Goal: Task Accomplishment & Management: Manage account settings

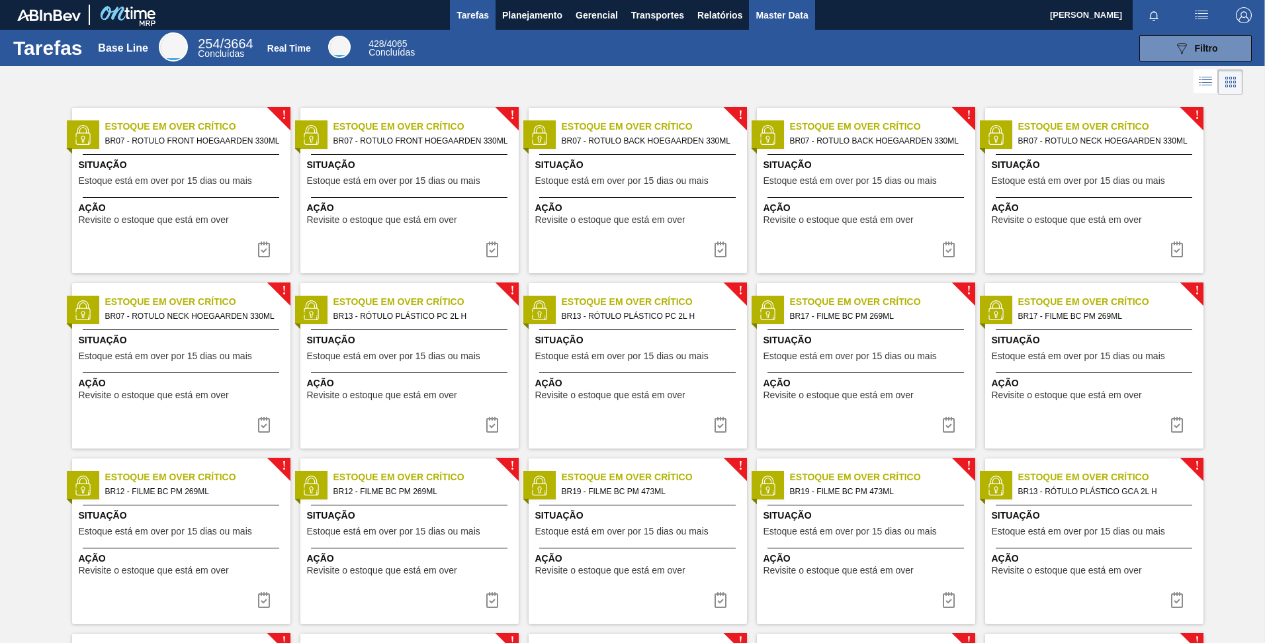
click at [780, 11] on span "Master Data" at bounding box center [782, 15] width 52 height 16
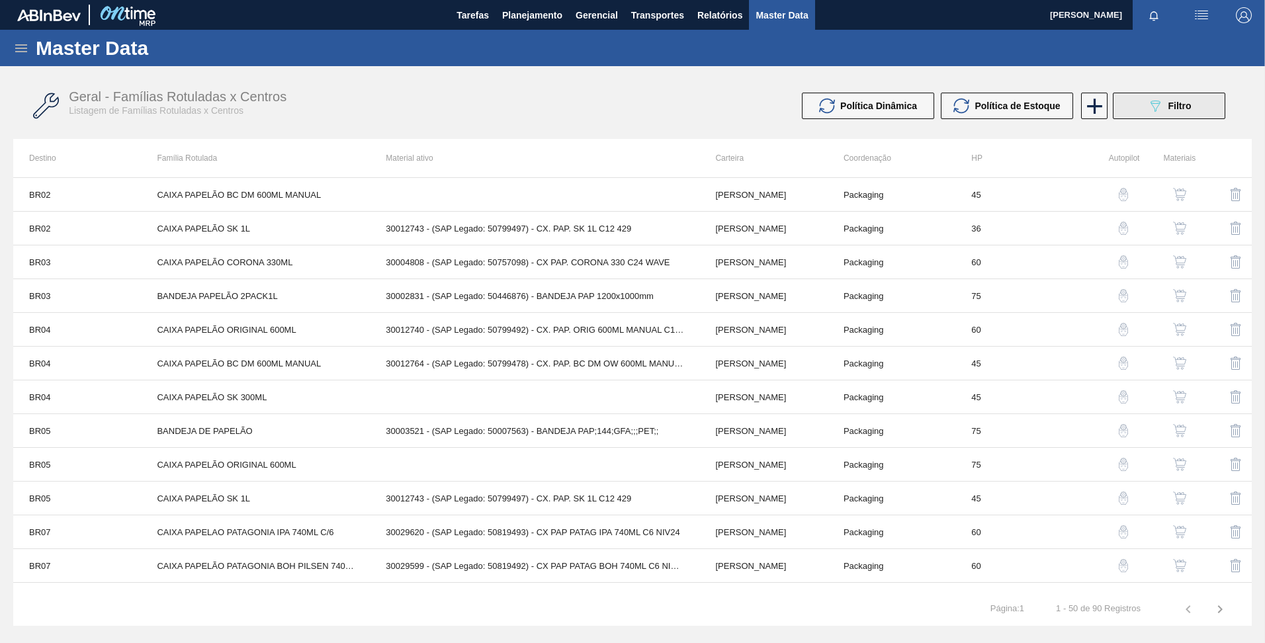
click at [1141, 110] on button "089F7B8B-B2A5-4AFE-B5C0-19BA573D28AC Filtro" at bounding box center [1169, 106] width 113 height 26
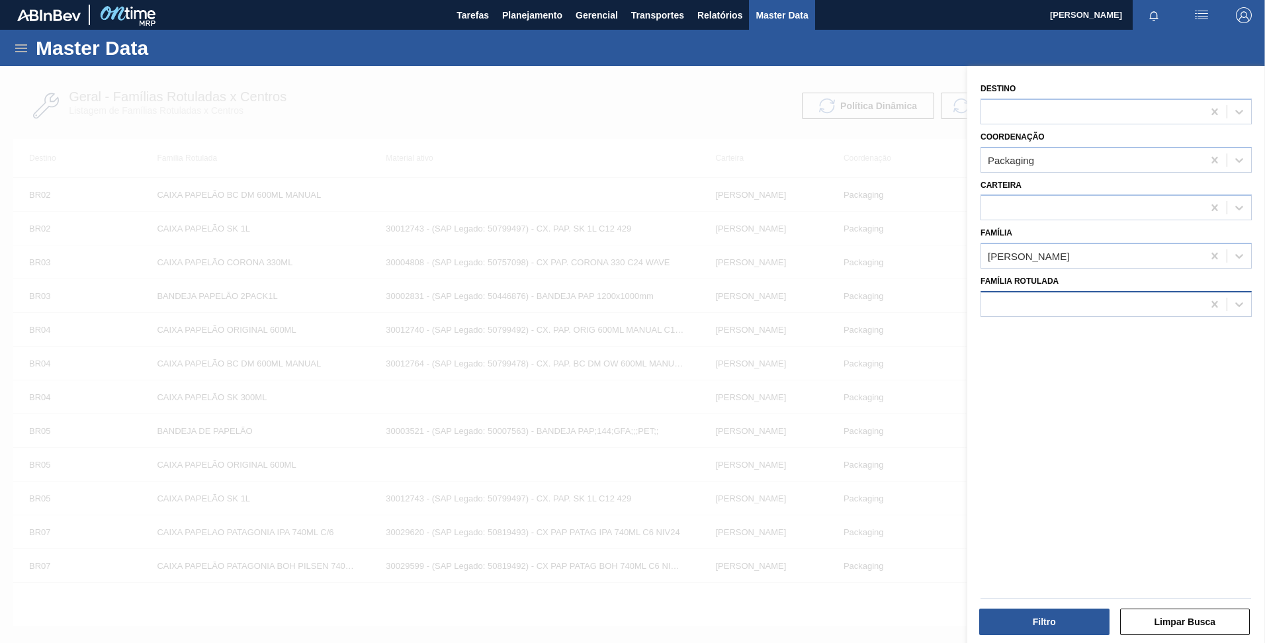
click at [1170, 303] on div at bounding box center [1093, 304] width 222 height 19
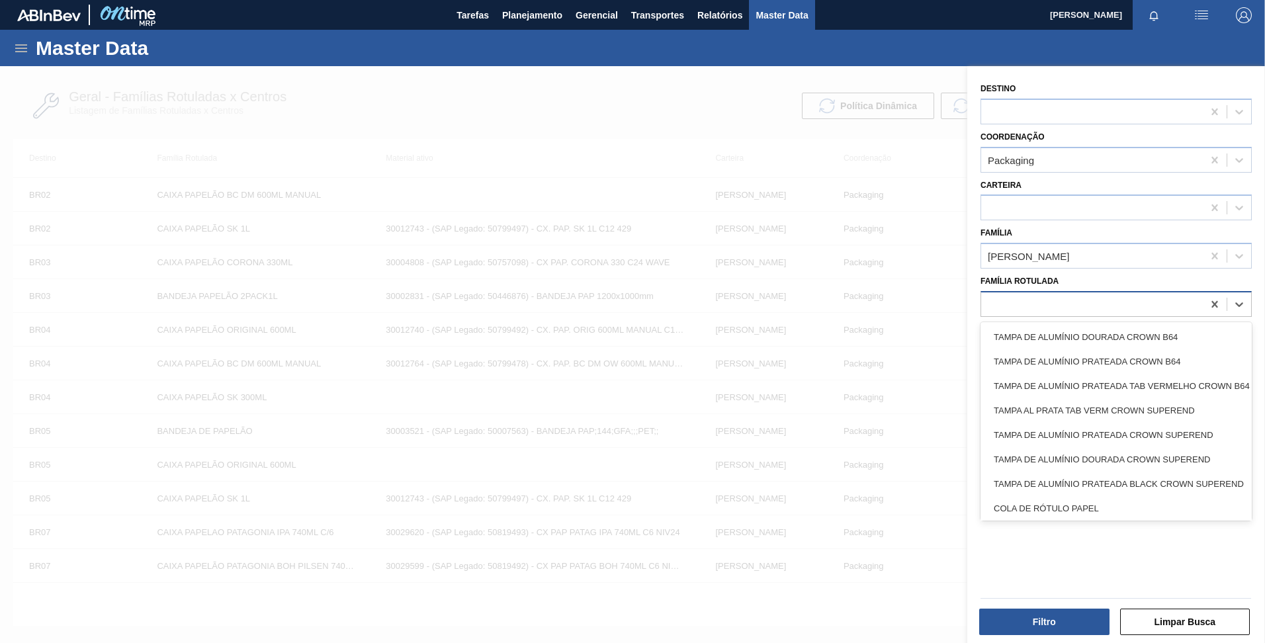
paste Rotulada "BANDEJA DE PAPELÃO"
type Rotulada "BANDEJA DE PAPELÃO"
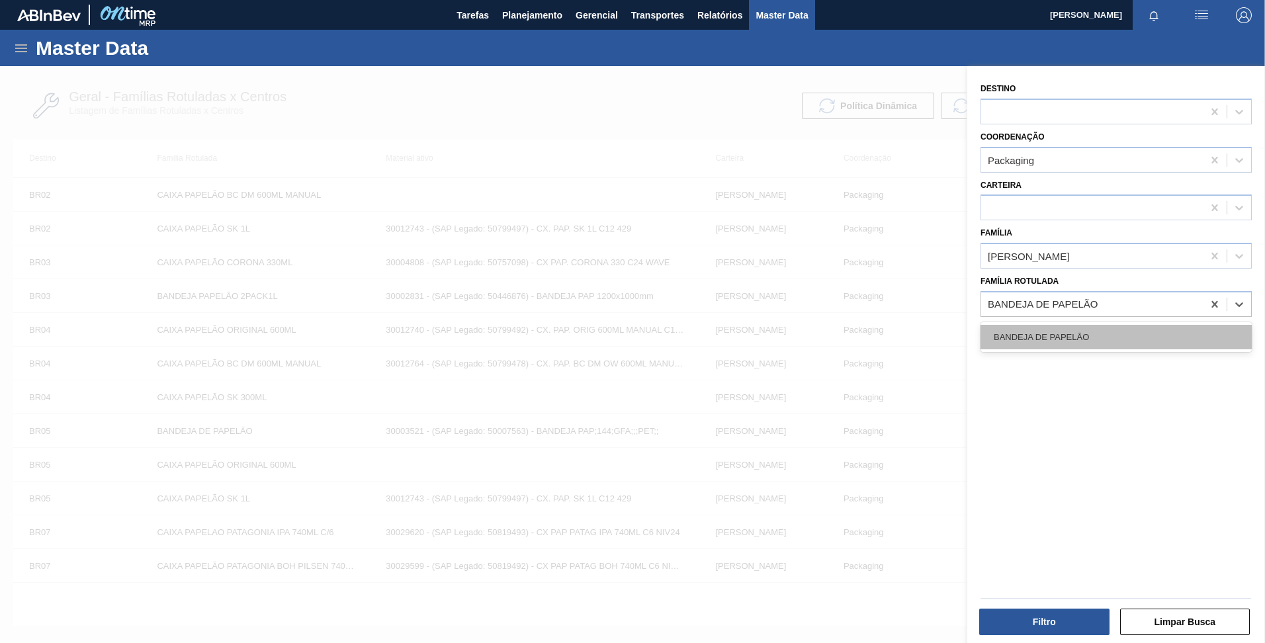
click at [1134, 332] on div "BANDEJA DE PAPELÃO" at bounding box center [1116, 337] width 271 height 24
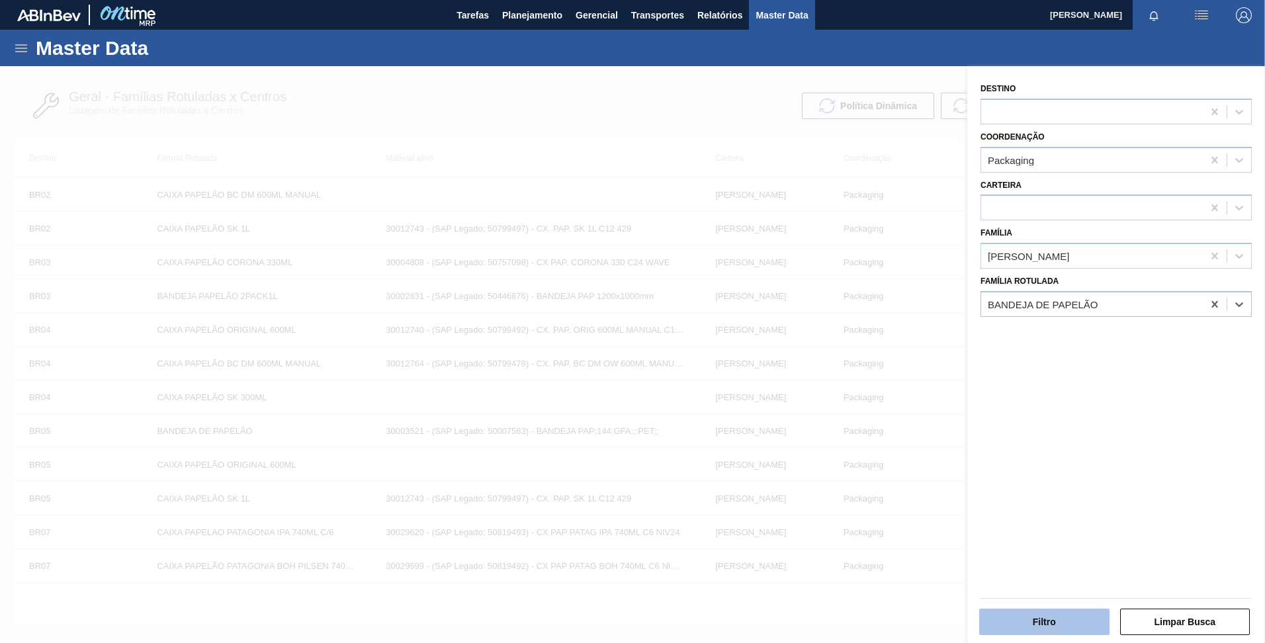
click at [1017, 614] on button "Filtro" at bounding box center [1045, 622] width 130 height 26
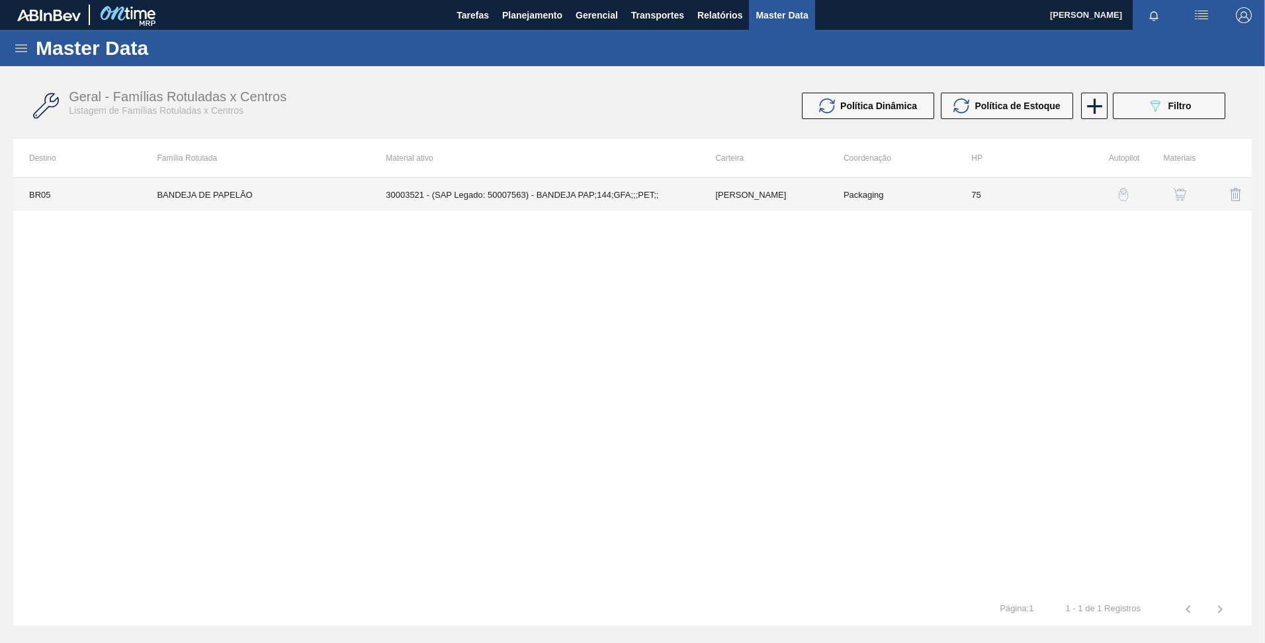
click at [559, 197] on td "30003521 - (SAP Legado: 50007563) - BANDEJA PAP;144;GFA;;;PET;;" at bounding box center [535, 194] width 330 height 33
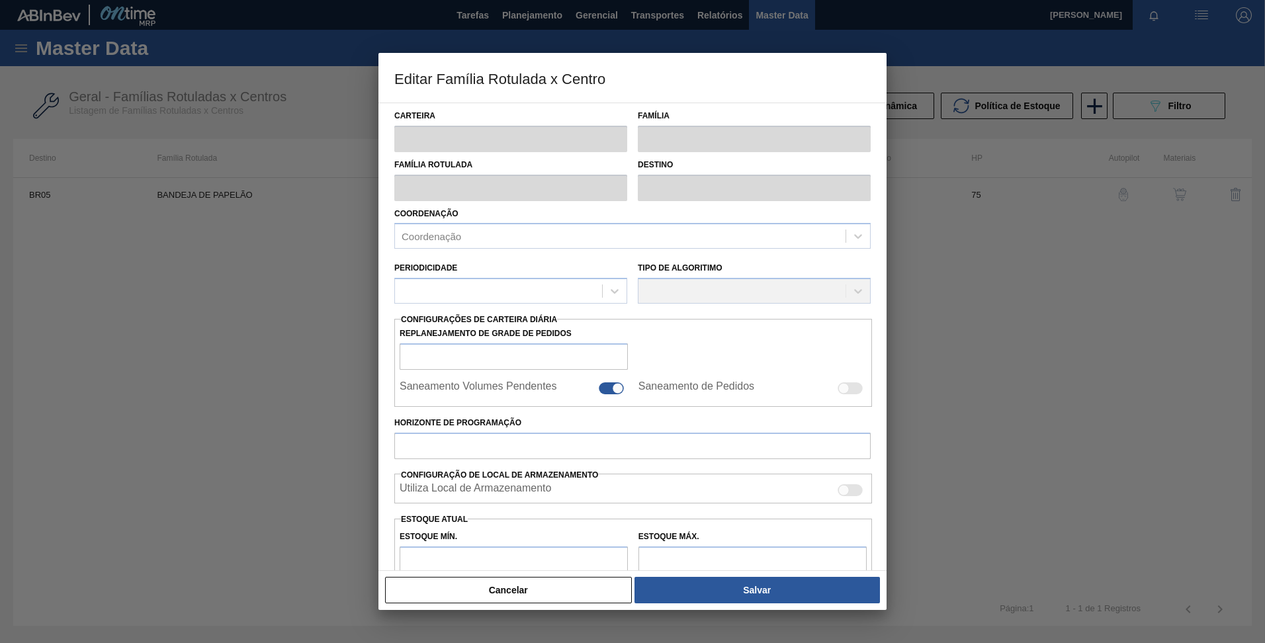
type input "[PERSON_NAME]"
type input "BANDEJA DE PAPELÃO"
type input "BR05 - Cuiabá"
type input "75"
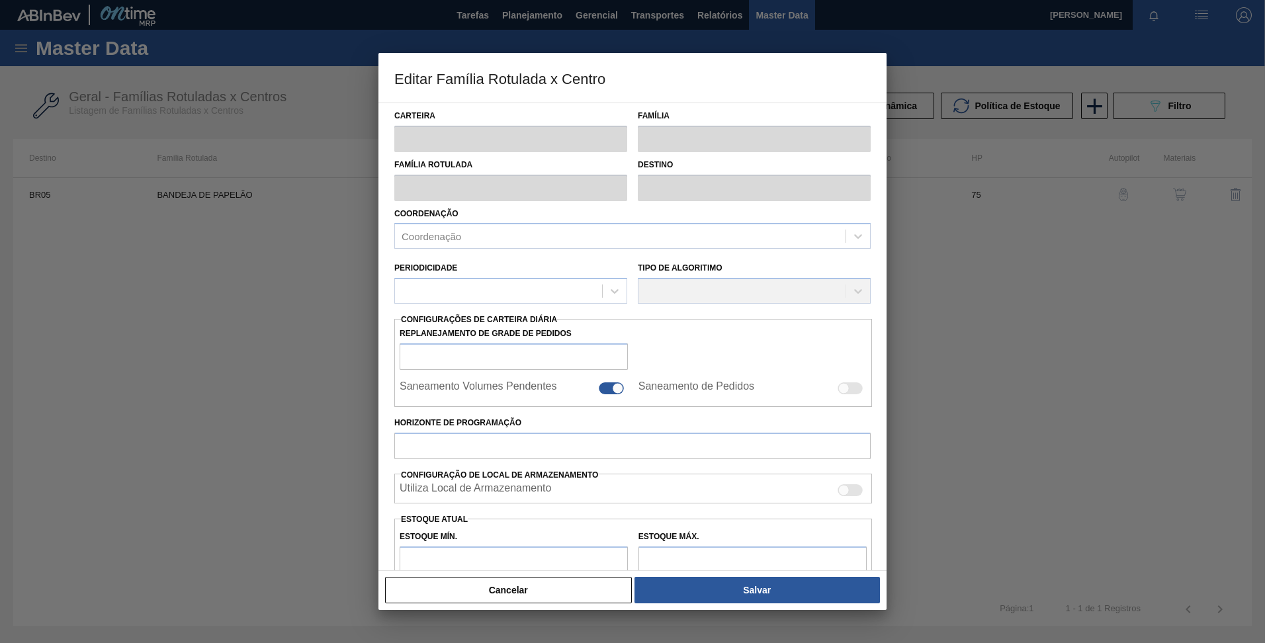
type input "4"
type input "14"
type input "40"
type input "8,000"
checkbox input "true"
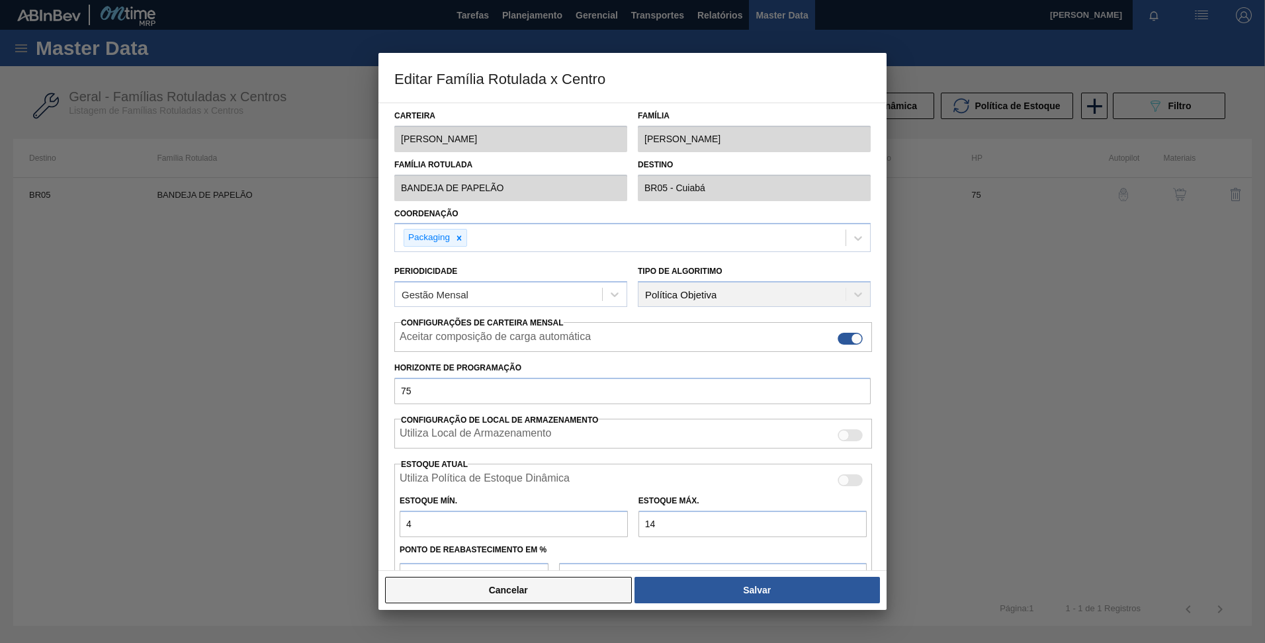
click at [471, 594] on button "Cancelar" at bounding box center [508, 590] width 247 height 26
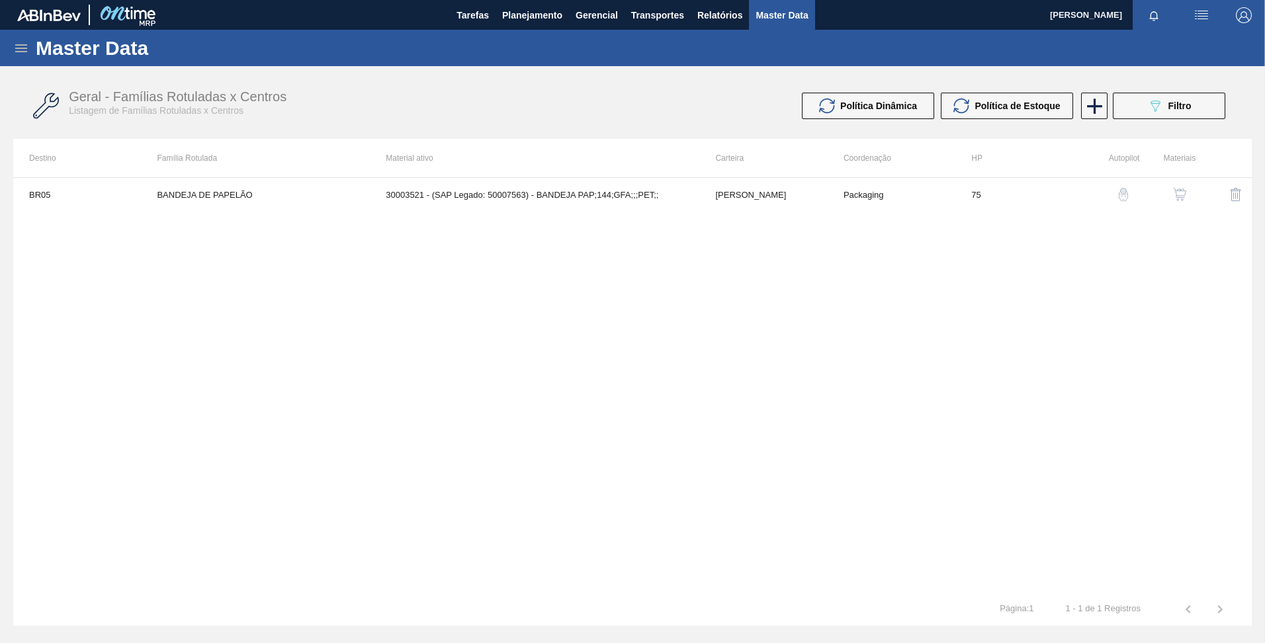
click at [1124, 196] on img "button" at bounding box center [1123, 194] width 13 height 13
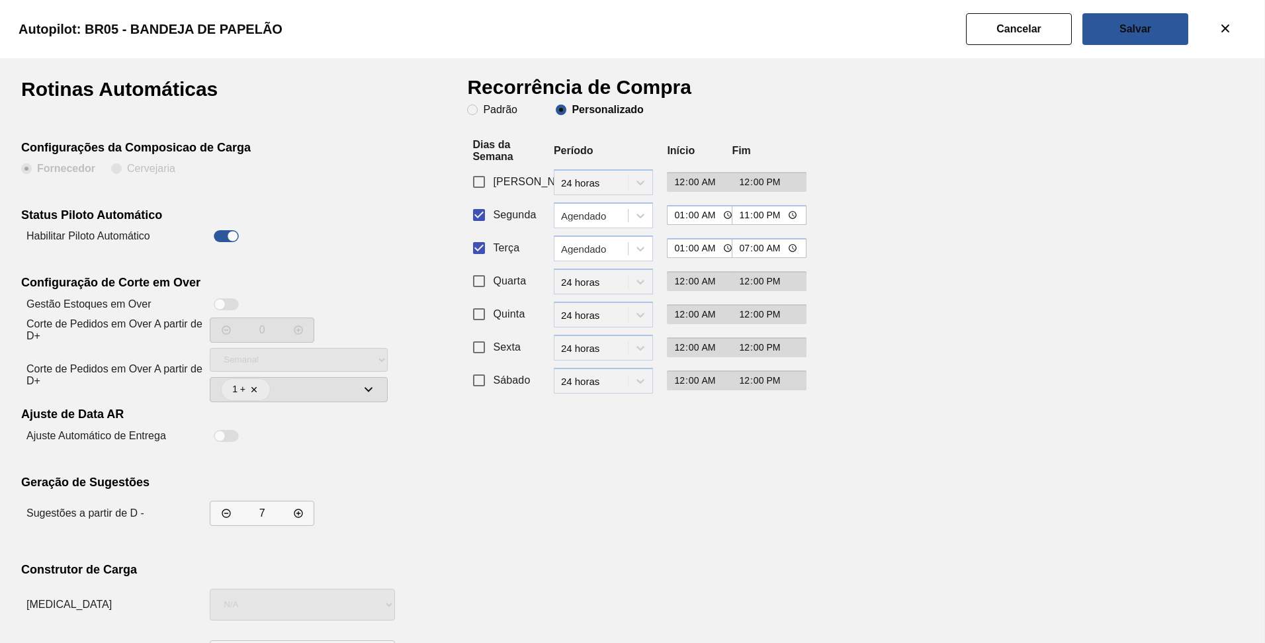
click at [479, 214] on input "Segunda" at bounding box center [479, 215] width 28 height 28
checkbox input "false"
click at [644, 254] on icon at bounding box center [640, 248] width 13 height 13
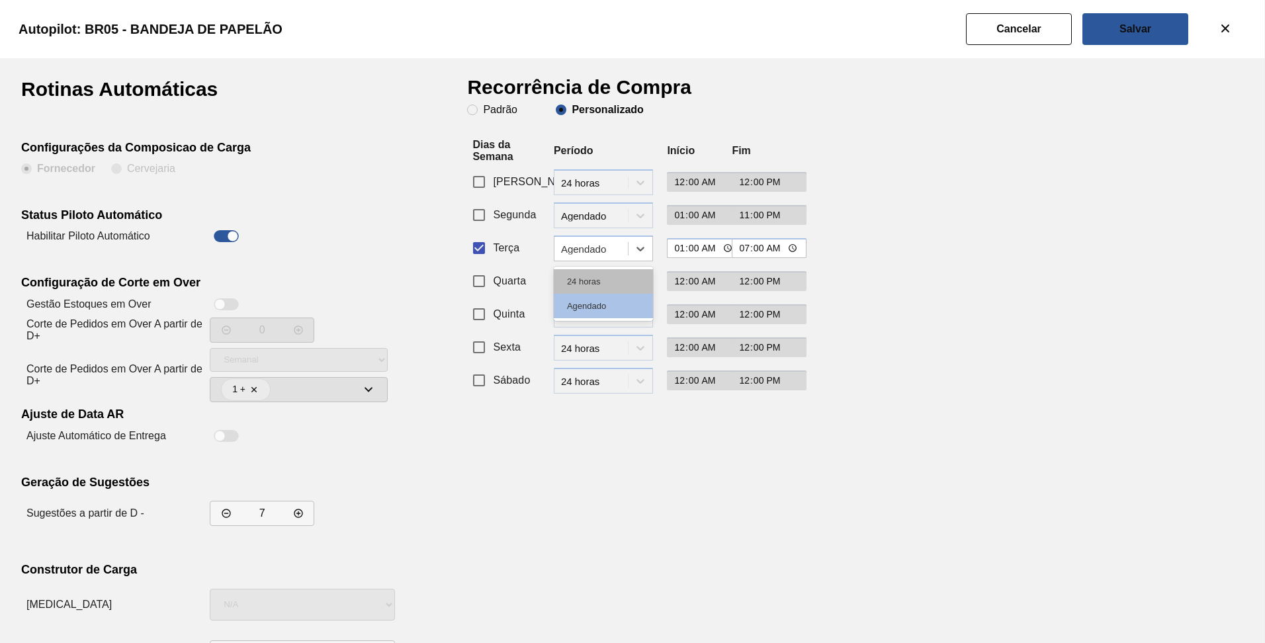
click at [627, 277] on div "24 horas" at bounding box center [603, 281] width 99 height 24
type input "00:00"
type input "12:00"
click at [372, 386] on clb-multi-select at bounding box center [299, 389] width 178 height 25
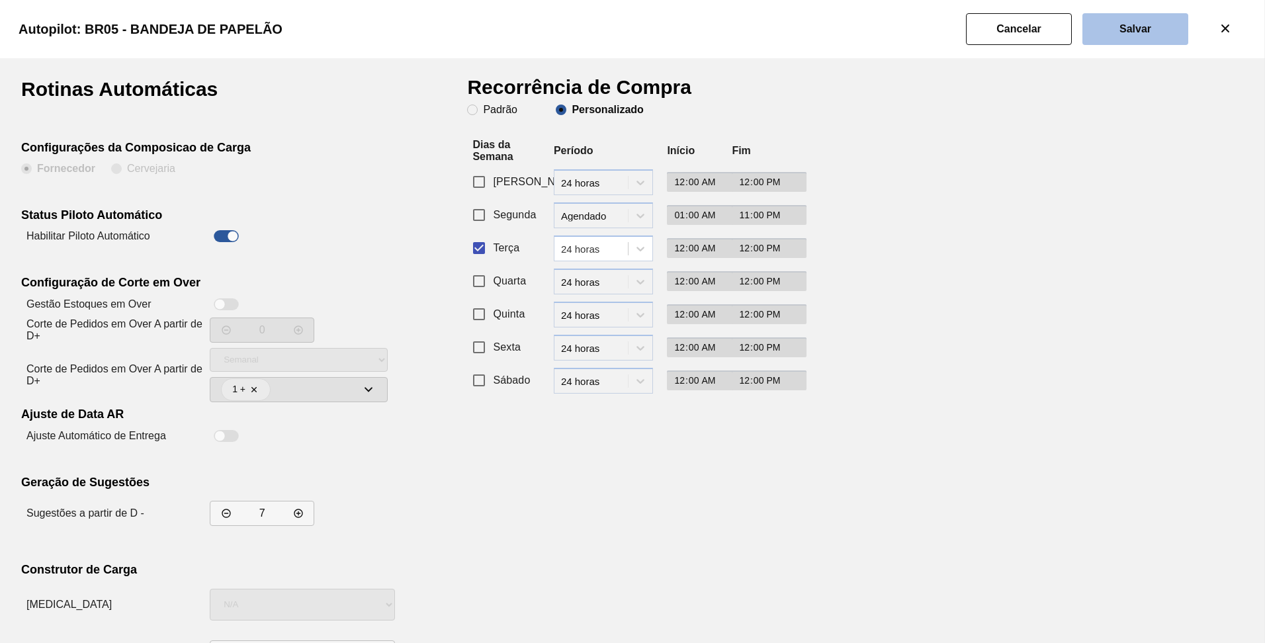
click at [1103, 17] on button "Salvar" at bounding box center [1136, 29] width 106 height 32
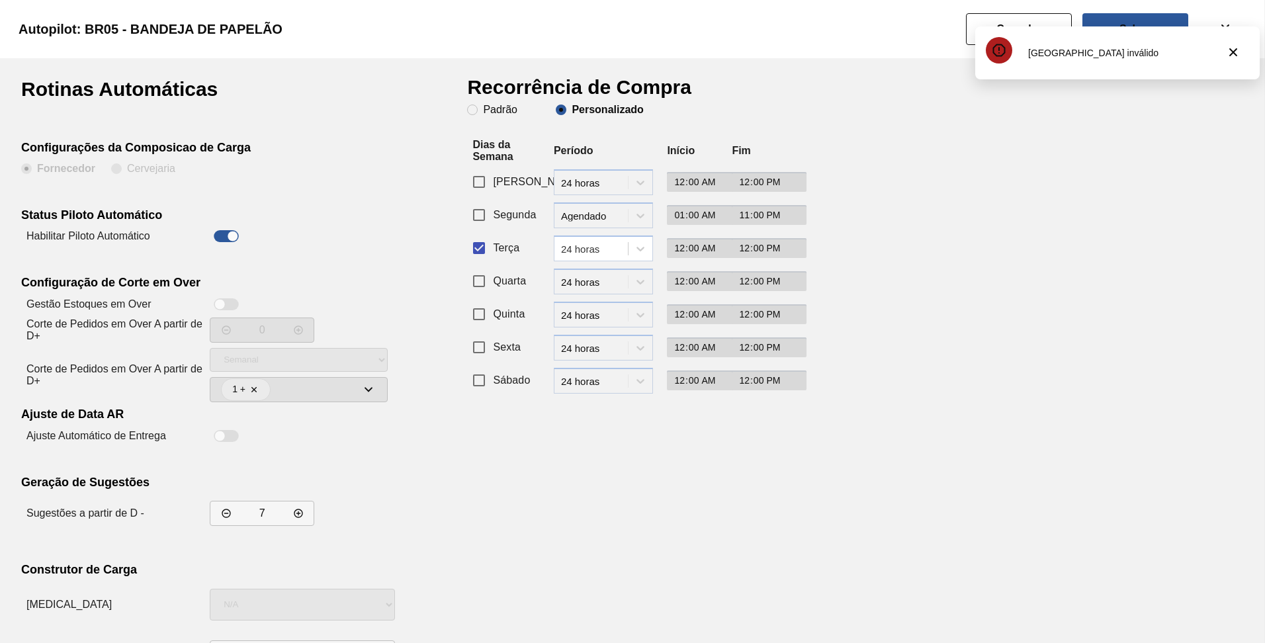
scroll to position [56, 0]
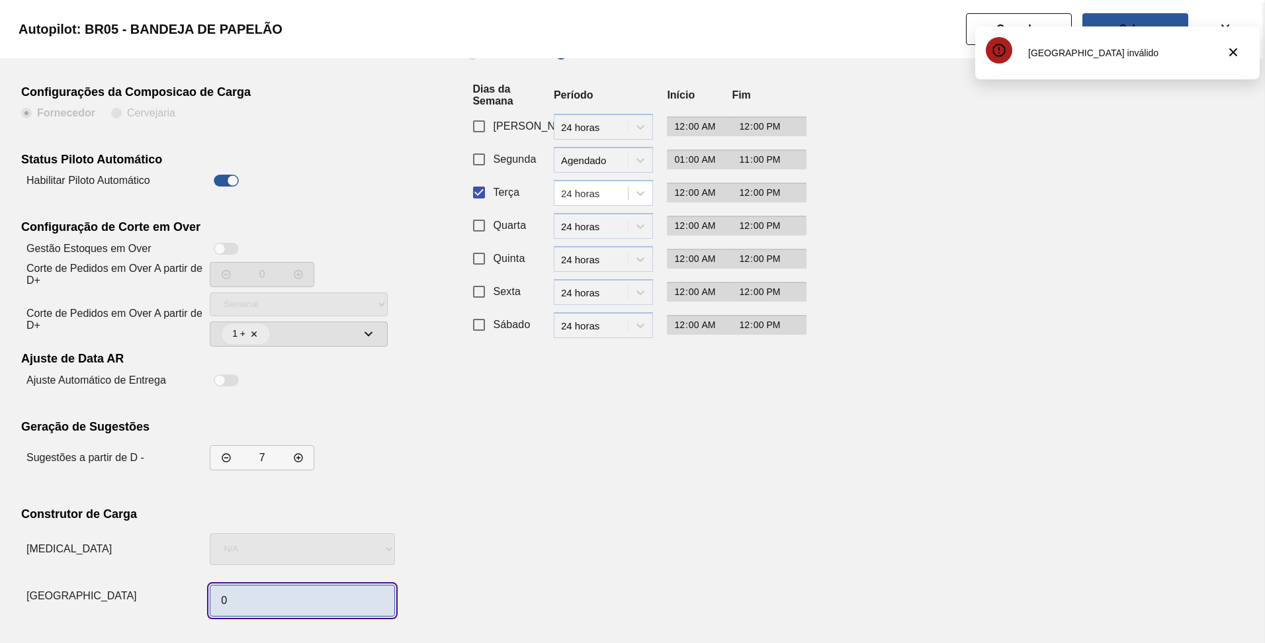
click at [226, 606] on input "0" at bounding box center [302, 601] width 185 height 32
type input "1"
click at [565, 523] on div "Recorrência de Compra Padrão Personalizado Dias da Semana Período Início Fim Do…" at bounding box center [629, 323] width 324 height 598
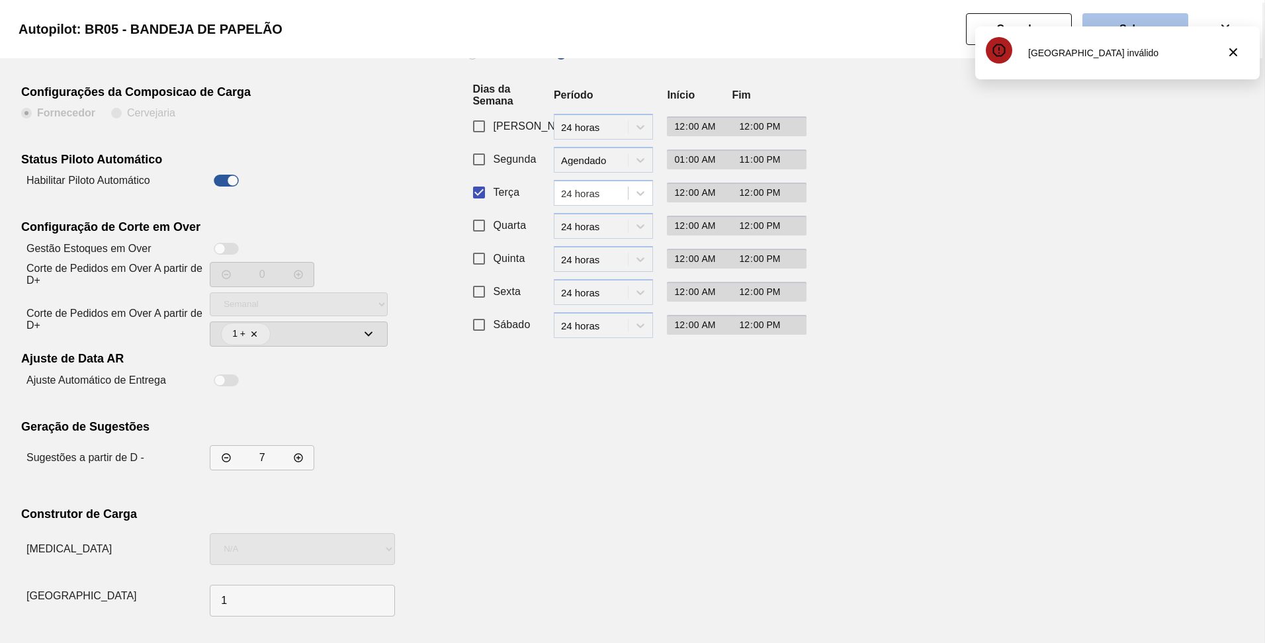
click at [1134, 18] on button "Salvar" at bounding box center [1136, 29] width 106 height 32
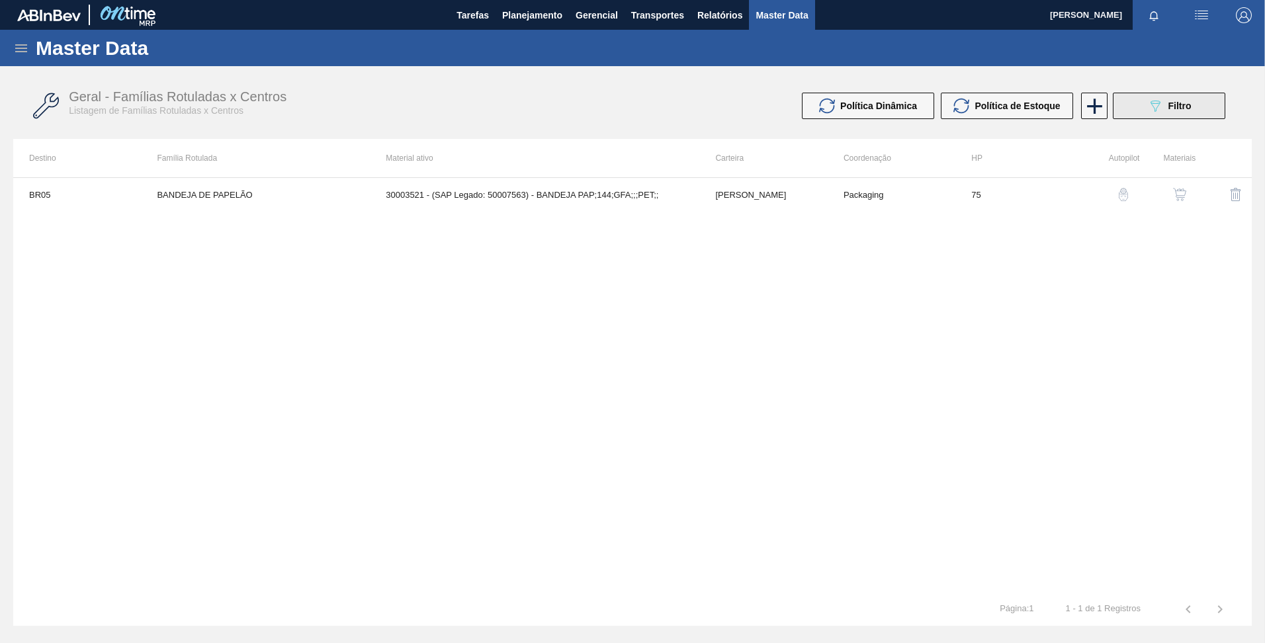
click at [1163, 114] on button "089F7B8B-B2A5-4AFE-B5C0-19BA573D28AC Filtro" at bounding box center [1169, 106] width 113 height 26
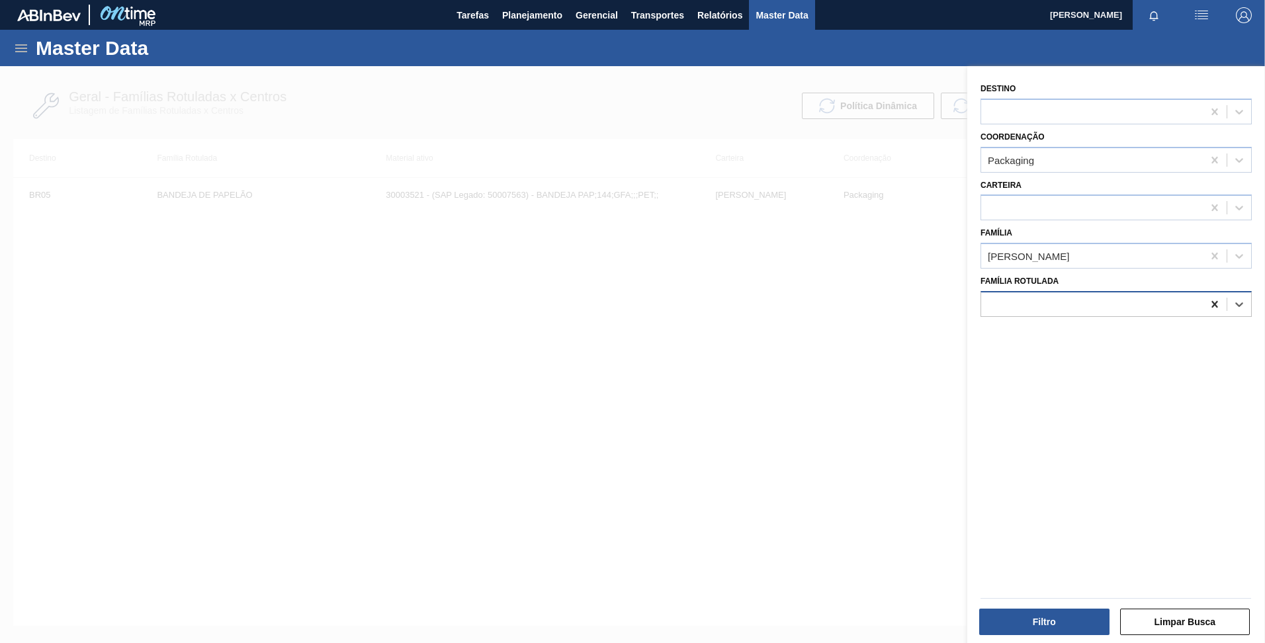
click at [1210, 302] on icon at bounding box center [1215, 304] width 13 height 13
paste Rotulada "BANDEJA PAPELÃO 2PACK1L"
type Rotulada "BANDEJA PAPELÃO 2PACK1L"
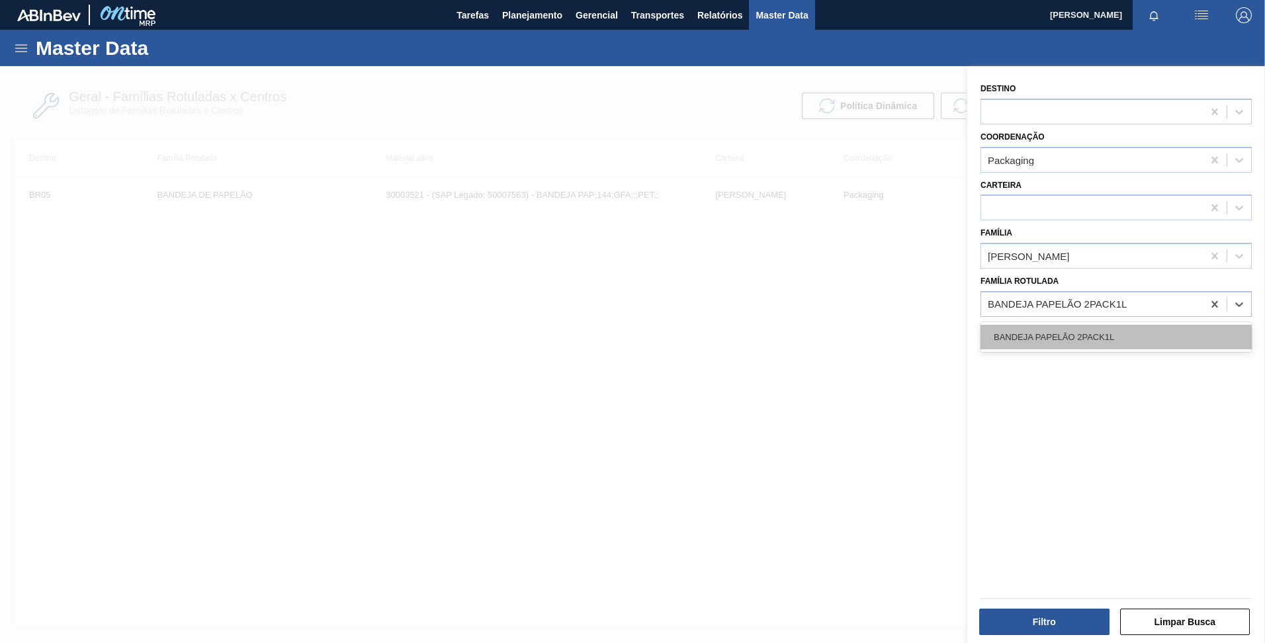
click at [1093, 340] on div "BANDEJA PAPELÃO 2PACK1L" at bounding box center [1116, 337] width 271 height 24
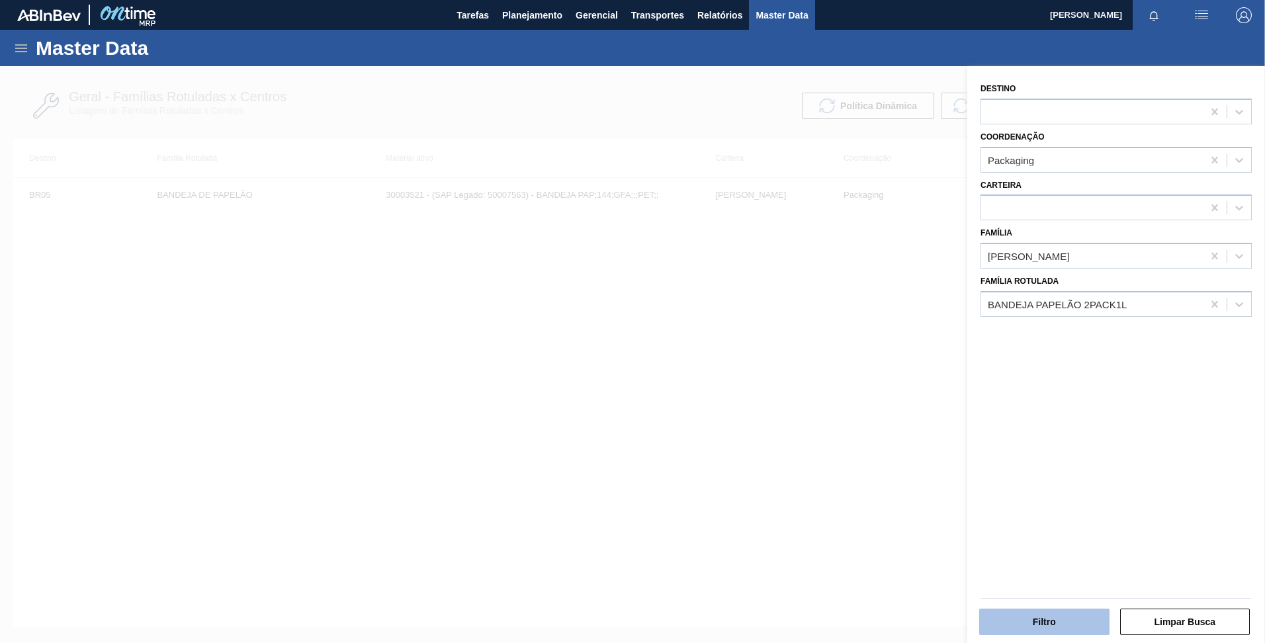
click at [1029, 623] on button "Filtro" at bounding box center [1045, 622] width 130 height 26
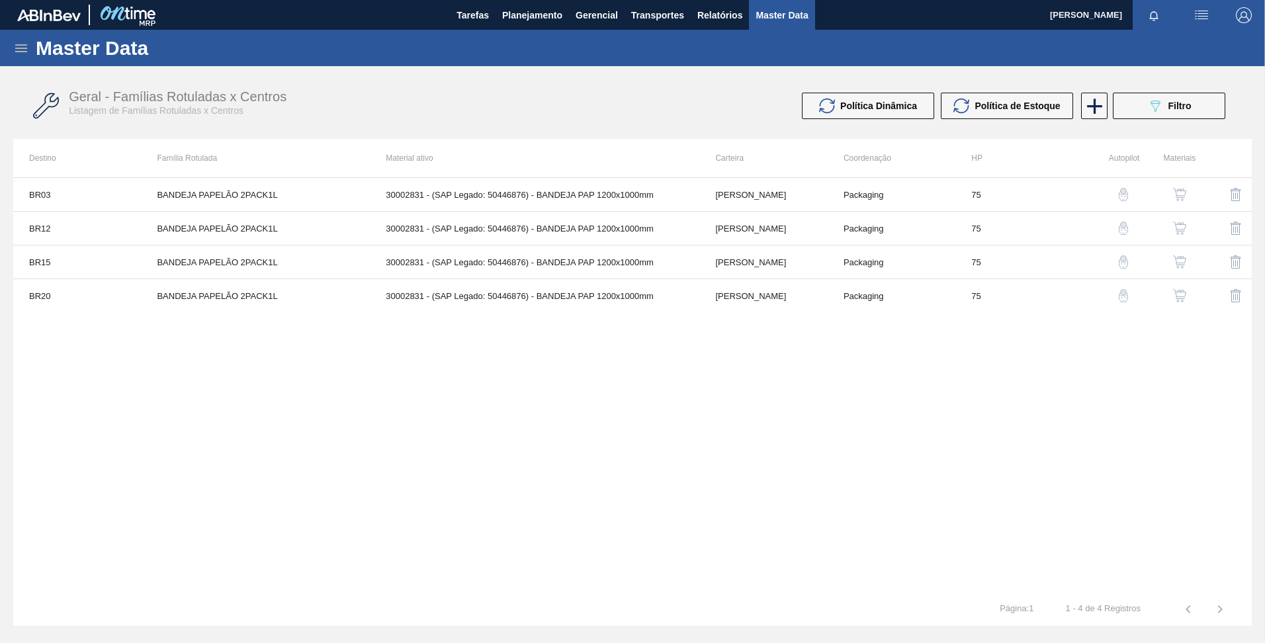
click at [1124, 201] on button "button" at bounding box center [1124, 195] width 32 height 32
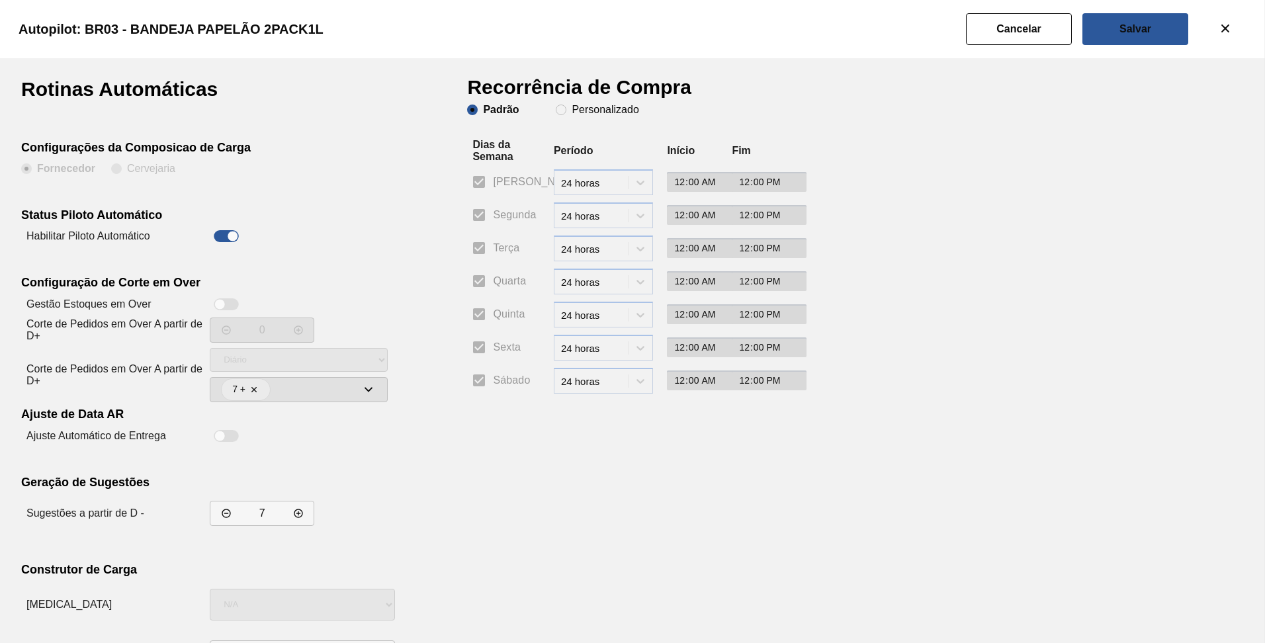
click at [471, 249] on label "Terça" at bounding box center [492, 248] width 54 height 28
click at [475, 250] on label "Terça" at bounding box center [492, 248] width 54 height 28
click at [637, 249] on div "period-options 24 horas" at bounding box center [603, 249] width 99 height 26
click at [412, 236] on div "Rotinas Automáticas Configurações da Composicao de Carga Fornecedor Cervejaria …" at bounding box center [244, 378] width 446 height 598
click at [0, 0] on slot "Personalizado" at bounding box center [0, 0] width 0 height 0
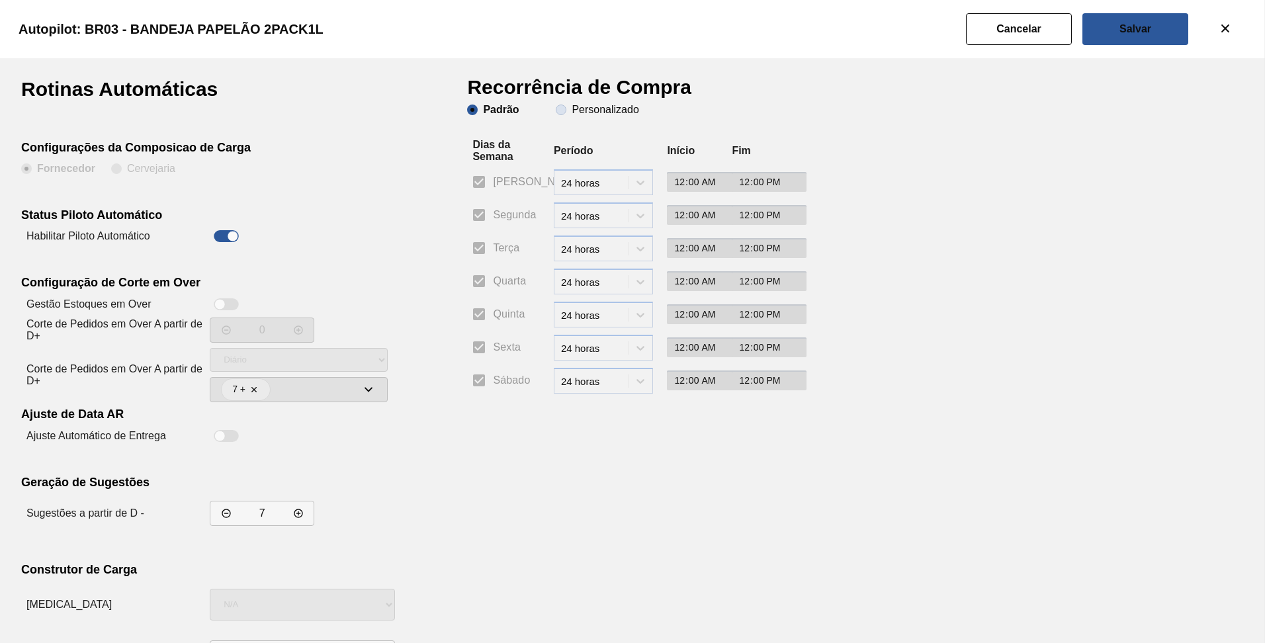
click at [572, 113] on input "Personalizado" at bounding box center [561, 109] width 21 height 21
radio input "true"
radio input "false"
checkbox input "false"
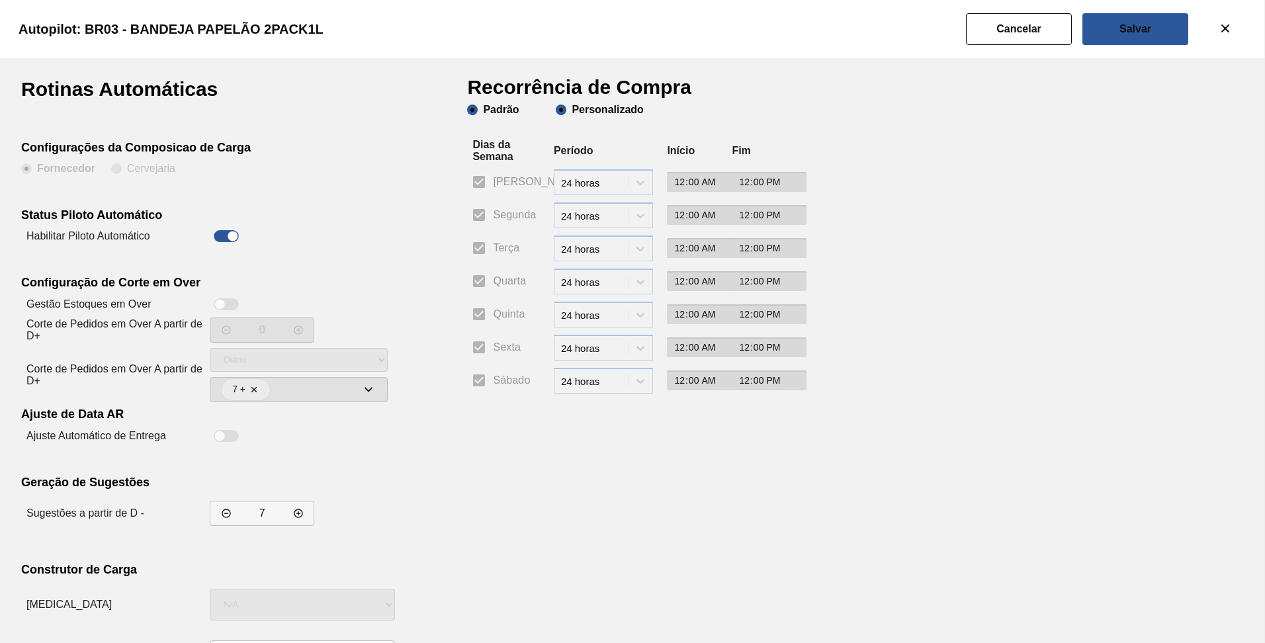
checkbox input "false"
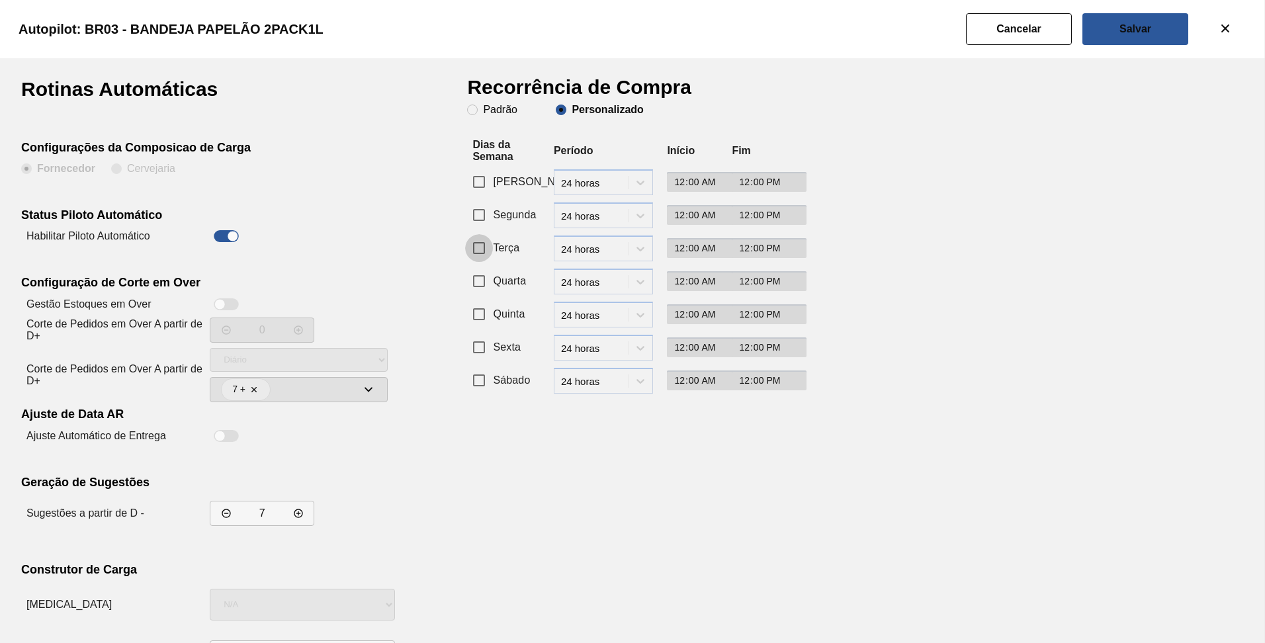
click at [480, 248] on input "Terça" at bounding box center [479, 248] width 28 height 28
checkbox input "true"
click at [647, 247] on div at bounding box center [641, 249] width 24 height 24
click at [0, 0] on slot "Salvar" at bounding box center [0, 0] width 0 height 0
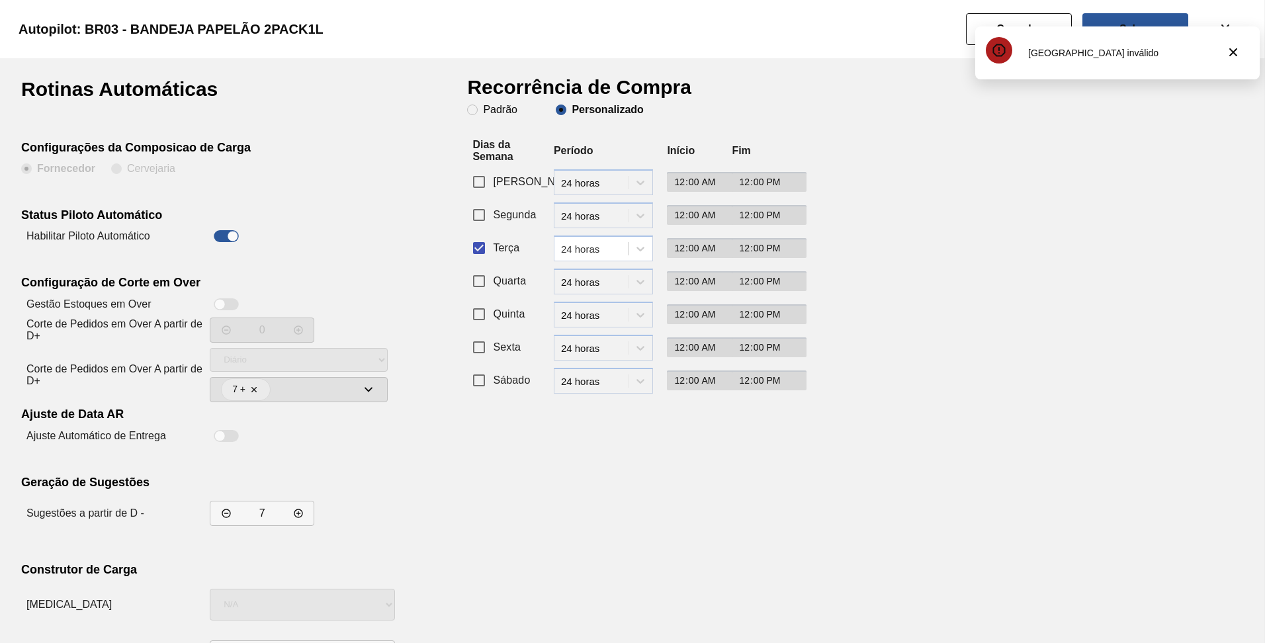
click at [368, 287] on div "Configuração de Corte em Over" at bounding box center [204, 284] width 367 height 17
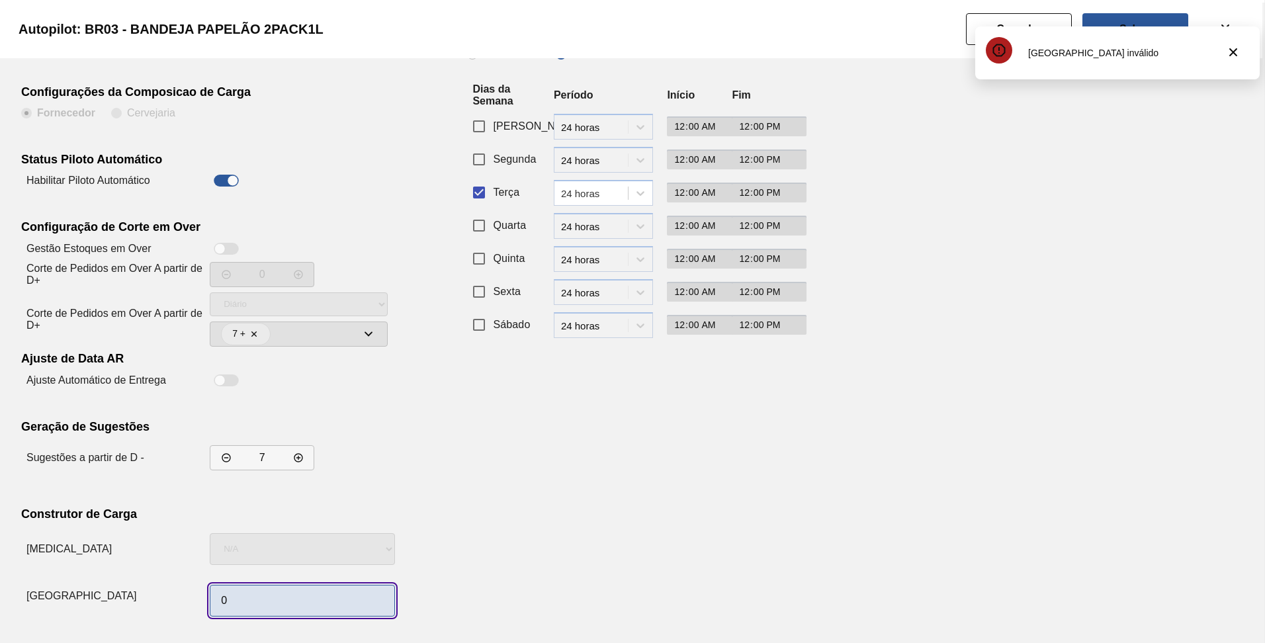
click at [257, 598] on input "0" at bounding box center [302, 601] width 185 height 32
type input "1"
click at [521, 477] on div "Recorrência de Compra Padrão Personalizado Dias da Semana Período Início Fim Do…" at bounding box center [629, 323] width 324 height 598
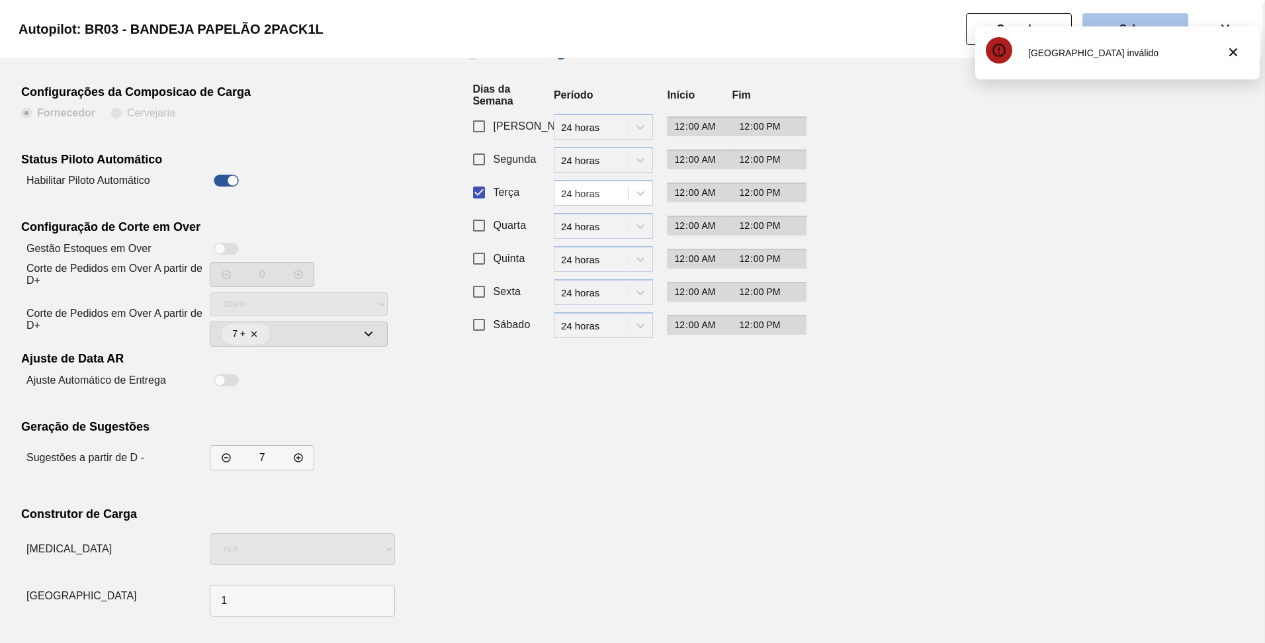
click at [1121, 20] on button "Salvar" at bounding box center [1136, 29] width 106 height 32
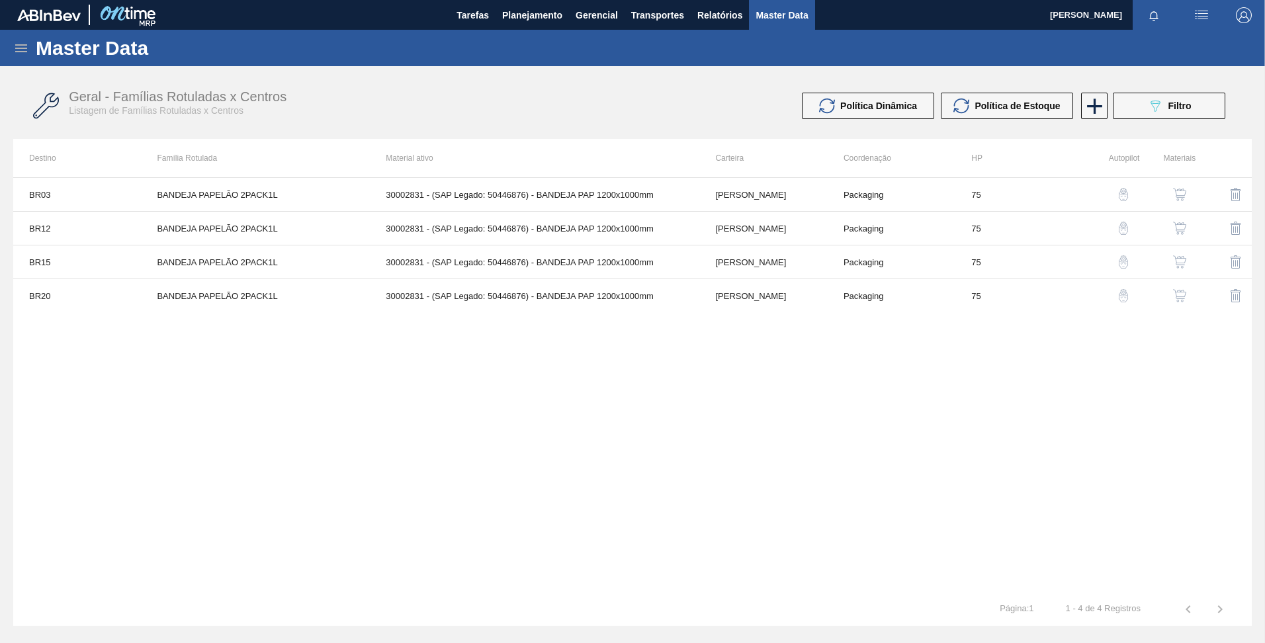
click at [1128, 227] on img "button" at bounding box center [1123, 228] width 13 height 13
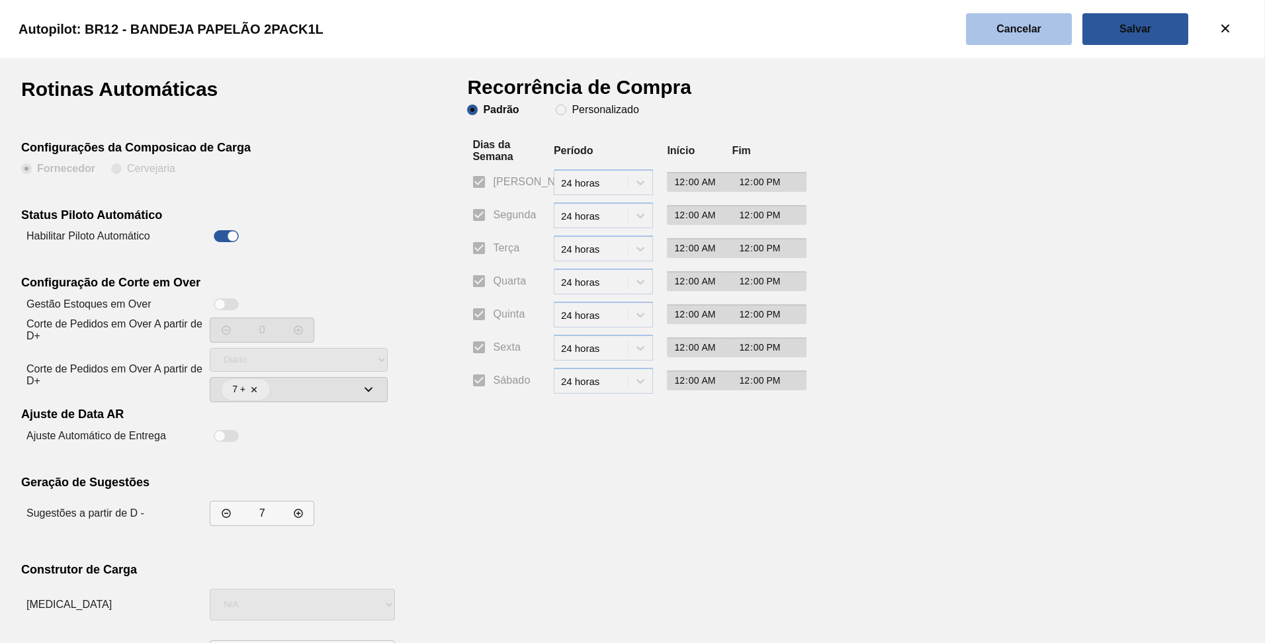
click at [993, 40] on button "Cancelar" at bounding box center [1019, 29] width 106 height 32
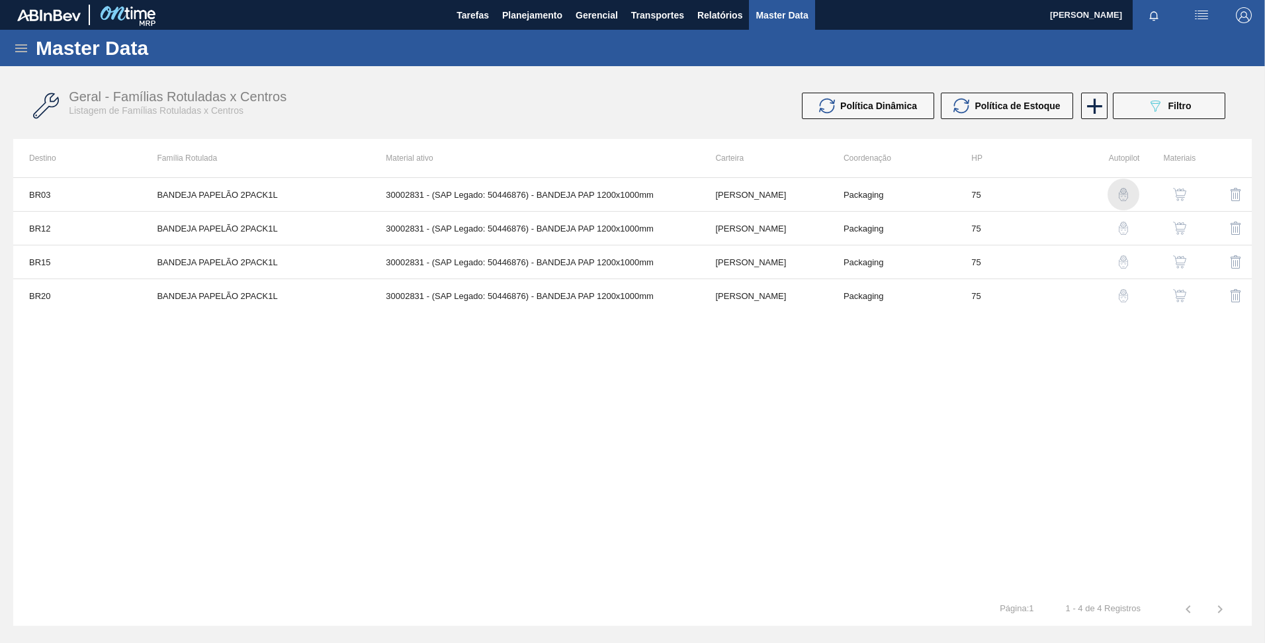
click at [1119, 189] on img "button" at bounding box center [1123, 194] width 13 height 13
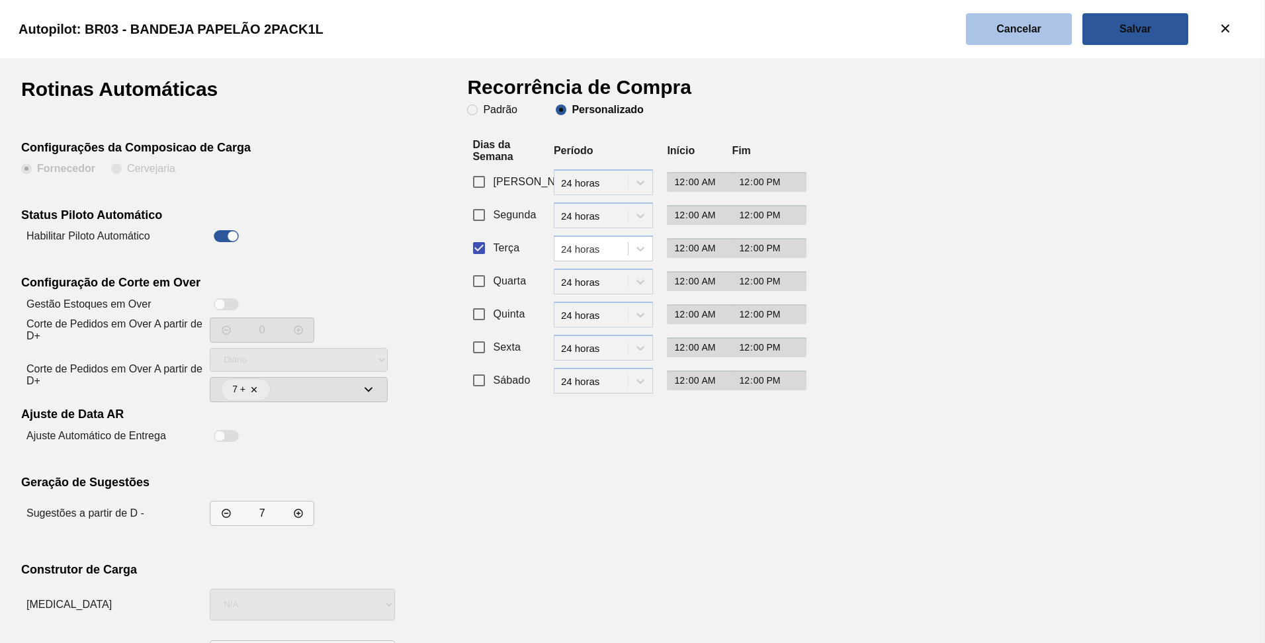
click at [0, 0] on slot "Cancelar" at bounding box center [0, 0] width 0 height 0
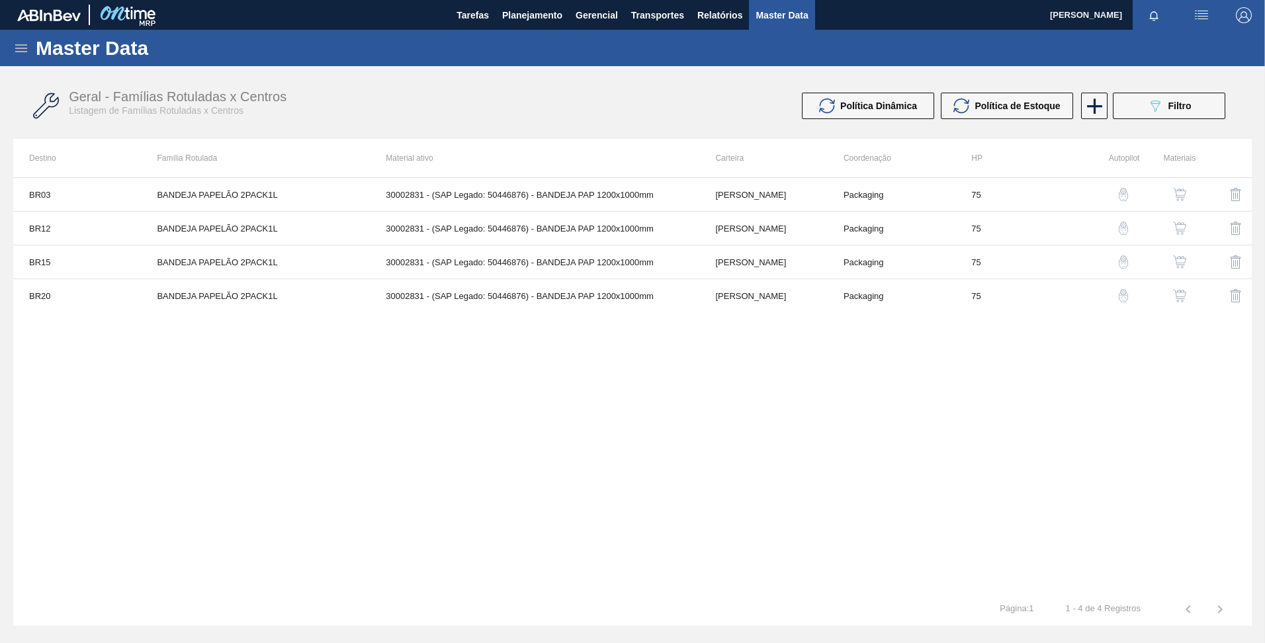
click at [1124, 226] on img "button" at bounding box center [1123, 228] width 13 height 13
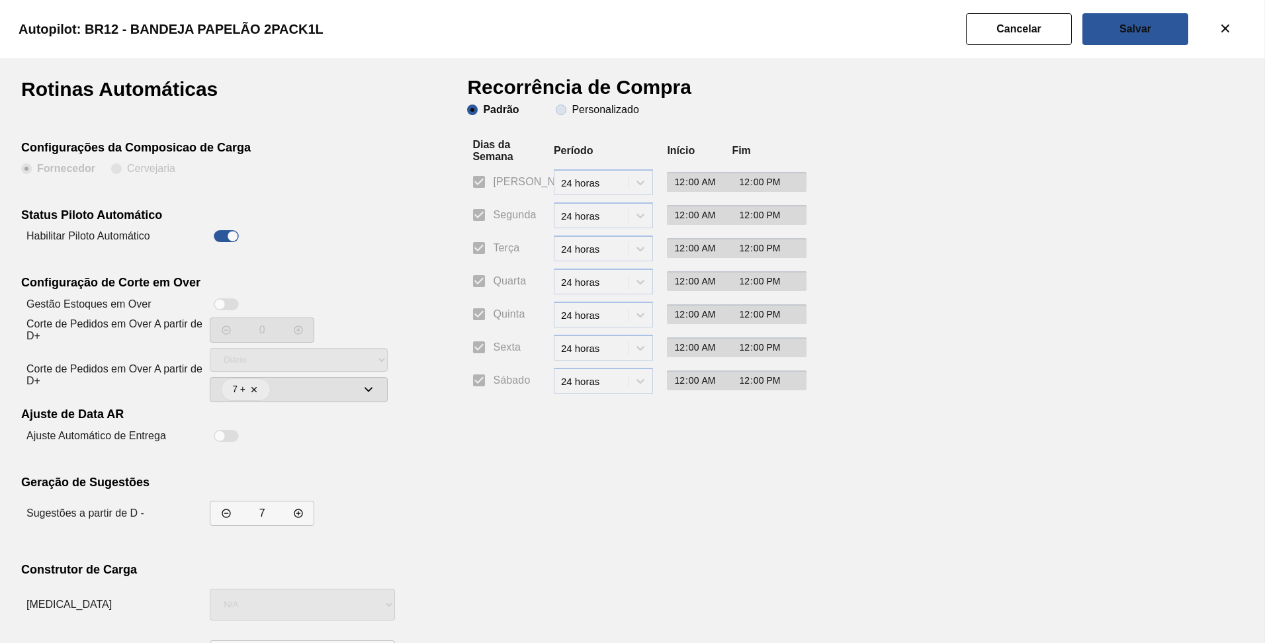
click at [563, 113] on span "Personalizado" at bounding box center [597, 110] width 83 height 11
click at [563, 113] on input "Personalizado" at bounding box center [561, 109] width 21 height 21
radio input "true"
radio input "false"
checkbox input "false"
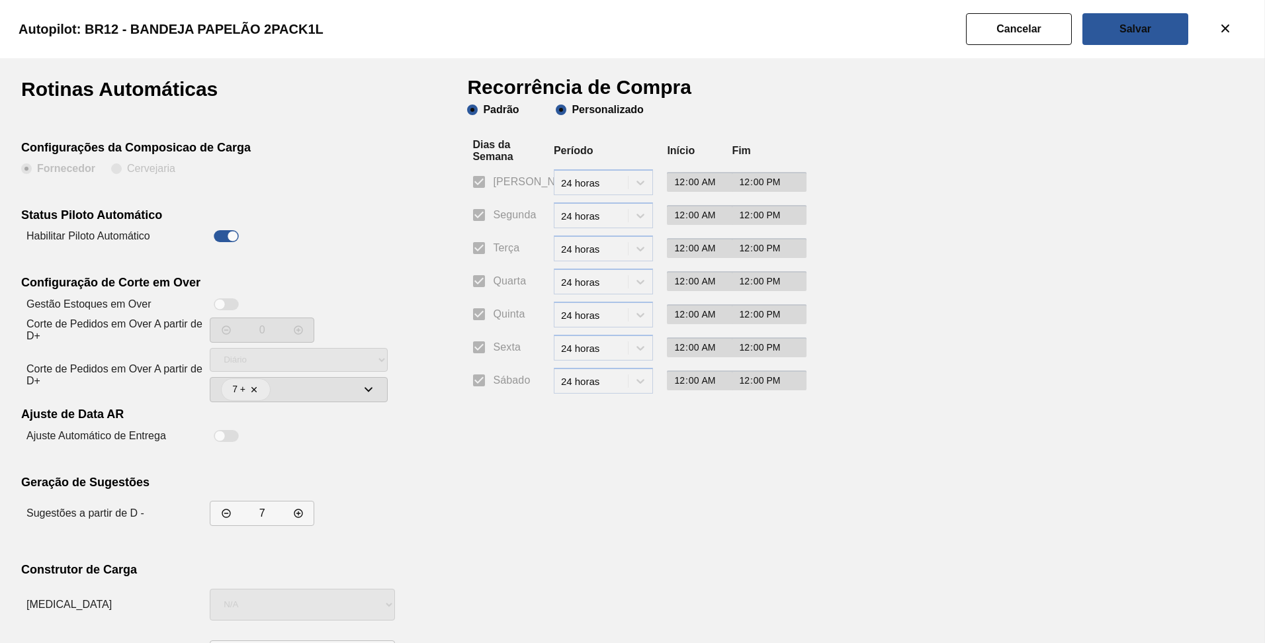
checkbox input "false"
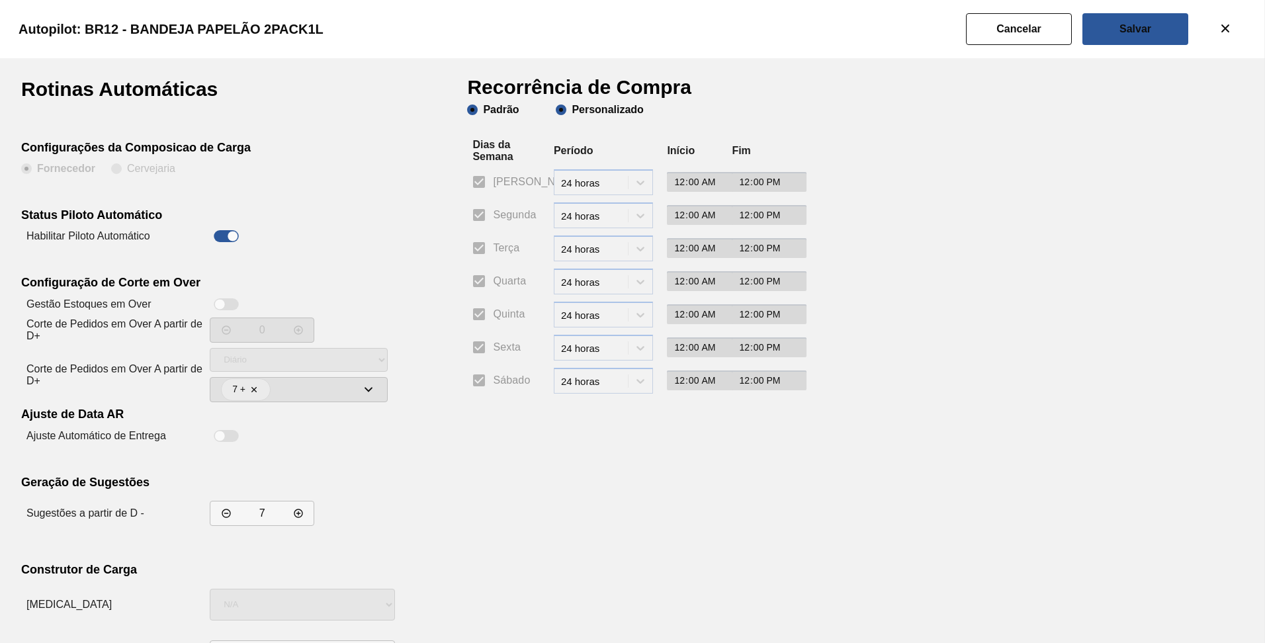
checkbox input "false"
click at [483, 257] on input "Terça" at bounding box center [479, 248] width 28 height 28
checkbox input "true"
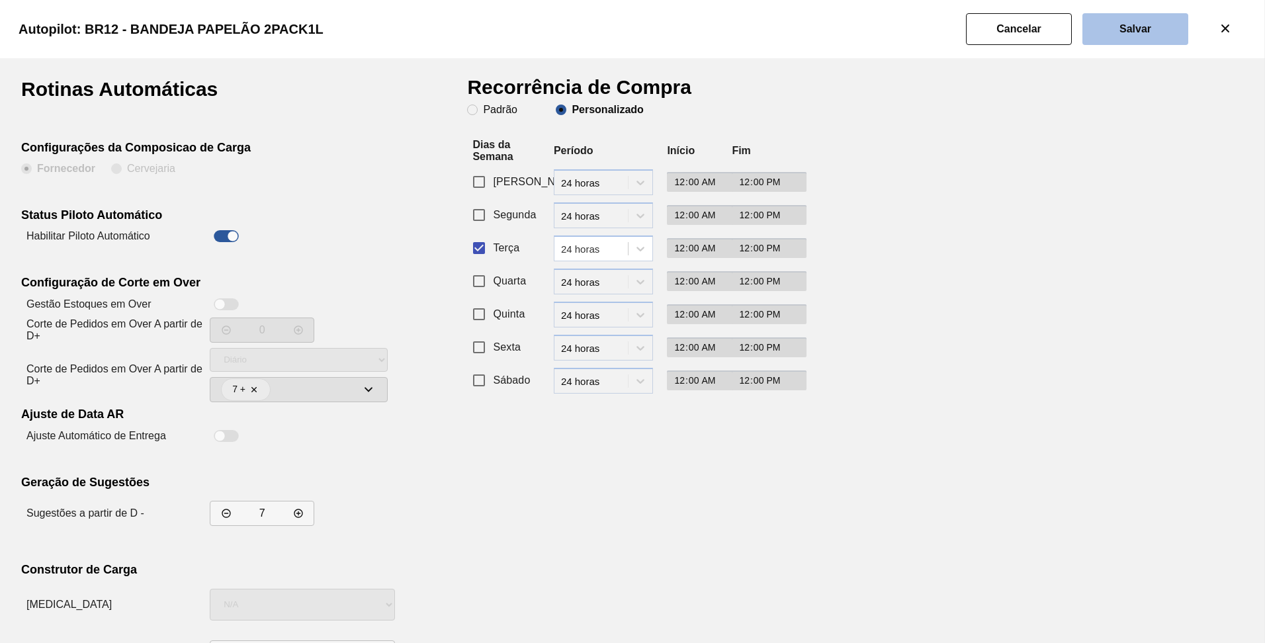
click at [1138, 21] on button "Salvar" at bounding box center [1136, 29] width 106 height 32
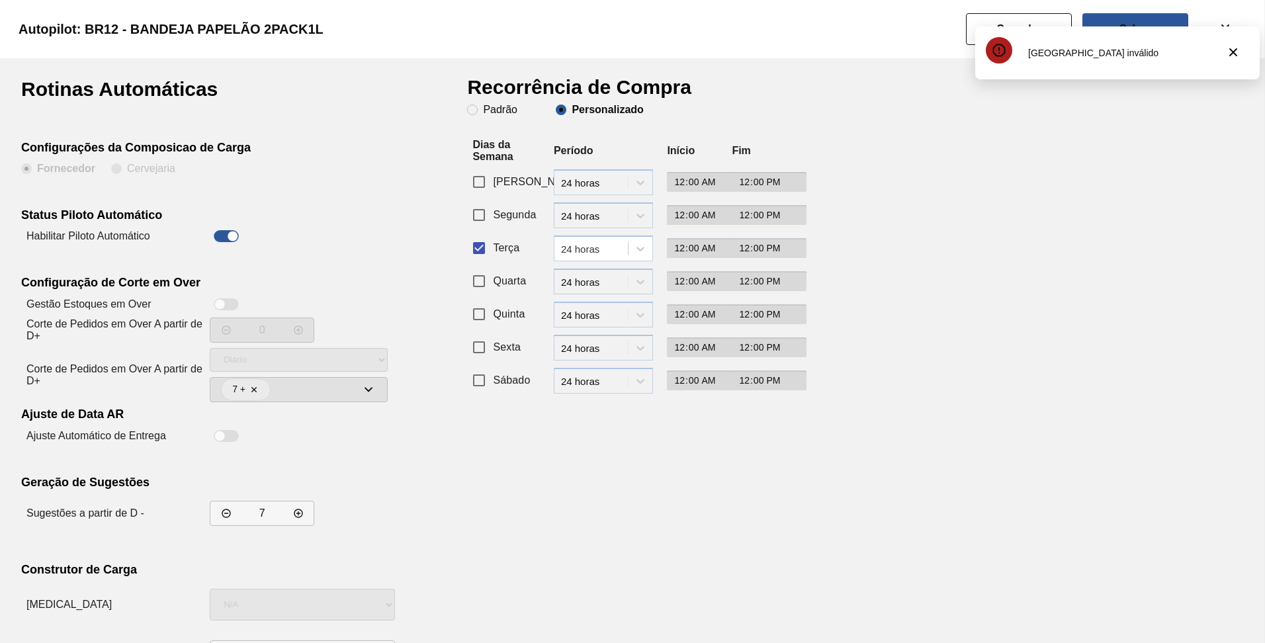
scroll to position [56, 0]
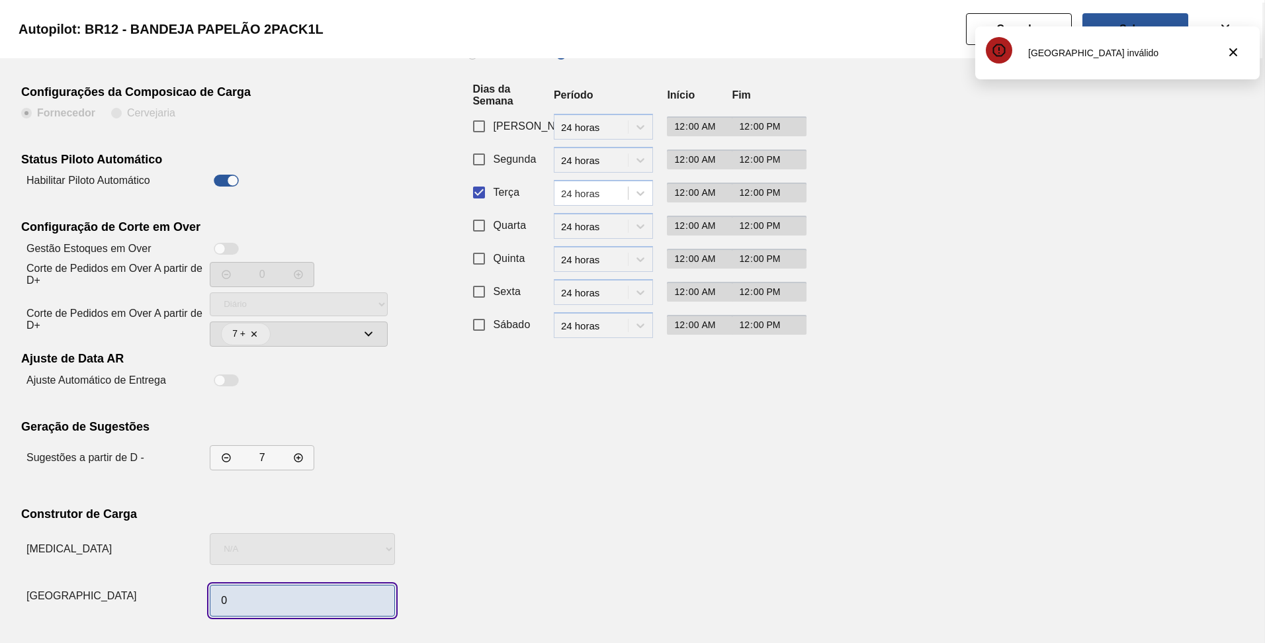
click at [274, 604] on input "0" at bounding box center [302, 601] width 185 height 32
type input "1"
click at [704, 454] on div "Recorrência de Compra Padrão Personalizado Dias da Semana Período Início Fim Do…" at bounding box center [629, 323] width 324 height 598
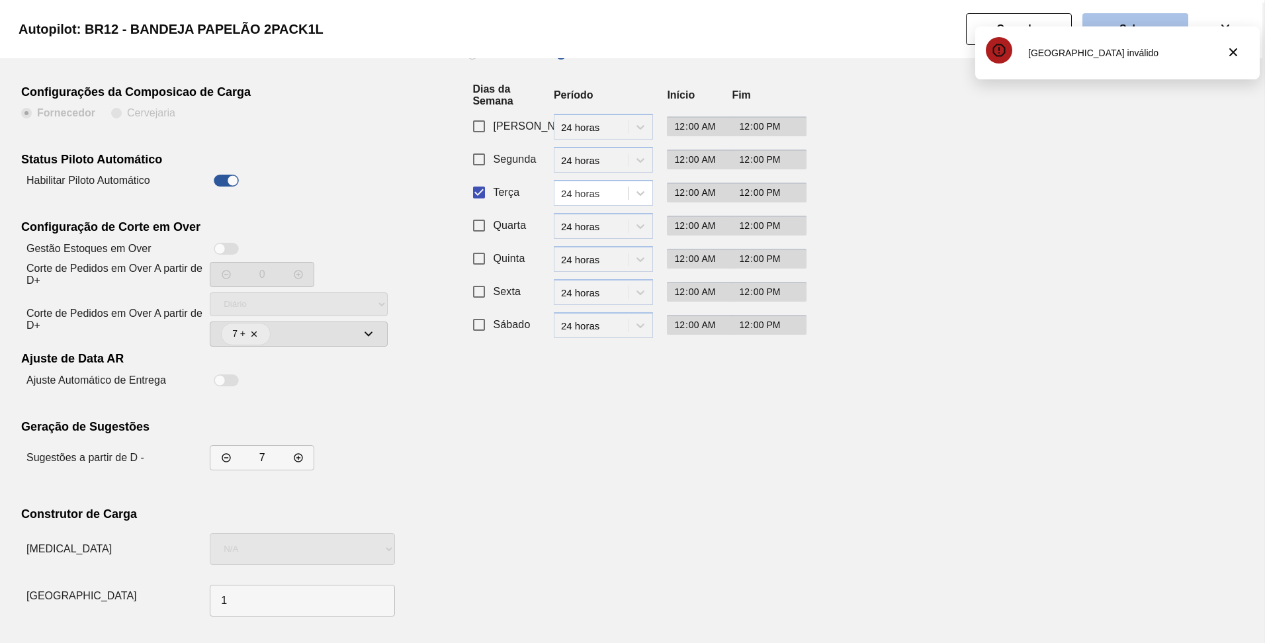
click at [1135, 18] on button "Salvar" at bounding box center [1136, 29] width 106 height 32
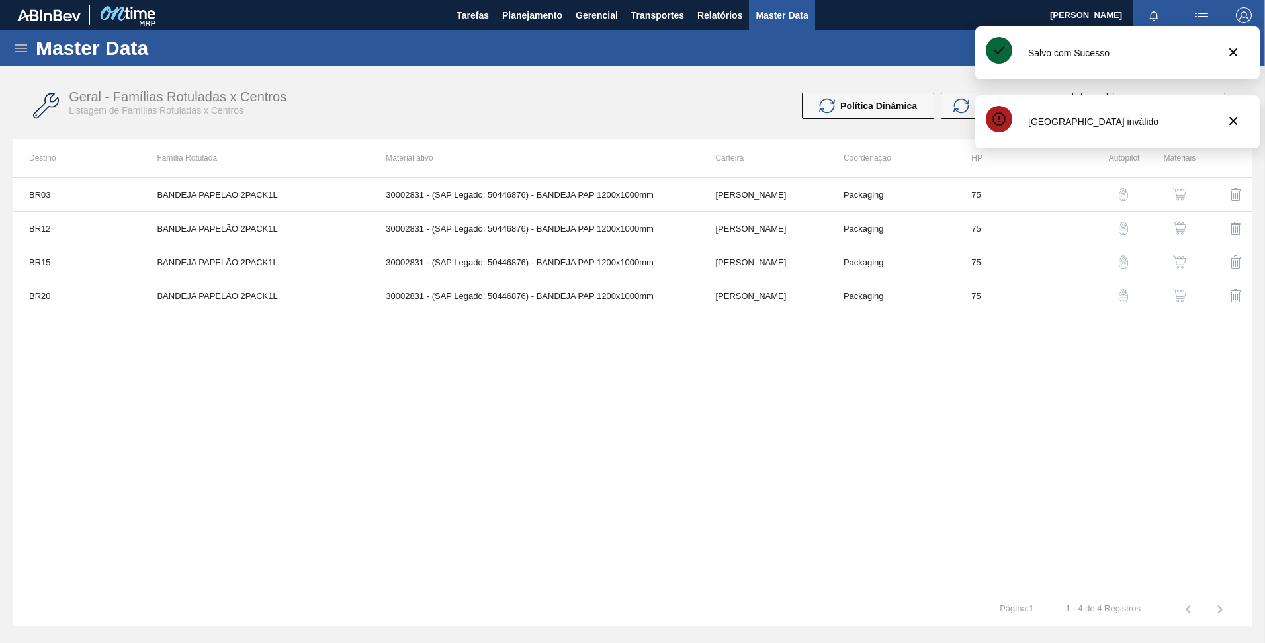
click at [1125, 257] on img "button" at bounding box center [1123, 261] width 13 height 13
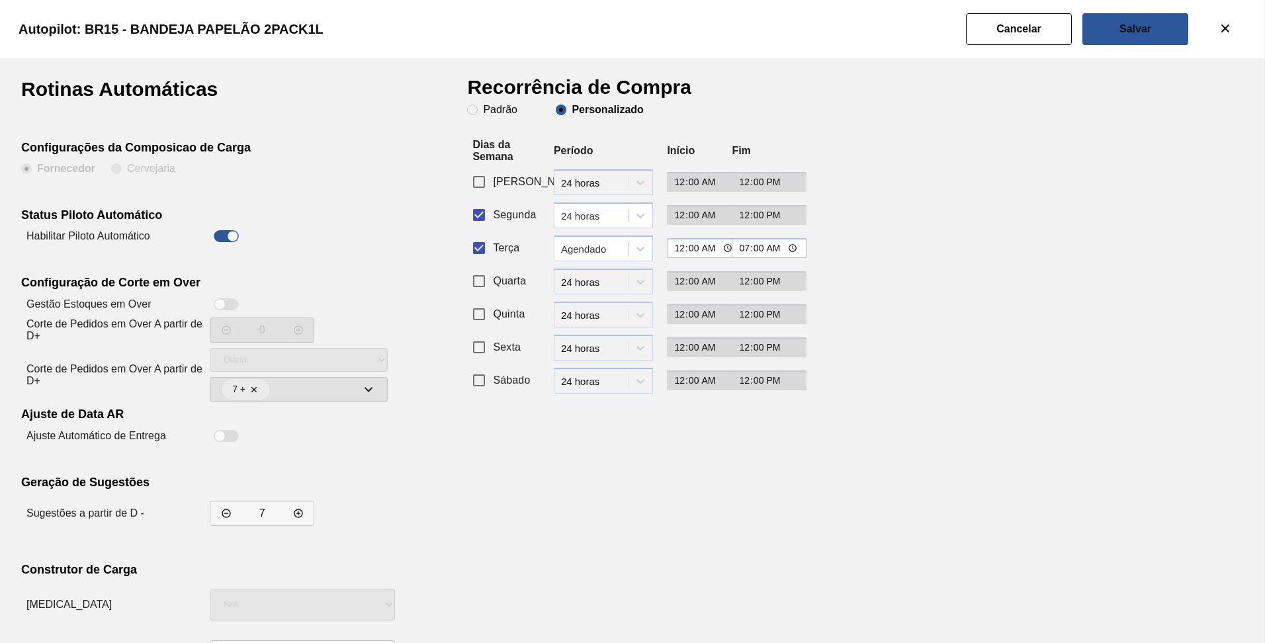
click at [475, 218] on input "Segunda" at bounding box center [479, 215] width 28 height 28
checkbox input "false"
click at [482, 238] on input "Terça" at bounding box center [479, 248] width 28 height 28
checkbox input "true"
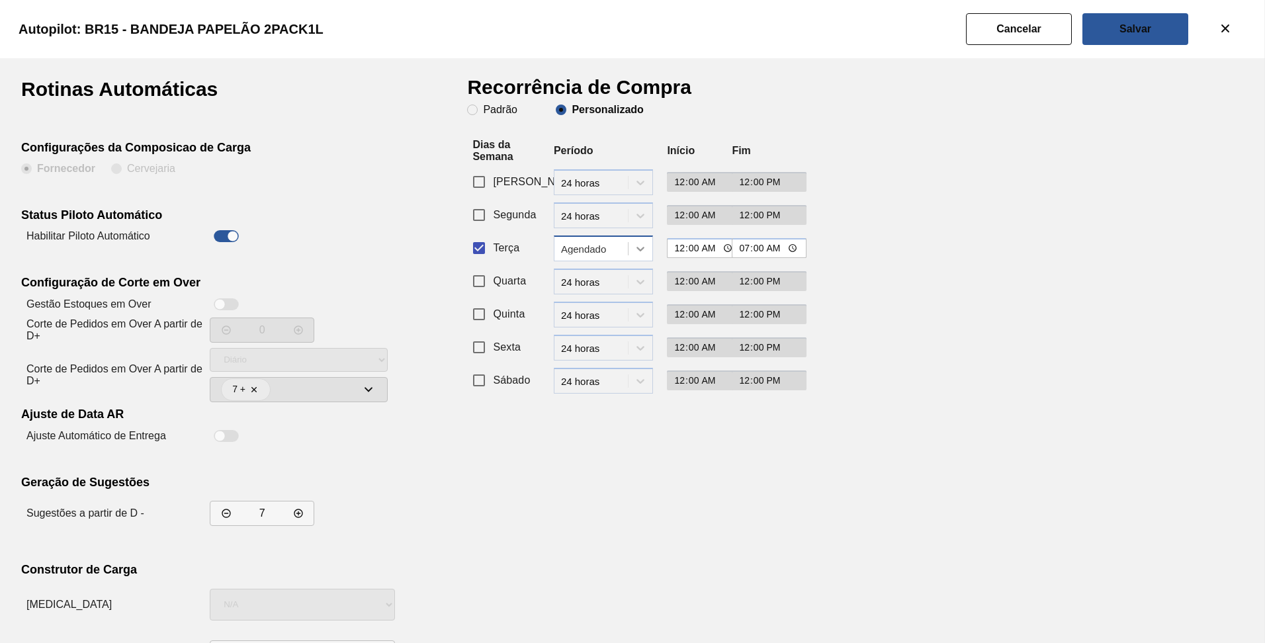
click at [637, 244] on icon at bounding box center [640, 248] width 13 height 13
click at [610, 281] on div "24 horas" at bounding box center [603, 281] width 99 height 24
type input "12:00"
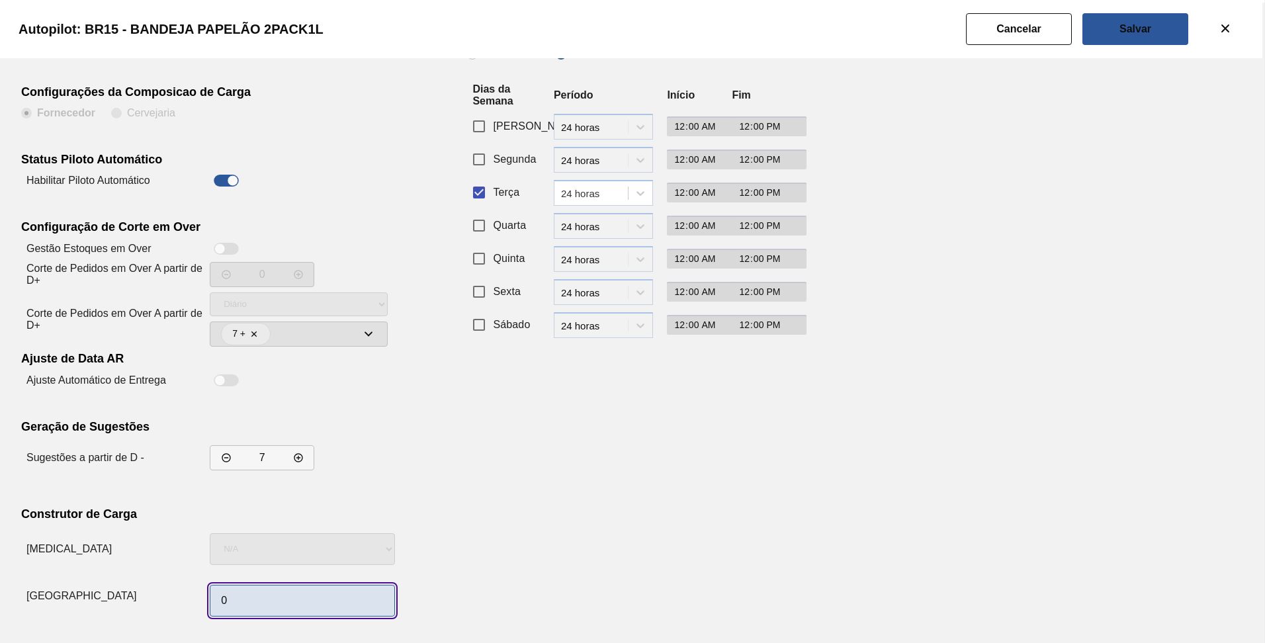
click at [289, 608] on input "0" at bounding box center [302, 601] width 185 height 32
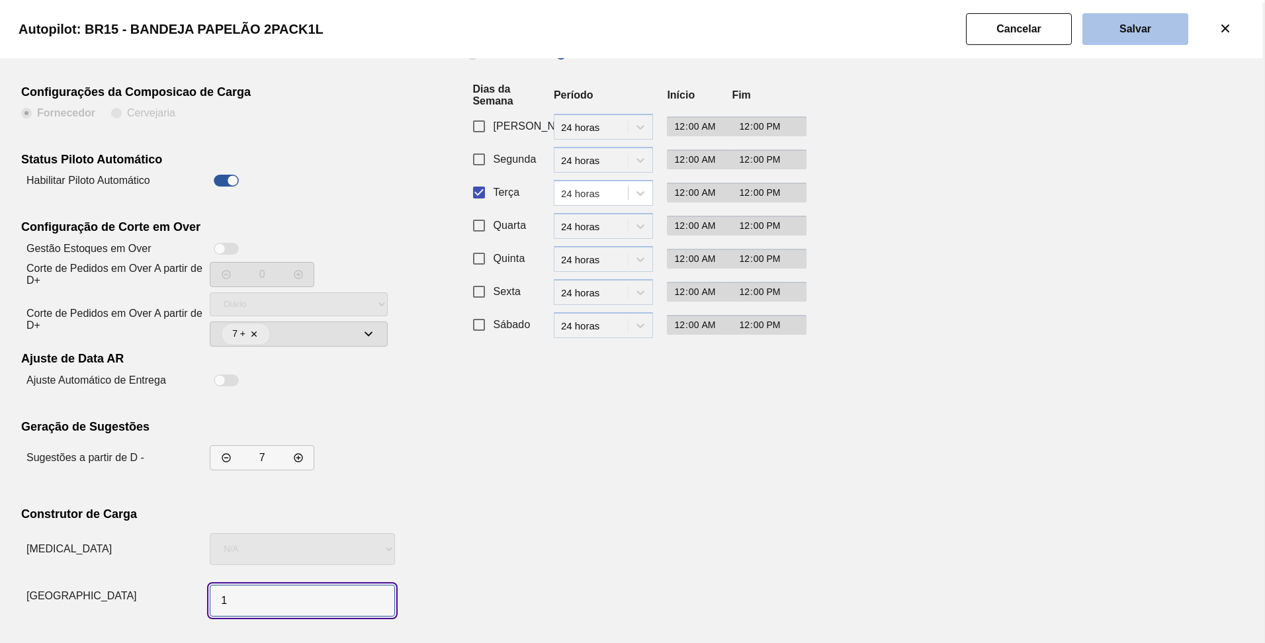
type input "1"
click at [1108, 29] on button "Salvar" at bounding box center [1136, 29] width 106 height 32
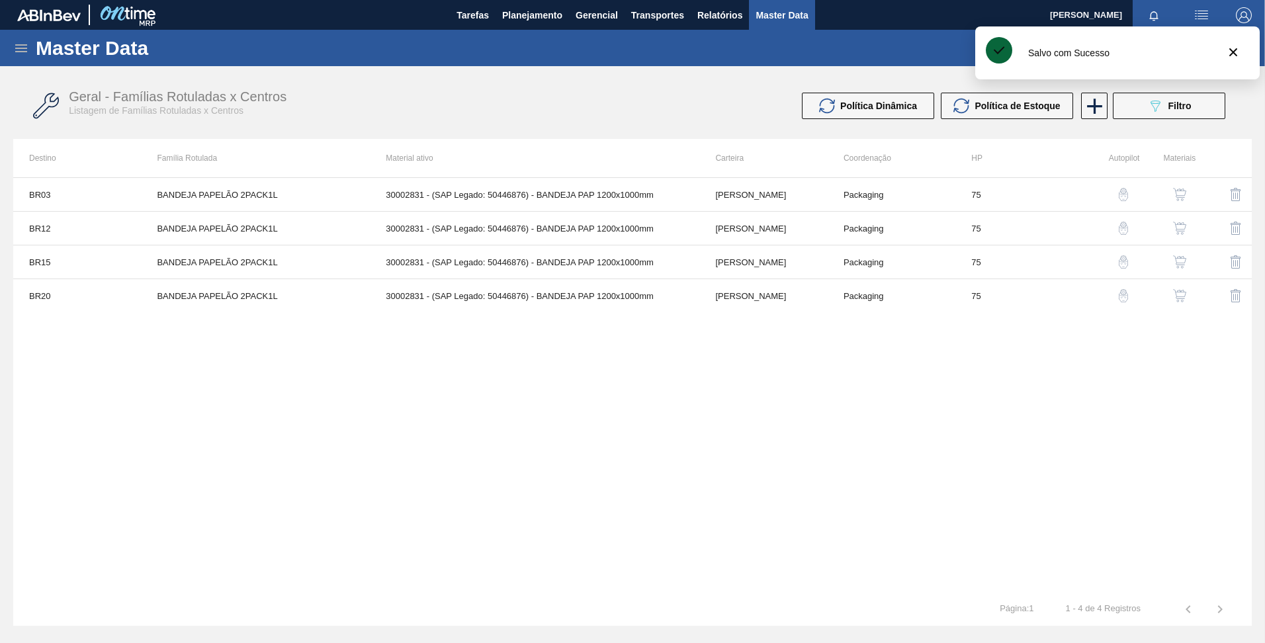
click at [1130, 295] on img "button" at bounding box center [1123, 295] width 13 height 13
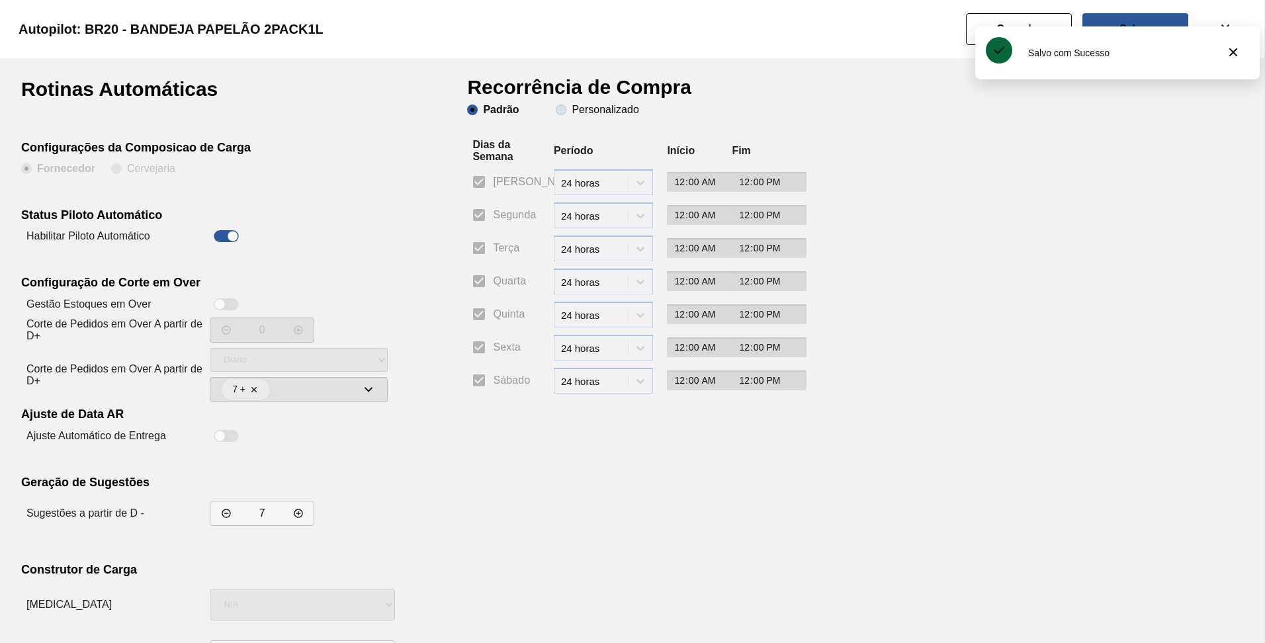
click at [560, 114] on span "Personalizado" at bounding box center [597, 110] width 83 height 11
click at [560, 114] on input "Personalizado" at bounding box center [561, 109] width 21 height 21
radio input "true"
radio input "false"
checkbox input "false"
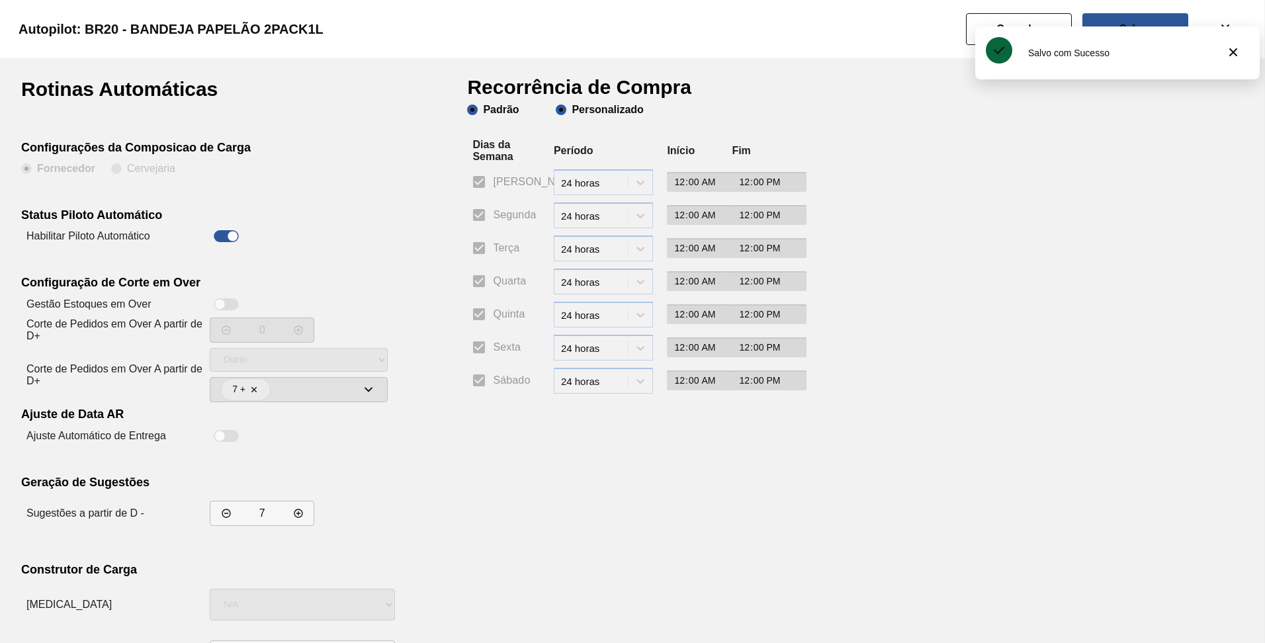
checkbox input "false"
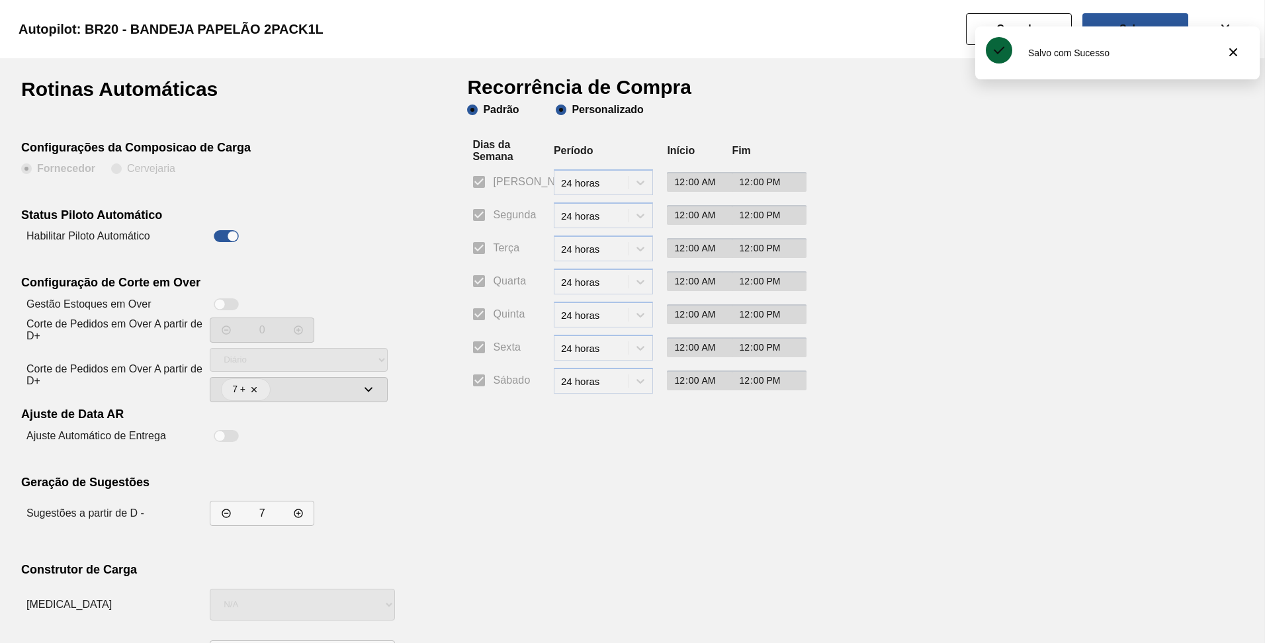
checkbox input "false"
click at [486, 246] on input "Terça" at bounding box center [479, 248] width 28 height 28
checkbox input "true"
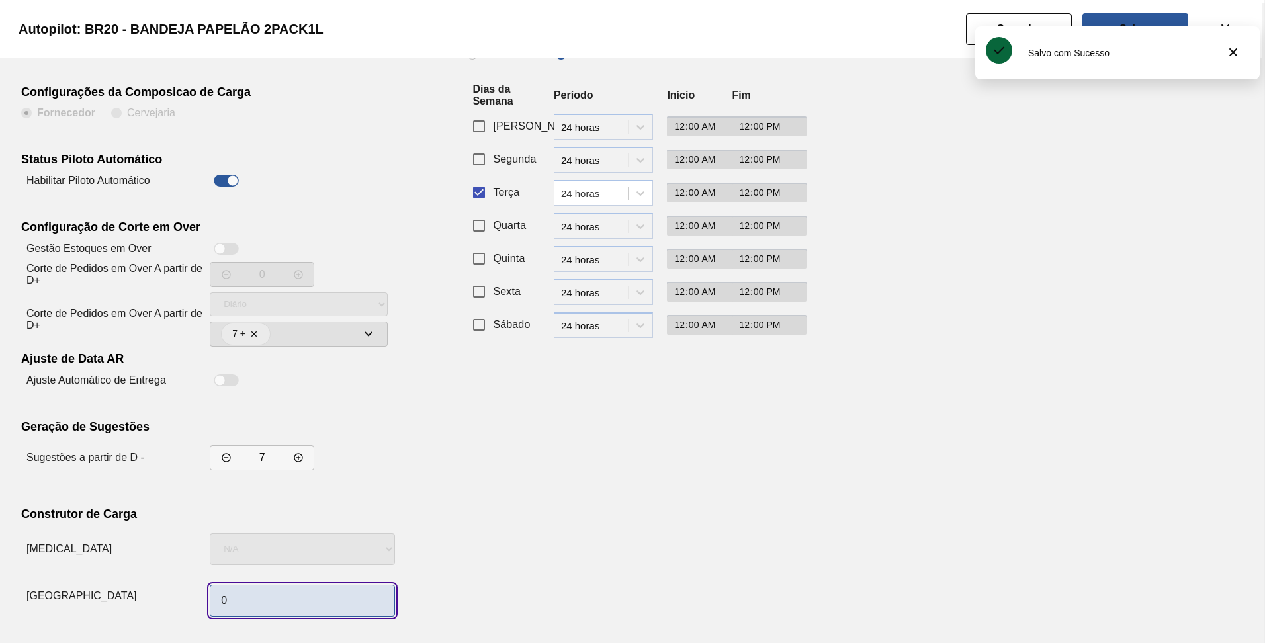
click at [243, 602] on input "0" at bounding box center [302, 601] width 185 height 32
type input "1"
click at [594, 439] on div "Recorrência de Compra Padrão Personalizado Dias da Semana Período Início Fim Do…" at bounding box center [629, 323] width 324 height 598
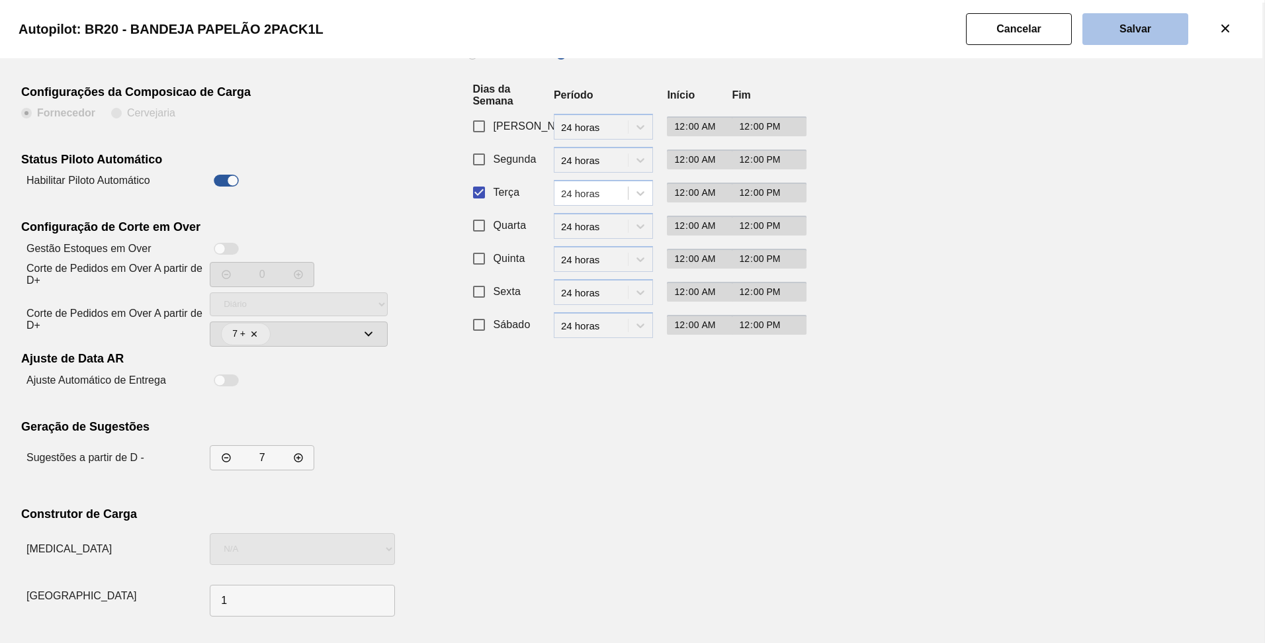
click at [1122, 23] on button "Salvar" at bounding box center [1136, 29] width 106 height 32
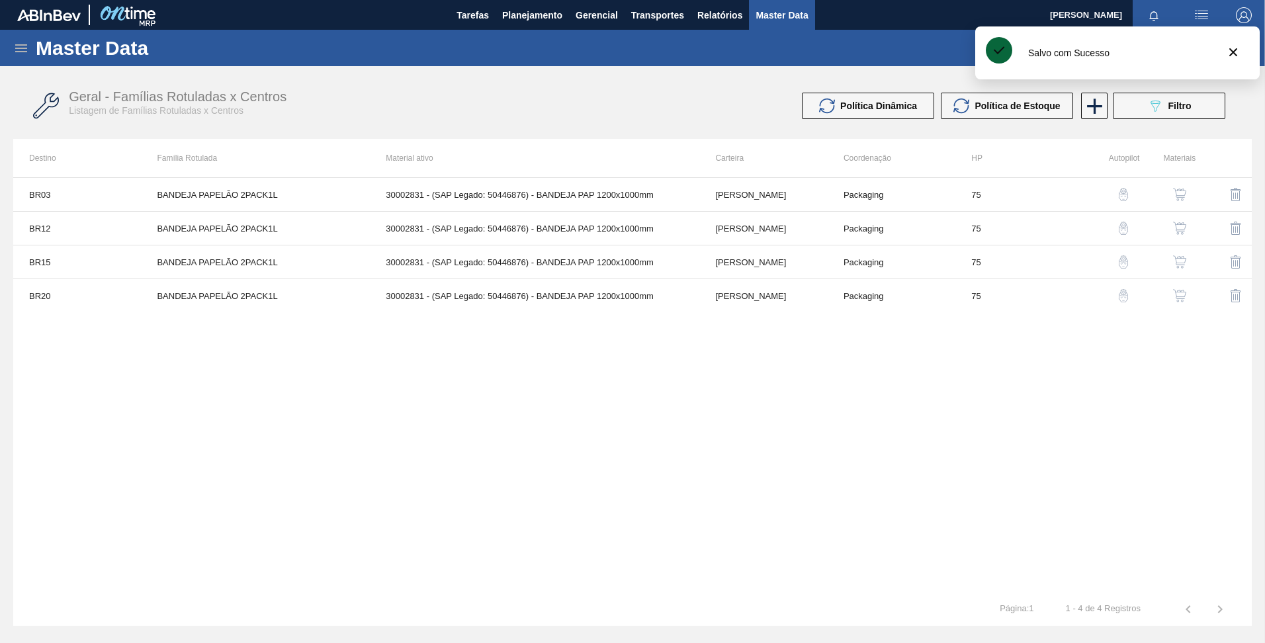
click at [649, 385] on div "BR03 BANDEJA PAPELÃO 2PACK1L 30002831 - (SAP Legado: 50446876) - BANDEJA PAP 12…" at bounding box center [632, 385] width 1239 height 416
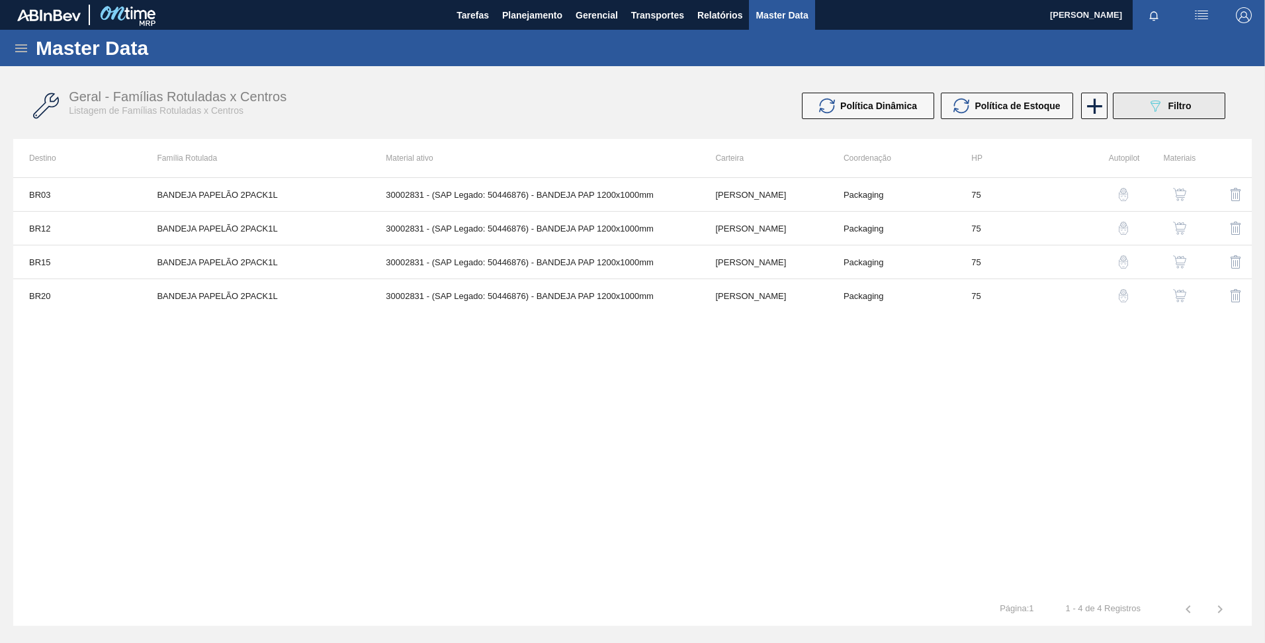
click at [1142, 114] on button "089F7B8B-B2A5-4AFE-B5C0-19BA573D28AC Filtro" at bounding box center [1169, 106] width 113 height 26
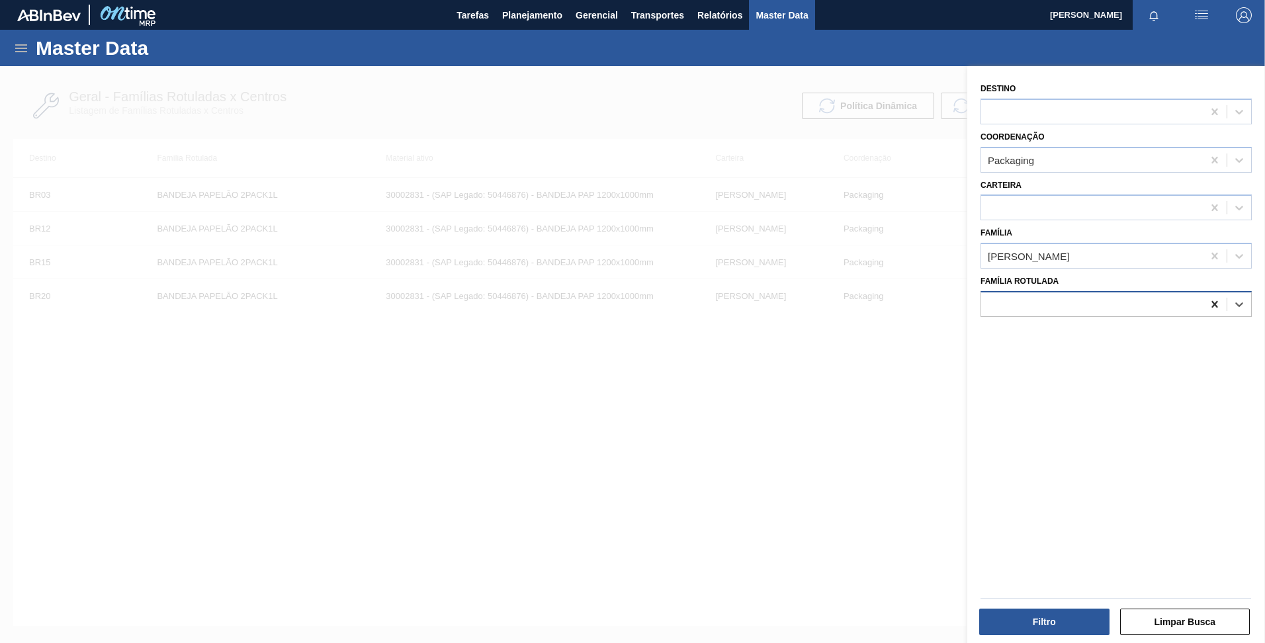
click at [1210, 302] on icon at bounding box center [1215, 304] width 13 height 13
paste Rotulada "CAIXA PAPELÃO BECKS 330ML"
type Rotulada "CAIXA PAPELÃO BECKS 330ML"
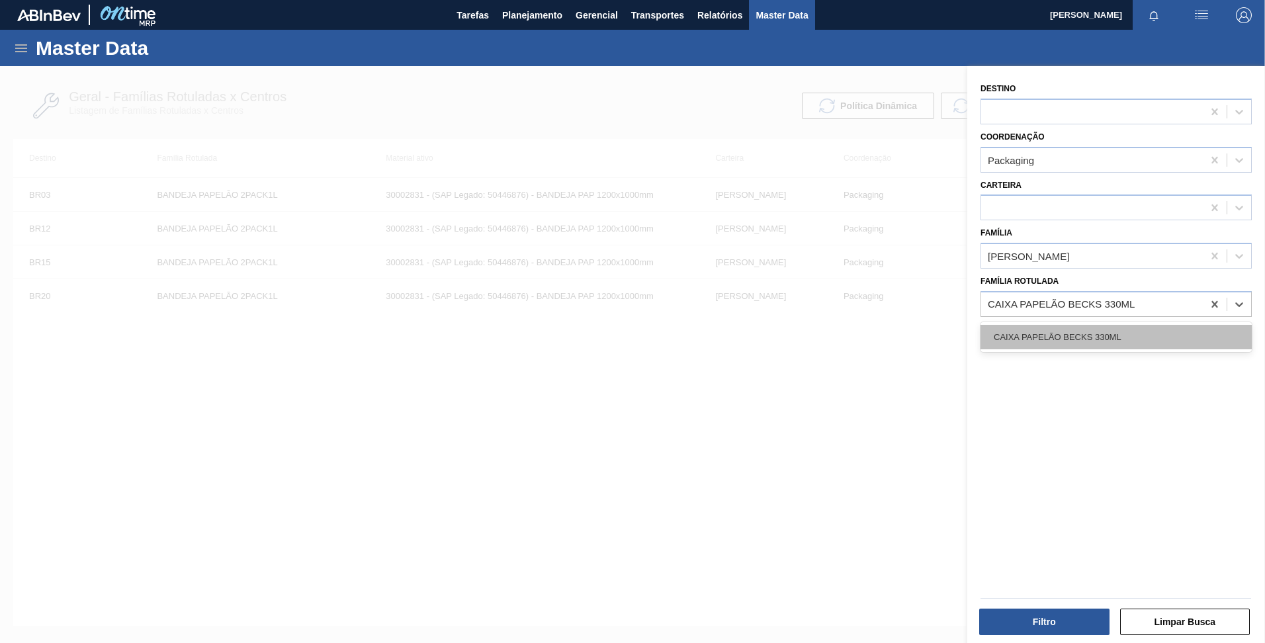
click at [1119, 339] on div "CAIXA PAPELÃO BECKS 330ML" at bounding box center [1116, 337] width 271 height 24
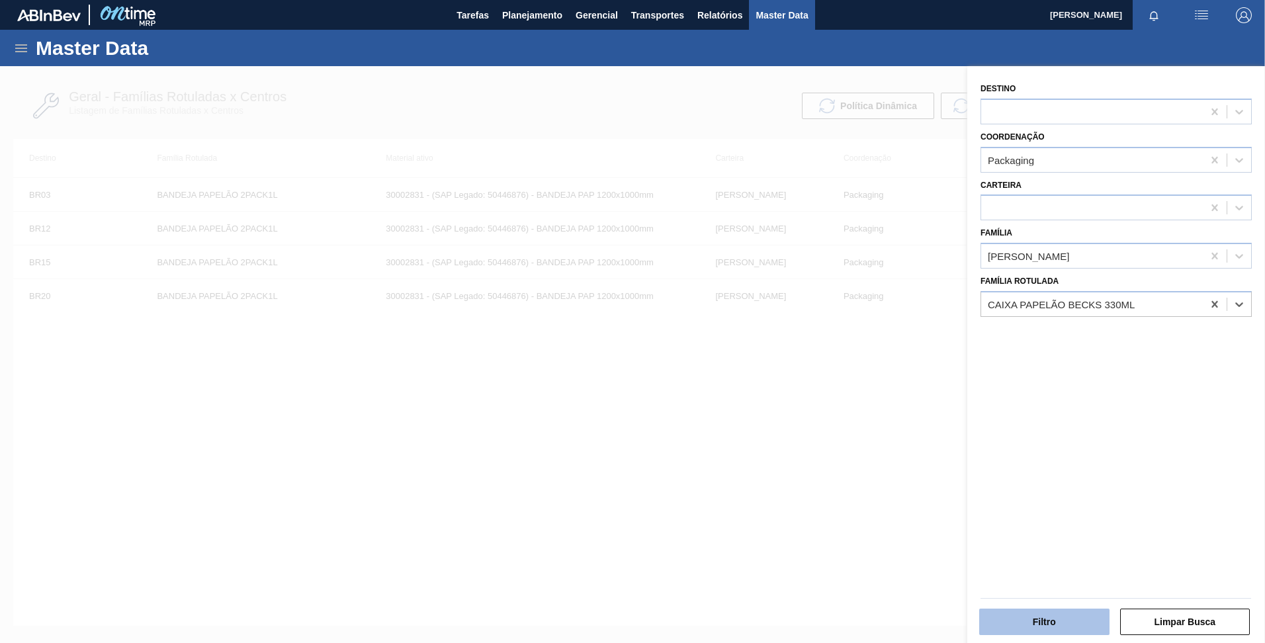
click at [1054, 626] on button "Filtro" at bounding box center [1045, 622] width 130 height 26
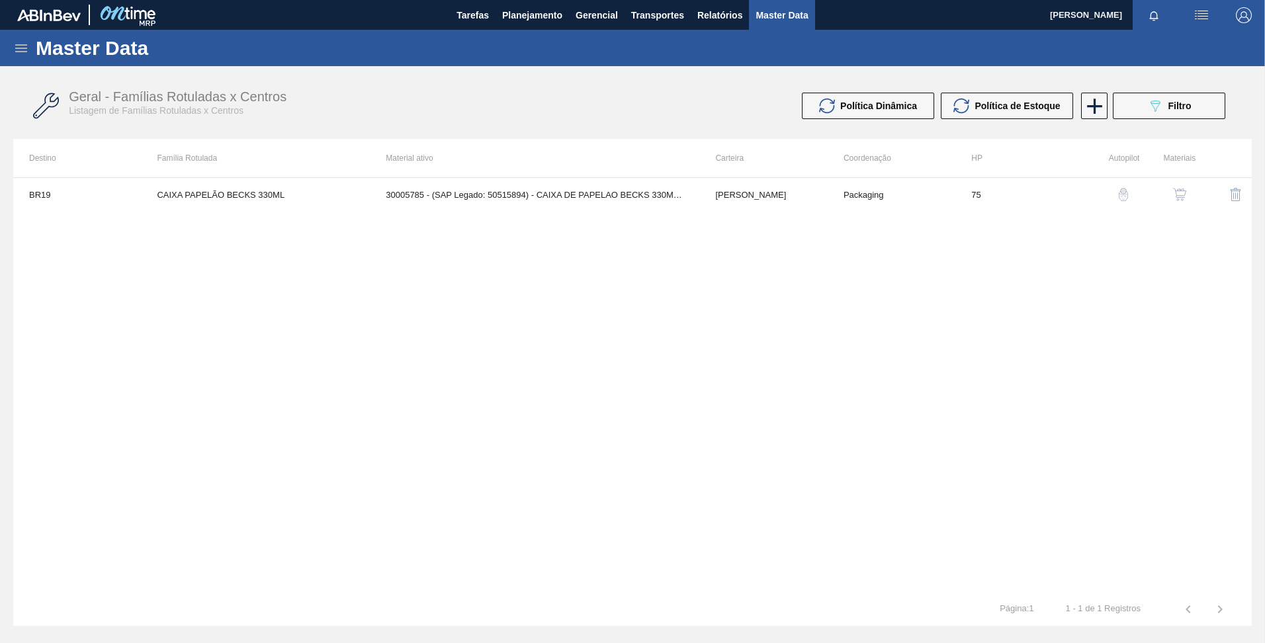
click at [1118, 196] on img "button" at bounding box center [1123, 194] width 13 height 13
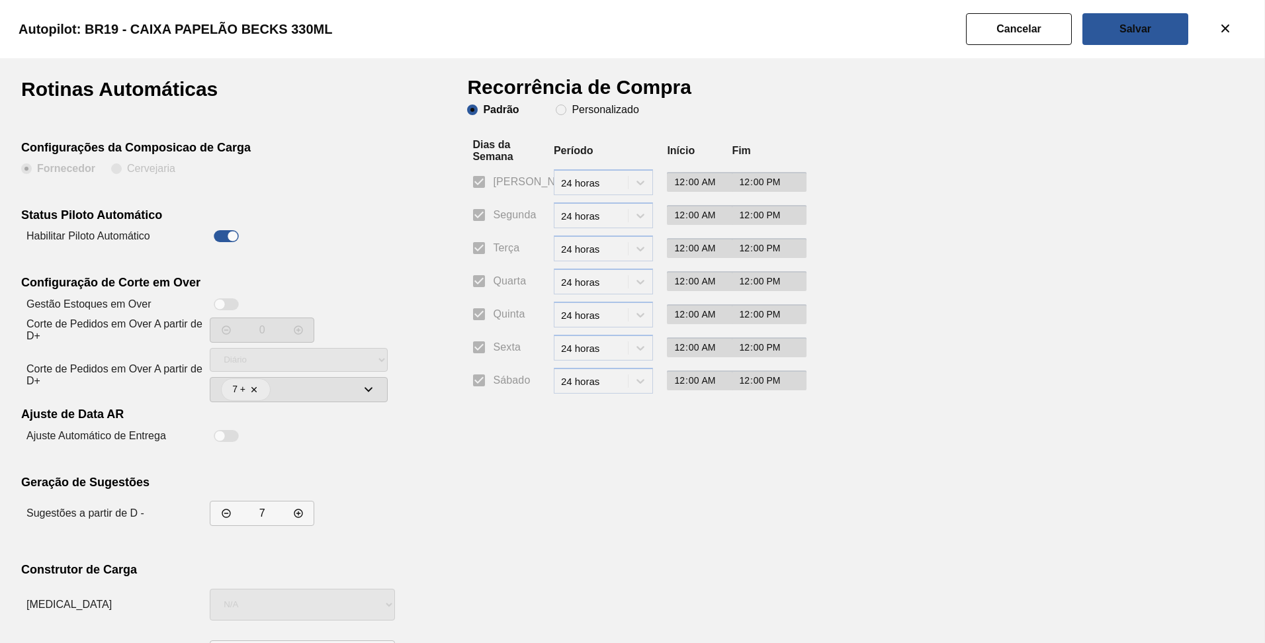
click at [582, 104] on h1 "Recorrência de Compra" at bounding box center [584, 91] width 235 height 25
click at [569, 109] on span "Personalizado" at bounding box center [597, 110] width 83 height 11
click at [569, 109] on input "Personalizado" at bounding box center [561, 109] width 21 height 21
radio input "true"
radio input "false"
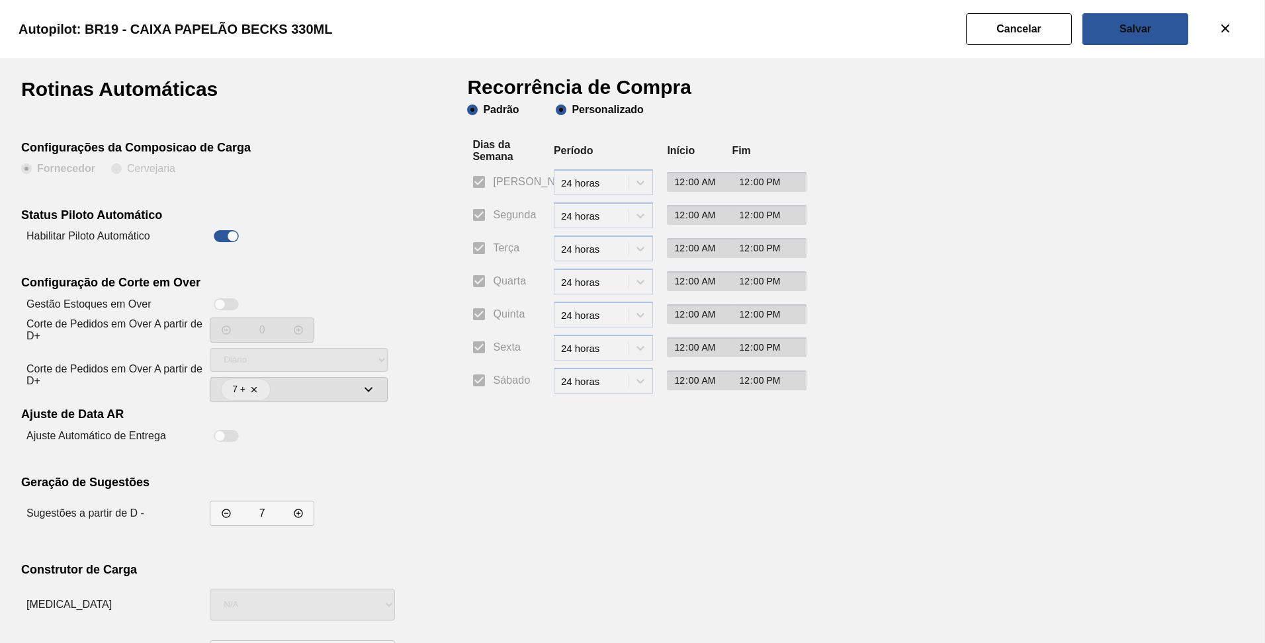
checkbox input "false"
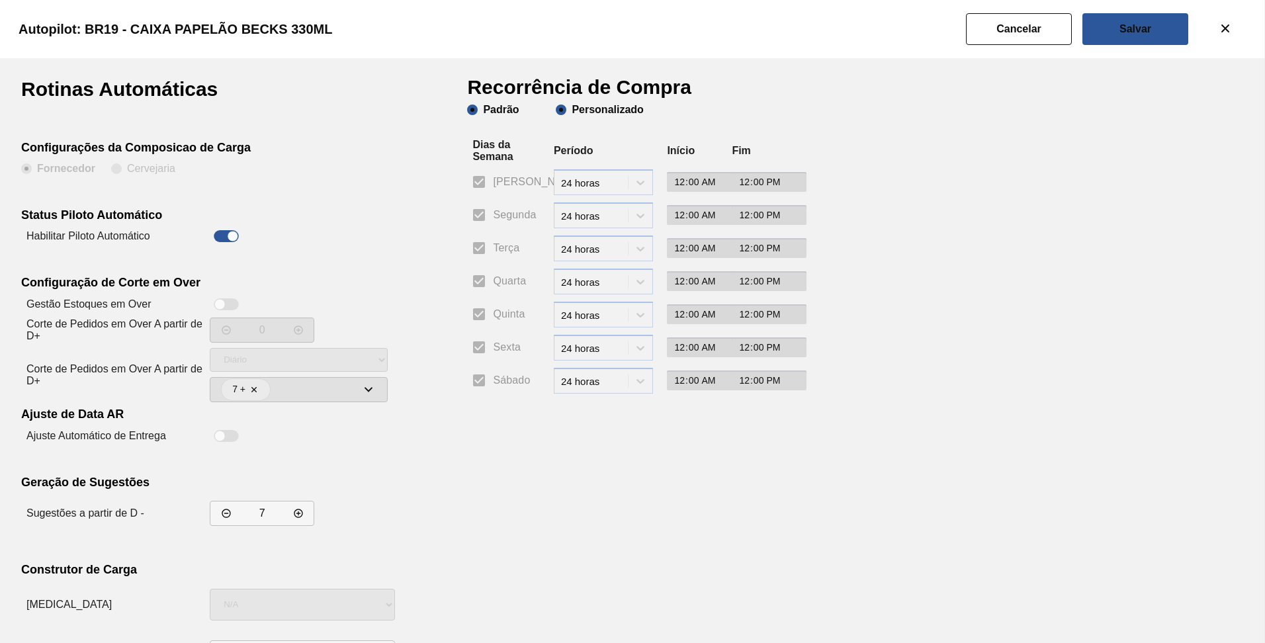
checkbox input "false"
click at [475, 244] on input "Terça" at bounding box center [479, 248] width 28 height 28
checkbox input "true"
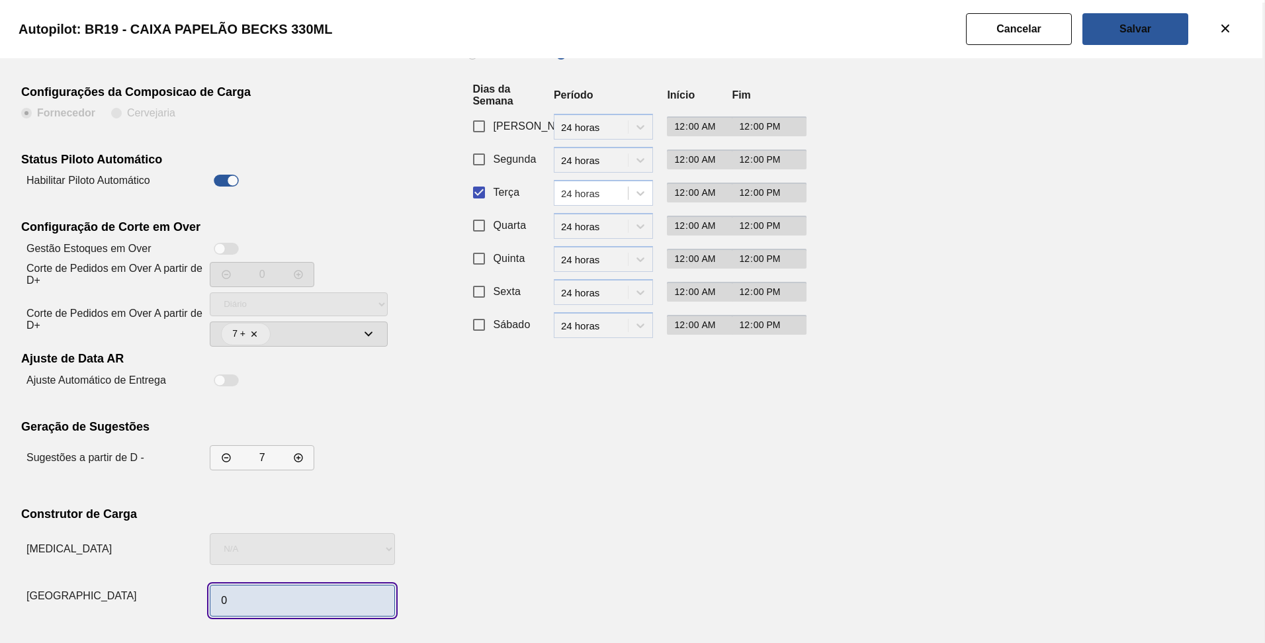
click at [305, 592] on input "0" at bounding box center [302, 601] width 185 height 32
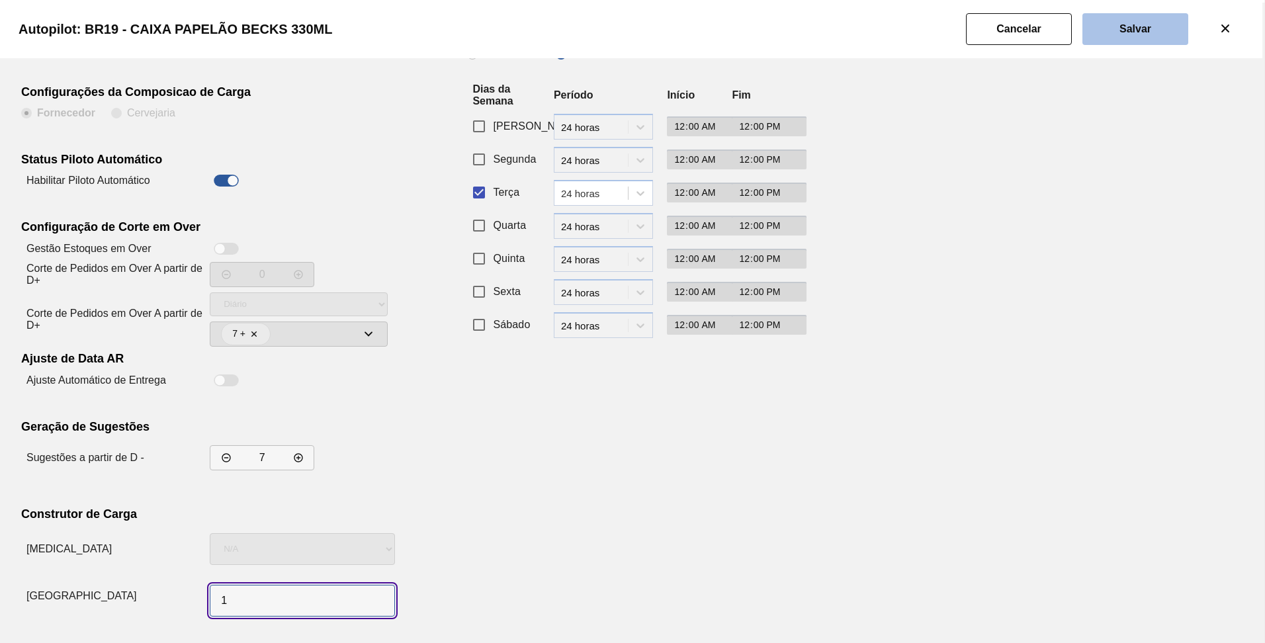
type input "1"
click at [1172, 19] on button "Salvar" at bounding box center [1136, 29] width 106 height 32
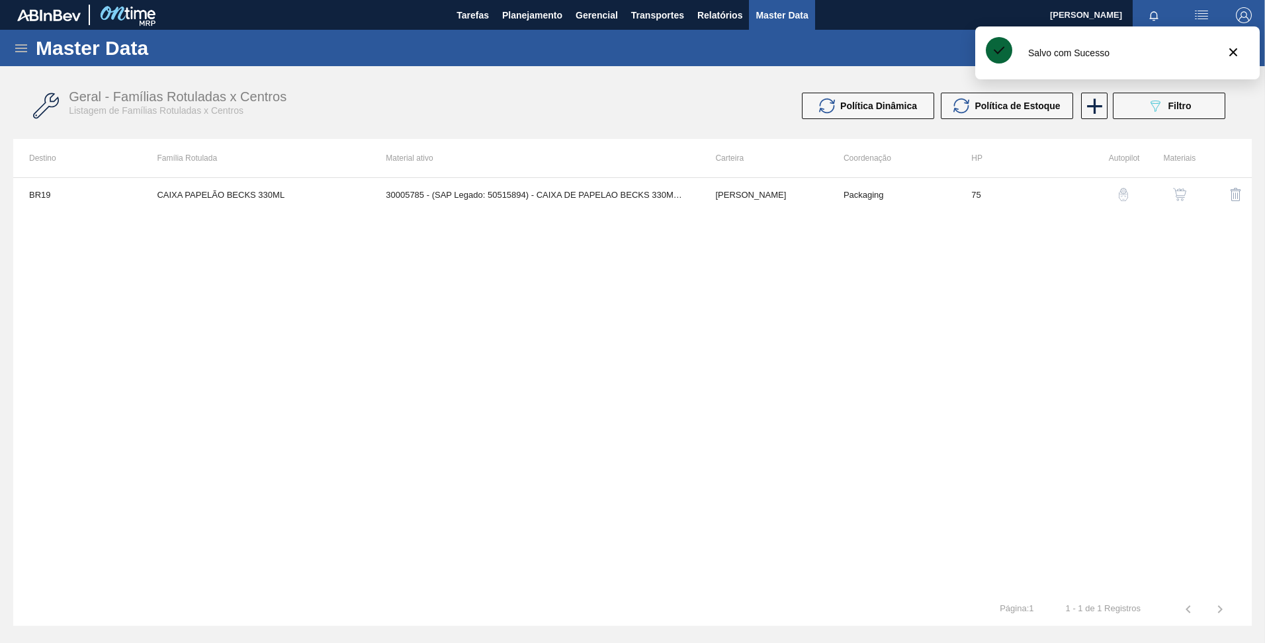
click at [844, 300] on div "BR19 CAIXA PAPELÃO BECKS 330ML 30005785 - (SAP Legado: 50515894) - CAIXA DE PAP…" at bounding box center [632, 385] width 1239 height 416
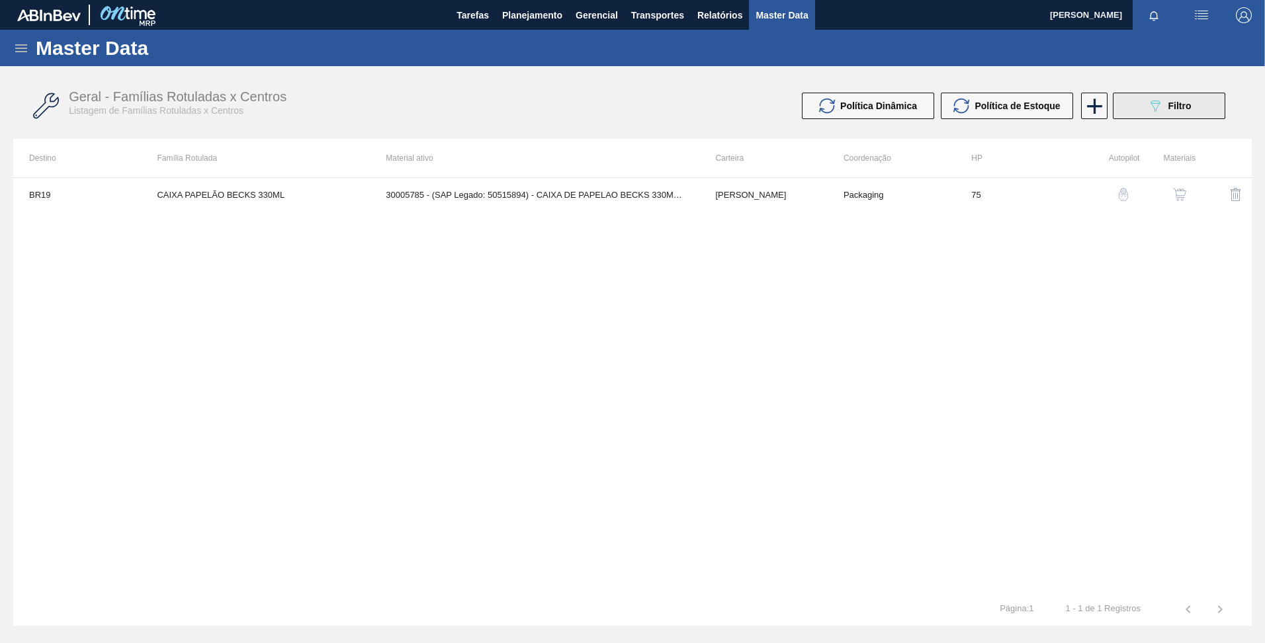
click at [1130, 107] on button "089F7B8B-B2A5-4AFE-B5C0-19BA573D28AC Filtro" at bounding box center [1169, 106] width 113 height 26
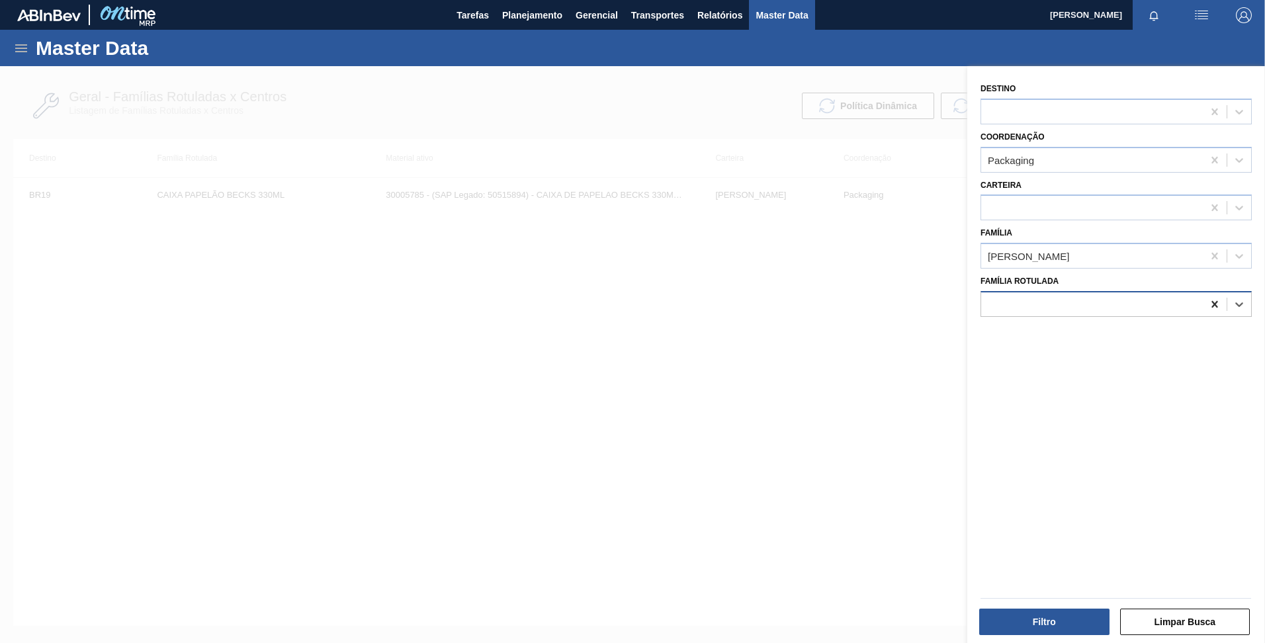
click at [1212, 307] on icon at bounding box center [1215, 304] width 6 height 7
paste Rotulada "CAIXA PAPELÃO BECKS OW 600ML"
type Rotulada "CAIXA PAPELÃO BECKS OW 600ML"
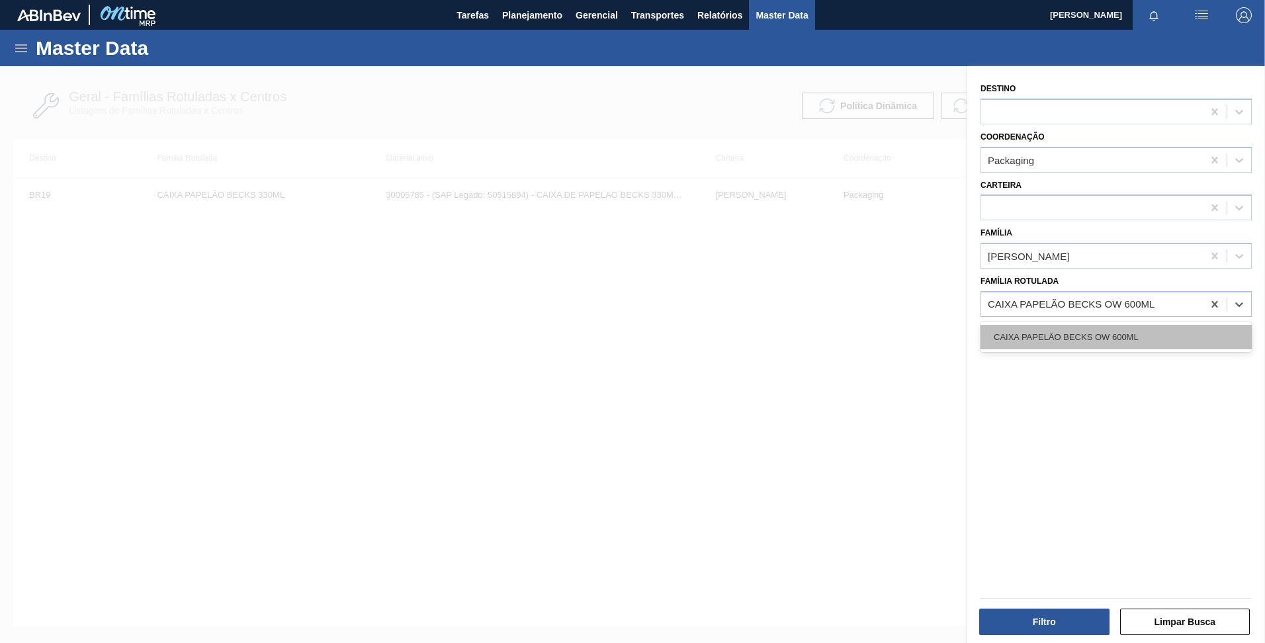
click at [1101, 347] on div "CAIXA PAPELÃO BECKS OW 600ML" at bounding box center [1116, 337] width 271 height 24
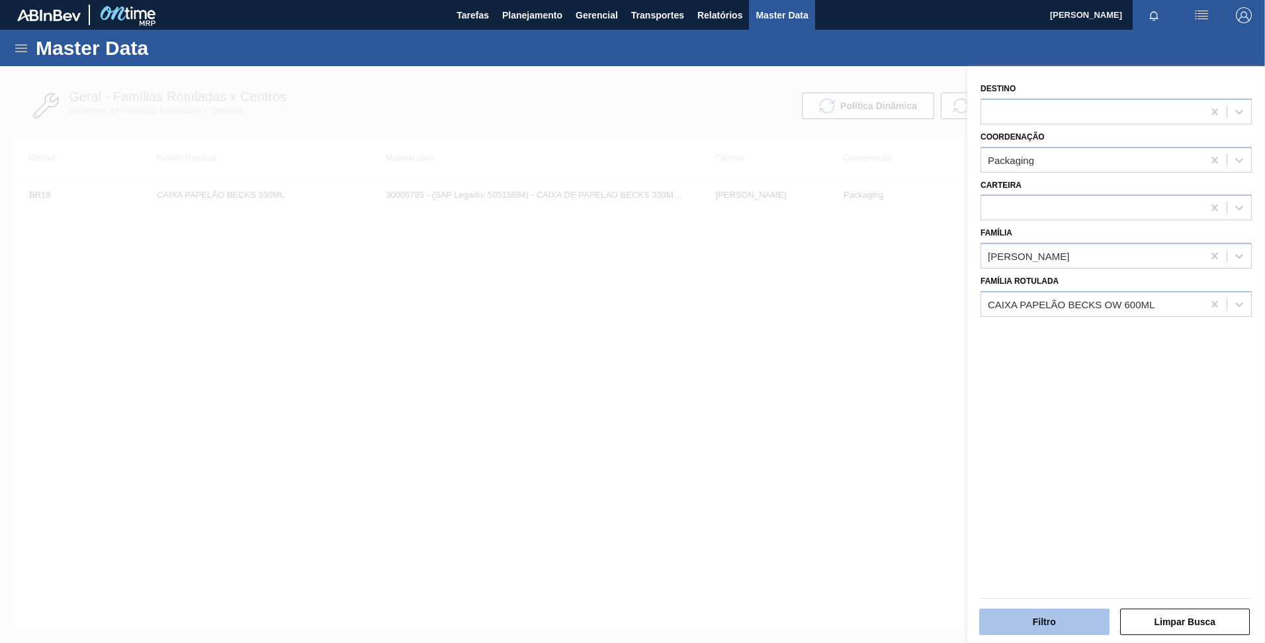
click at [1038, 627] on button "Filtro" at bounding box center [1045, 622] width 130 height 26
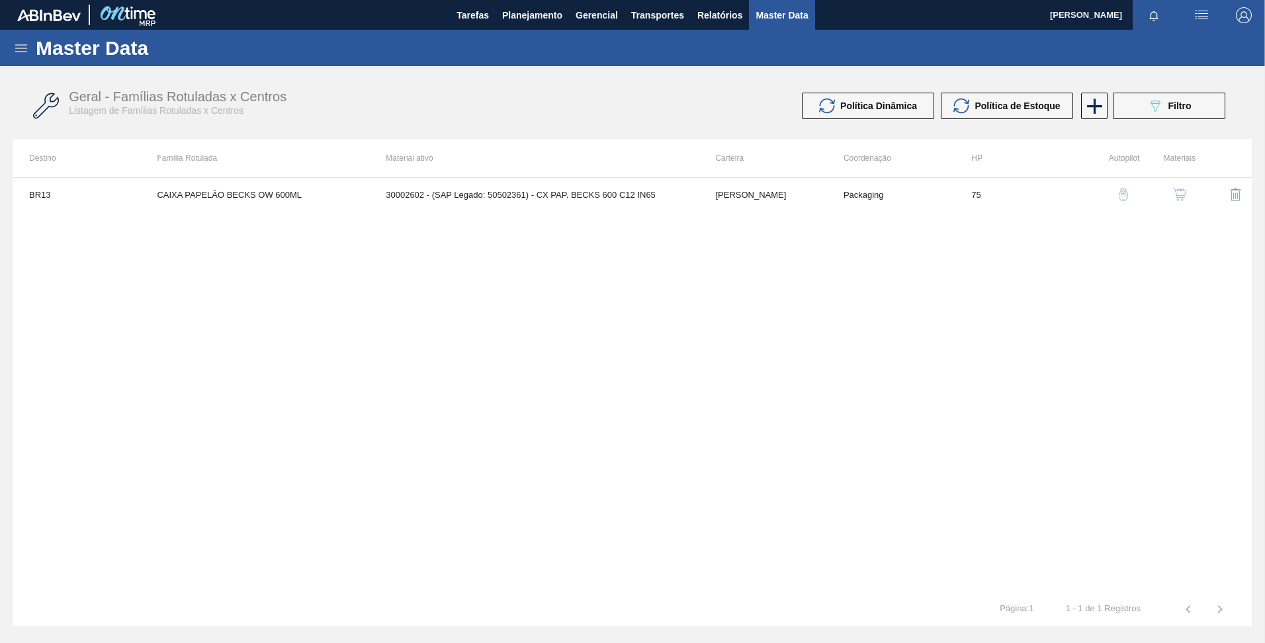
click at [1128, 191] on img "button" at bounding box center [1123, 194] width 13 height 13
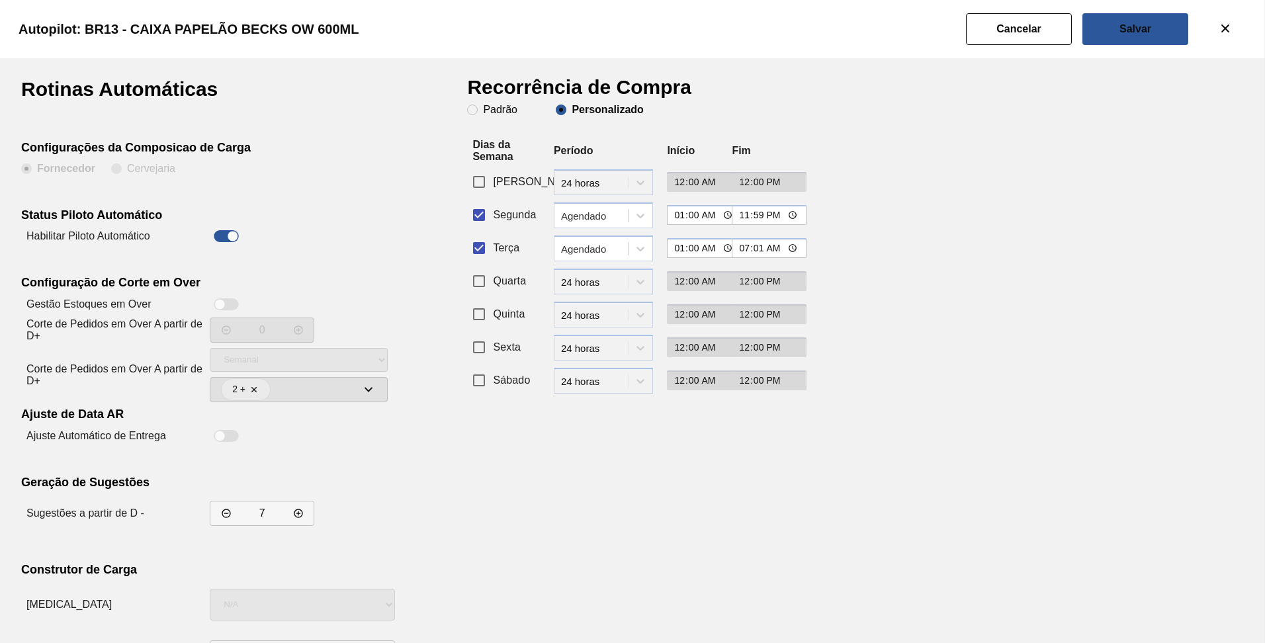
click at [486, 218] on input "Segunda" at bounding box center [479, 215] width 28 height 28
checkbox input "false"
click at [582, 259] on div "Agendado" at bounding box center [603, 249] width 99 height 26
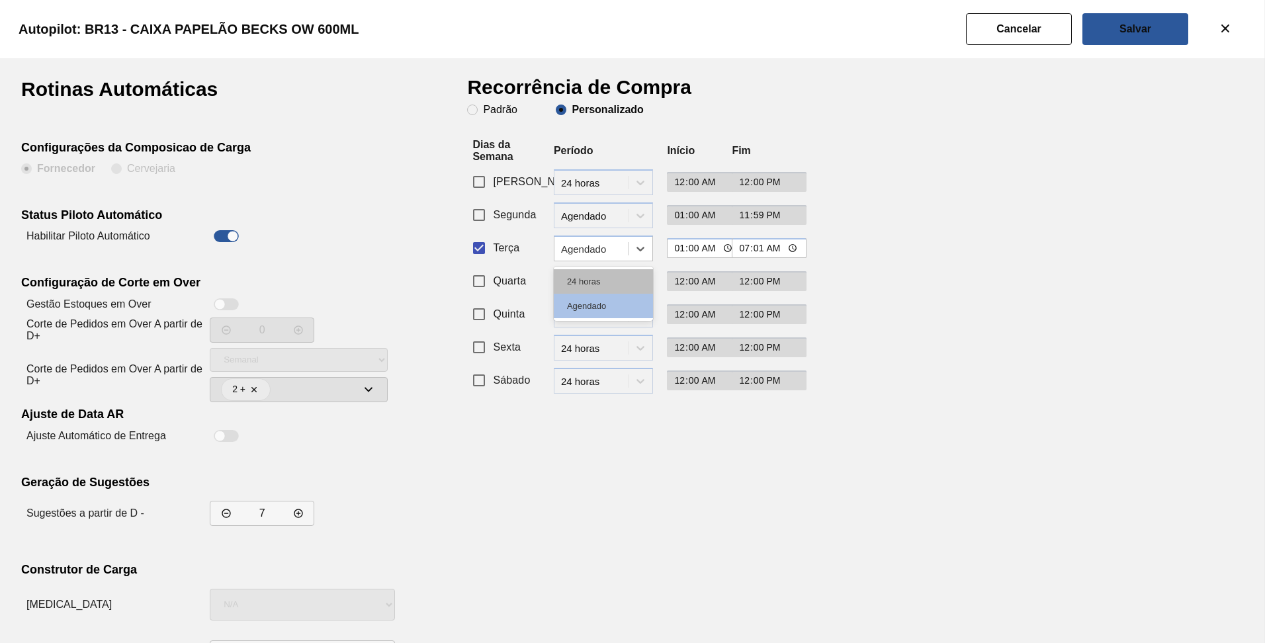
click at [590, 278] on div "24 horas" at bounding box center [603, 281] width 99 height 24
type input "00:00"
type input "12:00"
click at [584, 437] on div "Recorrência de Compra Padrão Personalizado Dias da Semana Período Início Fim Do…" at bounding box center [629, 378] width 324 height 598
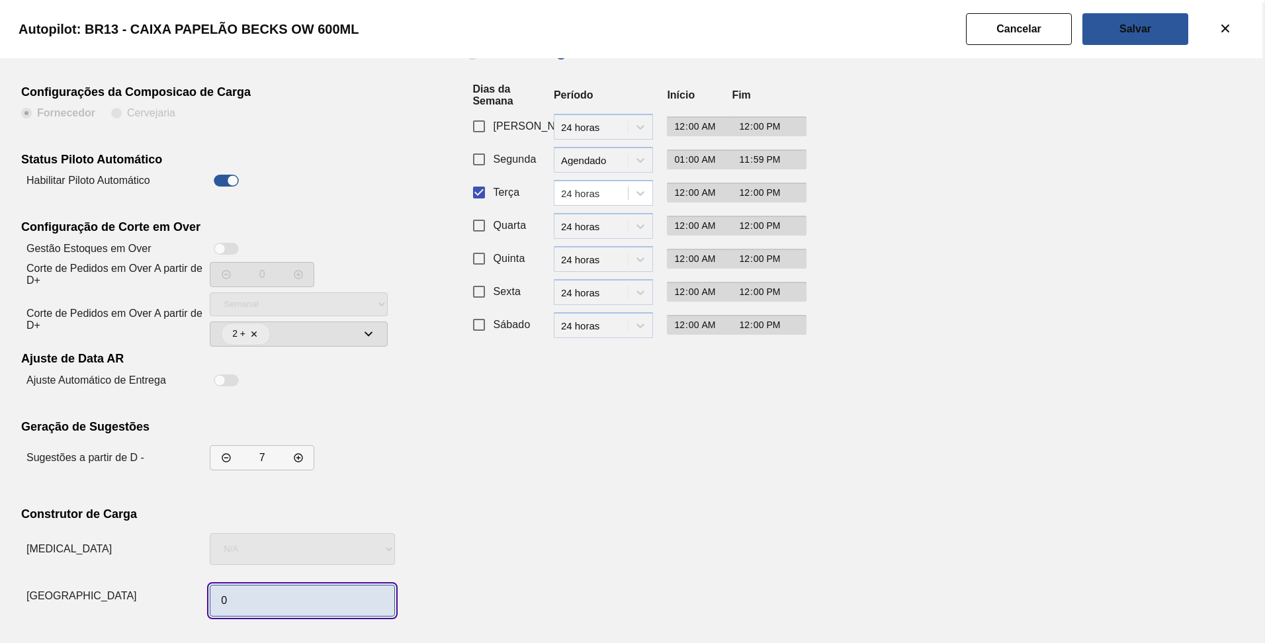
click at [259, 588] on input "0" at bounding box center [302, 601] width 185 height 32
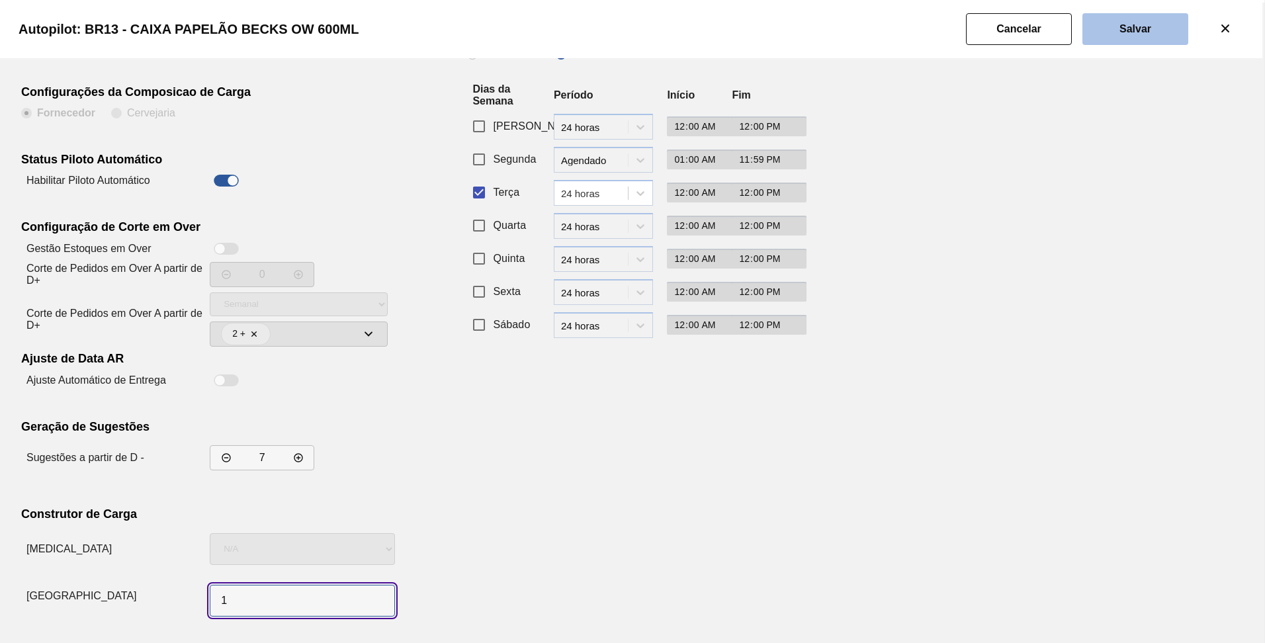
type input "1"
click at [1118, 25] on button "Salvar" at bounding box center [1136, 29] width 106 height 32
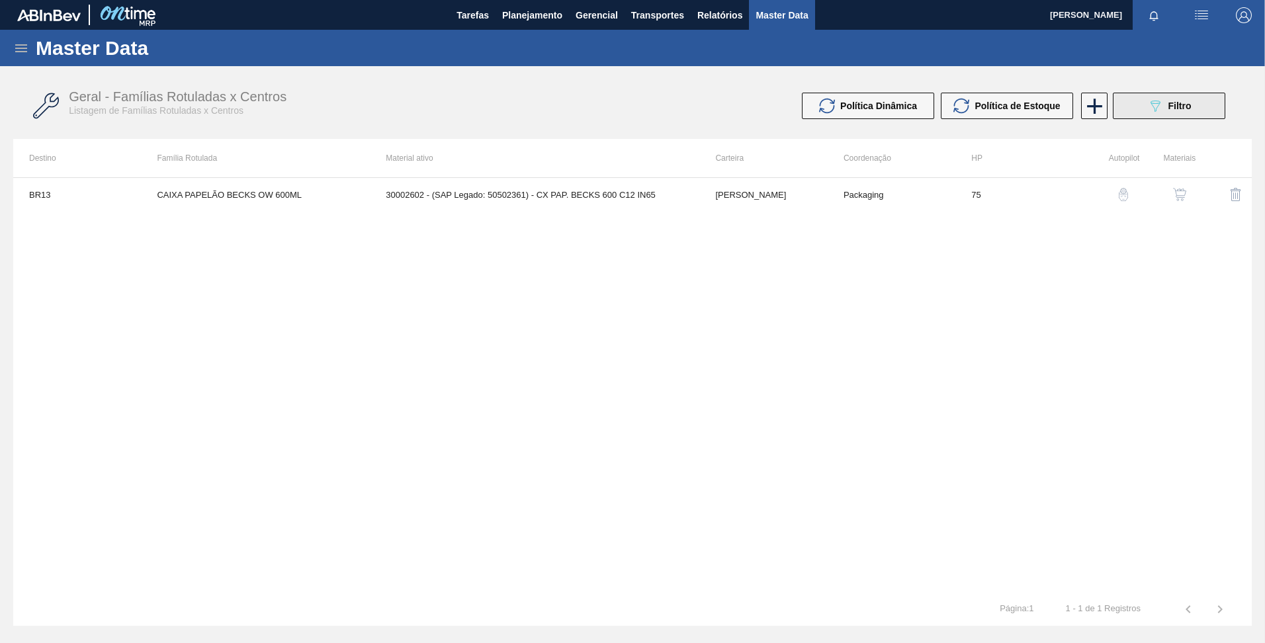
click at [1157, 103] on icon "089F7B8B-B2A5-4AFE-B5C0-19BA573D28AC" at bounding box center [1156, 106] width 16 height 16
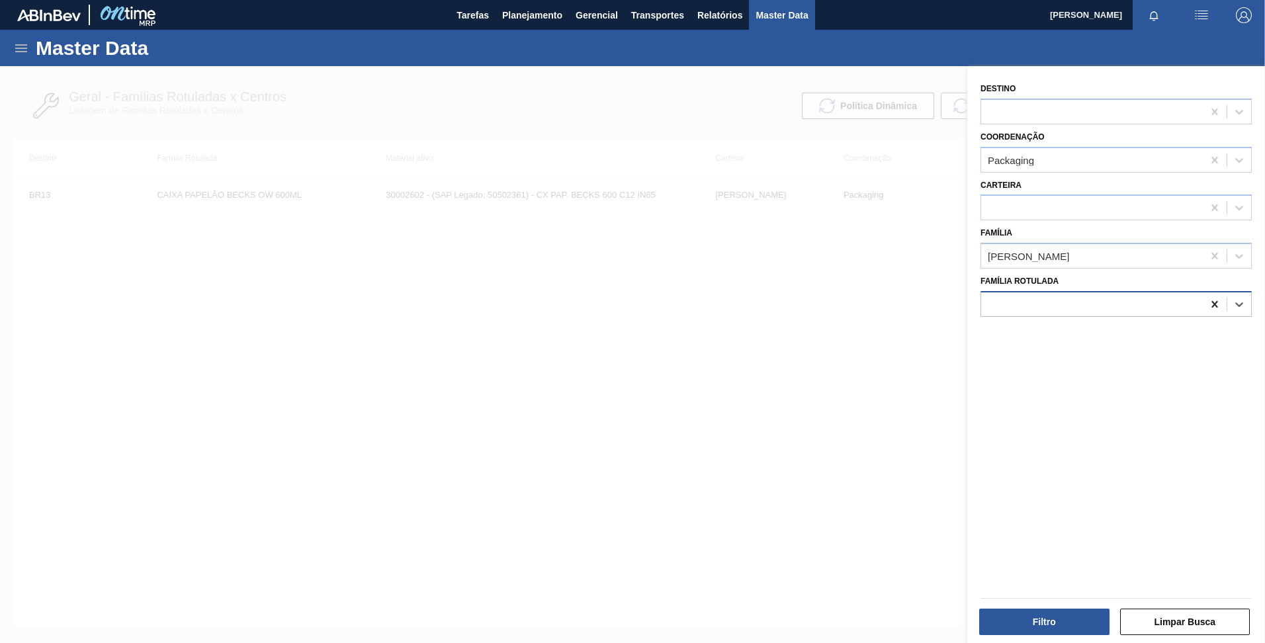
click at [1209, 304] on icon at bounding box center [1215, 304] width 13 height 13
paste Rotulada "CAIXA PAPELÃO CORONITA 210ML"
type Rotulada "CAIXA PAPELÃO CORONITA 210ML"
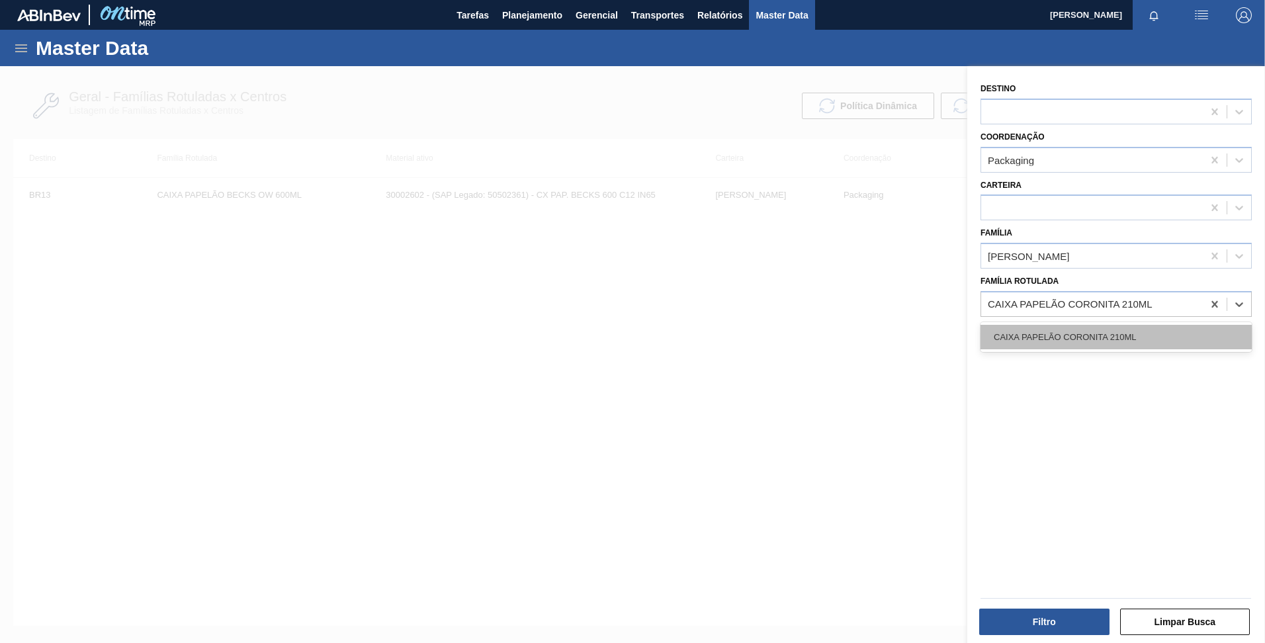
click at [1145, 337] on div "CAIXA PAPELÃO CORONITA 210ML" at bounding box center [1116, 337] width 271 height 24
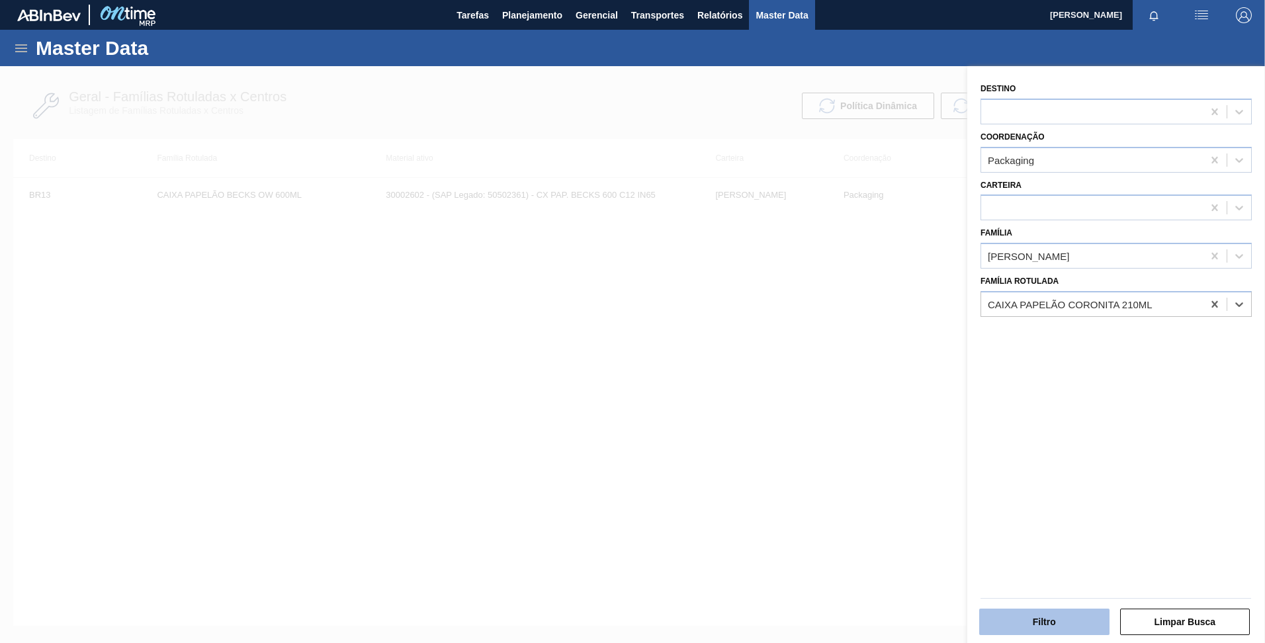
click at [1046, 618] on button "Filtro" at bounding box center [1045, 622] width 130 height 26
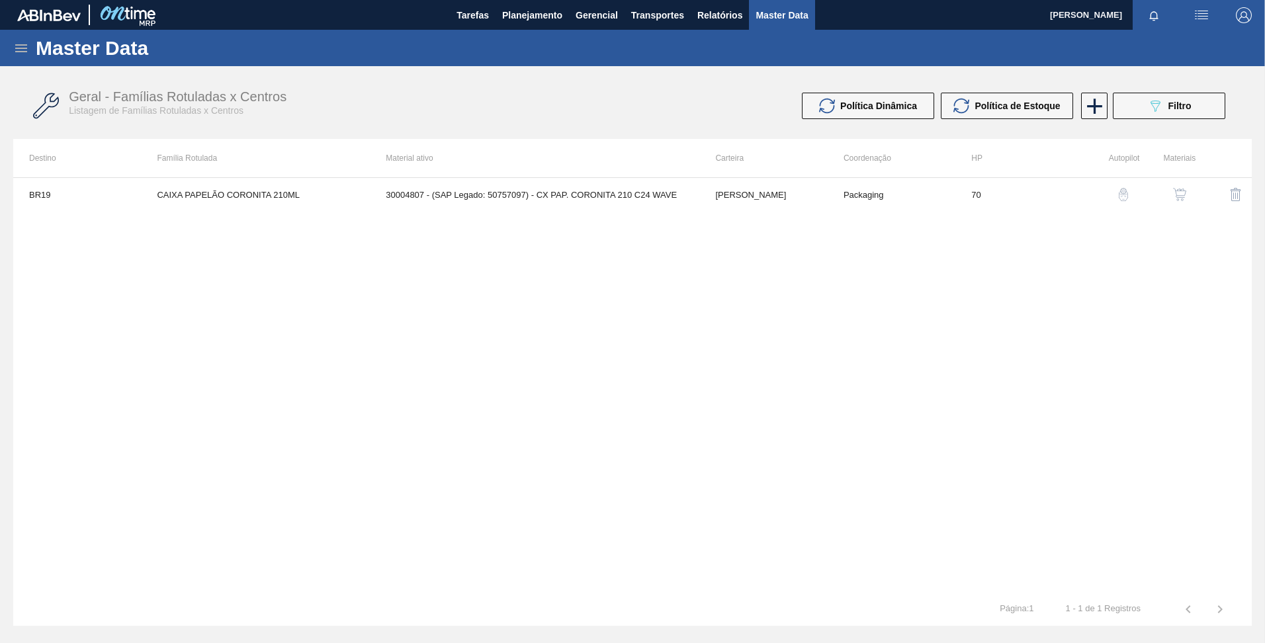
click at [1121, 199] on img "button" at bounding box center [1123, 194] width 13 height 13
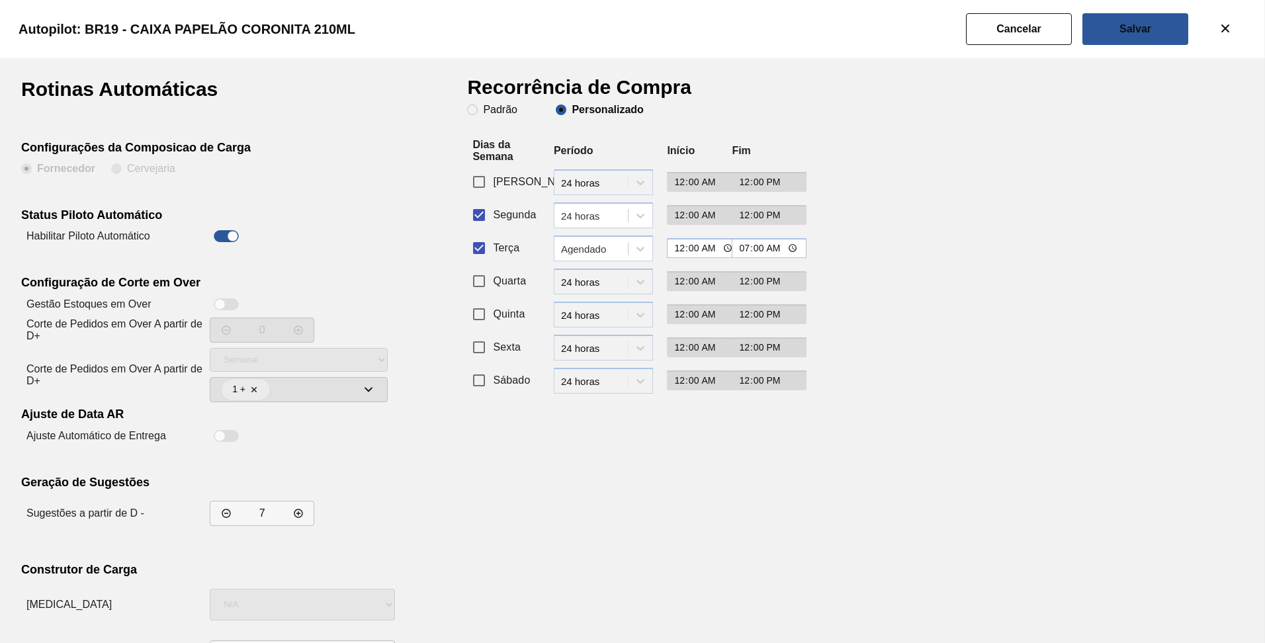
click at [487, 209] on input "Segunda" at bounding box center [479, 215] width 28 height 28
checkbox input "false"
click at [618, 254] on div "Agendado" at bounding box center [595, 248] width 68 height 11
click at [614, 277] on div "24 horas" at bounding box center [603, 281] width 99 height 24
type input "12:00"
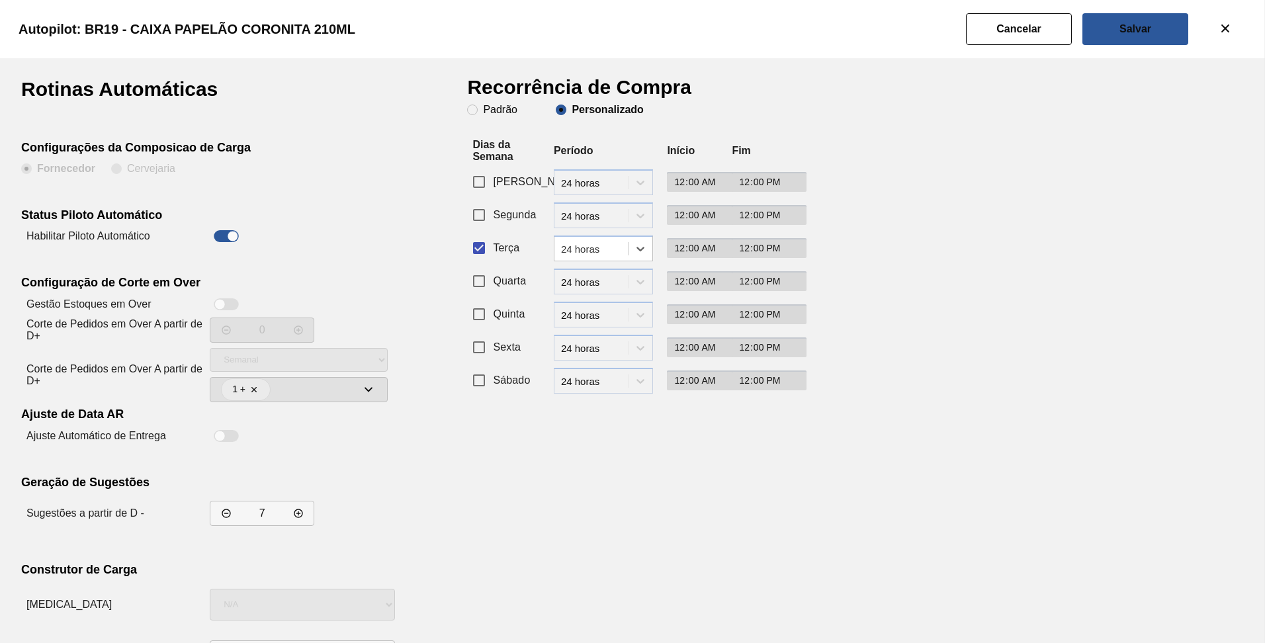
click at [406, 464] on div "Rotinas Automáticas Configurações da Composicao de Carga Fornecedor Cervejaria …" at bounding box center [244, 378] width 446 height 598
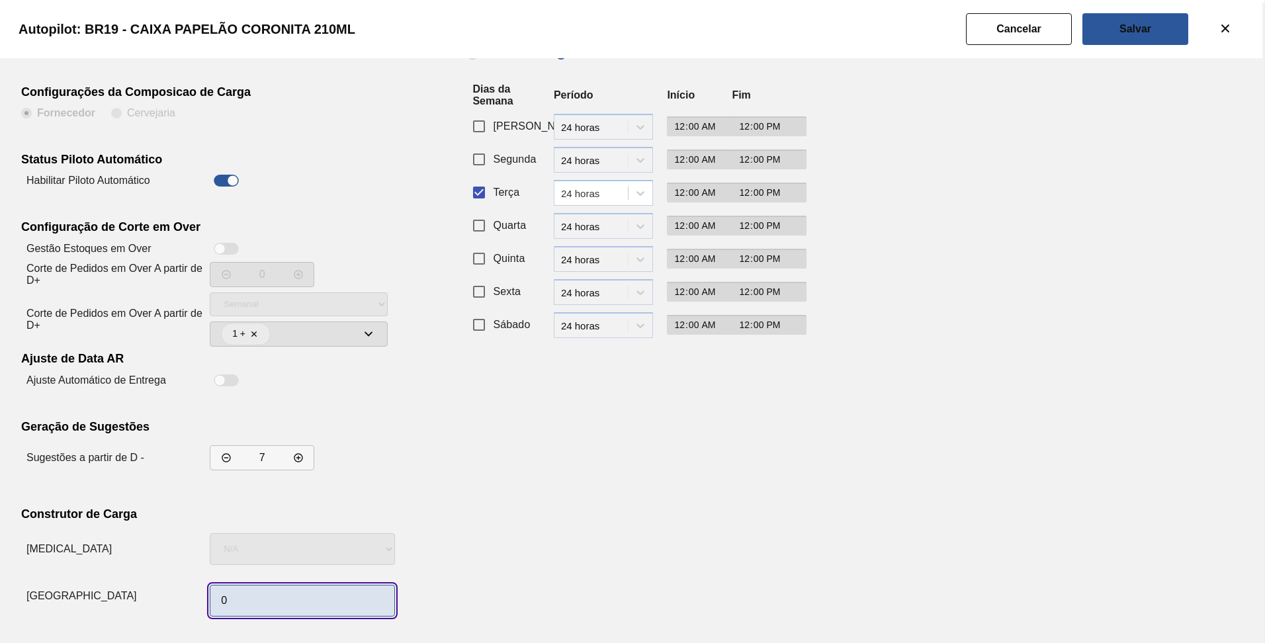
click at [232, 601] on input "0" at bounding box center [302, 601] width 185 height 32
type input "1"
click at [526, 508] on div "Recorrência de Compra Padrão Personalizado Dias da Semana Período Início Fim Do…" at bounding box center [629, 323] width 324 height 598
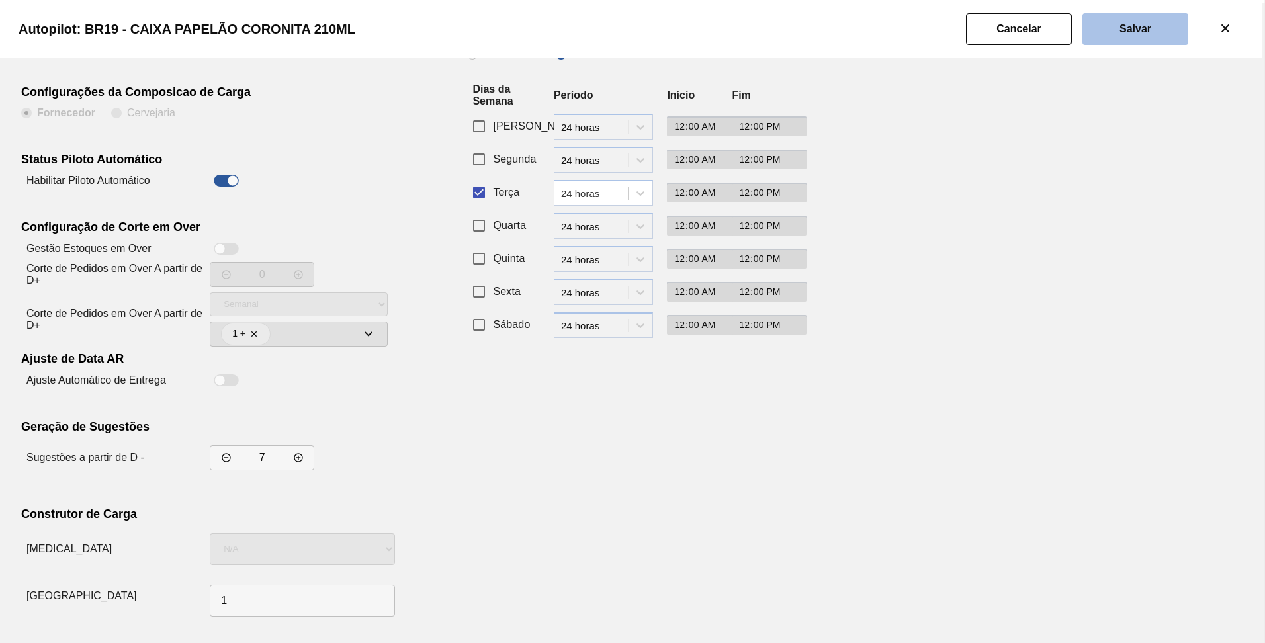
click at [1113, 36] on button "Salvar" at bounding box center [1136, 29] width 106 height 32
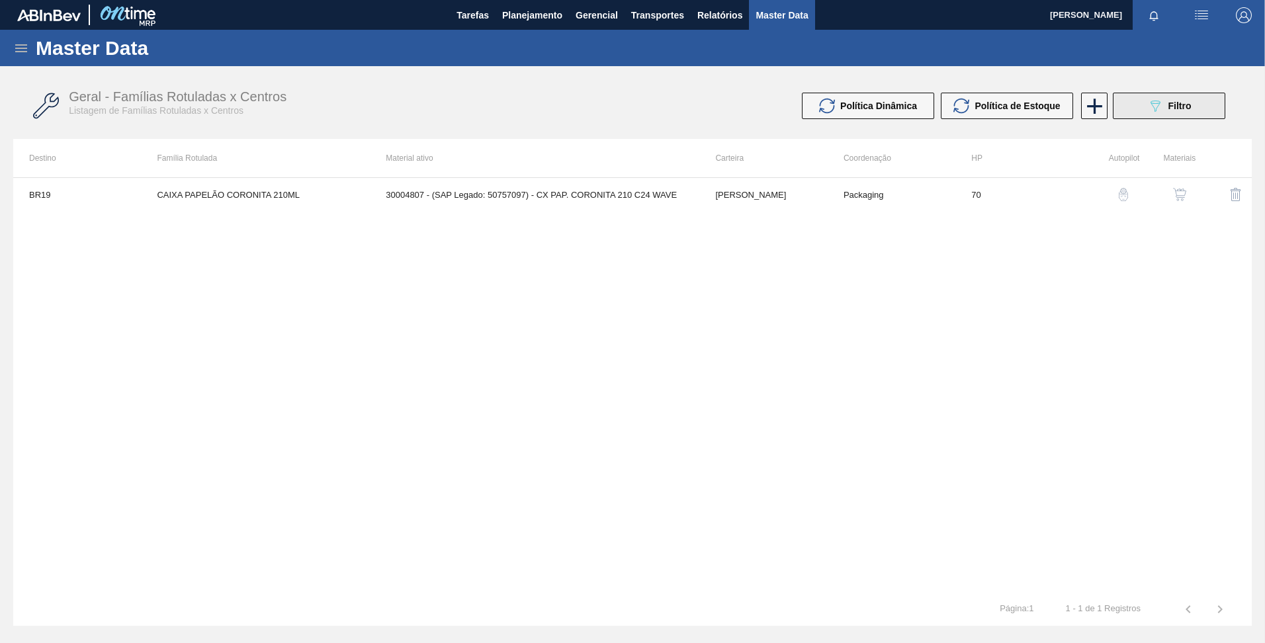
click at [1172, 96] on button "089F7B8B-B2A5-4AFE-B5C0-19BA573D28AC Filtro" at bounding box center [1169, 106] width 113 height 26
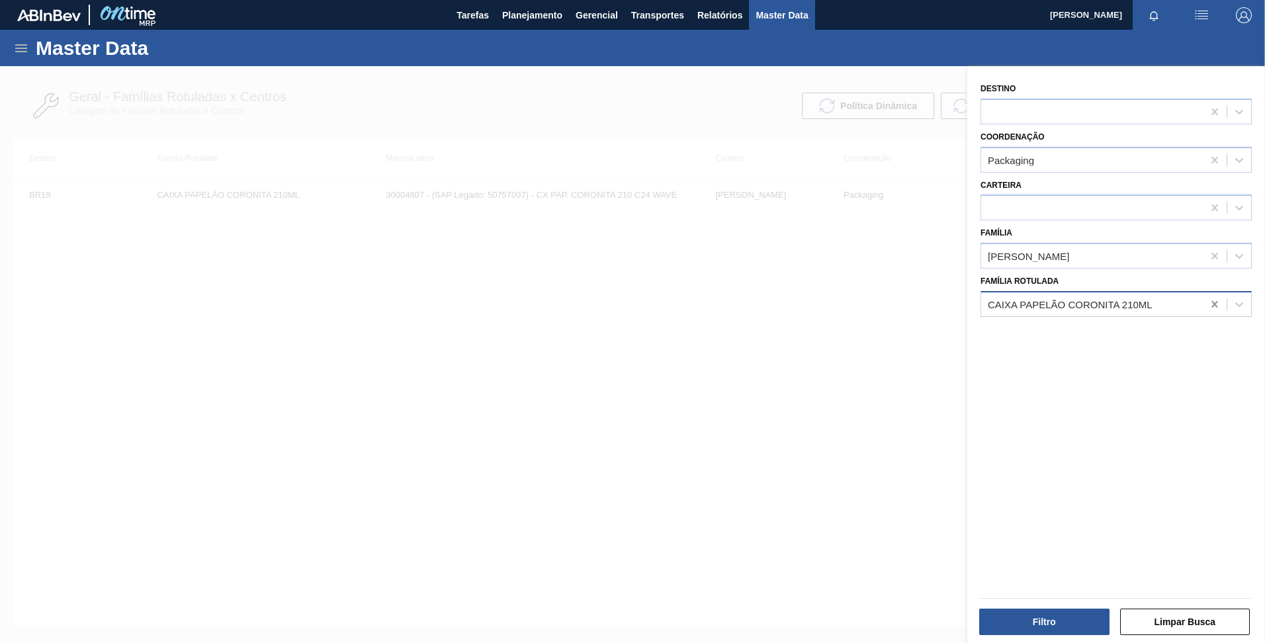
click at [1209, 304] on icon at bounding box center [1215, 304] width 13 height 13
paste Rotulada "CAIXA PAPELÃO STELLA OW 600ML"
type Rotulada "CAIXA PAPELÃO STELLA OW 600ML"
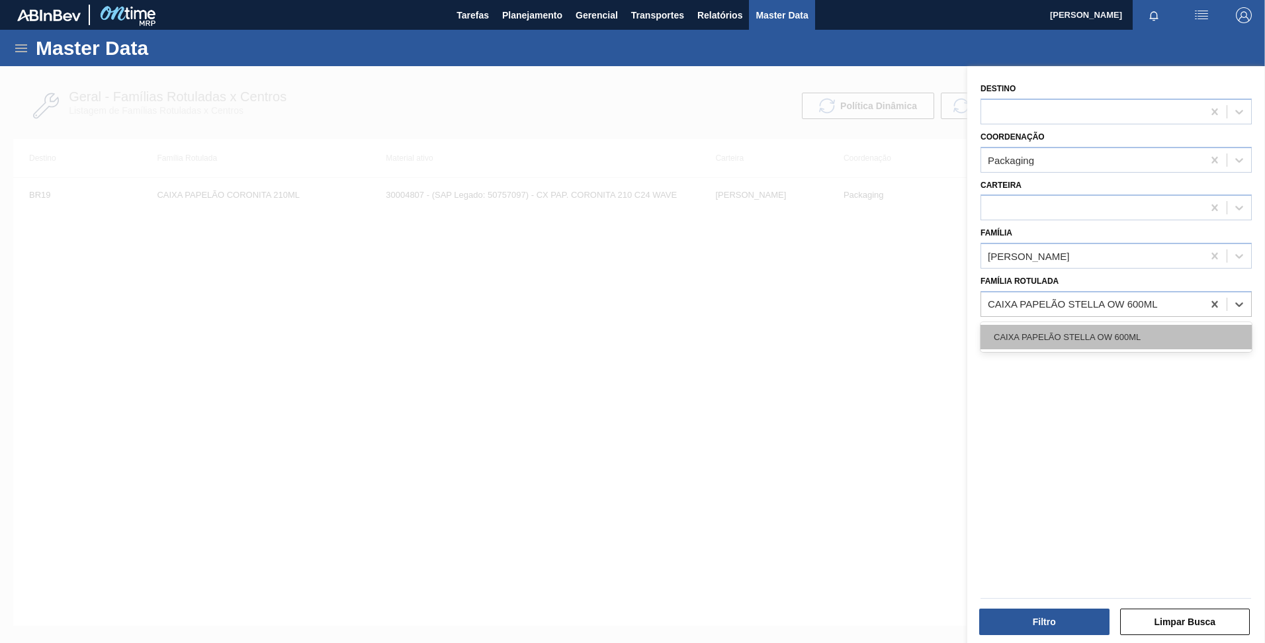
click at [1100, 340] on div "CAIXA PAPELÃO STELLA OW 600ML" at bounding box center [1116, 337] width 271 height 24
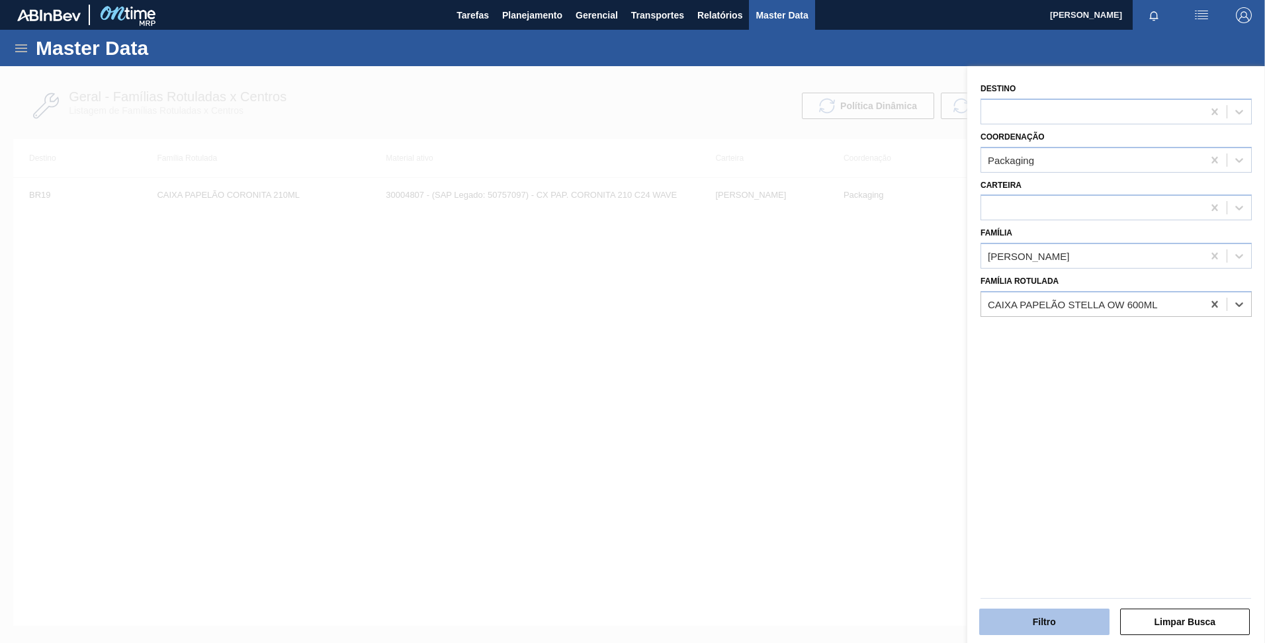
click at [1046, 628] on button "Filtro" at bounding box center [1045, 622] width 130 height 26
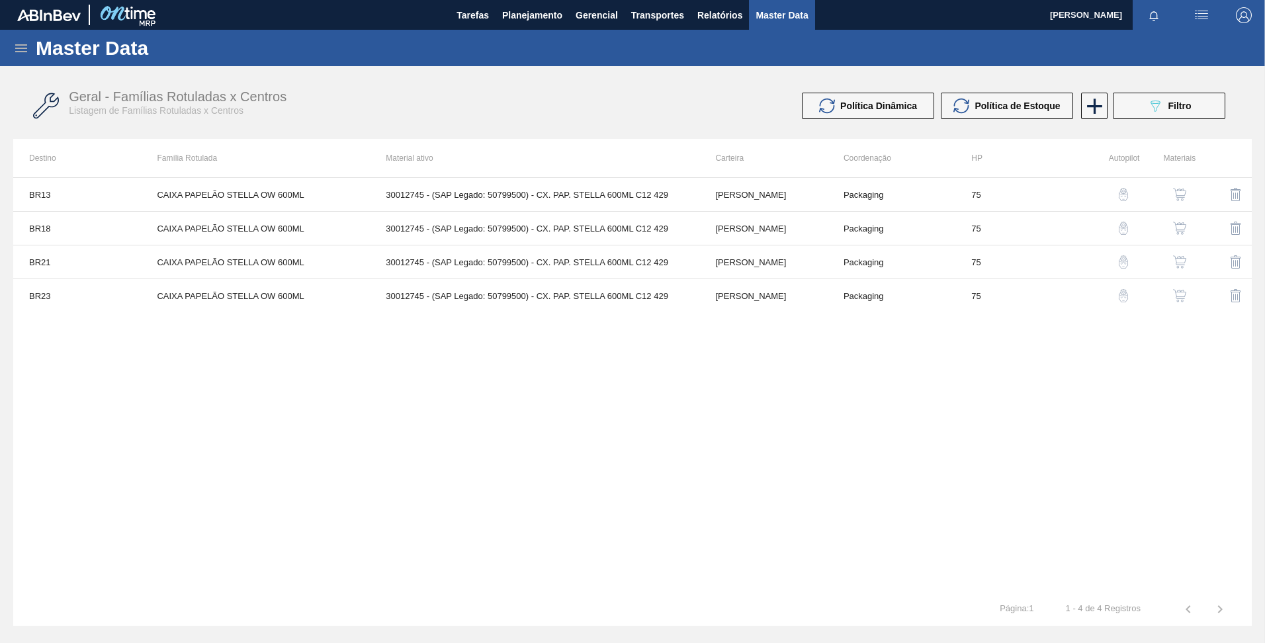
click at [1122, 198] on img "button" at bounding box center [1123, 194] width 13 height 13
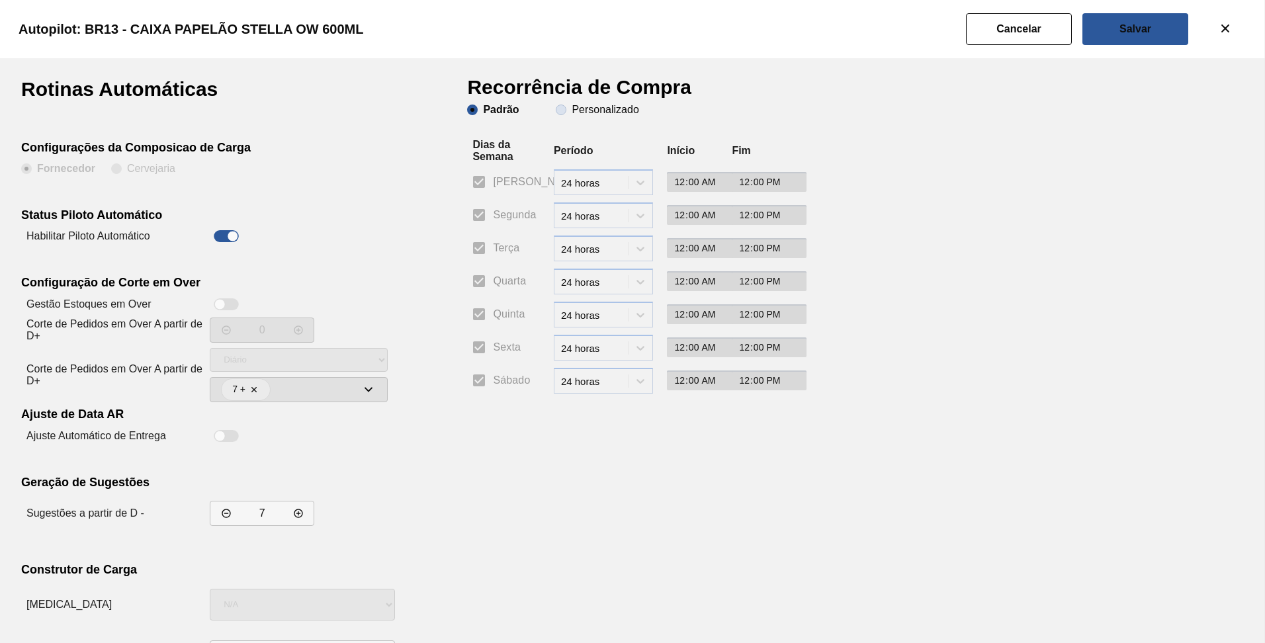
click at [0, 0] on slot "Personalizado" at bounding box center [0, 0] width 0 height 0
click at [572, 114] on input "Personalizado" at bounding box center [561, 109] width 21 height 21
radio input "true"
radio input "false"
checkbox input "false"
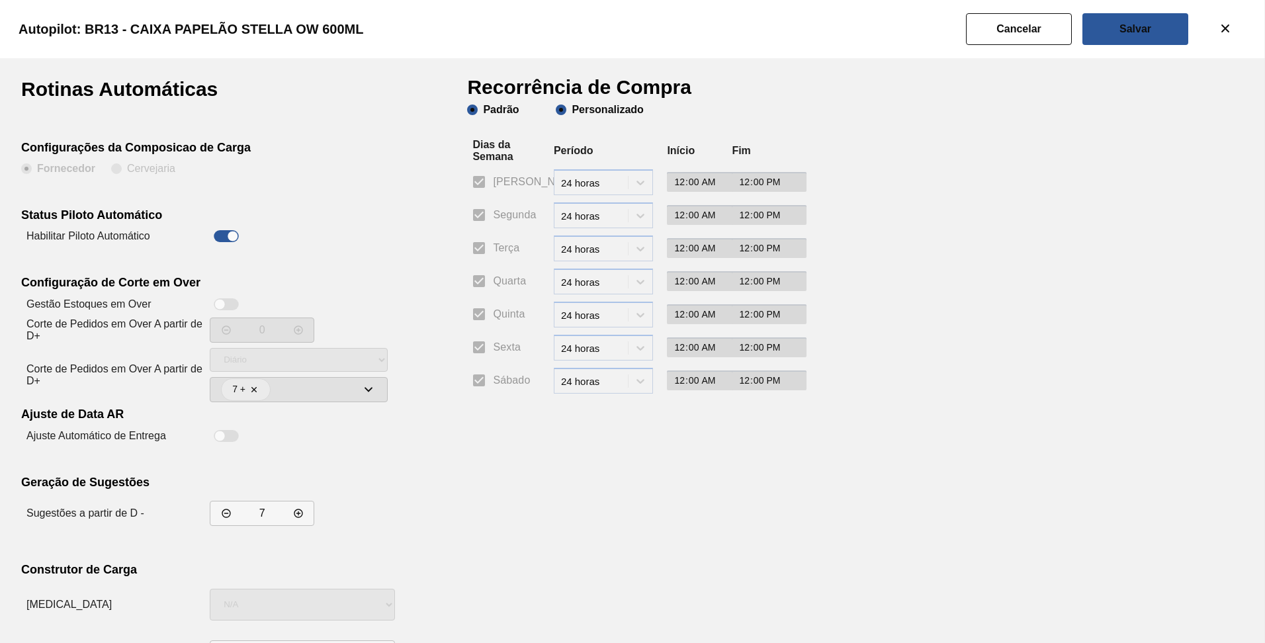
checkbox input "false"
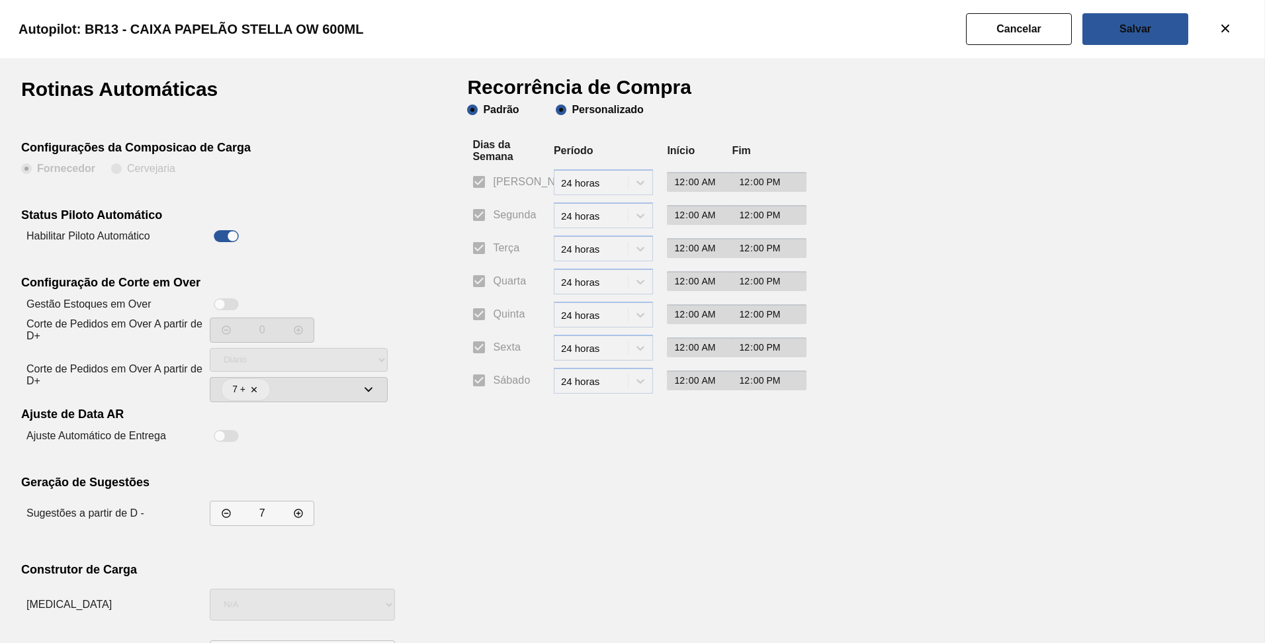
checkbox input "false"
click at [471, 252] on input "Terça" at bounding box center [479, 248] width 28 height 28
checkbox input "true"
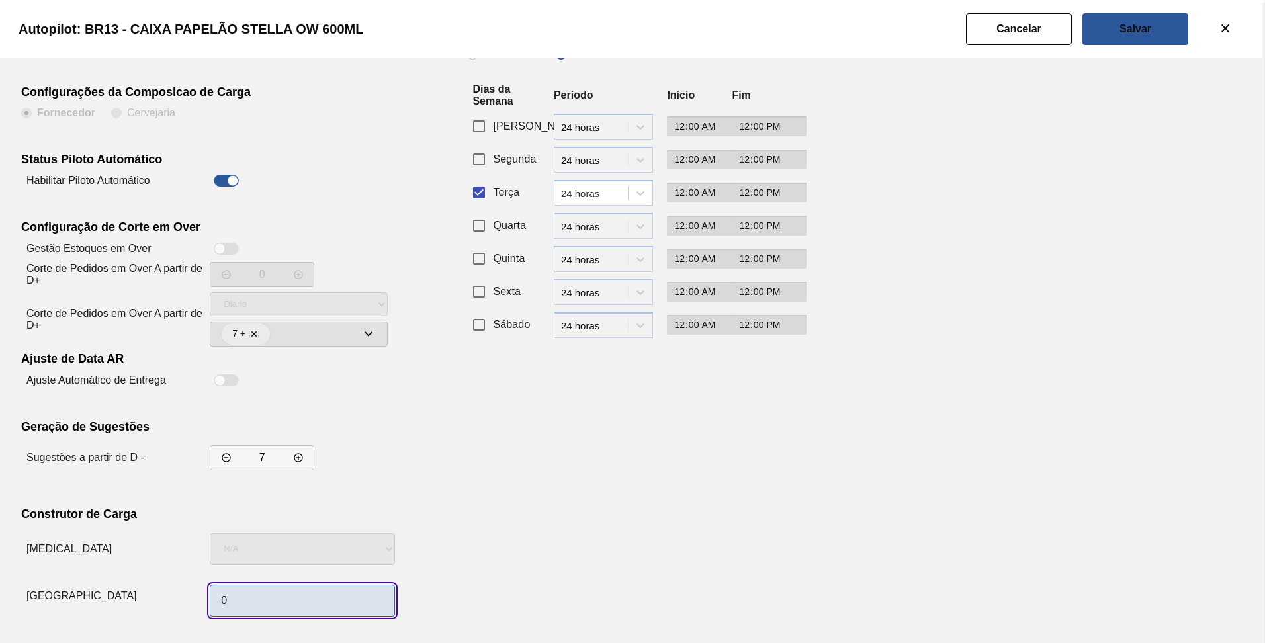
click at [254, 602] on input "0" at bounding box center [302, 601] width 185 height 32
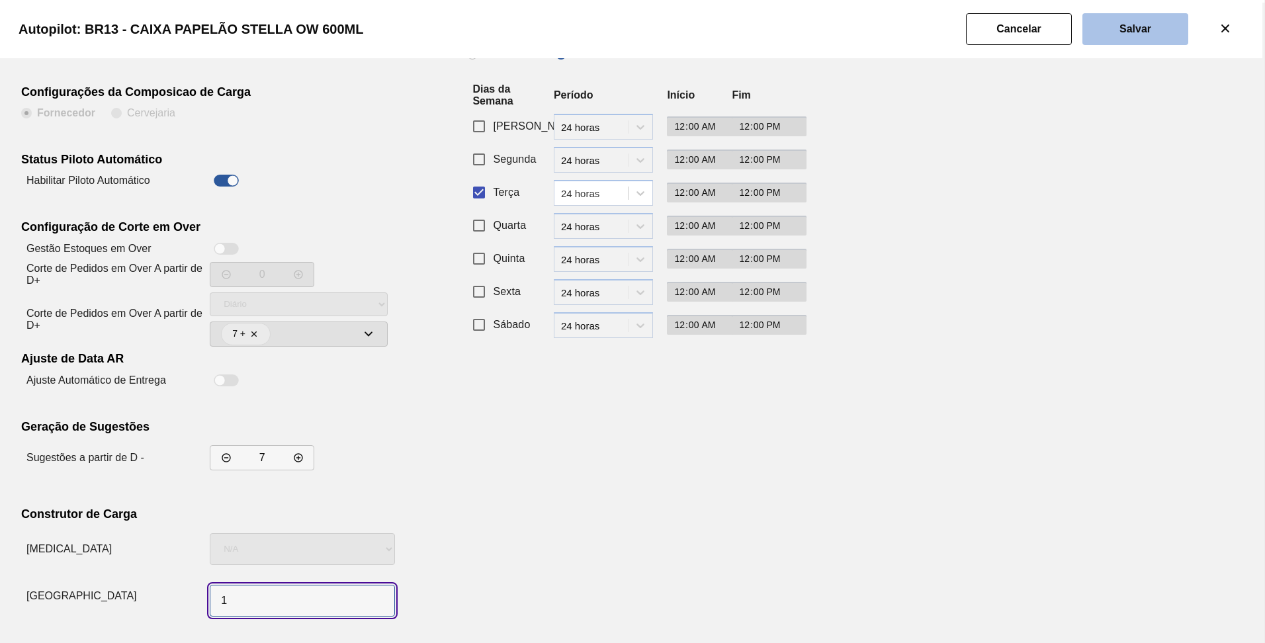
type input "1"
click at [1154, 23] on button "Salvar" at bounding box center [1136, 29] width 106 height 32
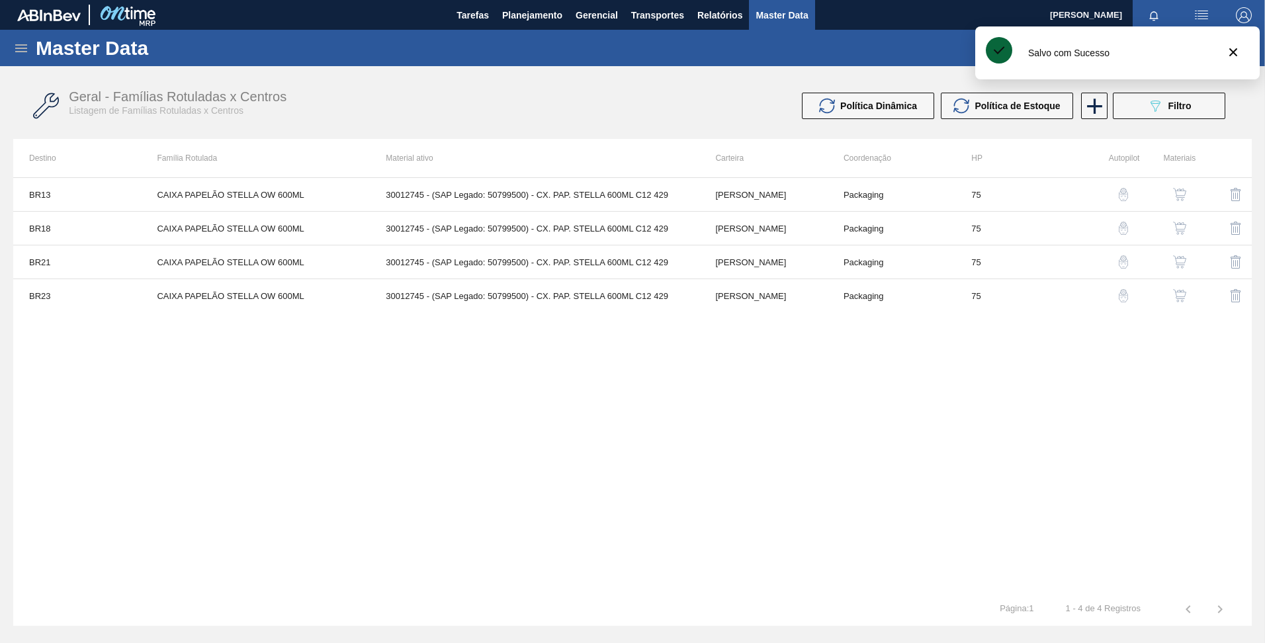
click at [1124, 226] on img "button" at bounding box center [1123, 228] width 13 height 13
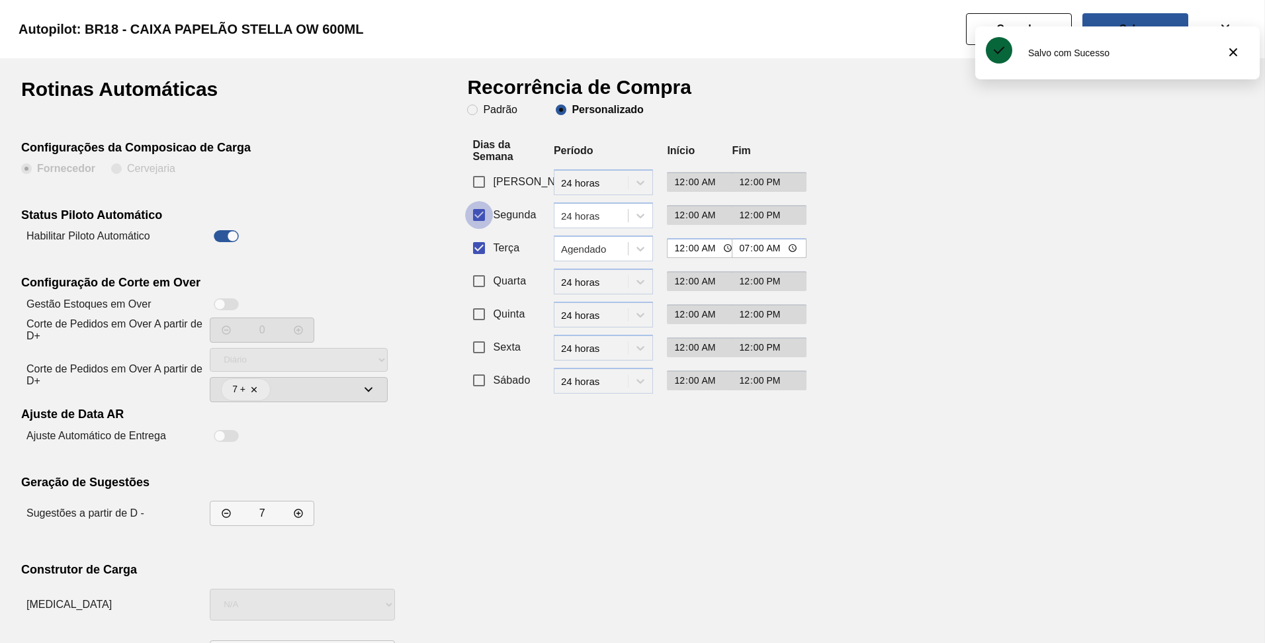
click at [492, 219] on input "Segunda" at bounding box center [479, 215] width 28 height 28
checkbox input "false"
click at [613, 257] on div "Agendado" at bounding box center [591, 248] width 73 height 19
click at [598, 291] on div "24 horas" at bounding box center [603, 281] width 99 height 24
type input "12:00"
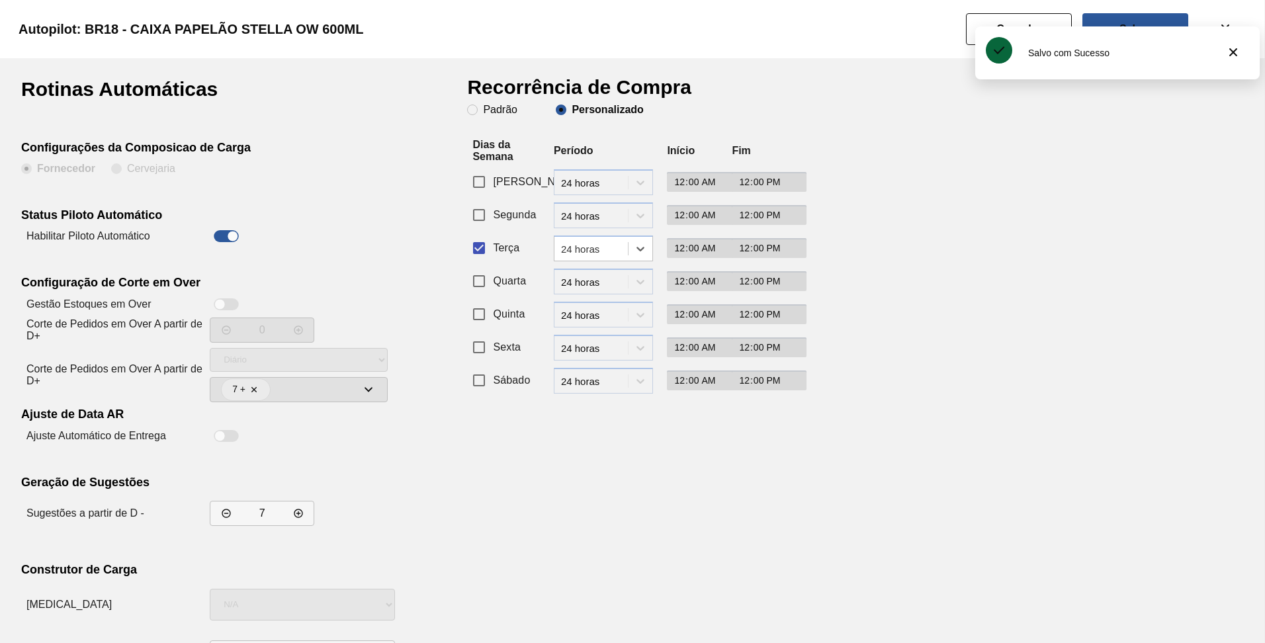
scroll to position [56, 0]
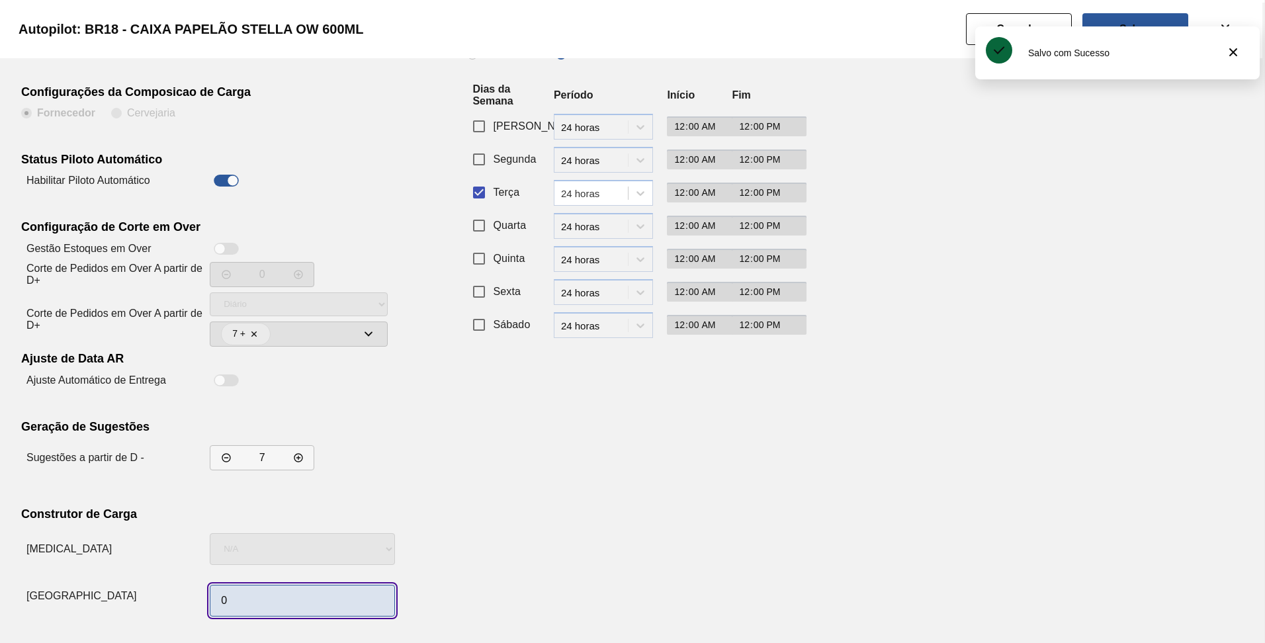
click at [269, 596] on input "0" at bounding box center [302, 601] width 185 height 32
type input "1"
click at [361, 572] on div at bounding box center [302, 597] width 185 height 52
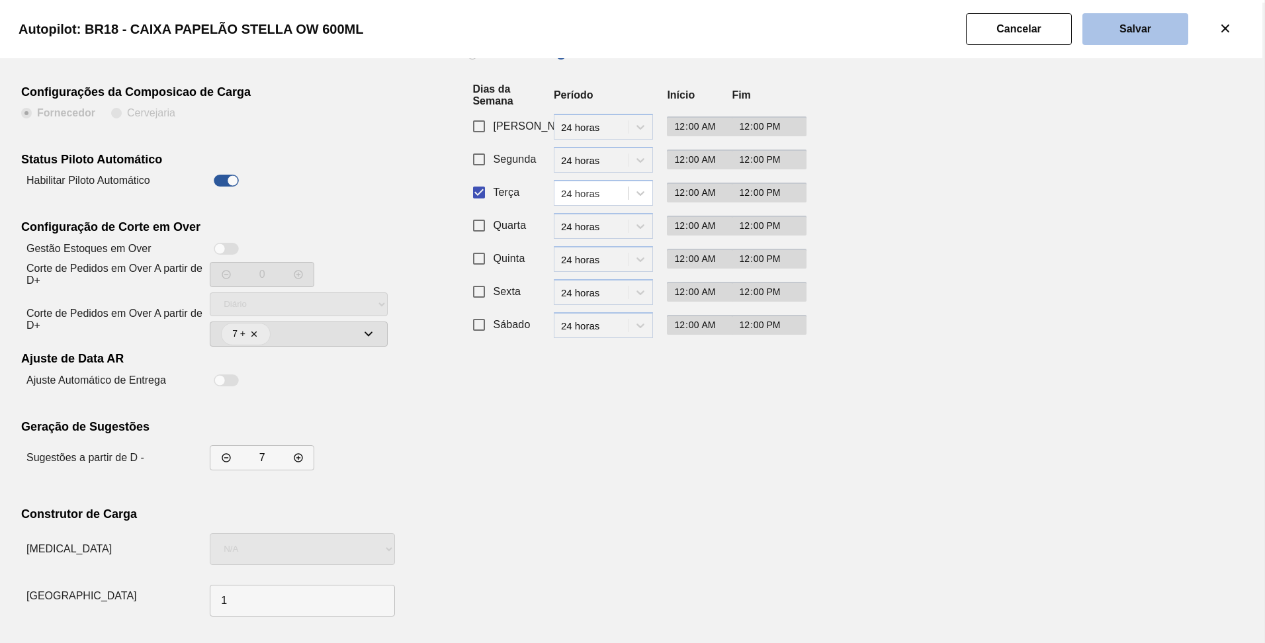
click at [1114, 19] on button "Salvar" at bounding box center [1136, 29] width 106 height 32
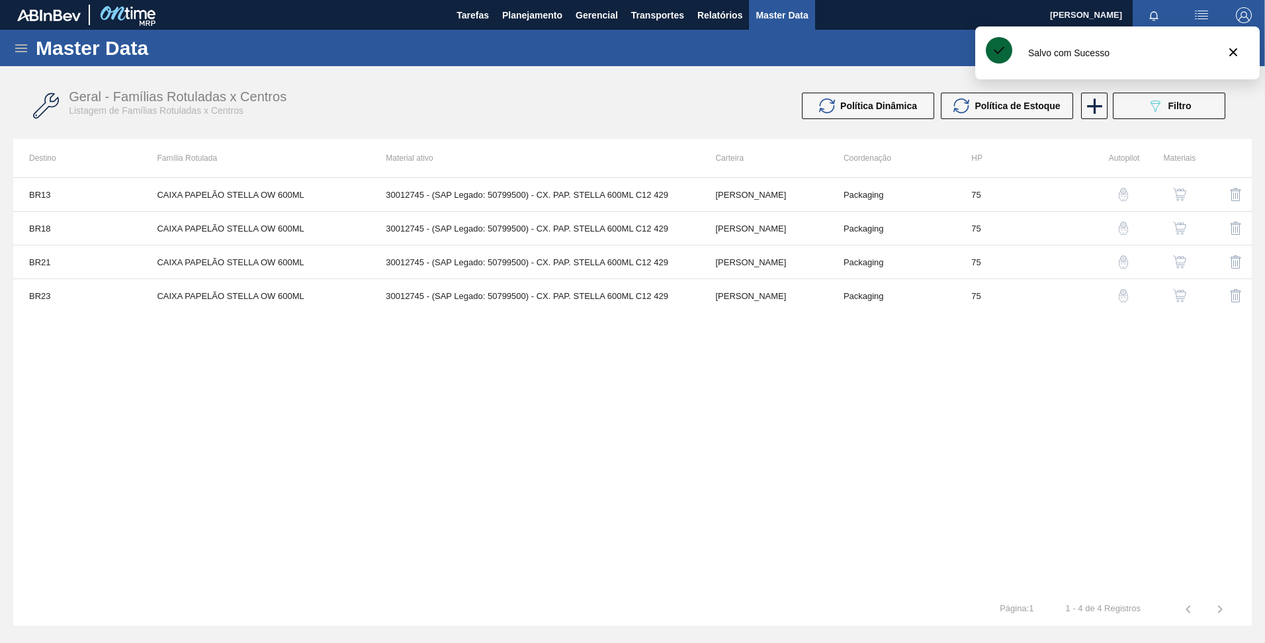
click at [1126, 261] on img "button" at bounding box center [1123, 261] width 13 height 13
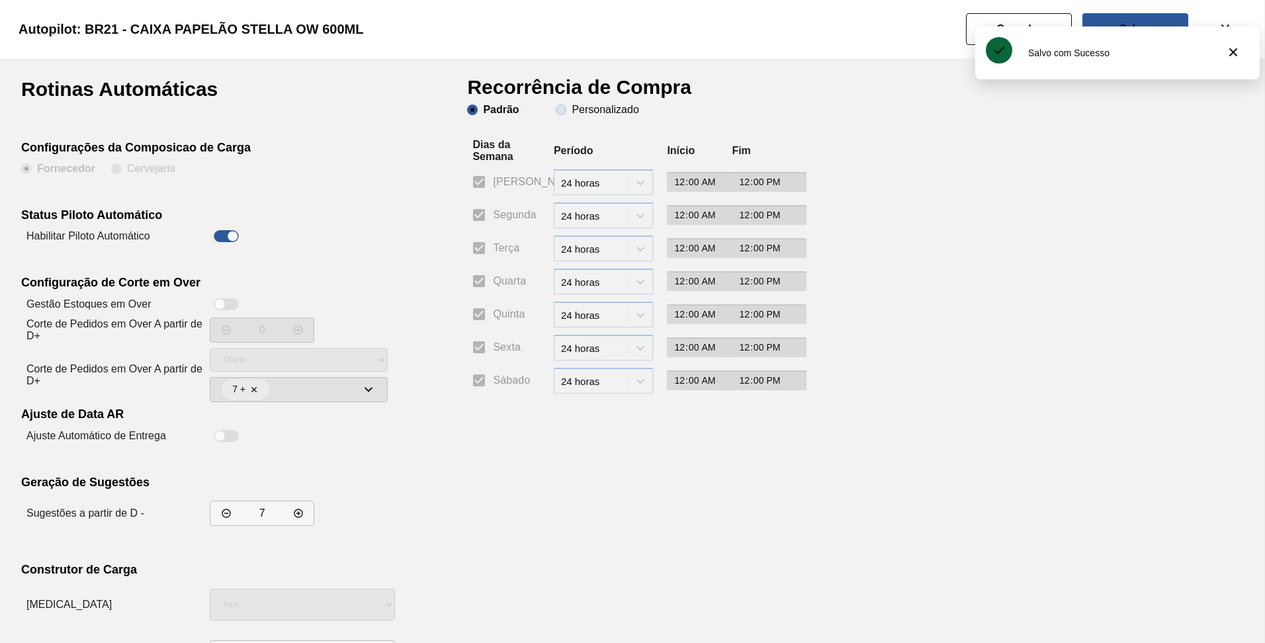
click at [0, 0] on slot "Personalizado" at bounding box center [0, 0] width 0 height 0
click at [572, 113] on input "Personalizado" at bounding box center [561, 109] width 21 height 21
radio input "true"
radio input "false"
checkbox input "false"
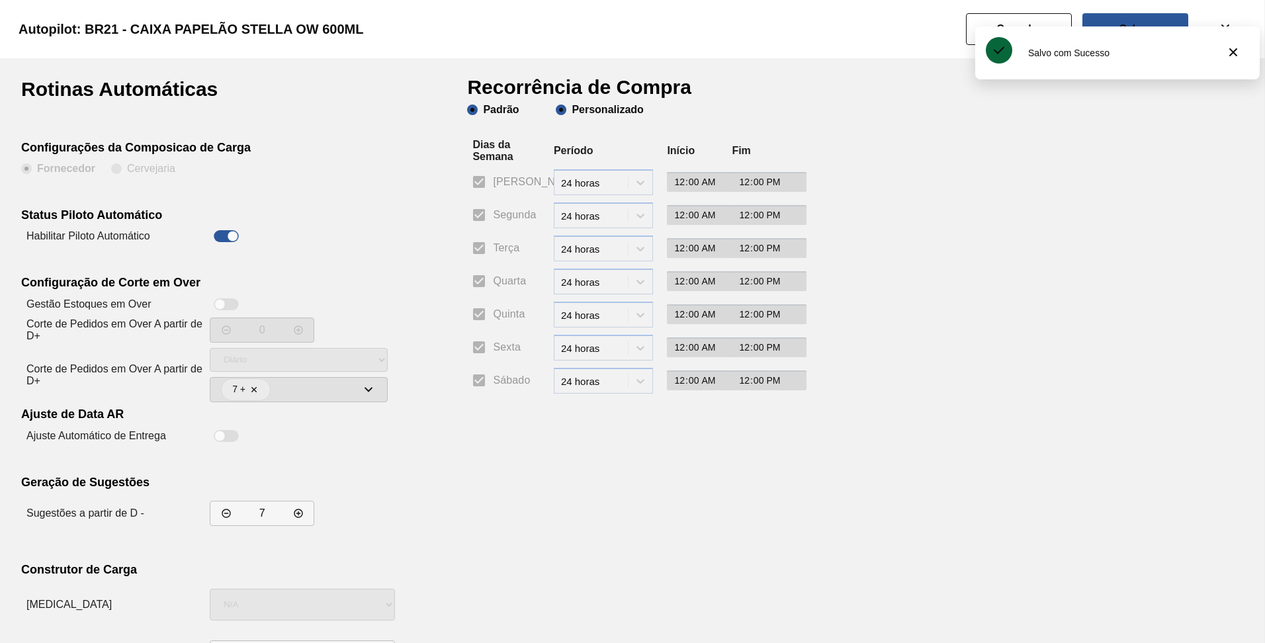
checkbox input "false"
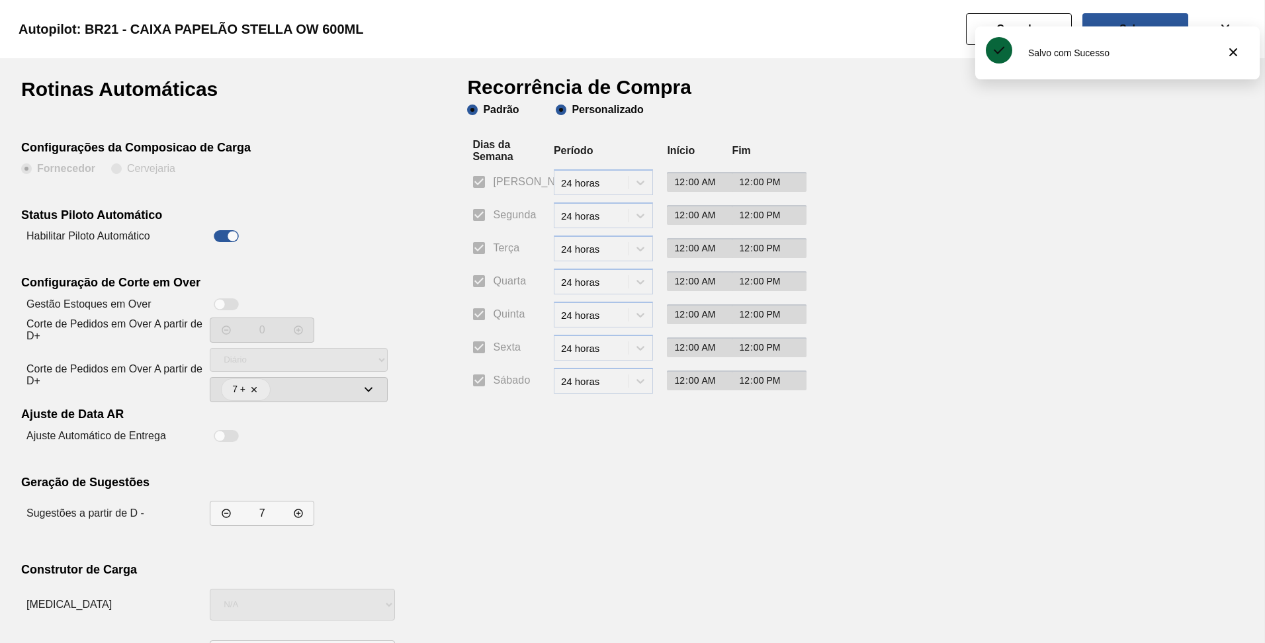
checkbox input "false"
click at [478, 250] on input "Terça" at bounding box center [479, 248] width 28 height 28
checkbox input "true"
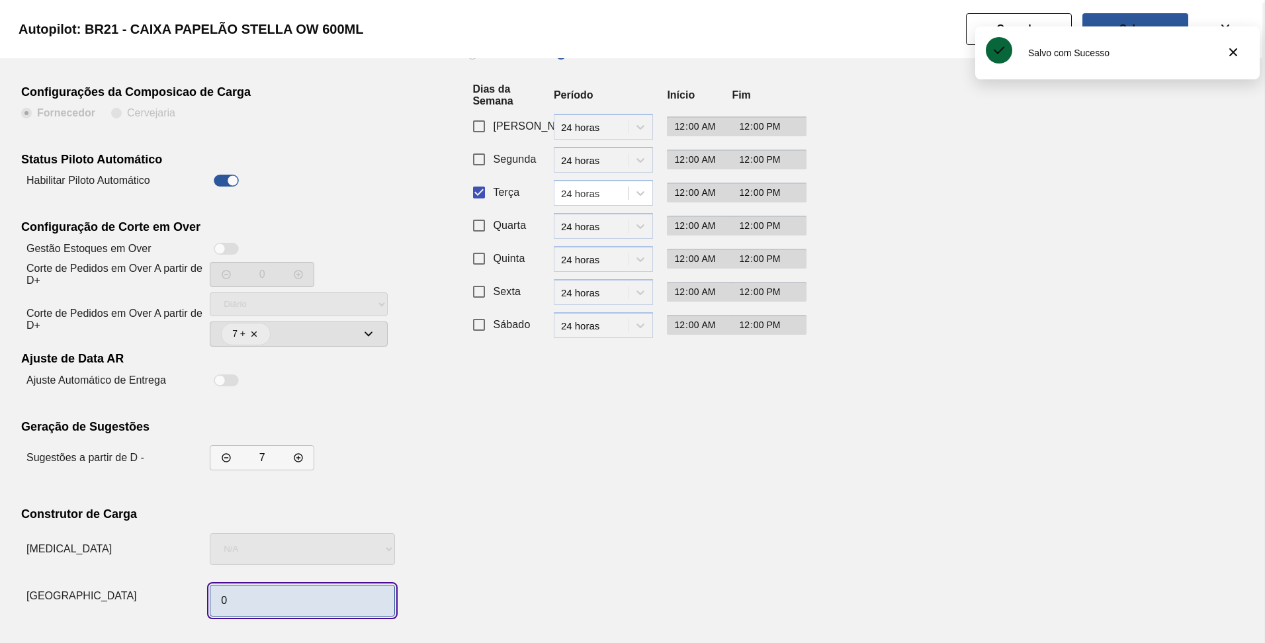
click at [272, 608] on input "0" at bounding box center [302, 601] width 185 height 32
type input "1"
click at [496, 487] on div "Recorrência de Compra Padrão Personalizado Dias da Semana Período Início Fim Do…" at bounding box center [629, 323] width 324 height 598
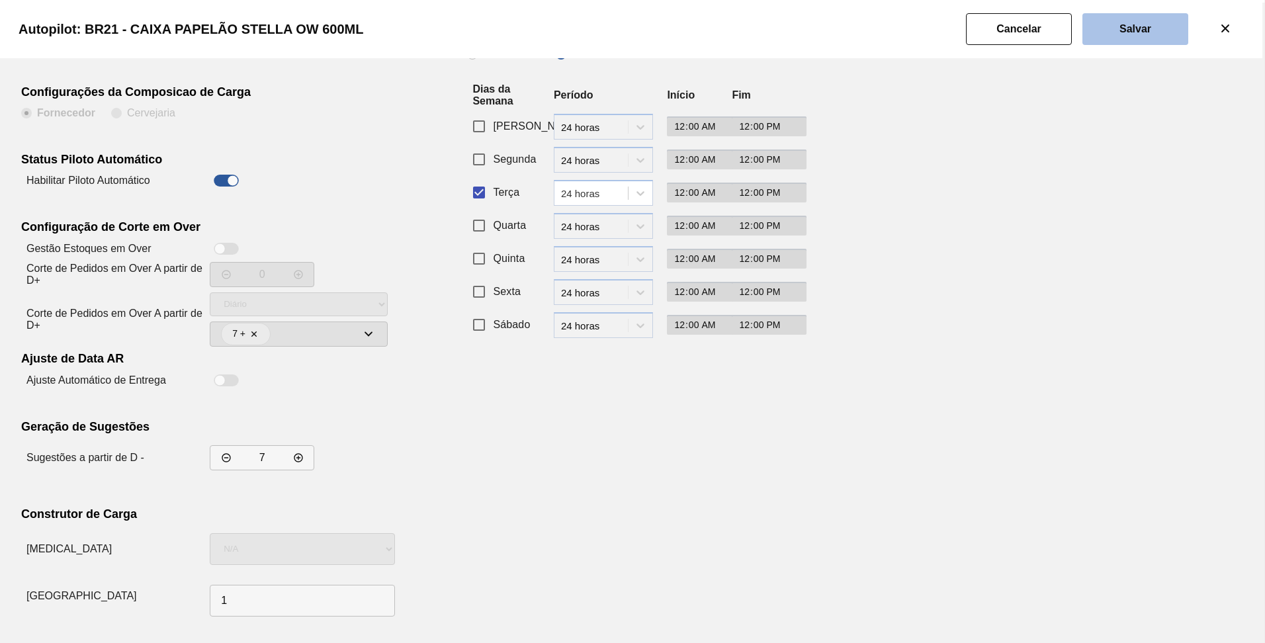
click at [1136, 19] on button "Salvar" at bounding box center [1136, 29] width 106 height 32
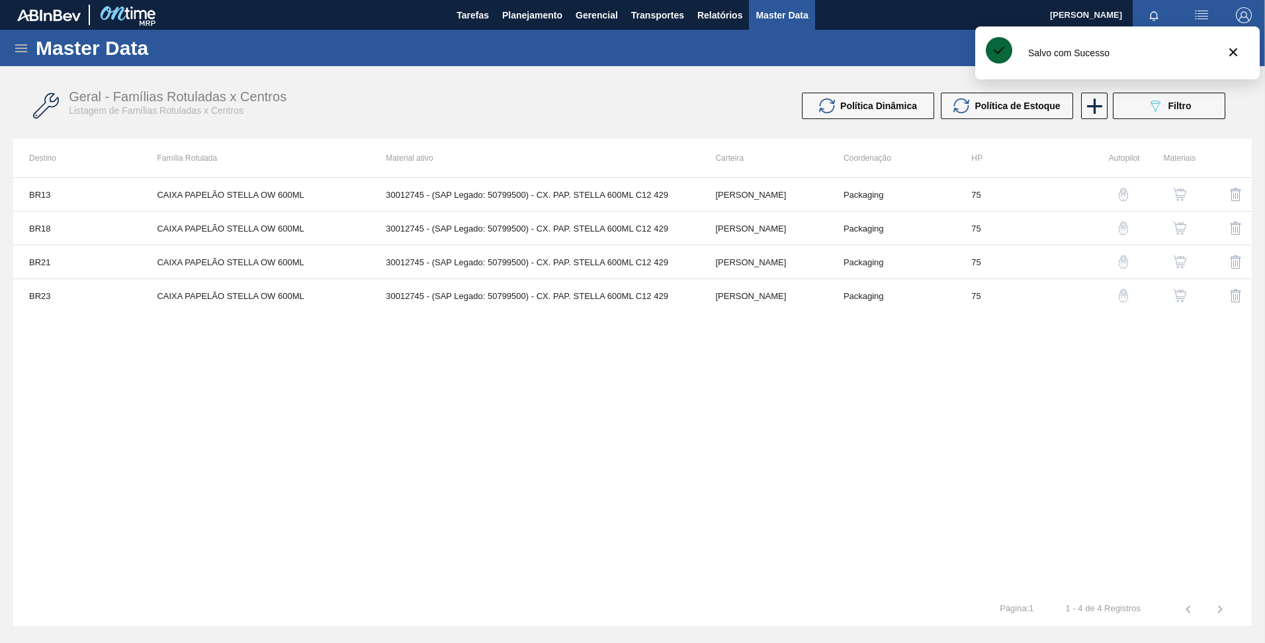
click at [1128, 263] on img "button" at bounding box center [1123, 261] width 13 height 13
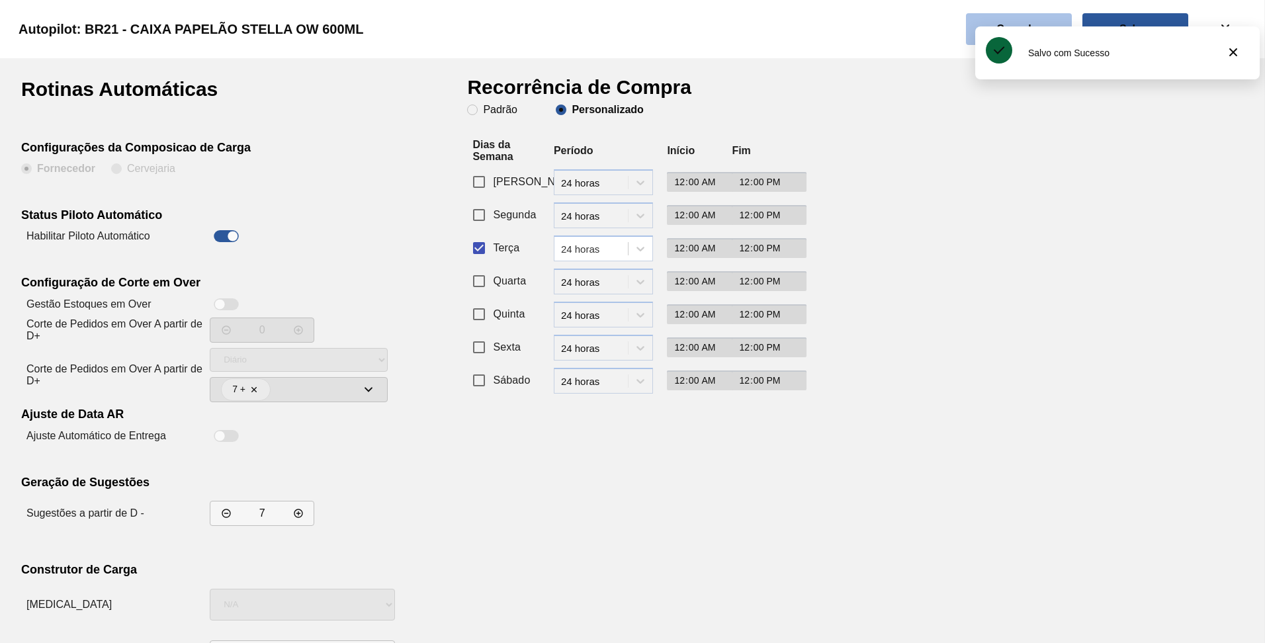
click at [1027, 17] on button "Cancelar" at bounding box center [1019, 29] width 106 height 32
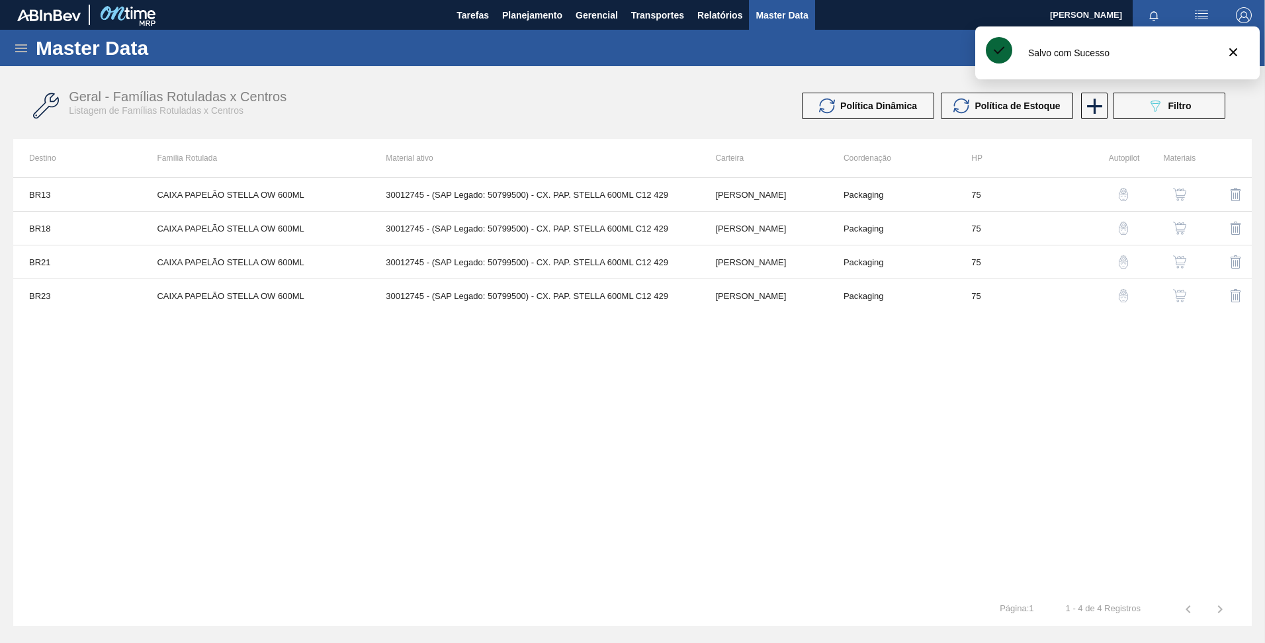
click at [1122, 293] on img "button" at bounding box center [1123, 295] width 13 height 13
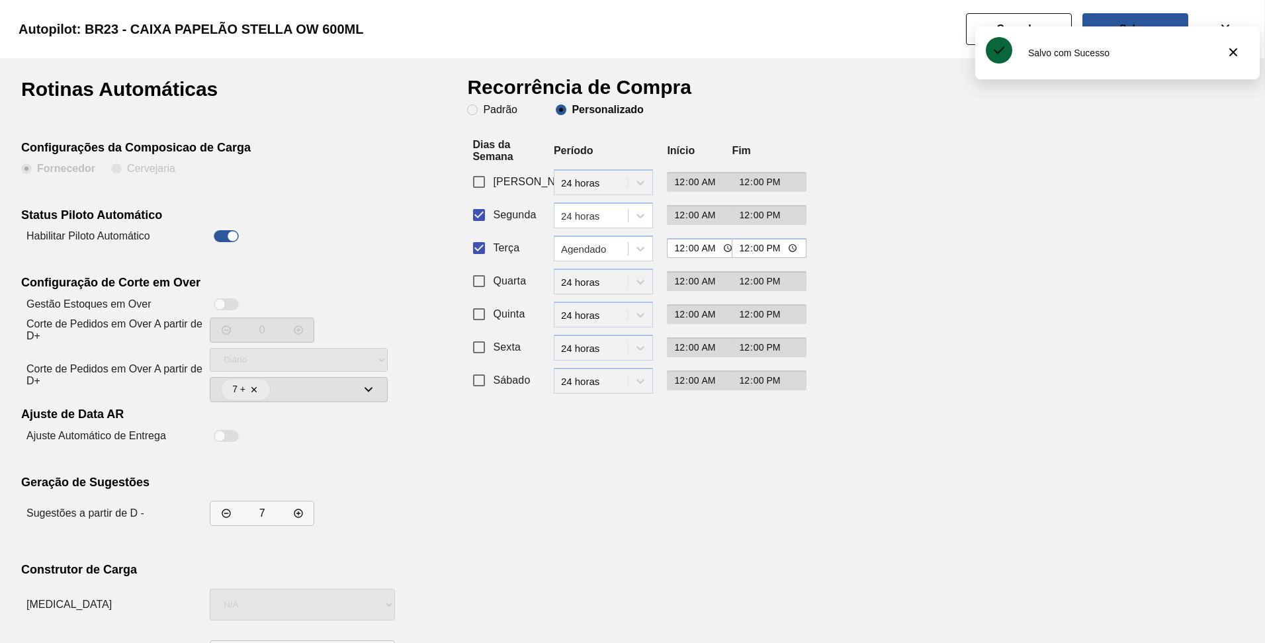
click at [523, 218] on span "Segunda" at bounding box center [514, 215] width 43 height 16
click at [493, 218] on input "Segunda" at bounding box center [479, 215] width 28 height 28
checkbox input "false"
click at [612, 246] on div "Agendado" at bounding box center [595, 248] width 68 height 11
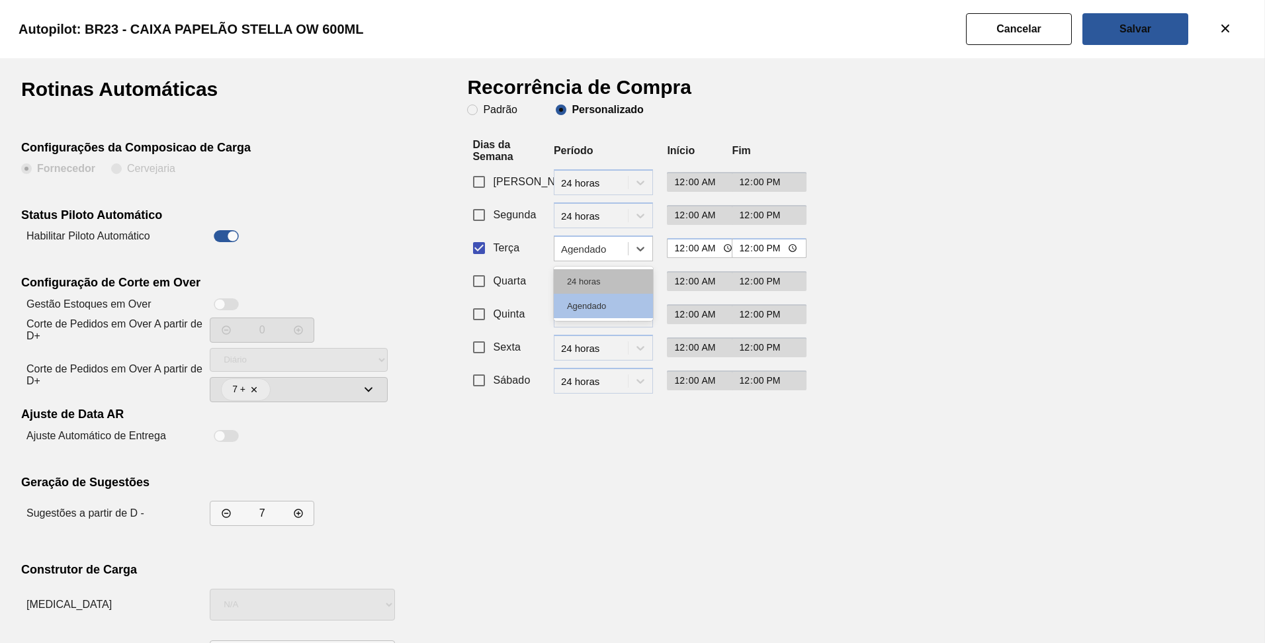
click at [604, 269] on div "24 horas" at bounding box center [603, 281] width 99 height 24
click at [465, 466] on div "Rotinas Automáticas Configurações da Composicao de Carga Fornecedor Cervejaria …" at bounding box center [244, 378] width 446 height 598
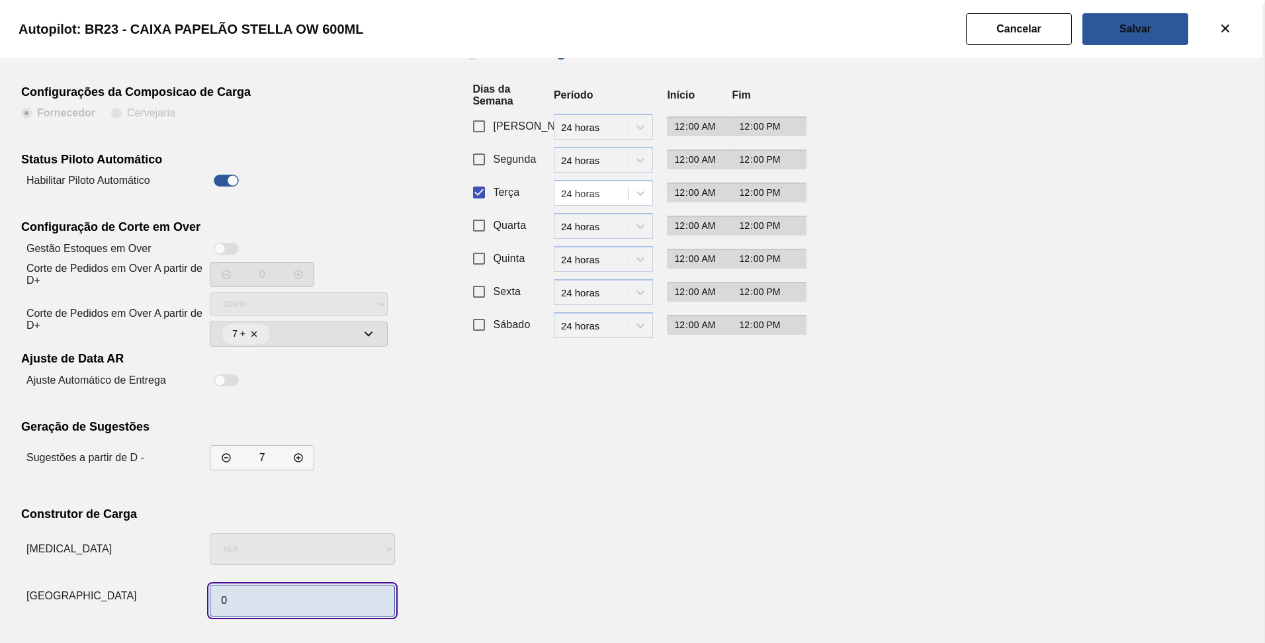
click at [235, 612] on input "0" at bounding box center [302, 601] width 185 height 32
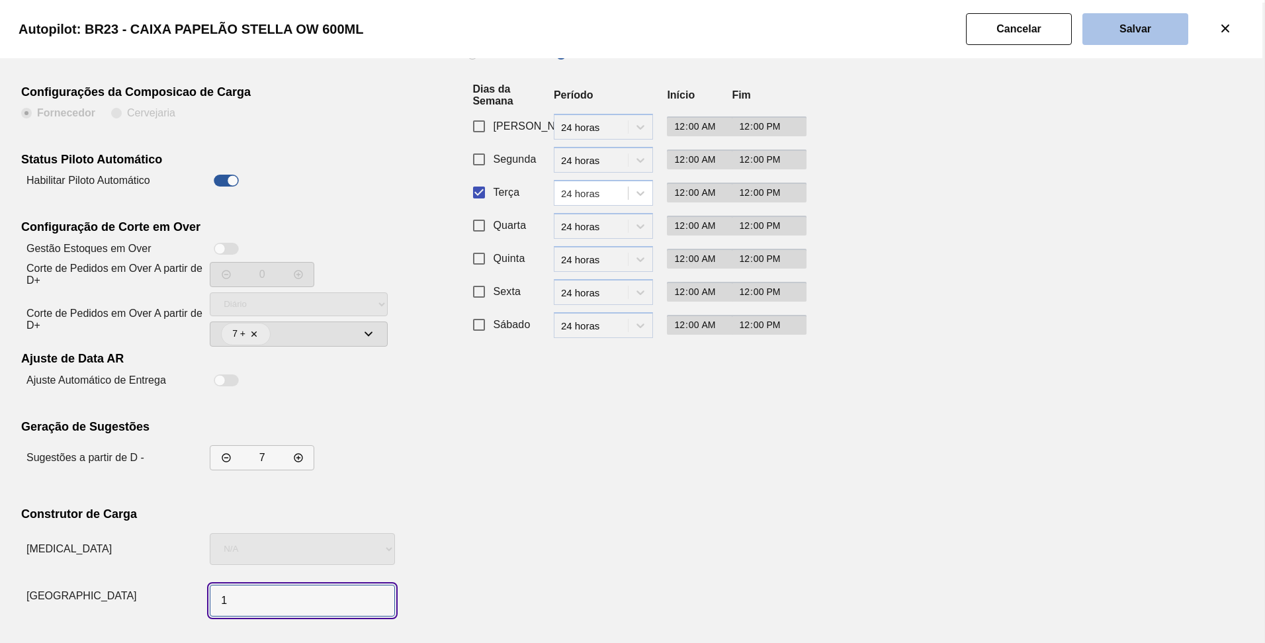
type input "1"
click at [0, 0] on slot "Salvar" at bounding box center [0, 0] width 0 height 0
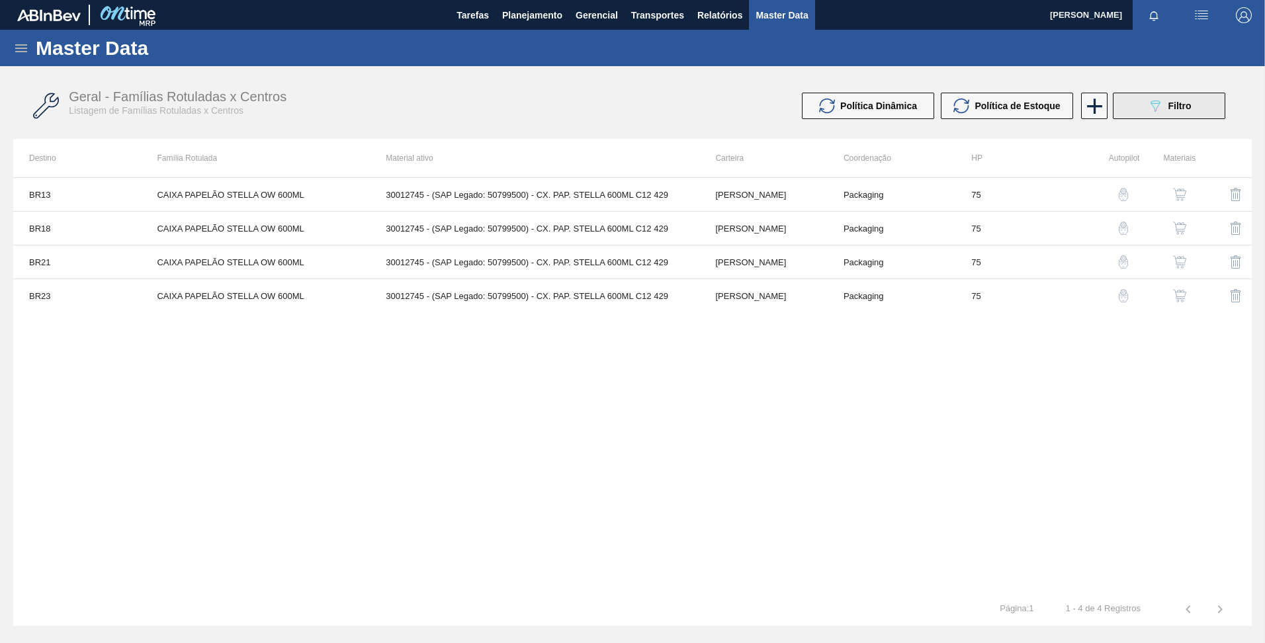
click at [1160, 101] on icon "089F7B8B-B2A5-4AFE-B5C0-19BA573D28AC" at bounding box center [1156, 106] width 16 height 16
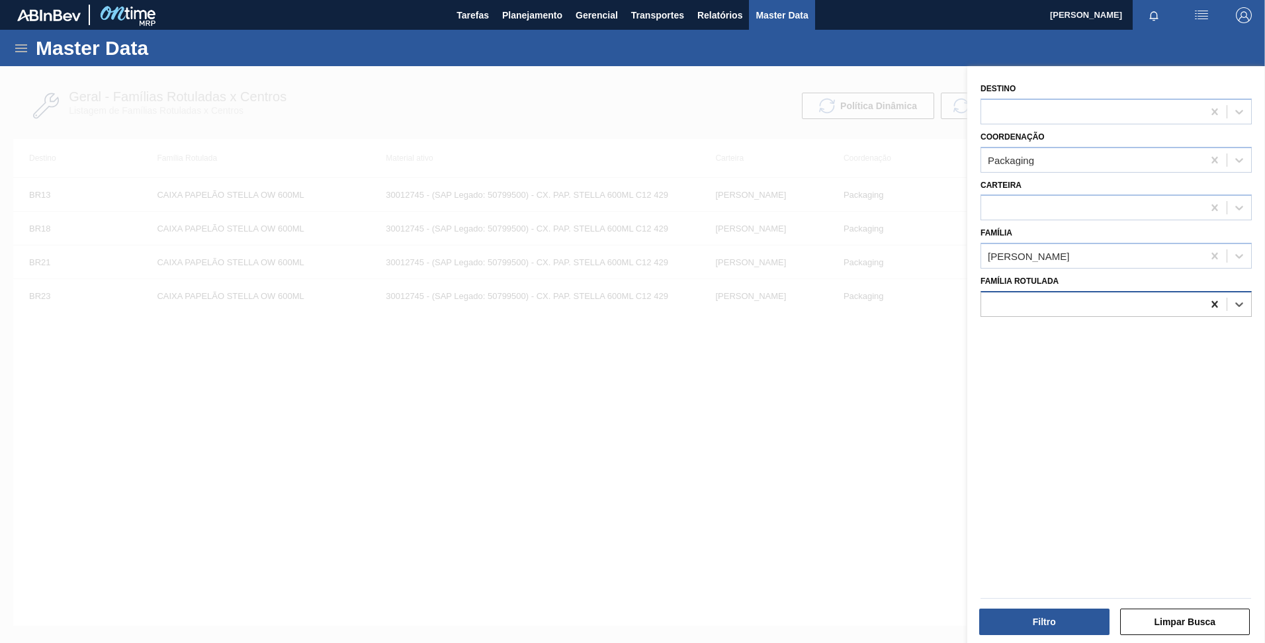
click at [1213, 306] on icon at bounding box center [1215, 304] width 13 height 13
paste Rotulada "CAIXA PAPELÃO SPATEN 600ML"
type Rotulada "CAIXA PAPELÃO SPATEN 600ML"
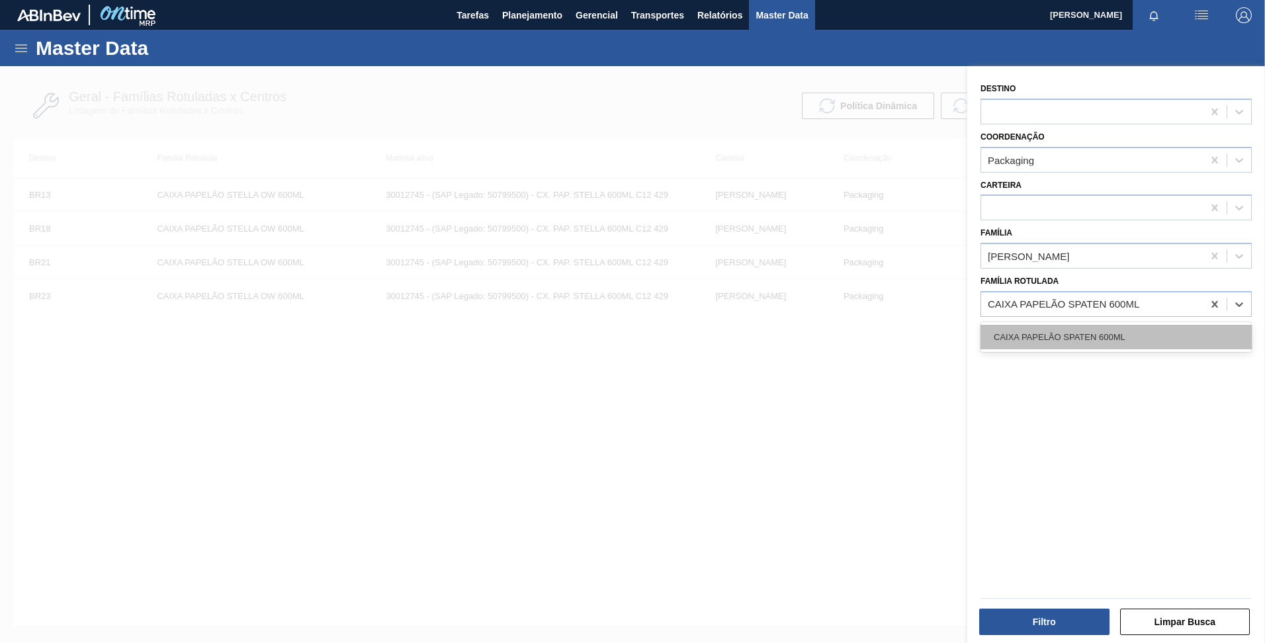
click at [1169, 341] on div "CAIXA PAPELÃO SPATEN 600ML" at bounding box center [1116, 337] width 271 height 24
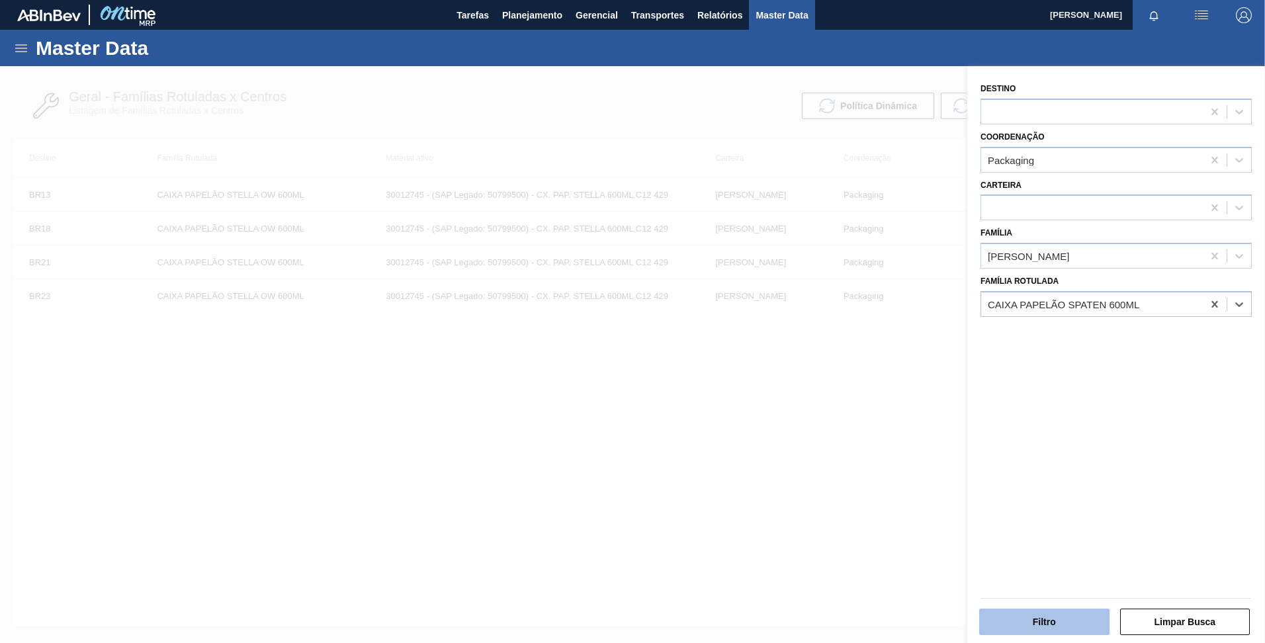
click at [1048, 618] on button "Filtro" at bounding box center [1045, 622] width 130 height 26
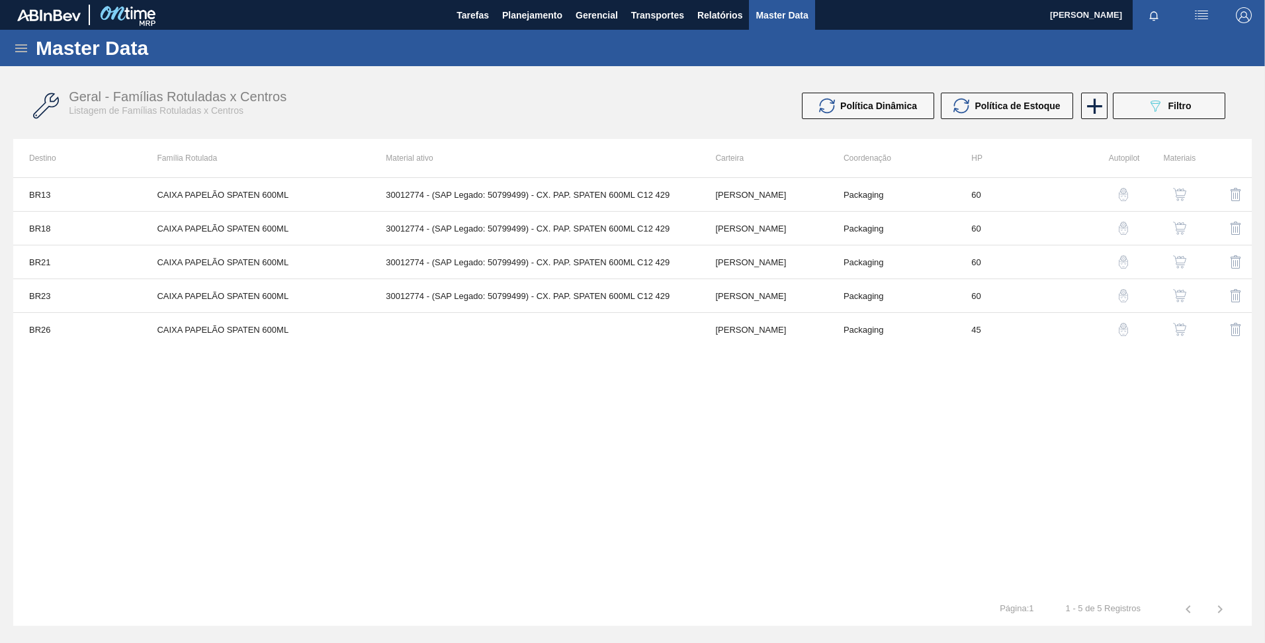
click at [1117, 194] on div "button" at bounding box center [1124, 194] width 16 height 13
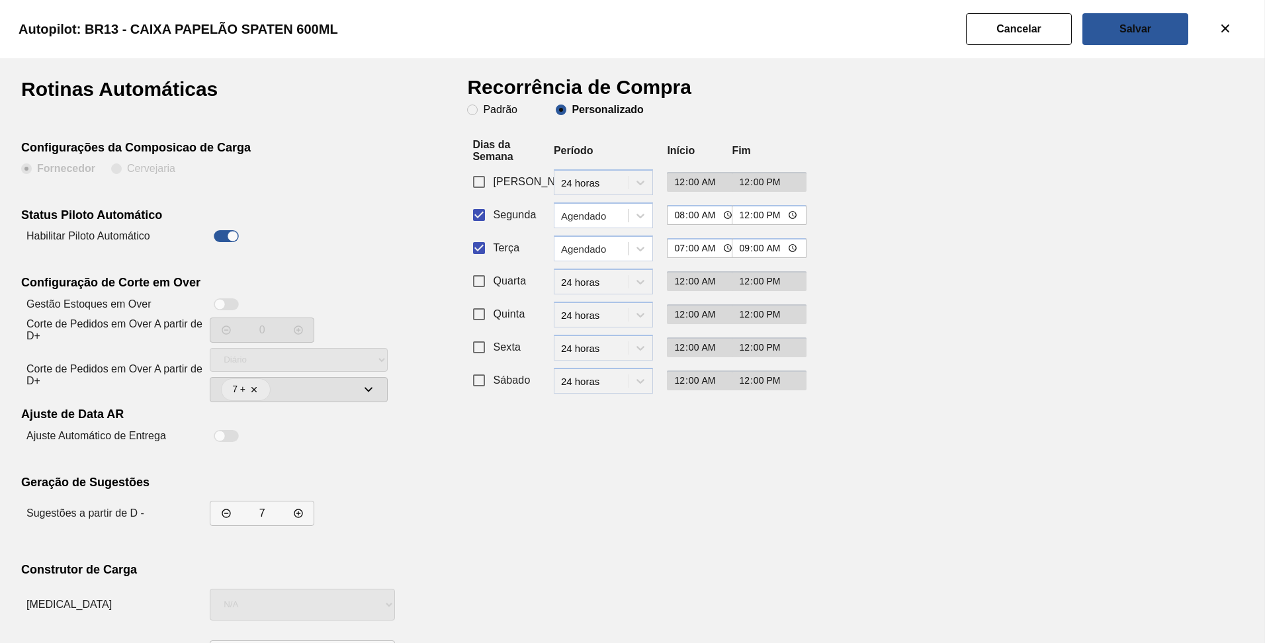
click at [481, 216] on input "Segunda" at bounding box center [479, 215] width 28 height 28
checkbox input "false"
click at [578, 246] on div "Agendado" at bounding box center [595, 248] width 68 height 11
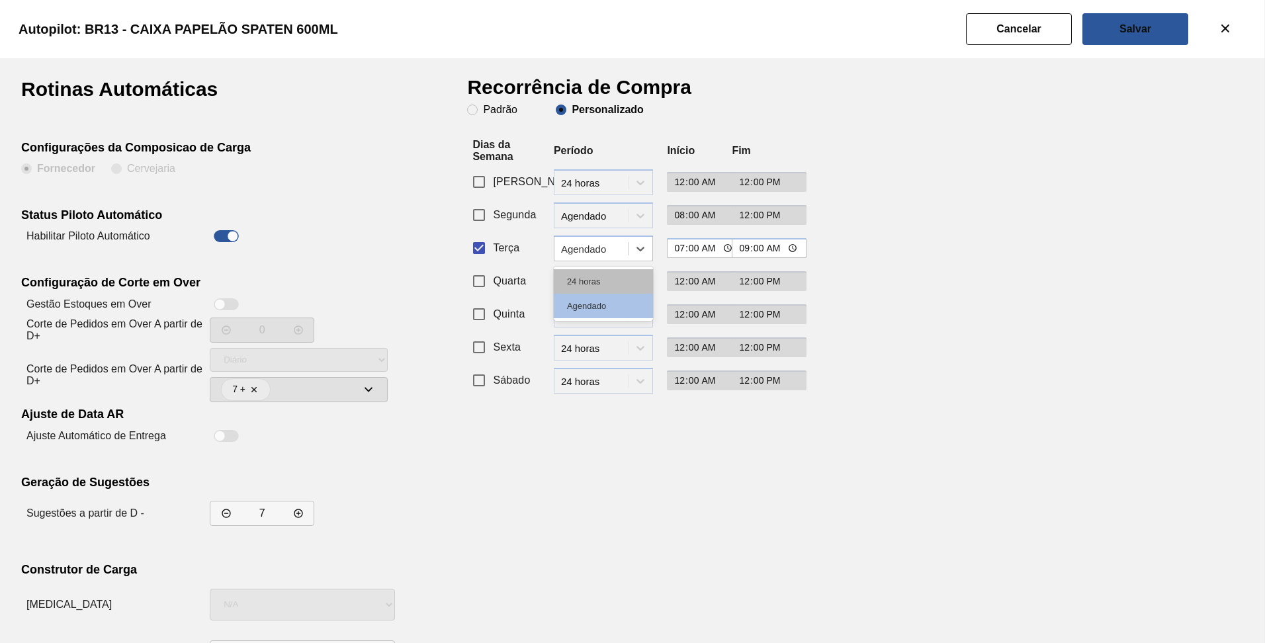
click at [594, 281] on div "24 horas" at bounding box center [603, 281] width 99 height 24
type input "00:00"
type input "12:00"
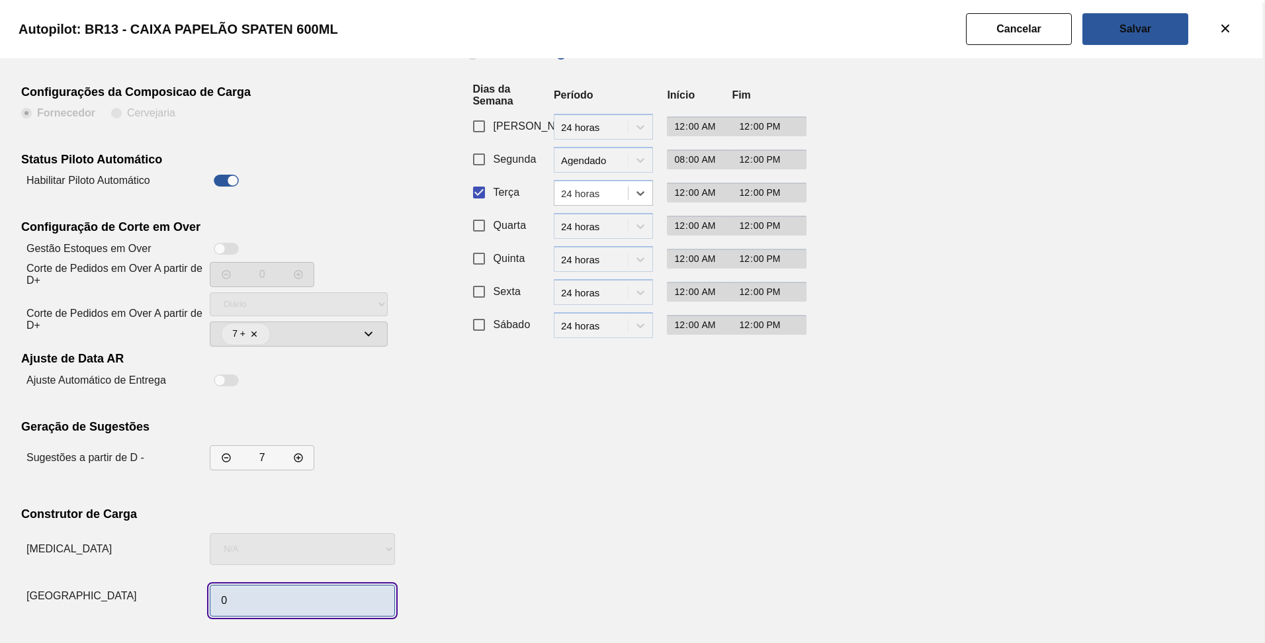
click at [235, 608] on input "0" at bounding box center [302, 601] width 185 height 32
type input "1"
click at [559, 504] on div "Recorrência de Compra Padrão Personalizado Dias da Semana Período Início Fim Do…" at bounding box center [629, 323] width 324 height 598
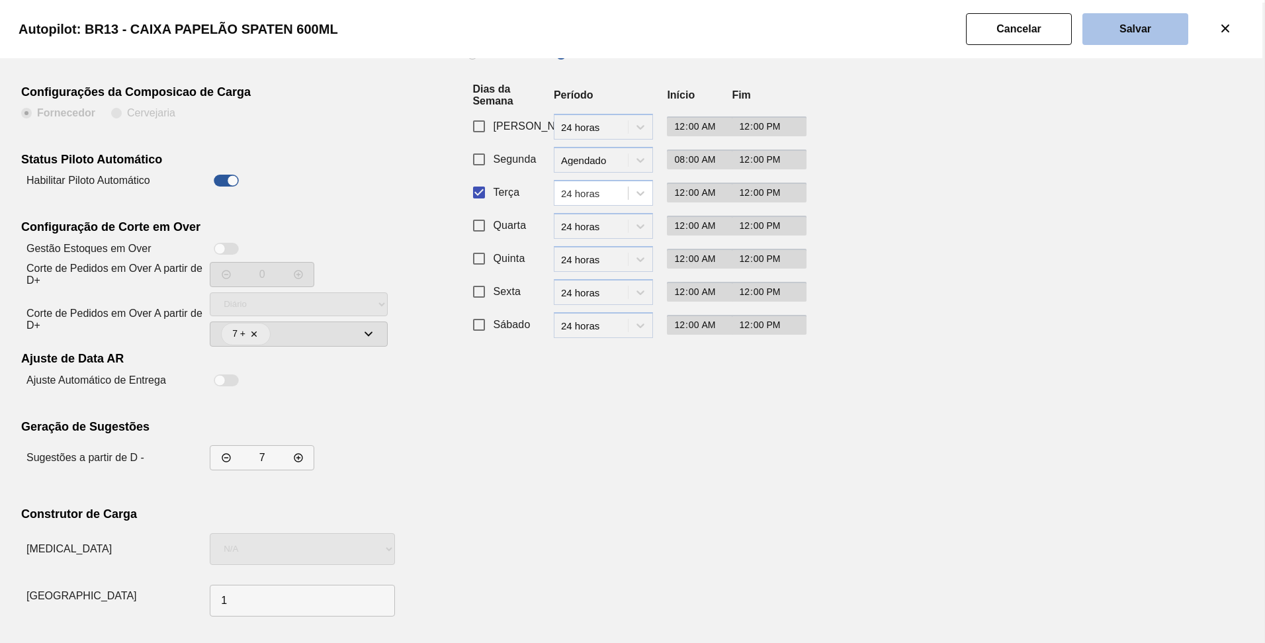
click at [0, 0] on slot "Salvar" at bounding box center [0, 0] width 0 height 0
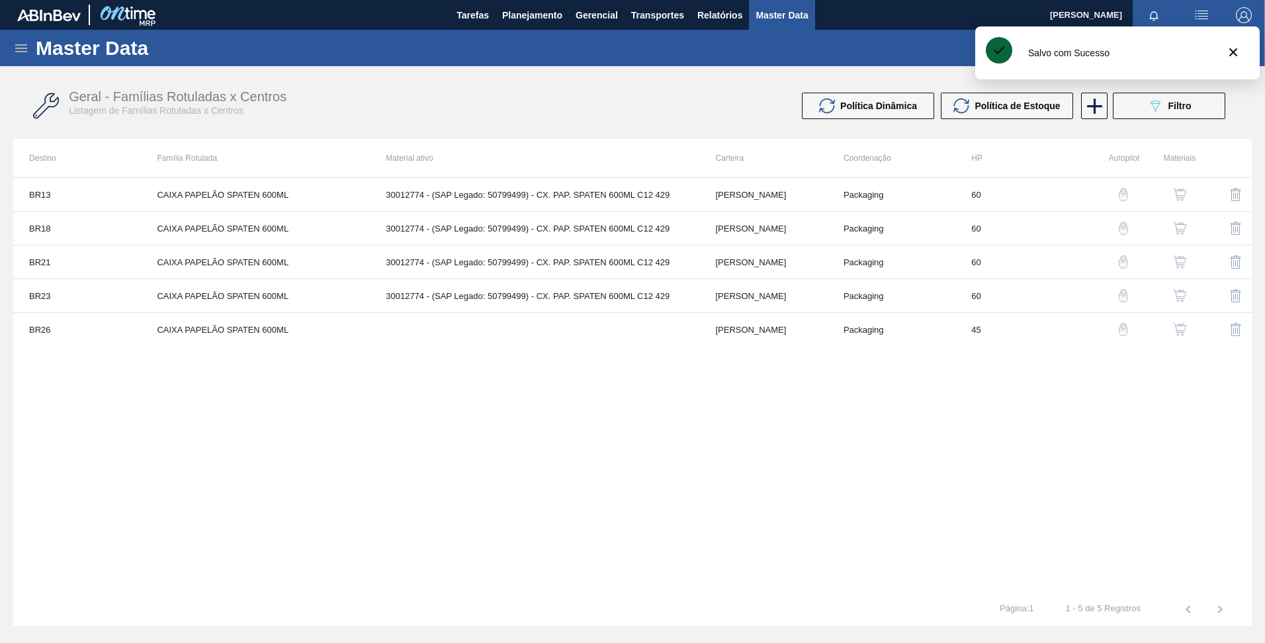
click at [1121, 226] on img "button" at bounding box center [1123, 228] width 13 height 13
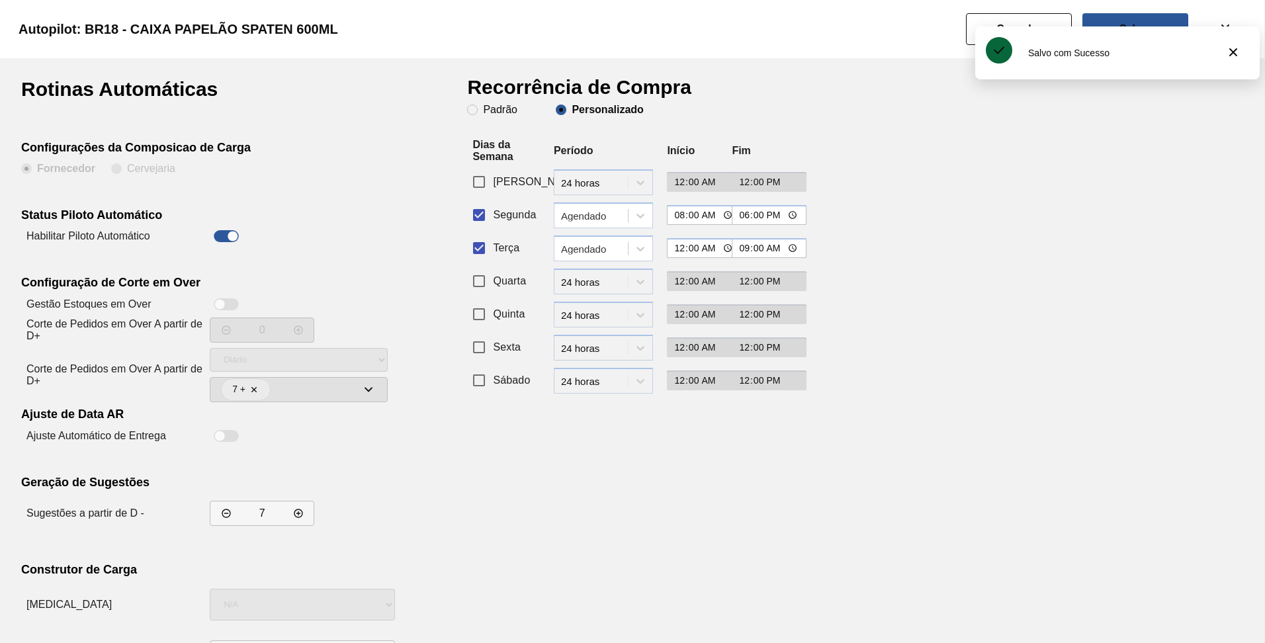
click at [473, 222] on input "Segunda" at bounding box center [479, 215] width 28 height 28
checkbox input "false"
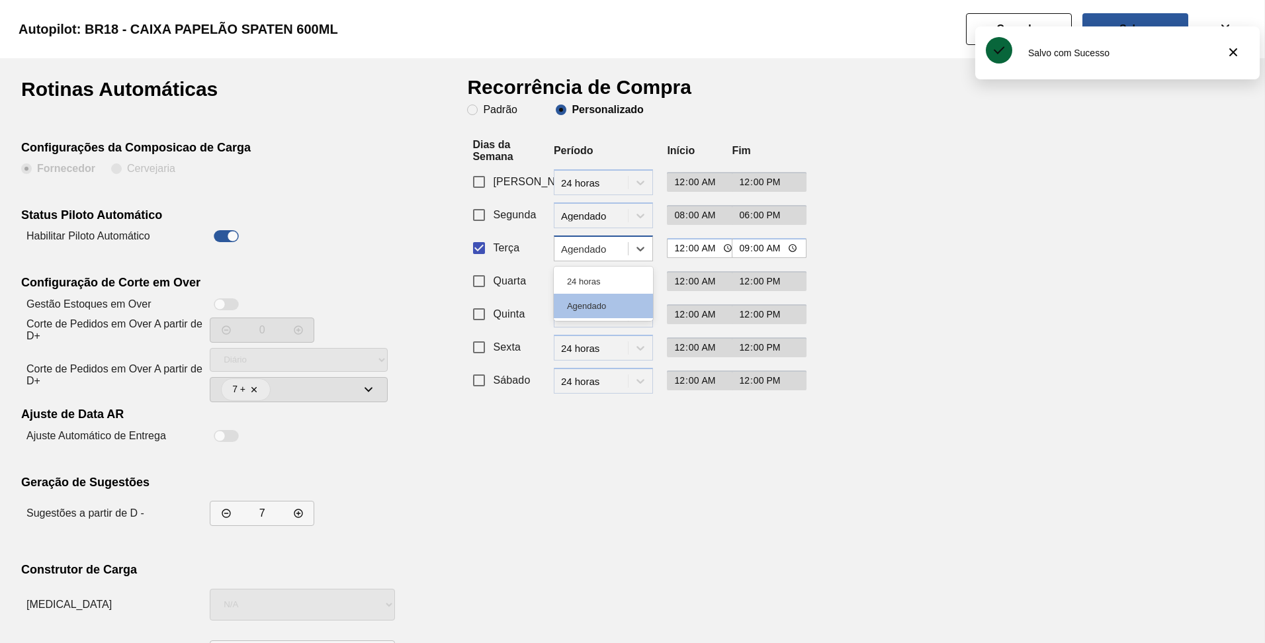
click at [588, 247] on div "Agendado" at bounding box center [595, 248] width 68 height 11
click at [592, 279] on div "24 horas" at bounding box center [603, 281] width 99 height 24
type input "12:00"
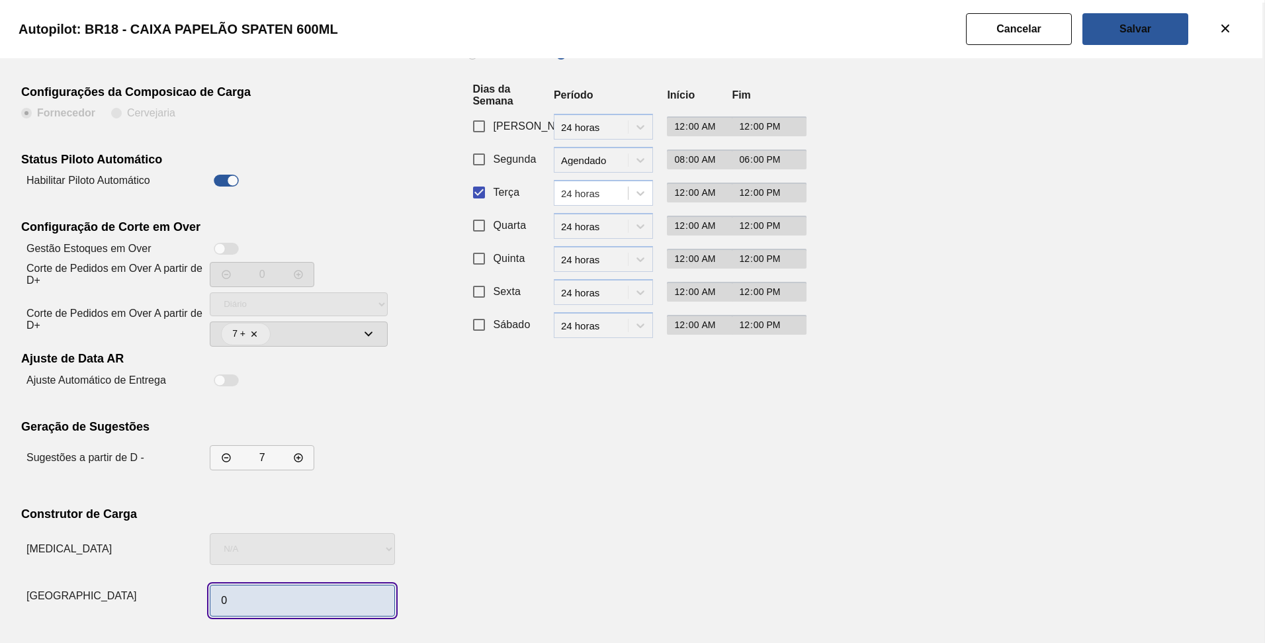
click at [276, 606] on input "0" at bounding box center [302, 601] width 185 height 32
type input "1"
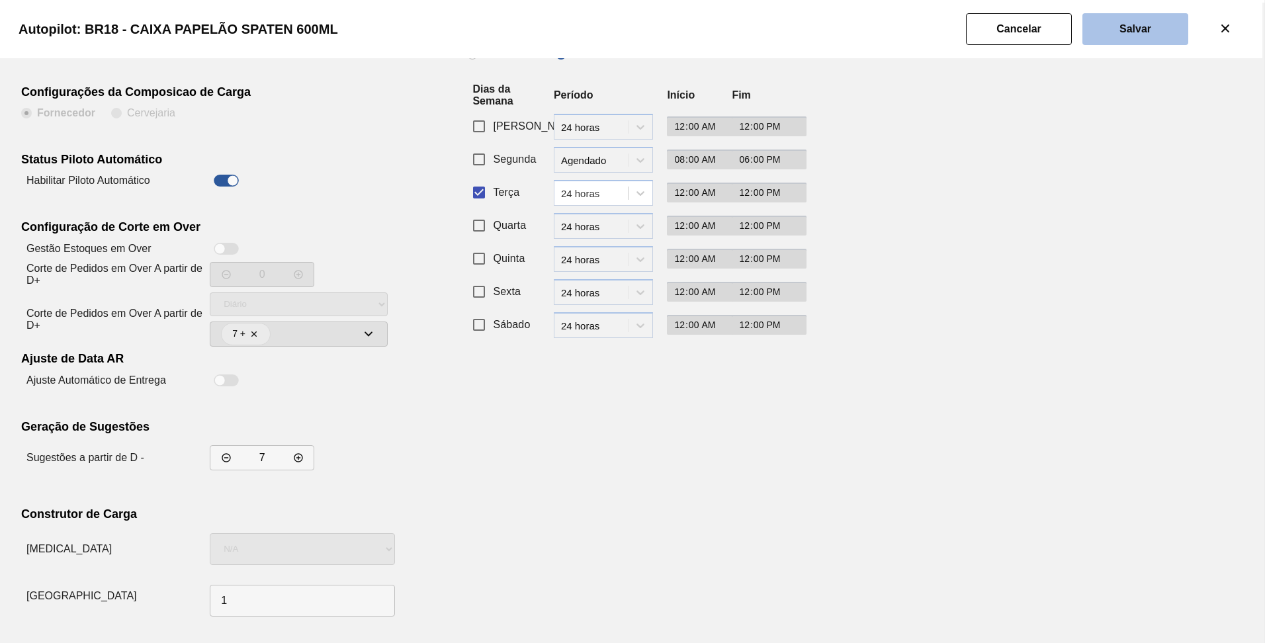
click at [0, 0] on slot "Salvar" at bounding box center [0, 0] width 0 height 0
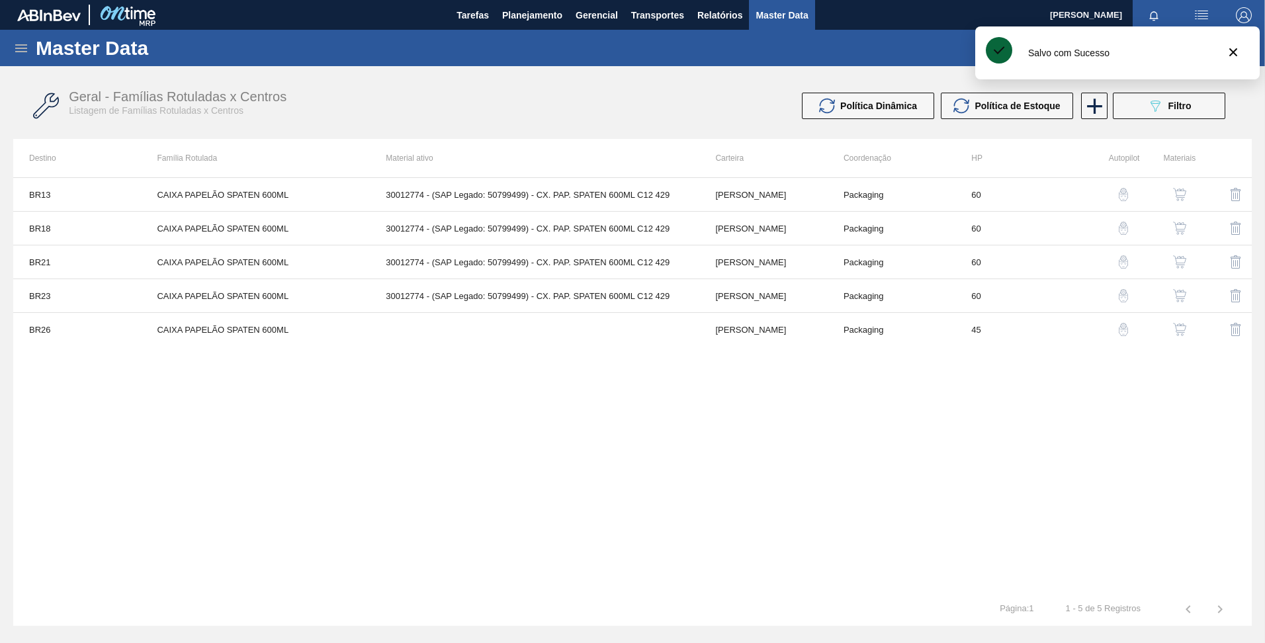
click at [1126, 261] on img "button" at bounding box center [1123, 261] width 13 height 13
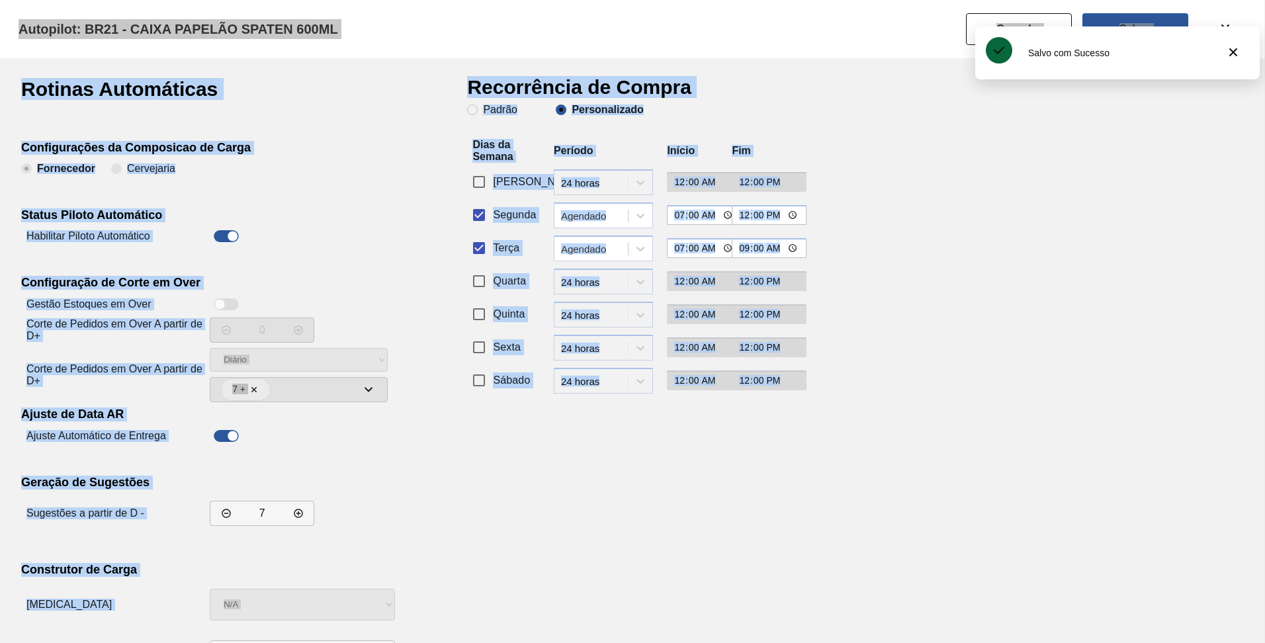
click at [1126, 261] on div "Rotinas Automáticas Rotinas Automáticas Configurações da Composicao de Carga Fo…" at bounding box center [632, 350] width 1239 height 554
click at [831, 412] on div "Rotinas Automáticas Configurações da Composicao de Carga Fornecedor Cervejaria …" at bounding box center [632, 378] width 1223 height 598
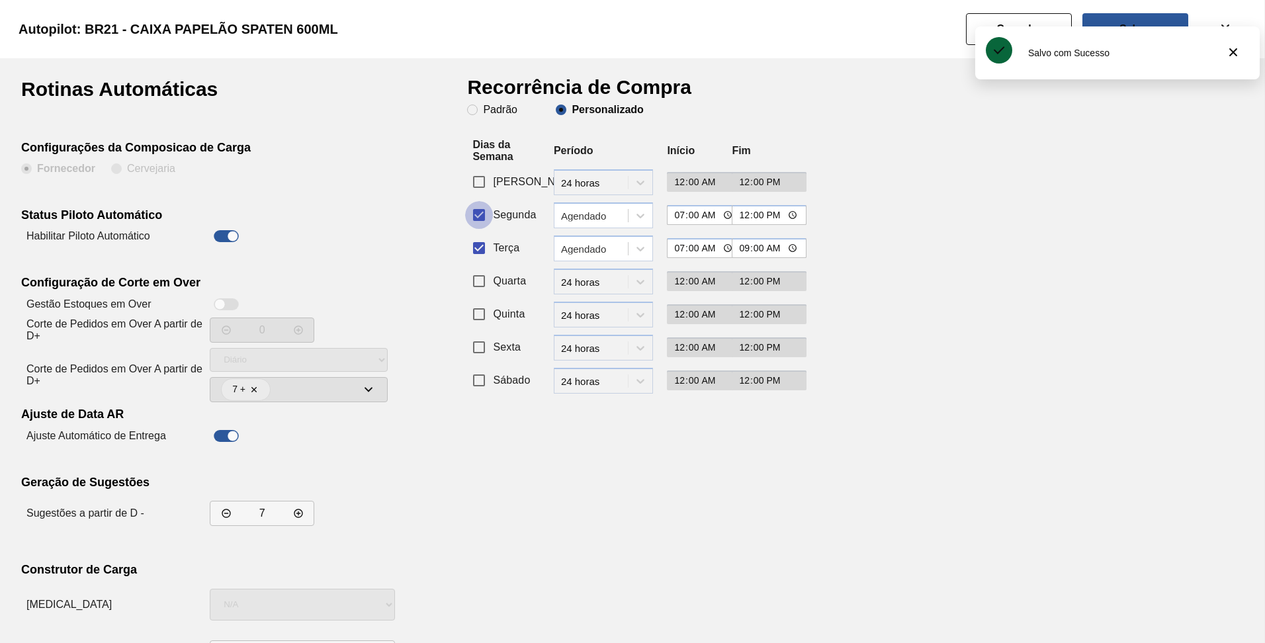
click at [479, 214] on input "Segunda" at bounding box center [479, 215] width 28 height 28
checkbox input "false"
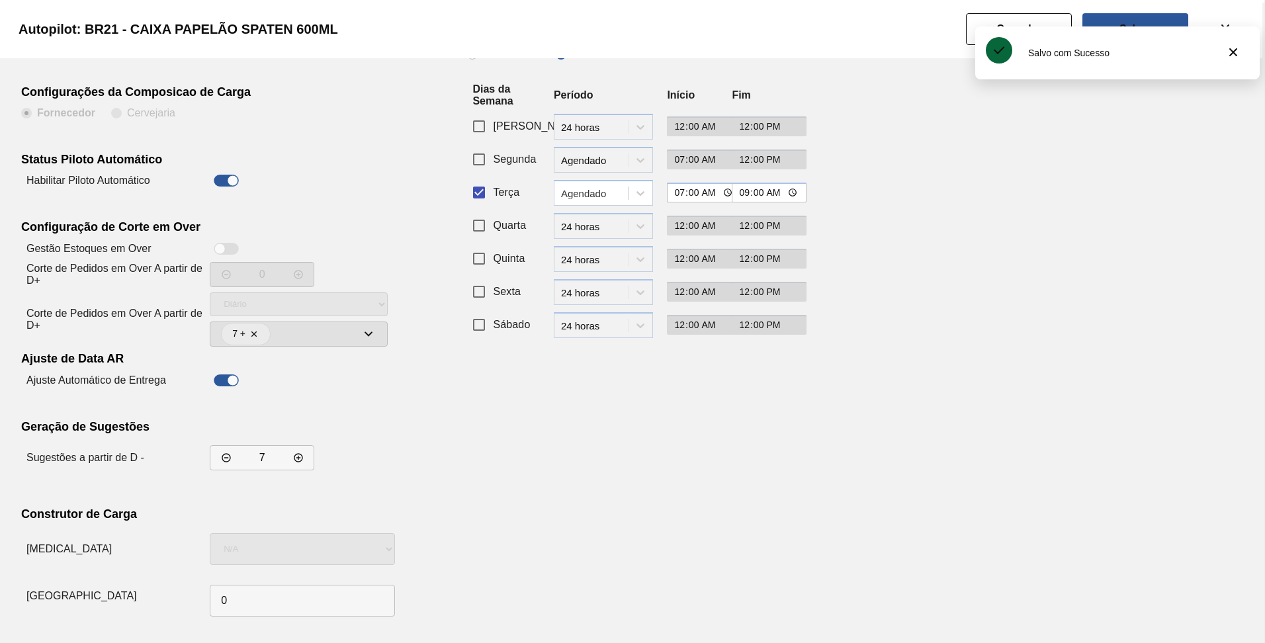
scroll to position [23, 0]
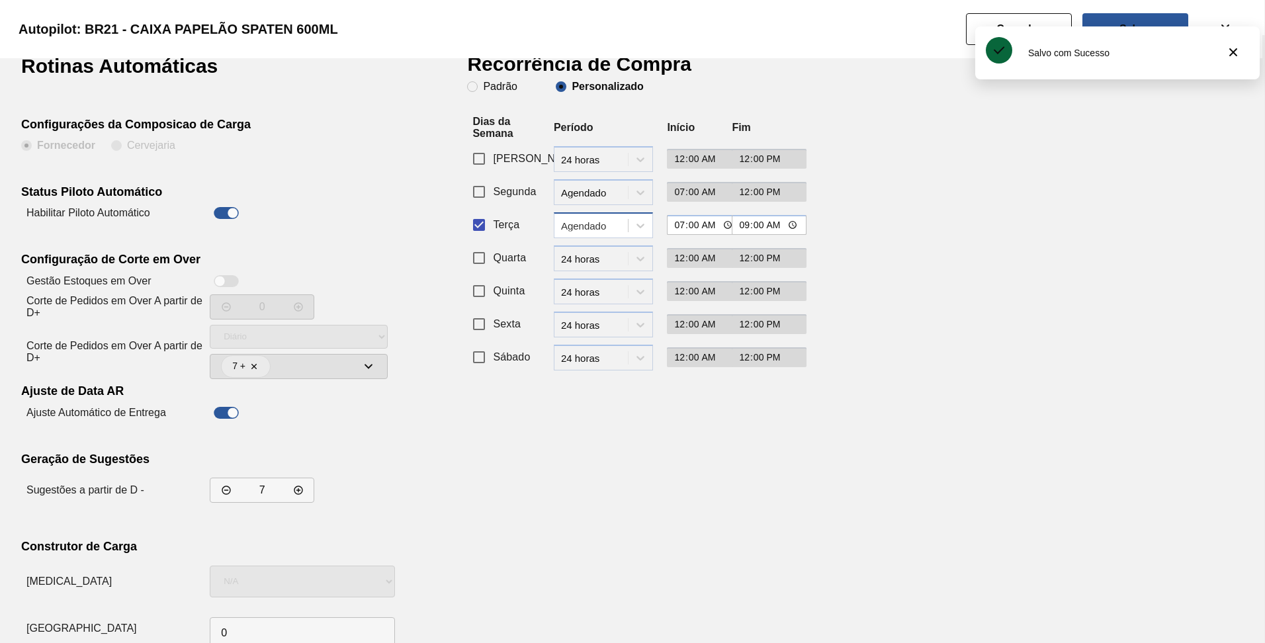
click at [604, 218] on div "Agendado" at bounding box center [591, 225] width 73 height 19
click at [594, 260] on div "24 horas" at bounding box center [603, 258] width 99 height 24
type input "00:00"
type input "12:00"
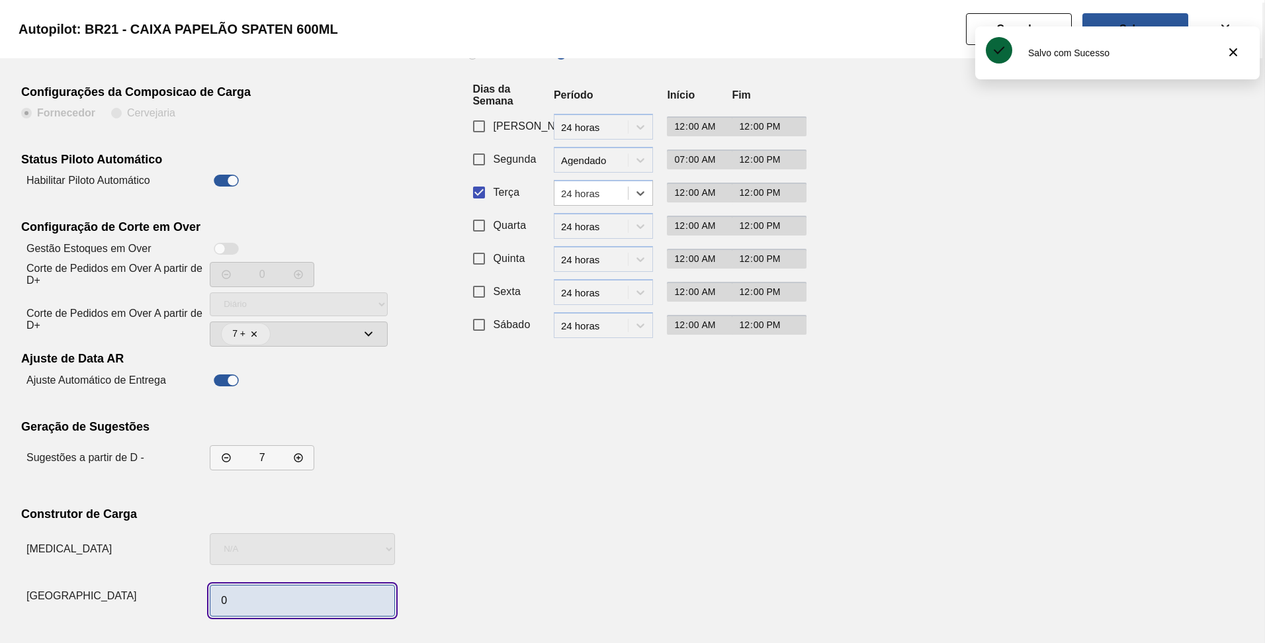
click at [277, 592] on input "0" at bounding box center [302, 601] width 185 height 32
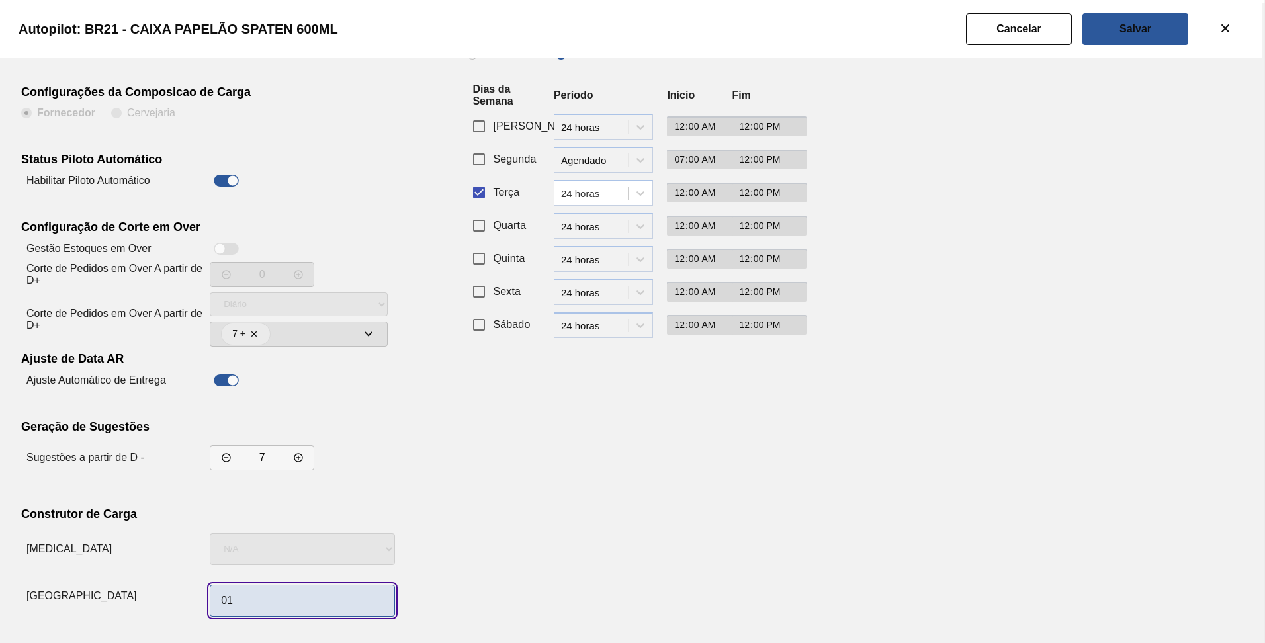
type input "1"
click at [643, 458] on div "Recorrência de Compra Padrão Personalizado Dias da Semana Período Início Fim Do…" at bounding box center [629, 323] width 324 height 598
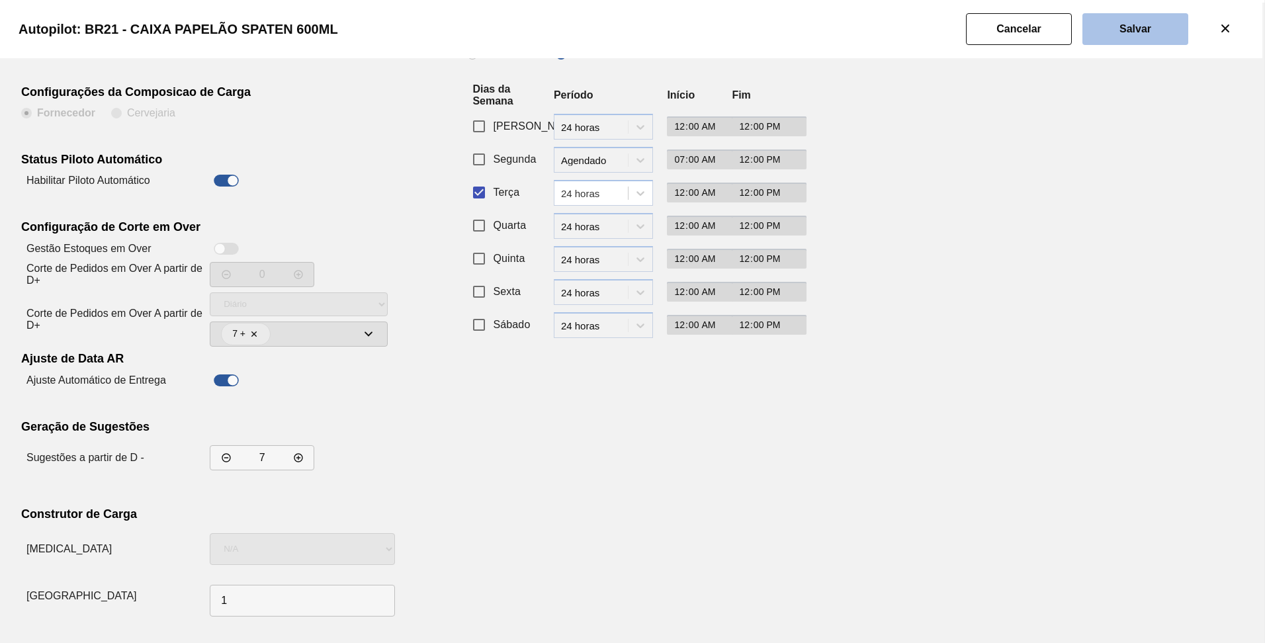
click at [0, 0] on slot "Salvar" at bounding box center [0, 0] width 0 height 0
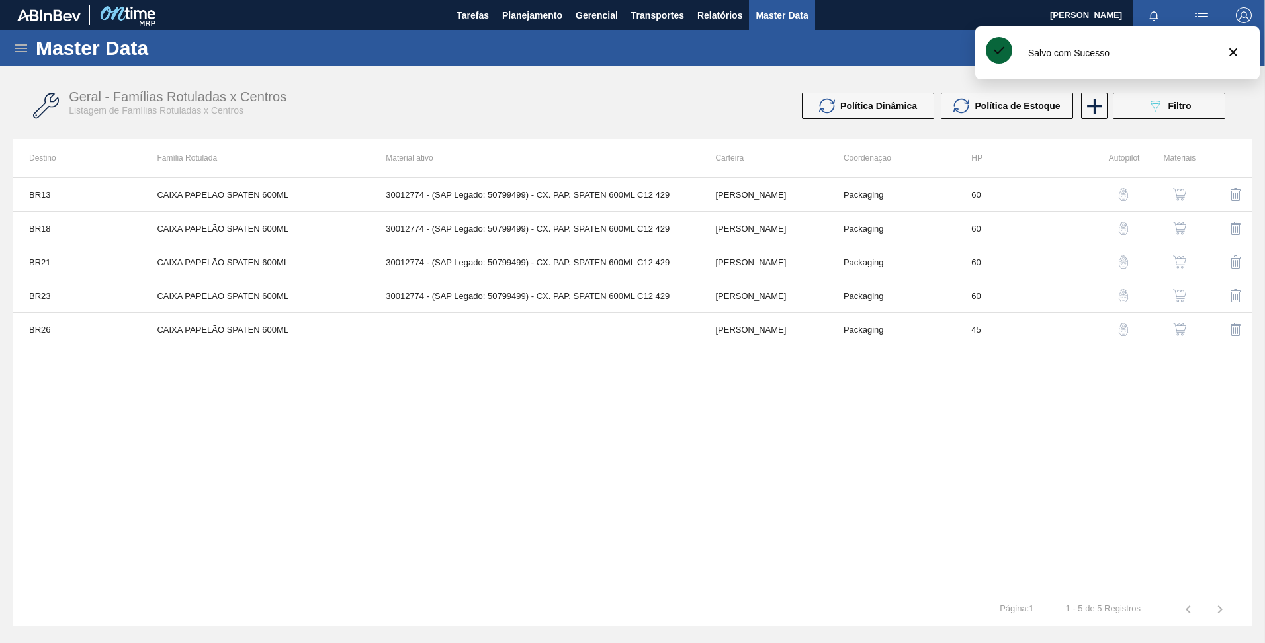
click at [1122, 291] on img "button" at bounding box center [1123, 295] width 13 height 13
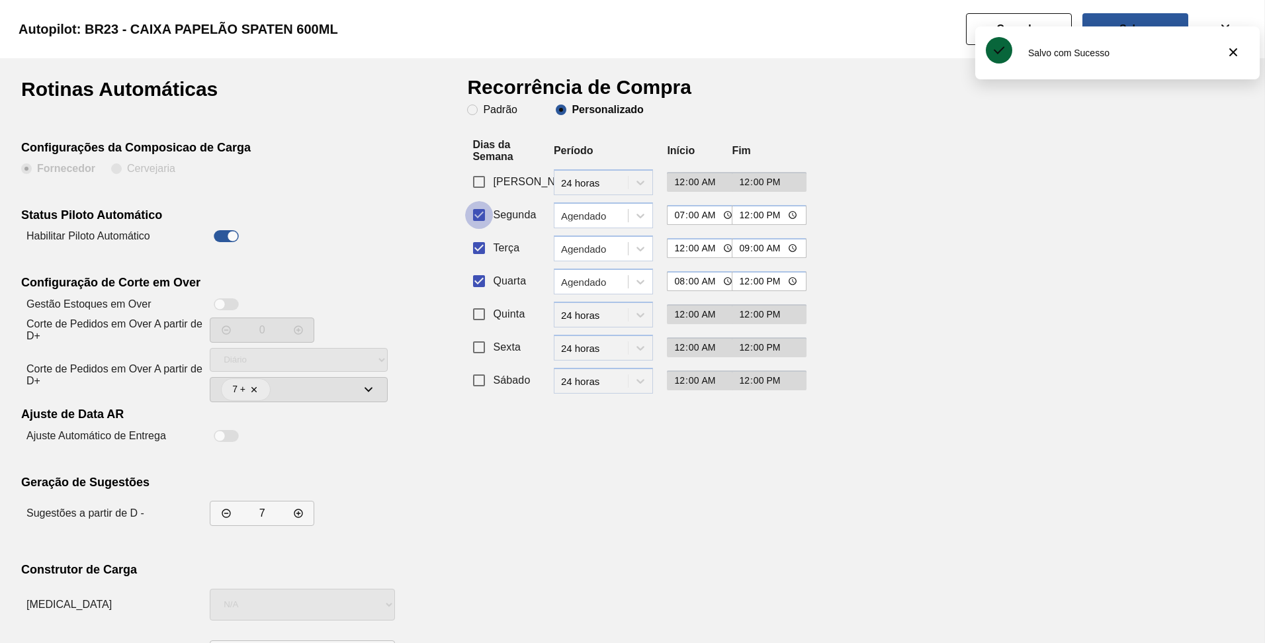
click at [491, 214] on input "Segunda" at bounding box center [479, 215] width 28 height 28
checkbox input "false"
click at [488, 277] on input "Quarta" at bounding box center [479, 281] width 28 height 28
checkbox input "false"
click at [606, 252] on div "Agendado" at bounding box center [595, 248] width 68 height 11
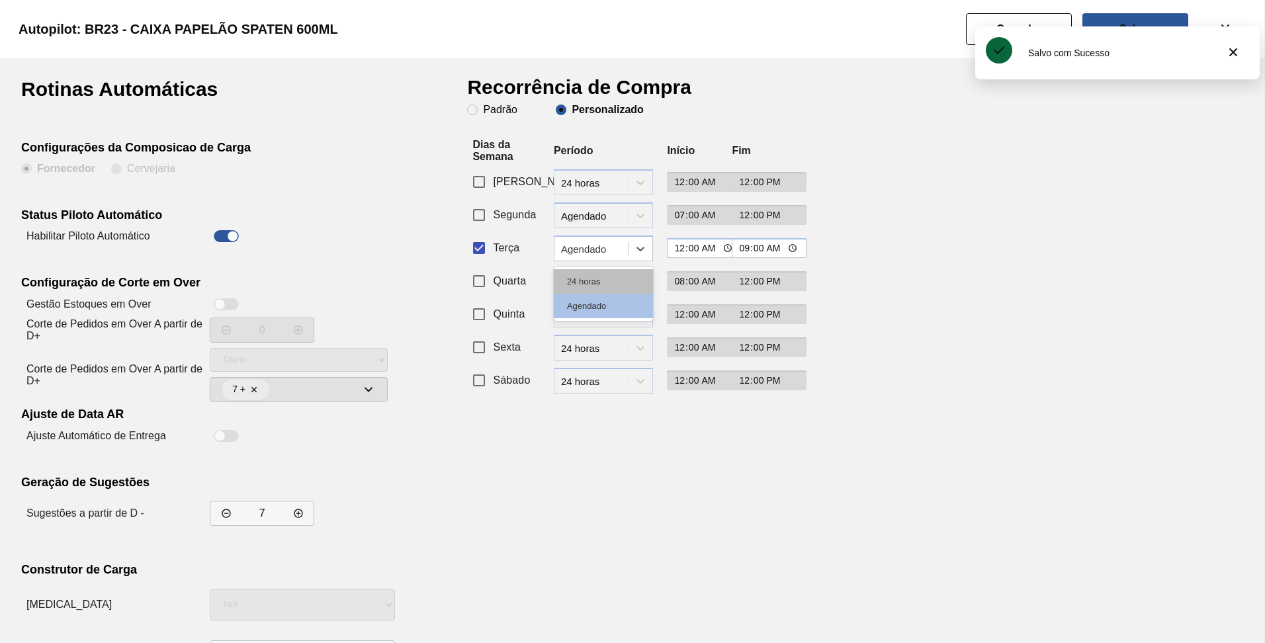
click at [607, 282] on div "24 horas" at bounding box center [603, 281] width 99 height 24
type input "12:00"
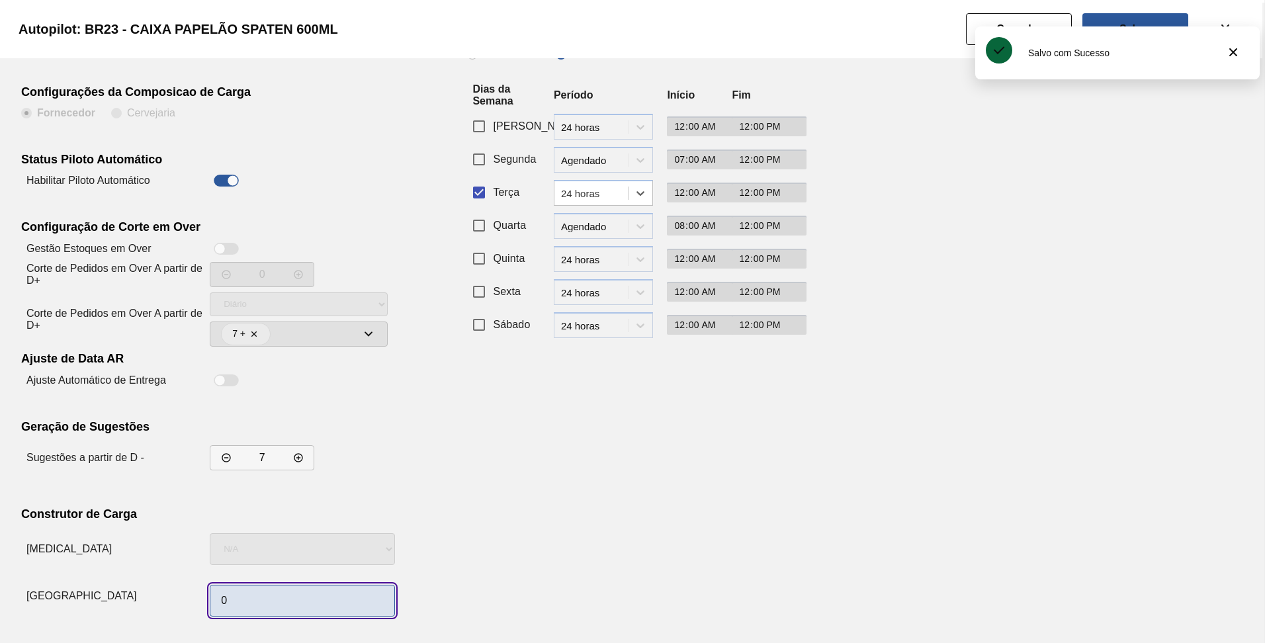
click at [259, 606] on input "0" at bounding box center [302, 601] width 185 height 32
type input "1"
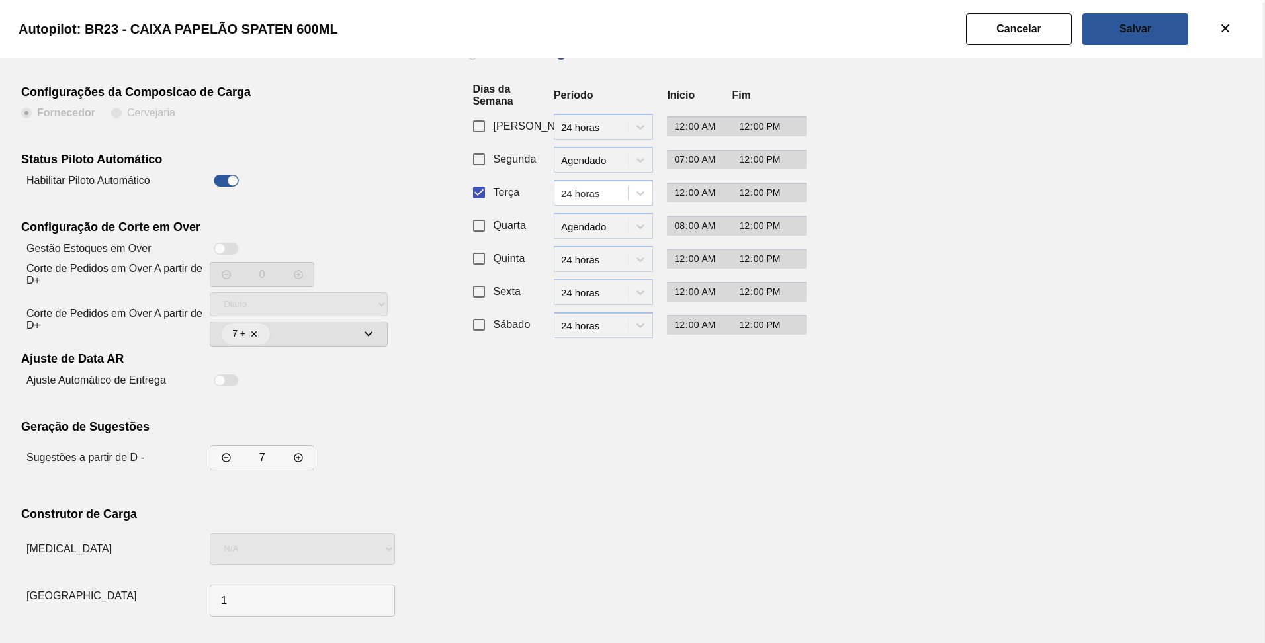
click at [564, 471] on div "Recorrência de Compra Padrão Personalizado Dias da Semana Período Início Fim Do…" at bounding box center [629, 323] width 324 height 598
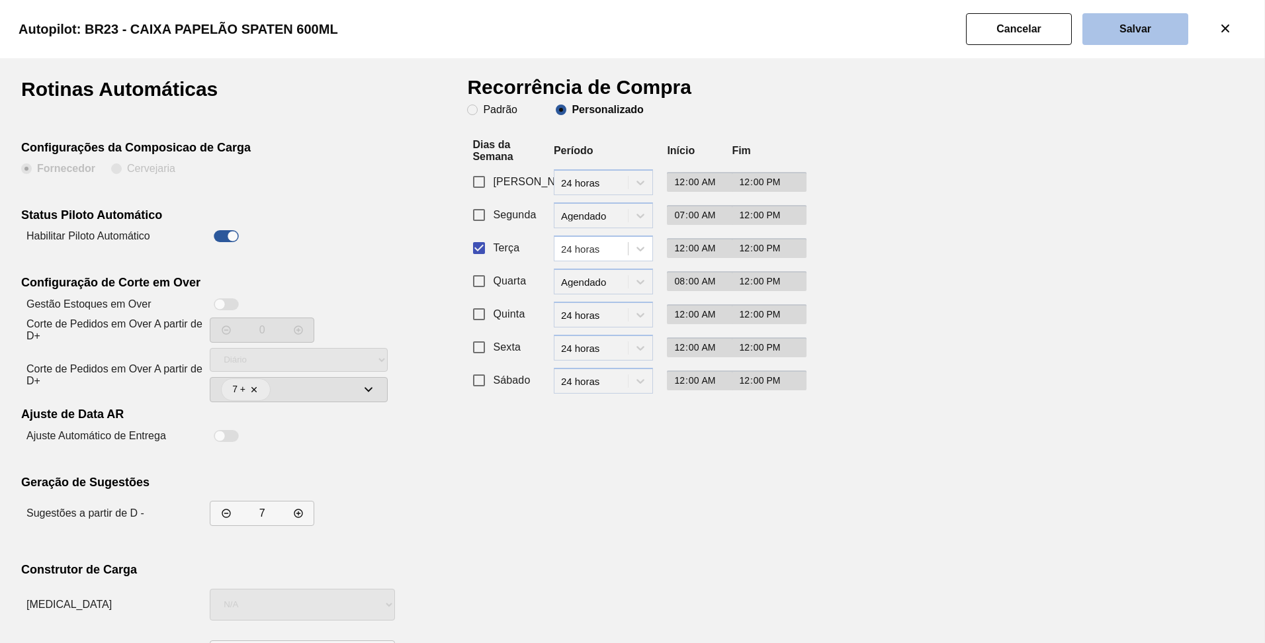
click at [1153, 29] on button "Salvar" at bounding box center [1136, 29] width 106 height 32
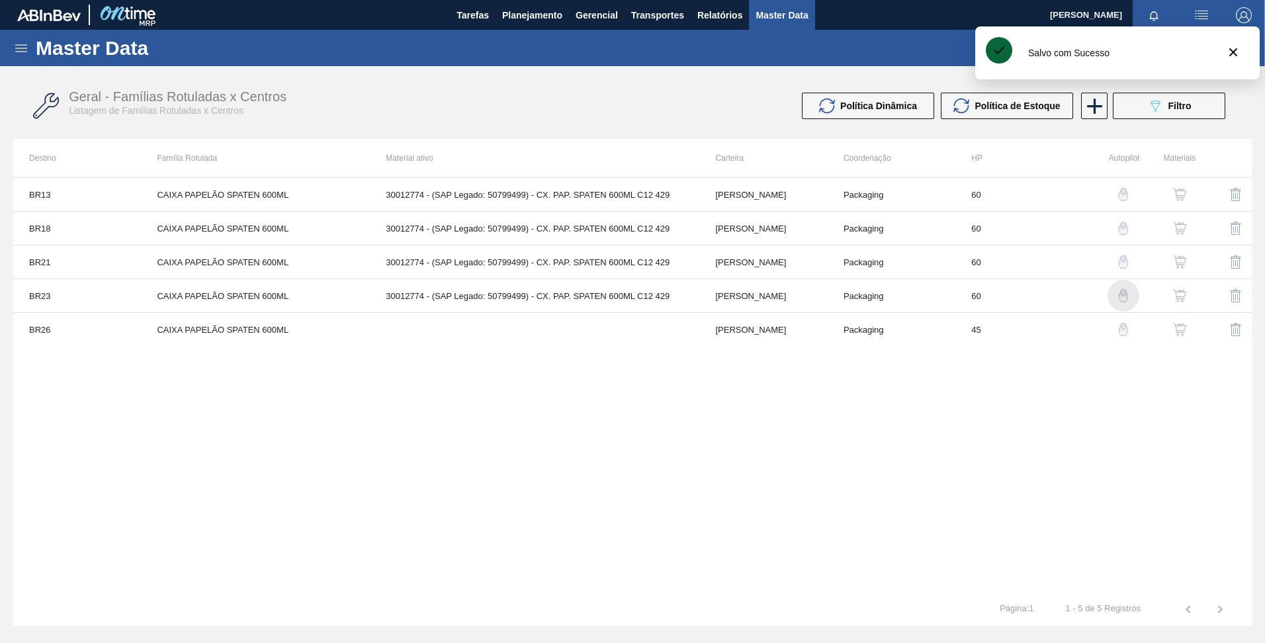
click at [1119, 294] on img "button" at bounding box center [1123, 295] width 13 height 13
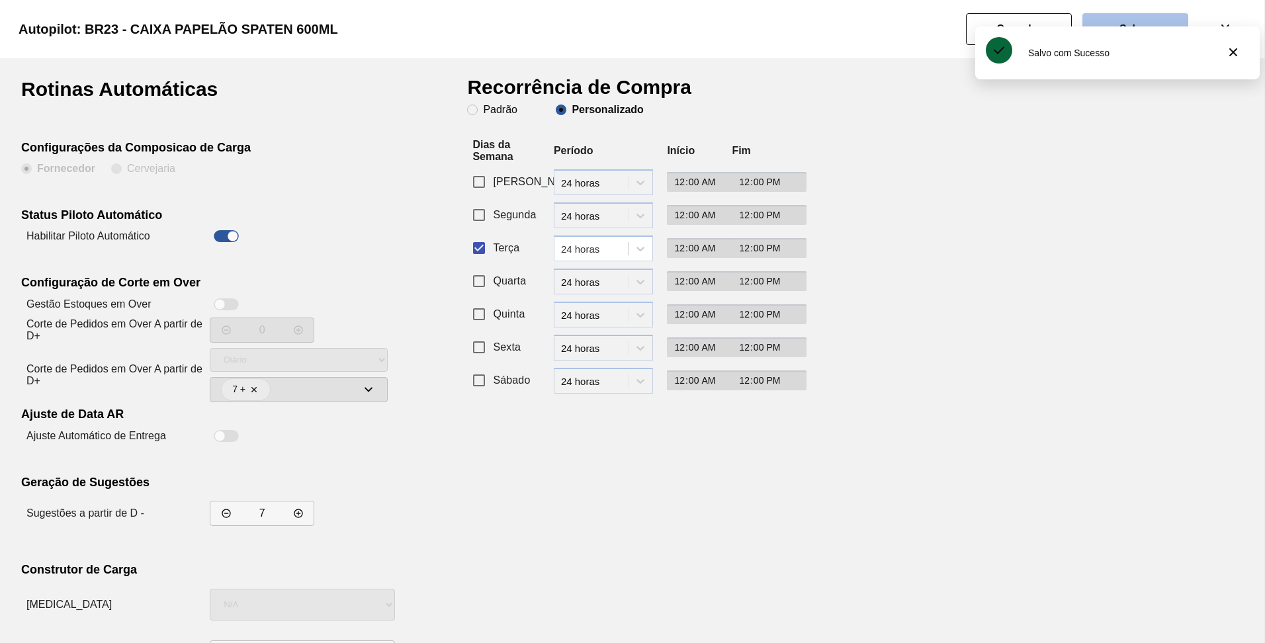
click at [1136, 23] on button "Salvar" at bounding box center [1136, 29] width 106 height 32
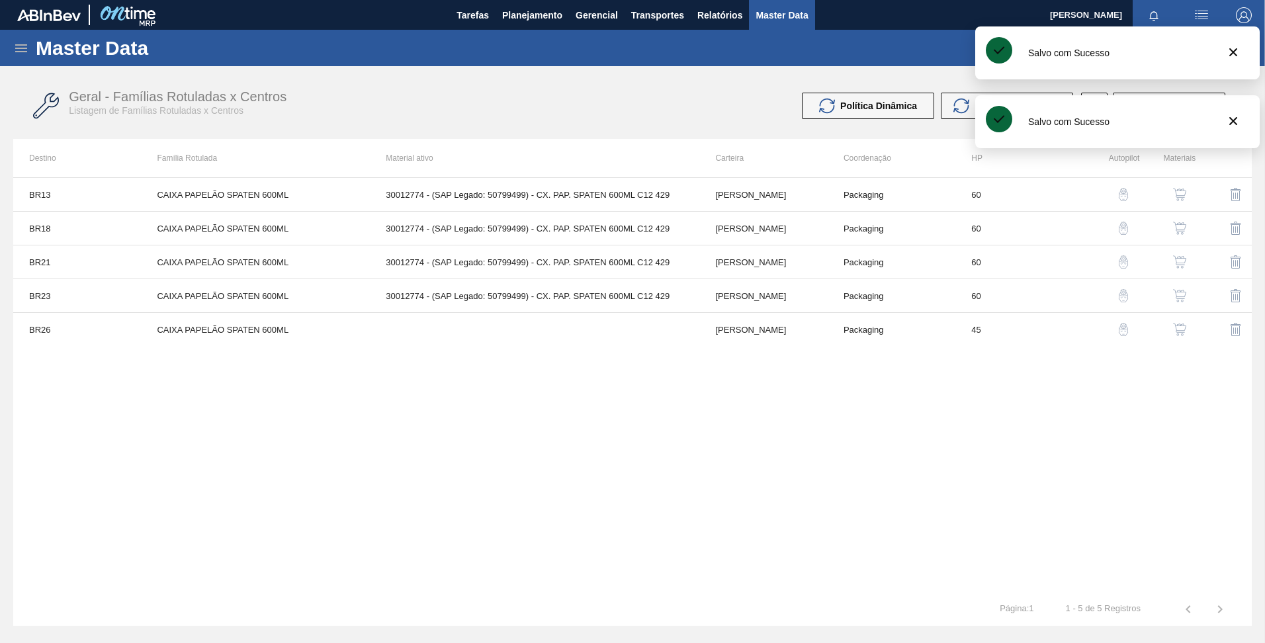
click at [1130, 330] on img "button" at bounding box center [1123, 329] width 13 height 13
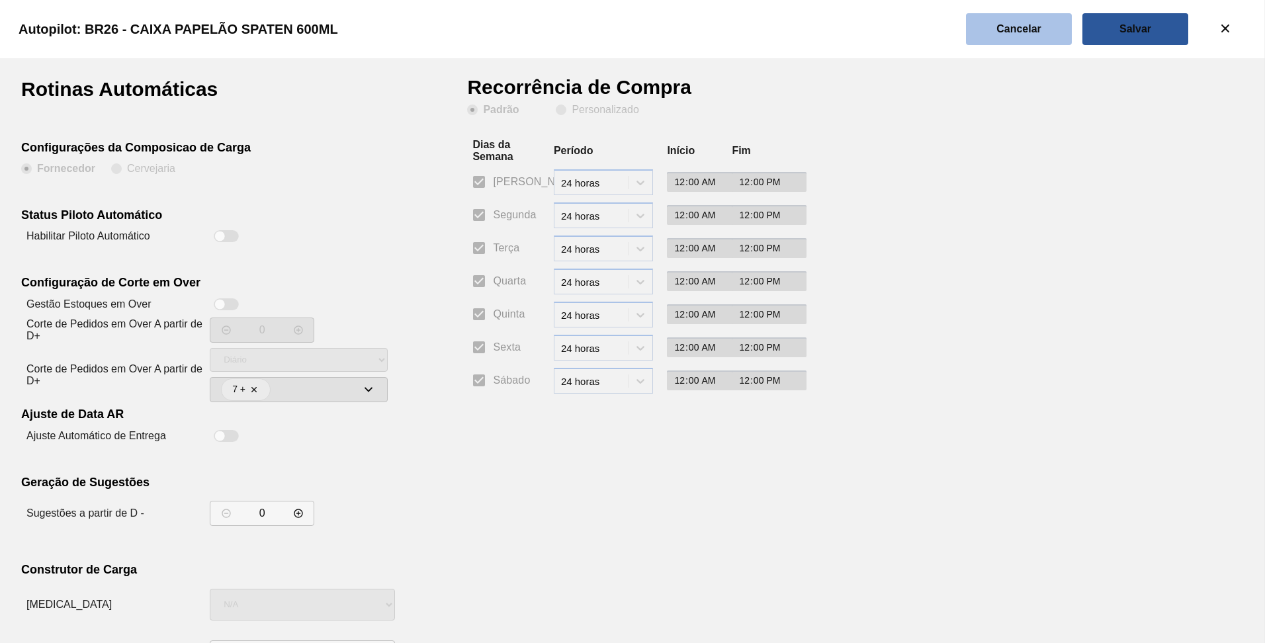
click at [0, 0] on slot "Cancelar" at bounding box center [0, 0] width 0 height 0
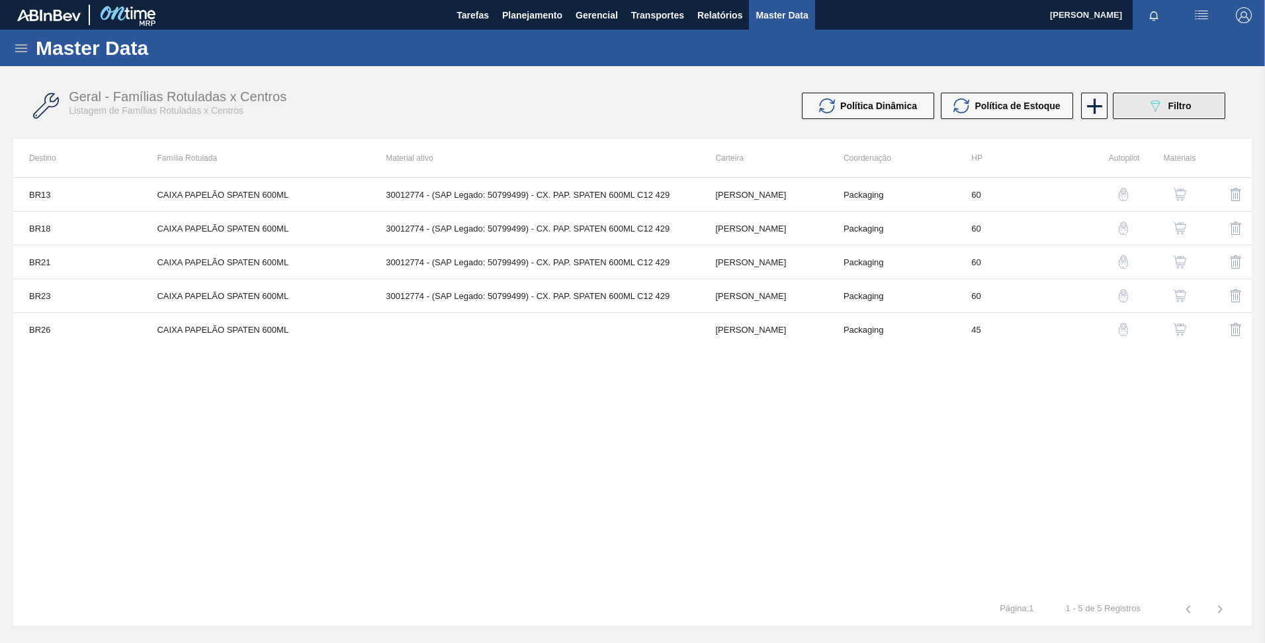
click at [1177, 118] on button "089F7B8B-B2A5-4AFE-B5C0-19BA573D28AC Filtro" at bounding box center [1169, 106] width 113 height 26
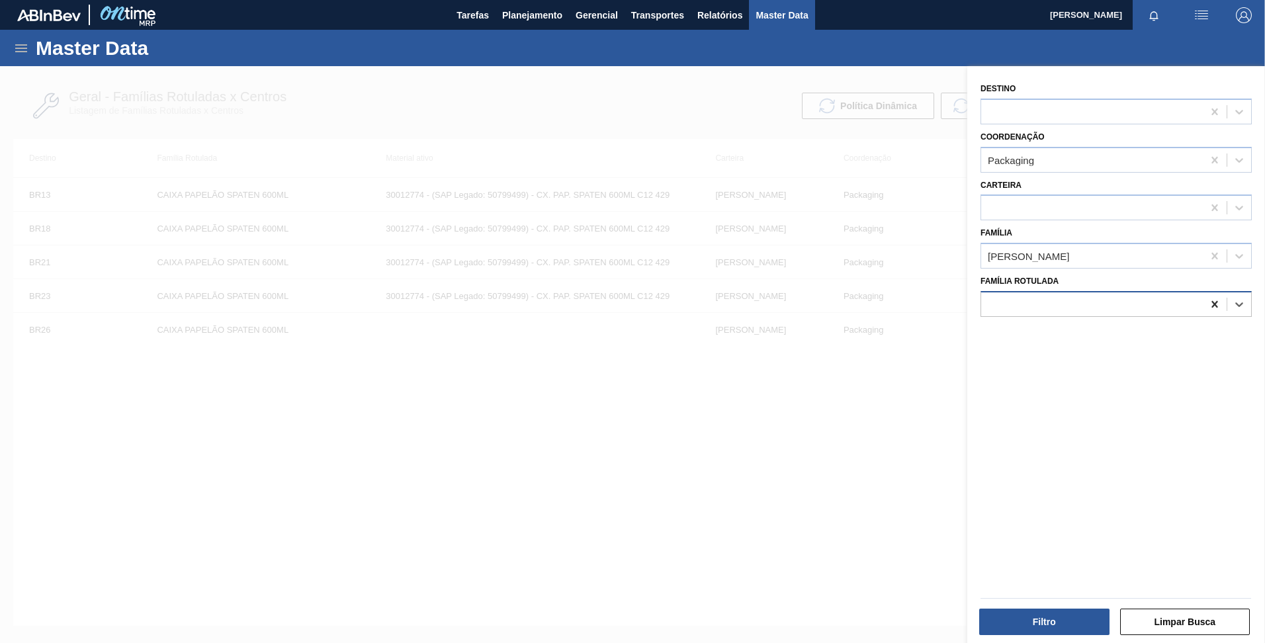
click at [1213, 305] on icon at bounding box center [1215, 304] width 6 height 7
paste Rotulada "CAIXA PAPELÃO SK 300ML"
type Rotulada "CAIXA PAPELÃO SK 300ML"
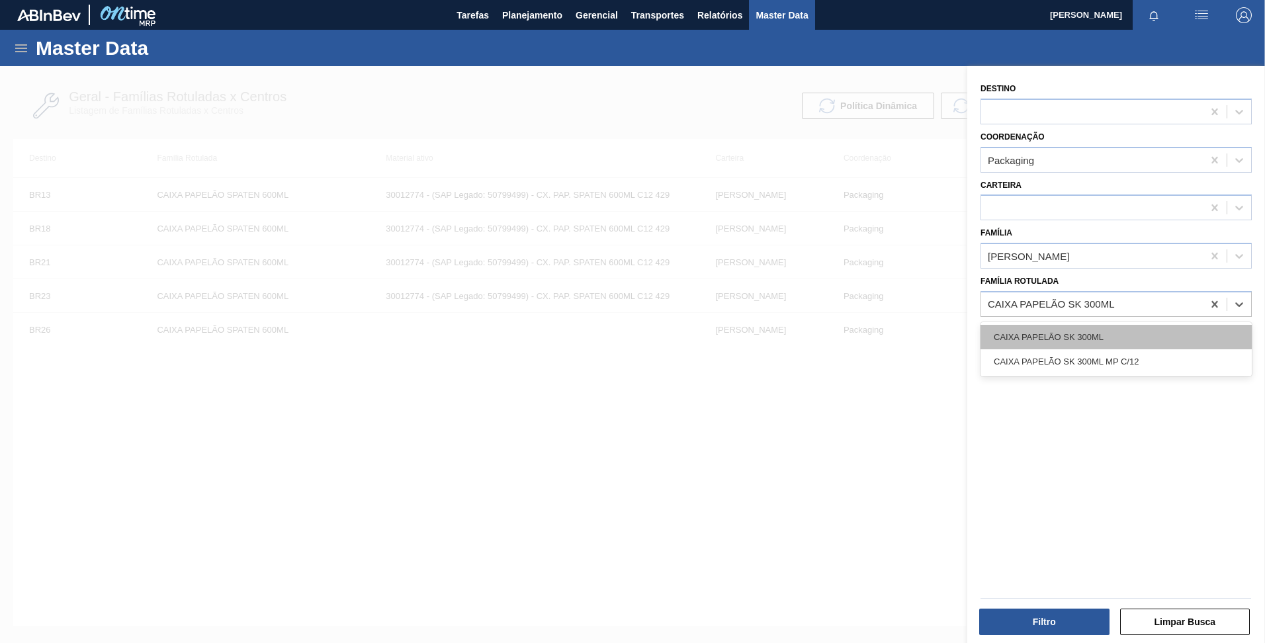
click at [1121, 342] on div "CAIXA PAPELÃO SK 300ML" at bounding box center [1116, 337] width 271 height 24
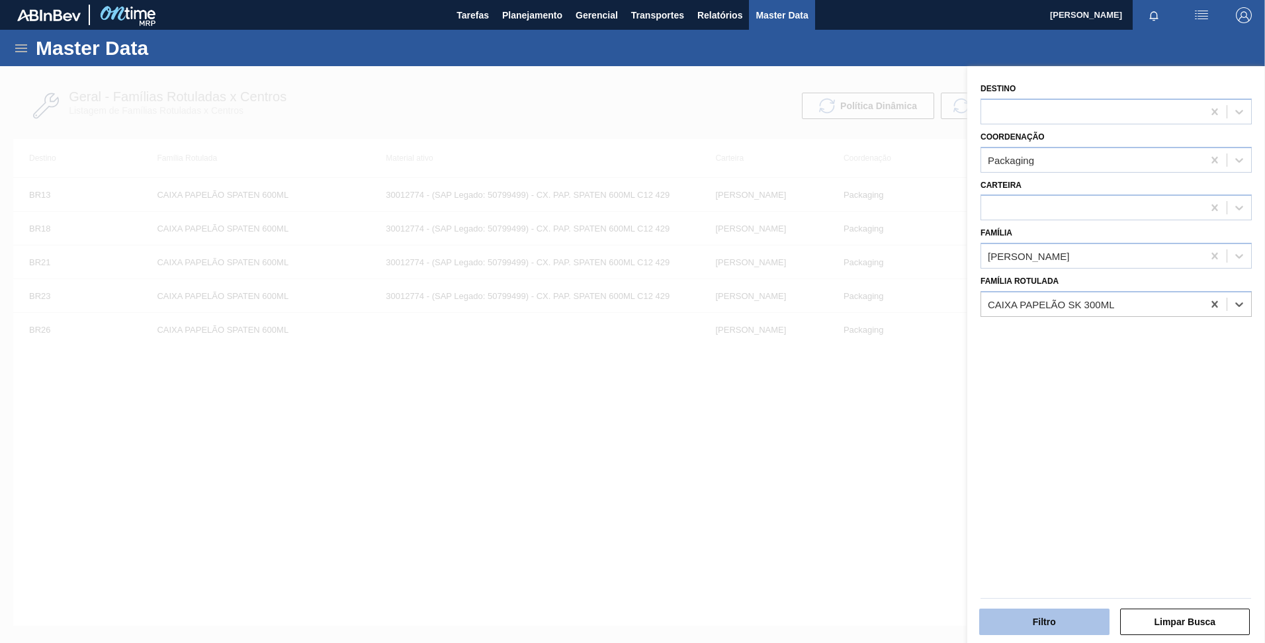
click at [1036, 616] on button "Filtro" at bounding box center [1045, 622] width 130 height 26
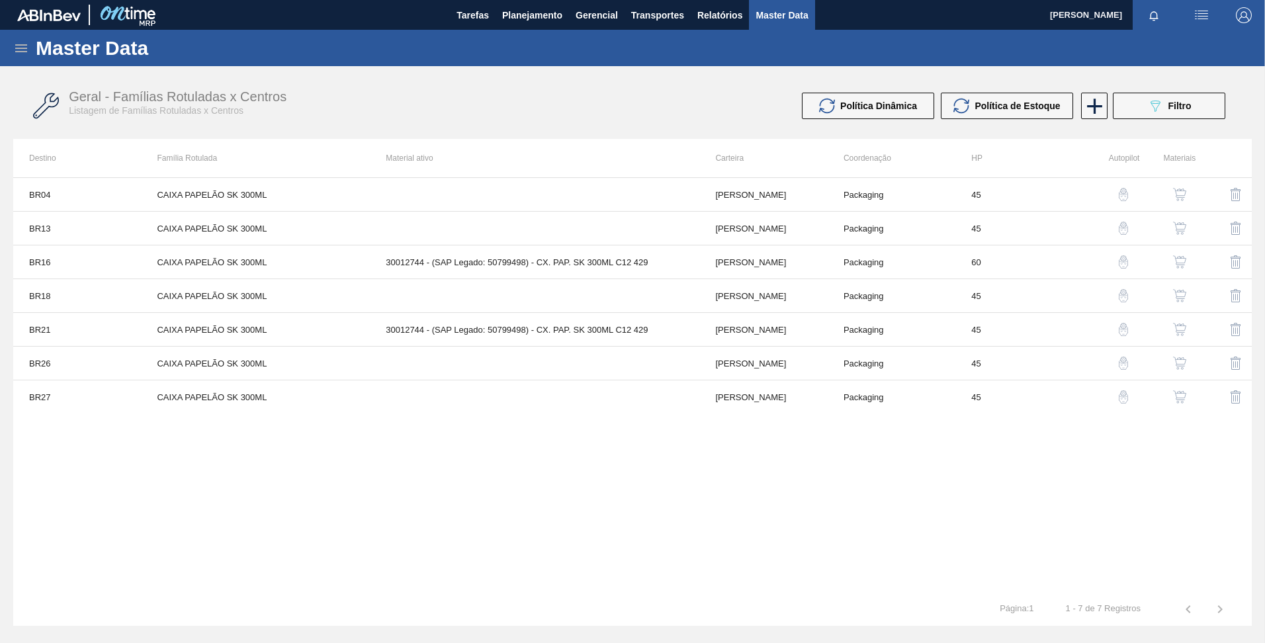
click at [1121, 201] on img "button" at bounding box center [1123, 194] width 13 height 13
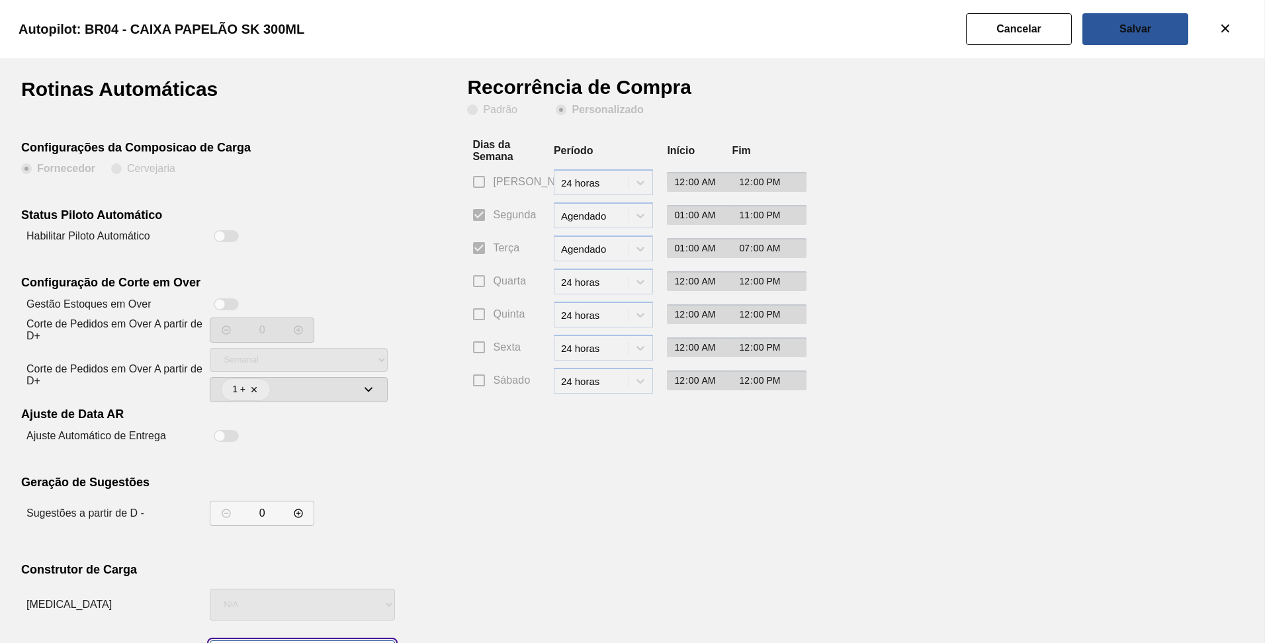
click at [373, 0] on html "Tarefas Planejamento Gerencial Transportes Relatórios Master Data [PERSON_NAME]…" at bounding box center [632, 0] width 1265 height 0
click at [1009, 36] on button "Cancelar" at bounding box center [1019, 29] width 106 height 32
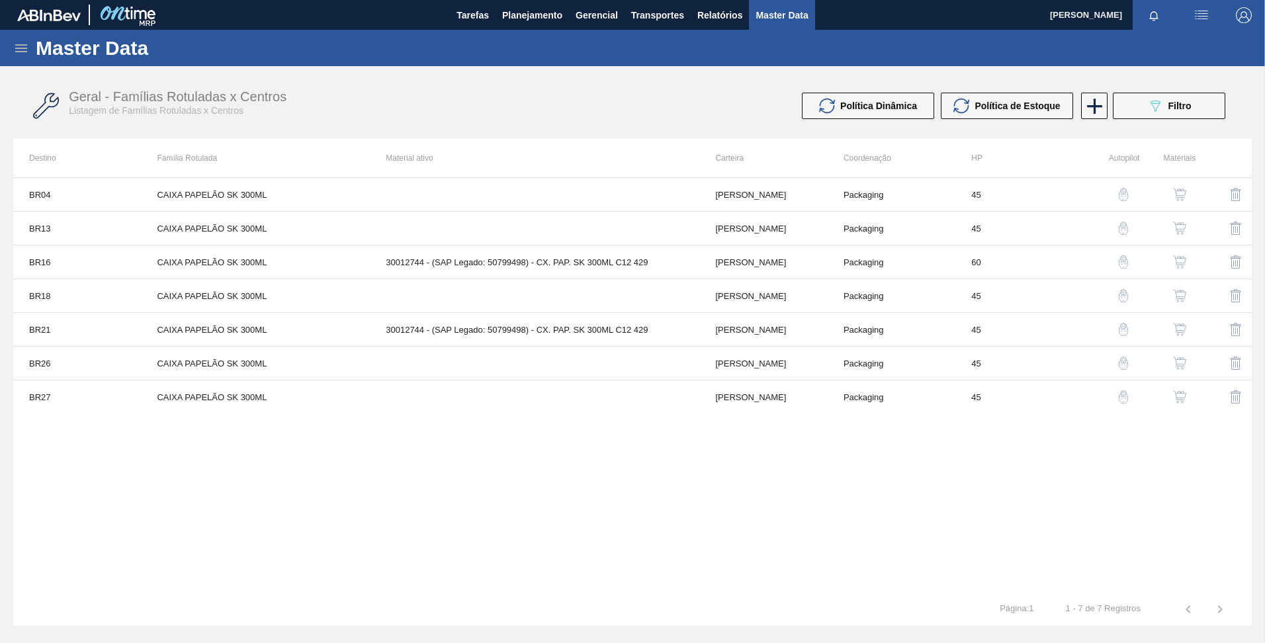
click at [1180, 199] on img "button" at bounding box center [1179, 194] width 13 height 13
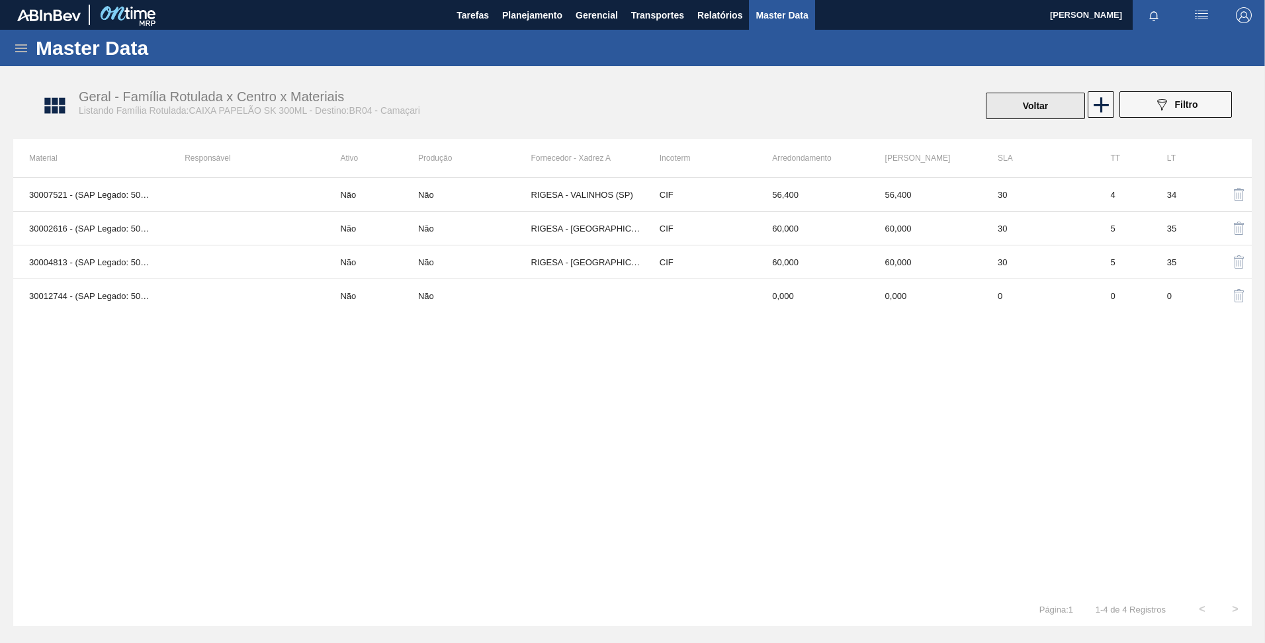
click at [1054, 101] on button "Voltar" at bounding box center [1035, 106] width 99 height 26
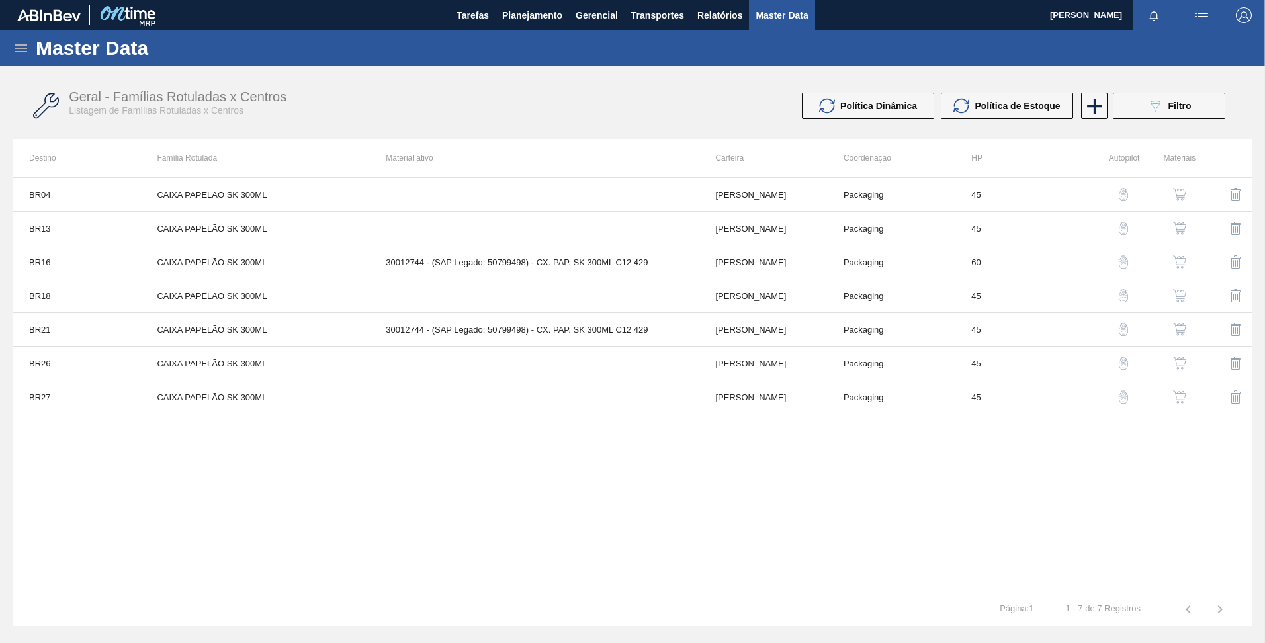
click at [1177, 228] on img "button" at bounding box center [1179, 228] width 13 height 13
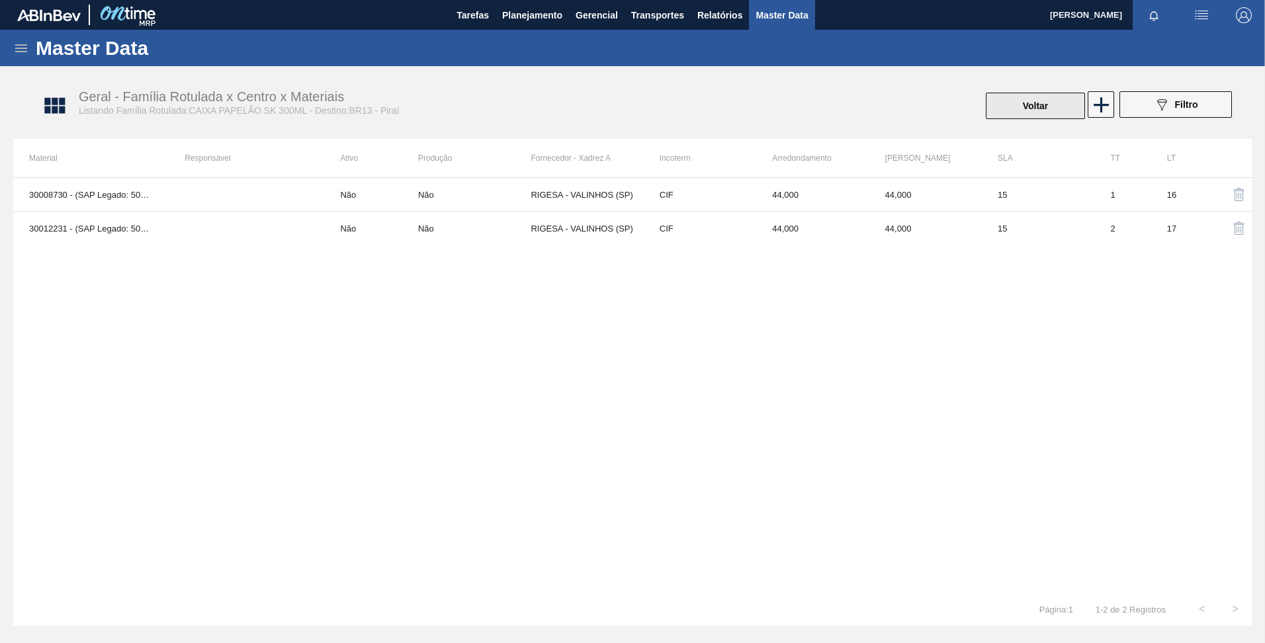
click at [997, 118] on button "Voltar" at bounding box center [1035, 106] width 99 height 26
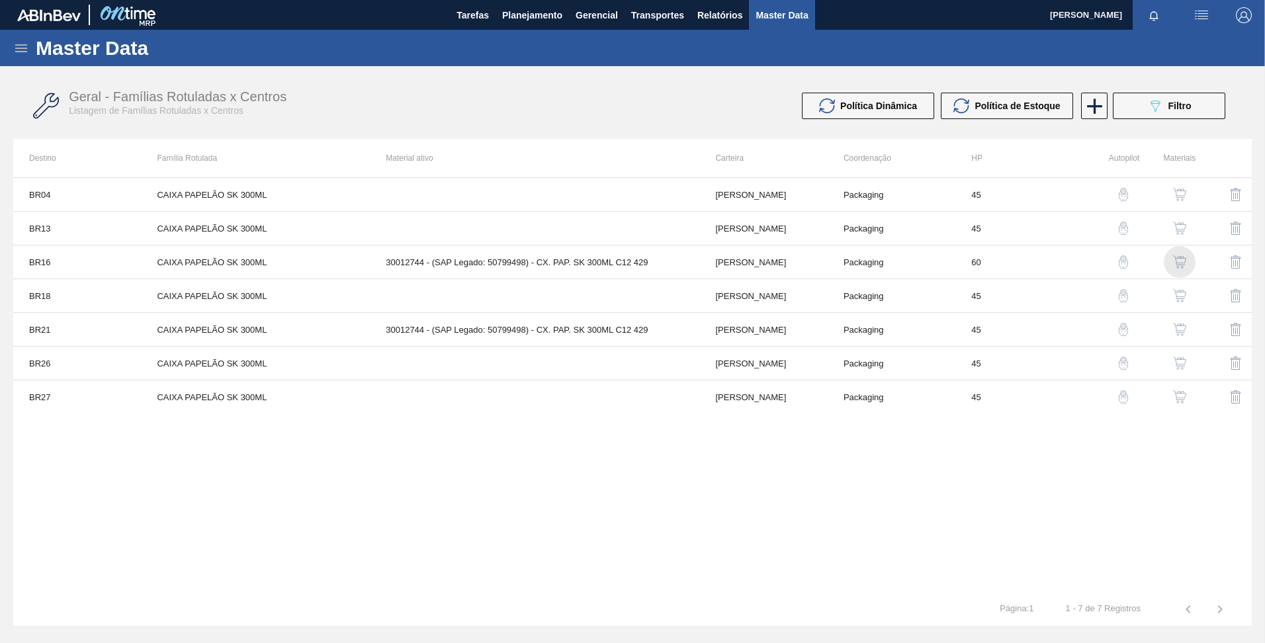
click at [1185, 268] on img "button" at bounding box center [1179, 261] width 13 height 13
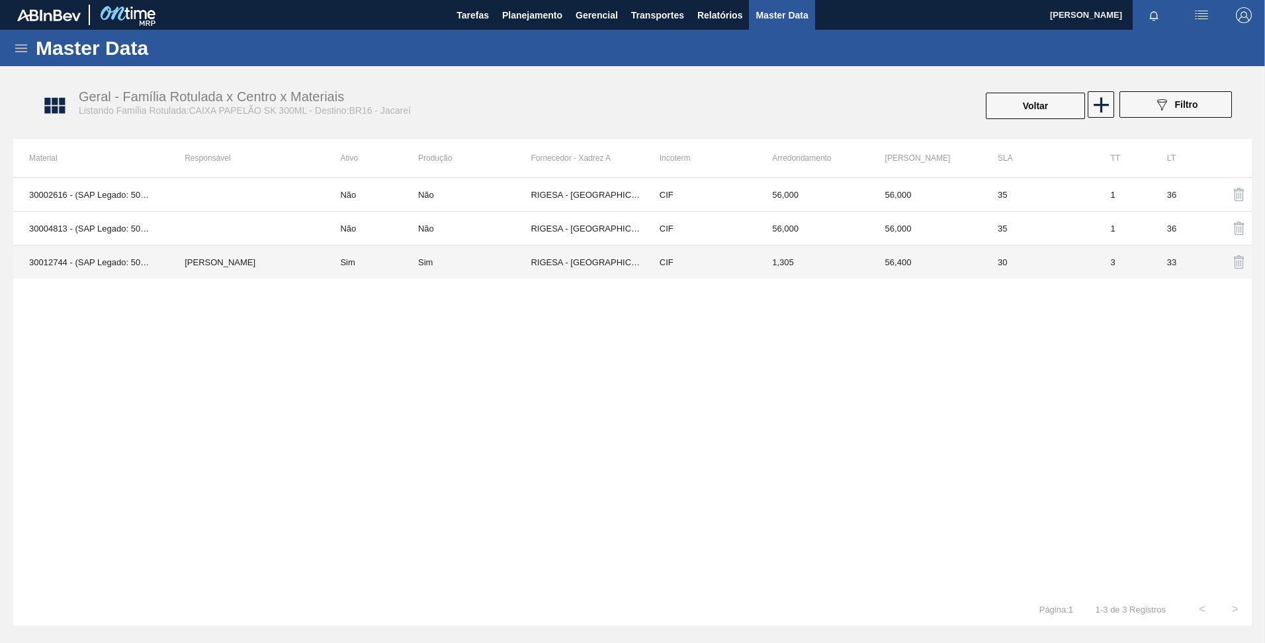
drag, startPoint x: 1030, startPoint y: 110, endPoint x: 787, endPoint y: 253, distance: 282.8
click at [787, 253] on div "Geral - Família Rotulada x Centro x Materiais Listando Família Rotulada:CAIXA P…" at bounding box center [632, 317] width 1239 height 488
click at [377, 276] on td "Sim" at bounding box center [371, 263] width 94 height 34
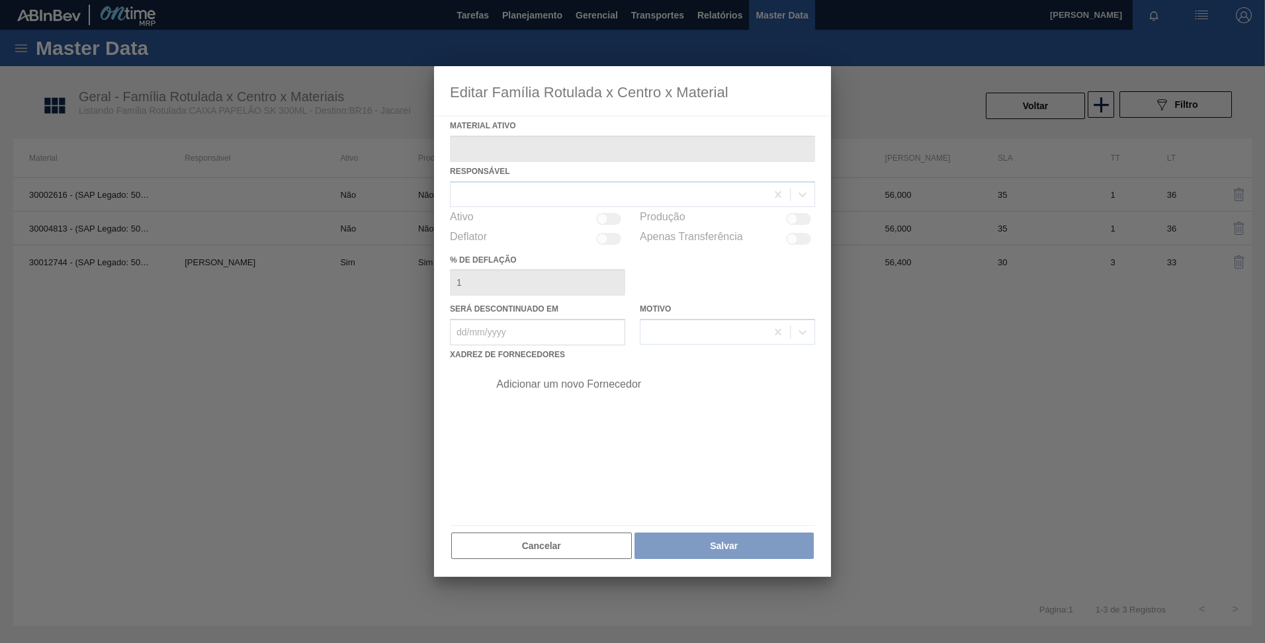
type ativo "30012744 - (SAP Legado: 50799498) - CX. PAP. SK 300ML C12 429"
checkbox input "true"
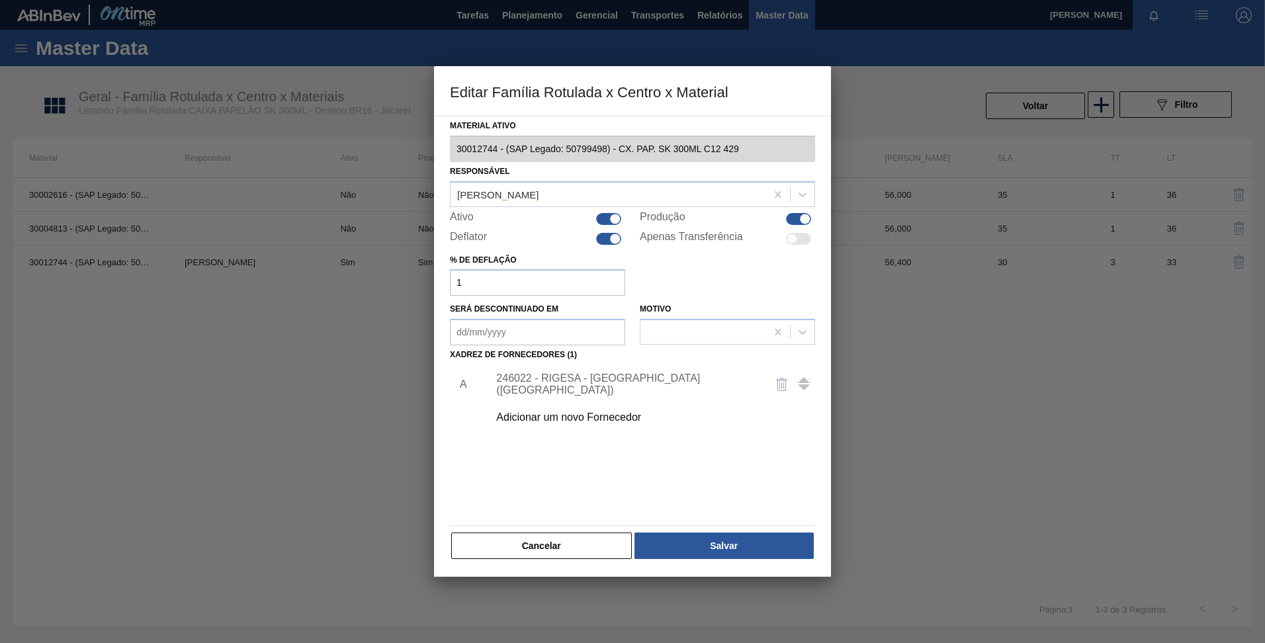
click at [611, 222] on div at bounding box center [615, 218] width 11 height 11
click at [611, 222] on div at bounding box center [608, 219] width 25 height 12
click at [611, 222] on div at bounding box center [615, 218] width 11 height 11
checkbox input "false"
click at [791, 219] on div at bounding box center [798, 219] width 25 height 12
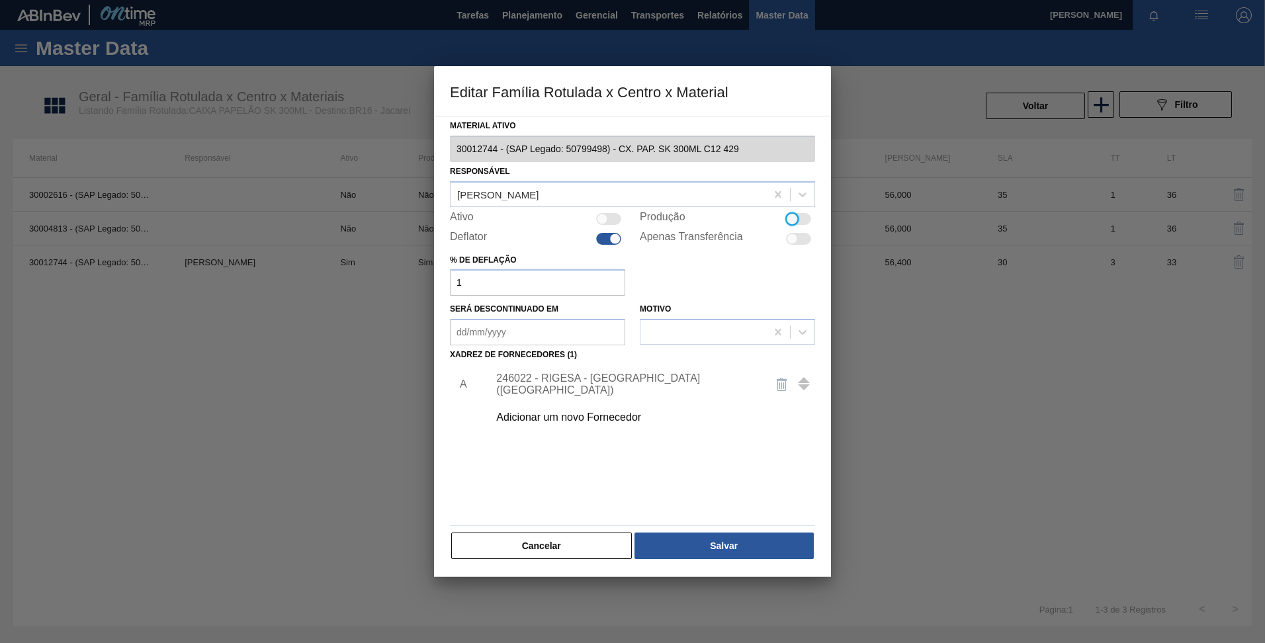
click at [801, 212] on div "Produção" at bounding box center [727, 219] width 175 height 16
click at [794, 223] on div at bounding box center [792, 218] width 11 height 11
checkbox input "true"
click at [748, 545] on button "Salvar" at bounding box center [724, 546] width 179 height 26
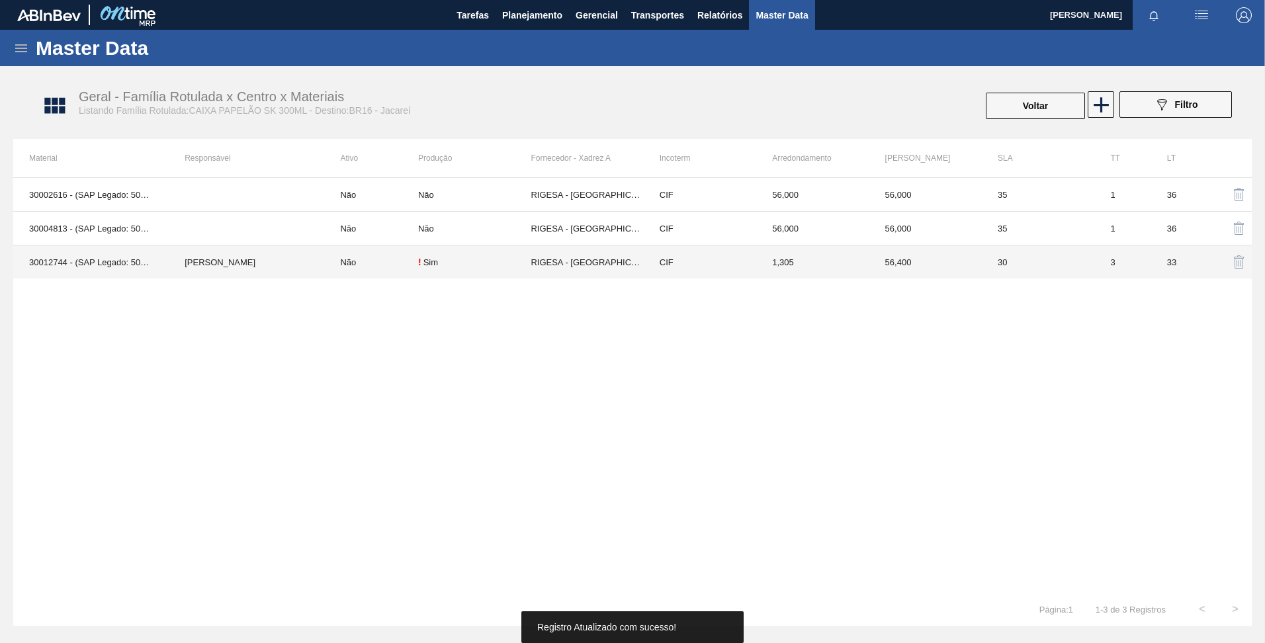
click at [475, 261] on div "! Sim" at bounding box center [474, 262] width 113 height 11
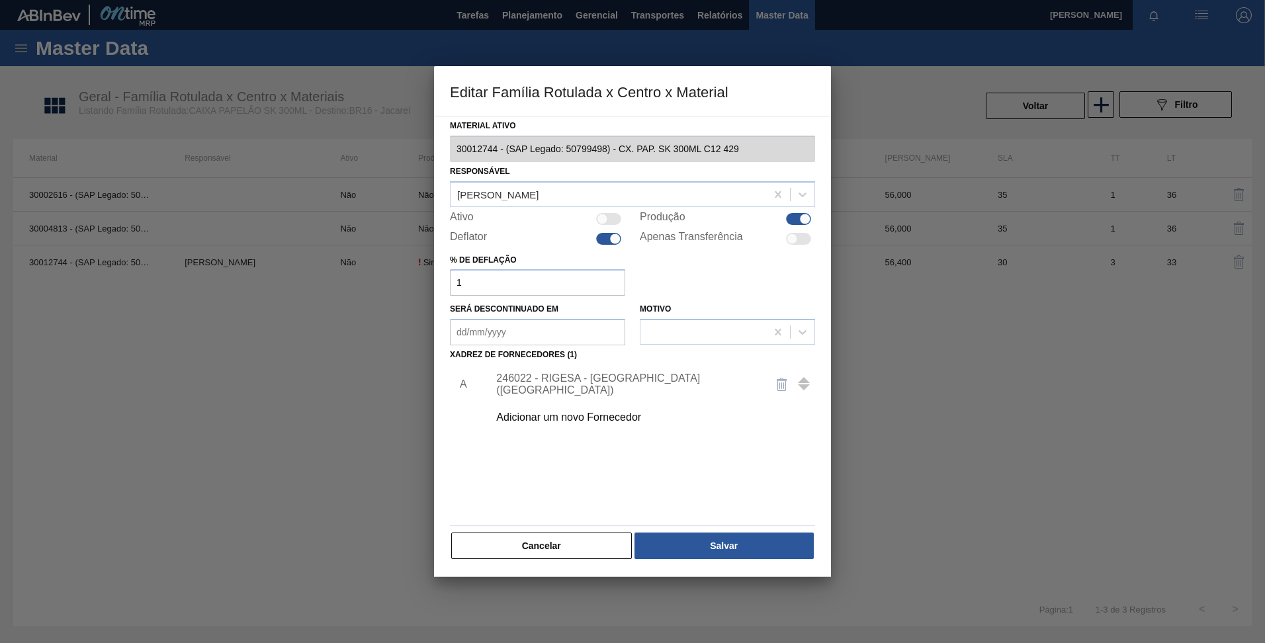
click at [802, 216] on div at bounding box center [805, 218] width 11 height 11
checkbox input "false"
click at [723, 541] on button "Salvar" at bounding box center [724, 546] width 179 height 26
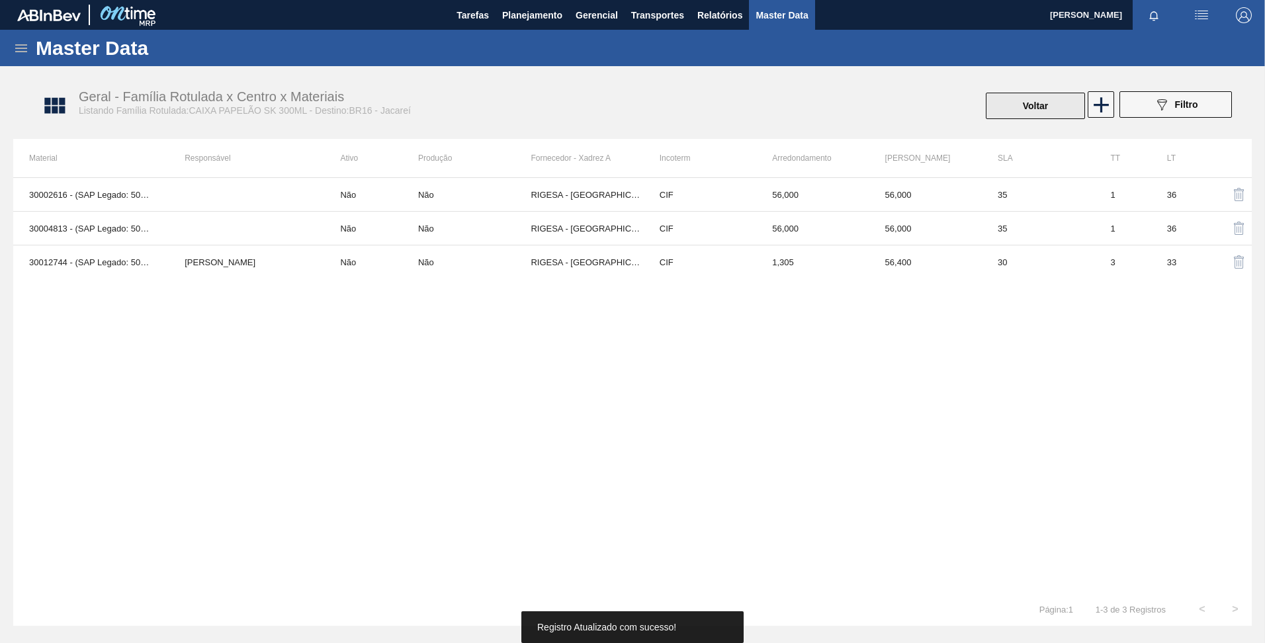
click at [1040, 113] on button "Voltar" at bounding box center [1035, 106] width 99 height 26
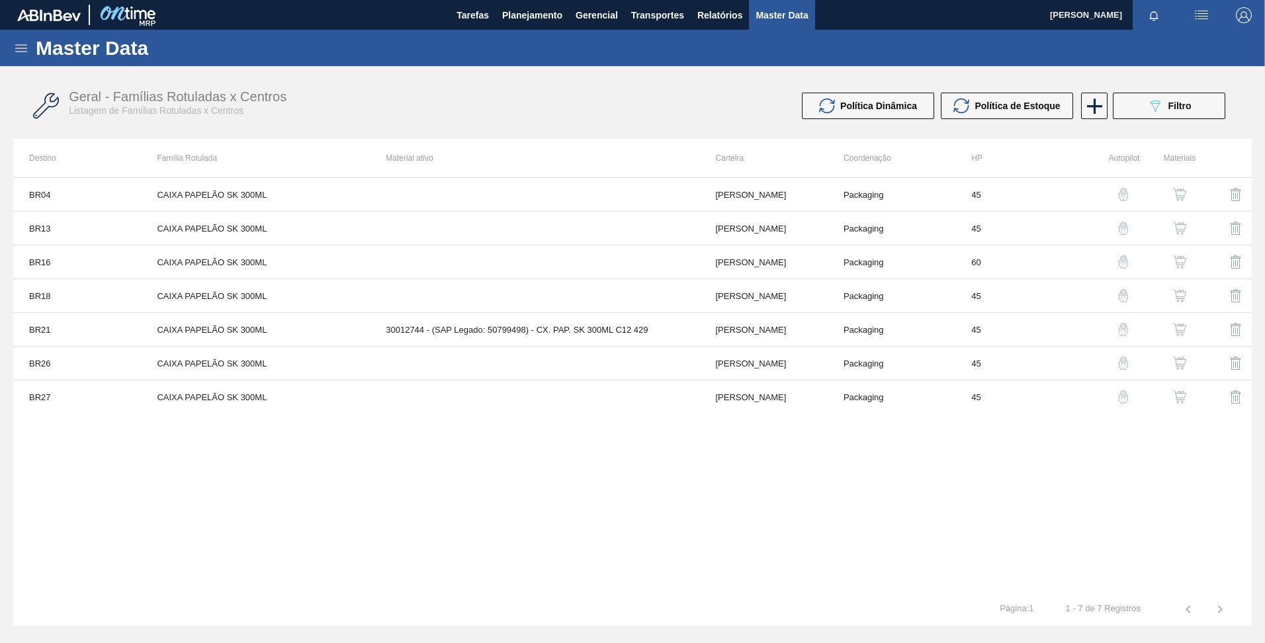
click at [1178, 257] on img "button" at bounding box center [1179, 261] width 13 height 13
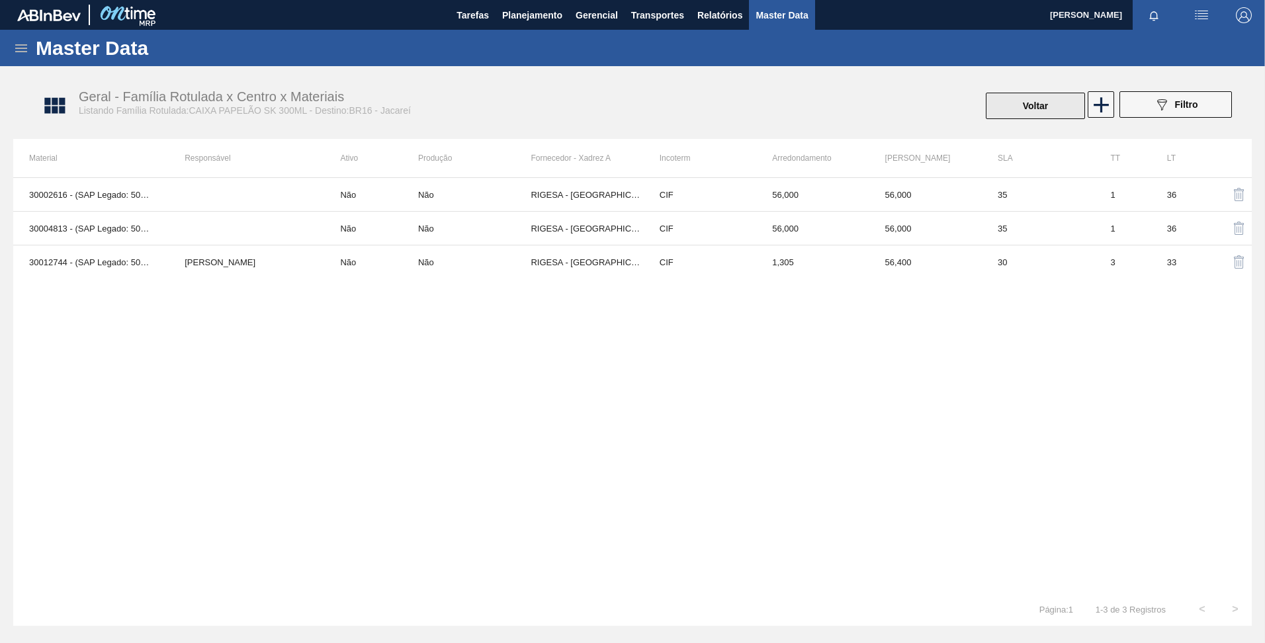
click at [1009, 112] on button "Voltar" at bounding box center [1035, 106] width 99 height 26
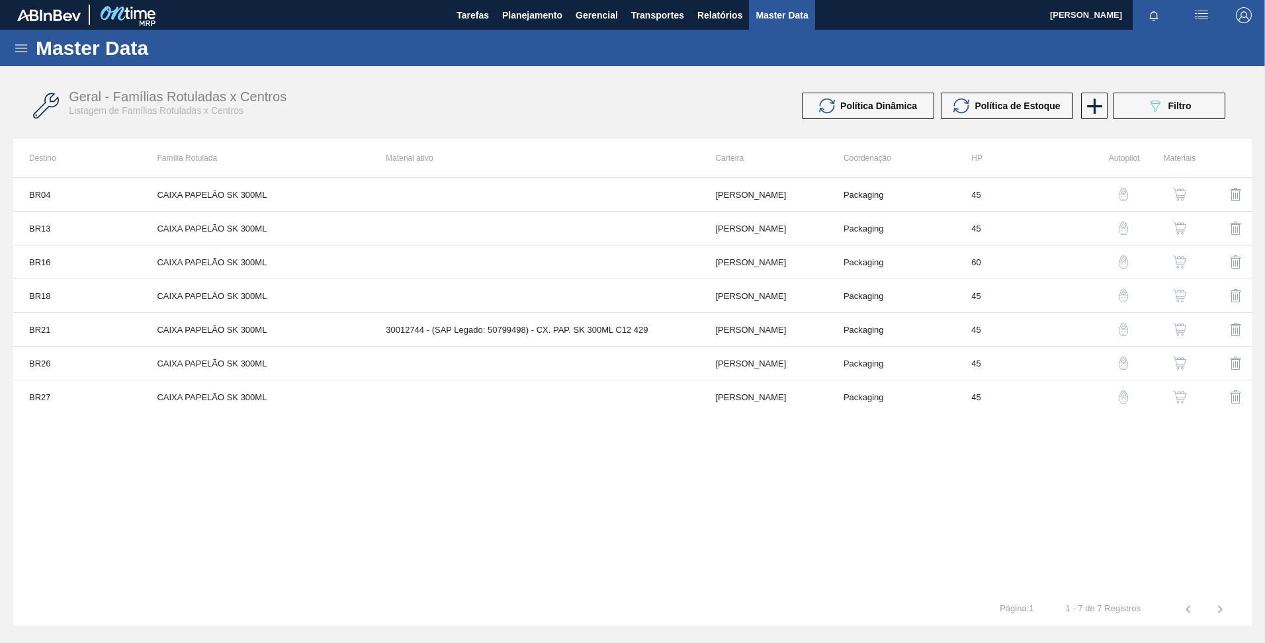
click at [1179, 289] on button "button" at bounding box center [1180, 296] width 32 height 32
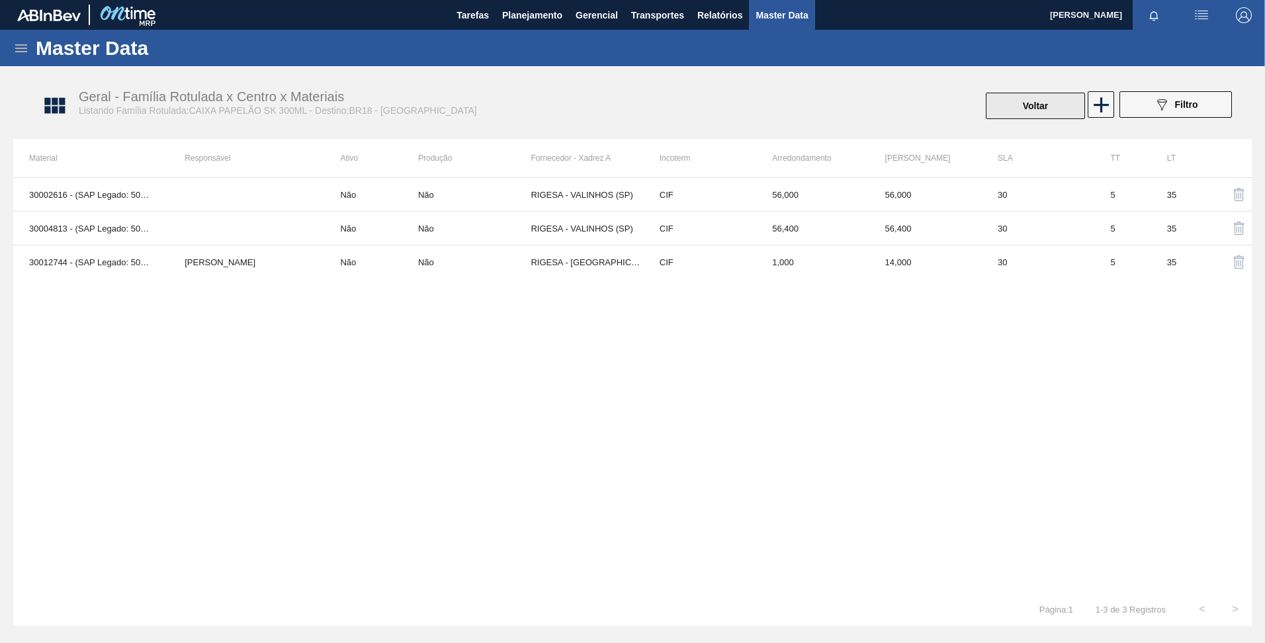
click at [1021, 114] on button "Voltar" at bounding box center [1035, 106] width 99 height 26
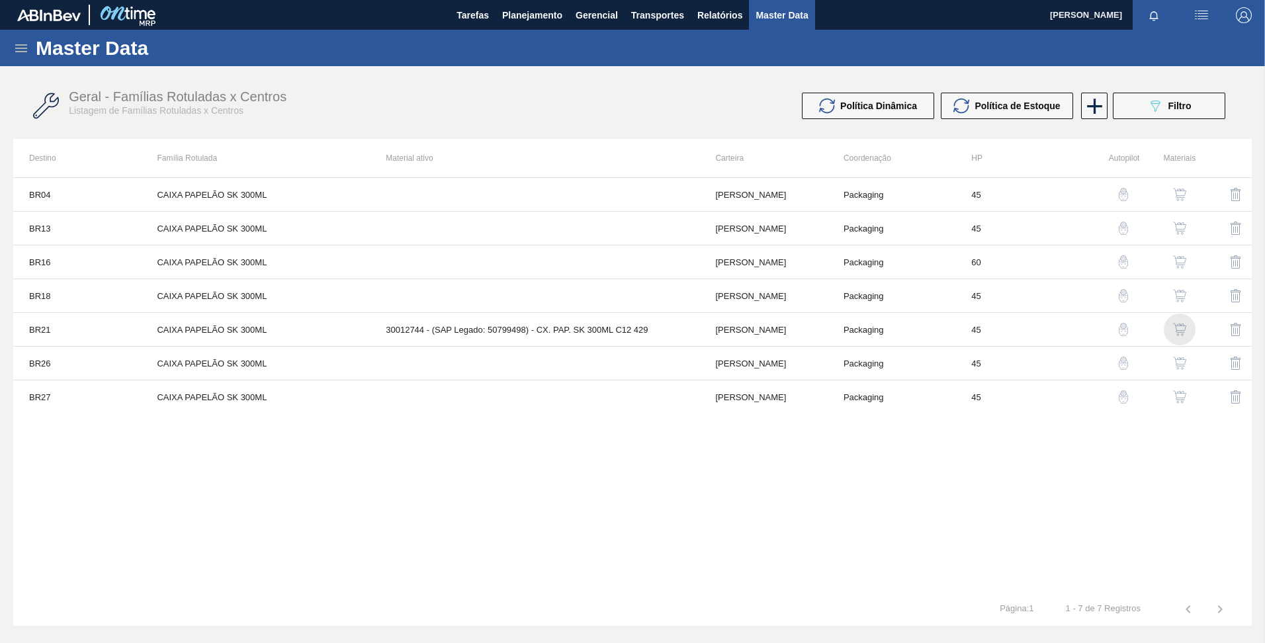
click at [1179, 326] on img "button" at bounding box center [1179, 329] width 13 height 13
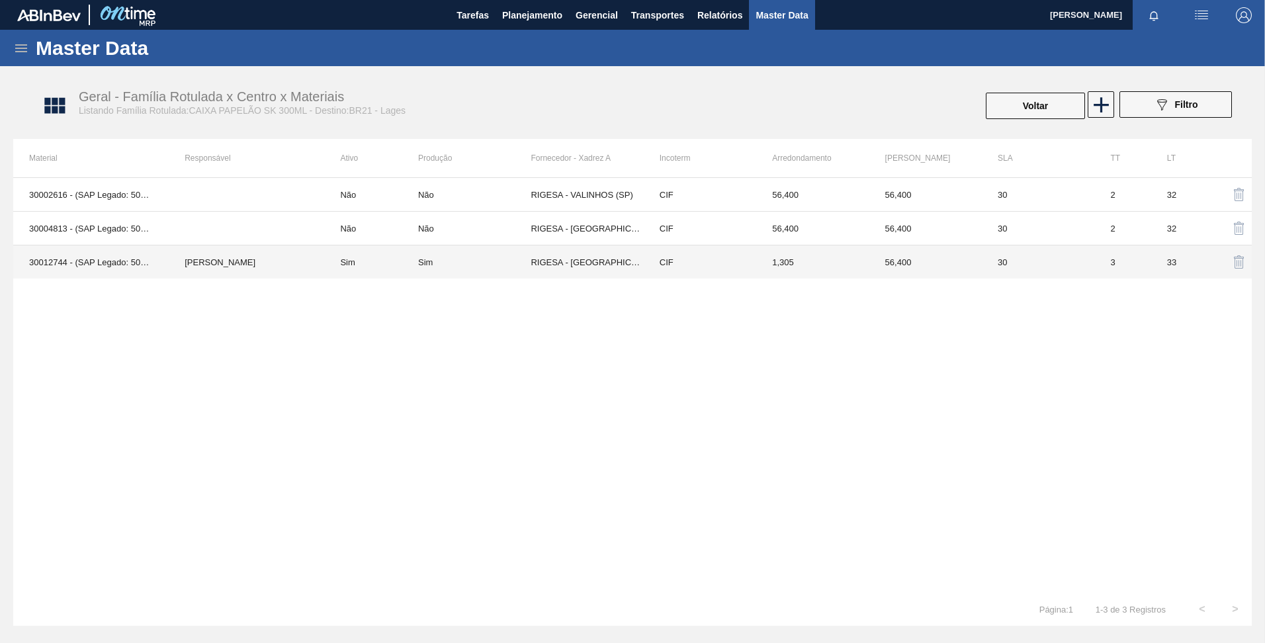
click at [560, 252] on td "RIGESA - [GEOGRAPHIC_DATA] ([GEOGRAPHIC_DATA])" at bounding box center [587, 263] width 113 height 34
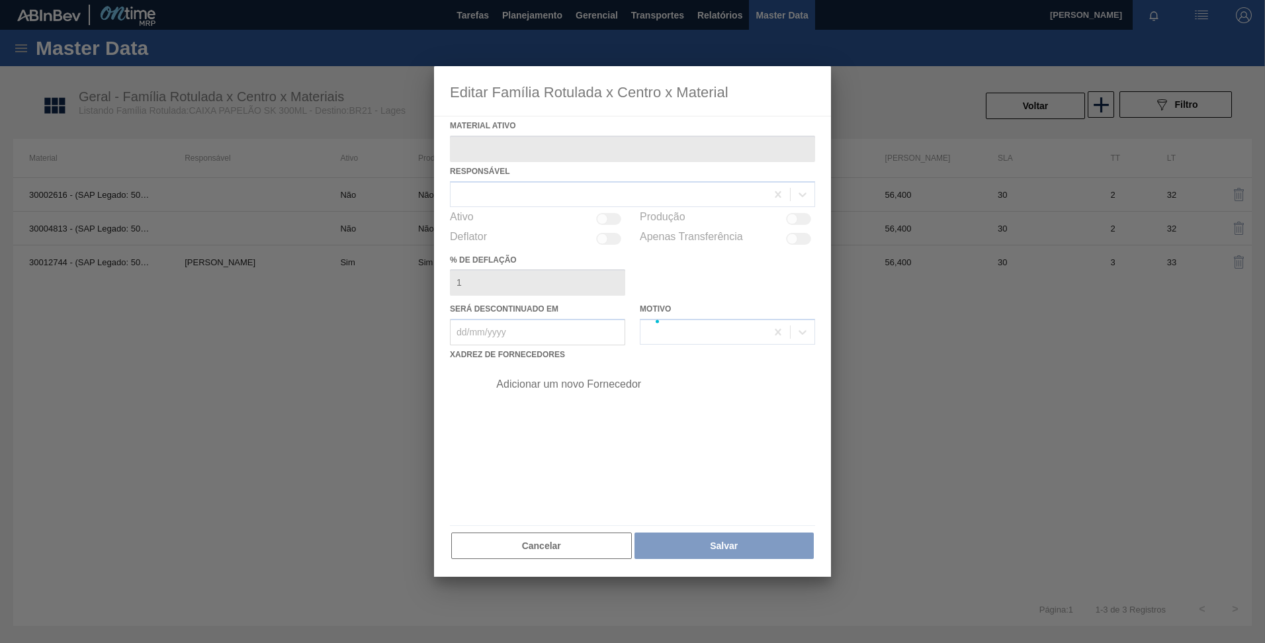
type ativo "30012744 - (SAP Legado: 50799498) - CX. PAP. SK 300ML C12 429"
checkbox input "true"
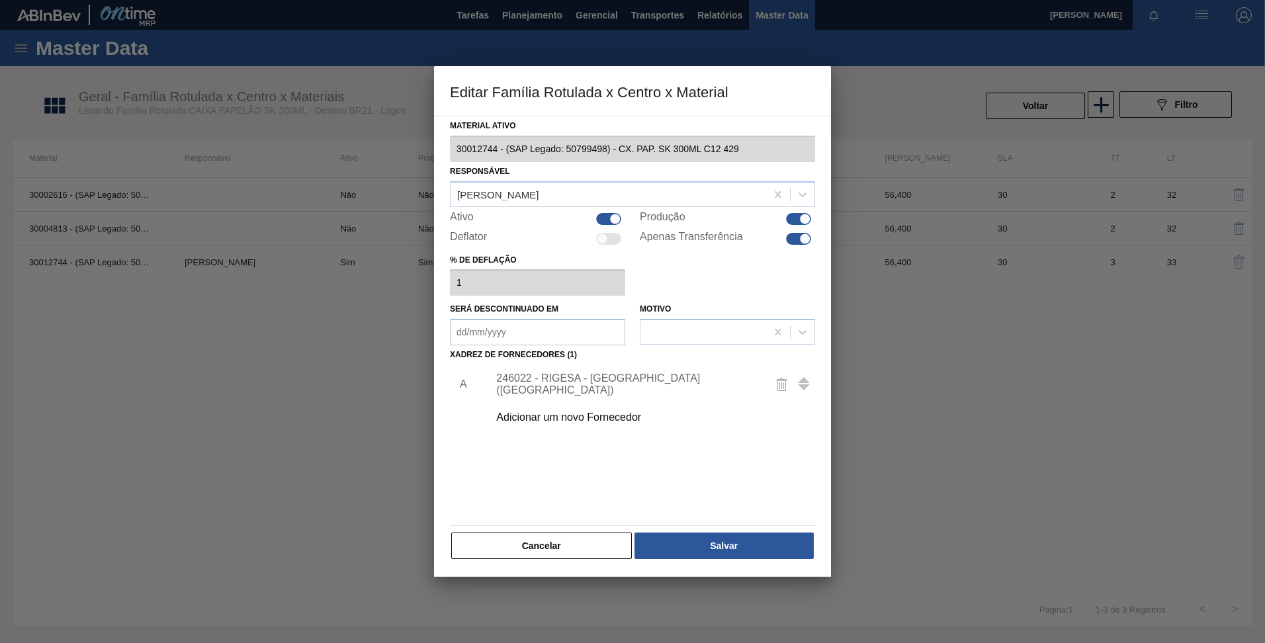
click at [605, 214] on div at bounding box center [608, 219] width 25 height 12
checkbox input "false"
click at [793, 221] on div at bounding box center [798, 219] width 25 height 12
checkbox input "false"
click at [733, 543] on button "Salvar" at bounding box center [724, 546] width 179 height 26
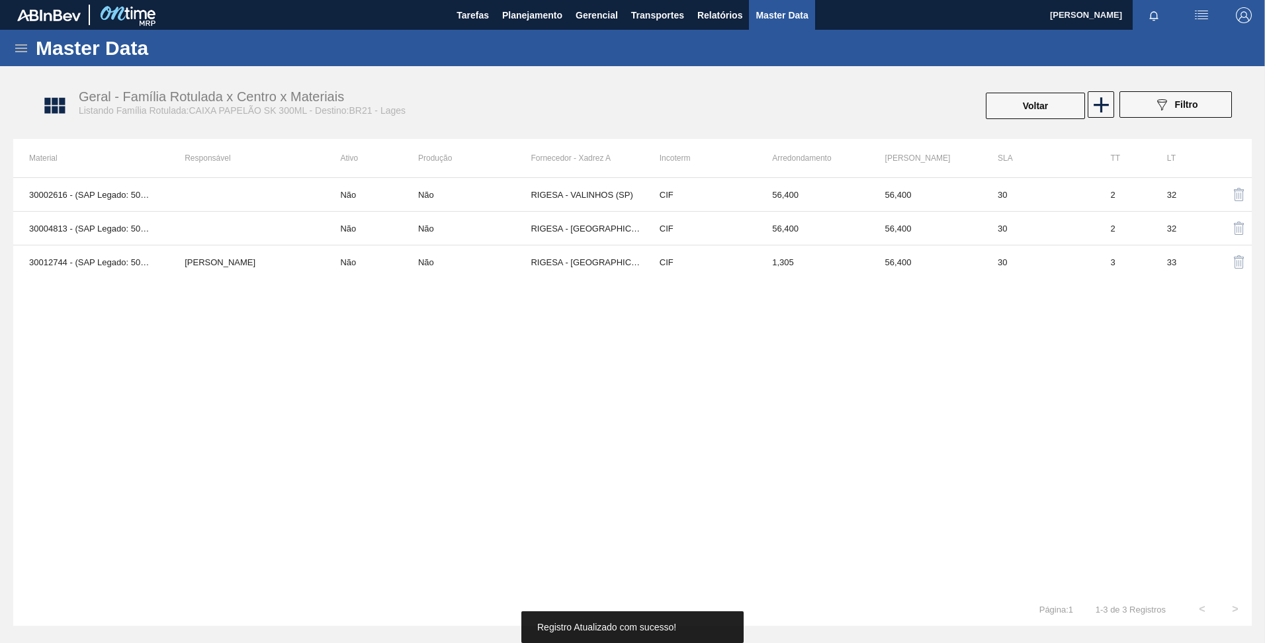
click at [1044, 111] on button "Voltar" at bounding box center [1035, 106] width 99 height 26
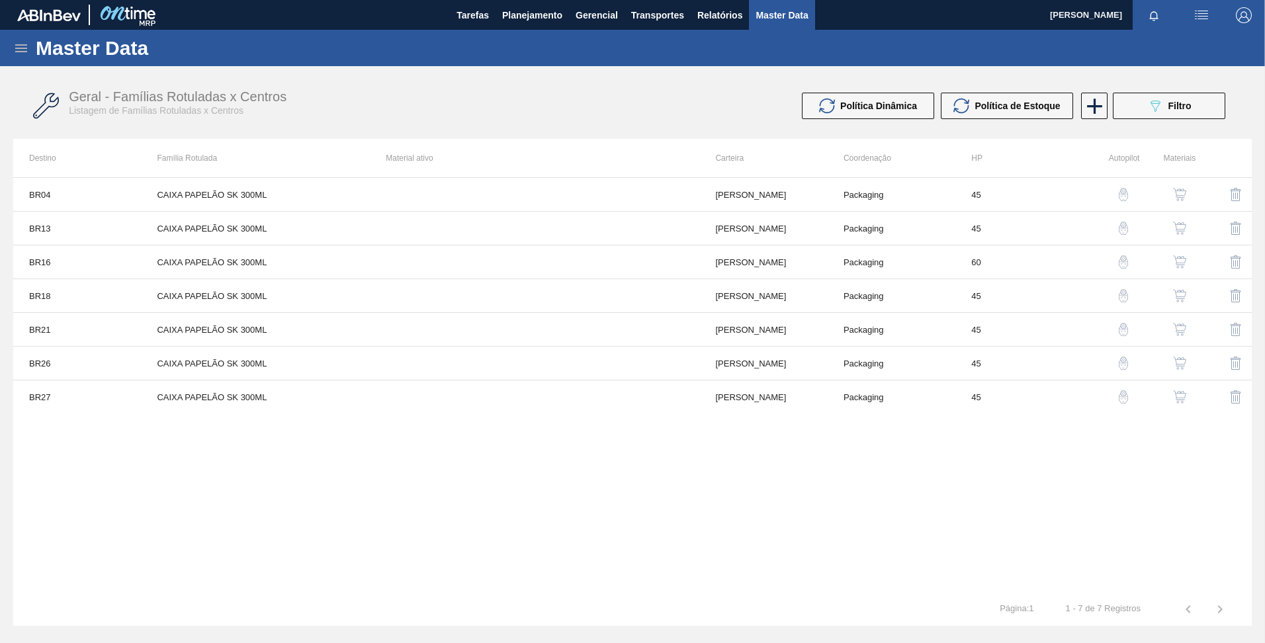
click at [1176, 360] on img "button" at bounding box center [1179, 363] width 13 height 13
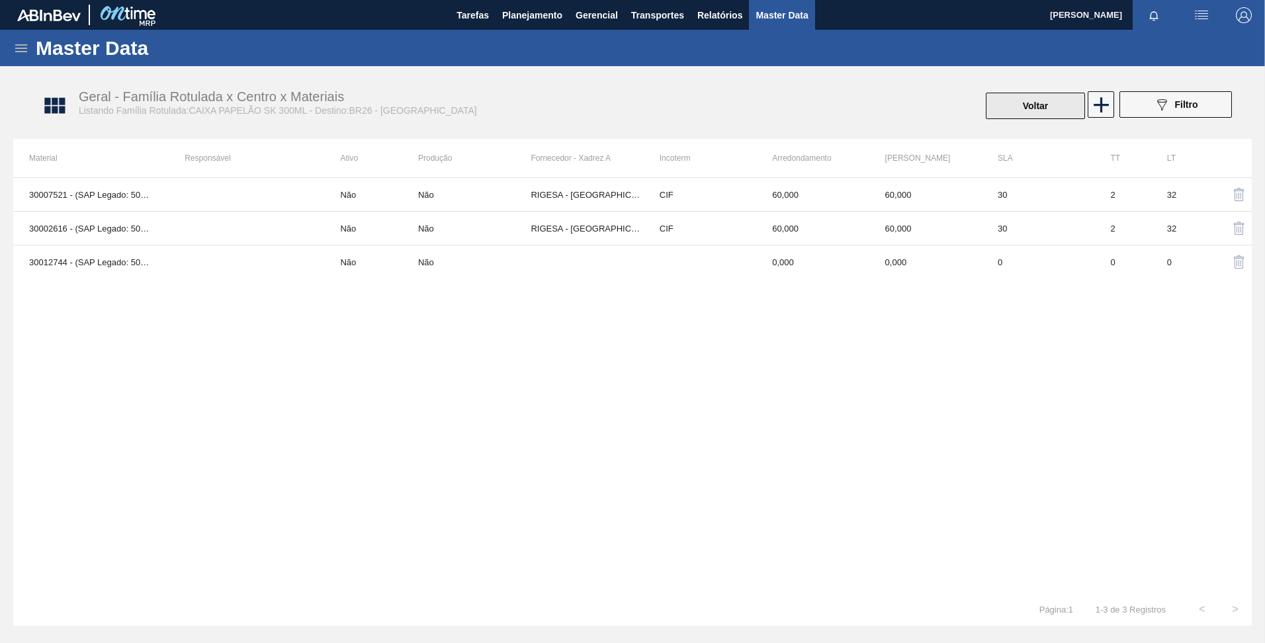
click at [1040, 116] on button "Voltar" at bounding box center [1035, 106] width 99 height 26
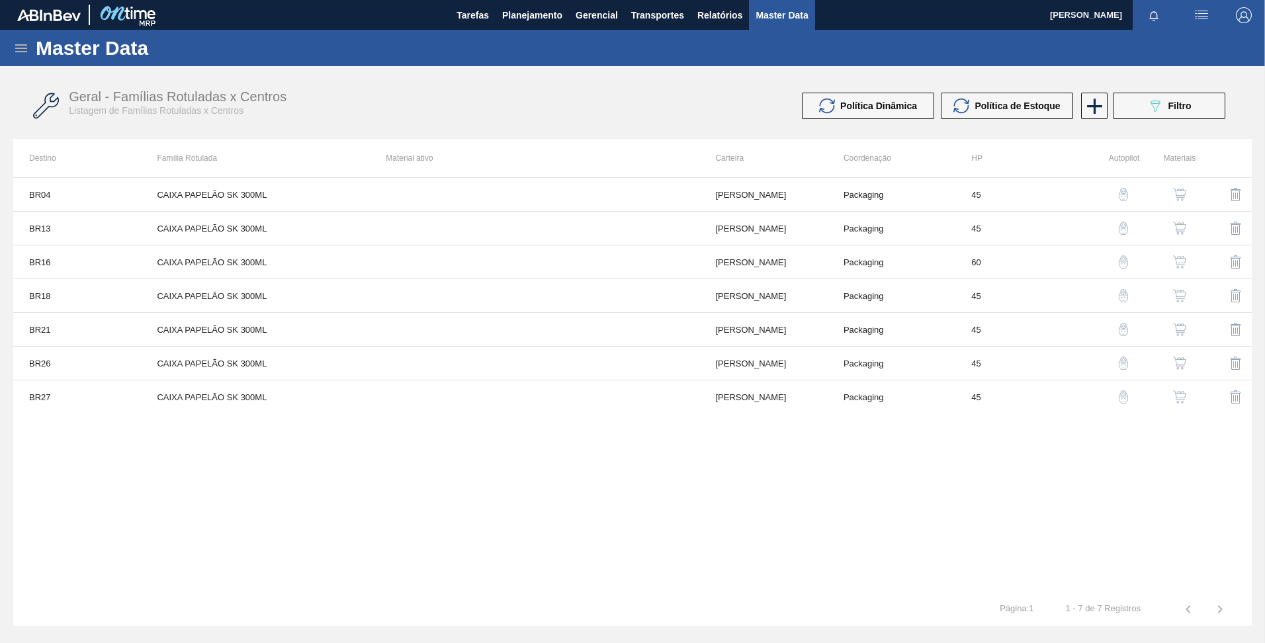
click at [1172, 389] on button "button" at bounding box center [1180, 397] width 32 height 32
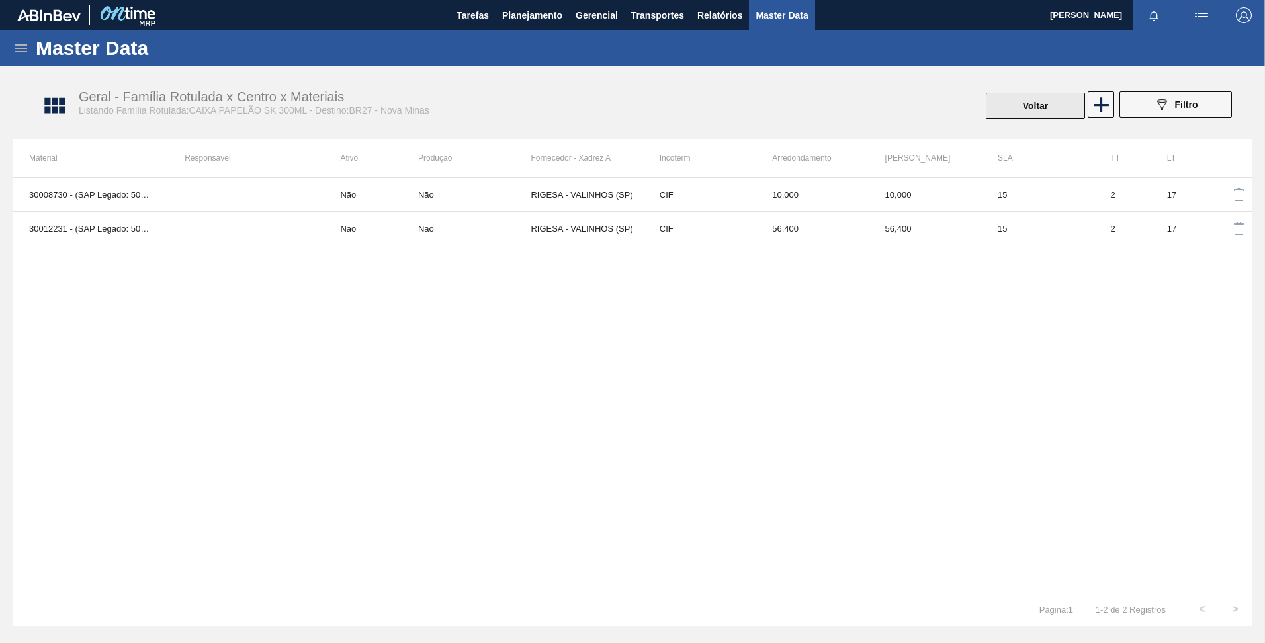
click at [1025, 101] on button "Voltar" at bounding box center [1035, 106] width 99 height 26
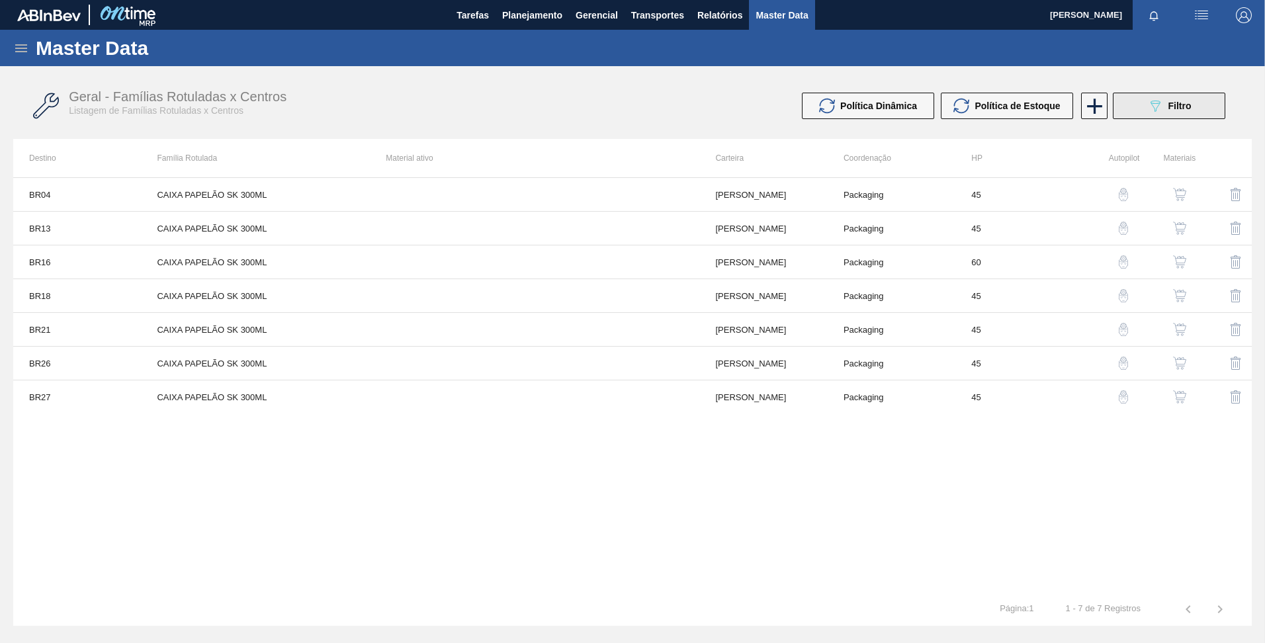
click at [1187, 108] on span "Filtro" at bounding box center [1180, 106] width 23 height 11
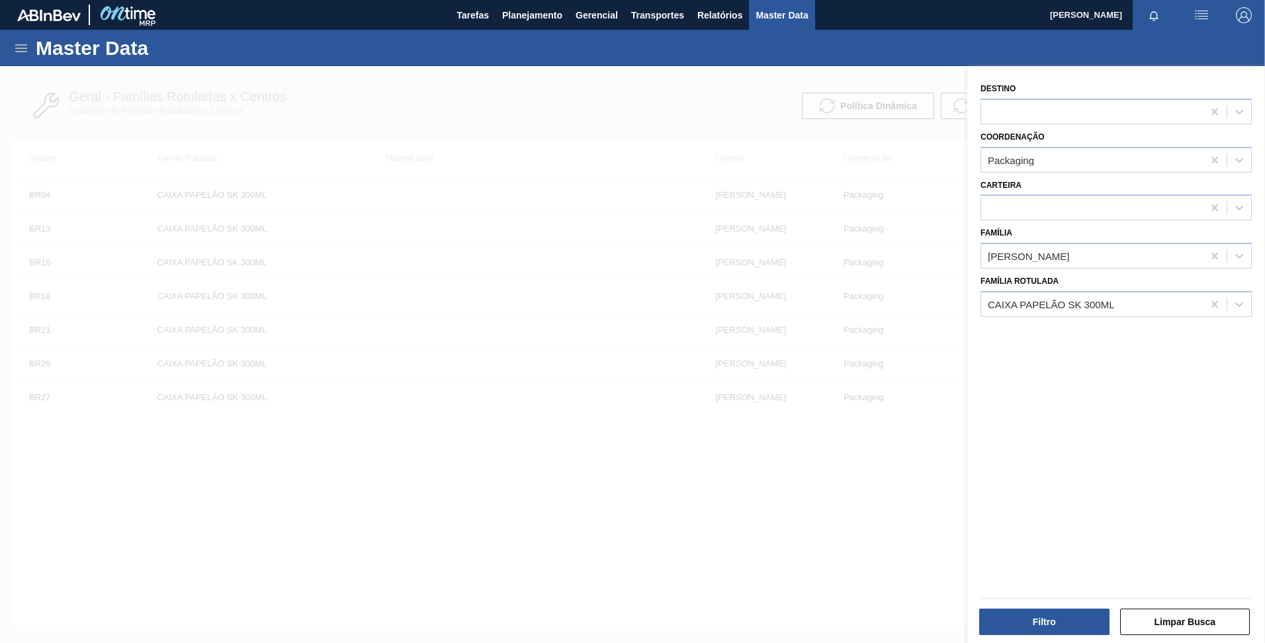
click at [792, 483] on div at bounding box center [632, 387] width 1265 height 643
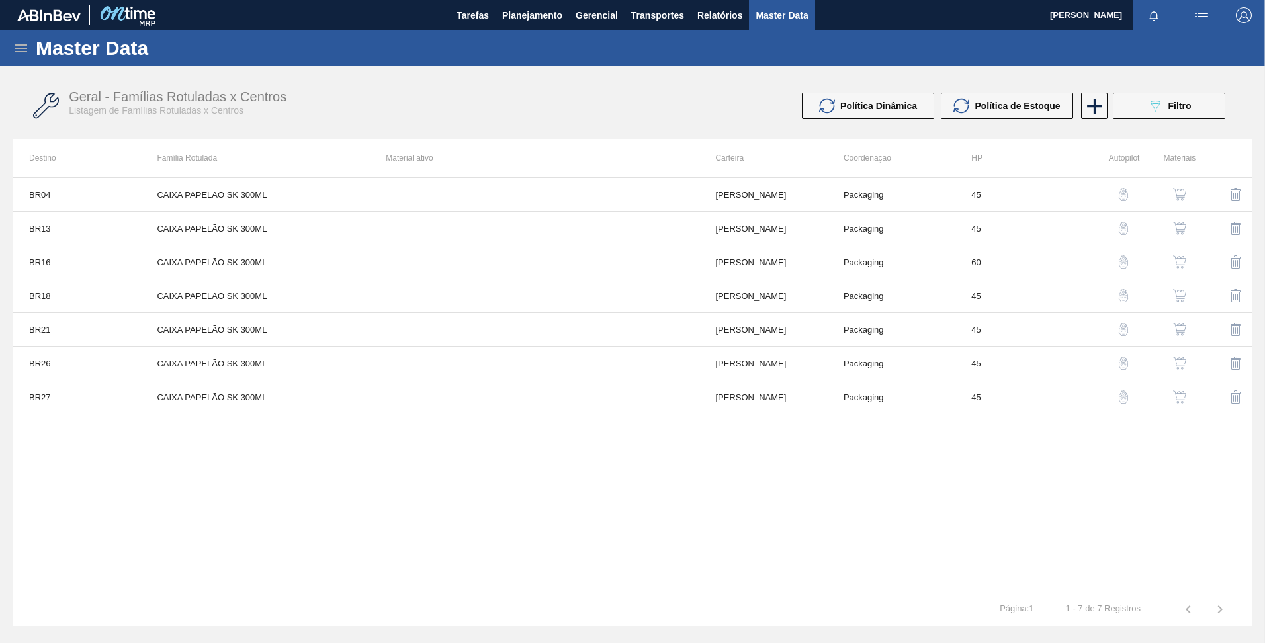
click at [1176, 222] on img "button" at bounding box center [1179, 228] width 13 height 13
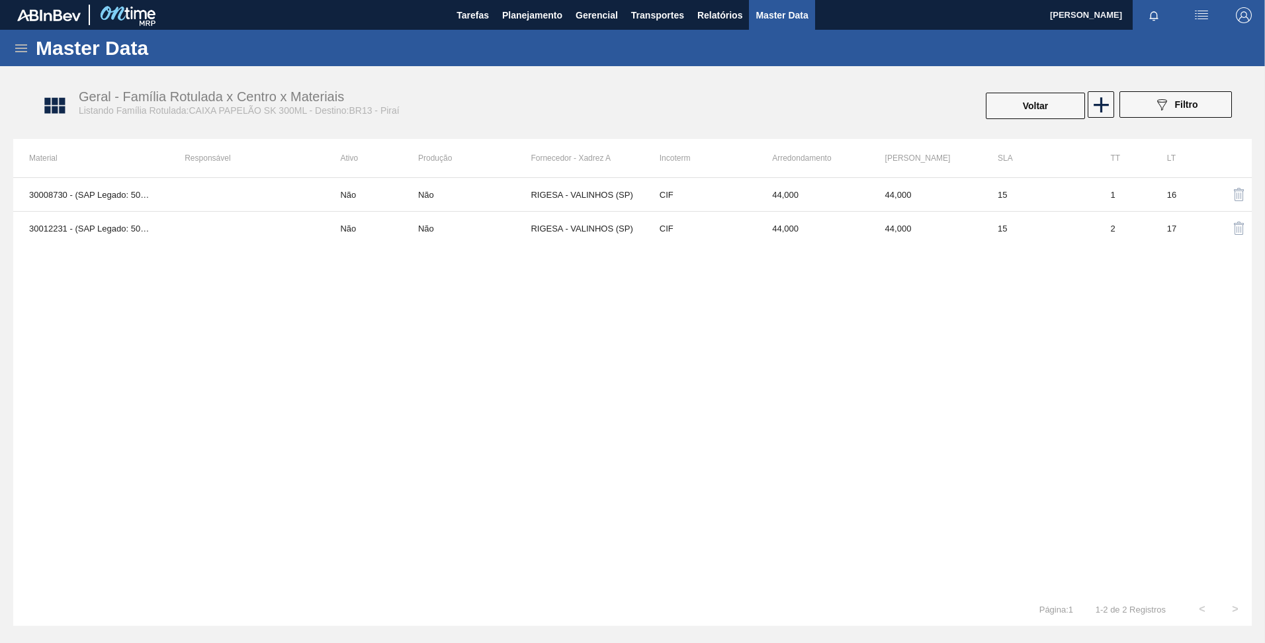
click at [1072, 119] on div "Voltar" at bounding box center [1036, 105] width 102 height 29
click at [1030, 101] on button "Voltar" at bounding box center [1035, 106] width 99 height 26
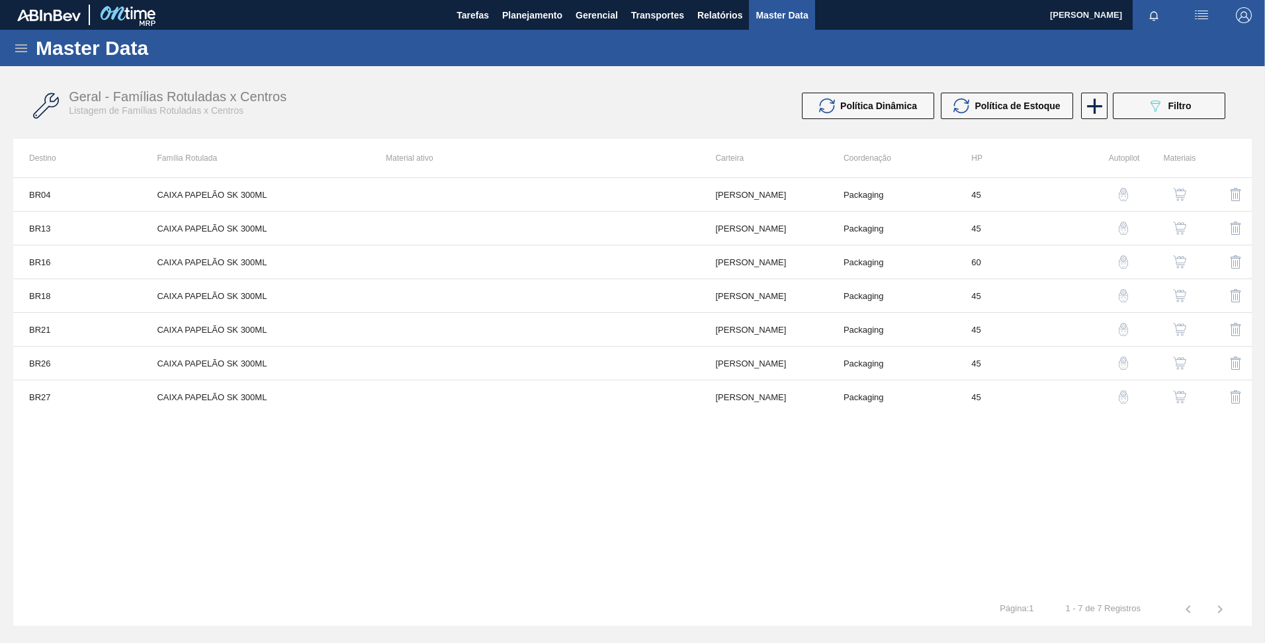
click at [1122, 195] on img "button" at bounding box center [1123, 194] width 13 height 13
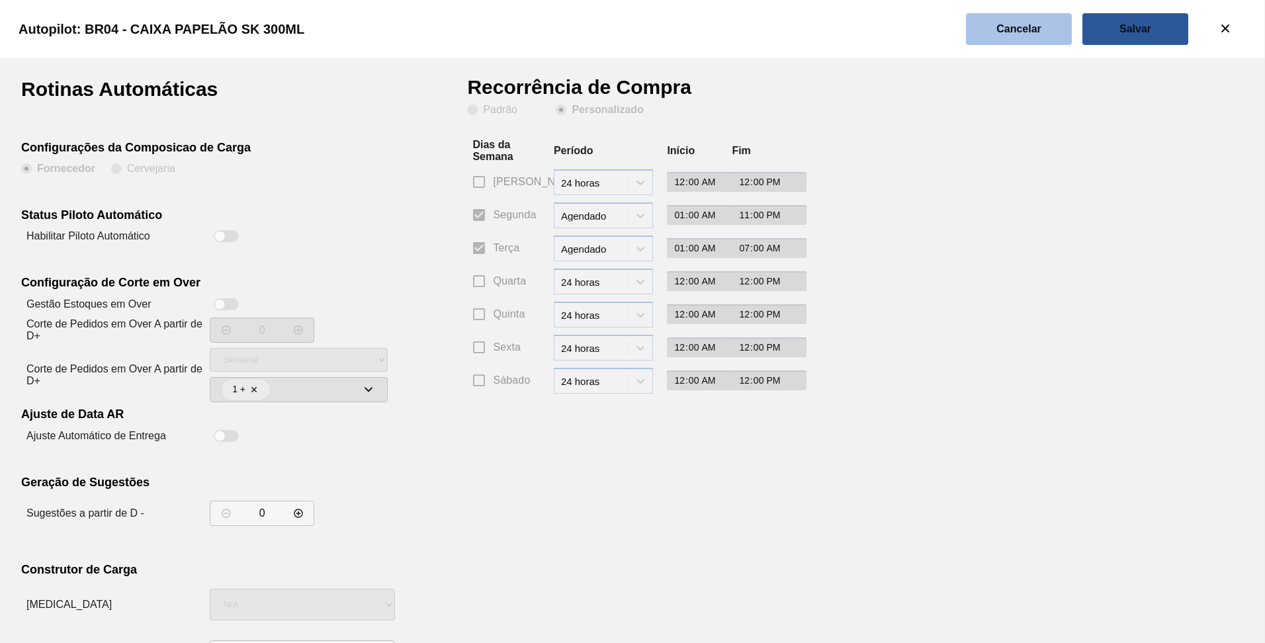
click at [995, 34] on button "Cancelar" at bounding box center [1019, 29] width 106 height 32
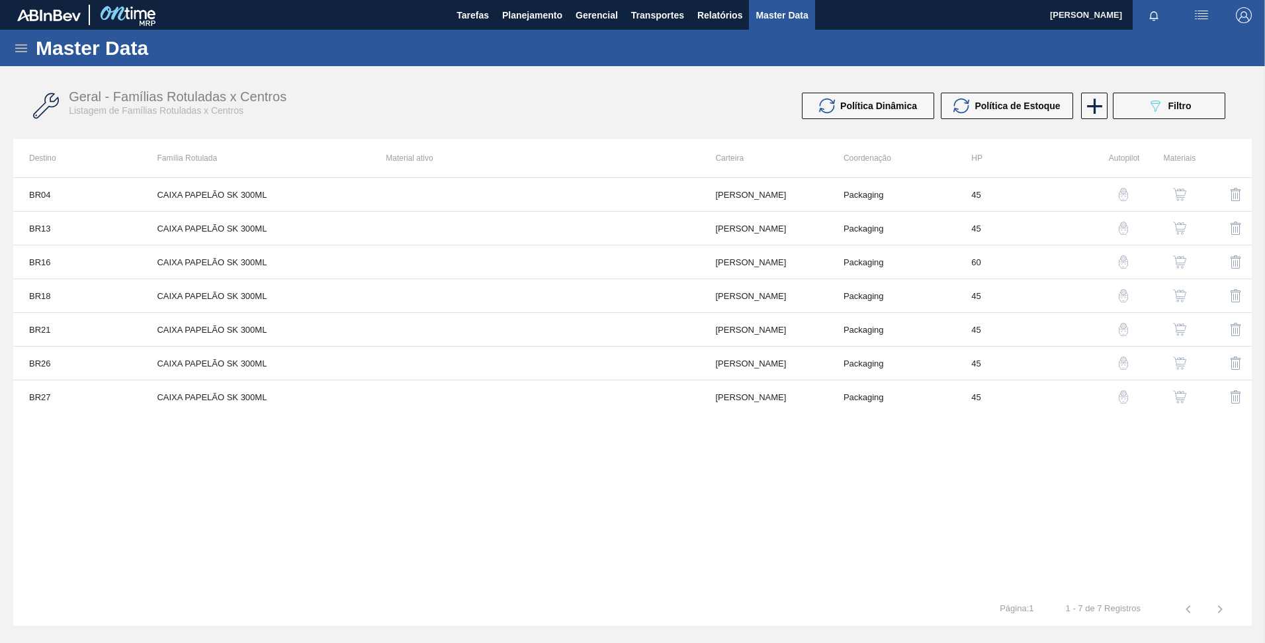
click at [1123, 225] on img "button" at bounding box center [1123, 228] width 13 height 13
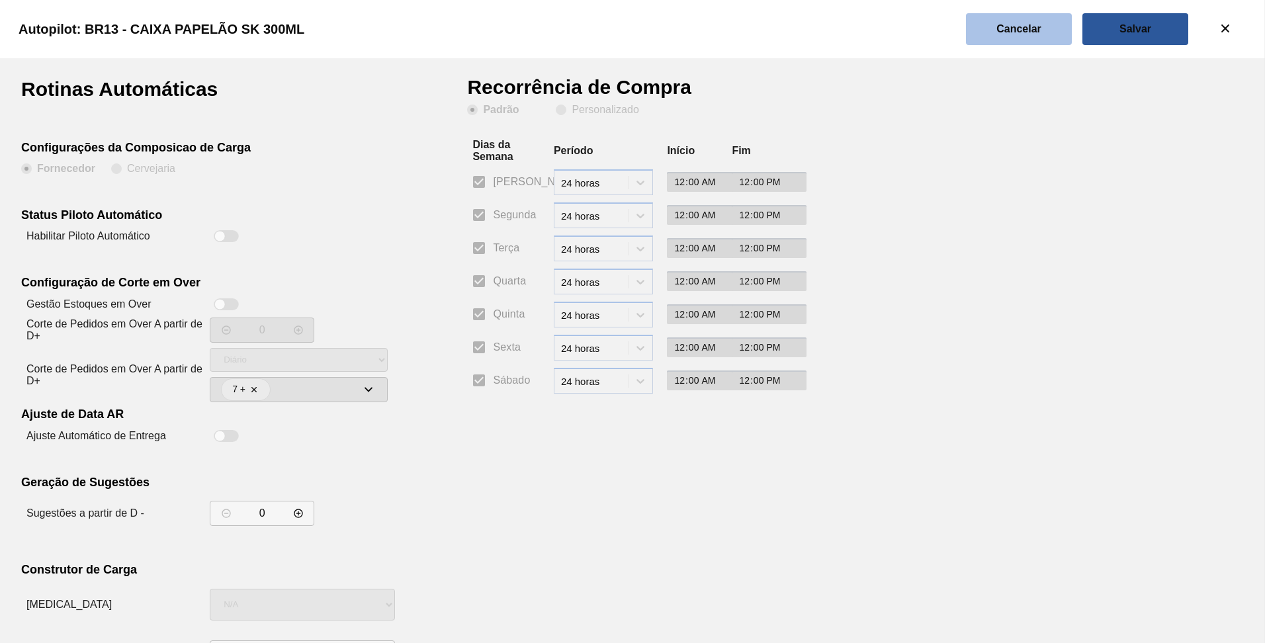
click at [979, 36] on button "Cancelar" at bounding box center [1019, 29] width 106 height 32
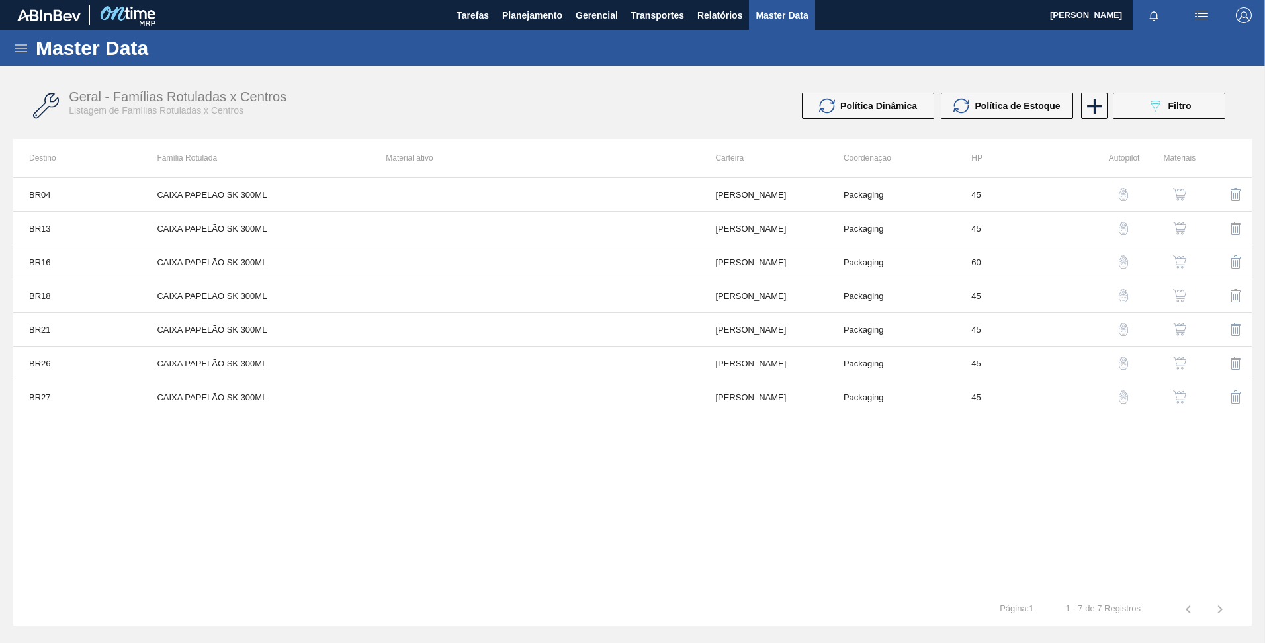
click at [1122, 265] on img "button" at bounding box center [1123, 261] width 13 height 13
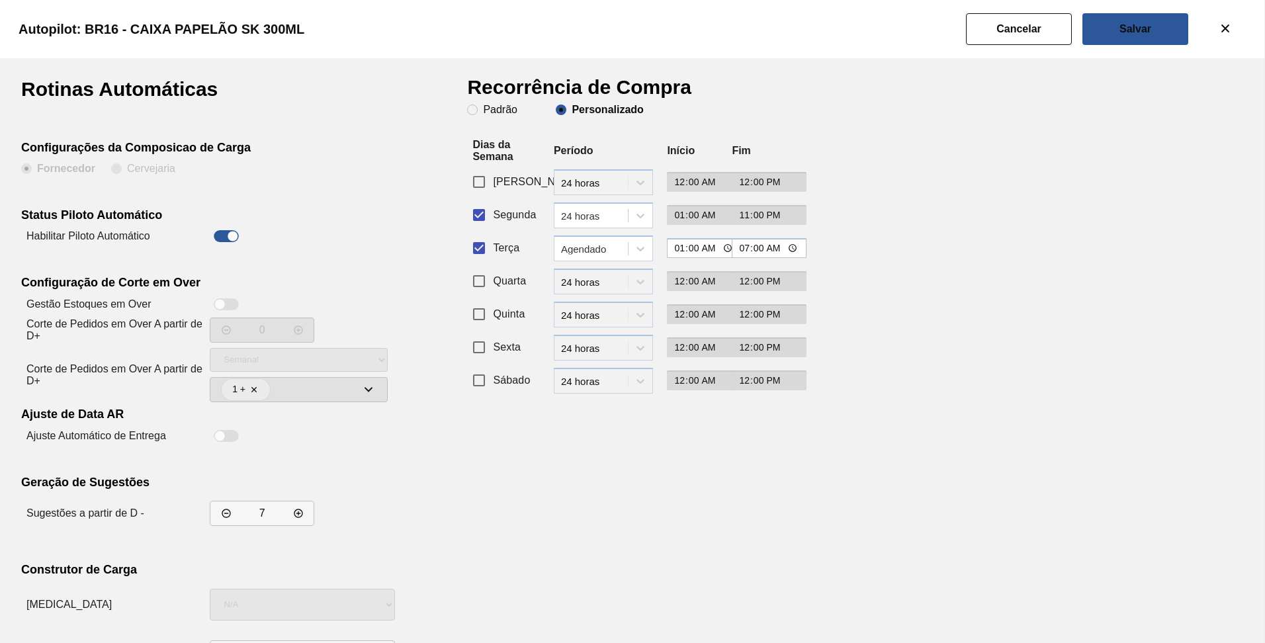
click at [228, 242] on div at bounding box center [226, 236] width 33 height 16
click at [228, 235] on div at bounding box center [233, 236] width 11 height 11
checkbox input "false"
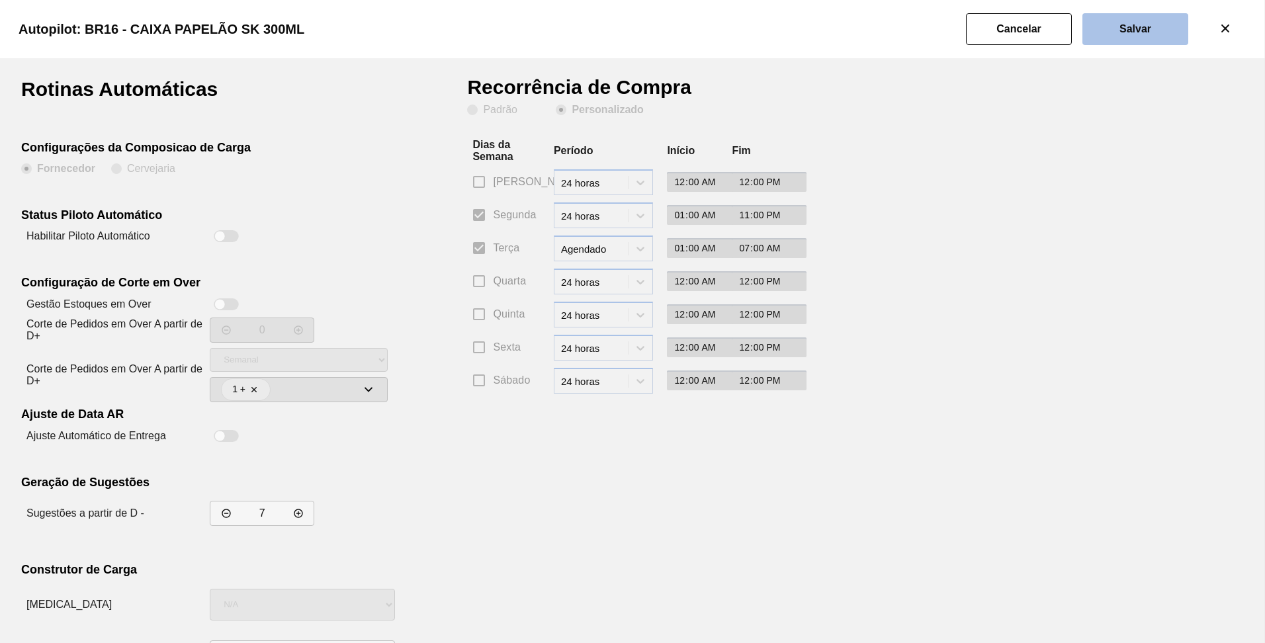
click at [0, 0] on slot "Salvar" at bounding box center [0, 0] width 0 height 0
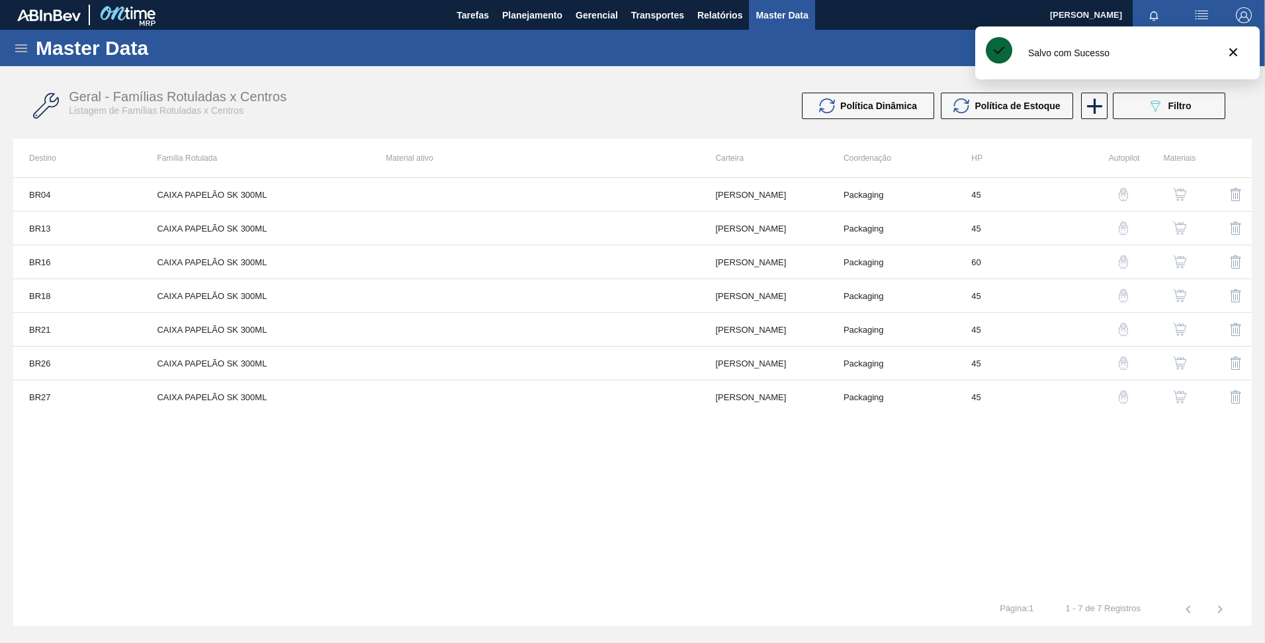
click at [1125, 291] on img "button" at bounding box center [1123, 295] width 13 height 13
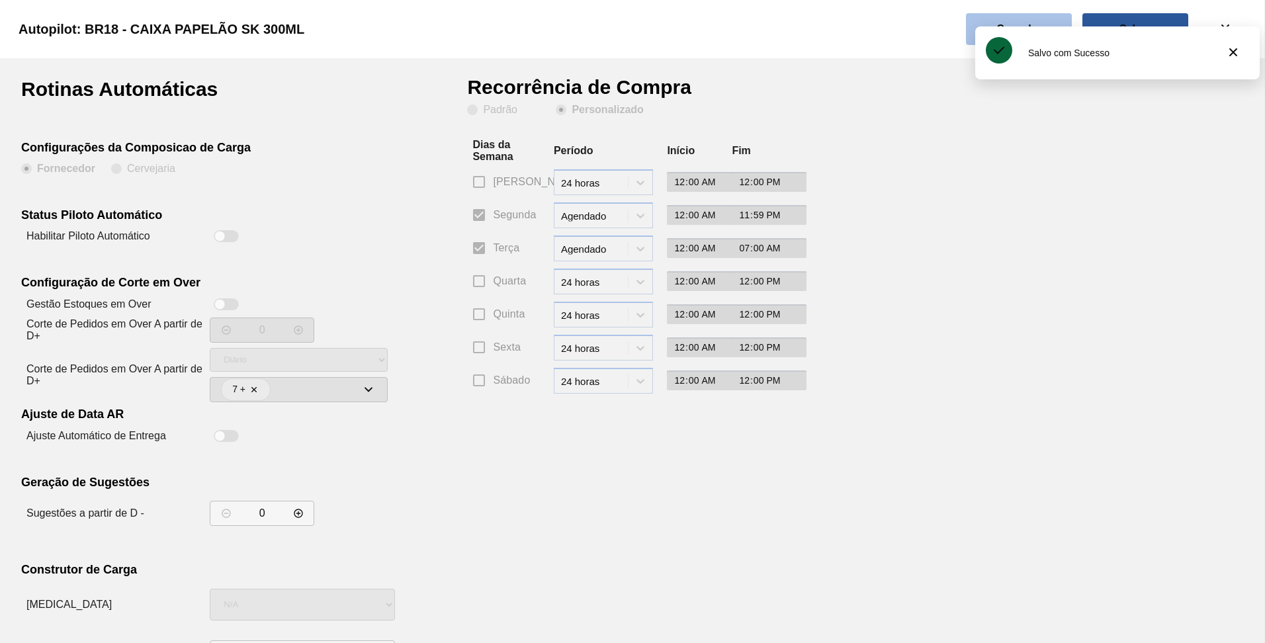
click at [983, 19] on button "Cancelar" at bounding box center [1019, 29] width 106 height 32
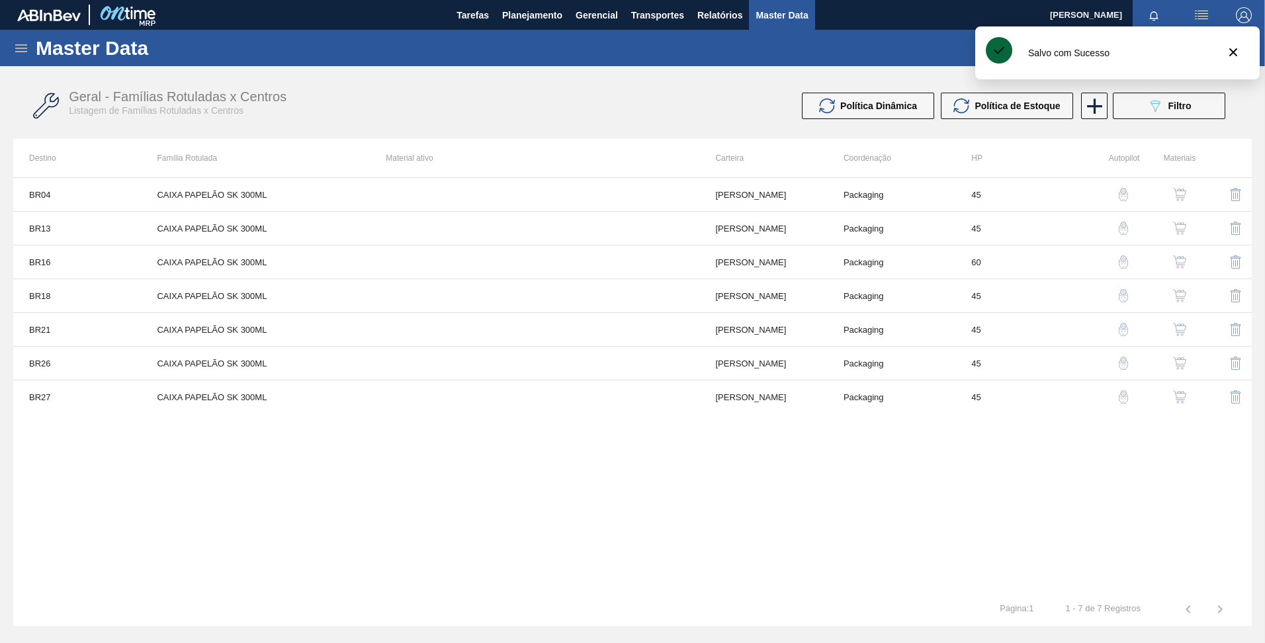
click at [1126, 336] on button "button" at bounding box center [1124, 330] width 32 height 32
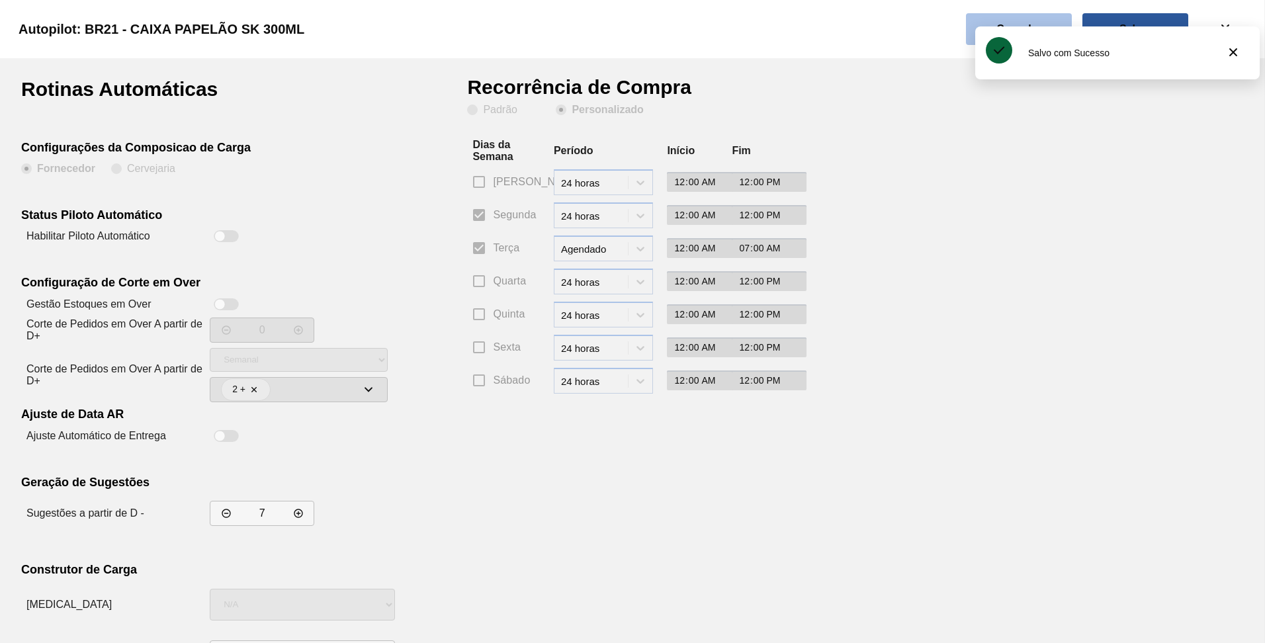
click at [0, 0] on slot "Cancelar" at bounding box center [0, 0] width 0 height 0
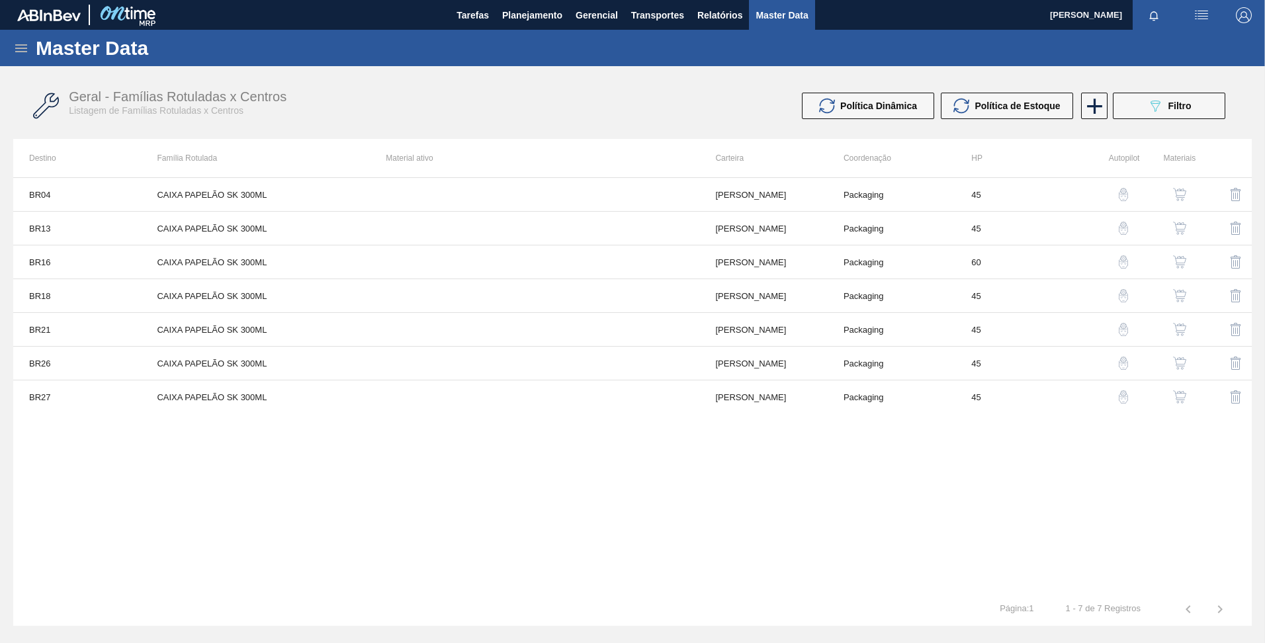
click at [1122, 365] on img "button" at bounding box center [1123, 363] width 13 height 13
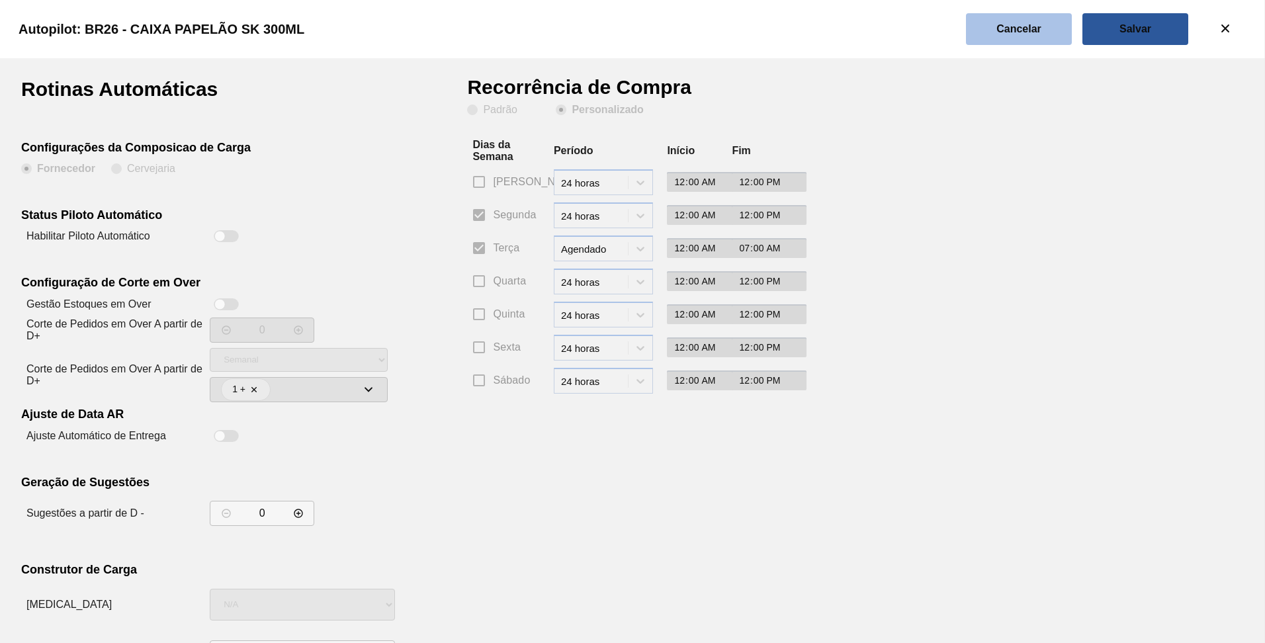
click at [1011, 22] on button "Cancelar" at bounding box center [1019, 29] width 106 height 32
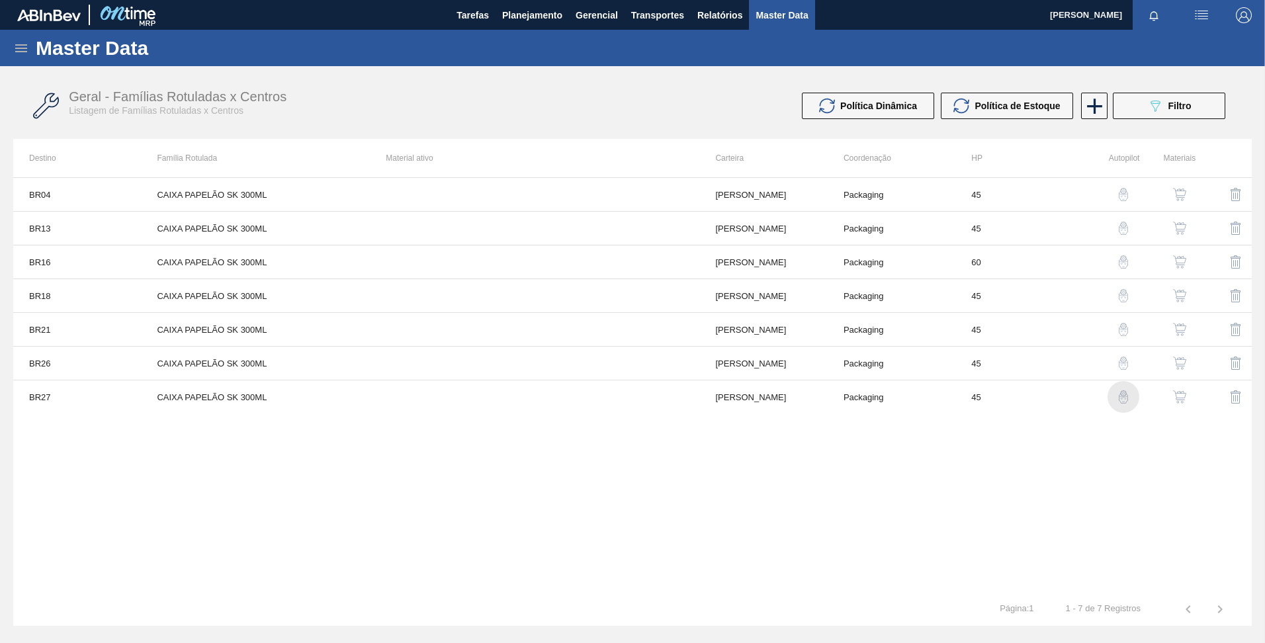
click at [1122, 401] on img "button" at bounding box center [1123, 396] width 13 height 13
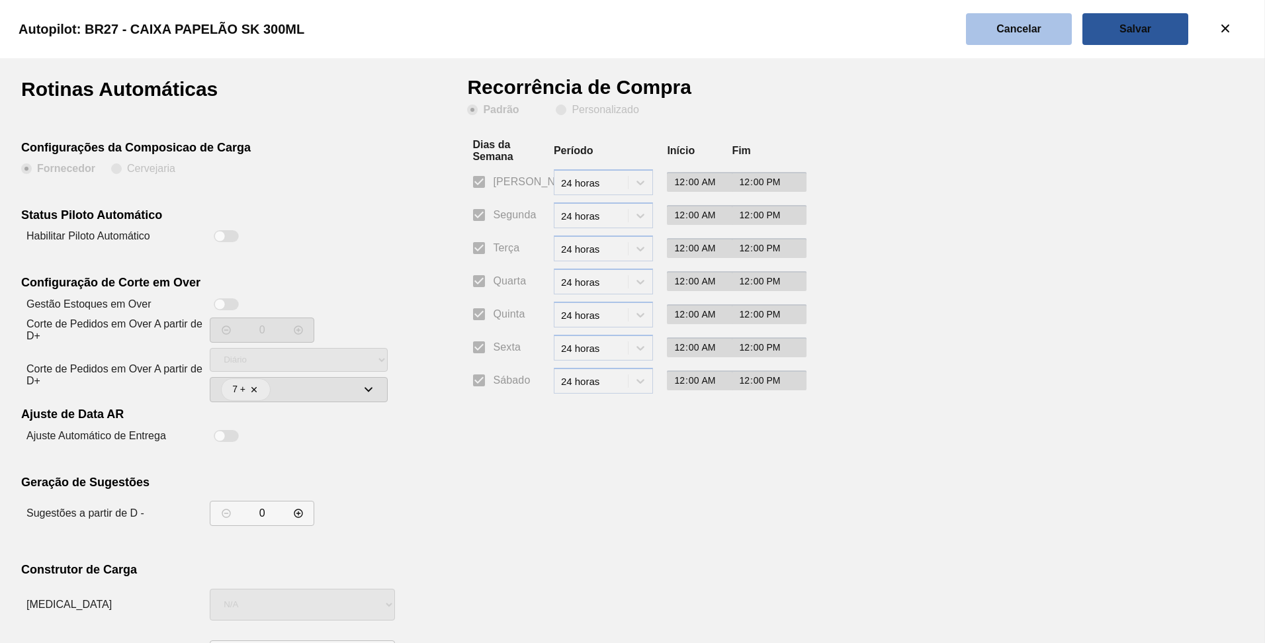
click at [0, 0] on slot "Cancelar" at bounding box center [0, 0] width 0 height 0
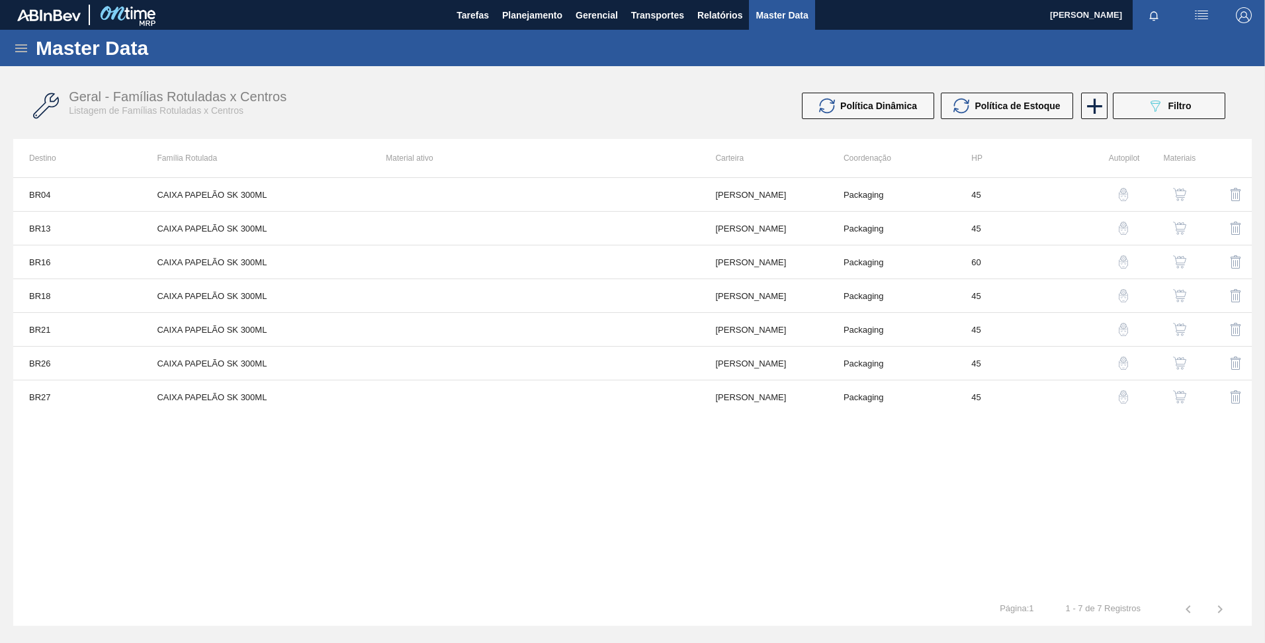
click at [1124, 326] on img "button" at bounding box center [1123, 329] width 13 height 13
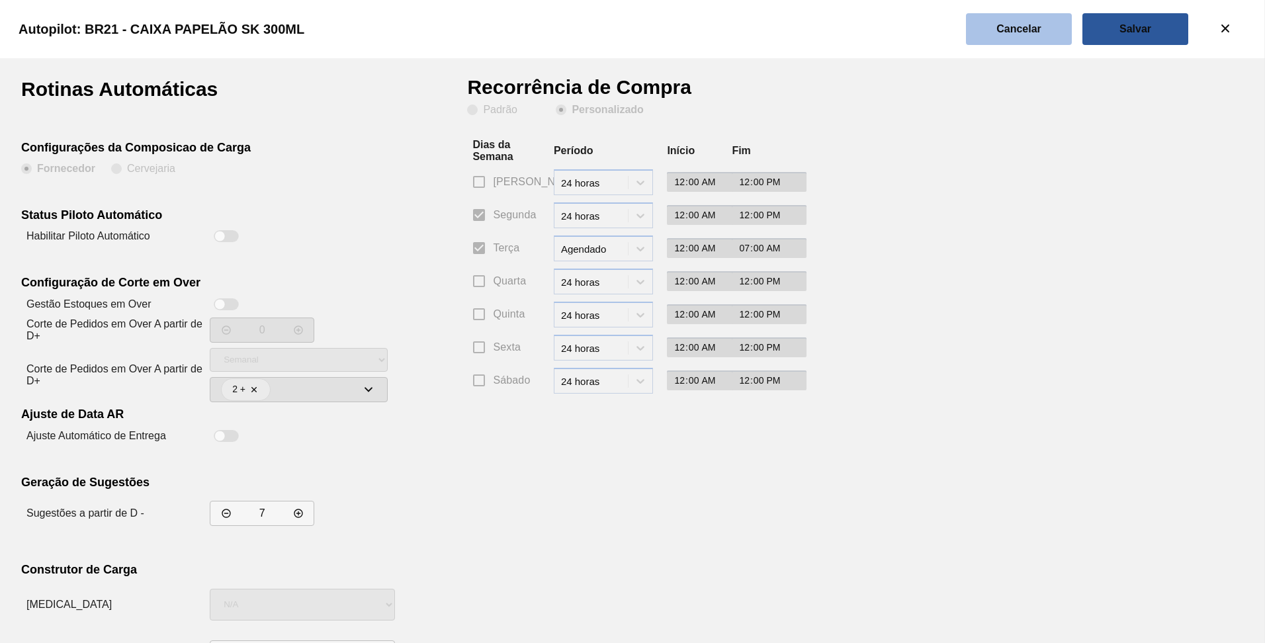
click at [1021, 15] on button "Cancelar" at bounding box center [1019, 29] width 106 height 32
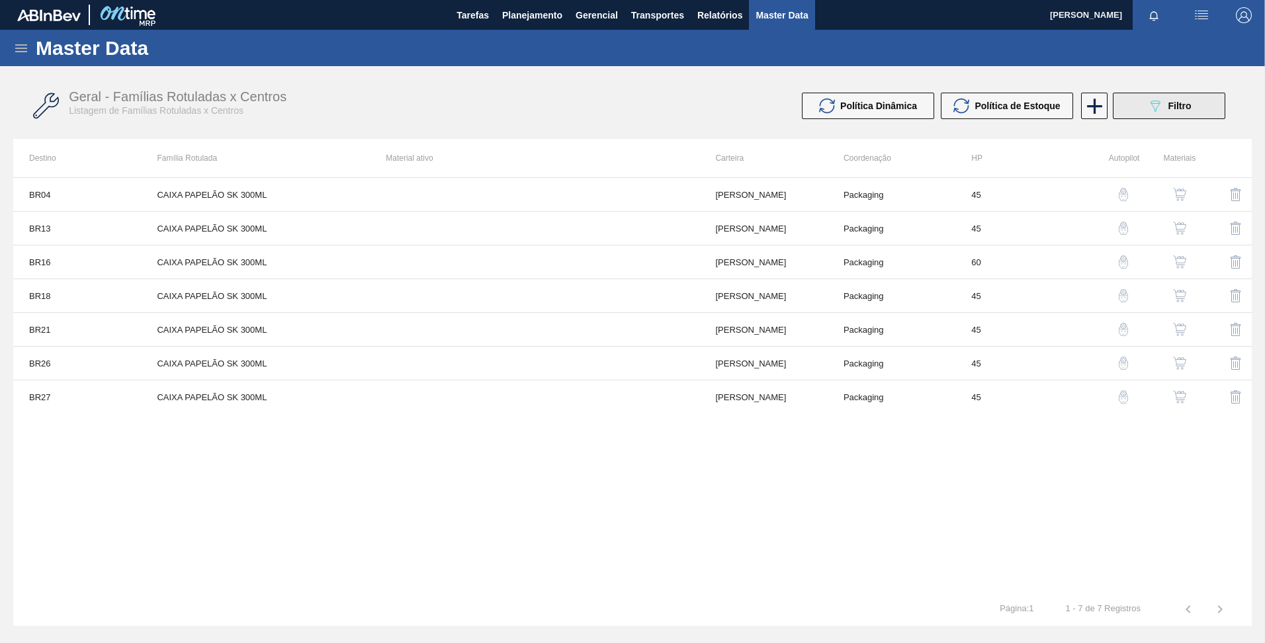
click at [1183, 111] on span "Filtro" at bounding box center [1180, 106] width 23 height 11
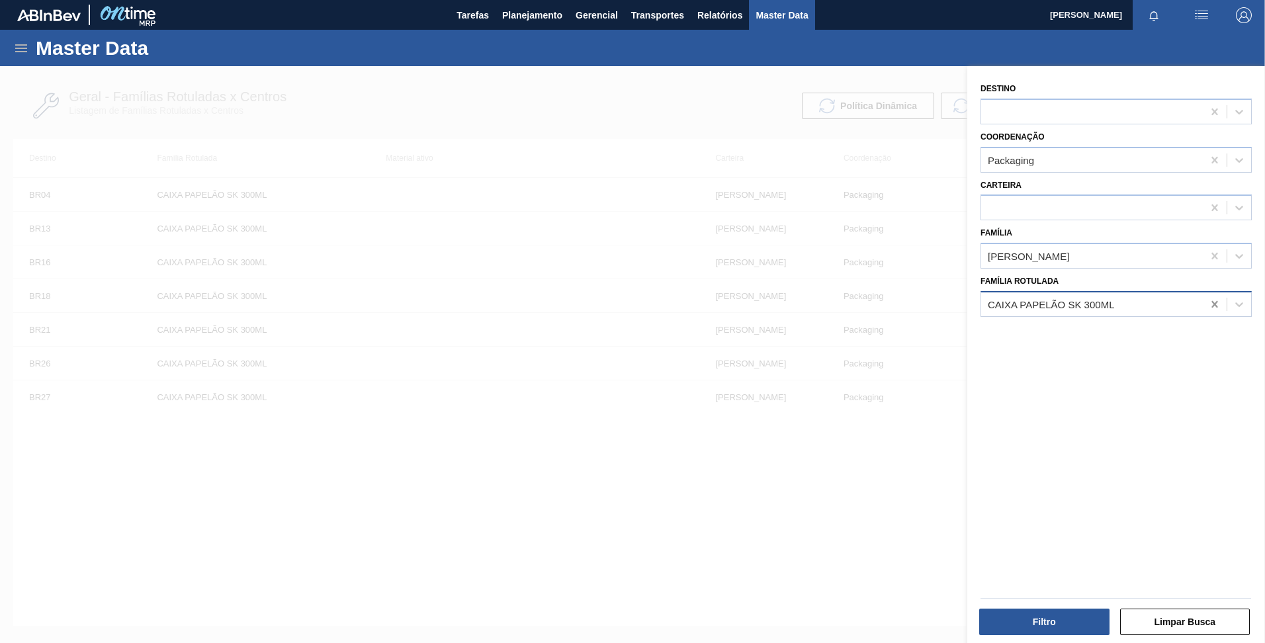
click at [1214, 306] on icon at bounding box center [1215, 304] width 6 height 7
paste Rotulada "CAIXA PAPELÃO SK 1L"
type Rotulada "CAIXA PAPELÃO SK 1L"
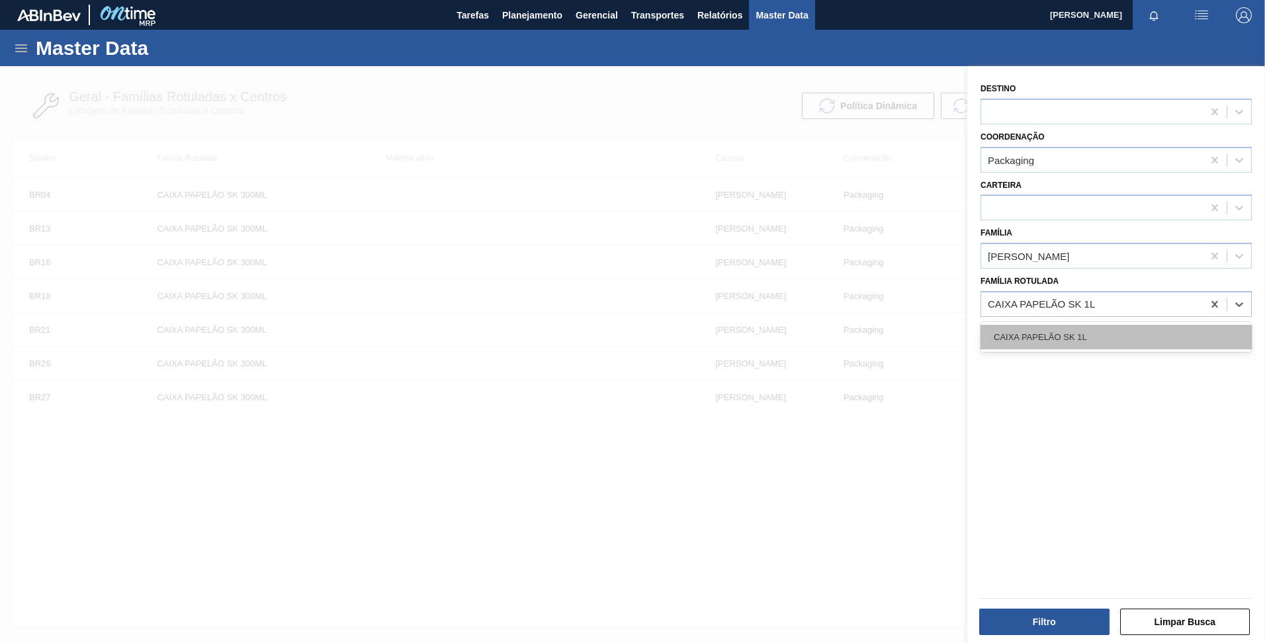
click at [1092, 345] on div "CAIXA PAPELÃO SK 1L" at bounding box center [1116, 337] width 271 height 24
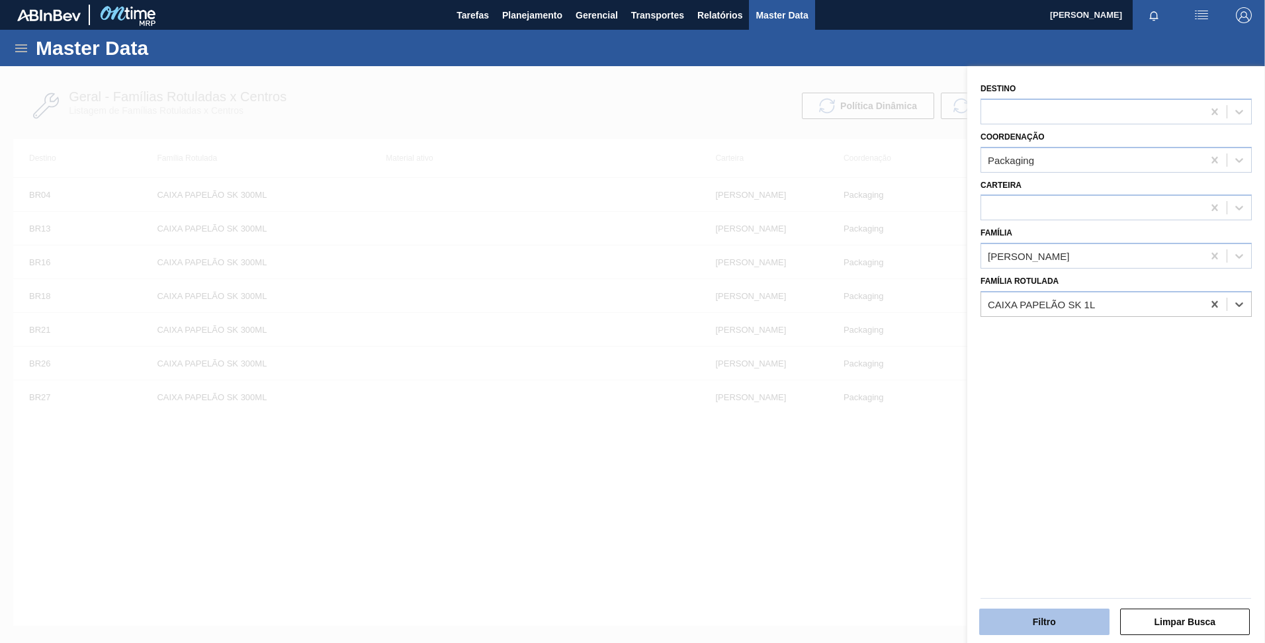
click at [1052, 622] on button "Filtro" at bounding box center [1045, 622] width 130 height 26
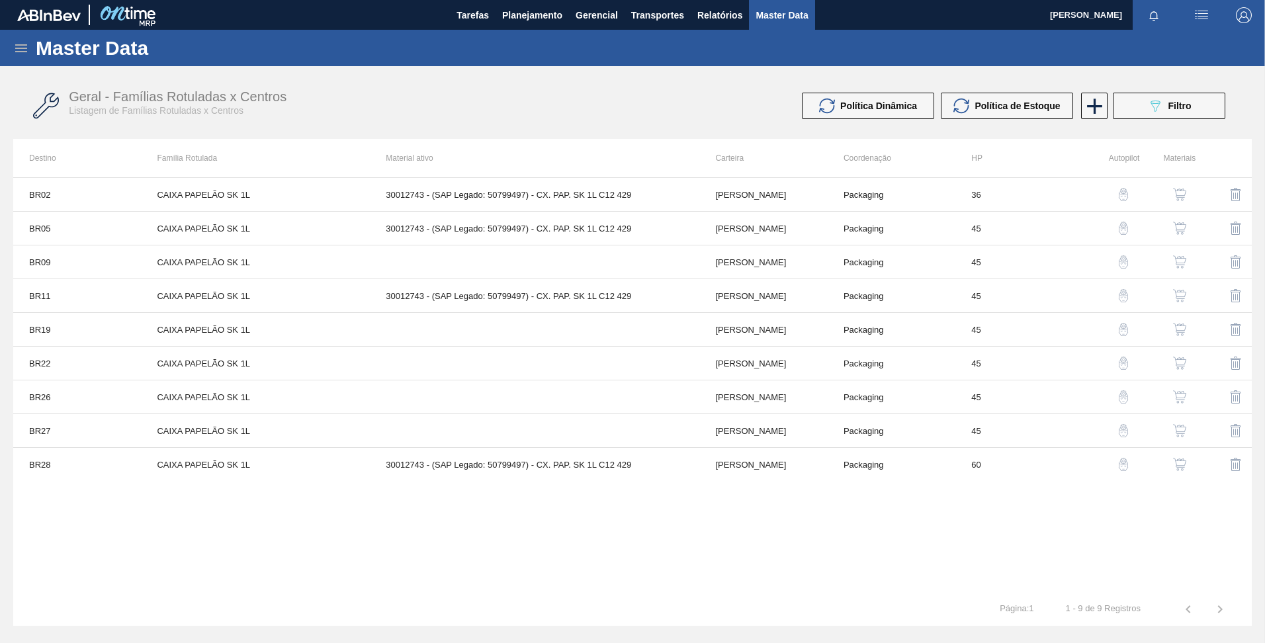
click at [1126, 199] on img "button" at bounding box center [1123, 194] width 13 height 13
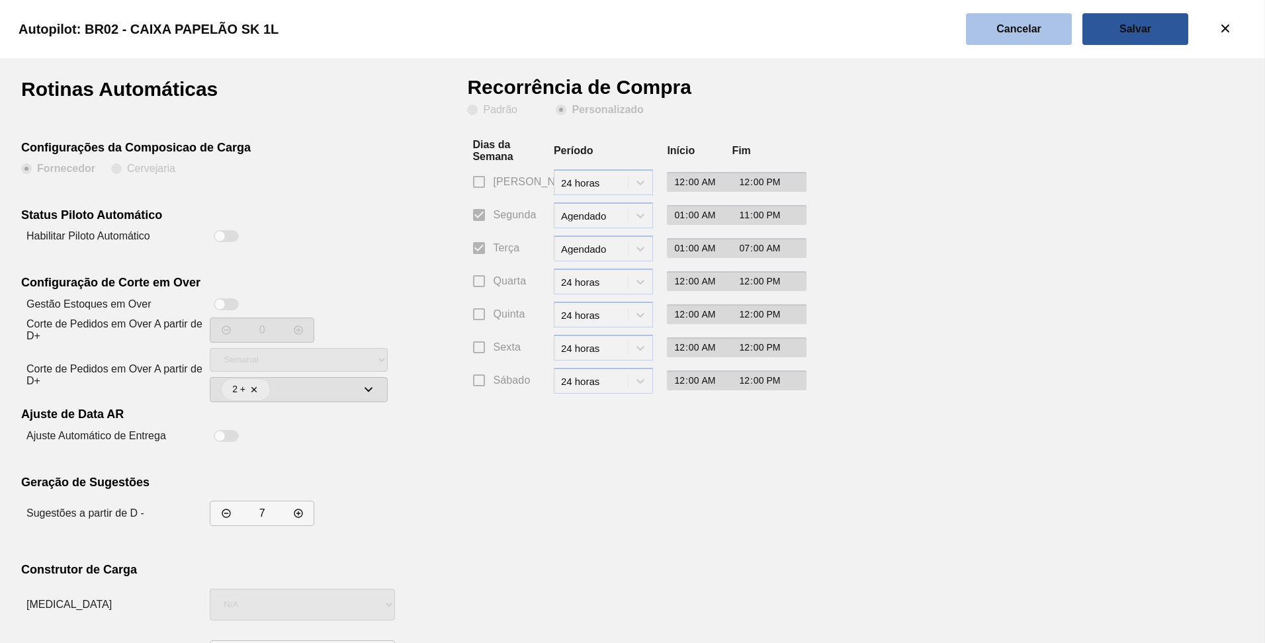
click at [0, 0] on slot "Cancelar" at bounding box center [0, 0] width 0 height 0
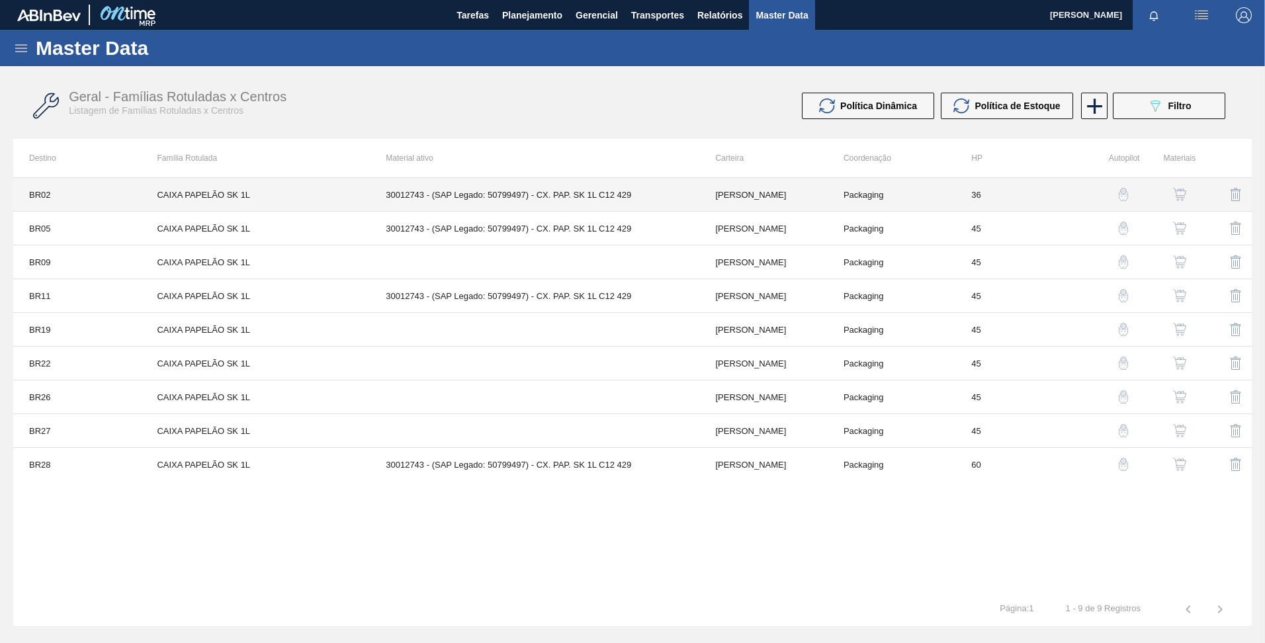
click at [634, 193] on td "30012743 - (SAP Legado: 50799497) - CX. PAP. SK 1L C12 429" at bounding box center [535, 195] width 330 height 34
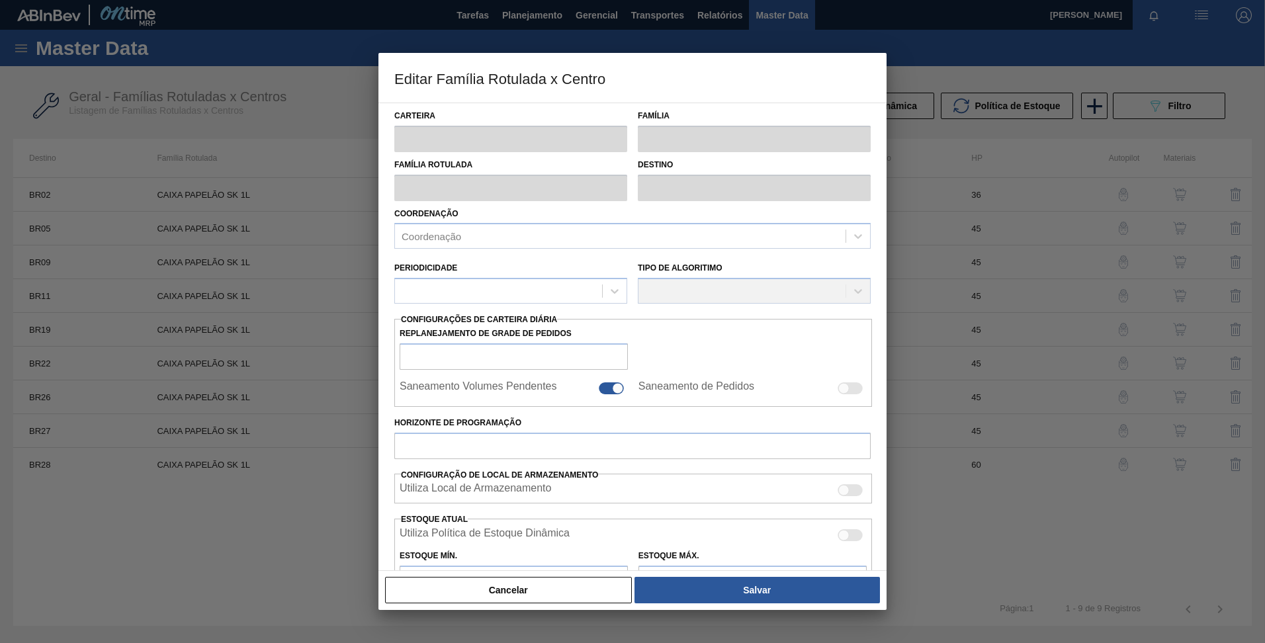
type input "[PERSON_NAME]"
type input "CAIXA PAPELÃO SK 1L"
type input "BR02 - [GEOGRAPHIC_DATA]"
type input "36"
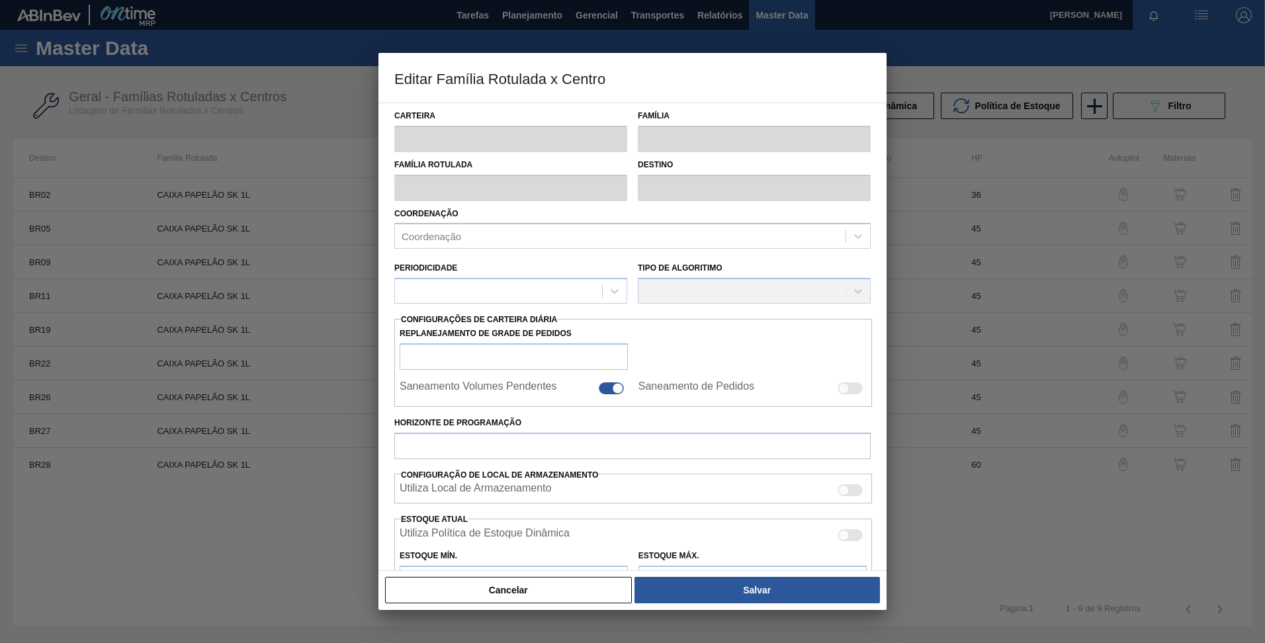
type input "0"
type input "100"
type input "0,000"
checkbox input "true"
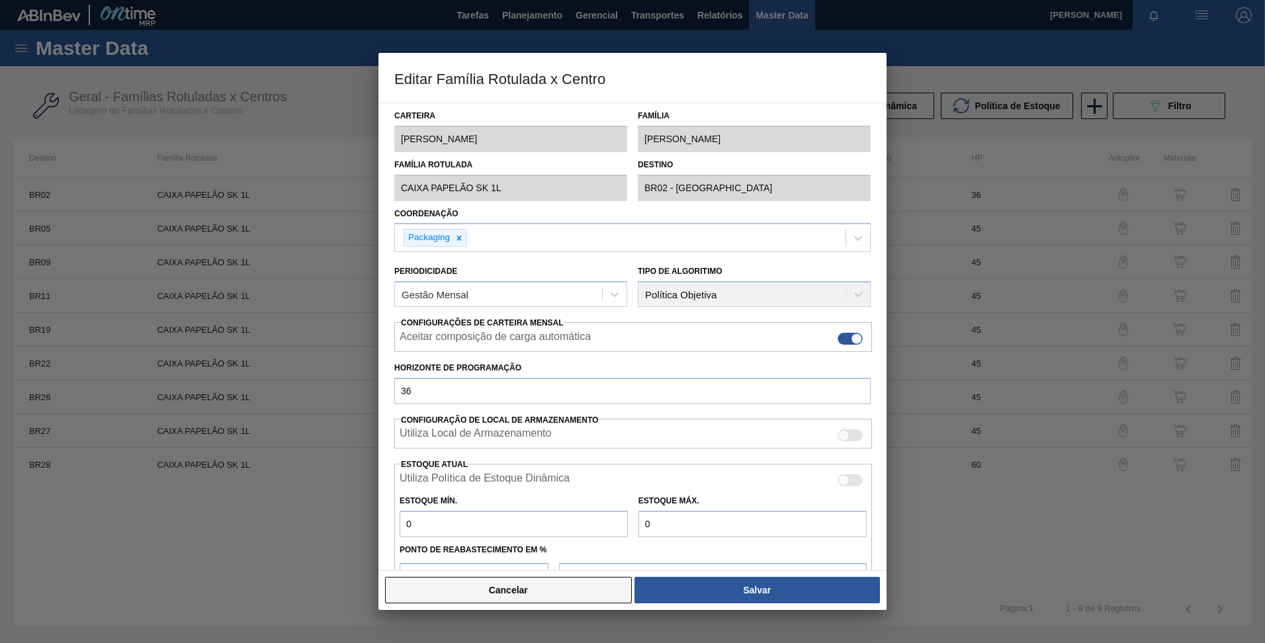
click at [582, 584] on button "Cancelar" at bounding box center [508, 590] width 247 height 26
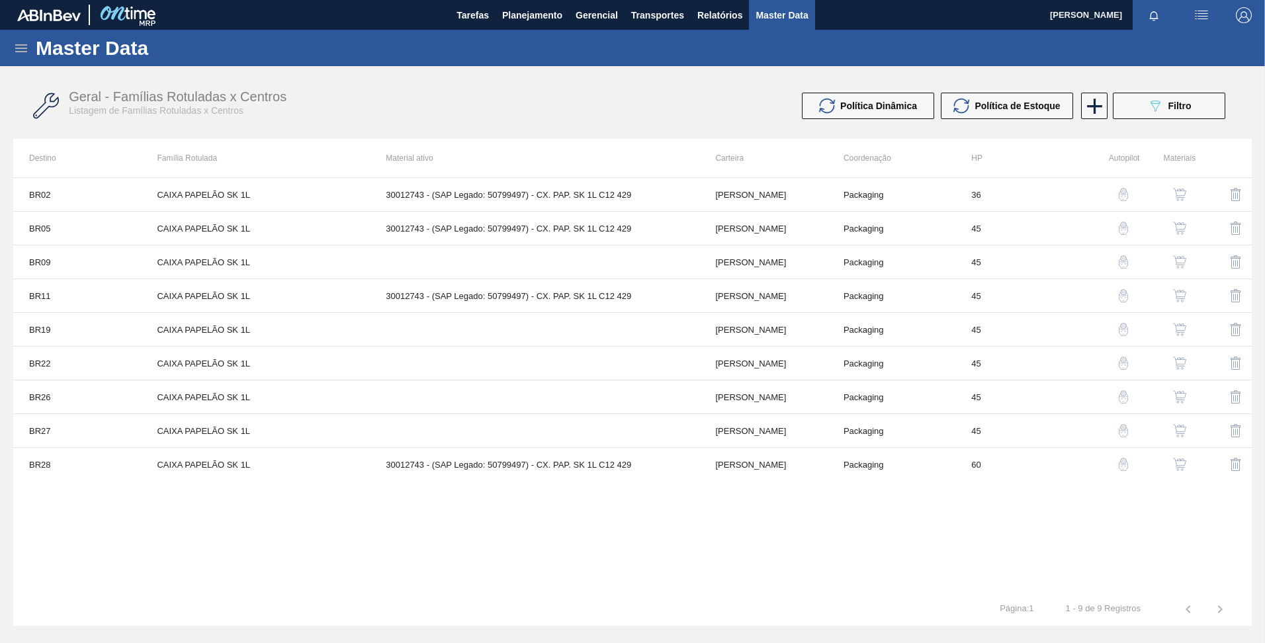
click at [1184, 189] on img "button" at bounding box center [1179, 194] width 13 height 13
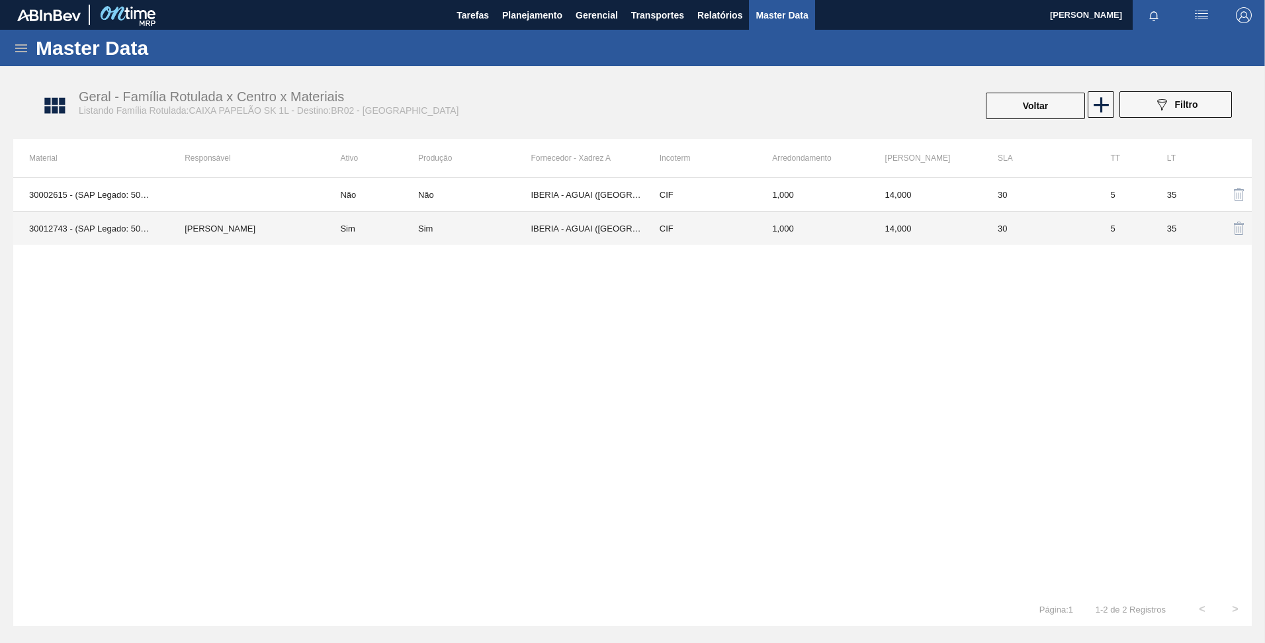
click at [472, 222] on td "Sim" at bounding box center [474, 229] width 113 height 34
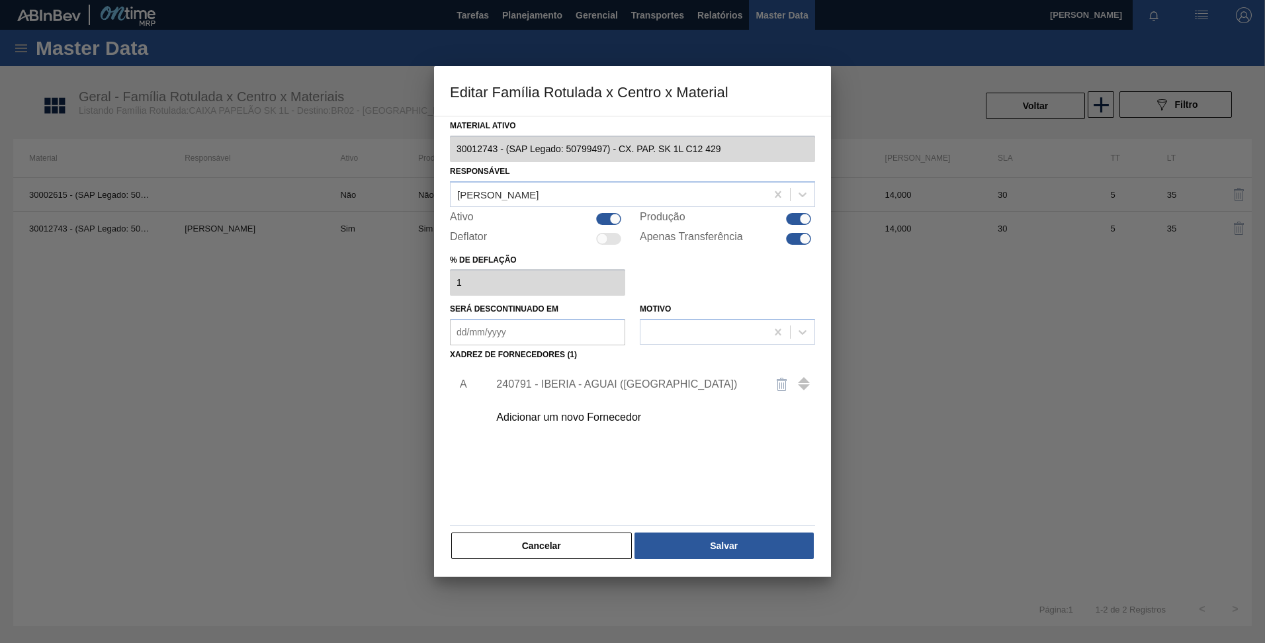
click at [611, 221] on div at bounding box center [615, 218] width 11 height 11
checkbox input "false"
click at [795, 224] on div at bounding box center [798, 219] width 25 height 12
checkbox input "false"
click at [731, 552] on button "Salvar" at bounding box center [724, 546] width 179 height 26
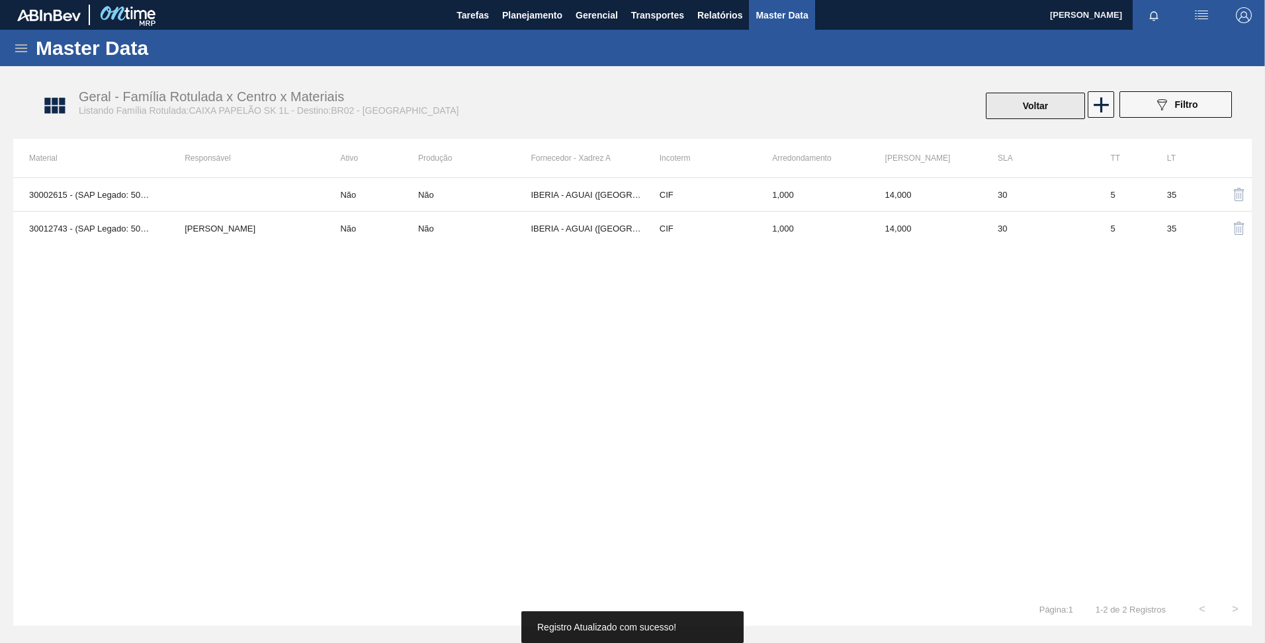
click at [1019, 107] on button "Voltar" at bounding box center [1035, 106] width 99 height 26
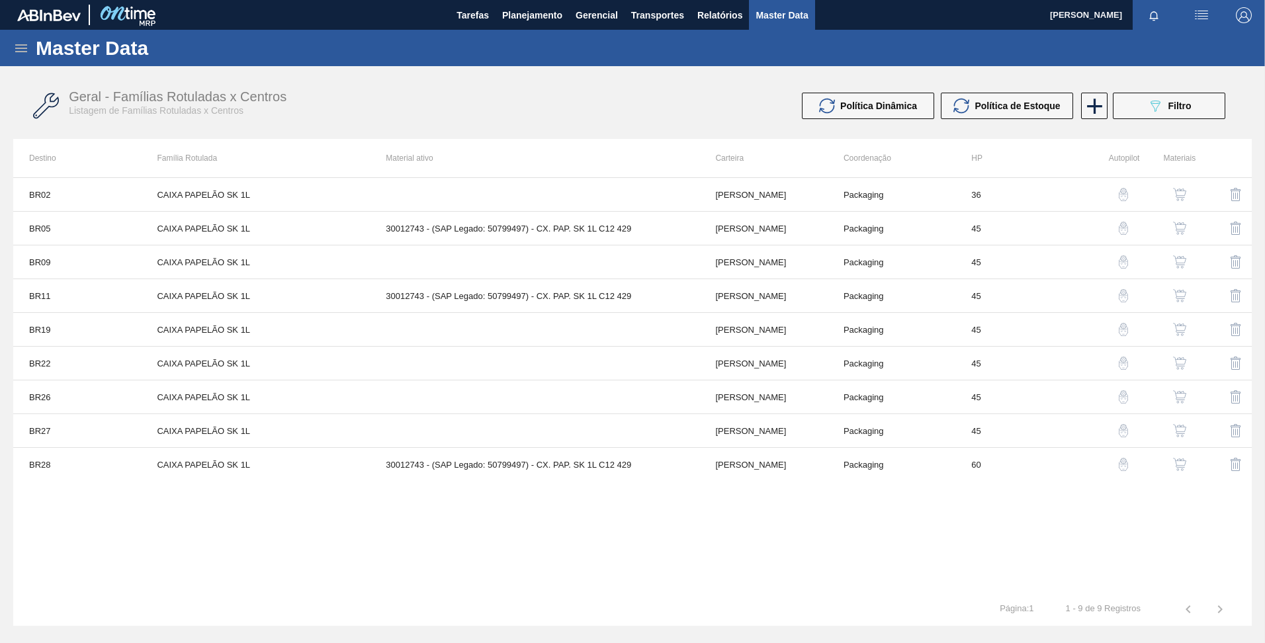
click at [1128, 230] on img "button" at bounding box center [1123, 228] width 13 height 13
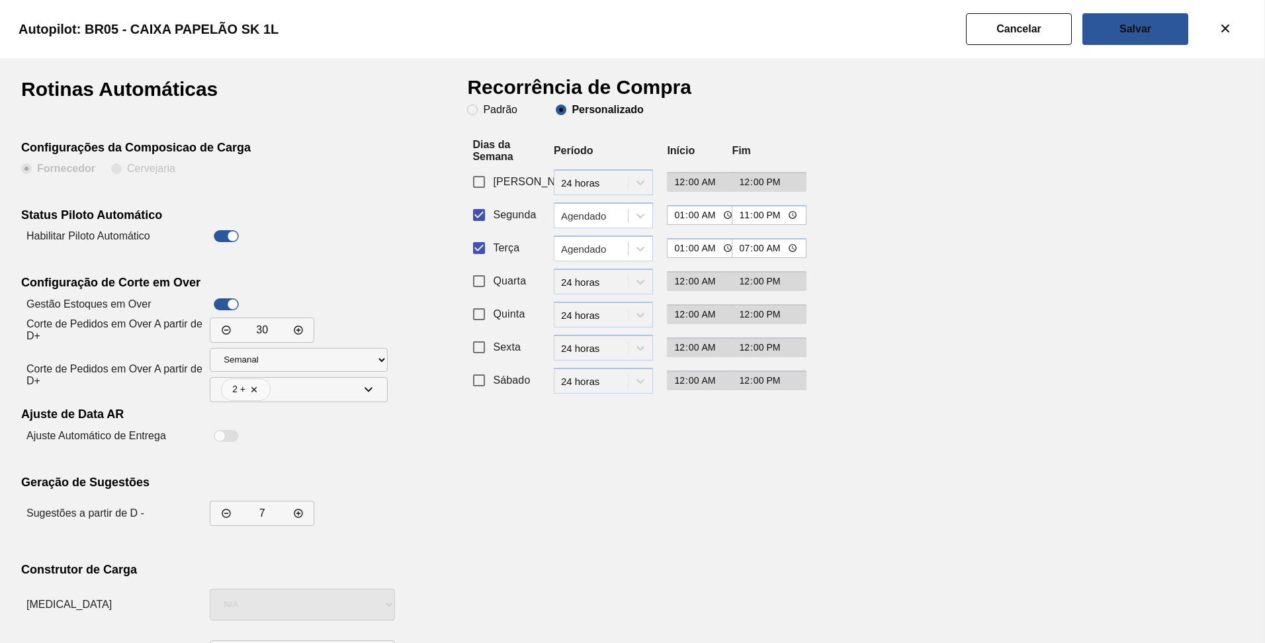
click at [238, 231] on div at bounding box center [226, 236] width 25 height 12
checkbox input "false"
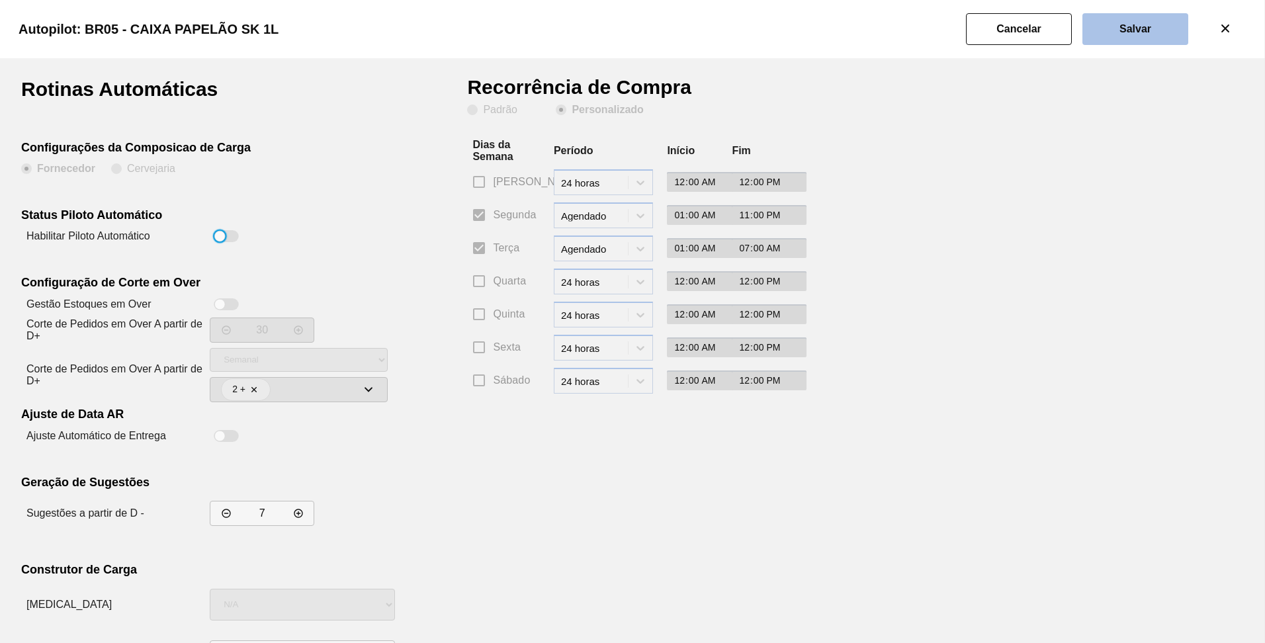
click at [1130, 43] on button "Salvar" at bounding box center [1136, 29] width 106 height 32
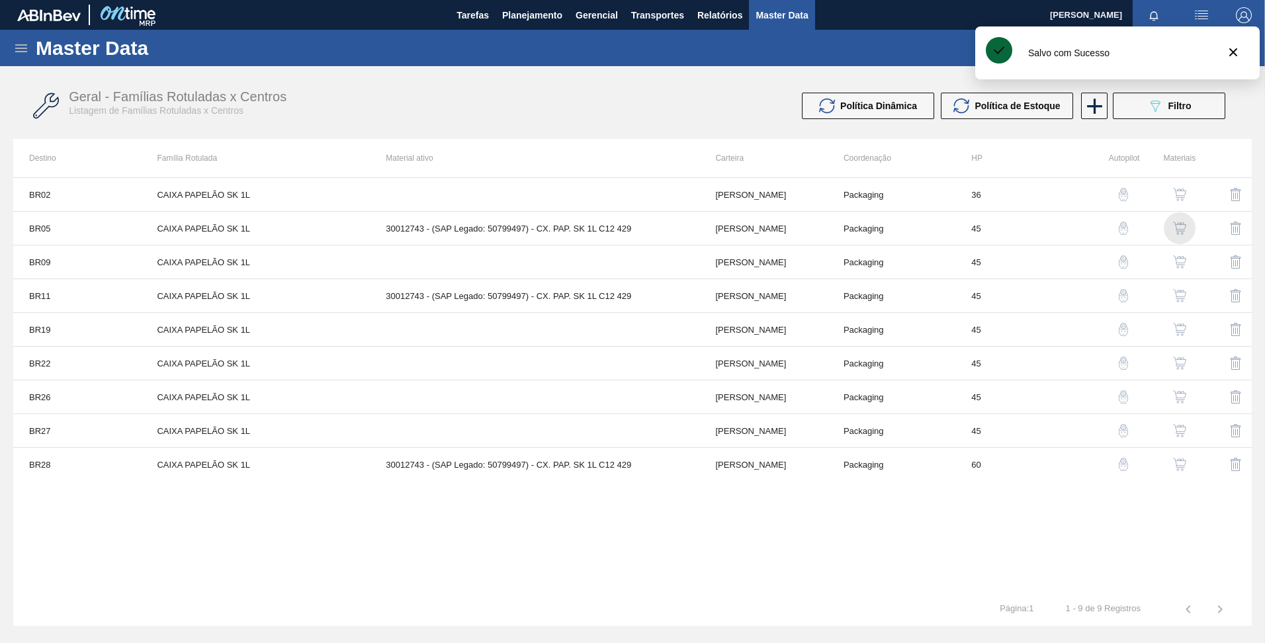
click at [1179, 232] on img "button" at bounding box center [1179, 228] width 13 height 13
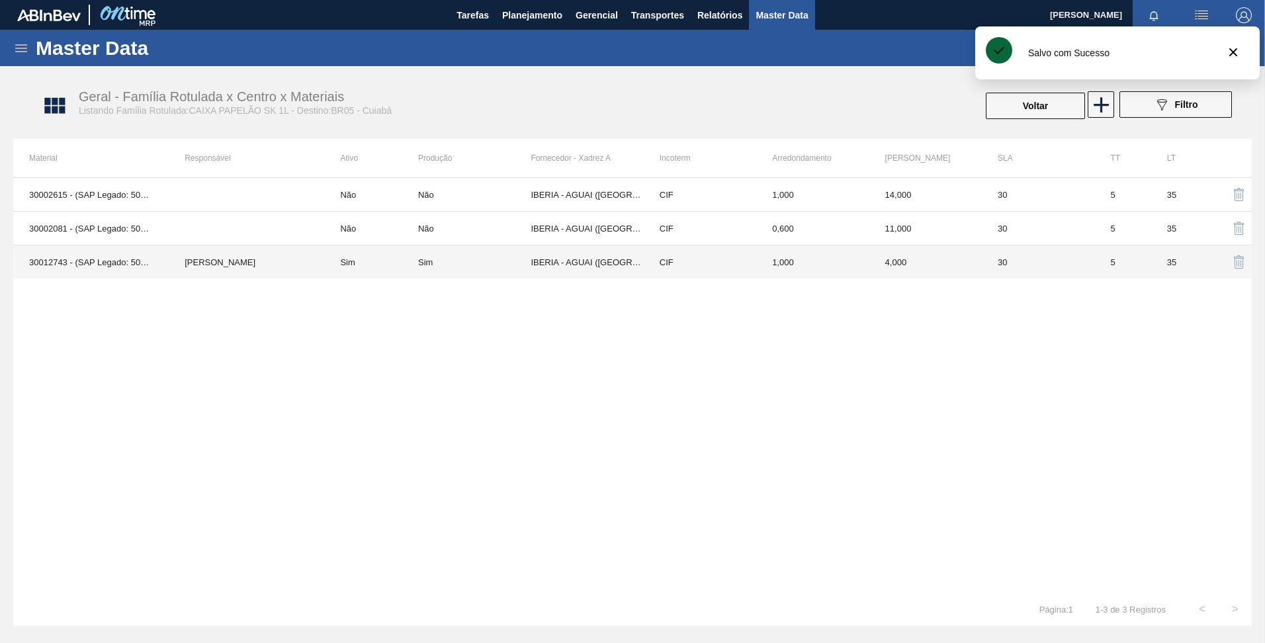
click at [454, 261] on div "Sim" at bounding box center [474, 262] width 113 height 10
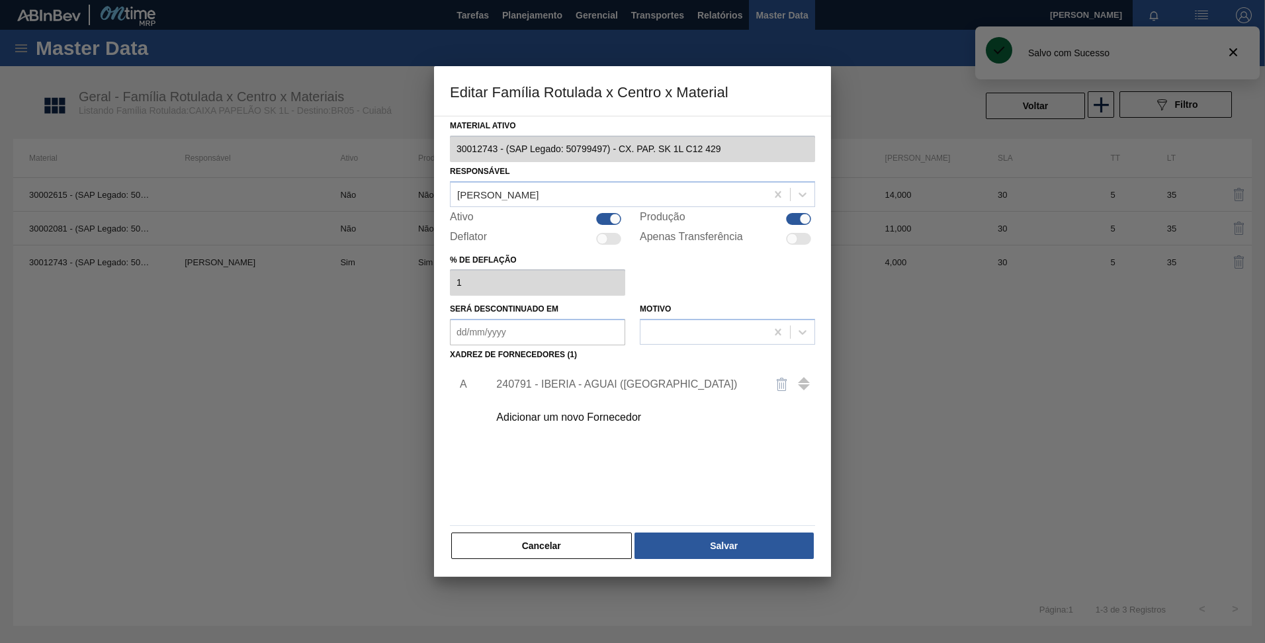
click at [608, 223] on div at bounding box center [608, 219] width 25 height 12
checkbox input "false"
click at [806, 218] on div at bounding box center [805, 218] width 11 height 11
checkbox input "false"
click at [733, 541] on button "Salvar" at bounding box center [724, 546] width 179 height 26
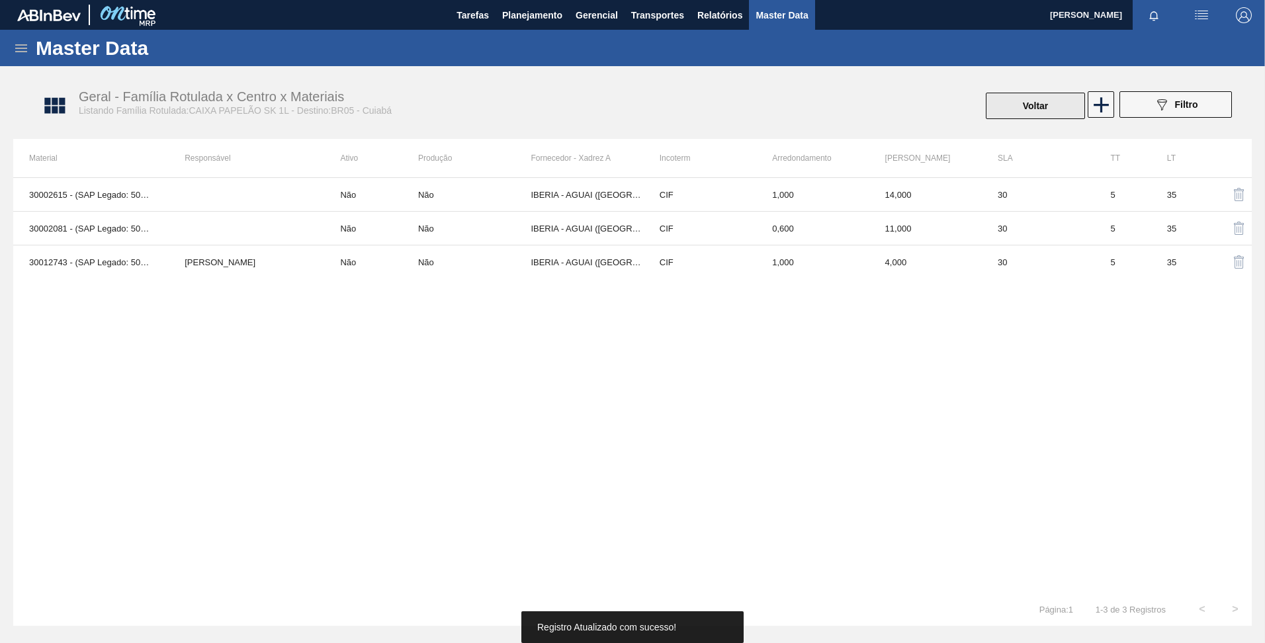
click at [1016, 103] on button "Voltar" at bounding box center [1035, 106] width 99 height 26
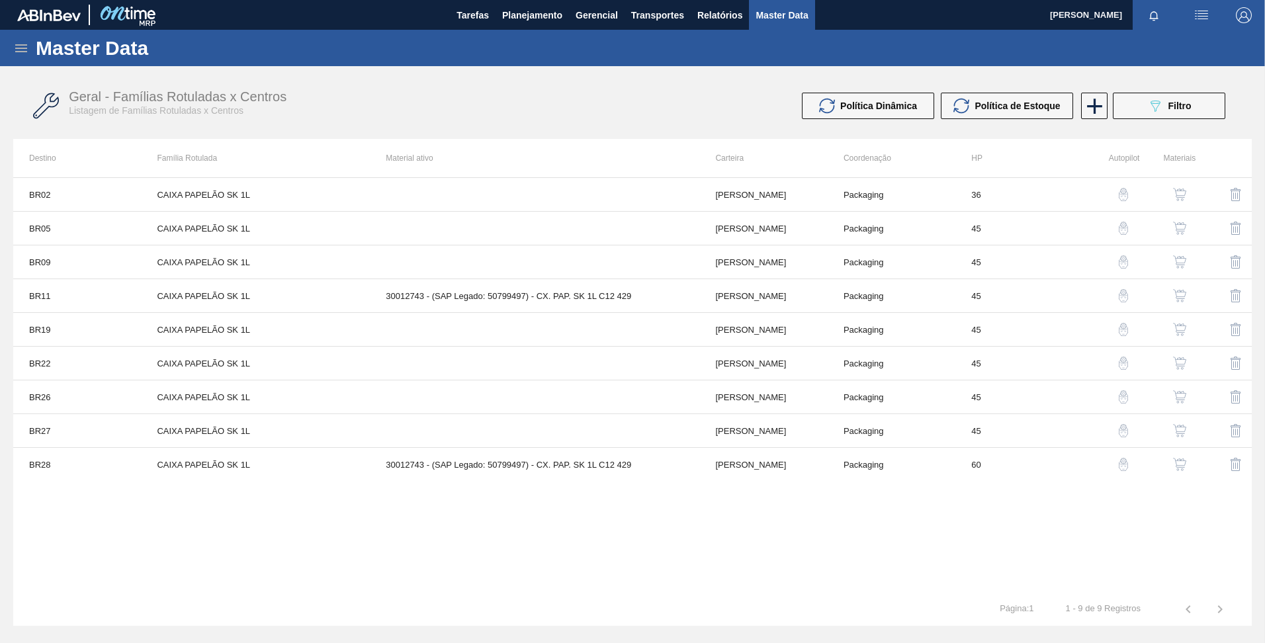
click at [1126, 259] on img "button" at bounding box center [1123, 261] width 13 height 13
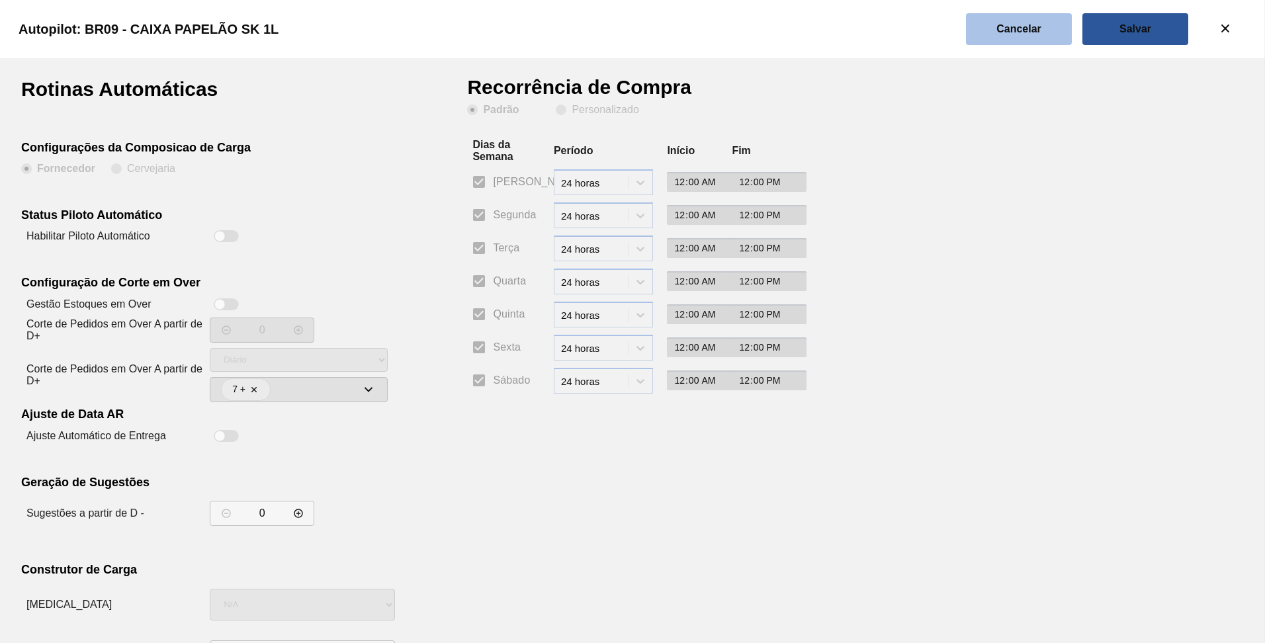
click at [0, 0] on slot "Cancelar" at bounding box center [0, 0] width 0 height 0
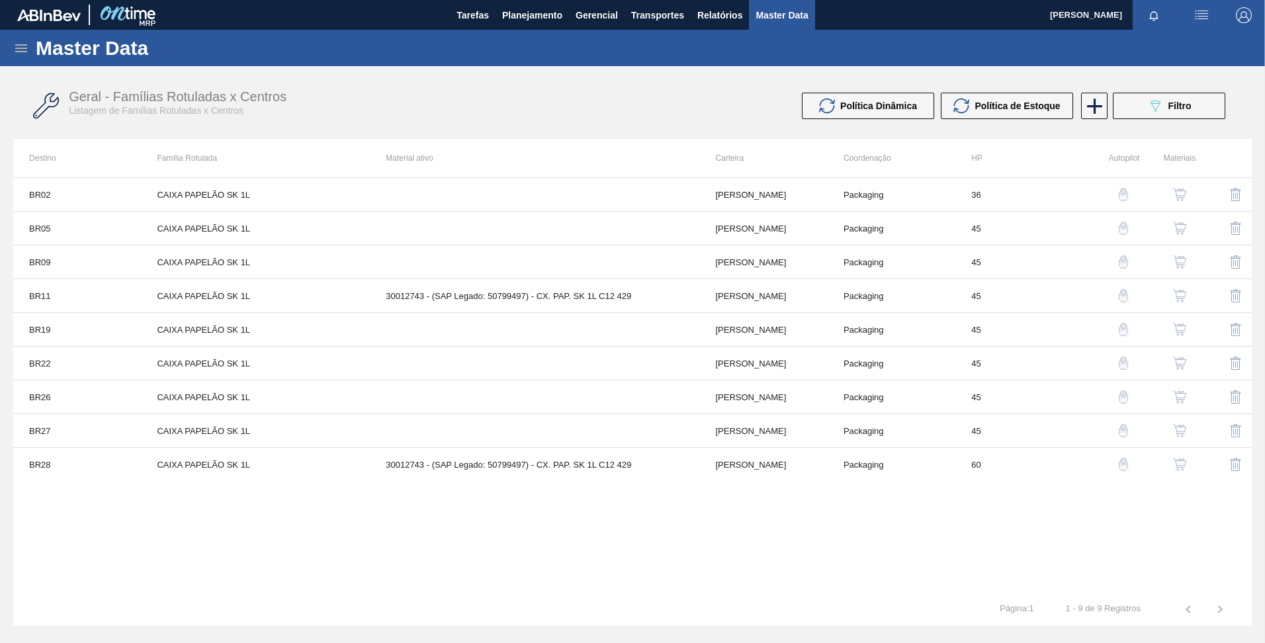
click at [1174, 263] on img "button" at bounding box center [1179, 261] width 13 height 13
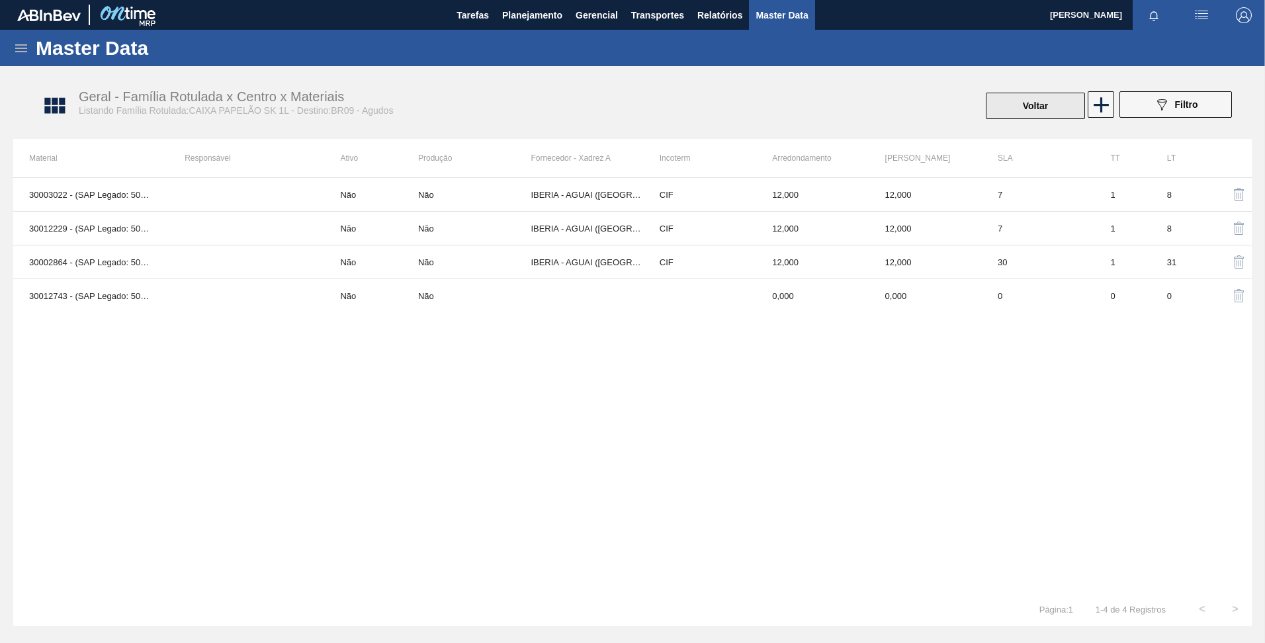
click at [1016, 96] on button "Voltar" at bounding box center [1035, 106] width 99 height 26
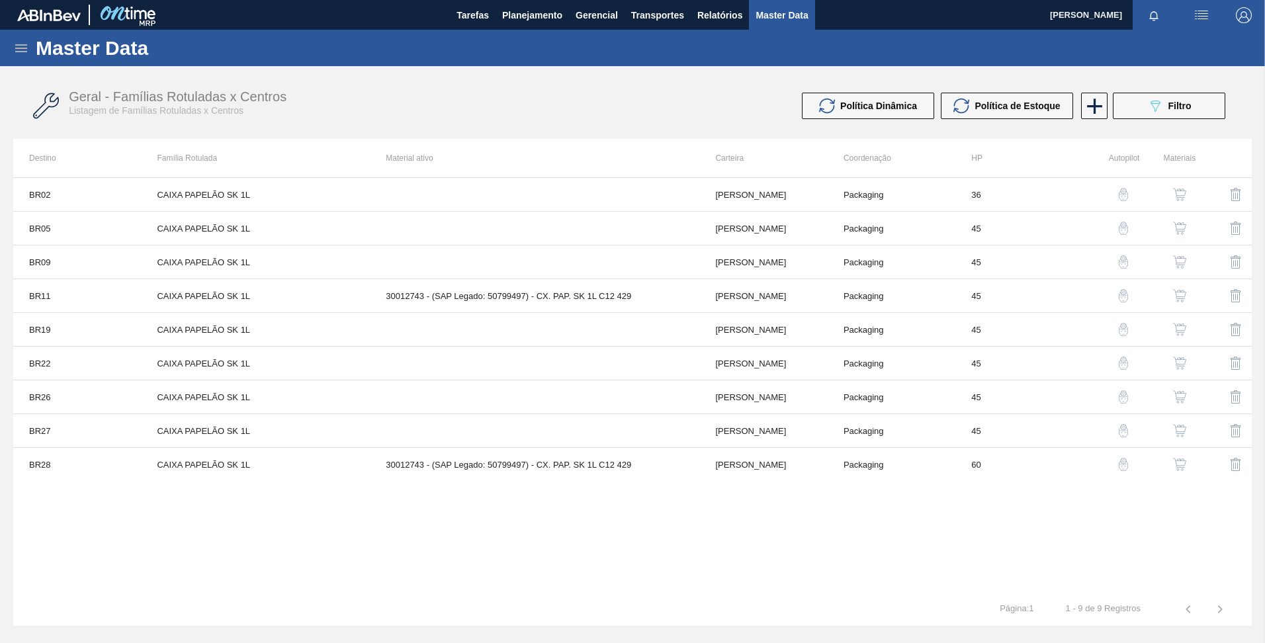
click at [1181, 291] on img "button" at bounding box center [1179, 295] width 13 height 13
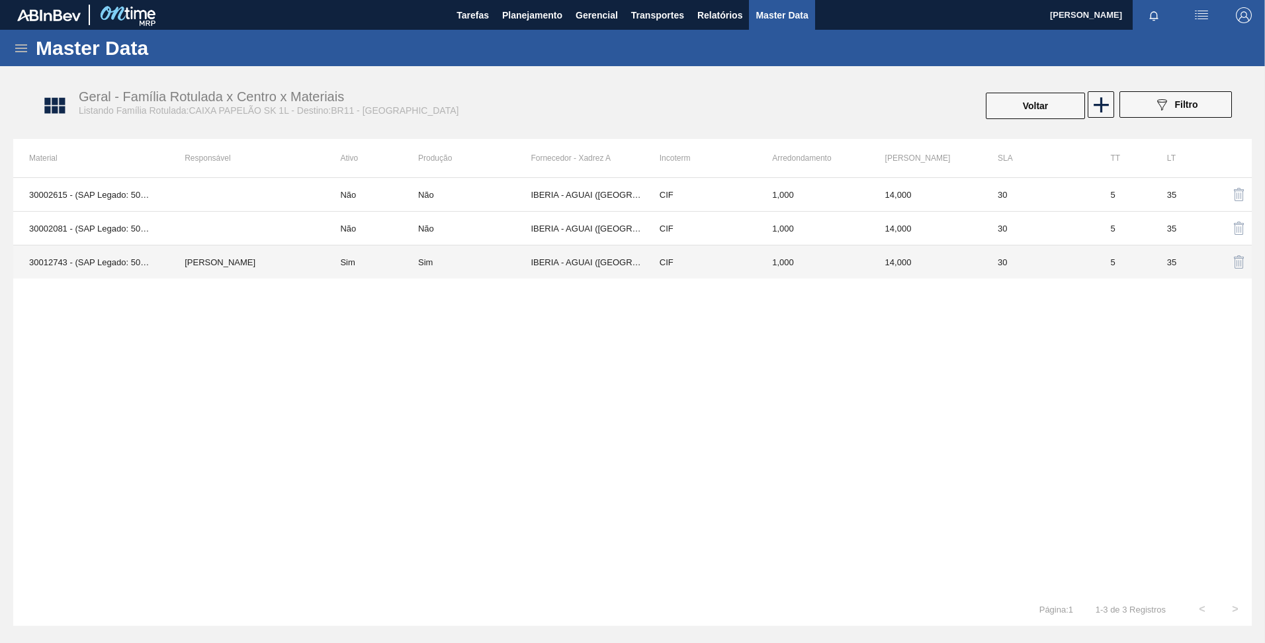
click at [624, 263] on td "IBERIA - AGUAI ([GEOGRAPHIC_DATA])" at bounding box center [587, 263] width 113 height 34
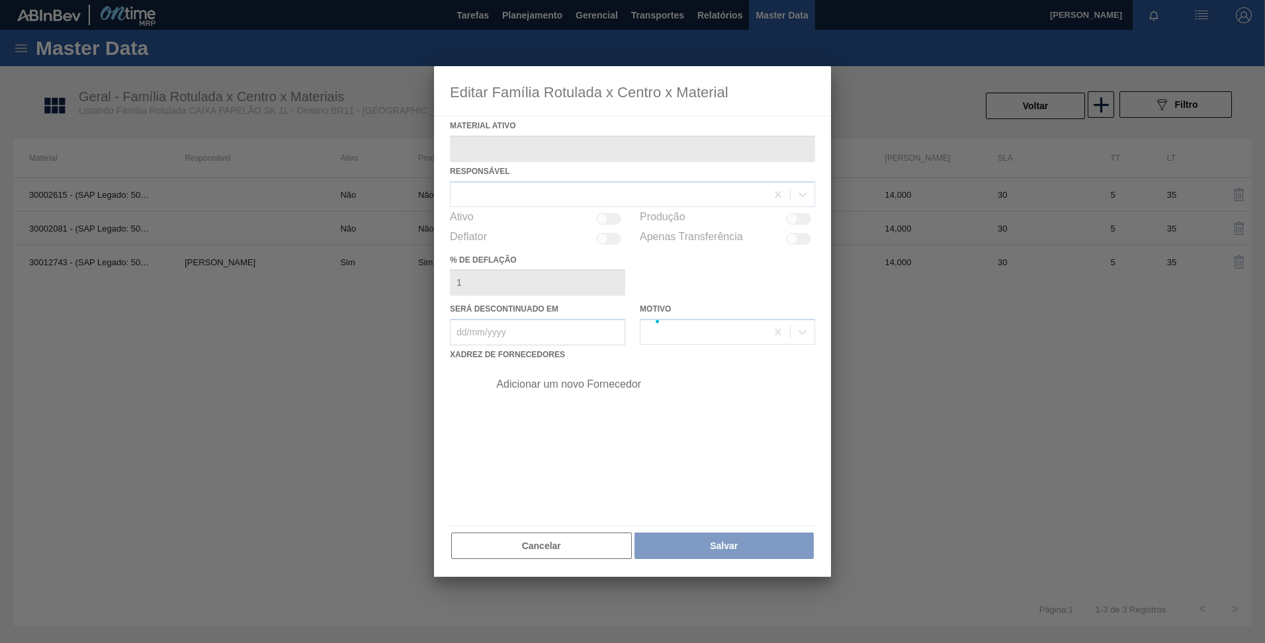
type ativo "30012743 - (SAP Legado: 50799497) - CX. PAP. SK 1L C12 429"
checkbox input "true"
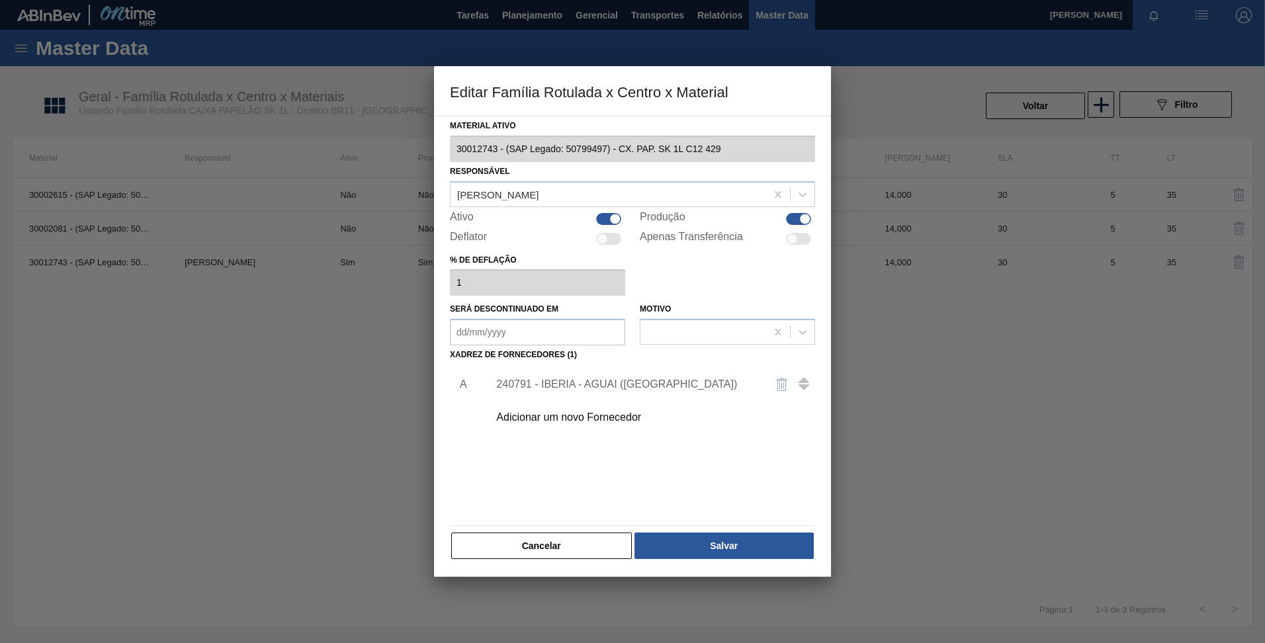
click at [604, 220] on div at bounding box center [608, 219] width 25 height 12
checkbox input "false"
click at [788, 216] on div at bounding box center [798, 219] width 25 height 12
checkbox input "false"
click at [709, 551] on button "Salvar" at bounding box center [724, 546] width 179 height 26
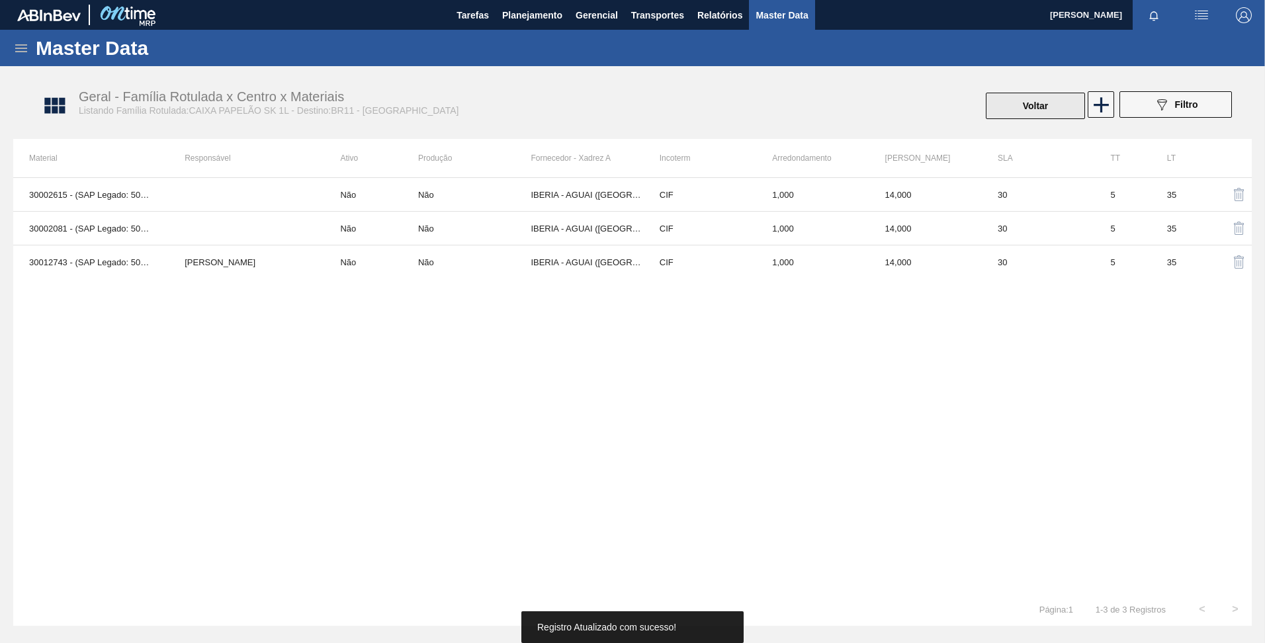
click at [1048, 113] on button "Voltar" at bounding box center [1035, 106] width 99 height 26
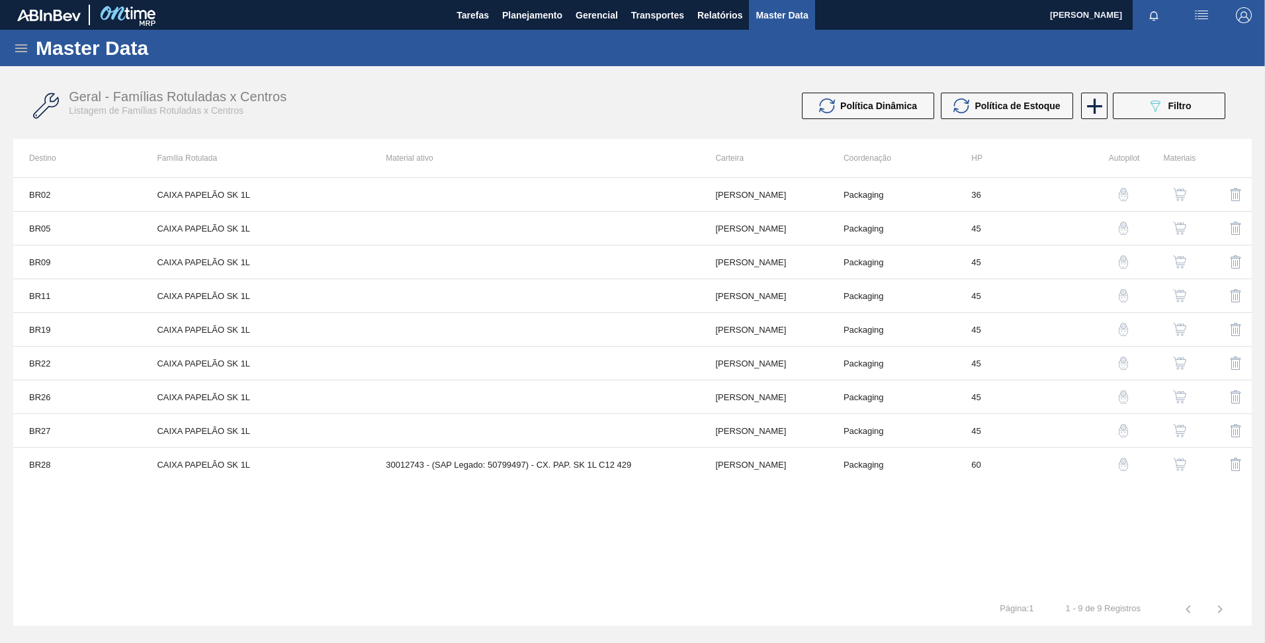
click at [1179, 320] on button "button" at bounding box center [1180, 330] width 32 height 32
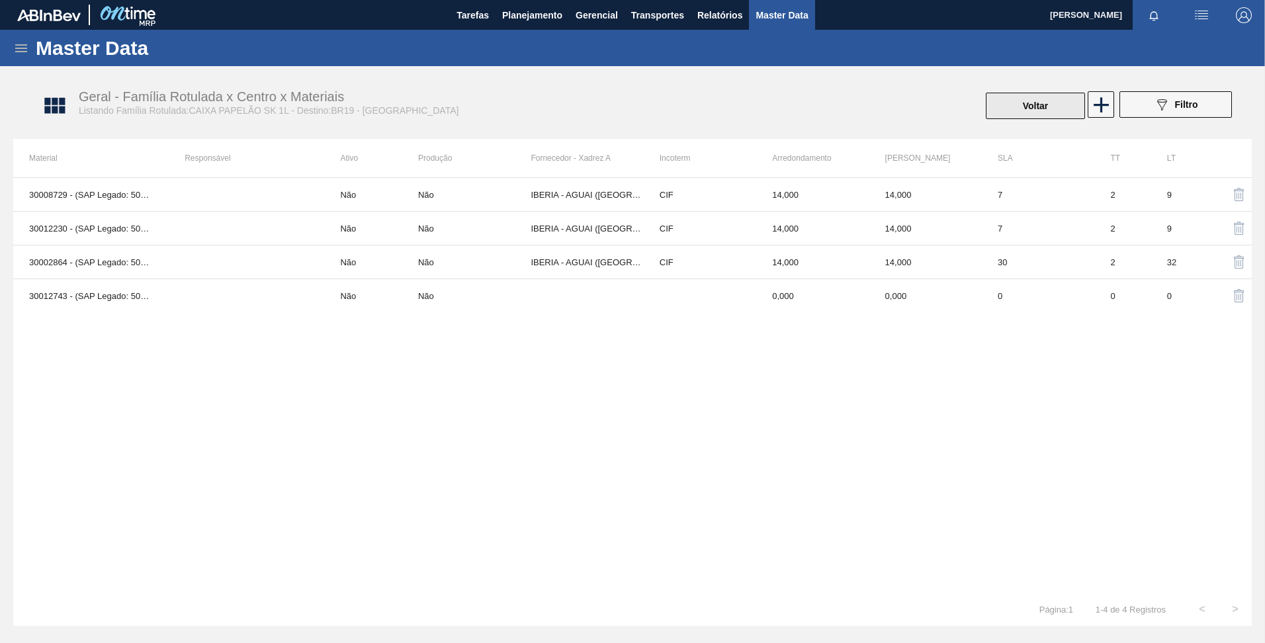
click at [1008, 107] on button "Voltar" at bounding box center [1035, 106] width 99 height 26
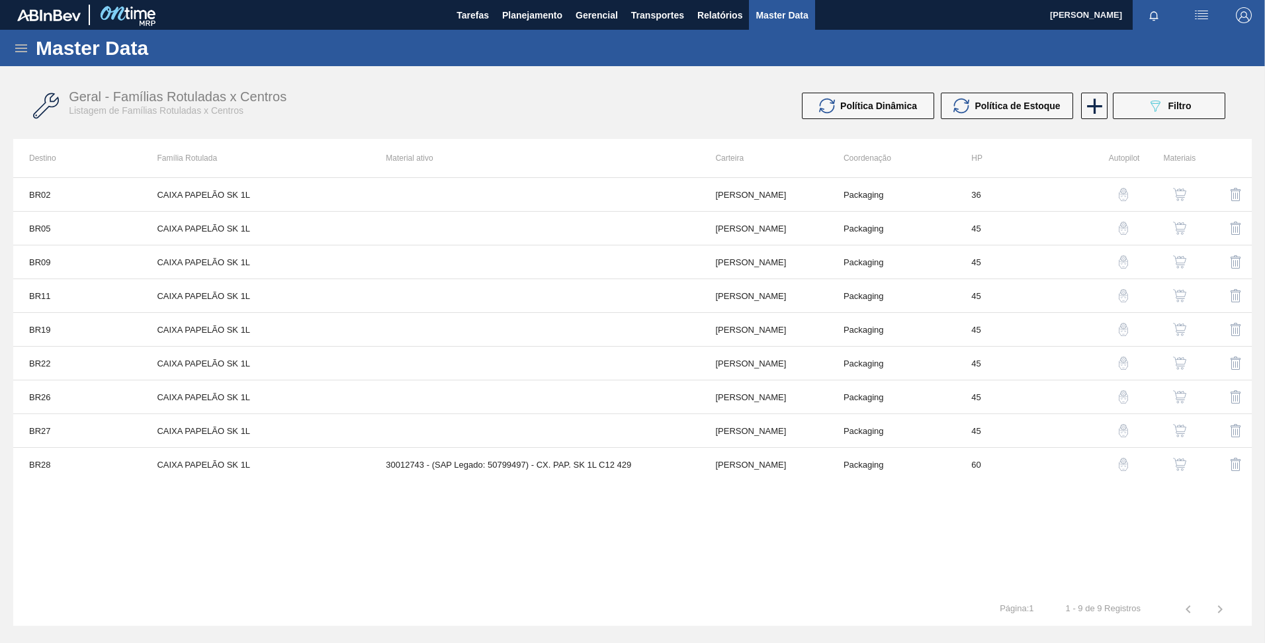
click at [1183, 368] on img "button" at bounding box center [1179, 363] width 13 height 13
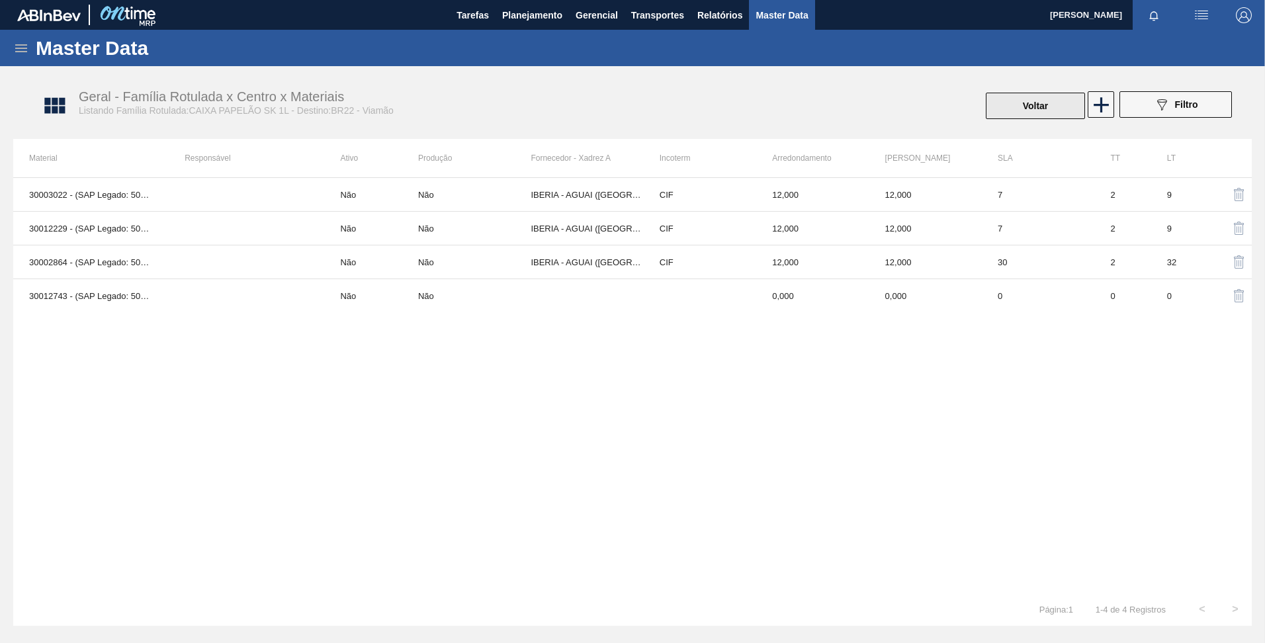
click at [1019, 103] on button "Voltar" at bounding box center [1035, 106] width 99 height 26
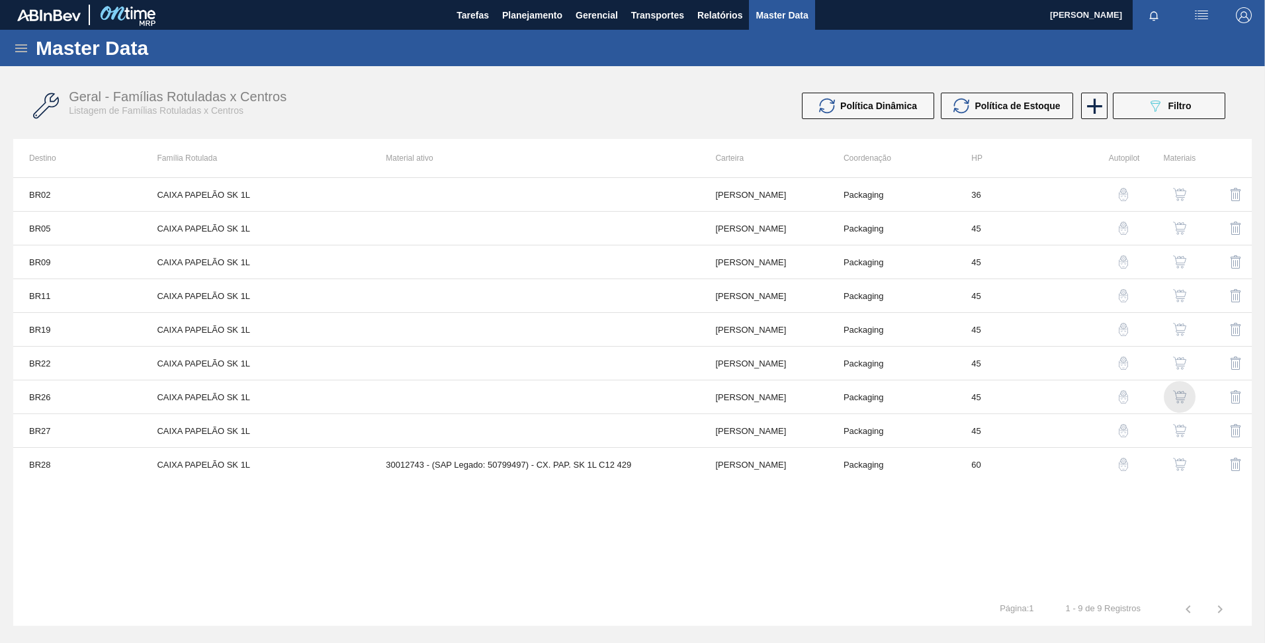
click at [1179, 393] on img "button" at bounding box center [1179, 396] width 13 height 13
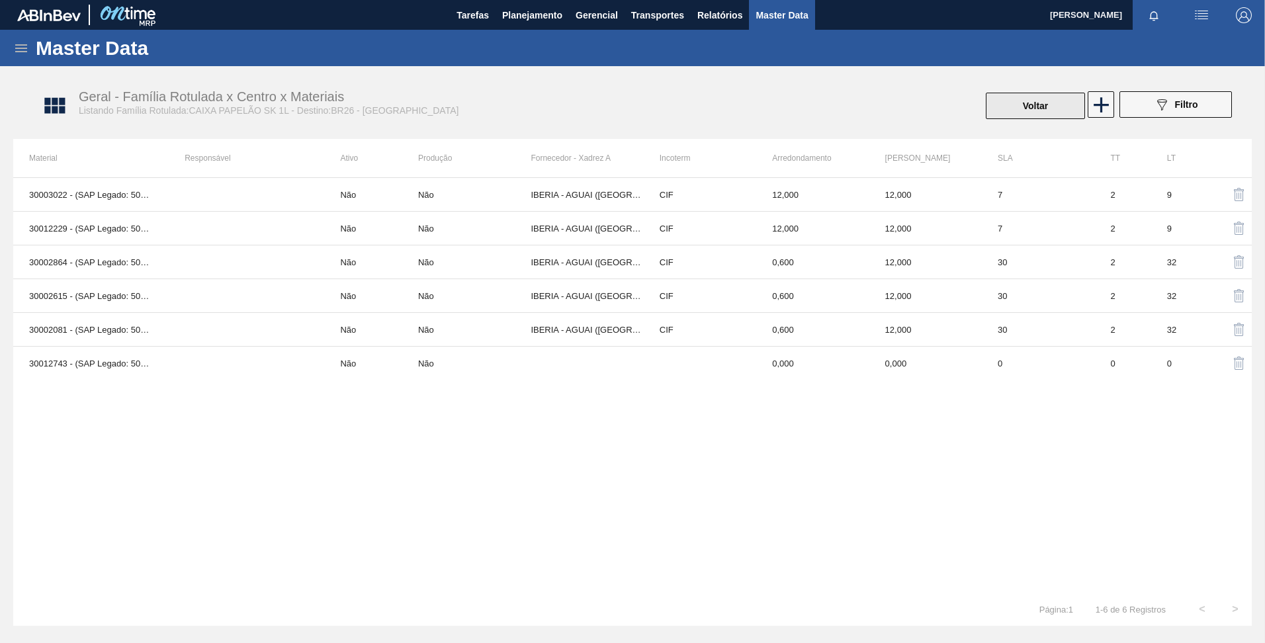
click at [1031, 106] on button "Voltar" at bounding box center [1035, 106] width 99 height 26
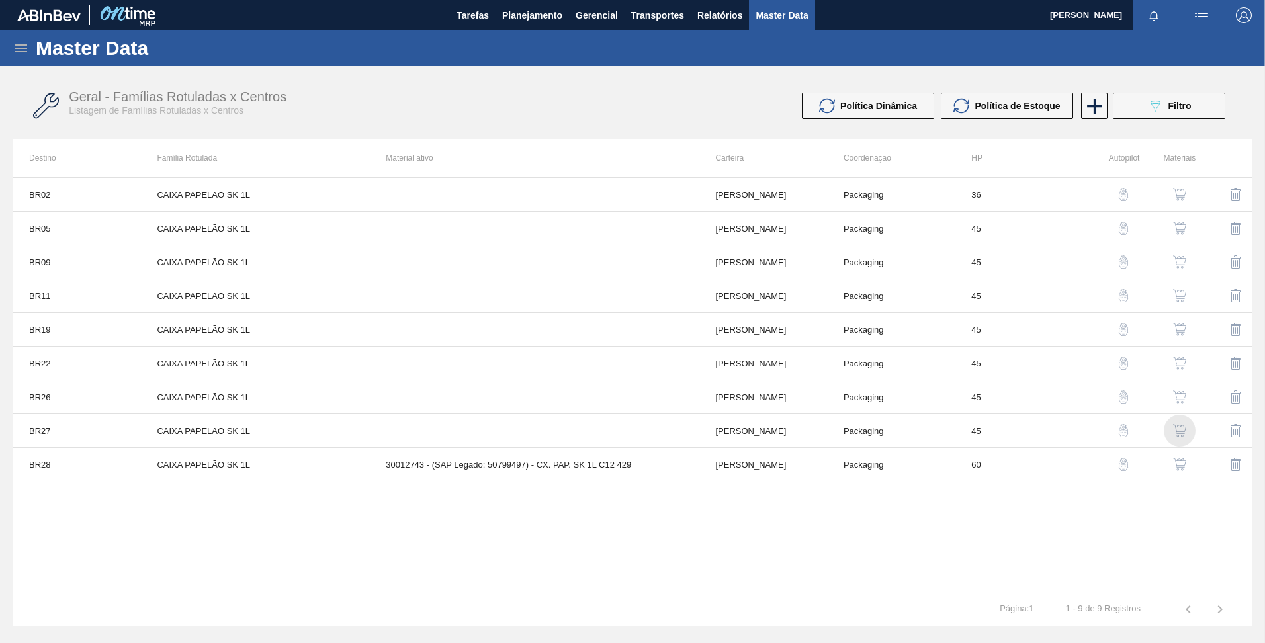
click at [1186, 435] on img "button" at bounding box center [1179, 430] width 13 height 13
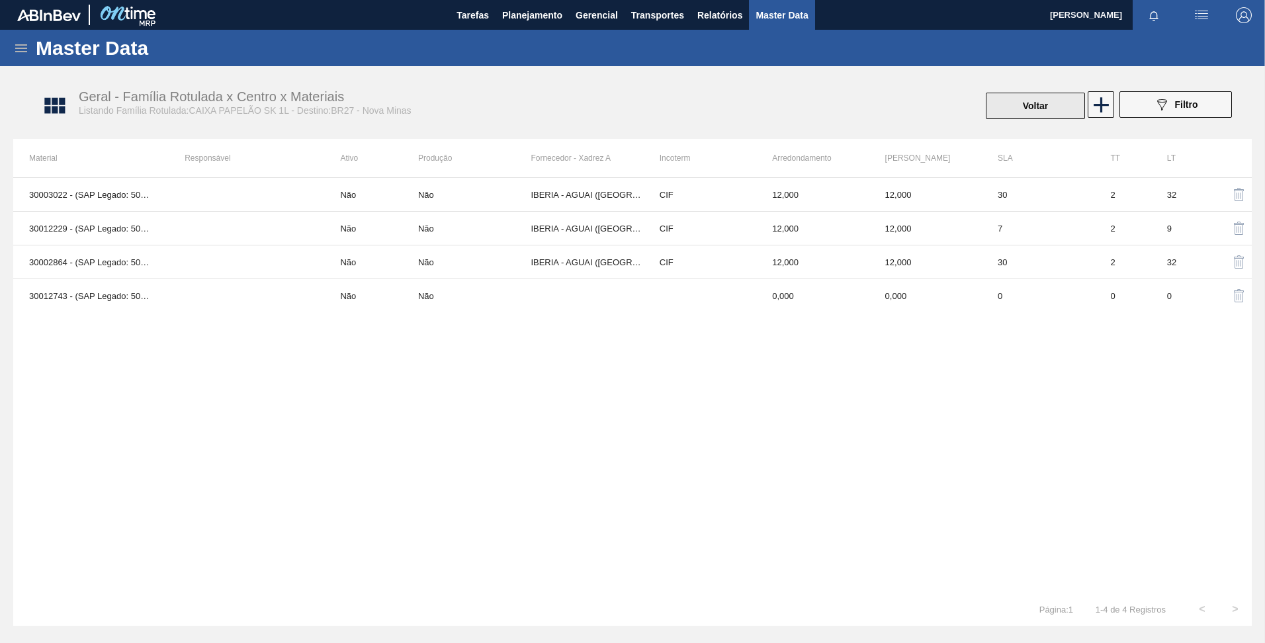
click at [1035, 109] on button "Voltar" at bounding box center [1035, 106] width 99 height 26
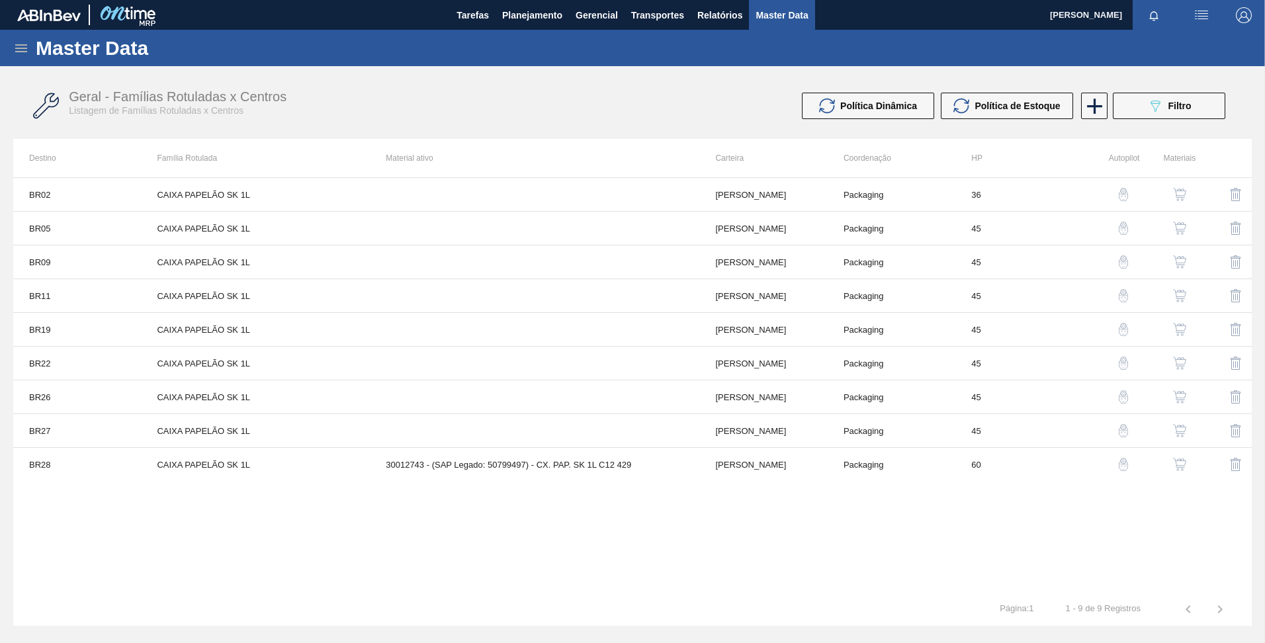
click at [1177, 461] on img "button" at bounding box center [1179, 464] width 13 height 13
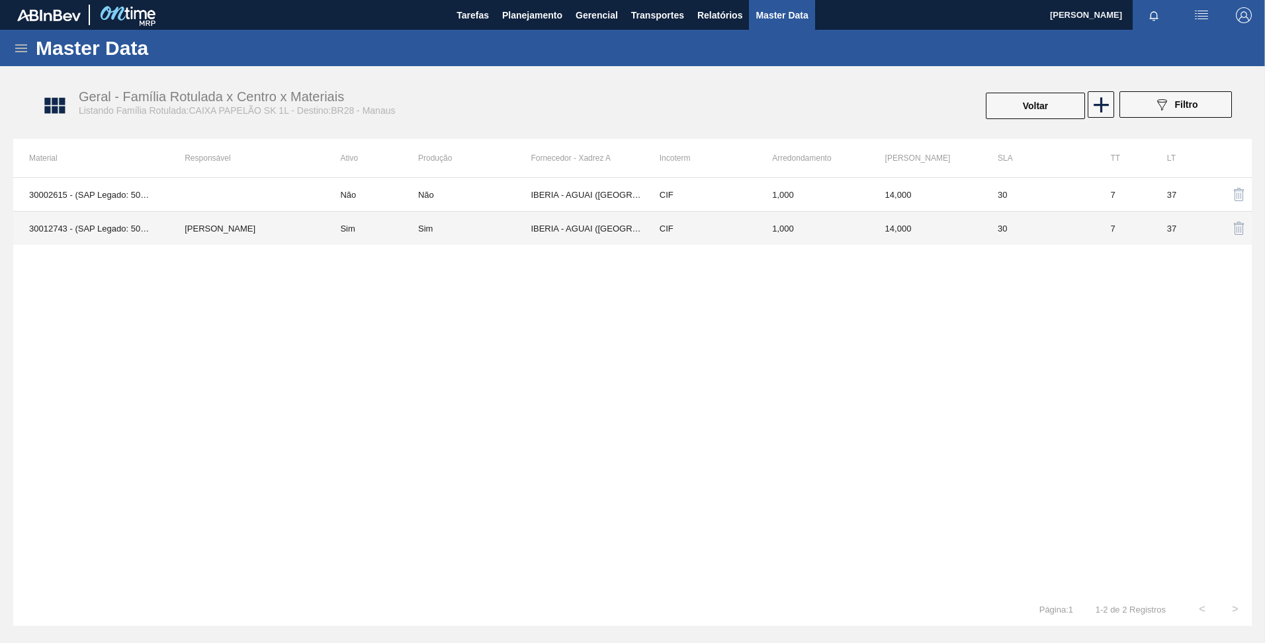
click at [571, 220] on td "IBERIA - AGUAI ([GEOGRAPHIC_DATA])" at bounding box center [587, 229] width 113 height 34
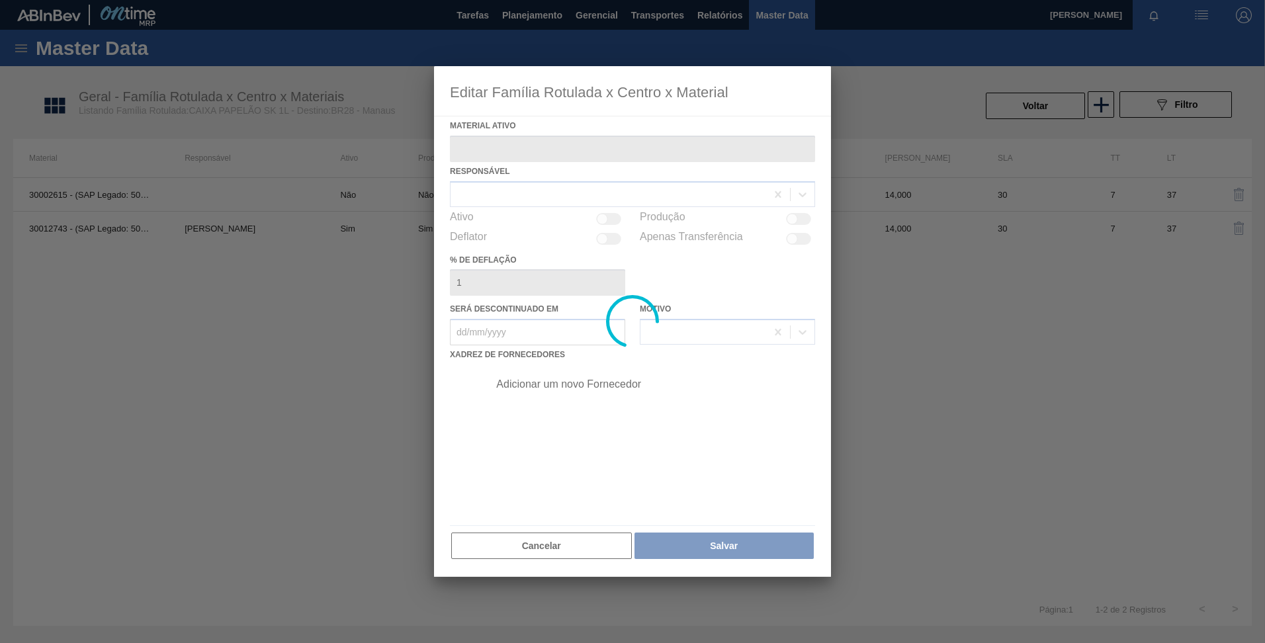
type ativo "30012743 - (SAP Legado: 50799497) - CX. PAP. SK 1L C12 429"
checkbox input "true"
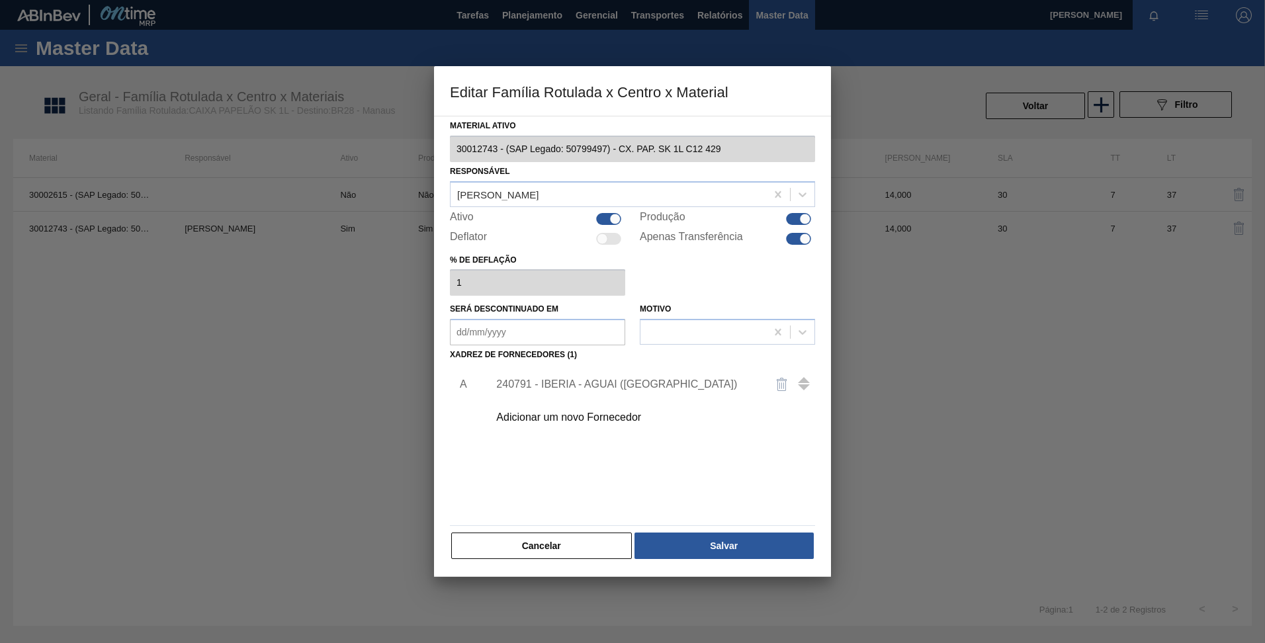
click at [614, 220] on div at bounding box center [615, 218] width 11 height 11
checkbox input "false"
click at [807, 222] on div at bounding box center [805, 218] width 11 height 11
checkbox input "false"
click at [735, 556] on button "Salvar" at bounding box center [724, 546] width 179 height 26
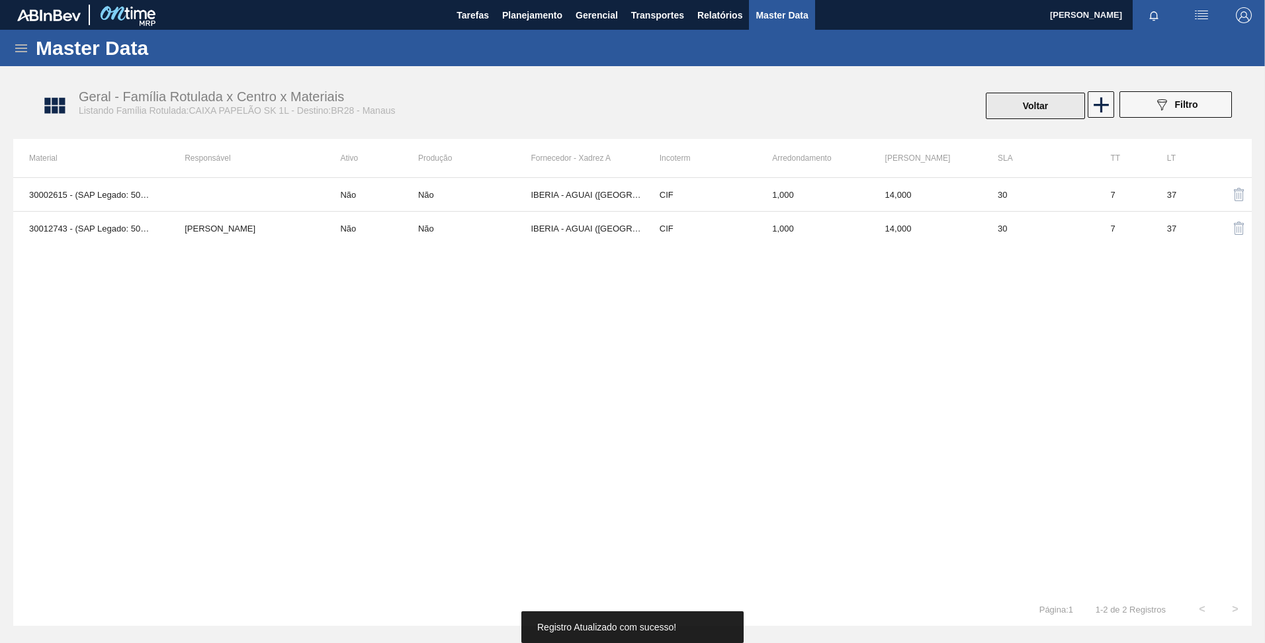
click at [1026, 101] on button "Voltar" at bounding box center [1035, 106] width 99 height 26
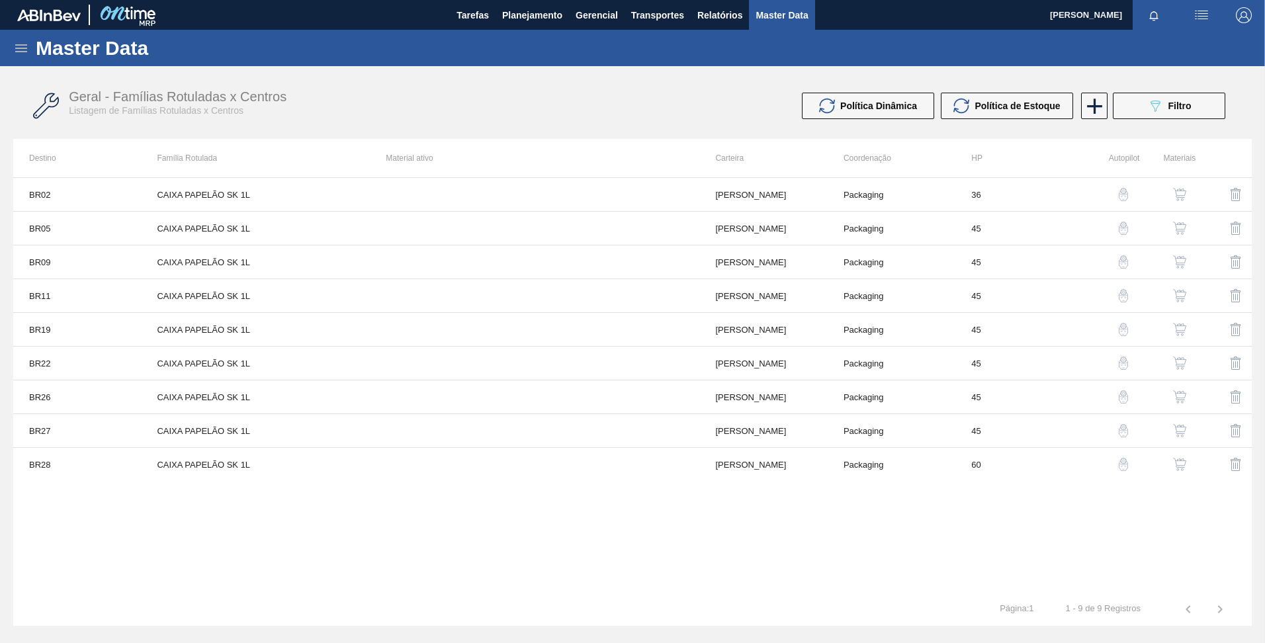
click at [1121, 462] on img "button" at bounding box center [1123, 464] width 13 height 13
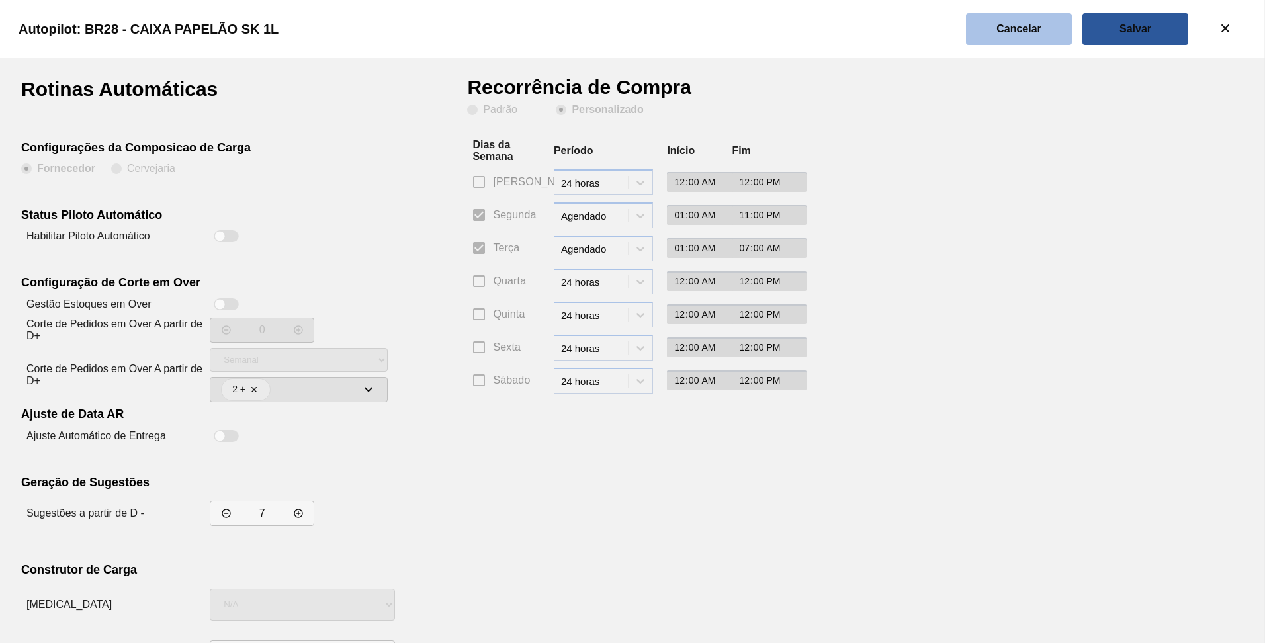
click at [1013, 36] on button "Cancelar" at bounding box center [1019, 29] width 106 height 32
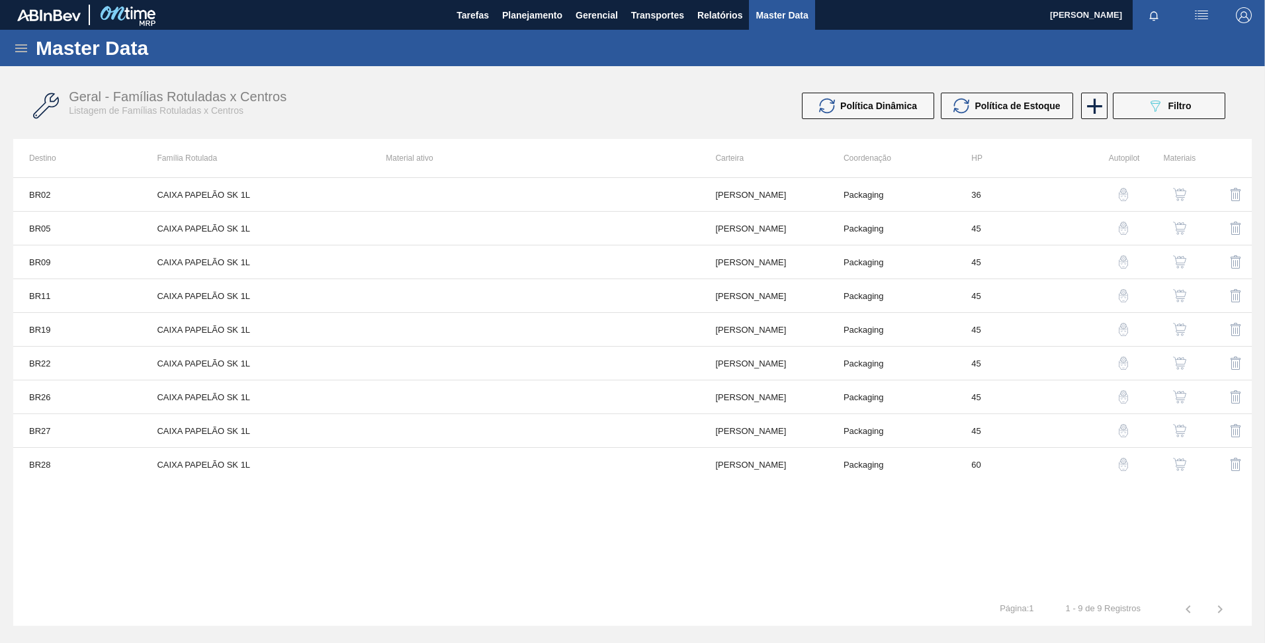
click at [1128, 430] on img "button" at bounding box center [1123, 430] width 13 height 13
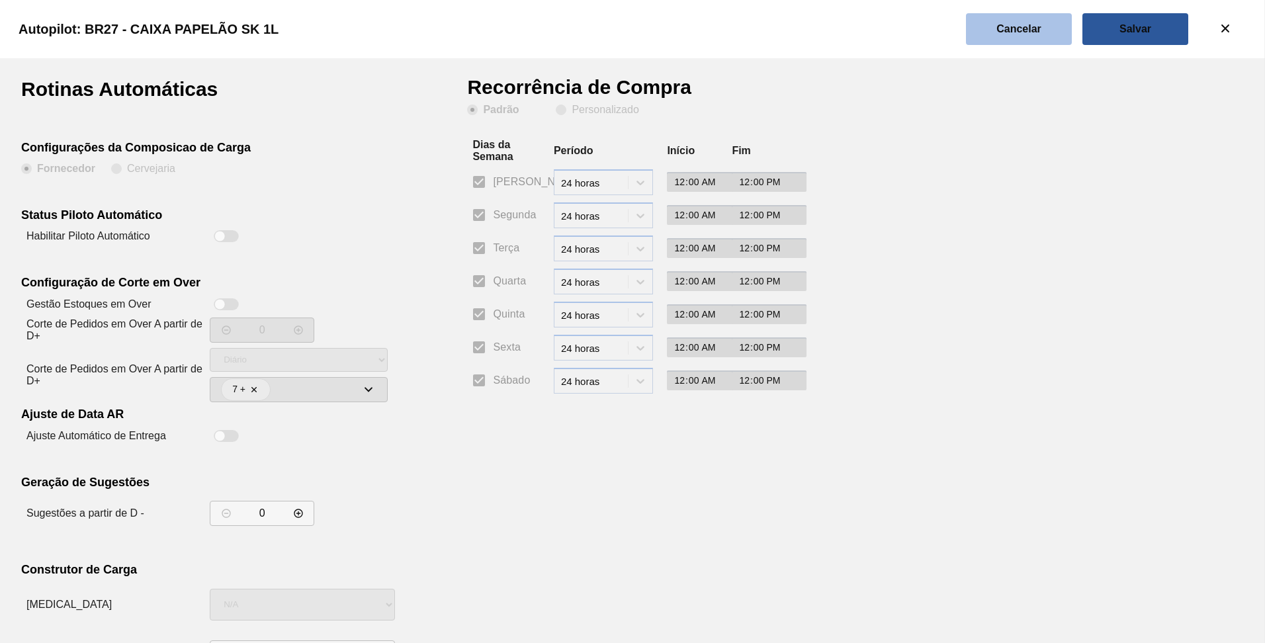
click at [998, 34] on button "Cancelar" at bounding box center [1019, 29] width 106 height 32
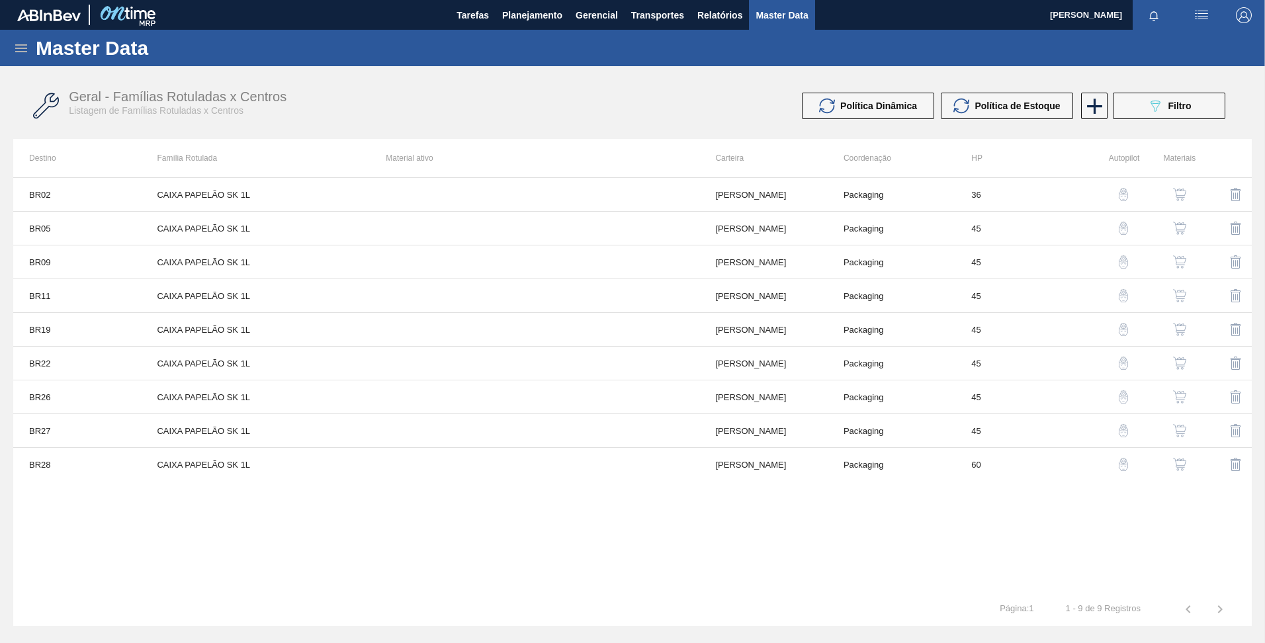
click at [1122, 390] on button "button" at bounding box center [1124, 397] width 32 height 32
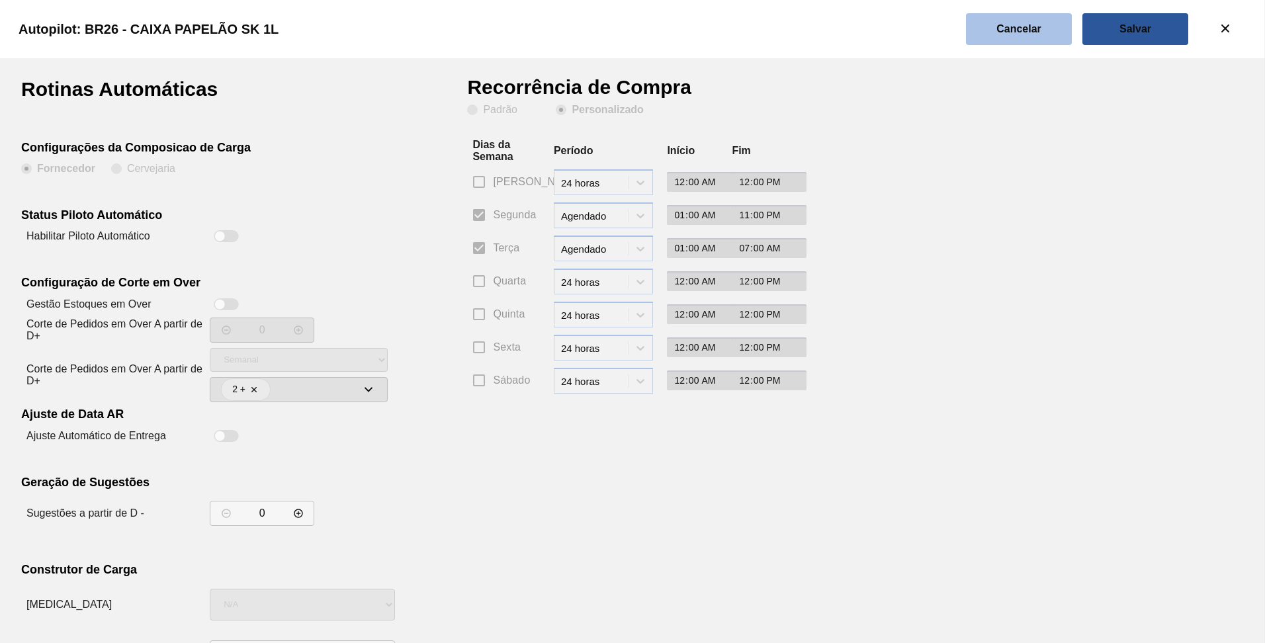
click at [0, 0] on slot "Cancelar" at bounding box center [0, 0] width 0 height 0
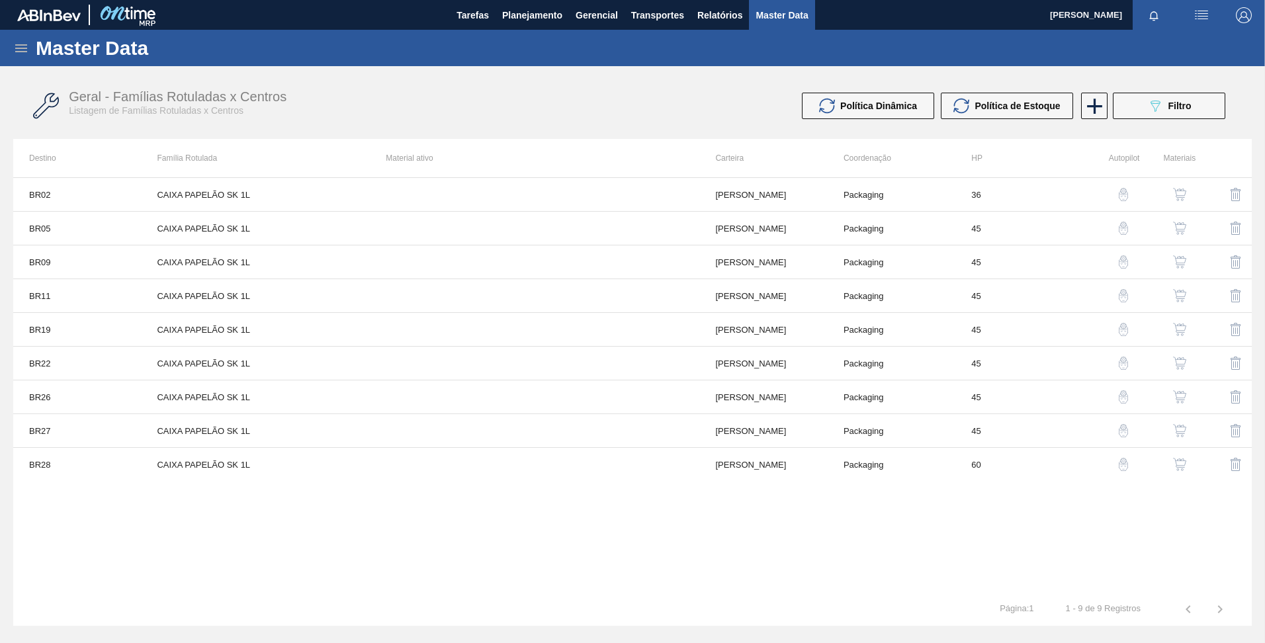
click at [1126, 364] on img "button" at bounding box center [1123, 363] width 13 height 13
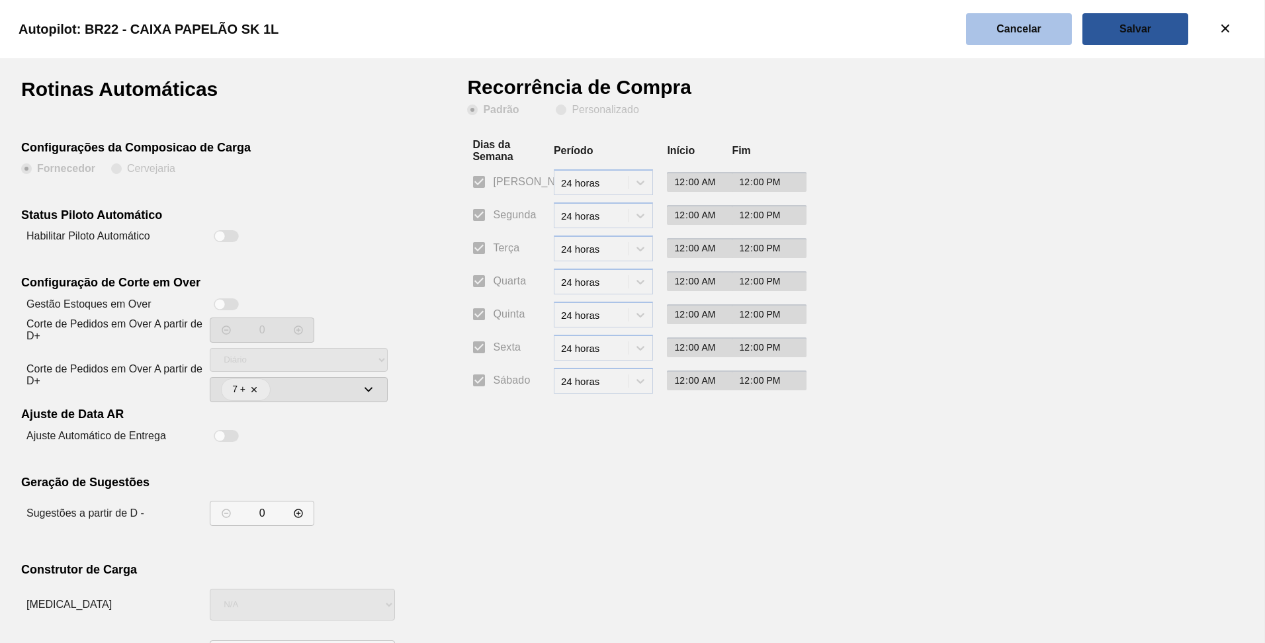
click at [999, 44] on button "Cancelar" at bounding box center [1019, 29] width 106 height 32
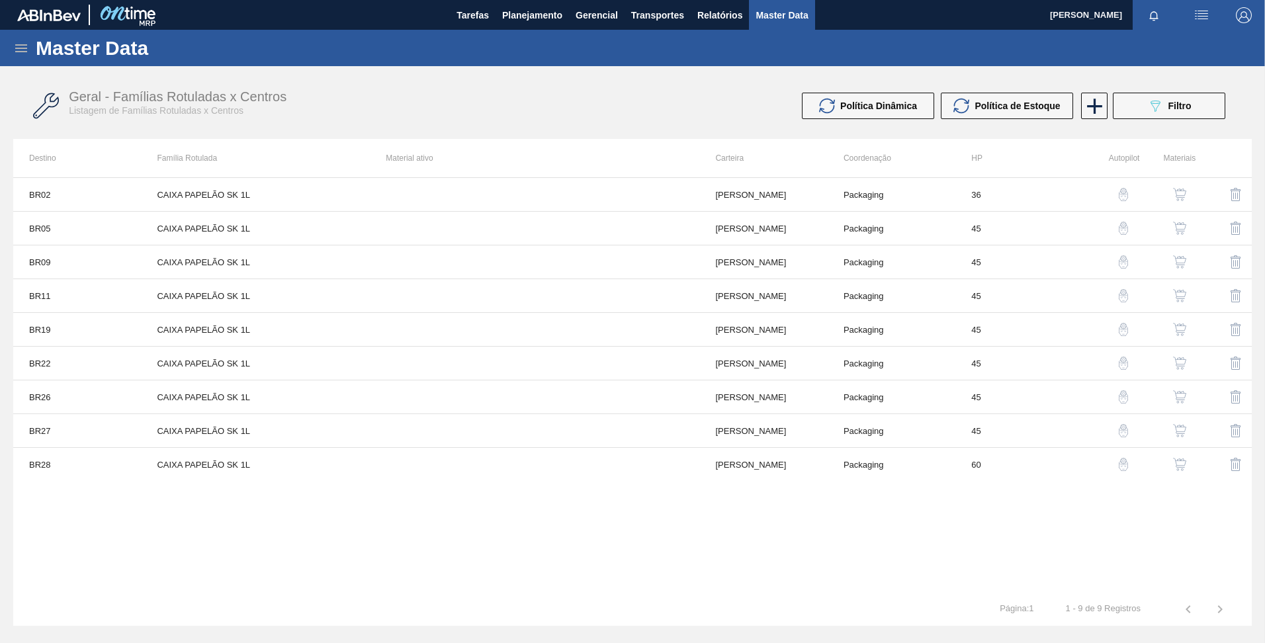
click at [1121, 334] on img "button" at bounding box center [1123, 329] width 13 height 13
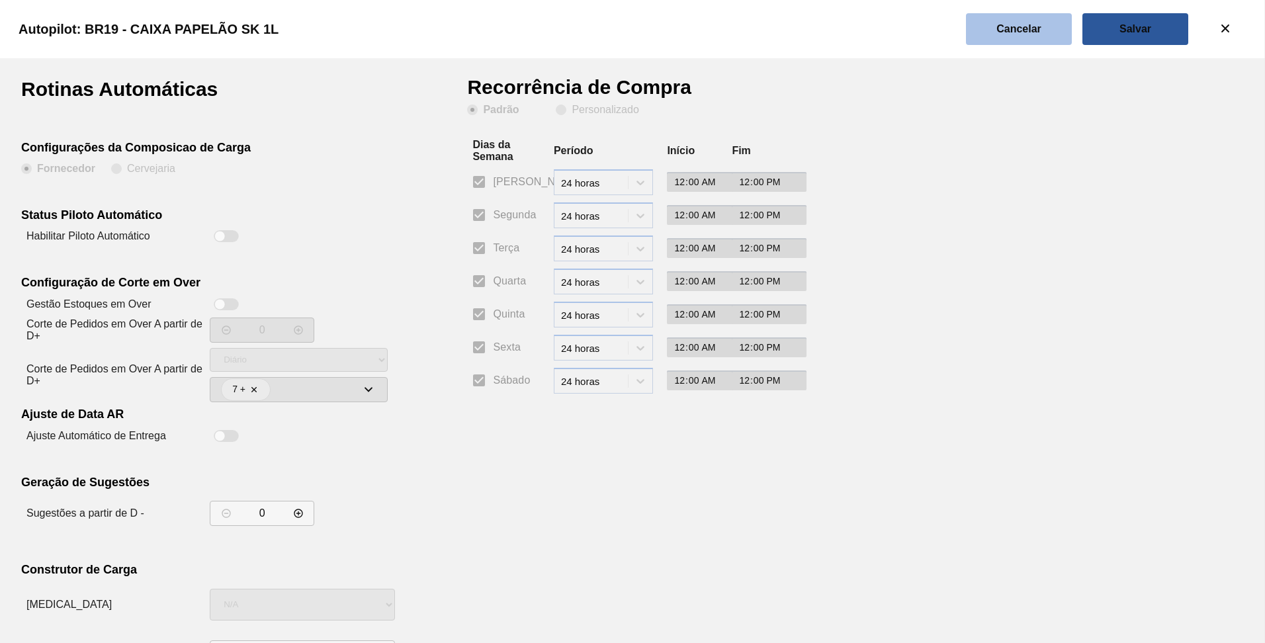
click at [0, 0] on slot "Cancelar" at bounding box center [0, 0] width 0 height 0
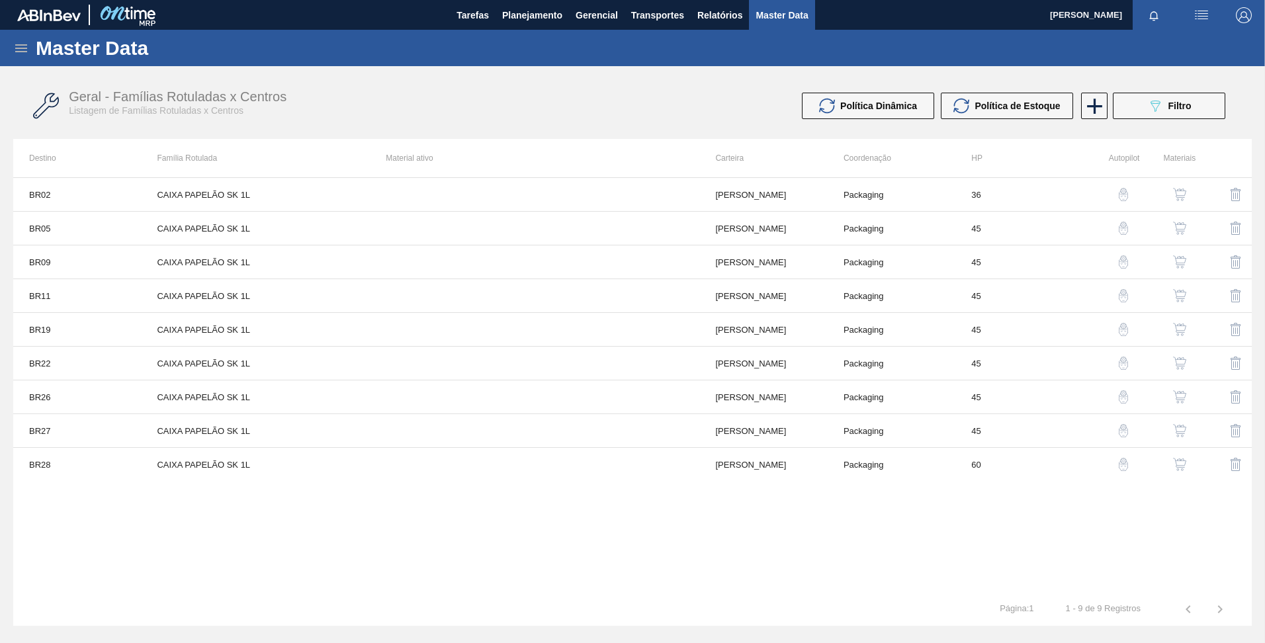
click at [1121, 286] on button "button" at bounding box center [1124, 296] width 32 height 32
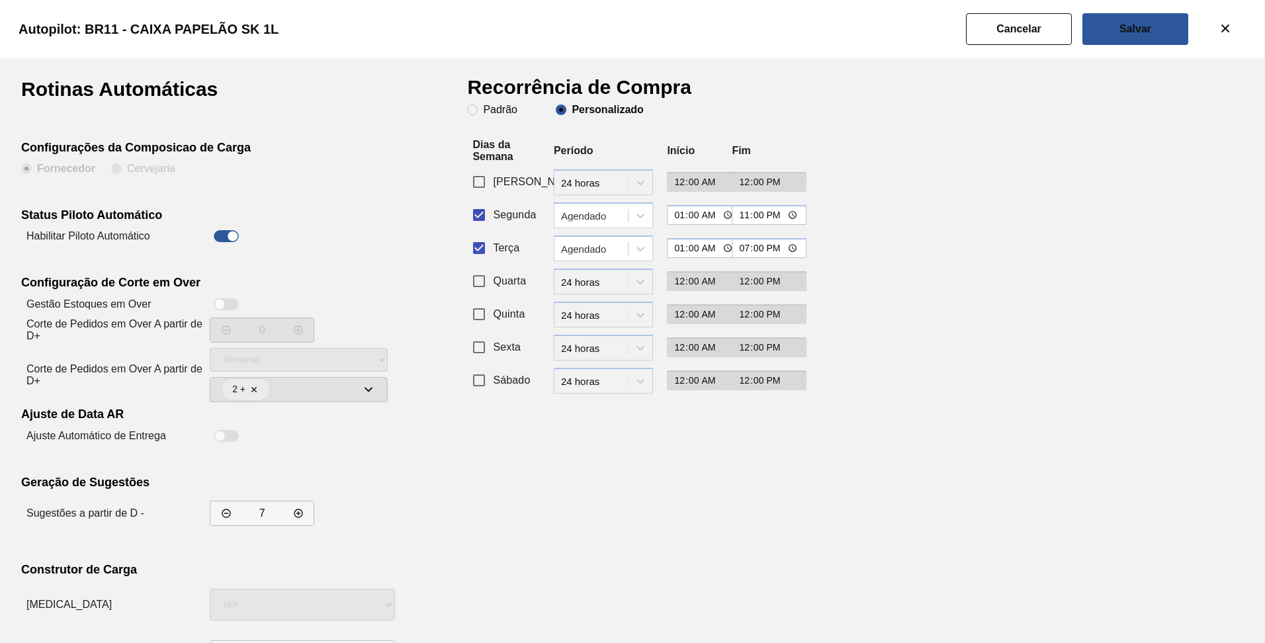
click at [222, 234] on div at bounding box center [226, 236] width 25 height 12
checkbox input "false"
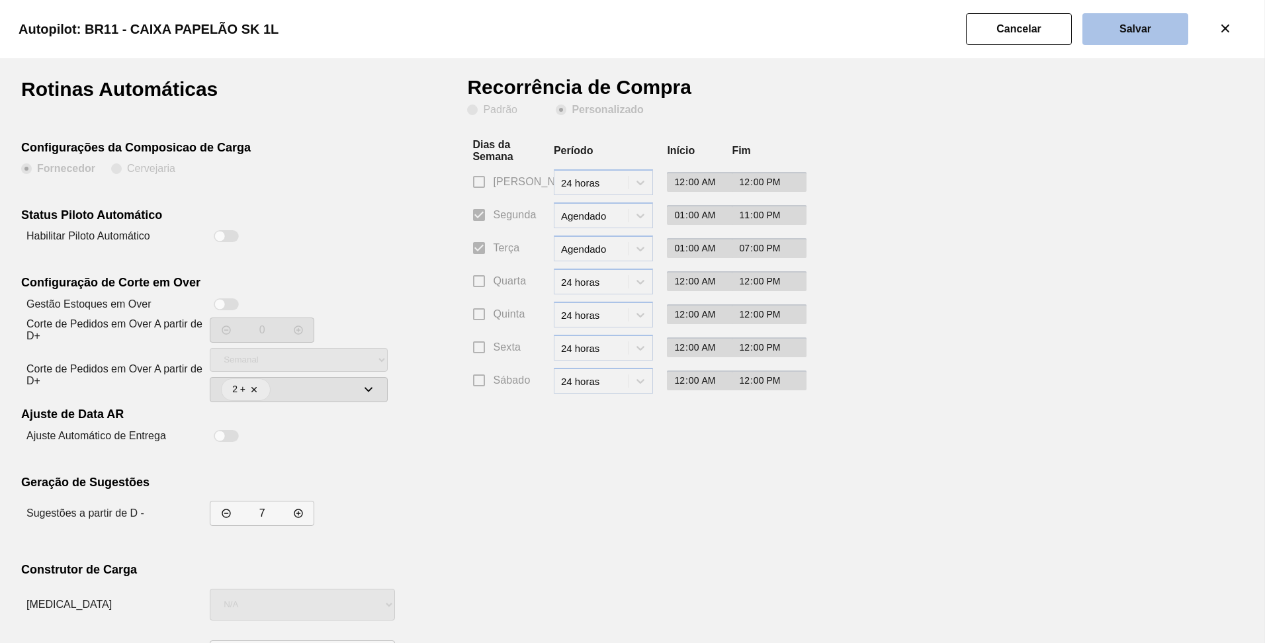
click at [0, 0] on slot "Salvar" at bounding box center [0, 0] width 0 height 0
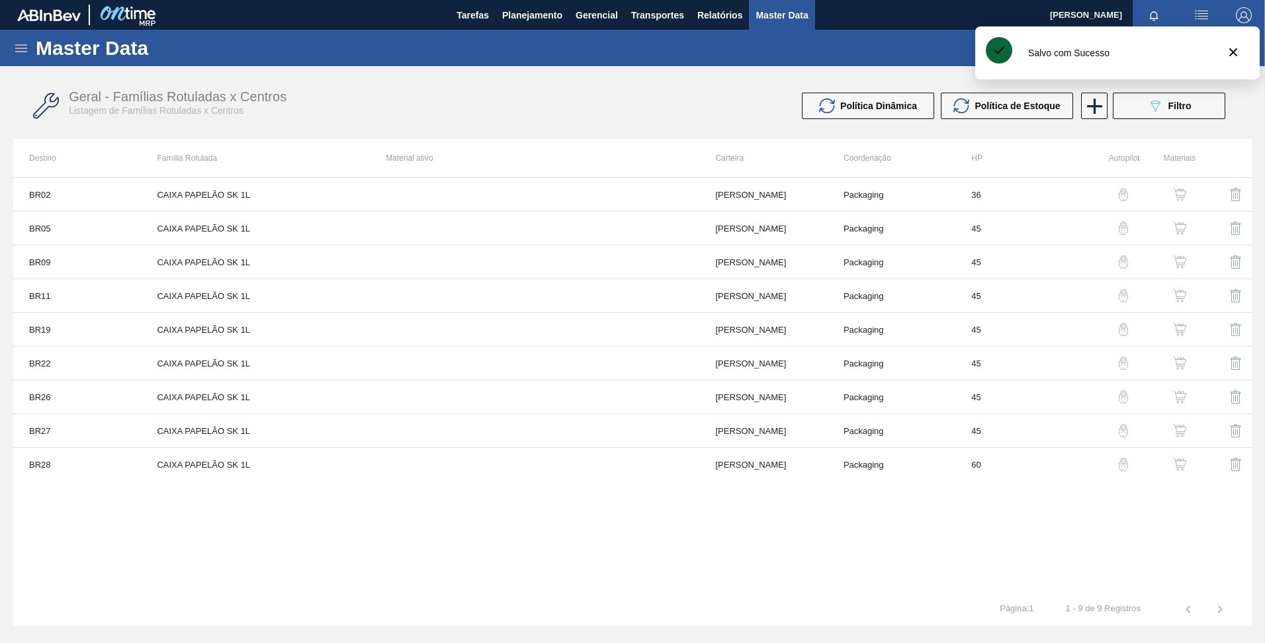
click at [1182, 330] on img "button" at bounding box center [1179, 329] width 13 height 13
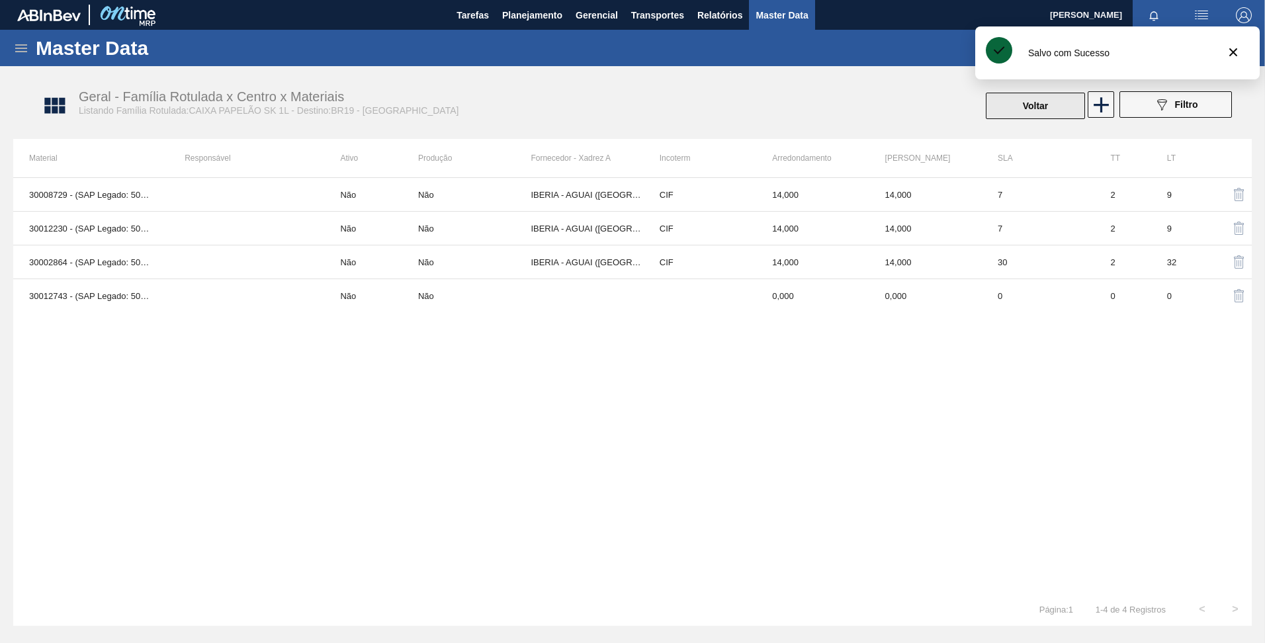
click at [1061, 107] on button "Voltar" at bounding box center [1035, 106] width 99 height 26
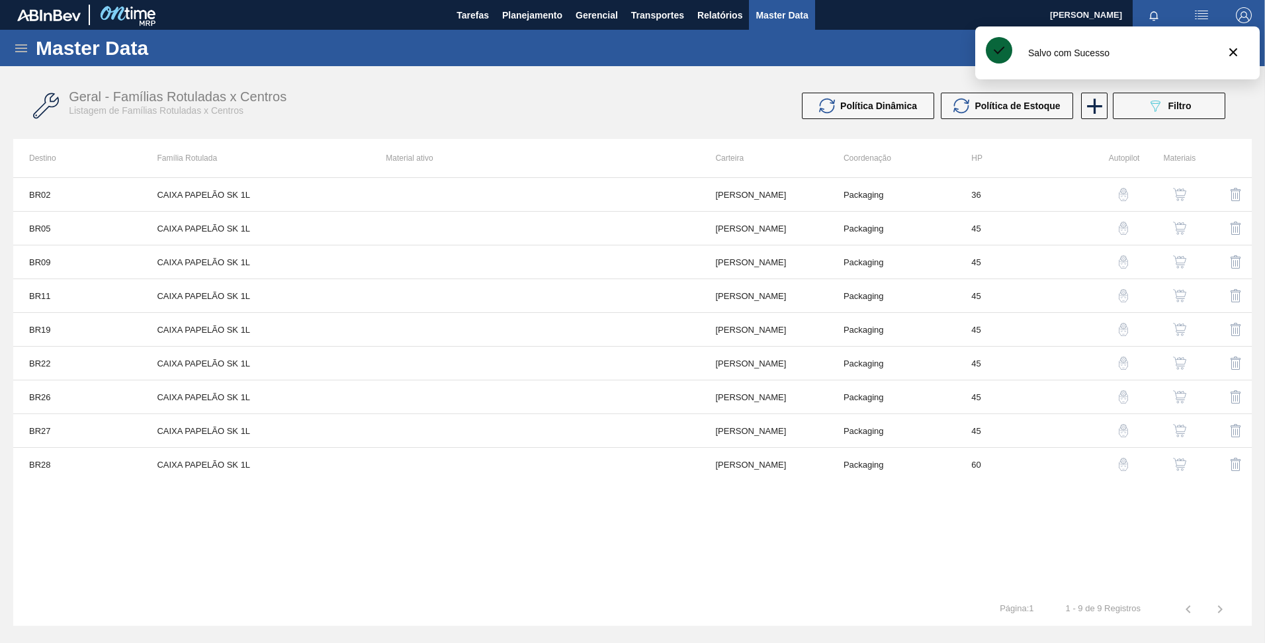
click at [1179, 263] on img "button" at bounding box center [1179, 261] width 13 height 13
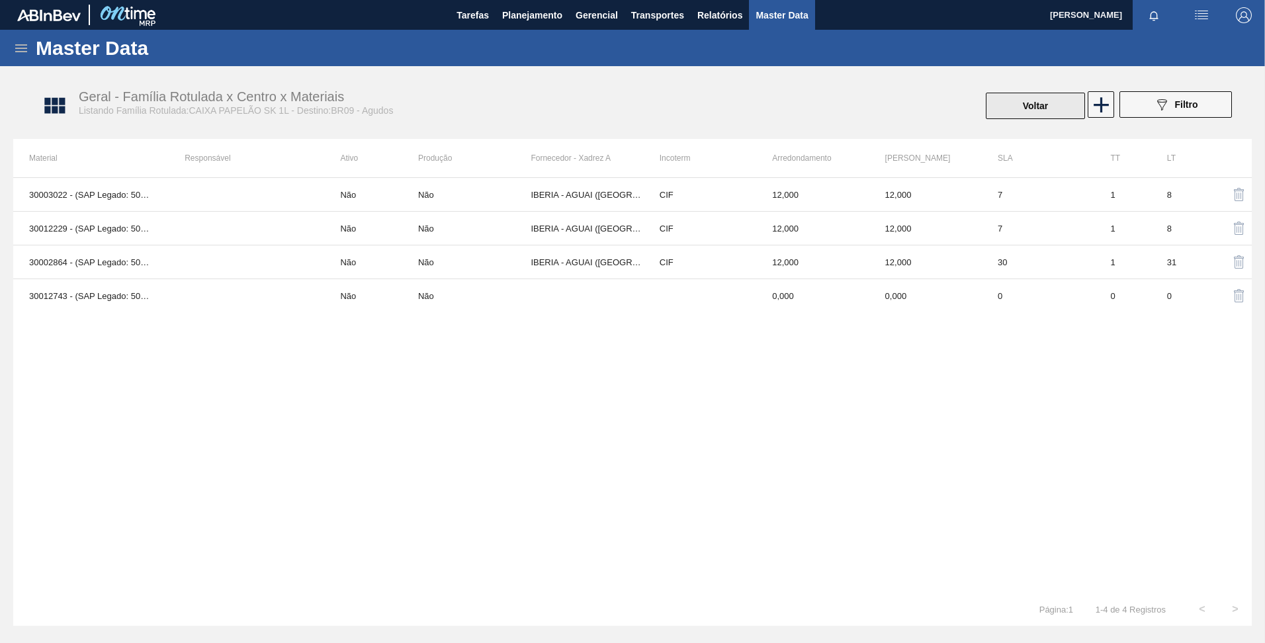
click at [1010, 102] on button "Voltar" at bounding box center [1035, 106] width 99 height 26
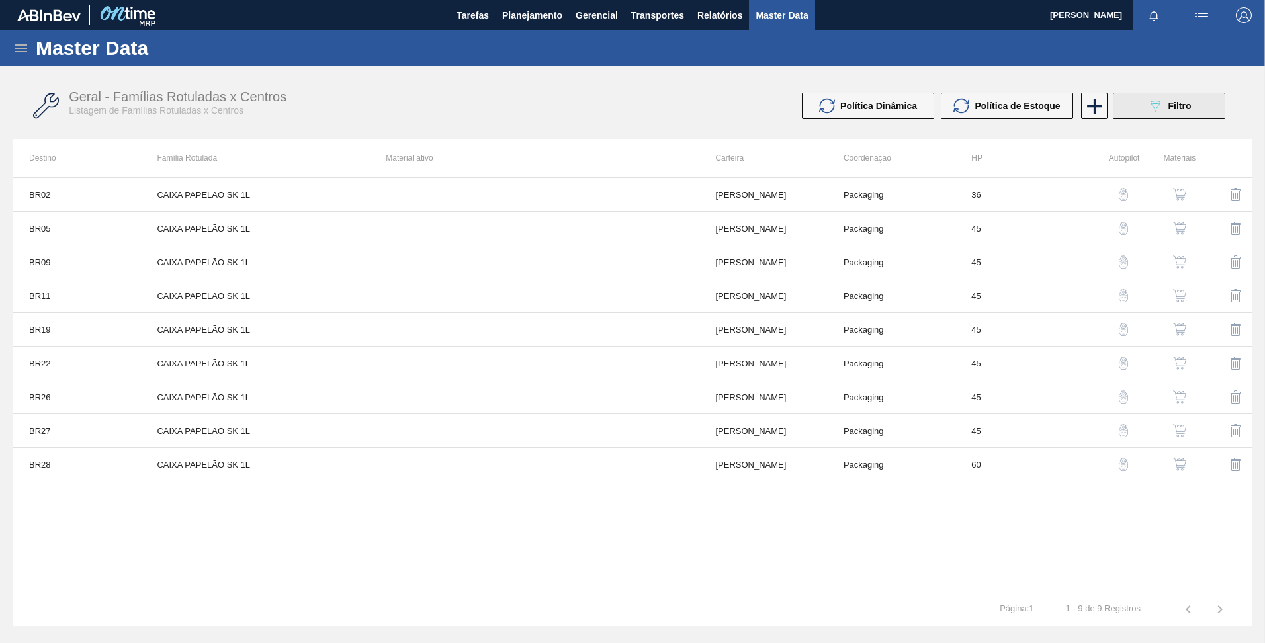
click at [1125, 111] on button "089F7B8B-B2A5-4AFE-B5C0-19BA573D28AC Filtro" at bounding box center [1169, 106] width 113 height 26
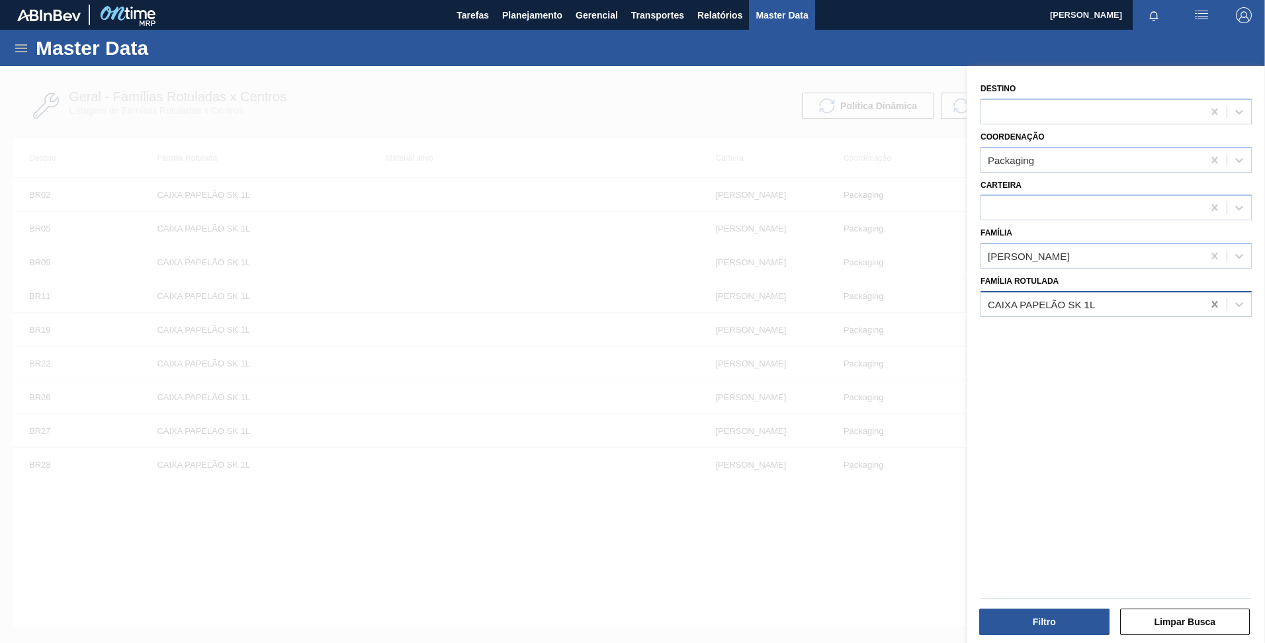
click at [1218, 302] on icon at bounding box center [1215, 304] width 13 height 13
paste Rotulada "CAIXA PAPELÃO ORIGINAL 600ML"
type Rotulada "CAIXA PAPELÃO ORIGINAL 600ML"
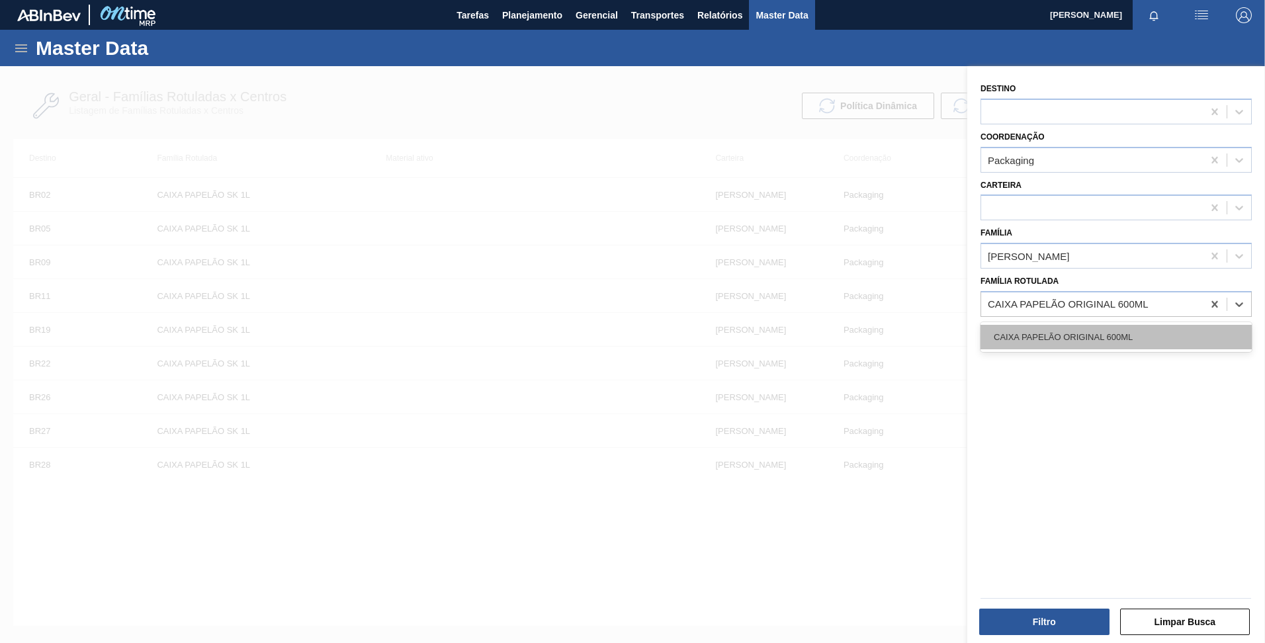
click at [1065, 347] on div "CAIXA PAPELÃO ORIGINAL 600ML" at bounding box center [1116, 337] width 271 height 24
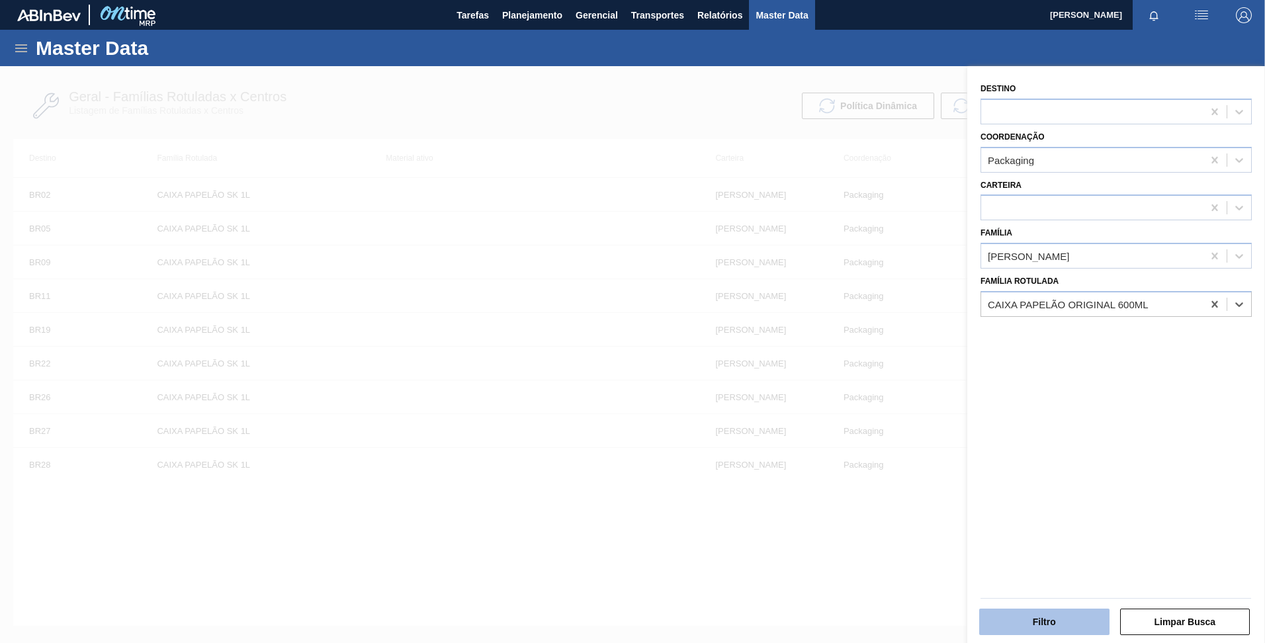
click at [1058, 610] on button "Filtro" at bounding box center [1045, 622] width 130 height 26
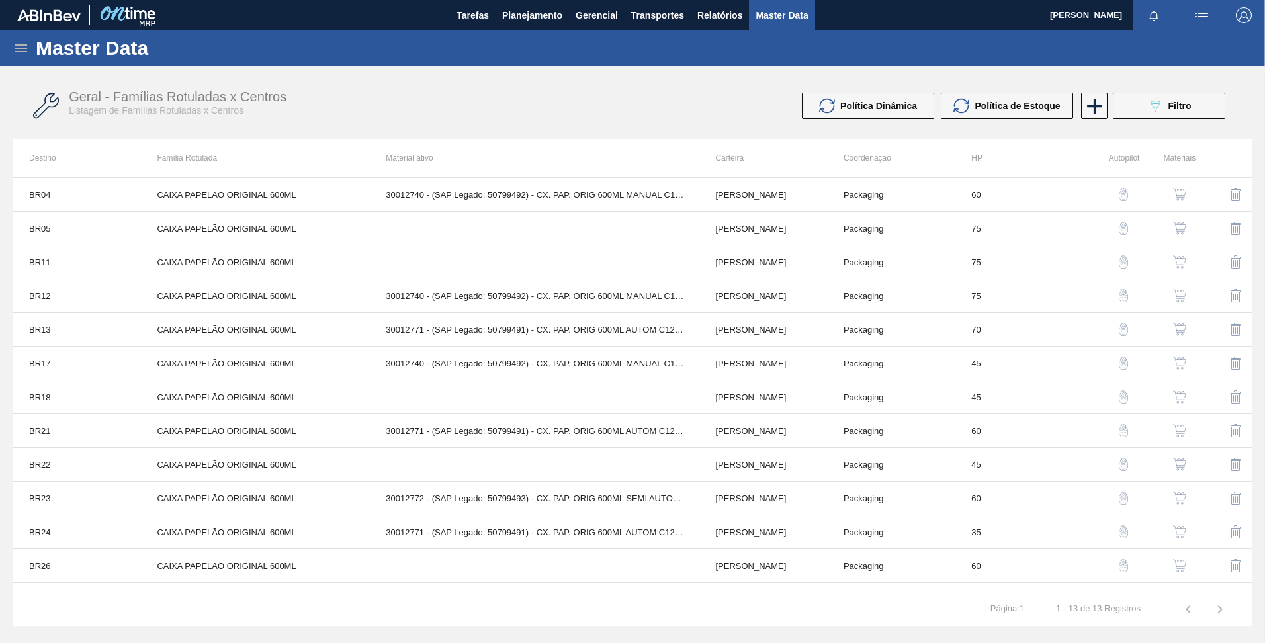
click at [1122, 201] on button "button" at bounding box center [1124, 195] width 32 height 32
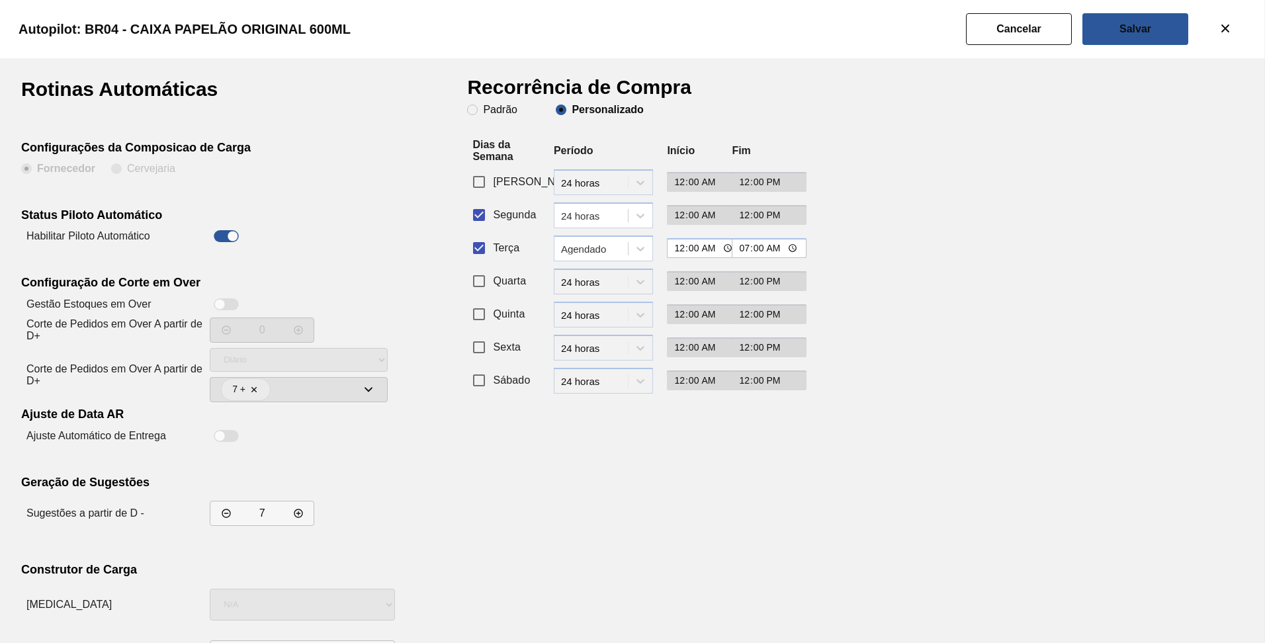
click at [498, 214] on span "Segunda" at bounding box center [514, 215] width 43 height 16
click at [493, 214] on input "Segunda" at bounding box center [479, 215] width 28 height 28
checkbox input "false"
click at [592, 249] on div "Agendado" at bounding box center [595, 248] width 68 height 11
click at [591, 281] on div "24 horas" at bounding box center [603, 281] width 99 height 24
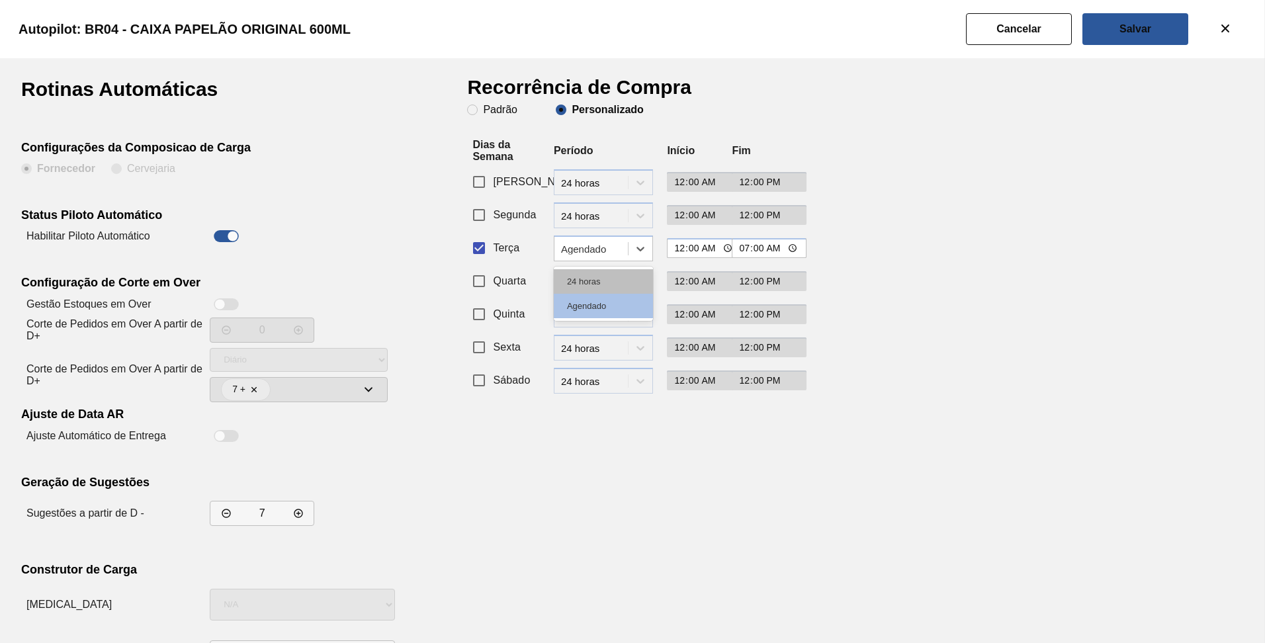
type input "12:00"
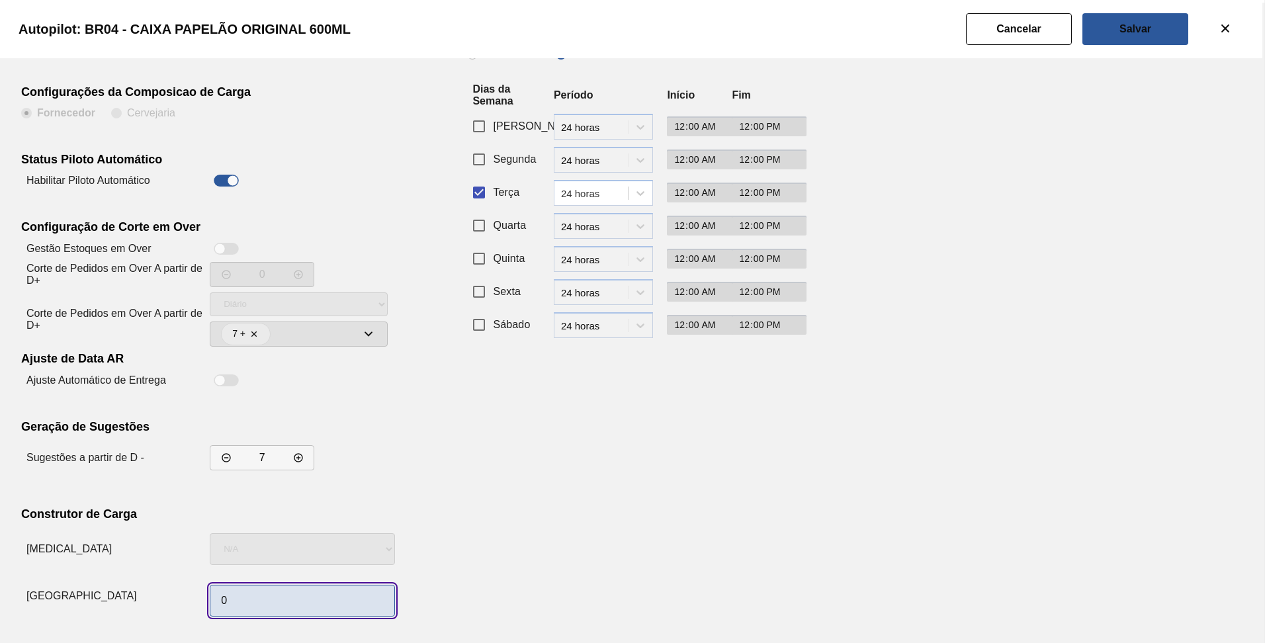
click at [265, 604] on input "0" at bounding box center [302, 601] width 185 height 32
type input "1"
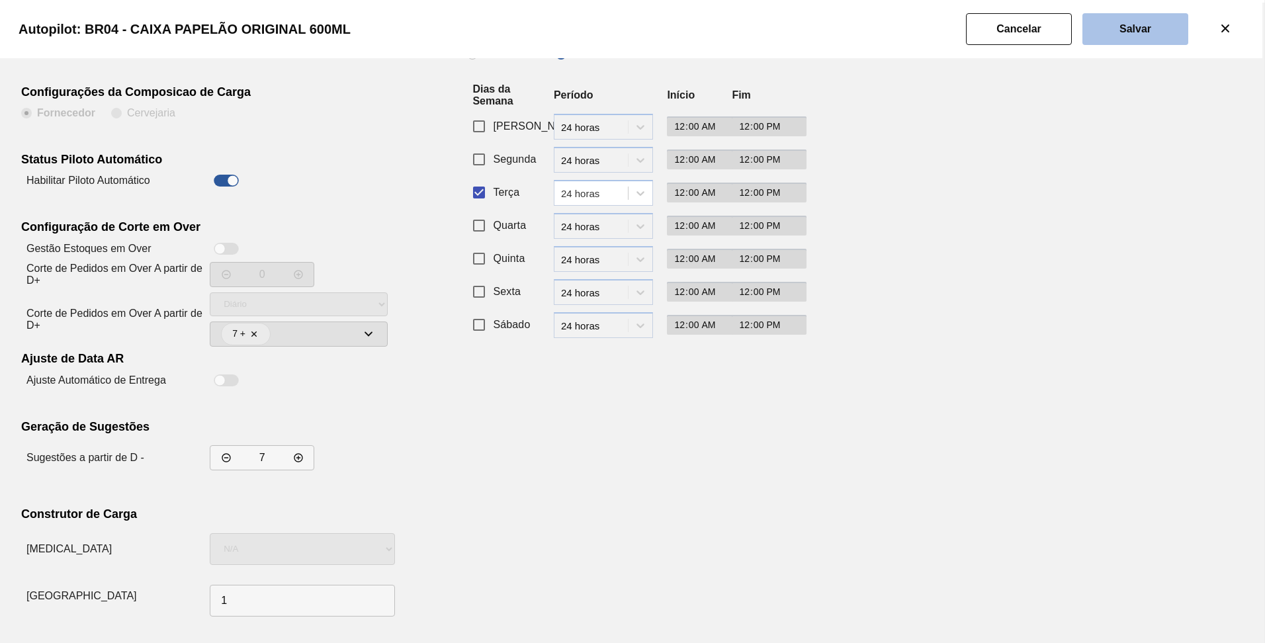
click at [1126, 38] on button "Salvar" at bounding box center [1136, 29] width 106 height 32
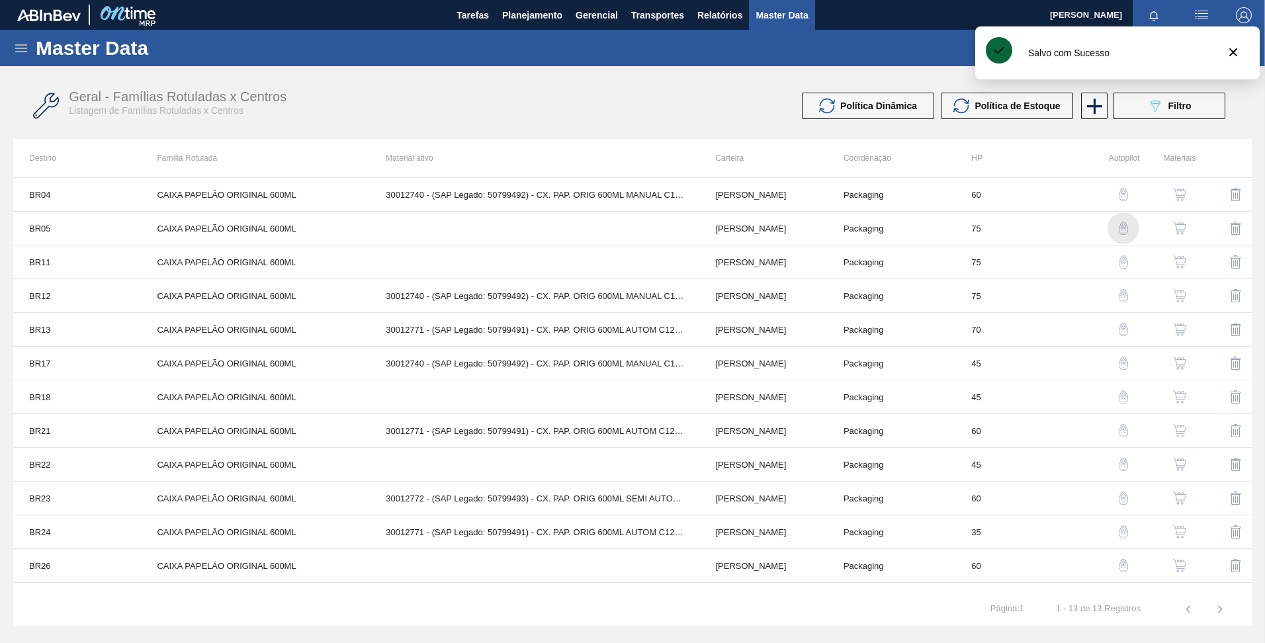
click at [1119, 232] on img "button" at bounding box center [1123, 228] width 13 height 13
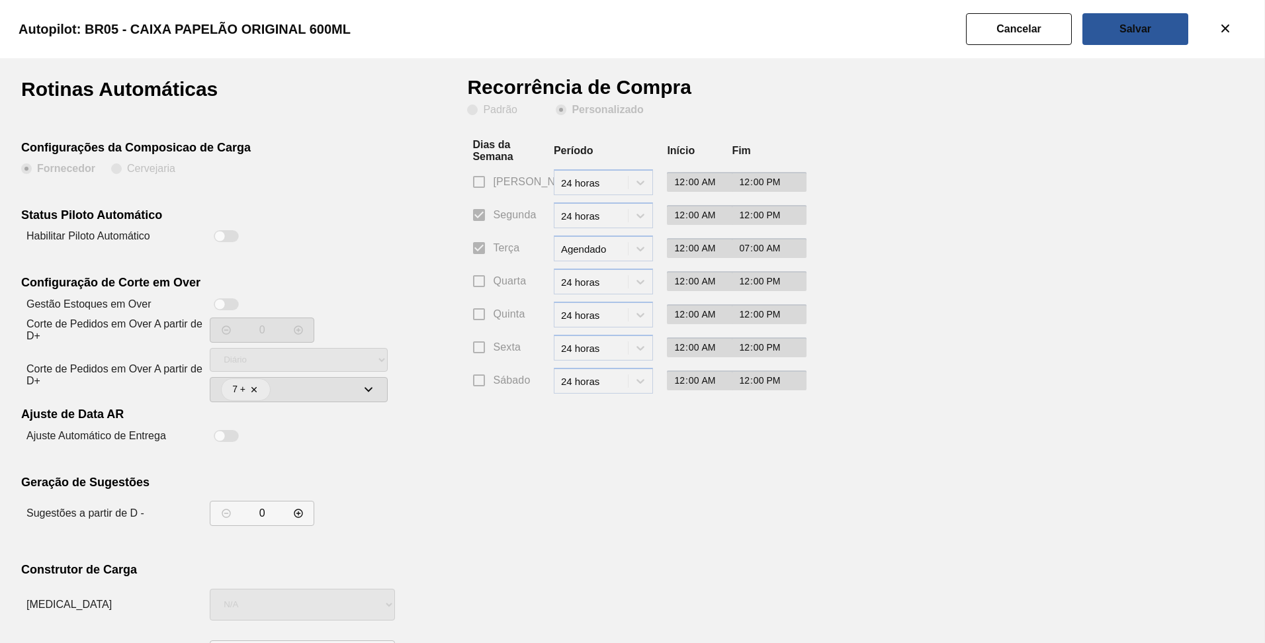
click at [220, 240] on div at bounding box center [219, 236] width 11 height 11
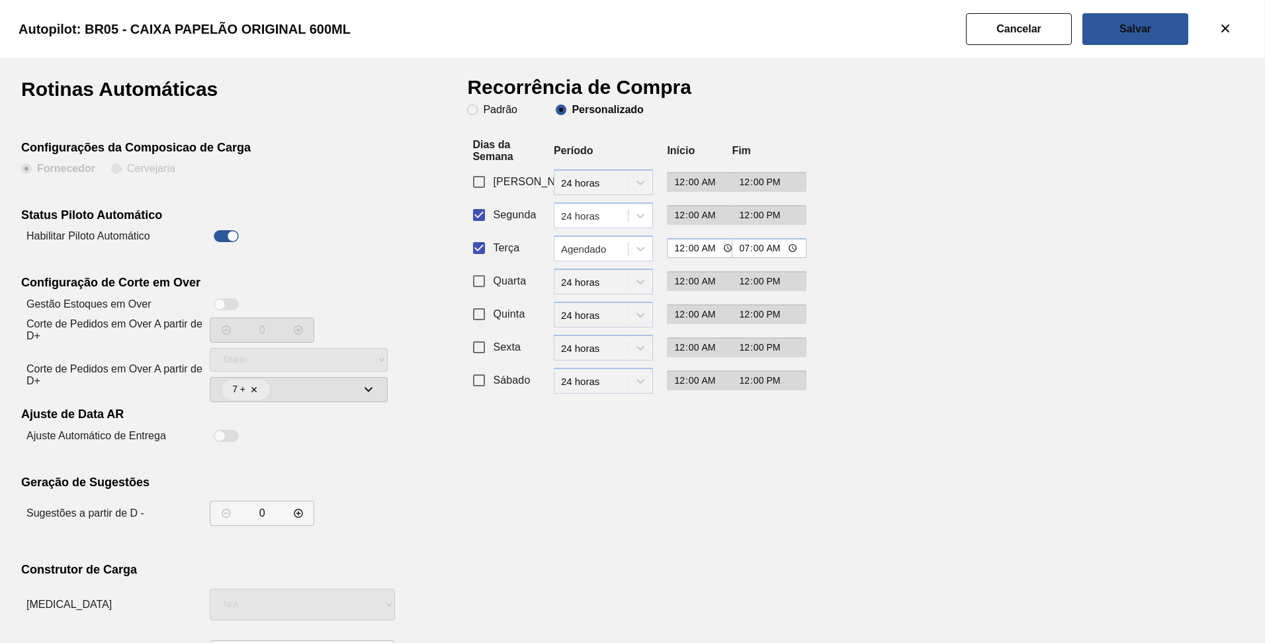
click at [220, 240] on div at bounding box center [226, 236] width 25 height 12
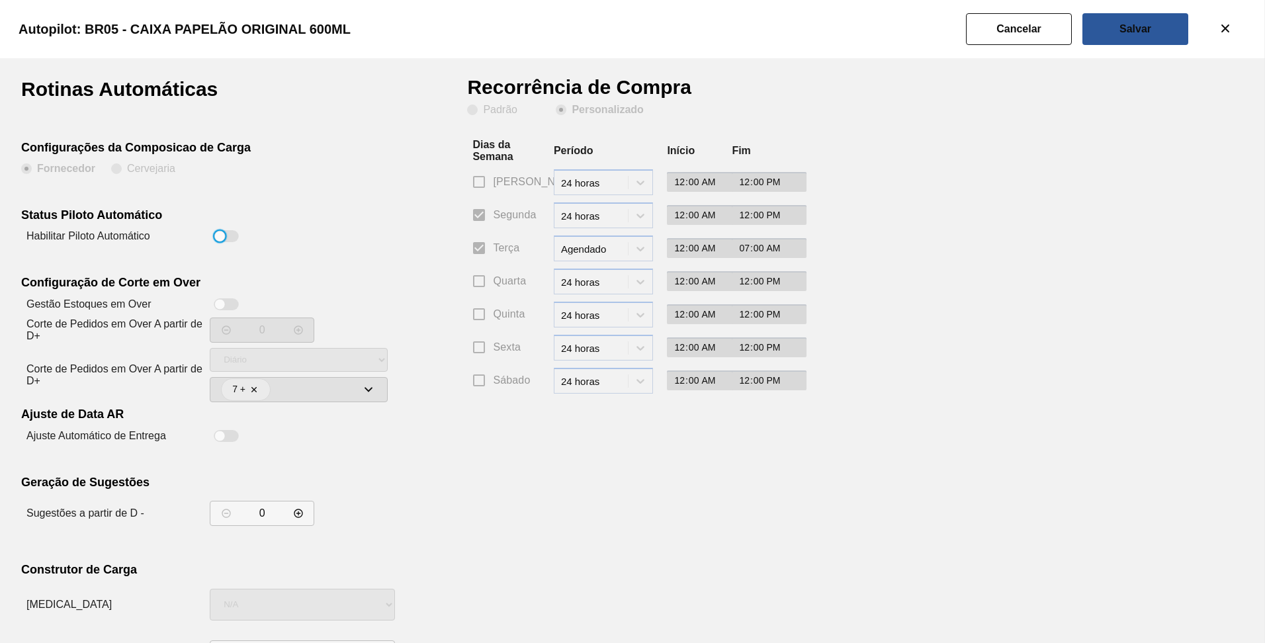
click at [216, 239] on div at bounding box center [219, 236] width 11 height 11
checkbox input "true"
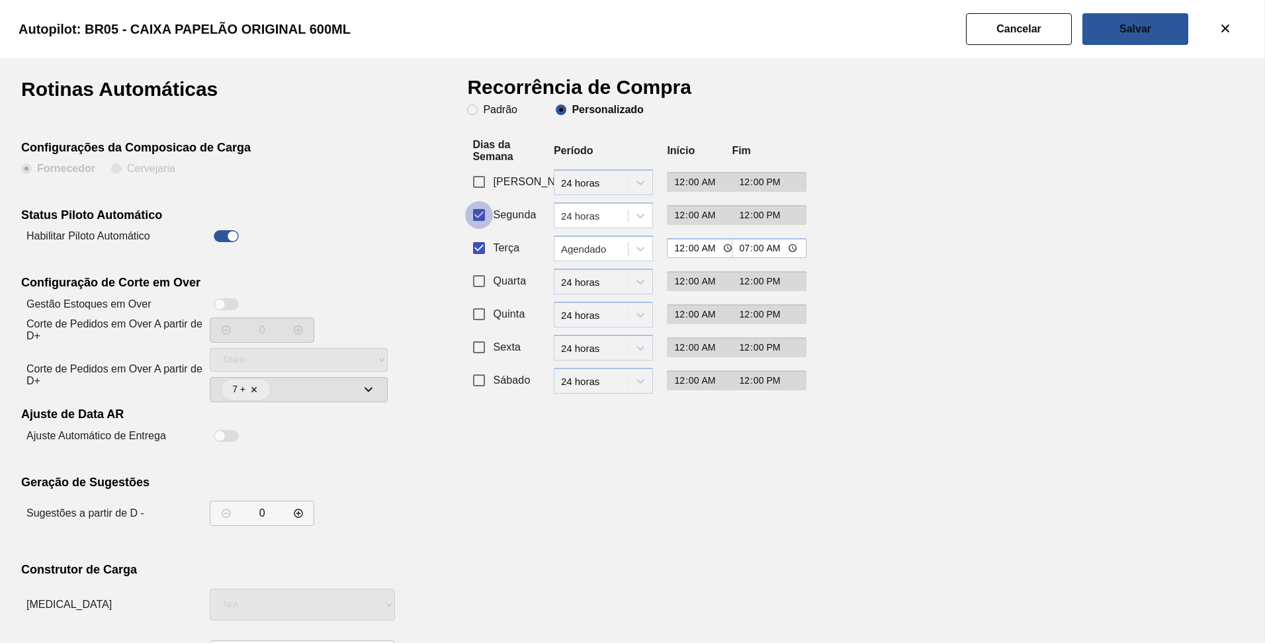
click at [472, 217] on input "Segunda" at bounding box center [479, 215] width 28 height 28
checkbox input "false"
click at [623, 244] on div "Agendado" at bounding box center [595, 248] width 68 height 11
click at [623, 271] on div "24 horas" at bounding box center [603, 281] width 99 height 24
type input "12:00"
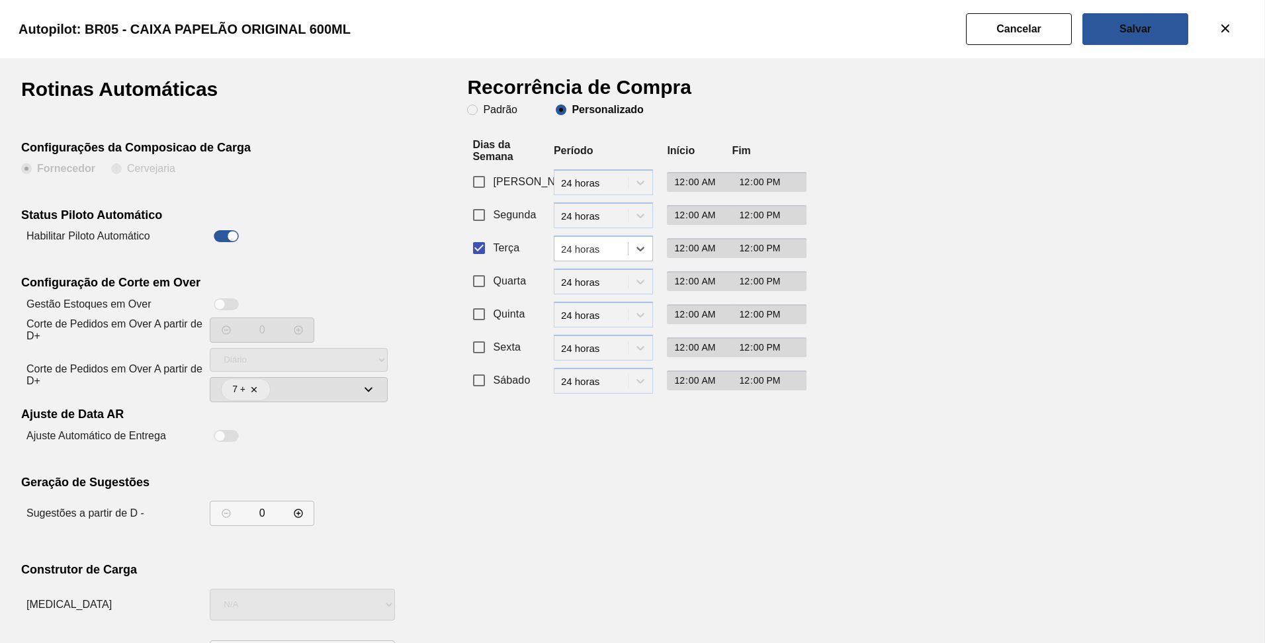
scroll to position [56, 0]
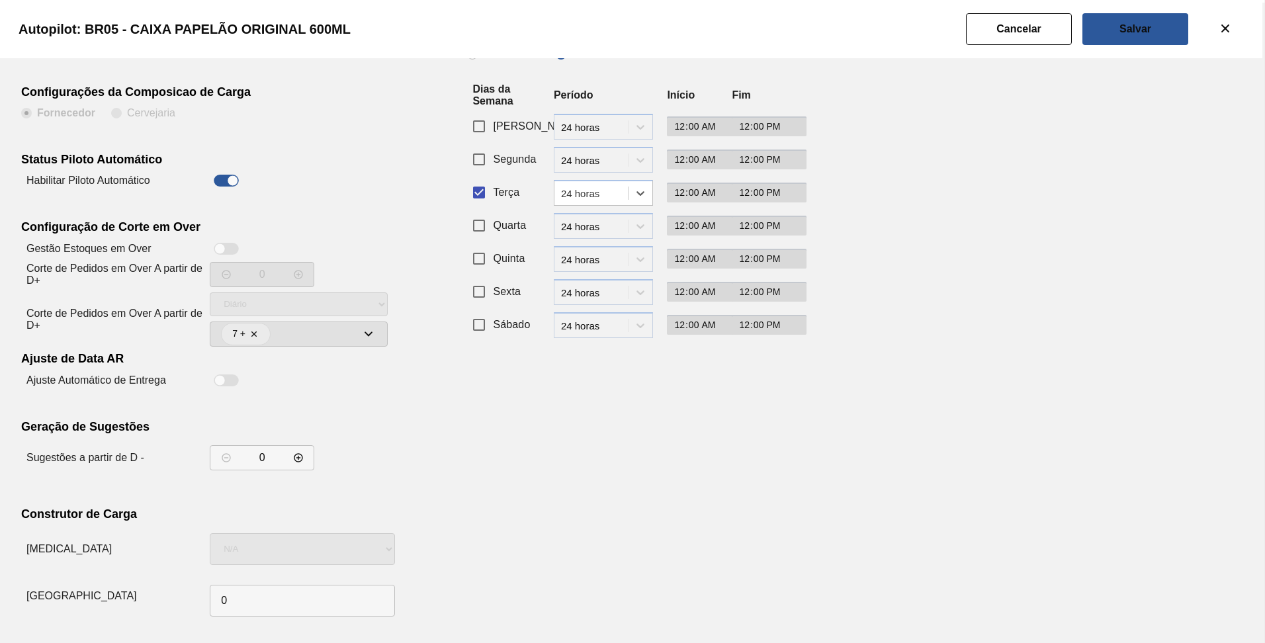
click at [277, 462] on input "0" at bounding box center [263, 457] width 34 height 13
type input "7"
click at [255, 602] on input "0" at bounding box center [302, 601] width 185 height 32
type input "1"
click at [794, 390] on div "Rotinas Automáticas Configurações da Composicao de Carga Fornecedor Cervejaria …" at bounding box center [632, 323] width 1223 height 598
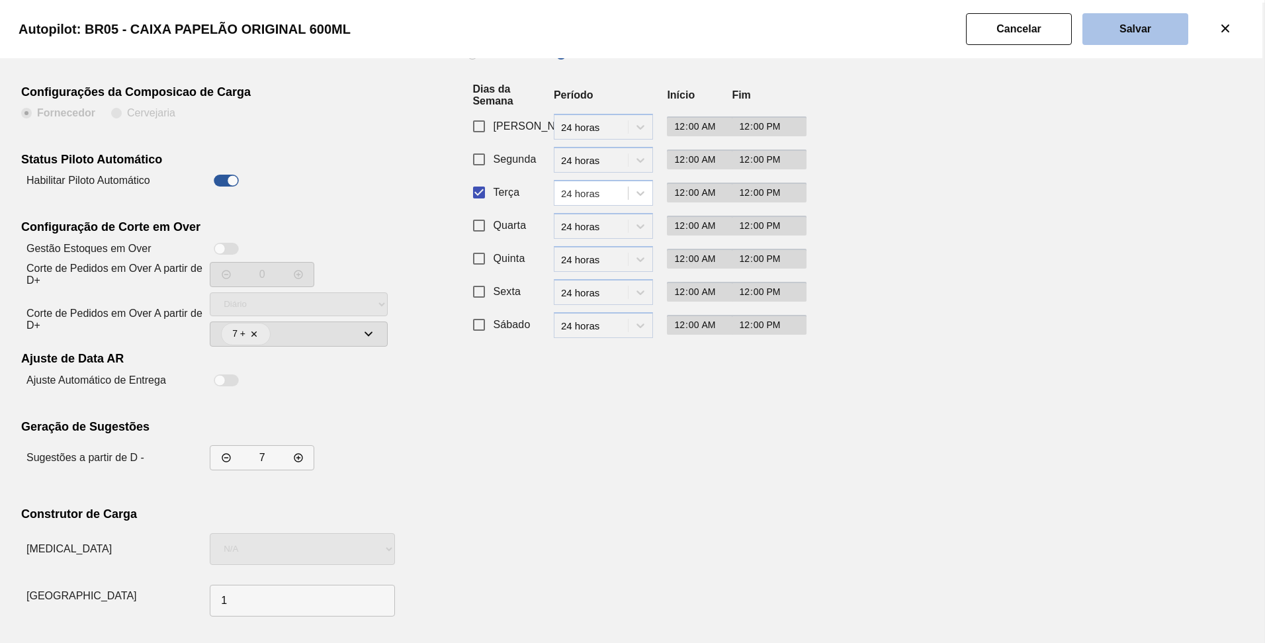
click at [1131, 14] on button "Salvar" at bounding box center [1136, 29] width 106 height 32
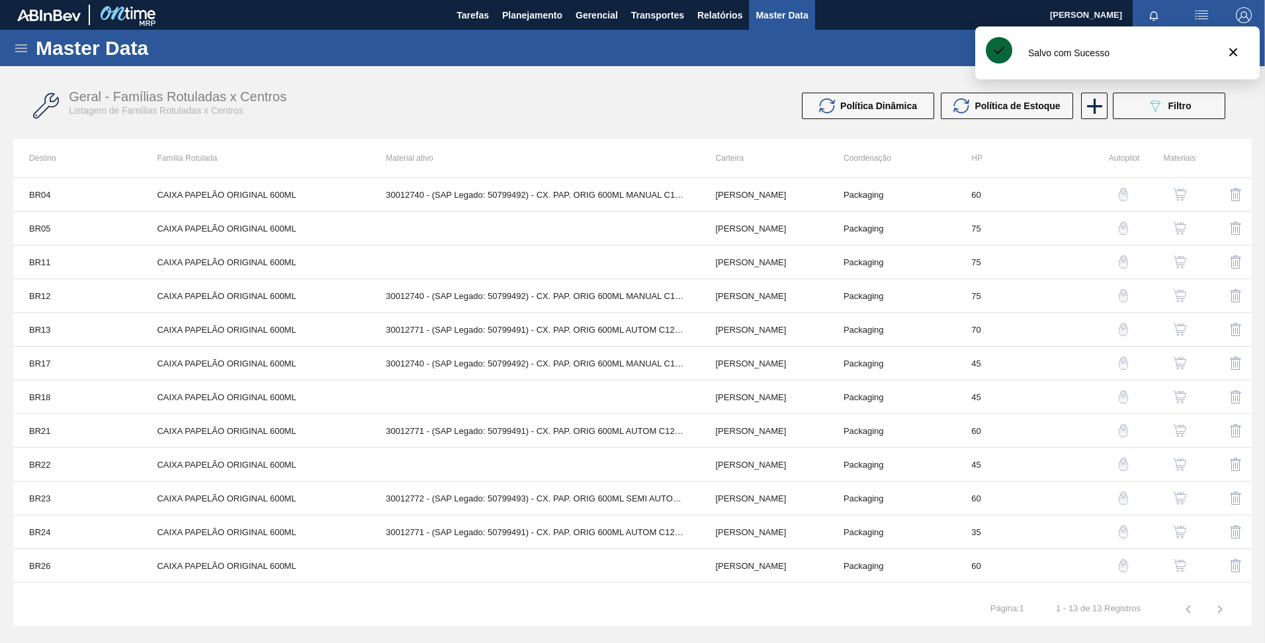
click at [1117, 232] on img "button" at bounding box center [1123, 228] width 13 height 13
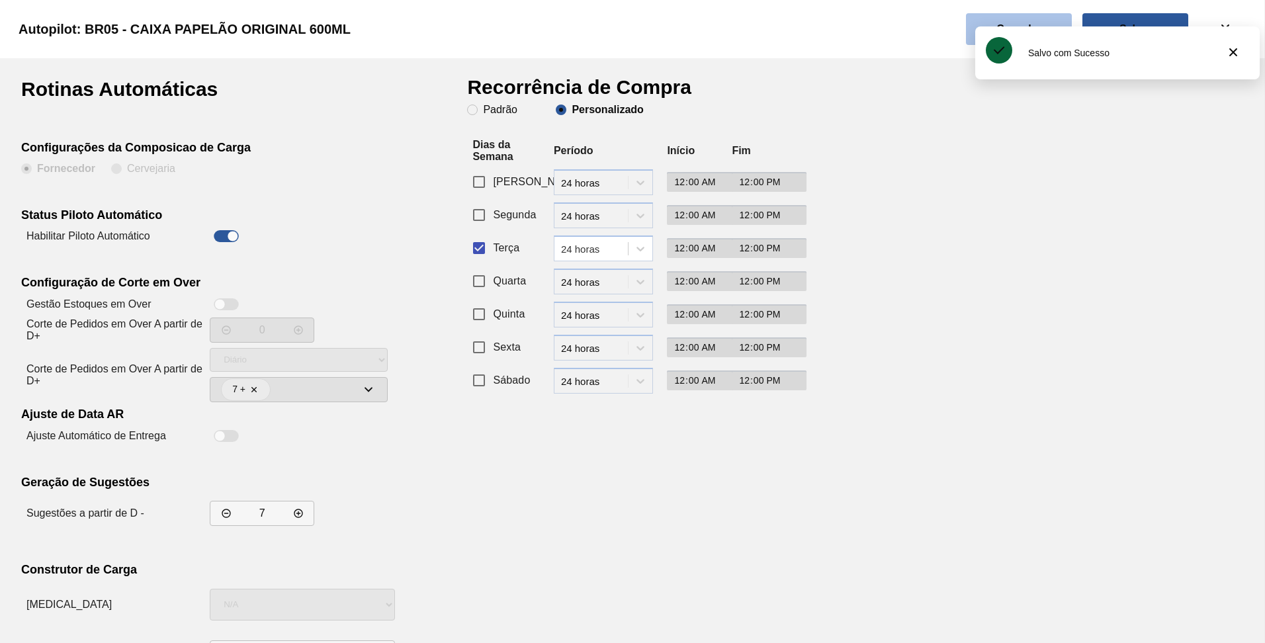
click at [1040, 19] on button "Cancelar" at bounding box center [1019, 29] width 106 height 32
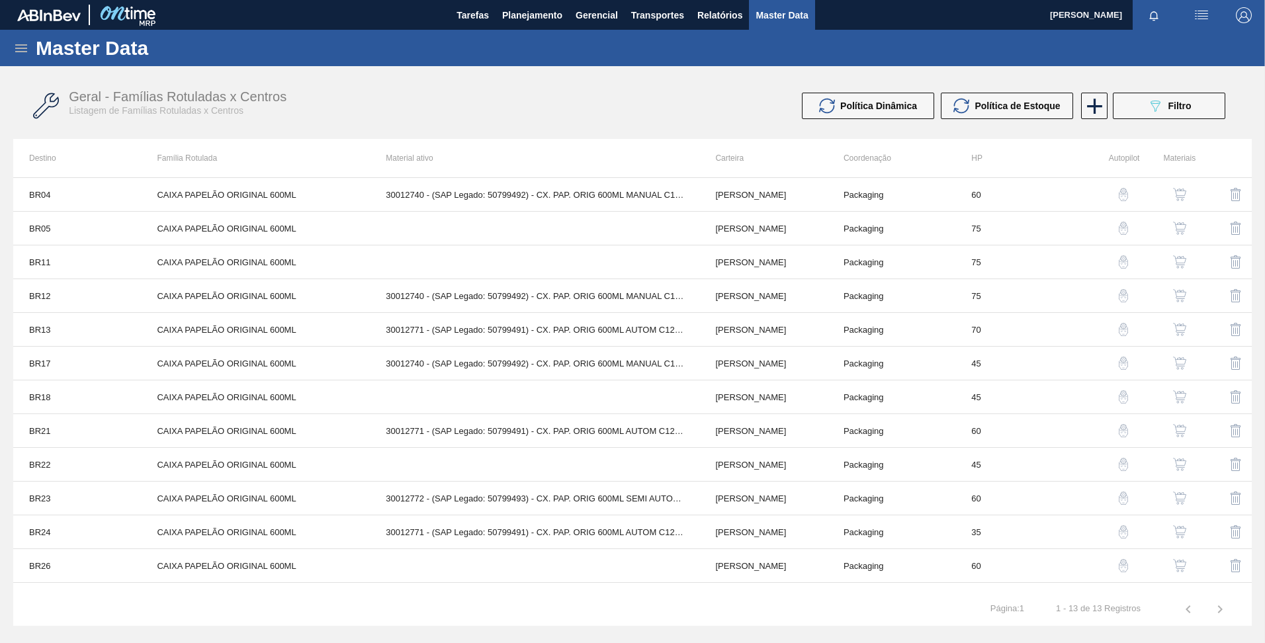
click at [1119, 263] on img "button" at bounding box center [1123, 261] width 13 height 13
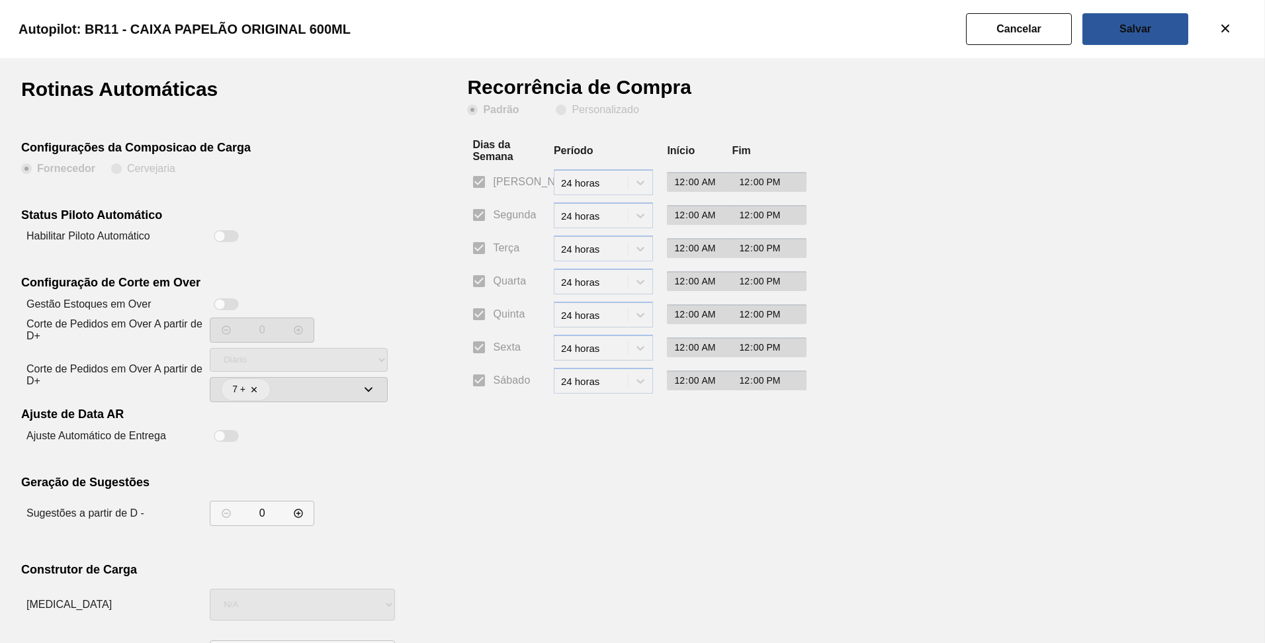
click at [232, 234] on div at bounding box center [226, 236] width 25 height 12
checkbox input "true"
click at [0, 0] on slot "Personalizado" at bounding box center [0, 0] width 0 height 0
click at [572, 112] on input "Personalizado" at bounding box center [561, 109] width 21 height 21
radio input "true"
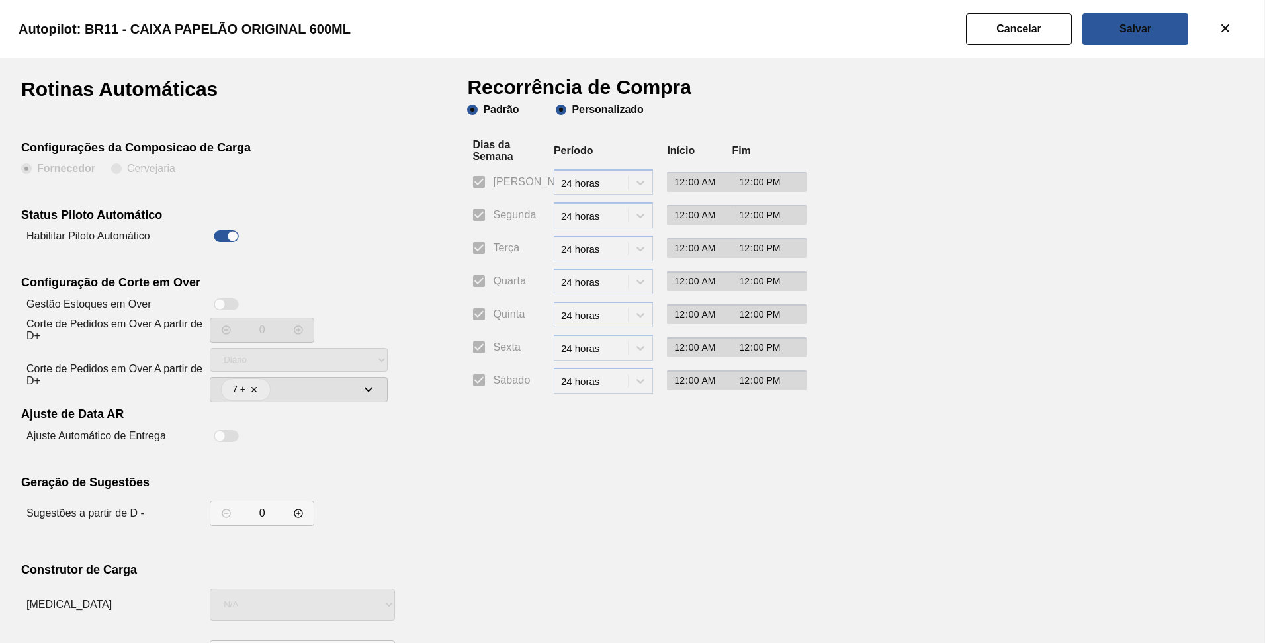
radio input "false"
checkbox input "false"
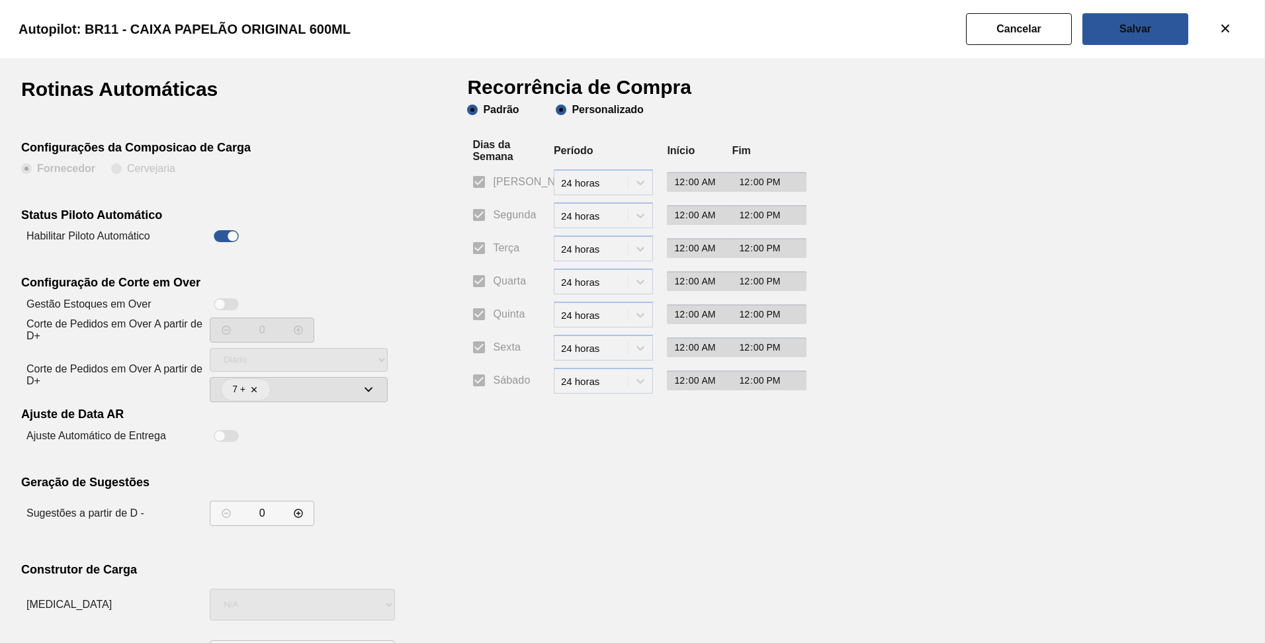
checkbox input "false"
click at [484, 250] on input "Terça" at bounding box center [479, 248] width 28 height 28
checkbox input "true"
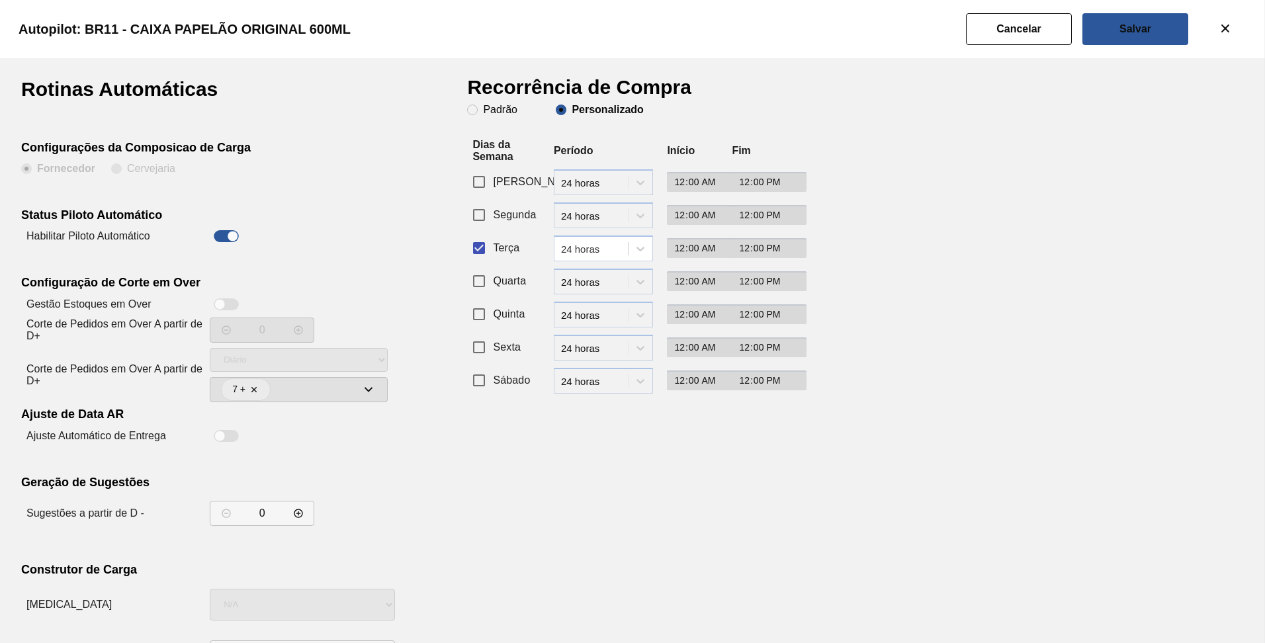
click at [281, 512] on div "0" at bounding box center [262, 513] width 105 height 25
click at [248, 512] on input "0" at bounding box center [263, 513] width 34 height 13
click at [299, 509] on icon "decrementar valor" at bounding box center [298, 513] width 11 height 11
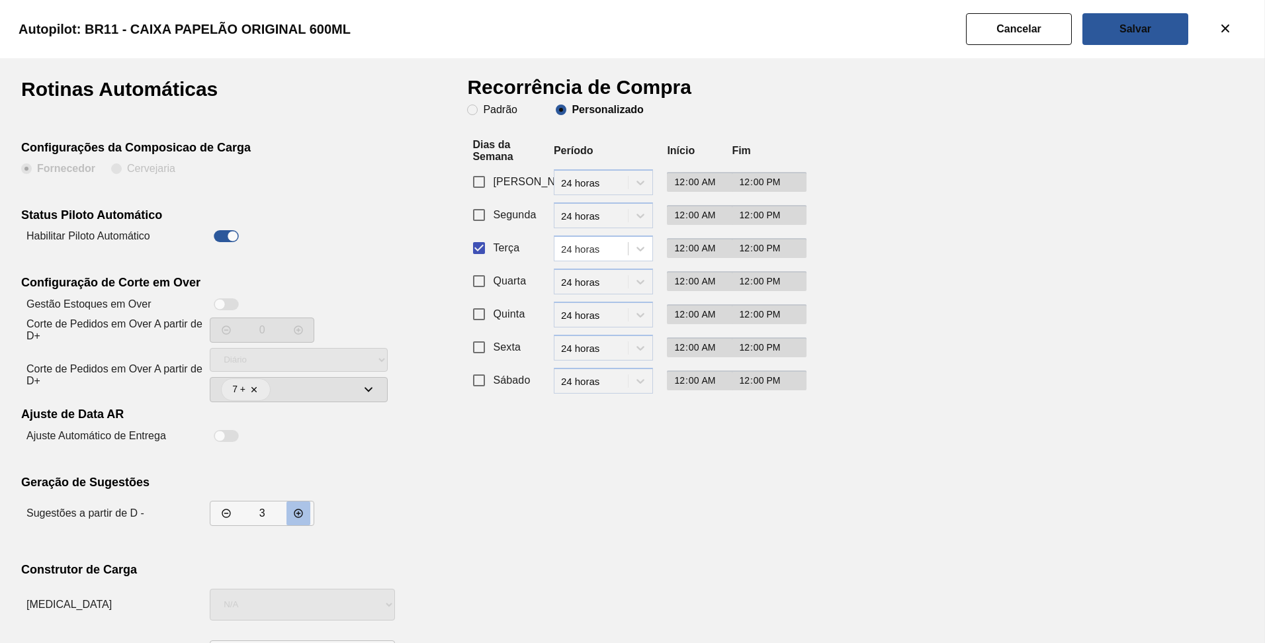
click at [299, 509] on icon "decrementar valor" at bounding box center [298, 513] width 11 height 11
type input "7"
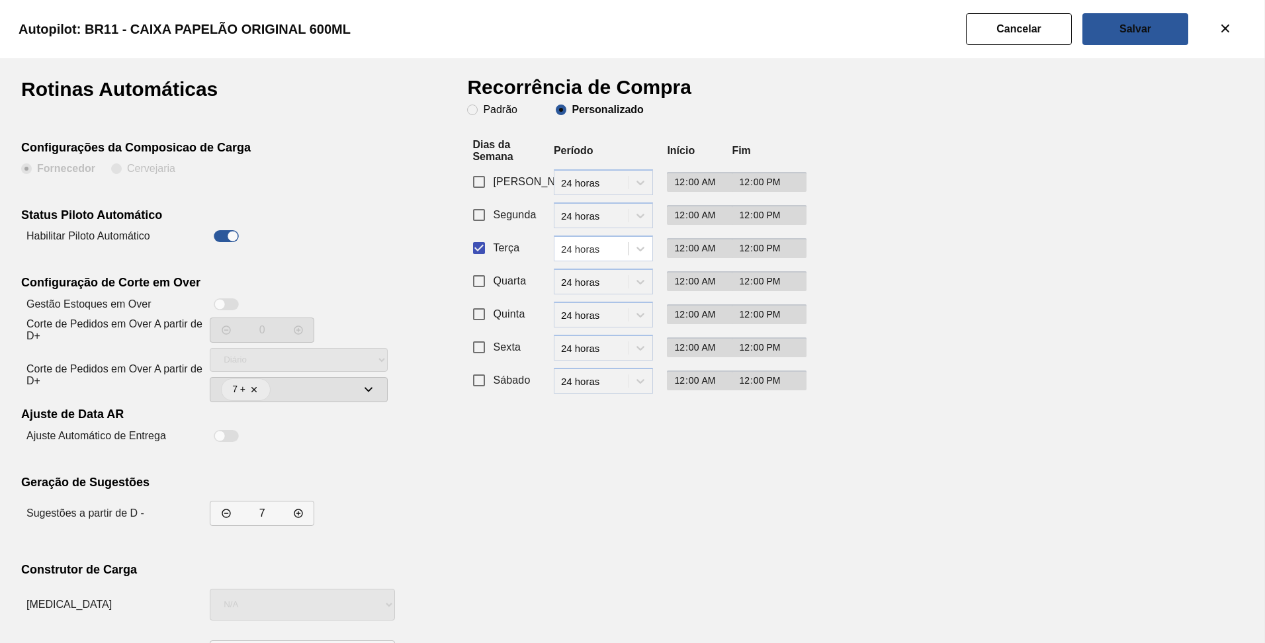
scroll to position [56, 0]
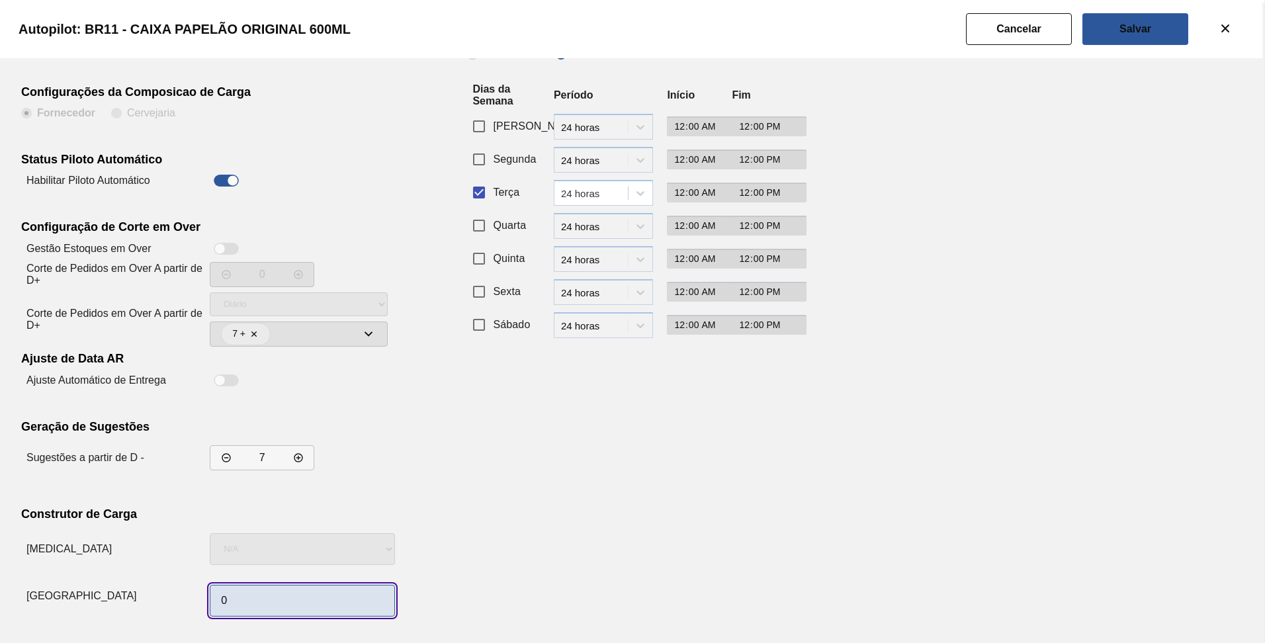
click at [298, 596] on input "0" at bounding box center [302, 601] width 185 height 32
type input "1"
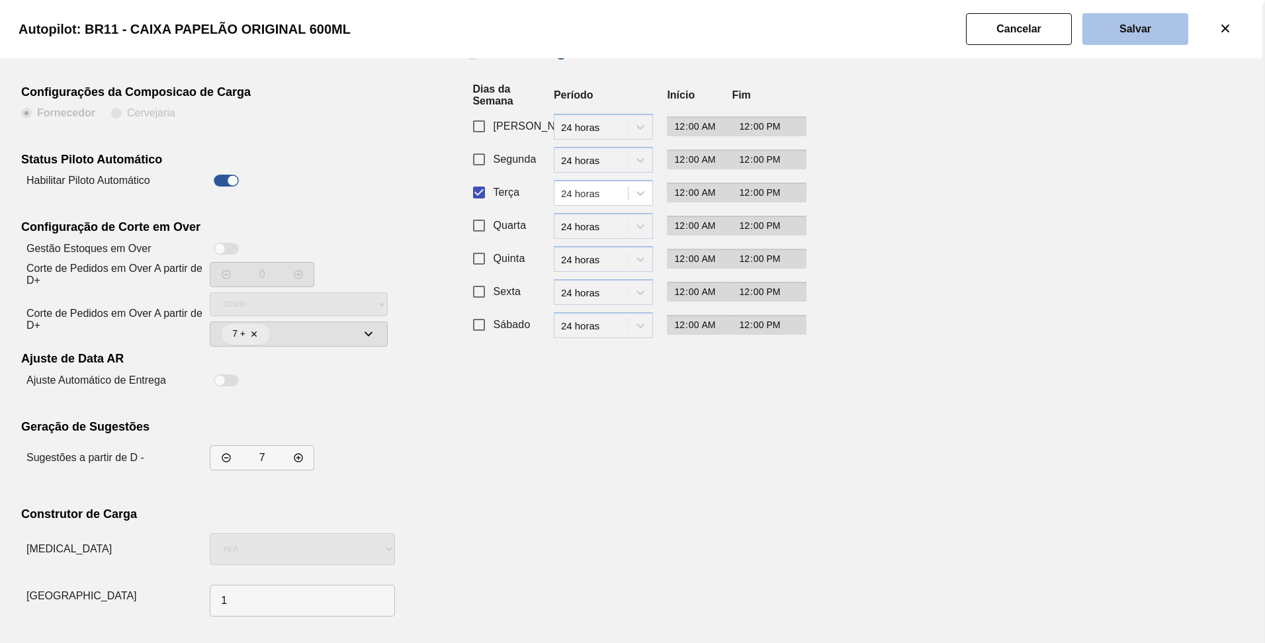
click at [1156, 24] on button "Salvar" at bounding box center [1136, 29] width 106 height 32
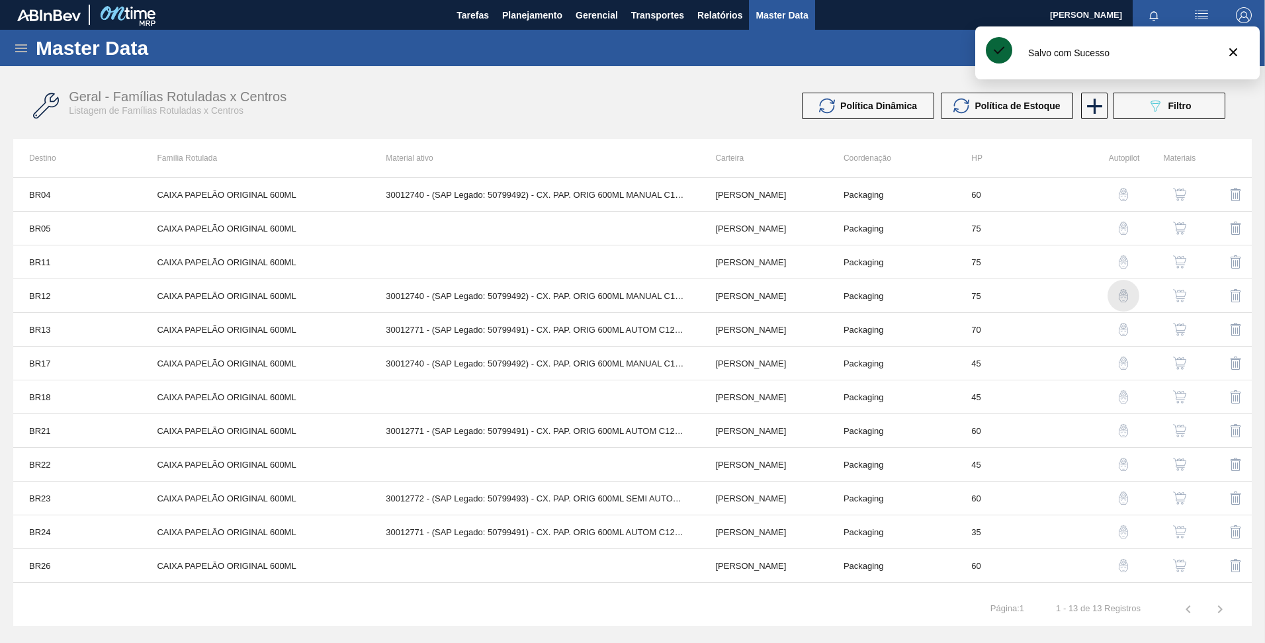
click at [1120, 301] on img "button" at bounding box center [1123, 295] width 13 height 13
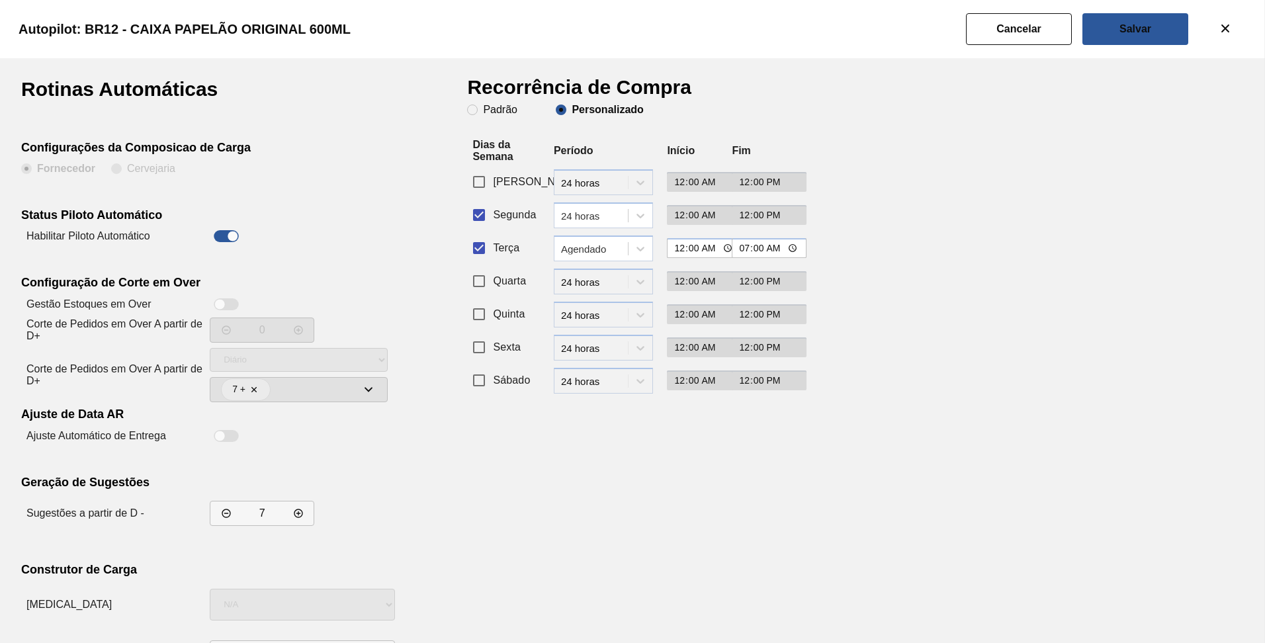
click at [473, 222] on input "Segunda" at bounding box center [479, 215] width 28 height 28
checkbox input "false"
click at [651, 255] on div at bounding box center [641, 249] width 24 height 24
click at [590, 287] on div "24 horas" at bounding box center [603, 281] width 99 height 24
type input "12:00"
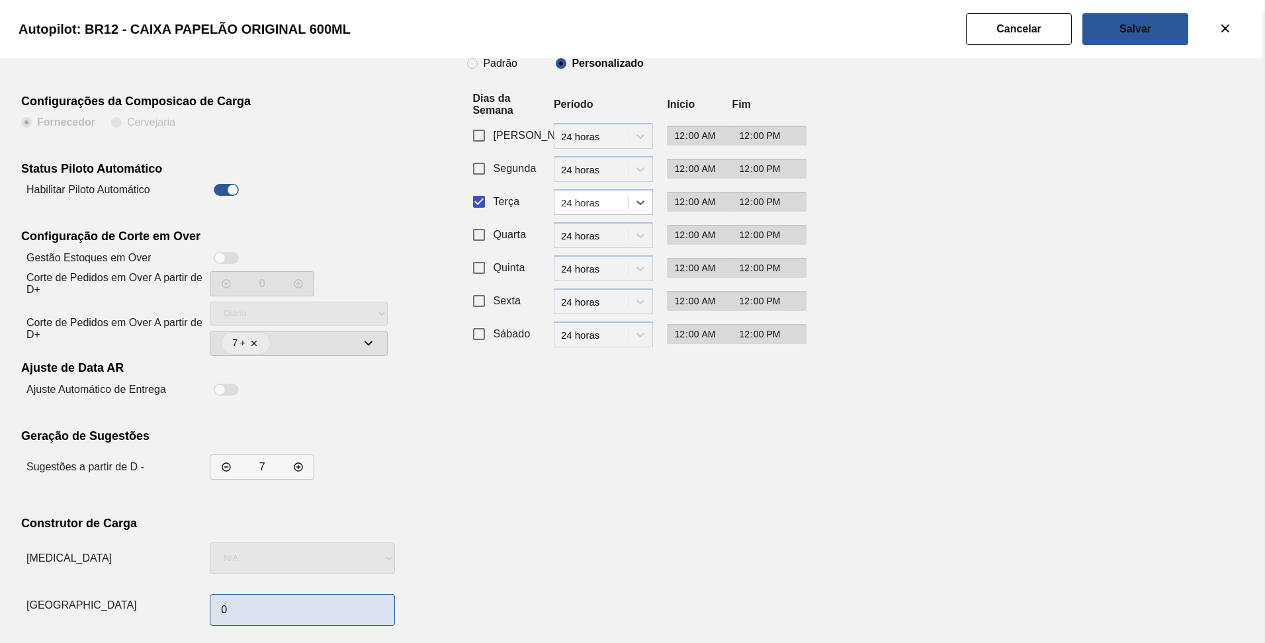
scroll to position [56, 0]
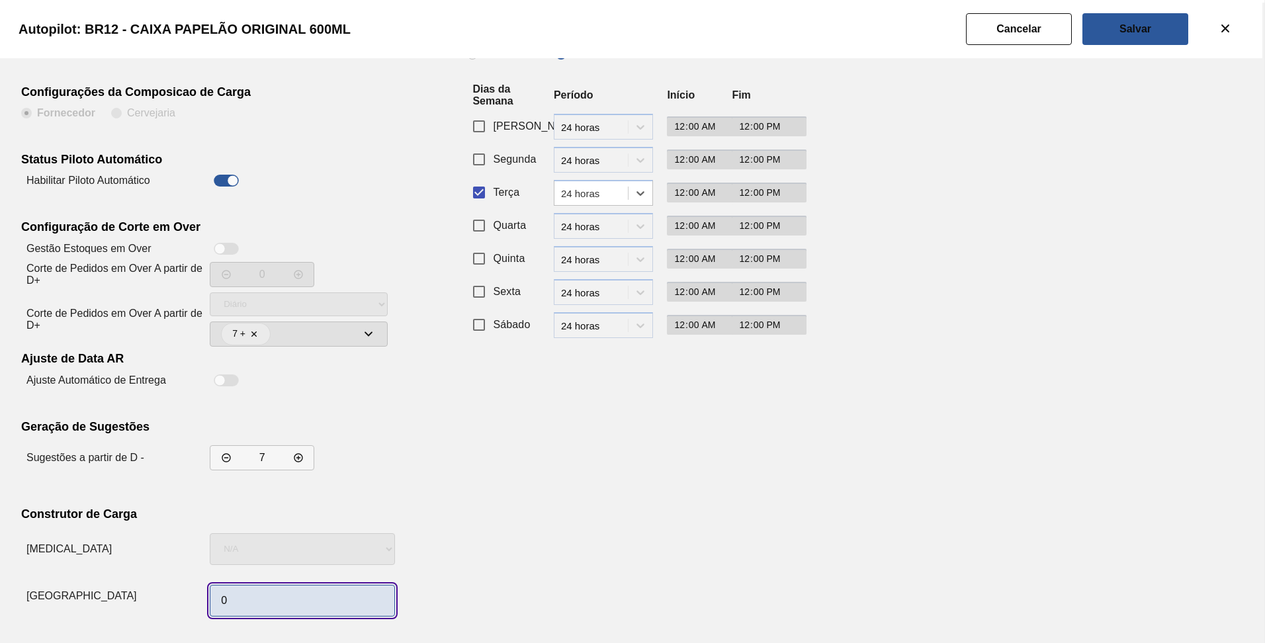
click at [252, 601] on input "0" at bounding box center [302, 601] width 185 height 32
type input "1"
click at [661, 441] on div "Recorrência de Compra Padrão Personalizado Dias da Semana Período Início Fim Do…" at bounding box center [629, 323] width 324 height 598
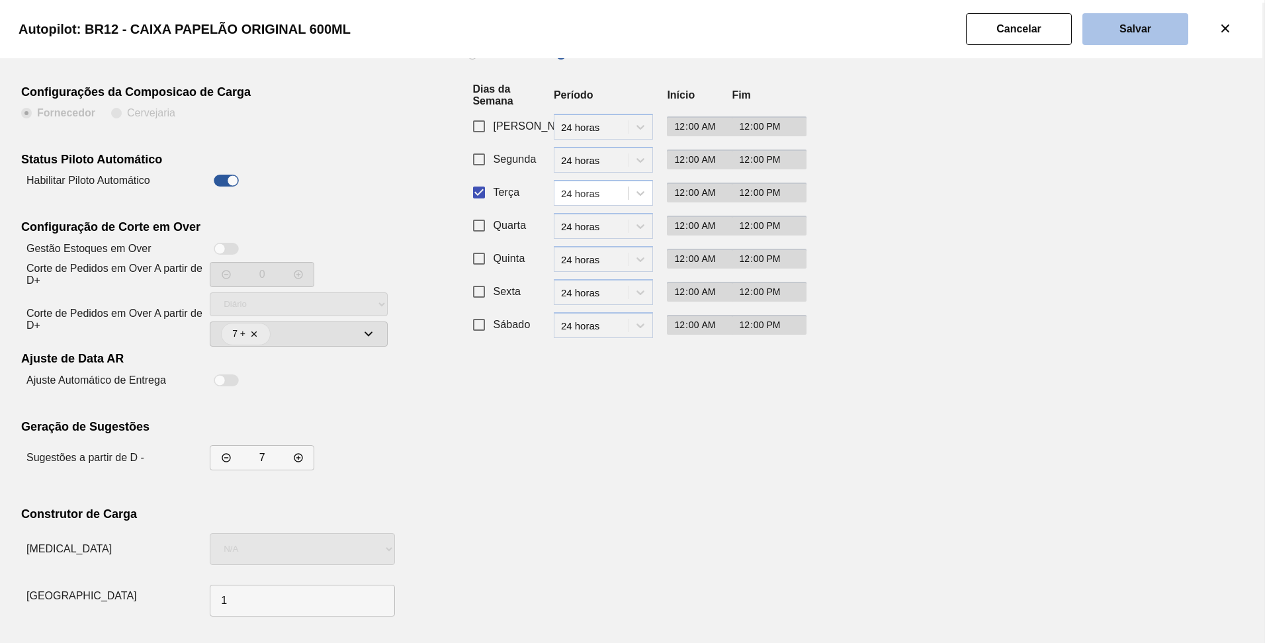
click at [0, 0] on slot "Salvar" at bounding box center [0, 0] width 0 height 0
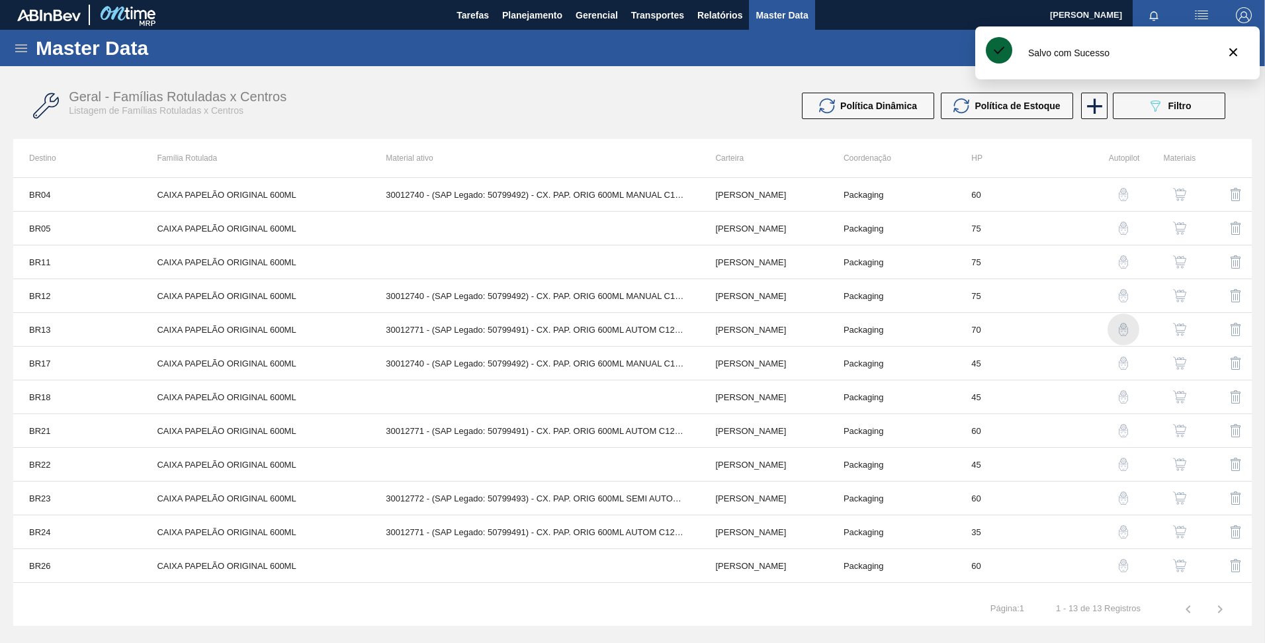
click at [1121, 327] on img "button" at bounding box center [1123, 329] width 13 height 13
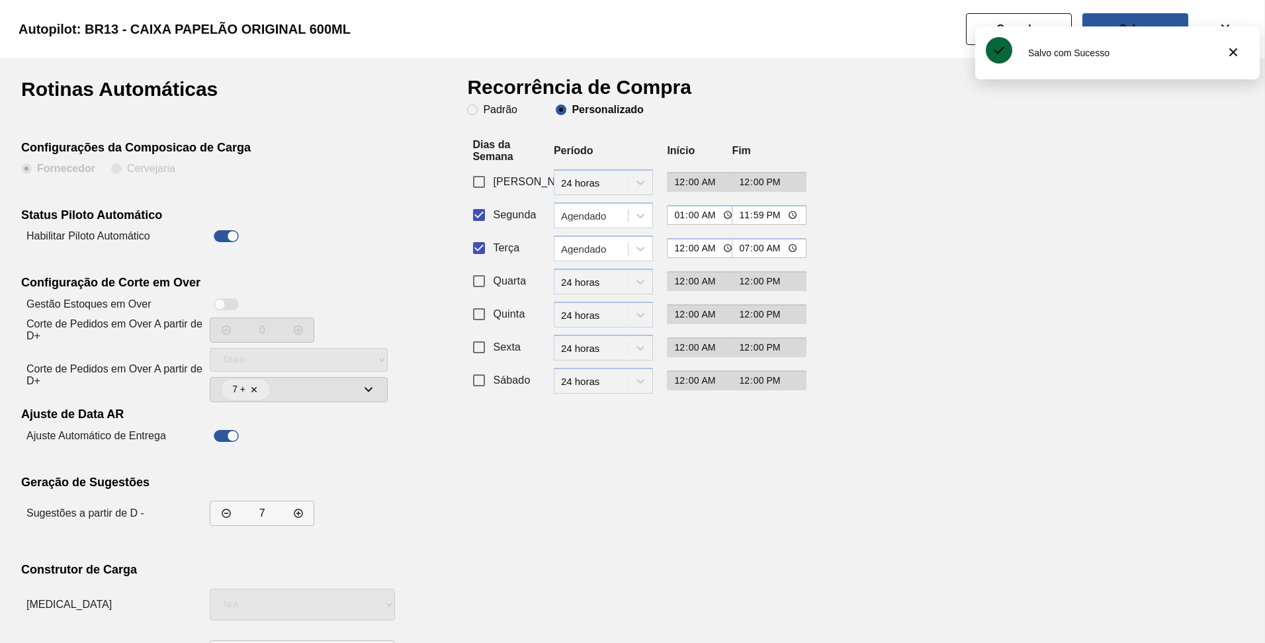
click at [475, 212] on input "Segunda" at bounding box center [479, 215] width 28 height 28
checkbox input "false"
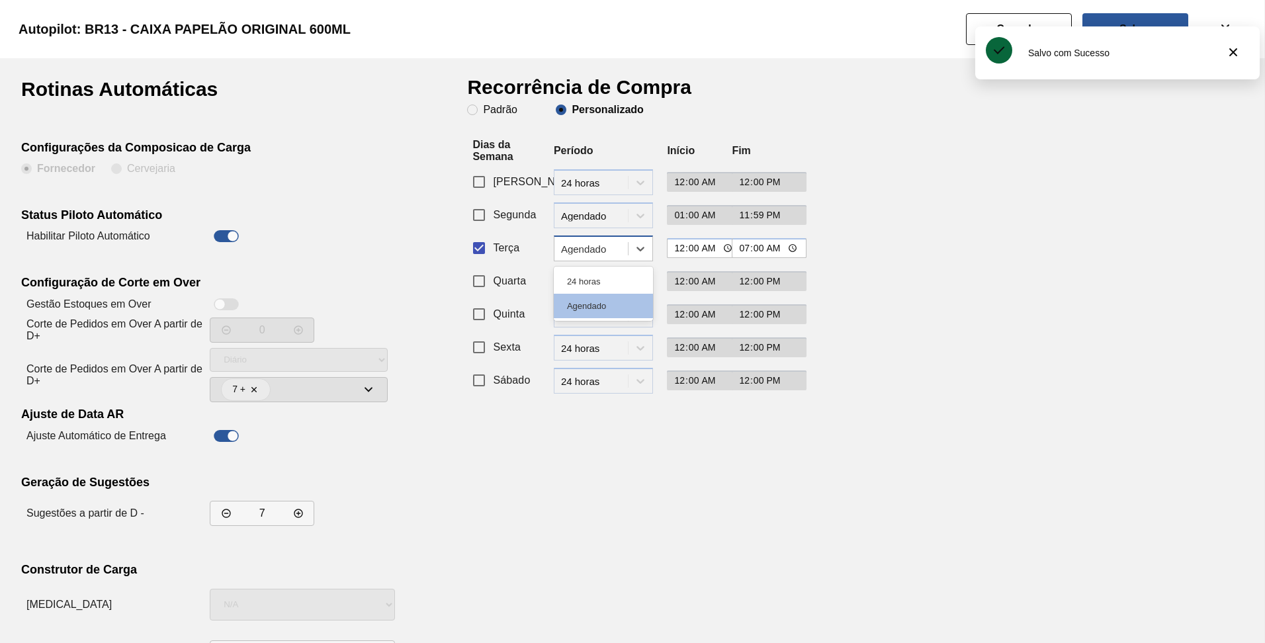
click at [582, 253] on div "Agendado" at bounding box center [595, 248] width 68 height 11
click at [593, 287] on div "24 horas" at bounding box center [603, 281] width 99 height 24
type input "12:00"
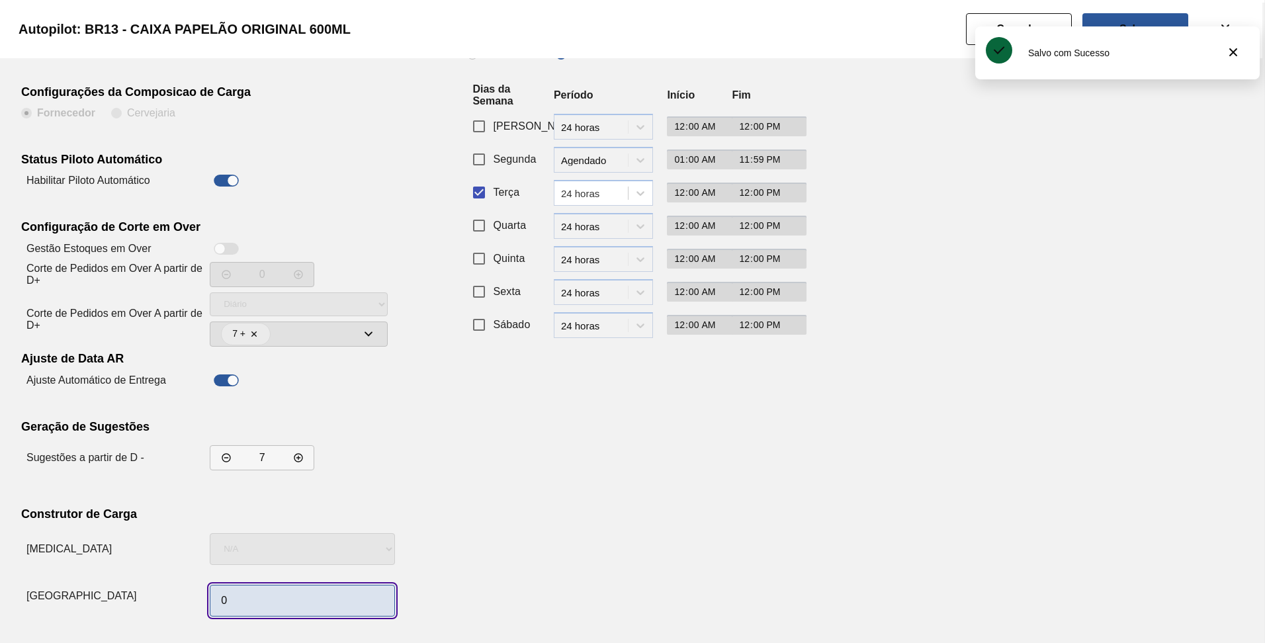
click at [263, 604] on input "0" at bounding box center [302, 601] width 185 height 32
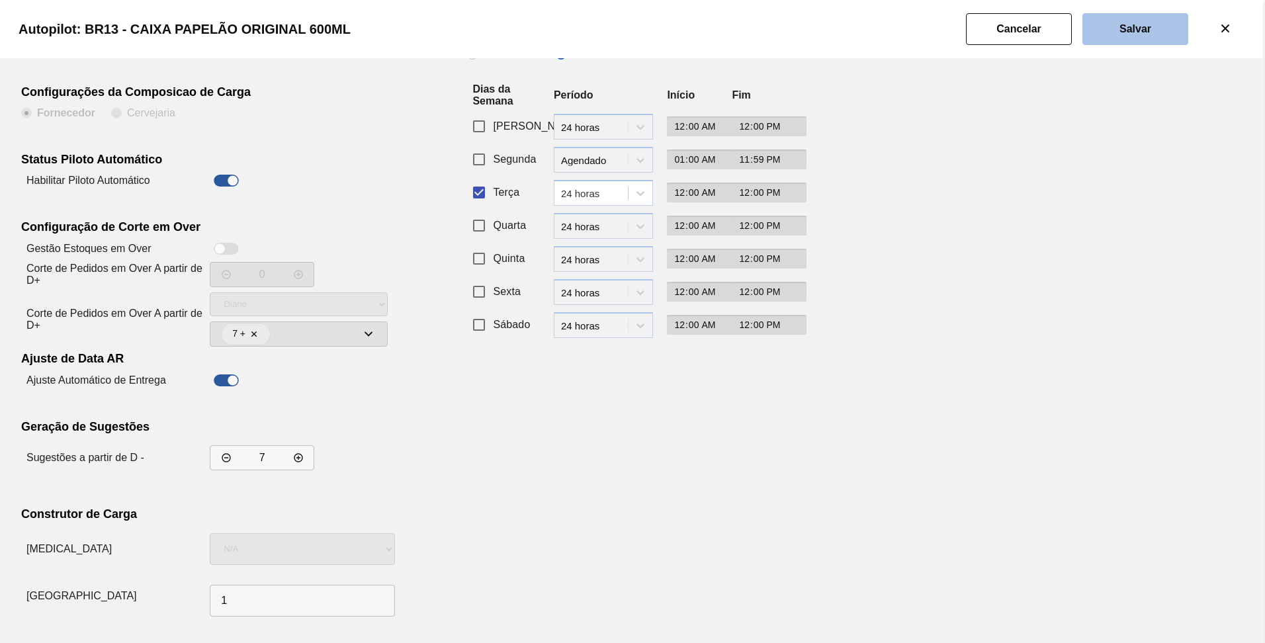
click at [1124, 22] on button "Salvar" at bounding box center [1136, 29] width 106 height 32
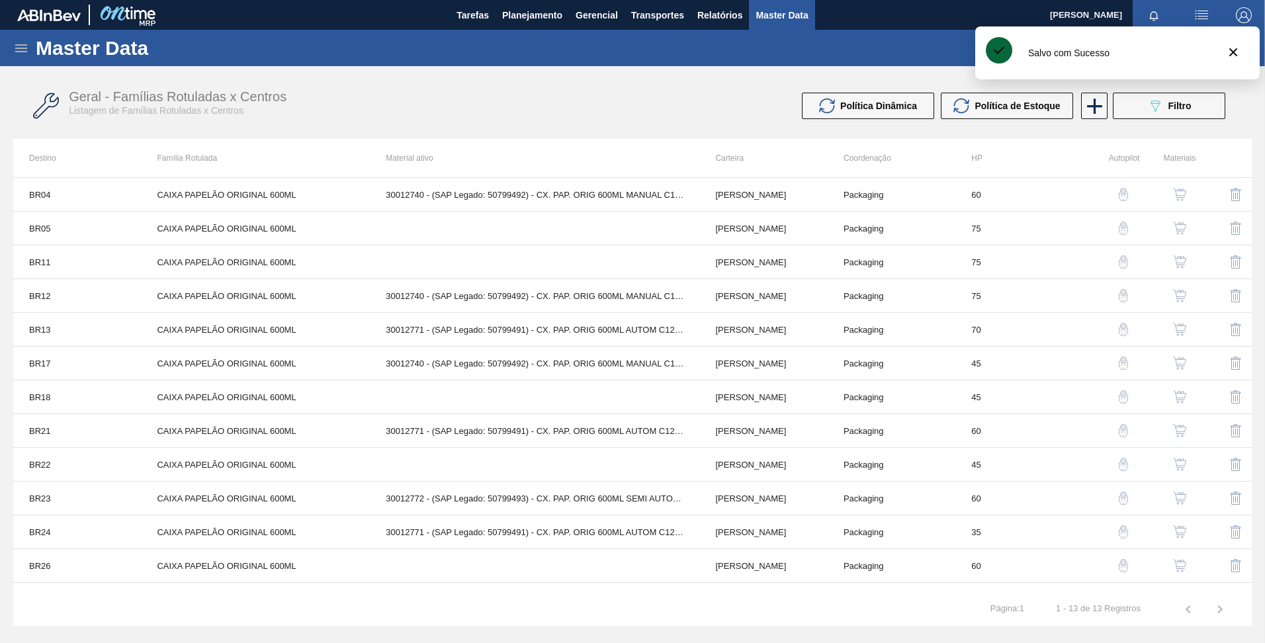
click at [1121, 361] on img "button" at bounding box center [1123, 363] width 13 height 13
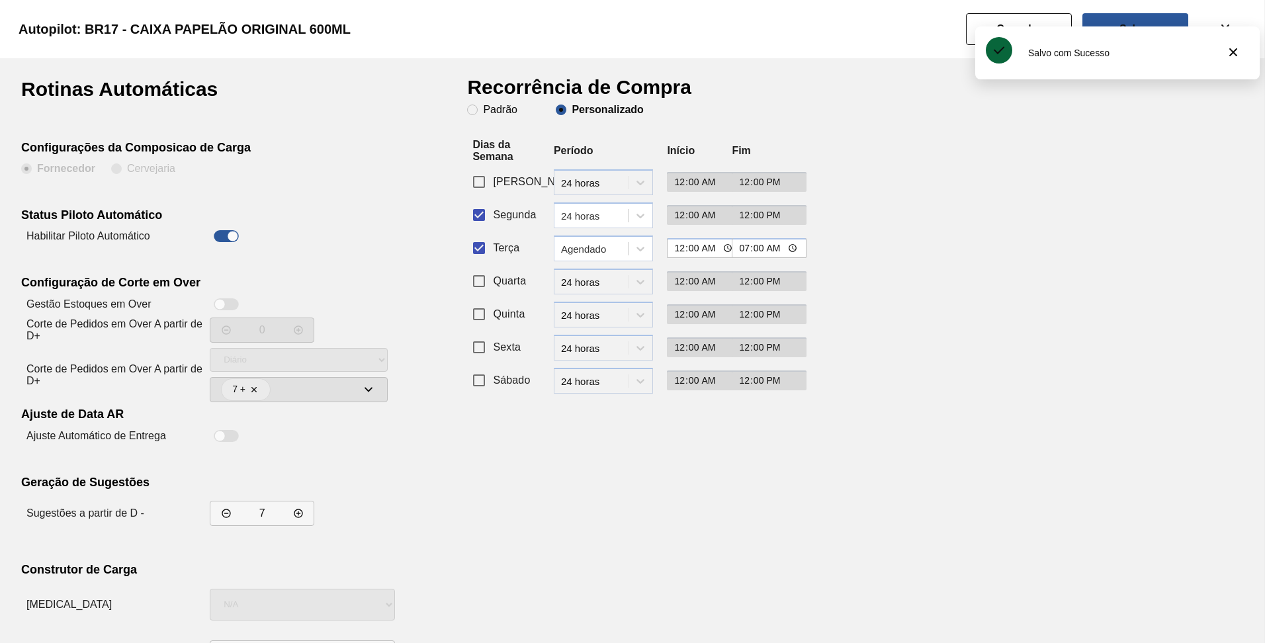
click at [479, 214] on input "Segunda" at bounding box center [479, 215] width 28 height 28
click at [588, 244] on div "Agendado" at bounding box center [595, 248] width 68 height 11
click at [584, 289] on div "24 horas" at bounding box center [603, 281] width 99 height 24
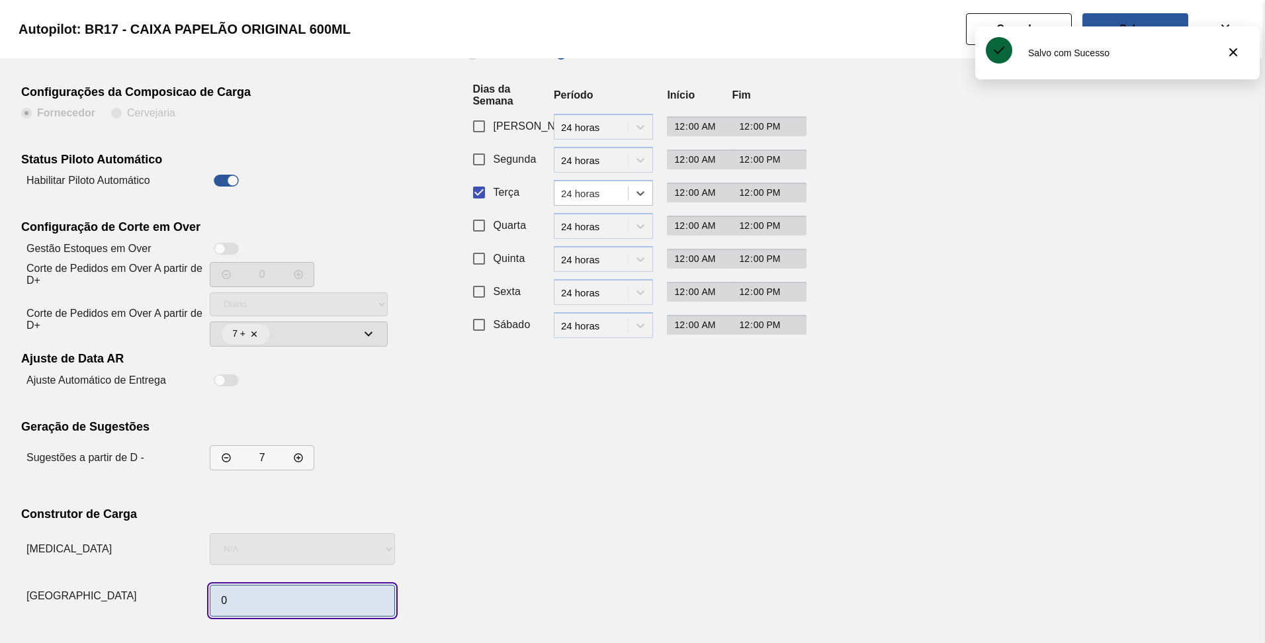
click at [283, 597] on input "0" at bounding box center [302, 601] width 185 height 32
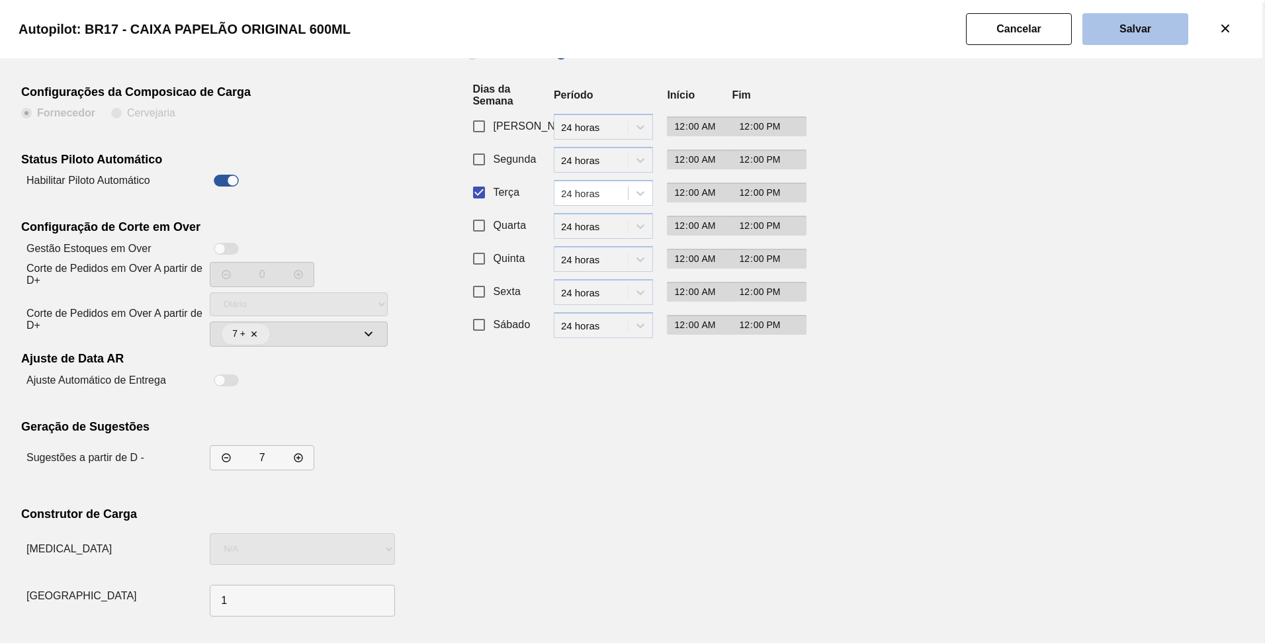
click at [0, 0] on slot "Salvar" at bounding box center [0, 0] width 0 height 0
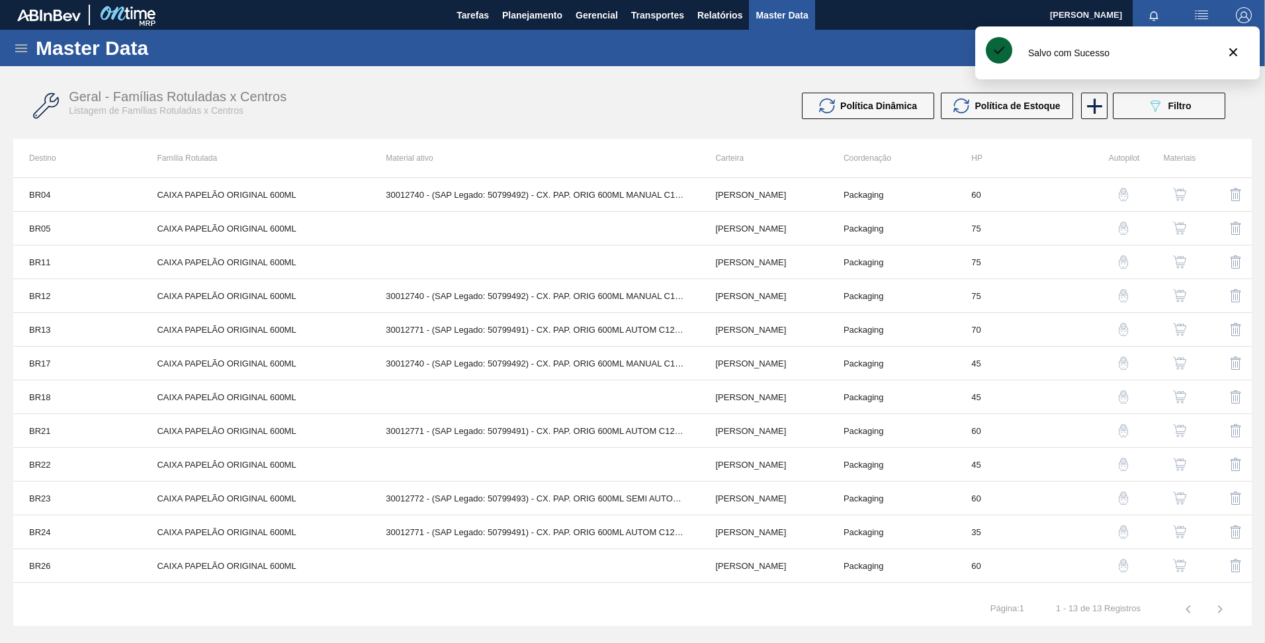
click at [1176, 400] on img "button" at bounding box center [1179, 396] width 13 height 13
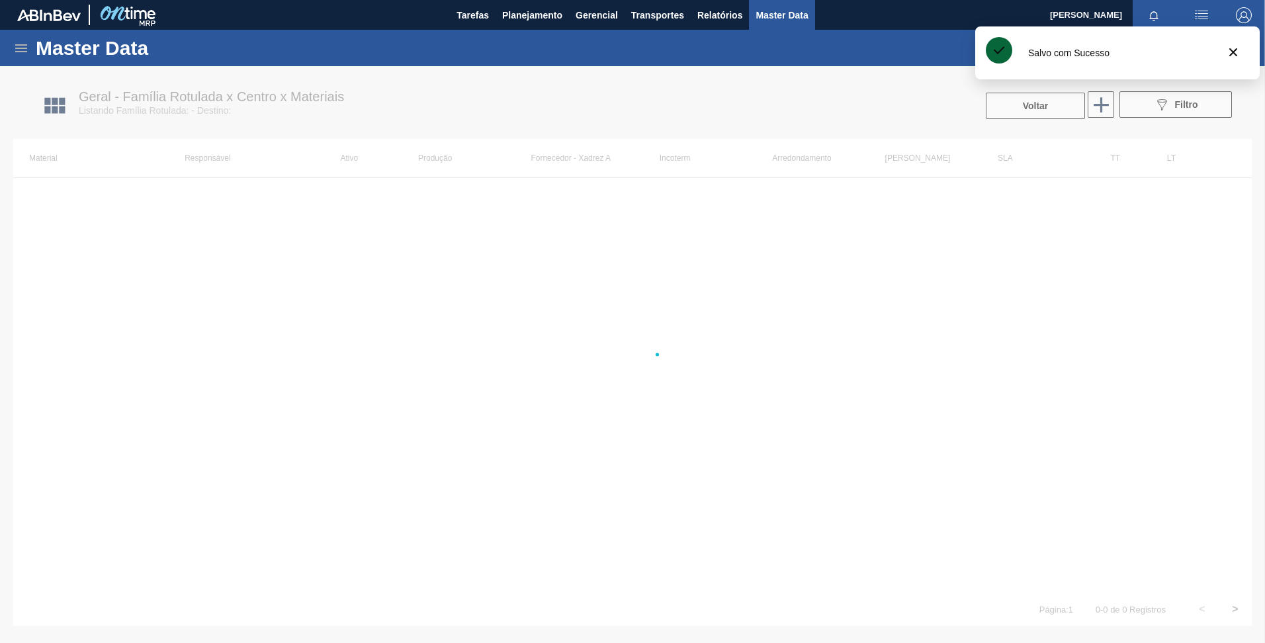
click at [1176, 400] on div at bounding box center [632, 354] width 1265 height 577
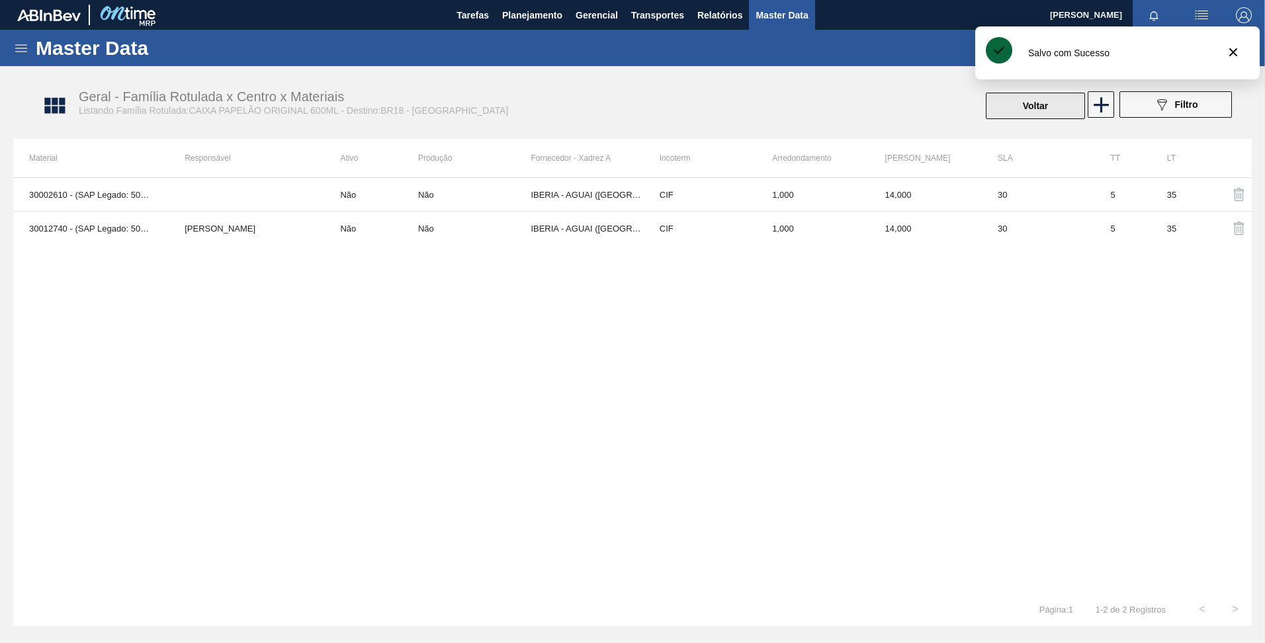
click at [1030, 110] on button "Voltar" at bounding box center [1035, 106] width 99 height 26
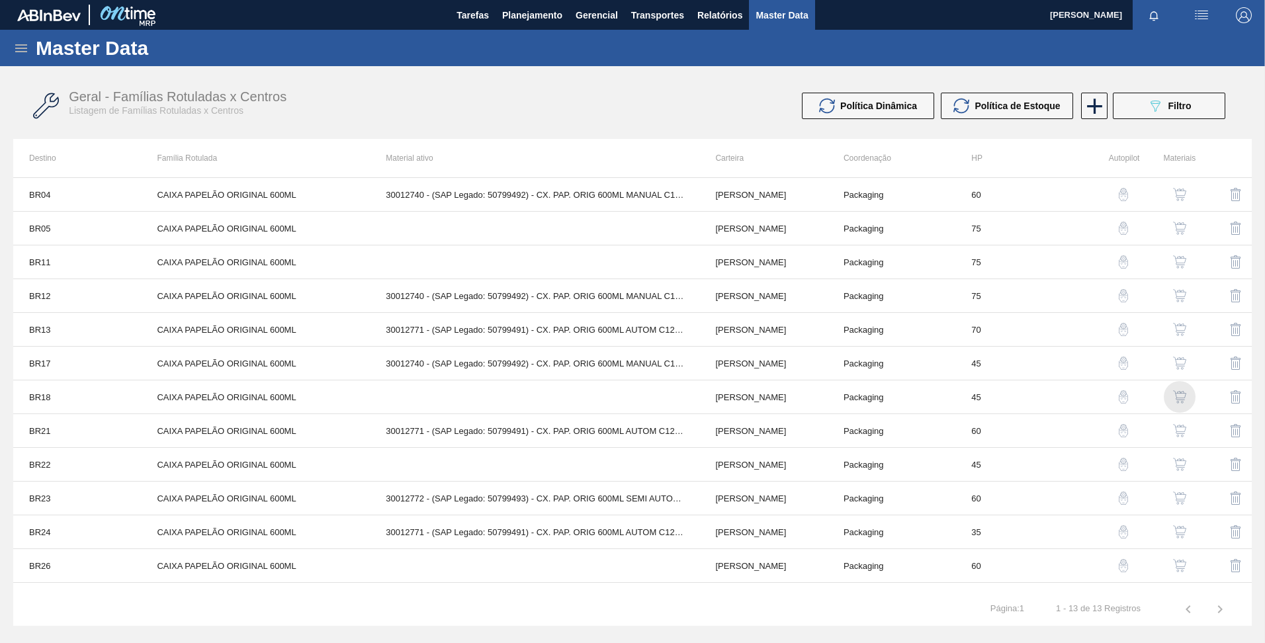
click at [1176, 396] on img "button" at bounding box center [1179, 396] width 13 height 13
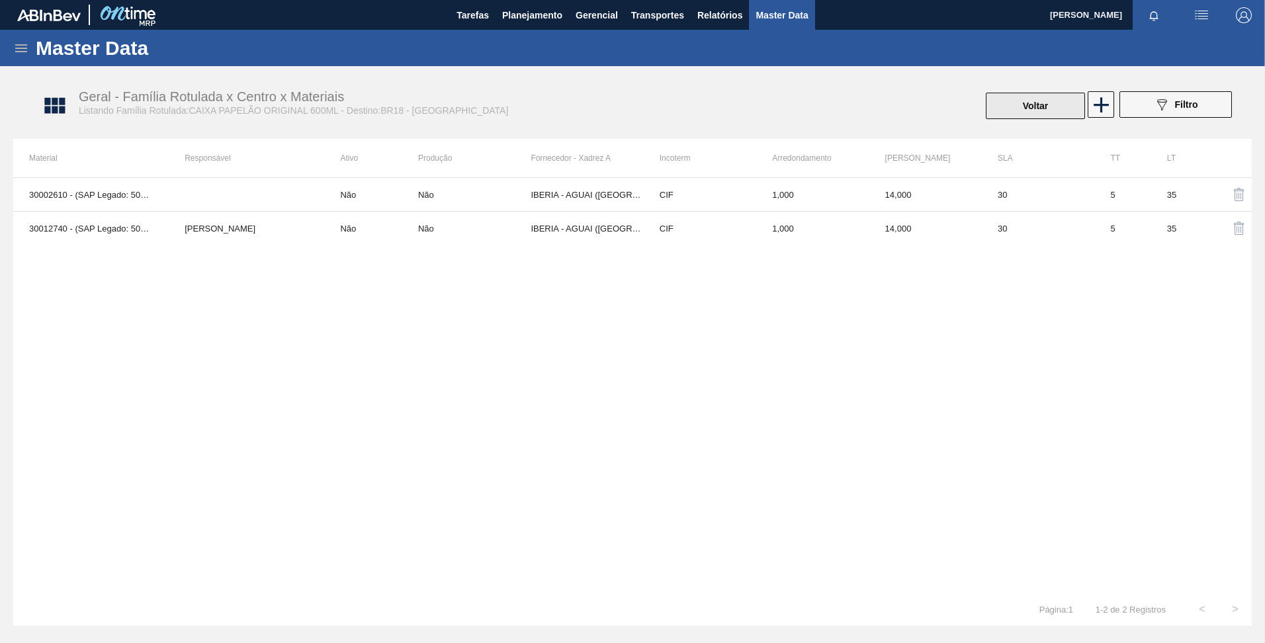
click at [1041, 99] on button "Voltar" at bounding box center [1035, 106] width 99 height 26
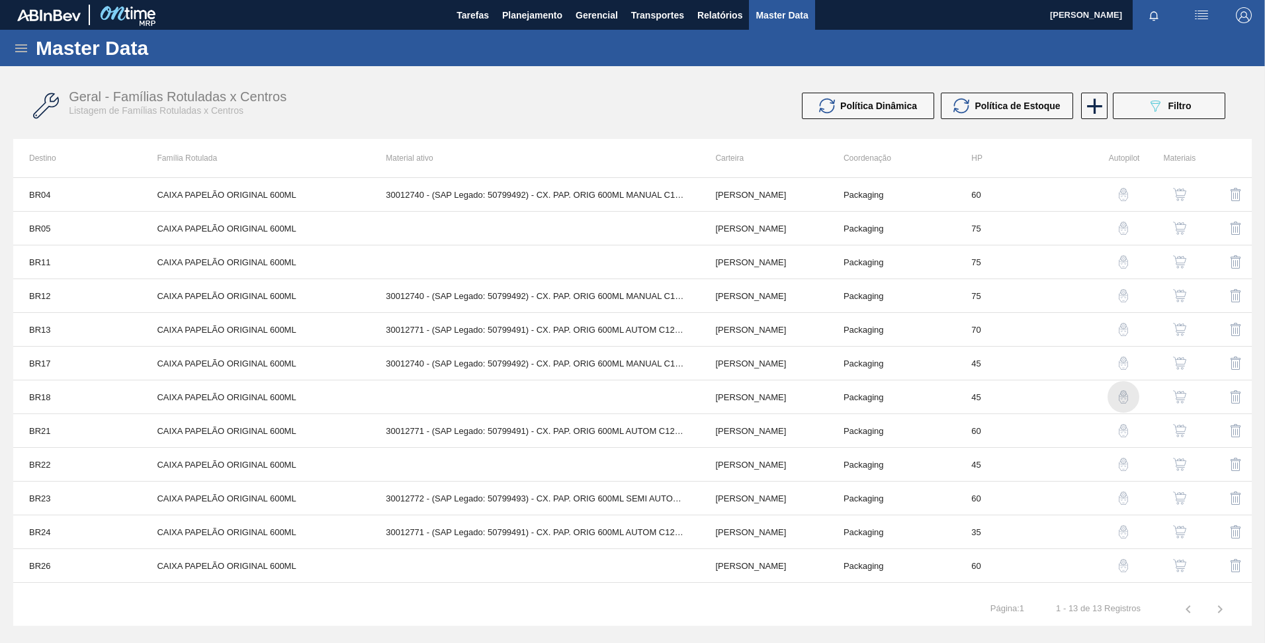
click at [1121, 396] on img "button" at bounding box center [1123, 396] width 13 height 13
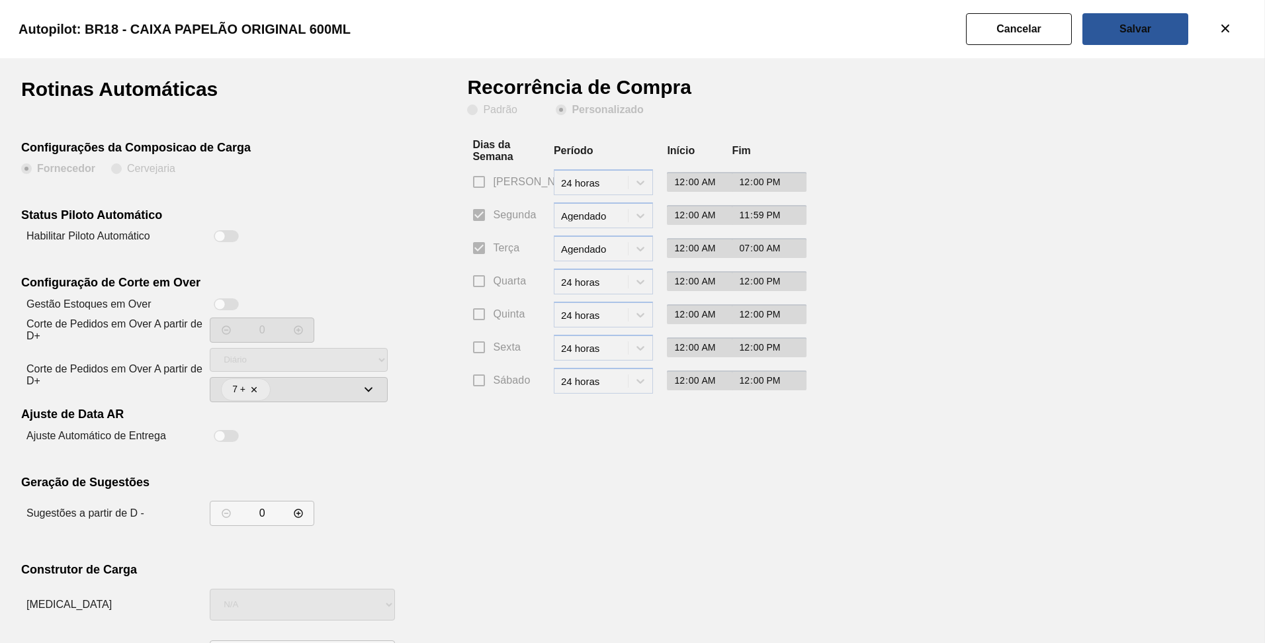
click at [219, 240] on div at bounding box center [219, 236] width 11 height 11
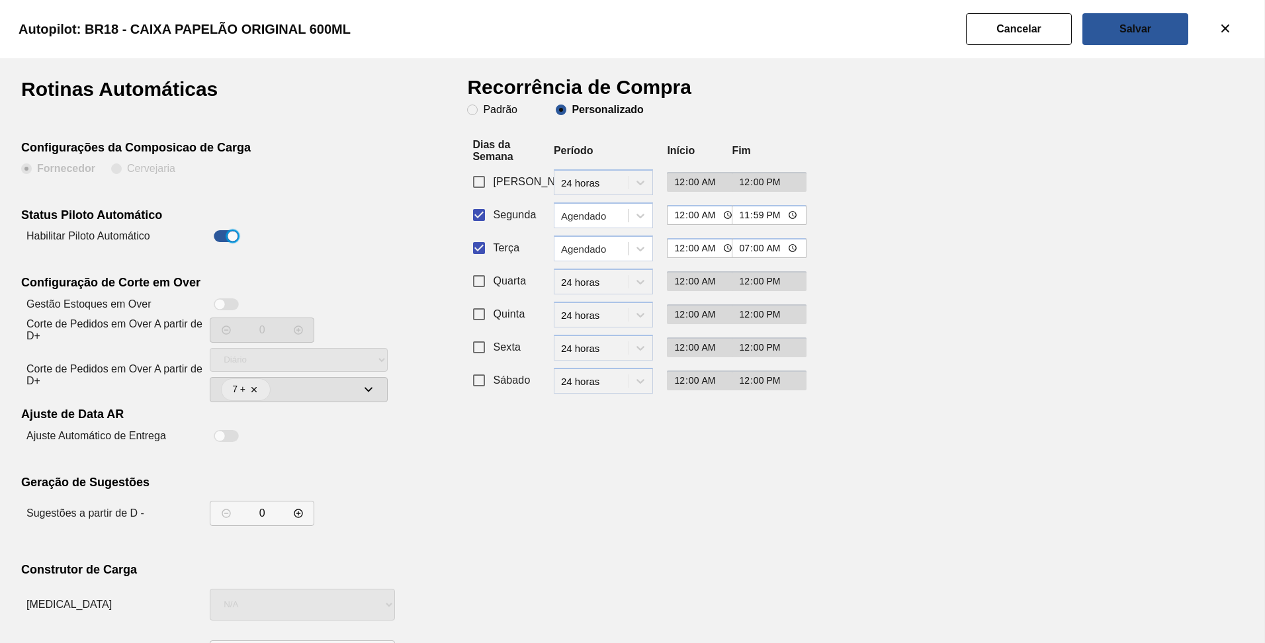
click at [473, 217] on input "Segunda" at bounding box center [479, 215] width 28 height 28
click at [623, 252] on div "Agendado" at bounding box center [595, 248] width 68 height 11
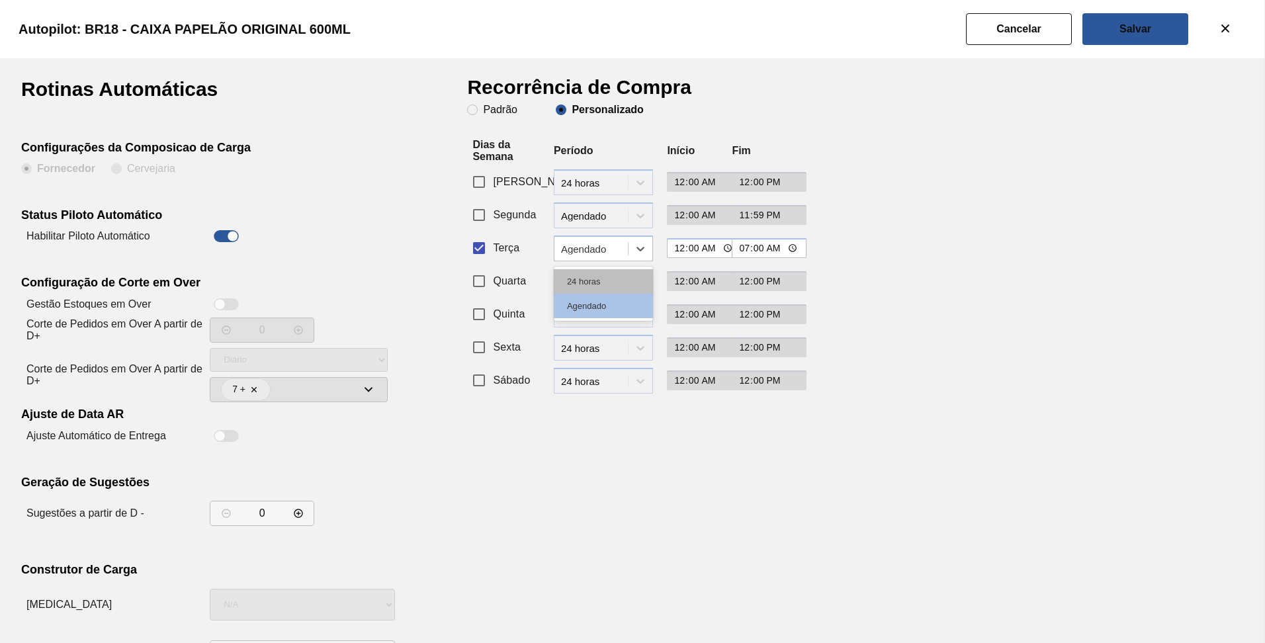
click at [595, 293] on div "24 horas" at bounding box center [603, 281] width 99 height 24
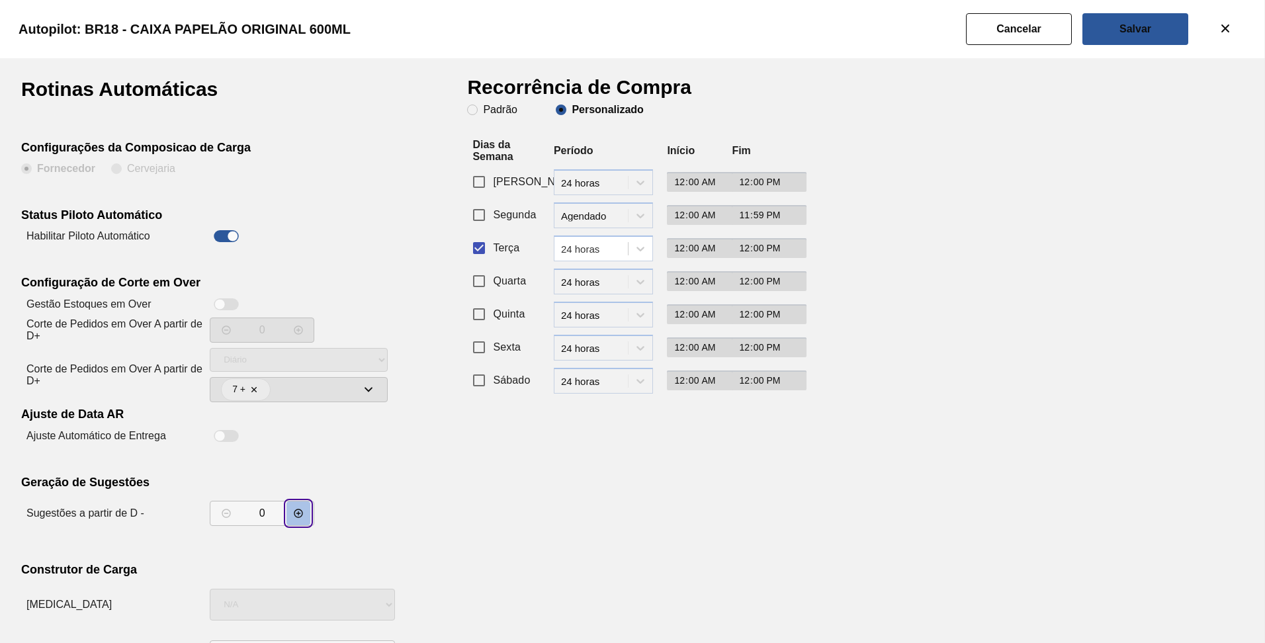
click at [299, 523] on button "decrementar valor" at bounding box center [299, 514] width 24 height 24
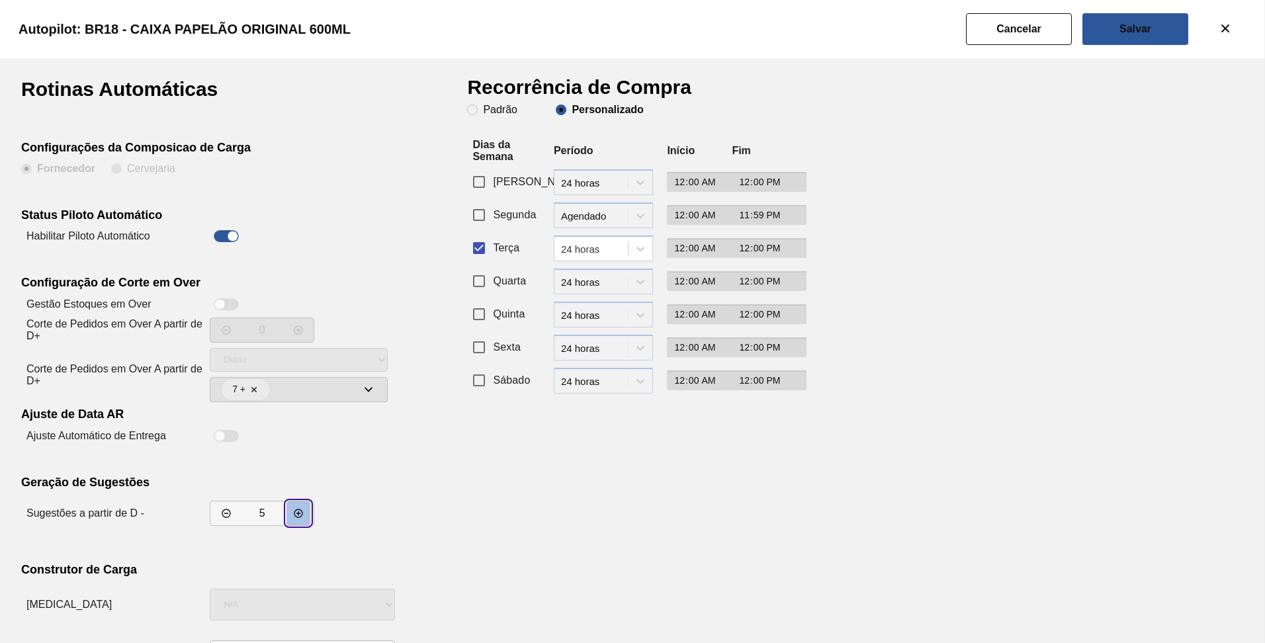
click at [299, 523] on button "decrementar valor" at bounding box center [299, 514] width 24 height 24
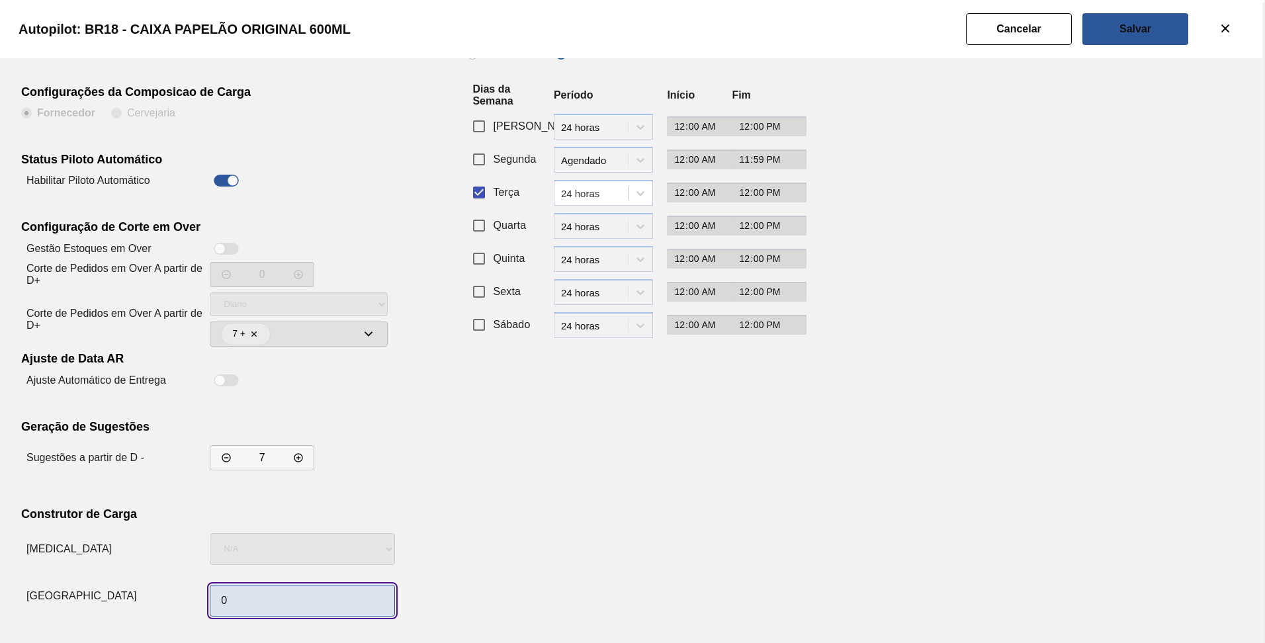
click at [251, 606] on input "0" at bounding box center [302, 601] width 185 height 32
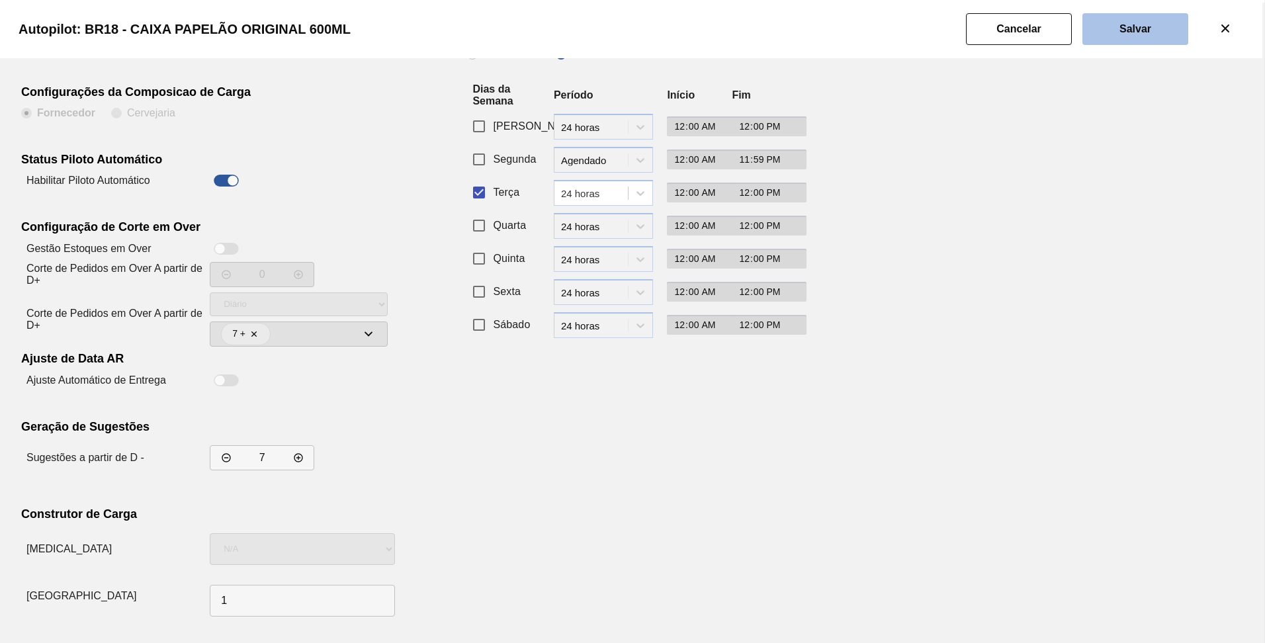
click at [0, 0] on slot "Salvar" at bounding box center [0, 0] width 0 height 0
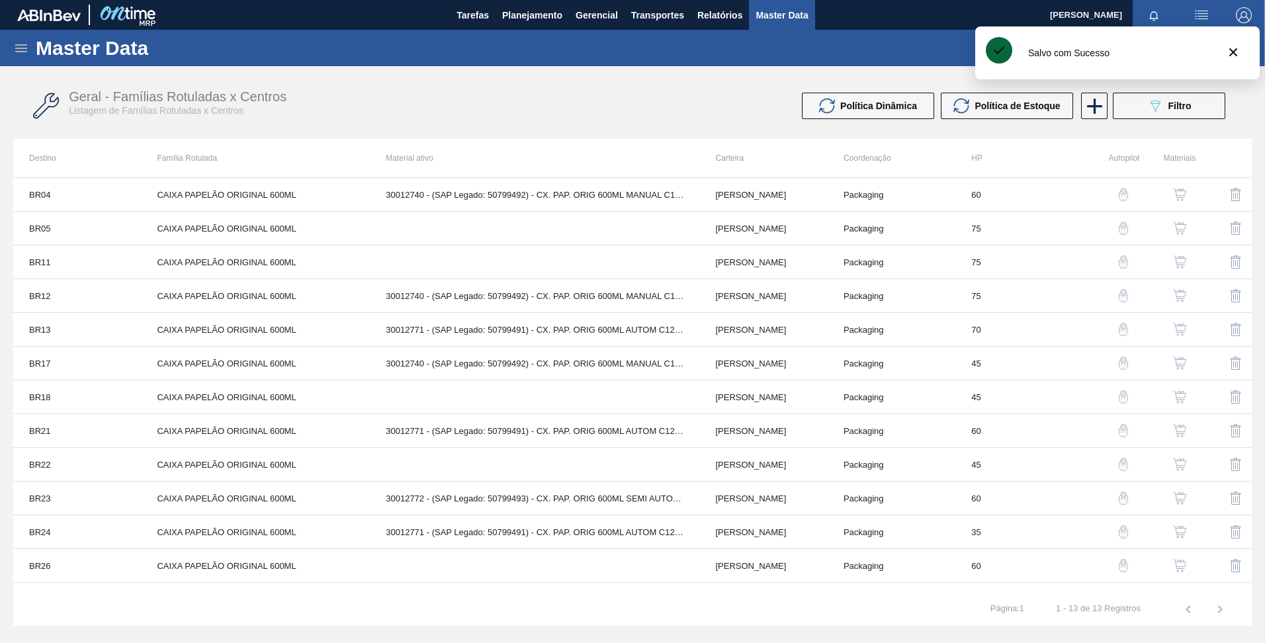
click at [1121, 430] on img "button" at bounding box center [1123, 430] width 13 height 13
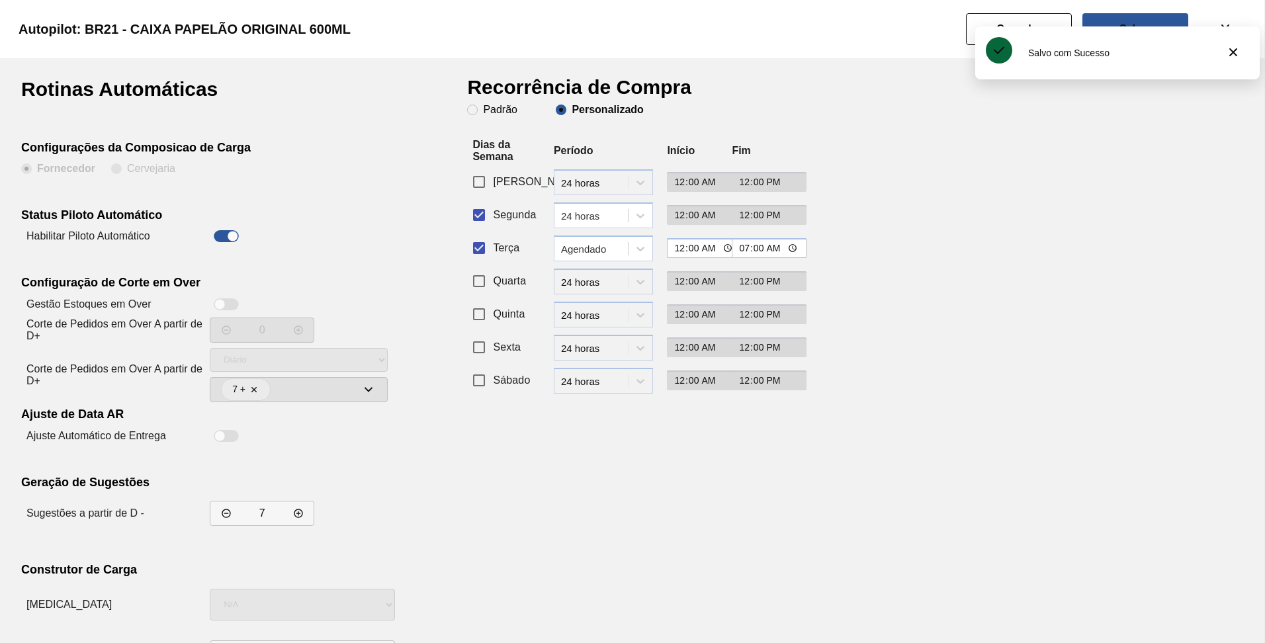
click at [506, 226] on label "Segunda" at bounding box center [500, 215] width 71 height 28
click at [493, 226] on input "Segunda" at bounding box center [479, 215] width 28 height 28
click at [569, 253] on div "Agendado" at bounding box center [595, 248] width 68 height 11
click at [571, 283] on div "24 horas" at bounding box center [603, 281] width 99 height 24
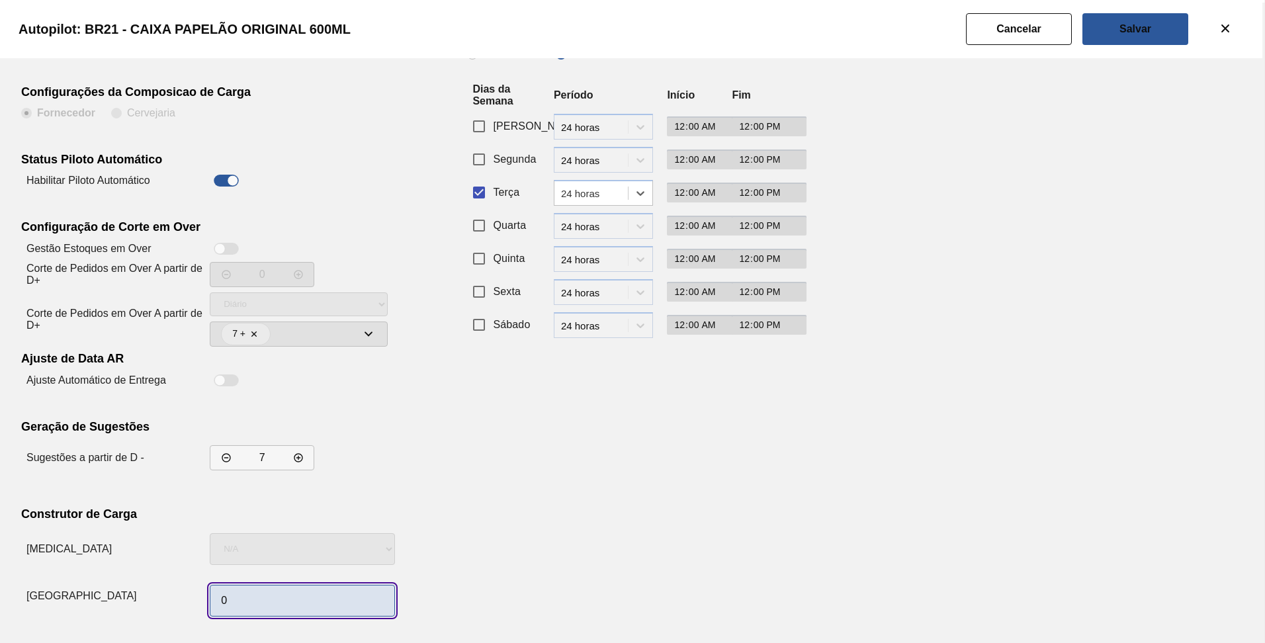
click at [300, 615] on input "0" at bounding box center [302, 601] width 185 height 32
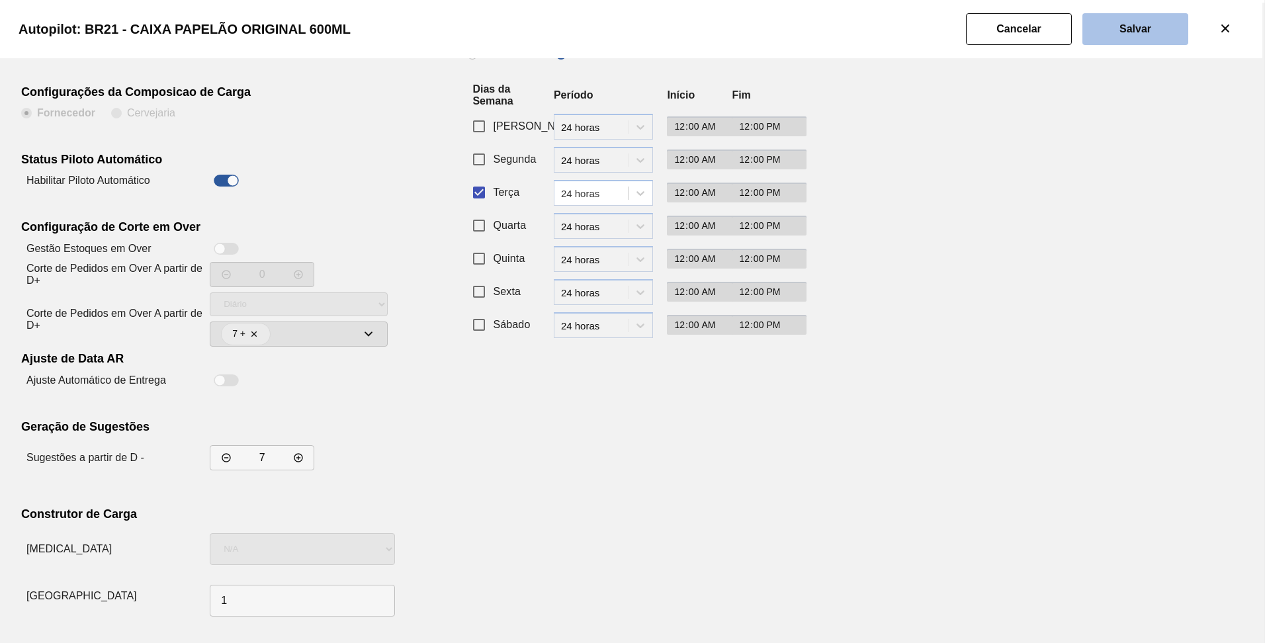
click at [0, 0] on slot "Salvar" at bounding box center [0, 0] width 0 height 0
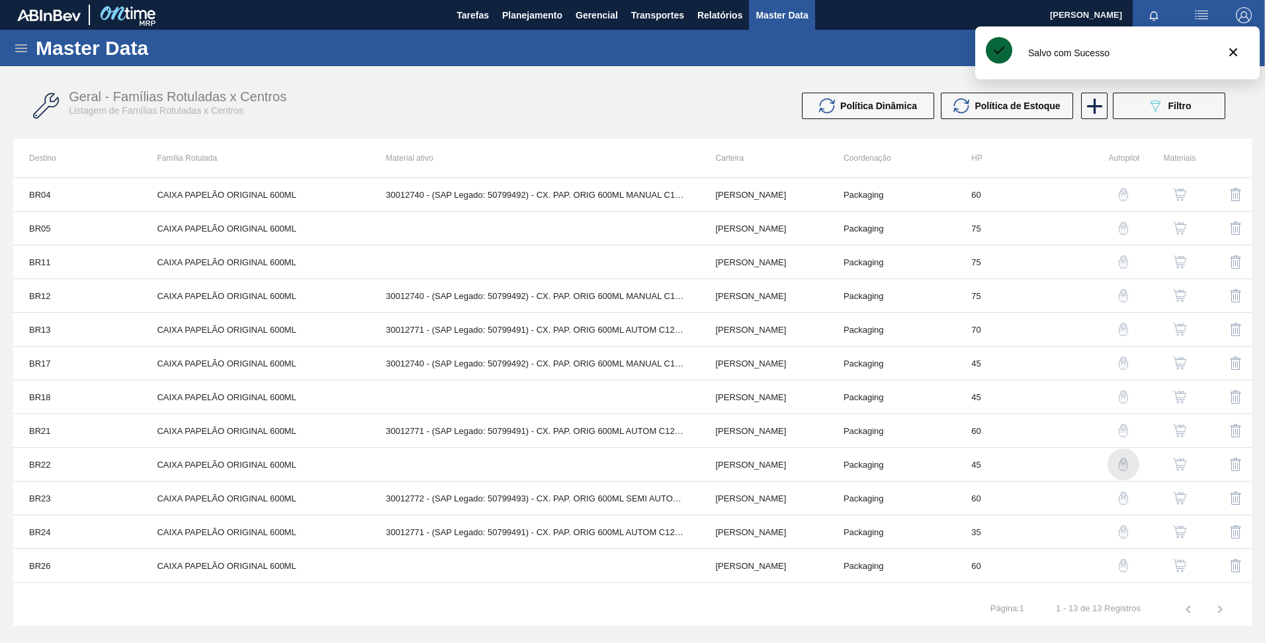
click at [1121, 461] on img "button" at bounding box center [1123, 464] width 13 height 13
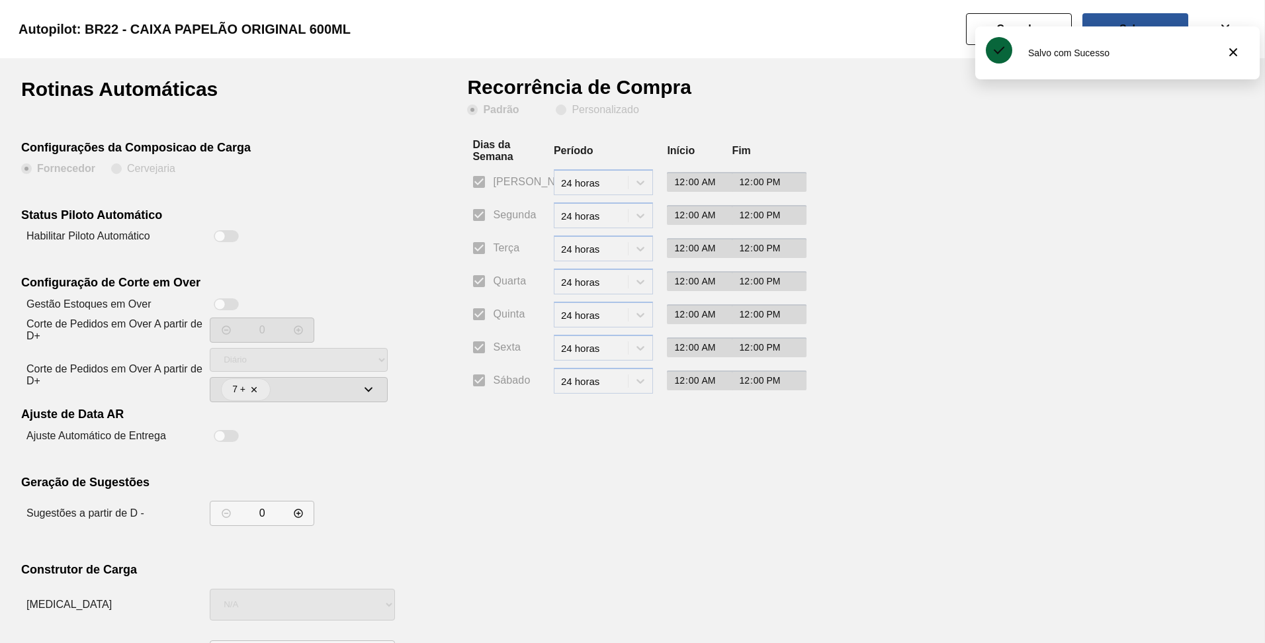
click at [228, 242] on div at bounding box center [226, 236] width 33 height 16
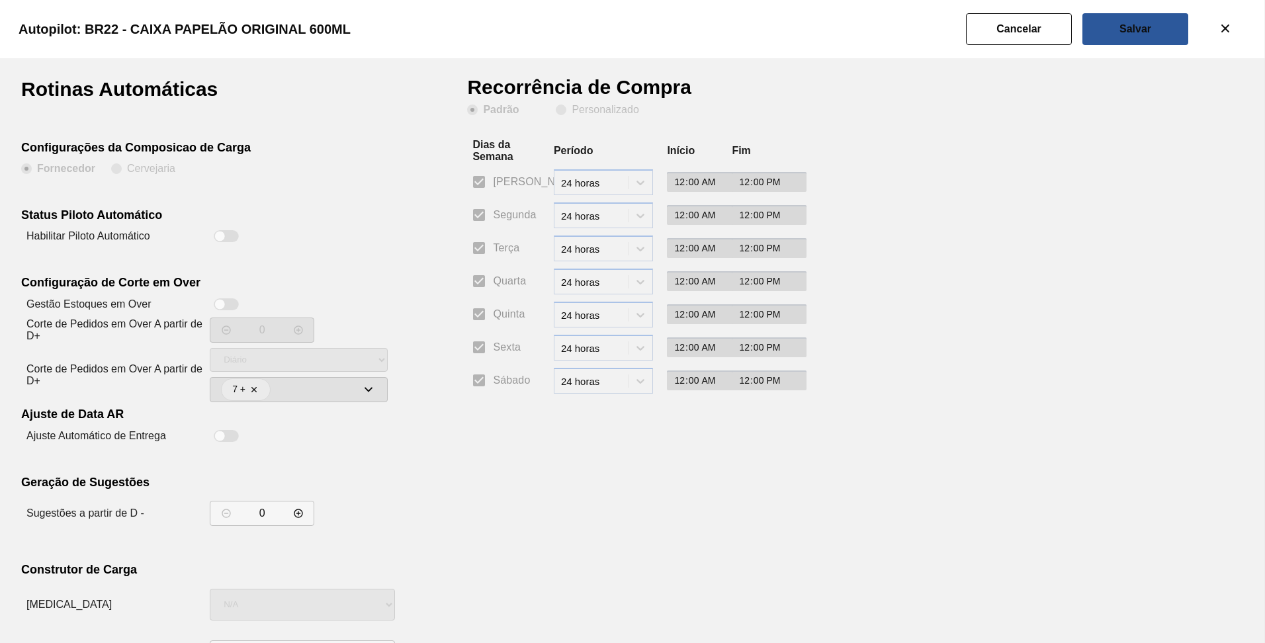
click at [229, 239] on div at bounding box center [226, 236] width 25 height 12
click at [565, 110] on span "Personalizado" at bounding box center [597, 110] width 83 height 11
click at [565, 110] on input "Personalizado" at bounding box center [561, 109] width 21 height 21
click at [484, 254] on input "Terça" at bounding box center [479, 248] width 28 height 28
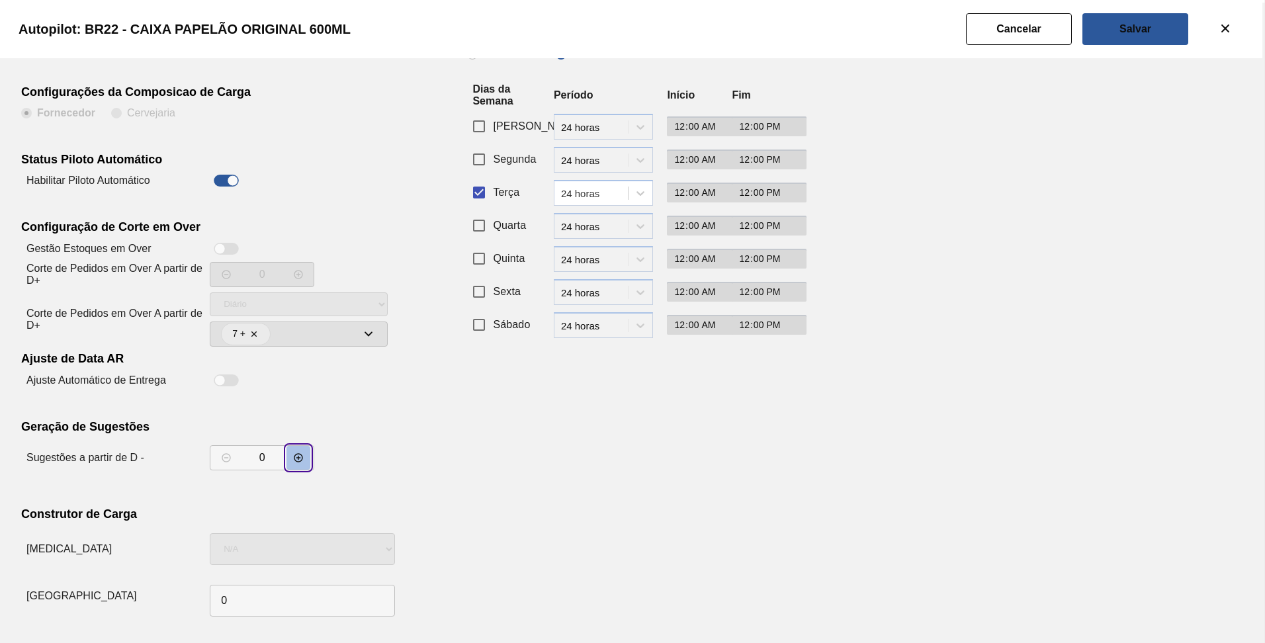
click at [302, 469] on button "decrementar valor" at bounding box center [299, 458] width 24 height 24
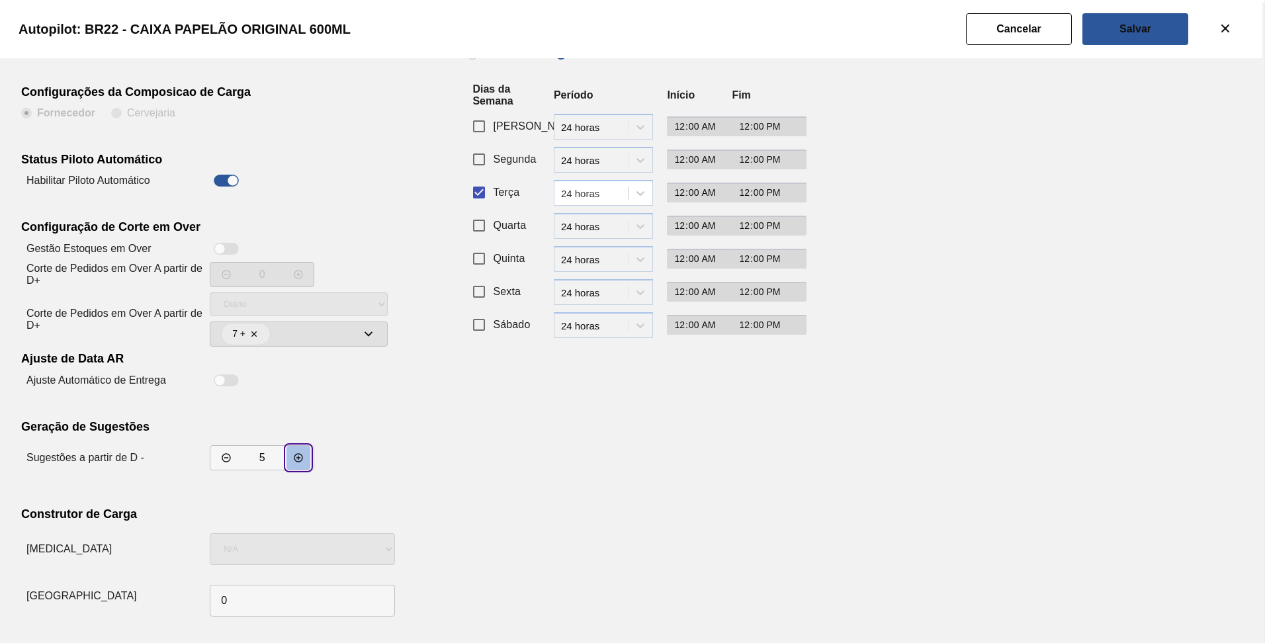
click at [302, 469] on button "decrementar valor" at bounding box center [299, 458] width 24 height 24
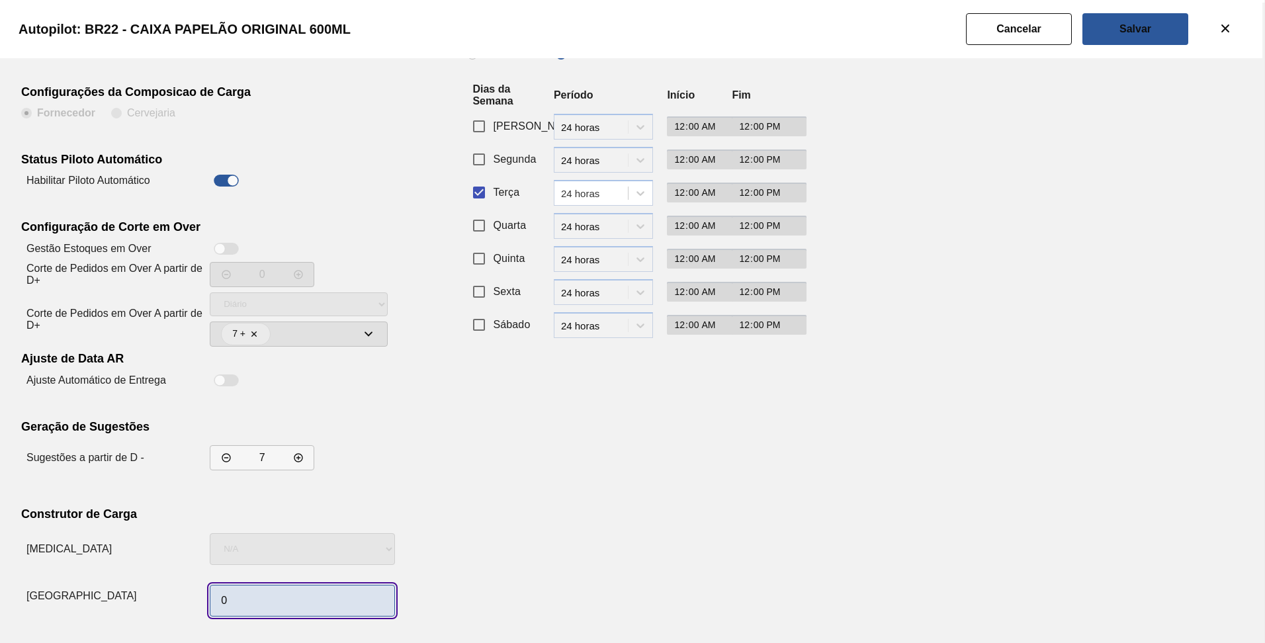
click at [267, 594] on input "0" at bounding box center [302, 601] width 185 height 32
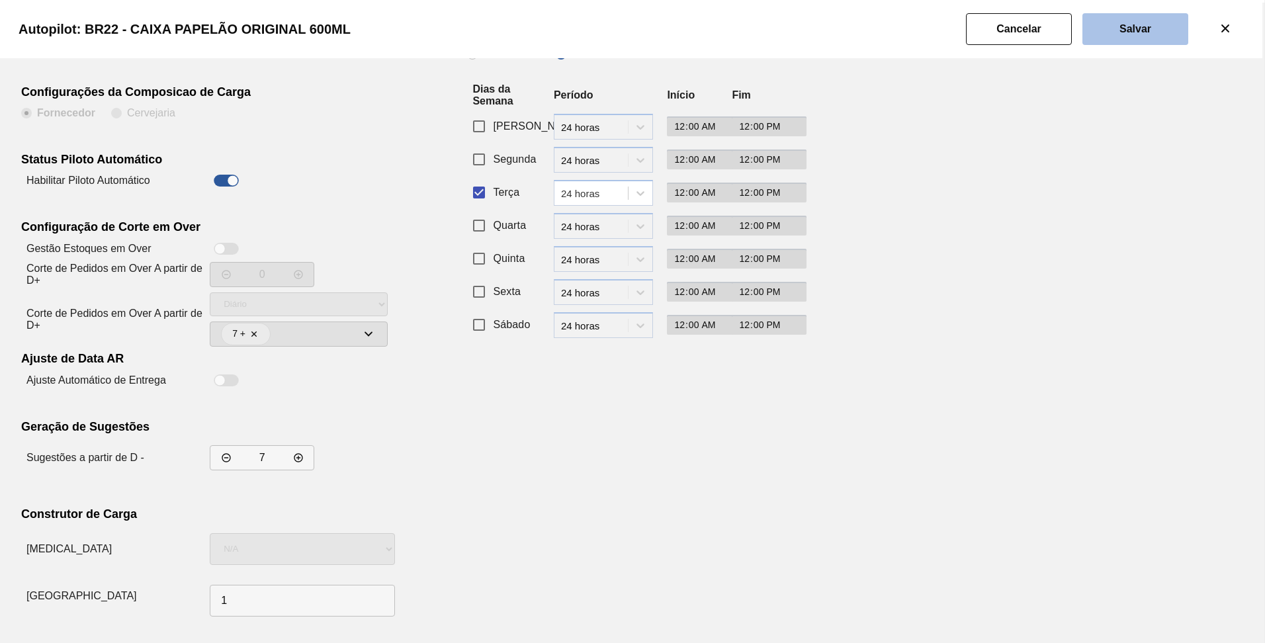
click at [0, 0] on slot "Salvar" at bounding box center [0, 0] width 0 height 0
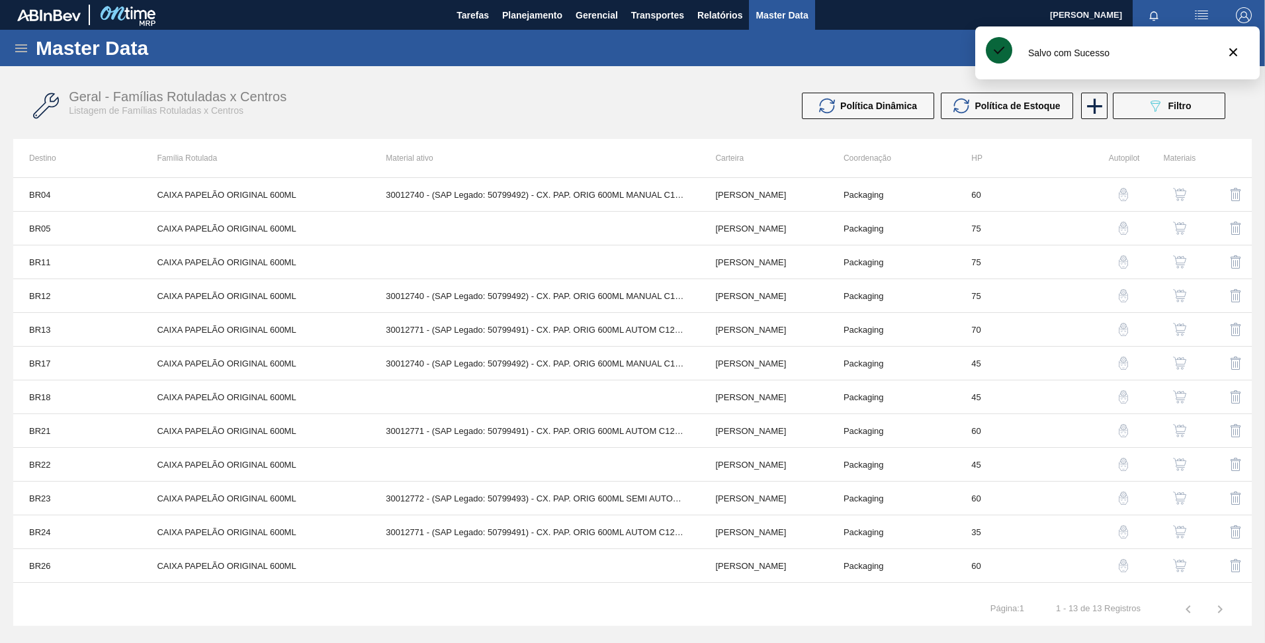
click at [1117, 496] on img "button" at bounding box center [1123, 498] width 13 height 13
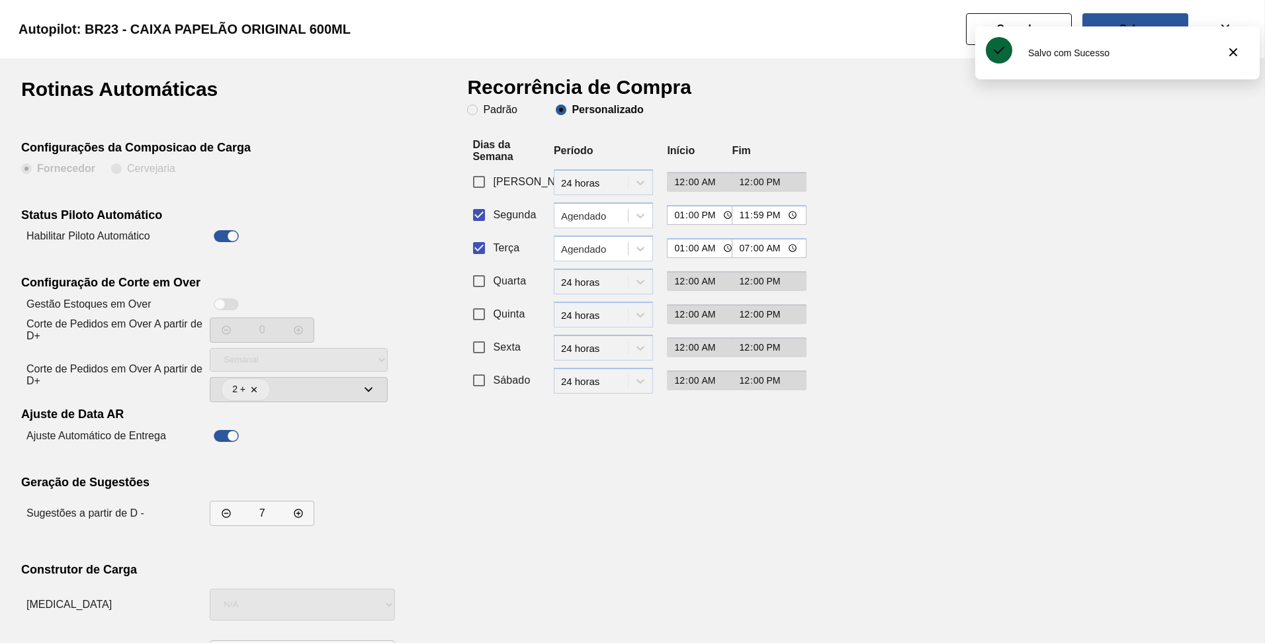
click at [482, 222] on input "Segunda" at bounding box center [479, 215] width 28 height 28
click at [584, 261] on div "Terça period-options Agendado 01:00 07:00" at bounding box center [629, 250] width 324 height 33
click at [584, 259] on div "Agendado" at bounding box center [603, 249] width 99 height 26
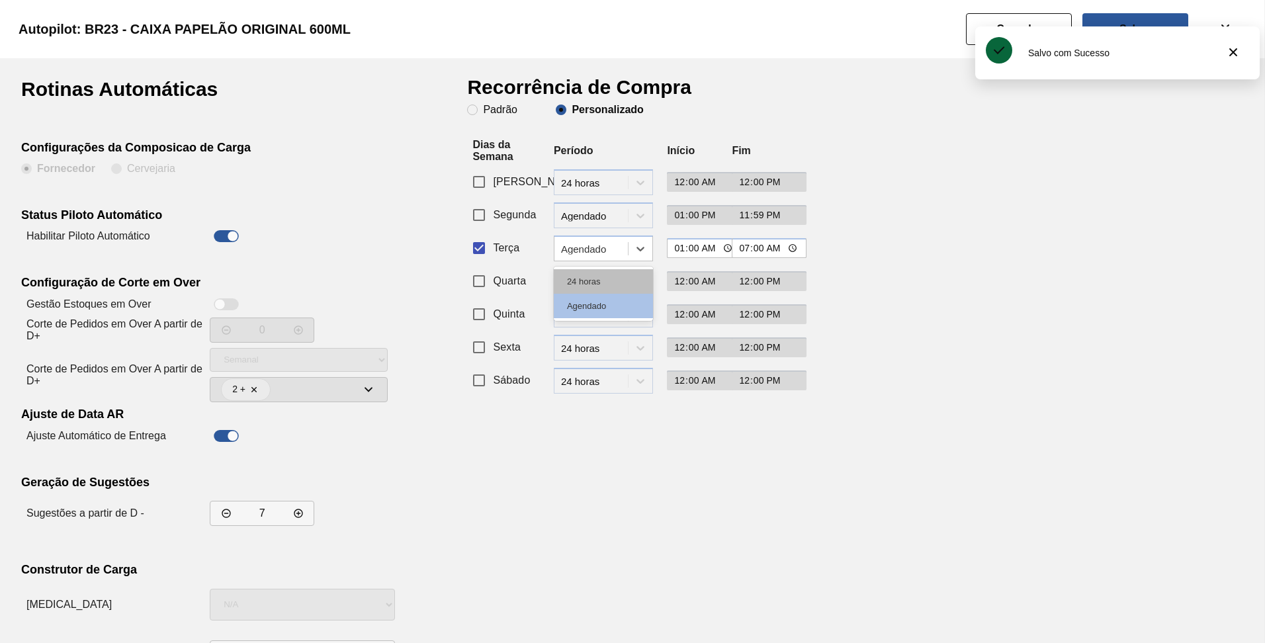
click at [568, 283] on div "24 horas" at bounding box center [603, 281] width 99 height 24
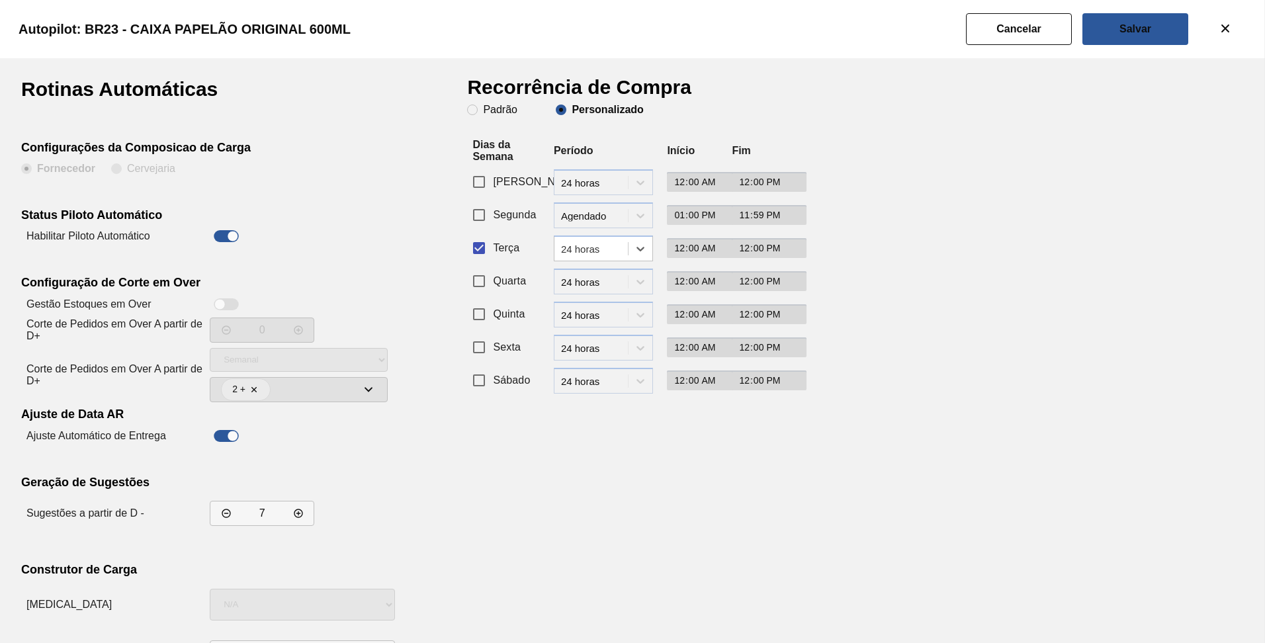
scroll to position [56, 0]
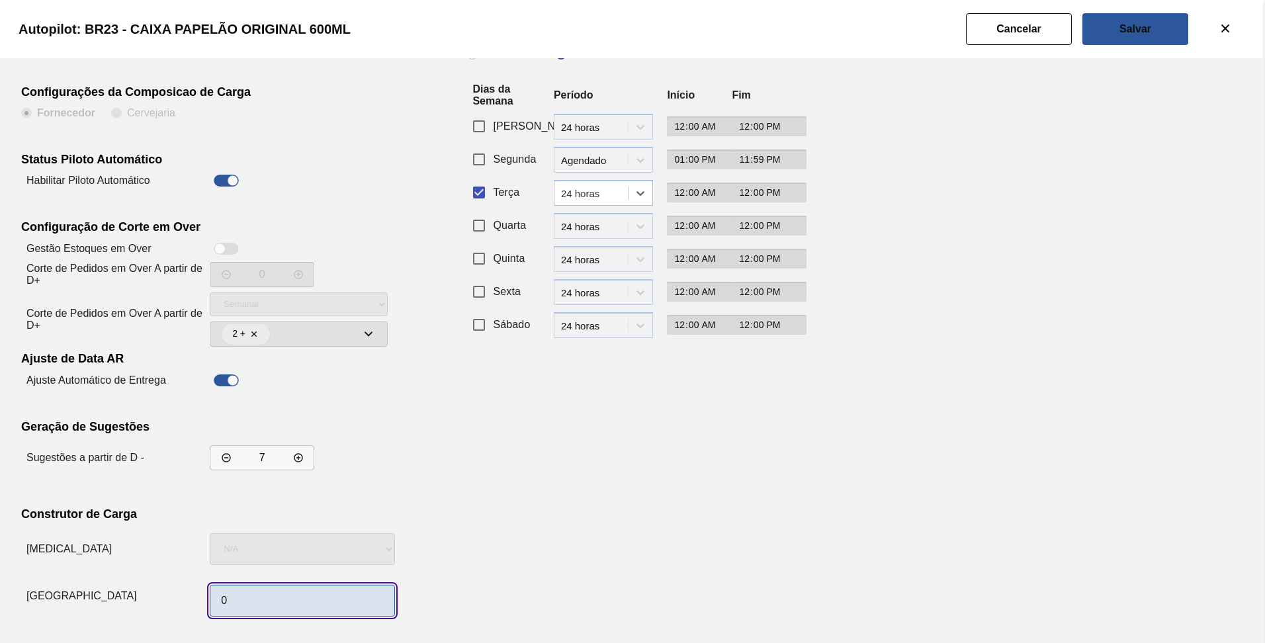
click at [280, 604] on input "0" at bounding box center [302, 601] width 185 height 32
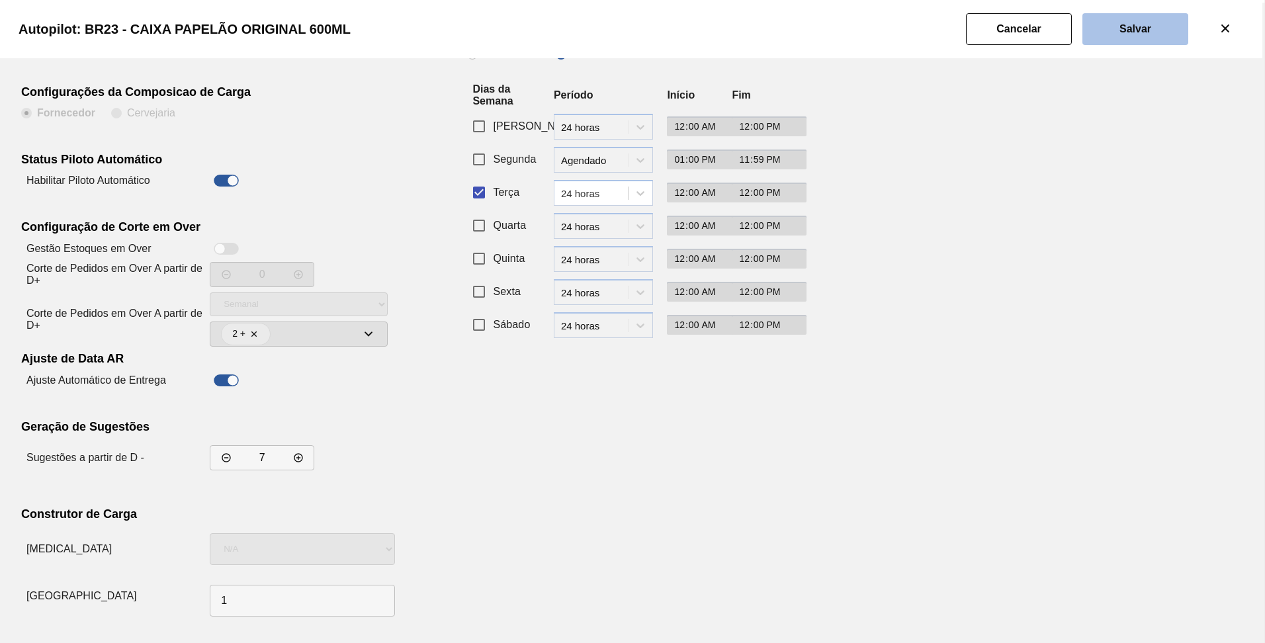
click at [1115, 31] on button "Salvar" at bounding box center [1136, 29] width 106 height 32
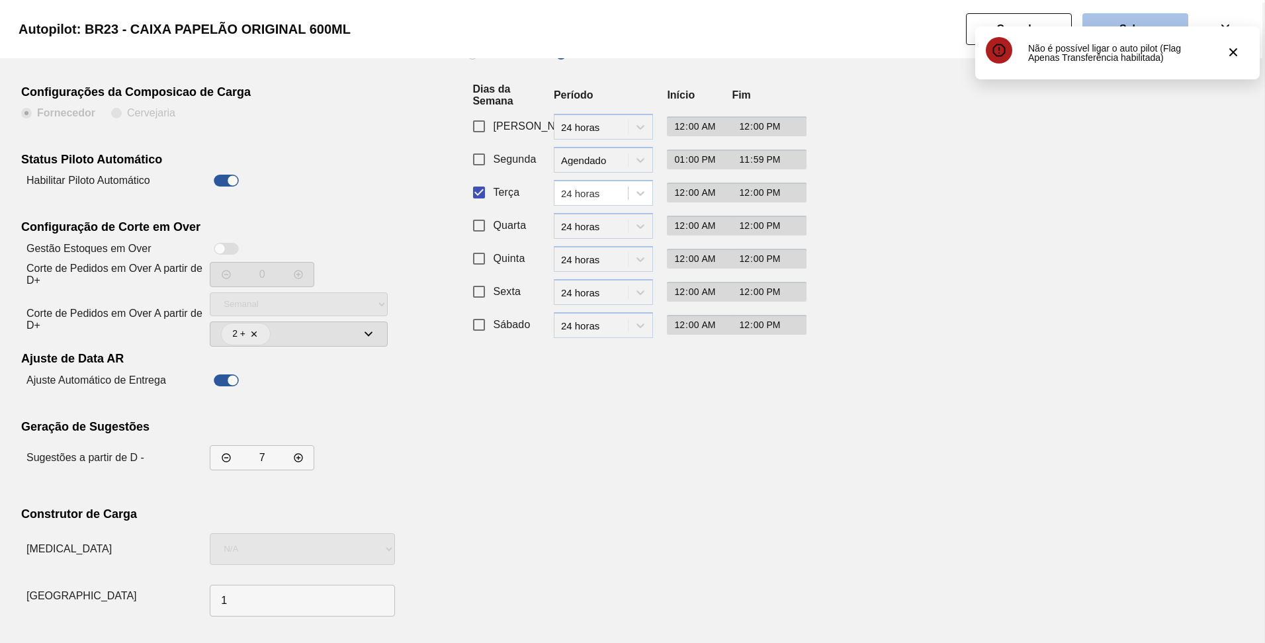
click at [1132, 15] on button "Salvar" at bounding box center [1136, 29] width 106 height 32
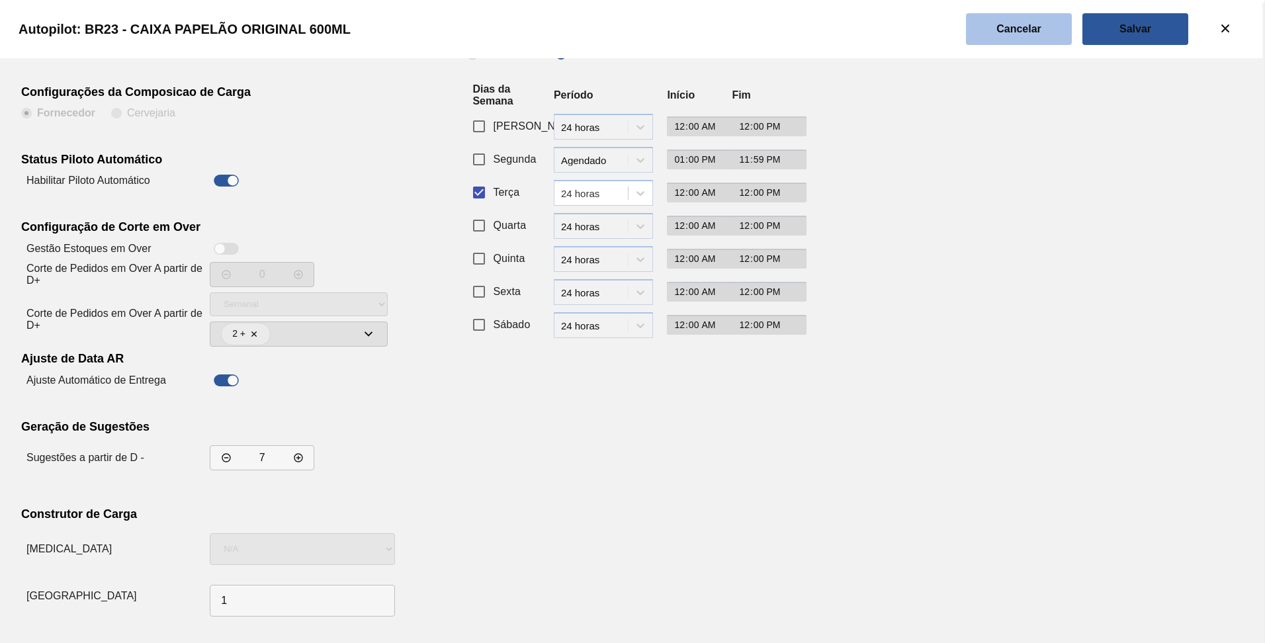
click at [0, 0] on slot "Cancelar" at bounding box center [0, 0] width 0 height 0
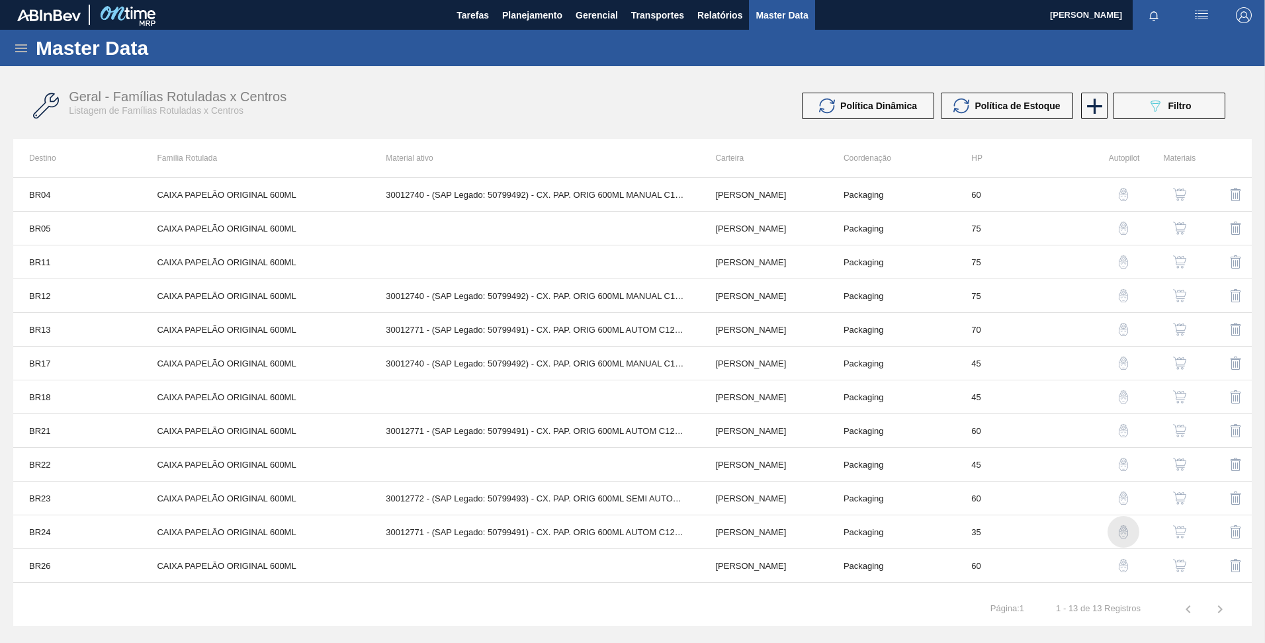
click at [1121, 532] on img "button" at bounding box center [1123, 532] width 13 height 13
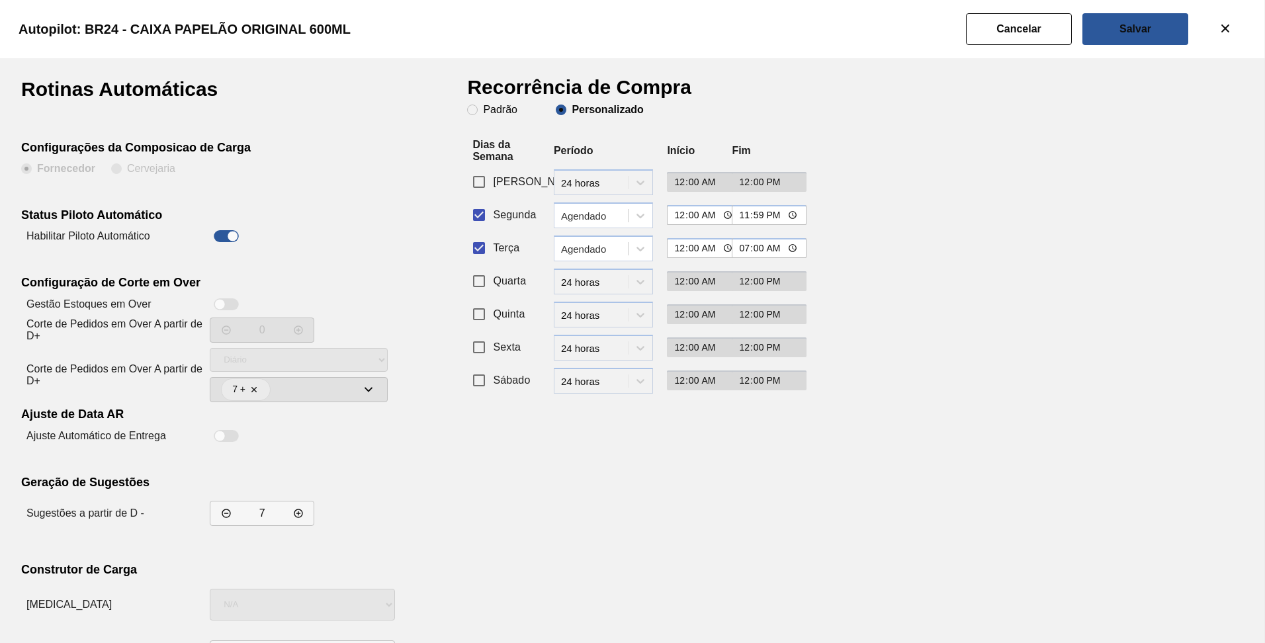
click at [482, 210] on input "Segunda" at bounding box center [479, 215] width 28 height 28
click at [605, 253] on div "Agendado" at bounding box center [595, 248] width 68 height 11
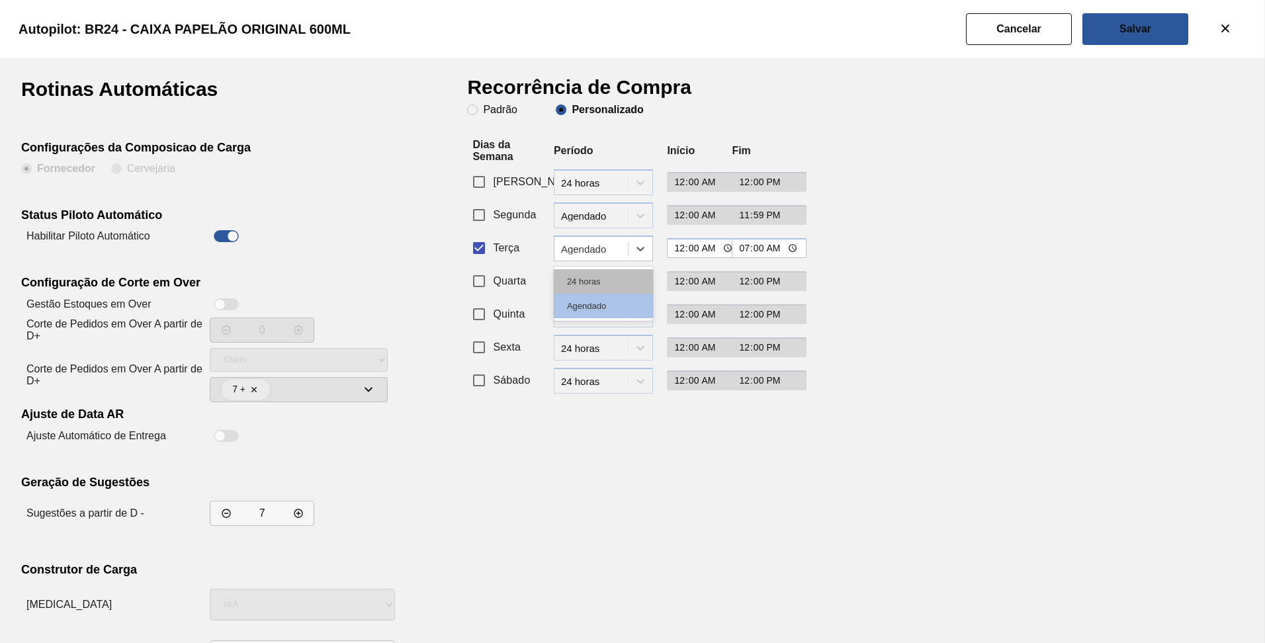
click at [586, 293] on div "24 horas" at bounding box center [603, 281] width 99 height 24
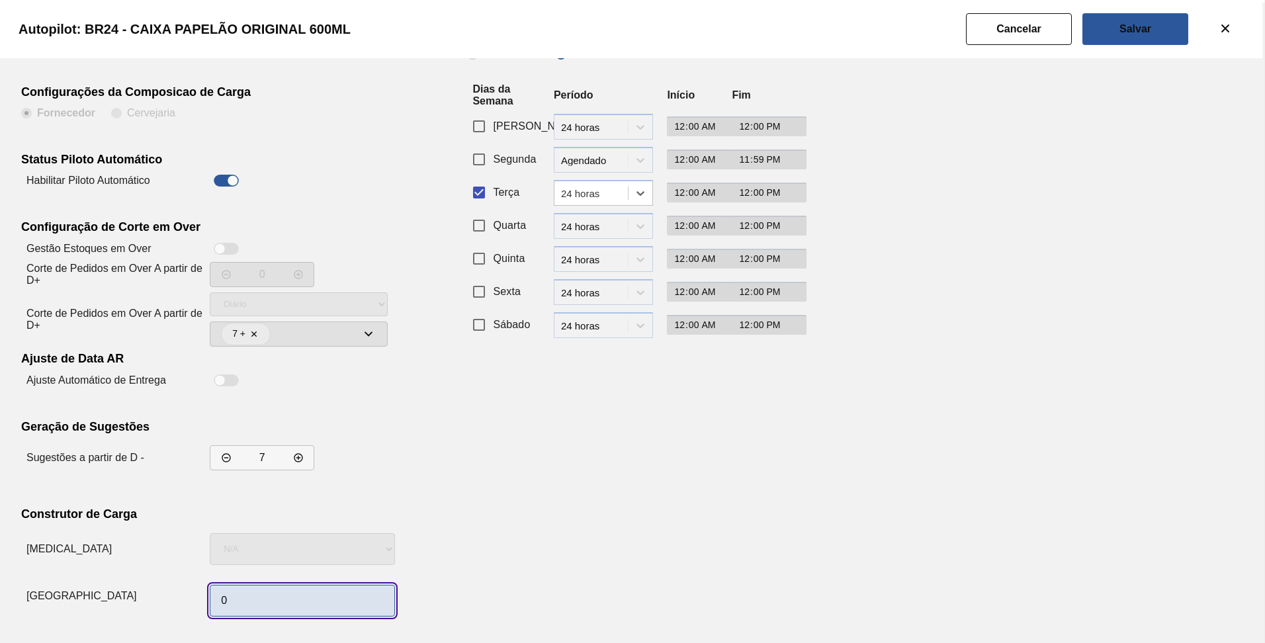
click at [277, 598] on input "0" at bounding box center [302, 601] width 185 height 32
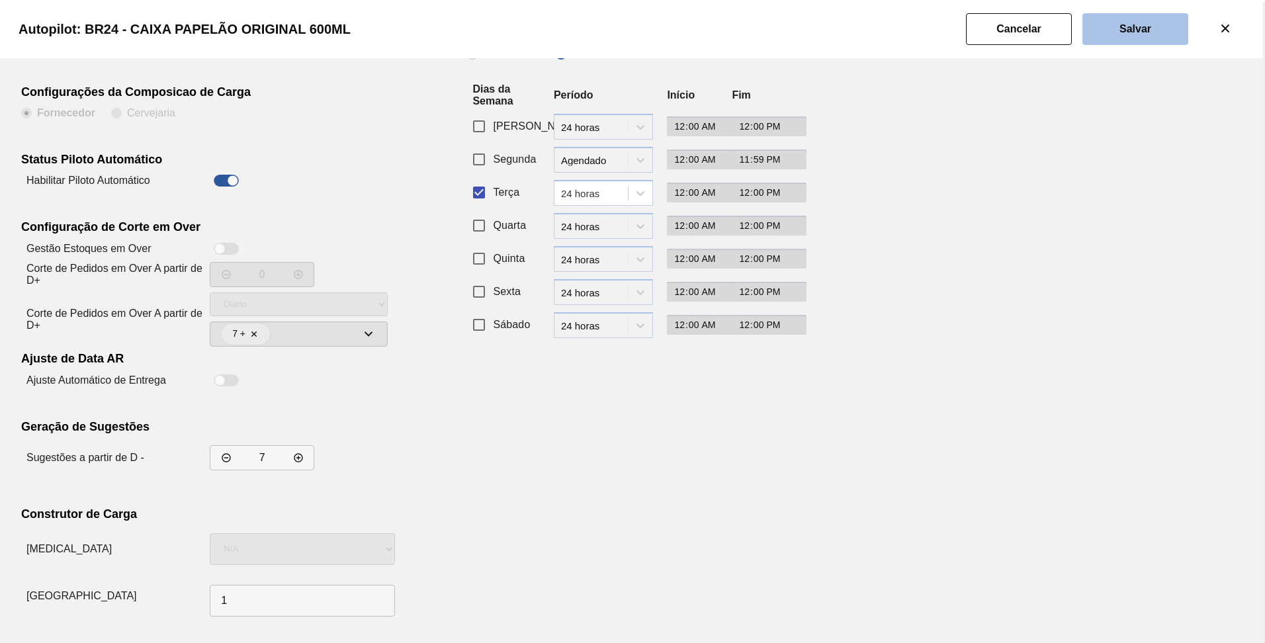
click at [1151, 19] on button "Salvar" at bounding box center [1136, 29] width 106 height 32
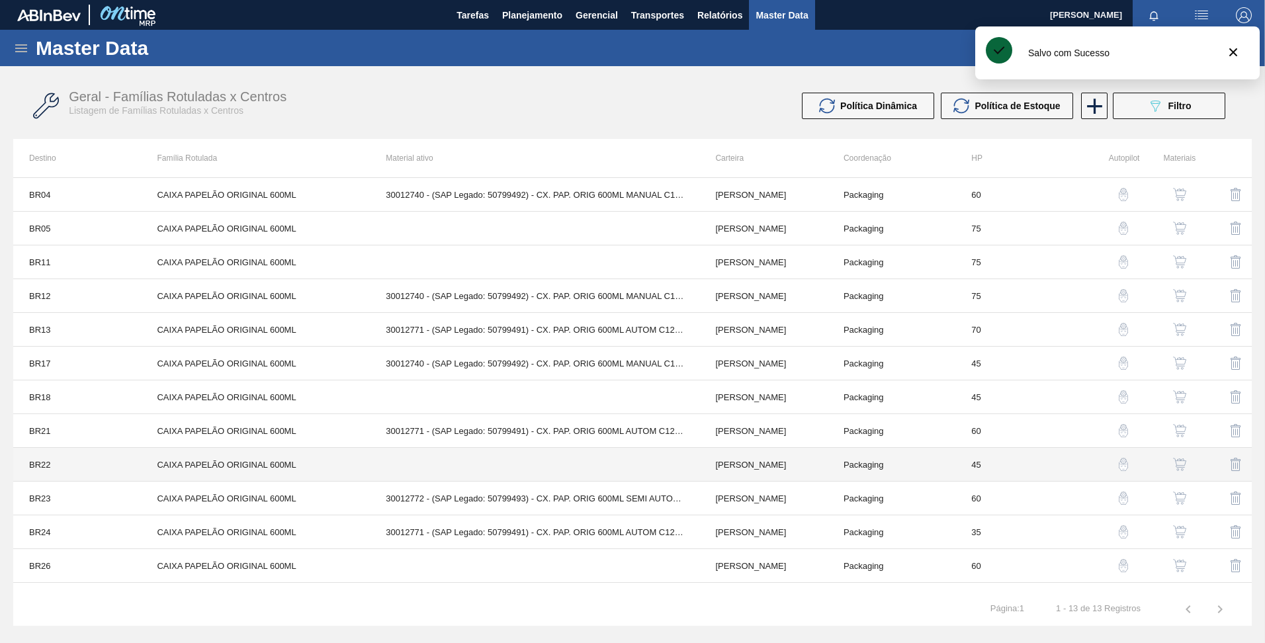
scroll to position [23, 0]
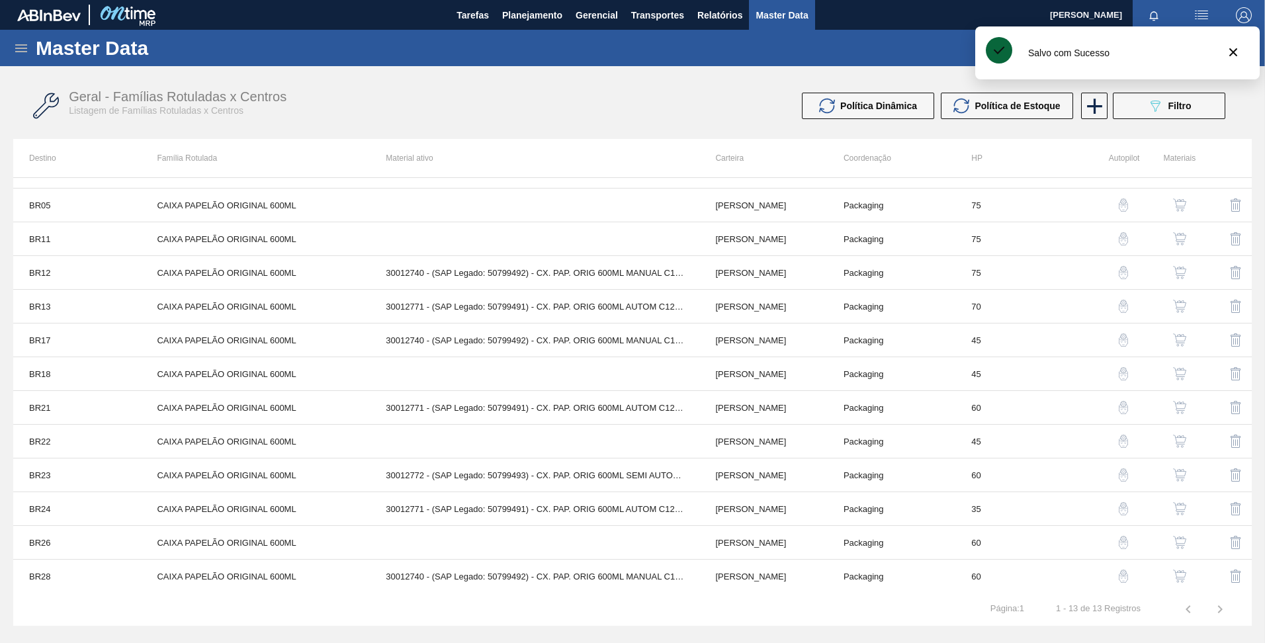
click at [1117, 573] on img "button" at bounding box center [1123, 576] width 13 height 13
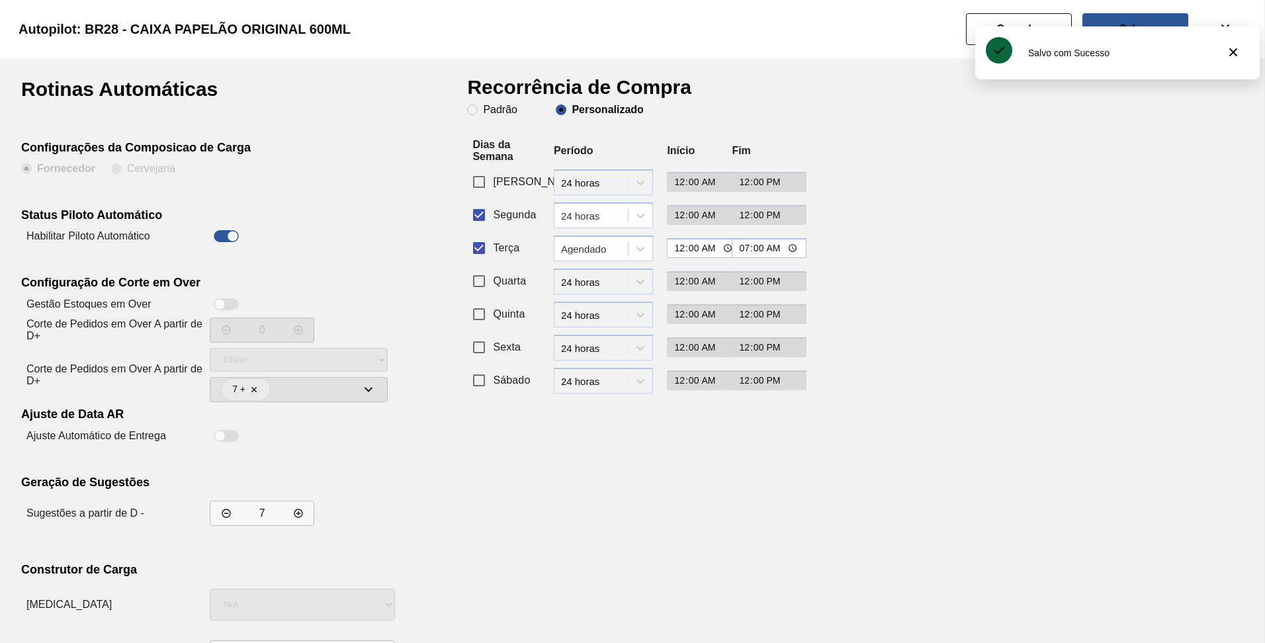
click at [490, 214] on input "Segunda" at bounding box center [479, 215] width 28 height 28
click at [578, 251] on div "Agendado" at bounding box center [595, 248] width 68 height 11
click at [570, 284] on div "24 horas" at bounding box center [603, 281] width 99 height 24
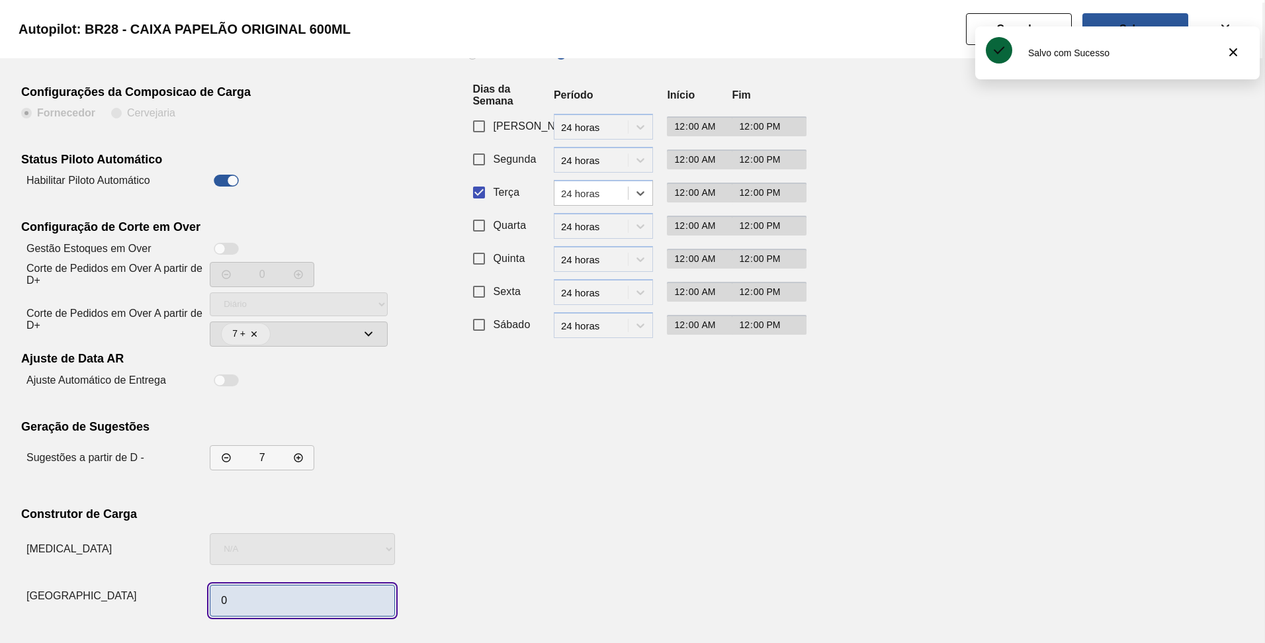
click at [256, 610] on input "0" at bounding box center [302, 601] width 185 height 32
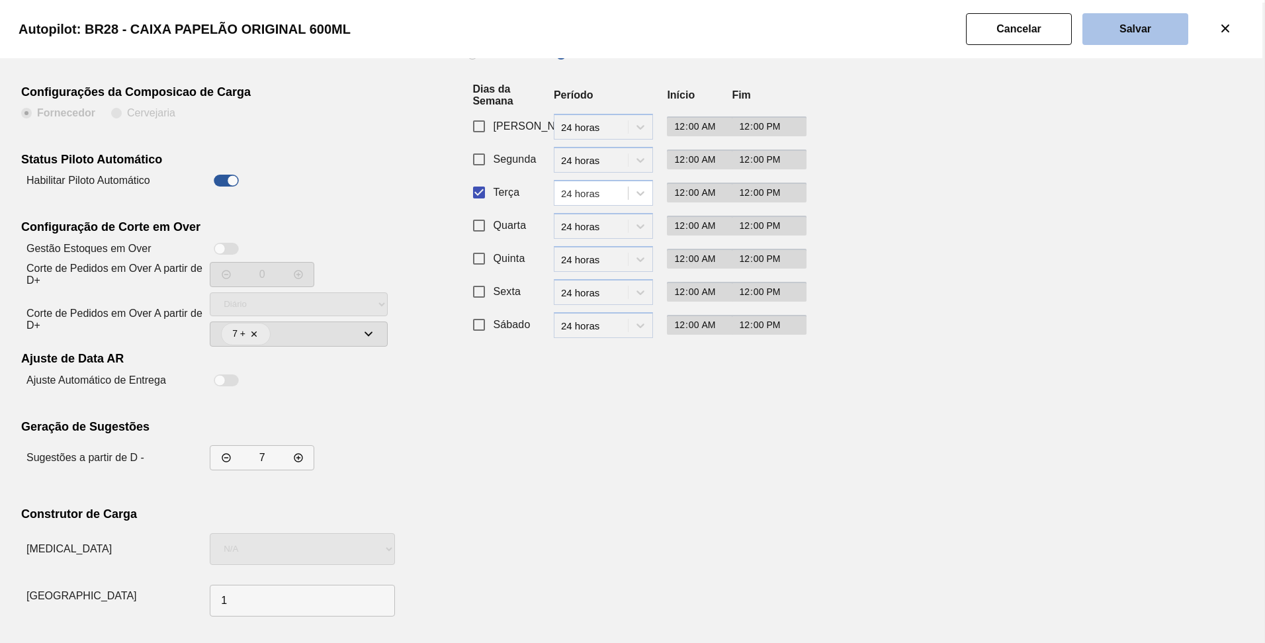
click at [0, 0] on slot "Salvar" at bounding box center [0, 0] width 0 height 0
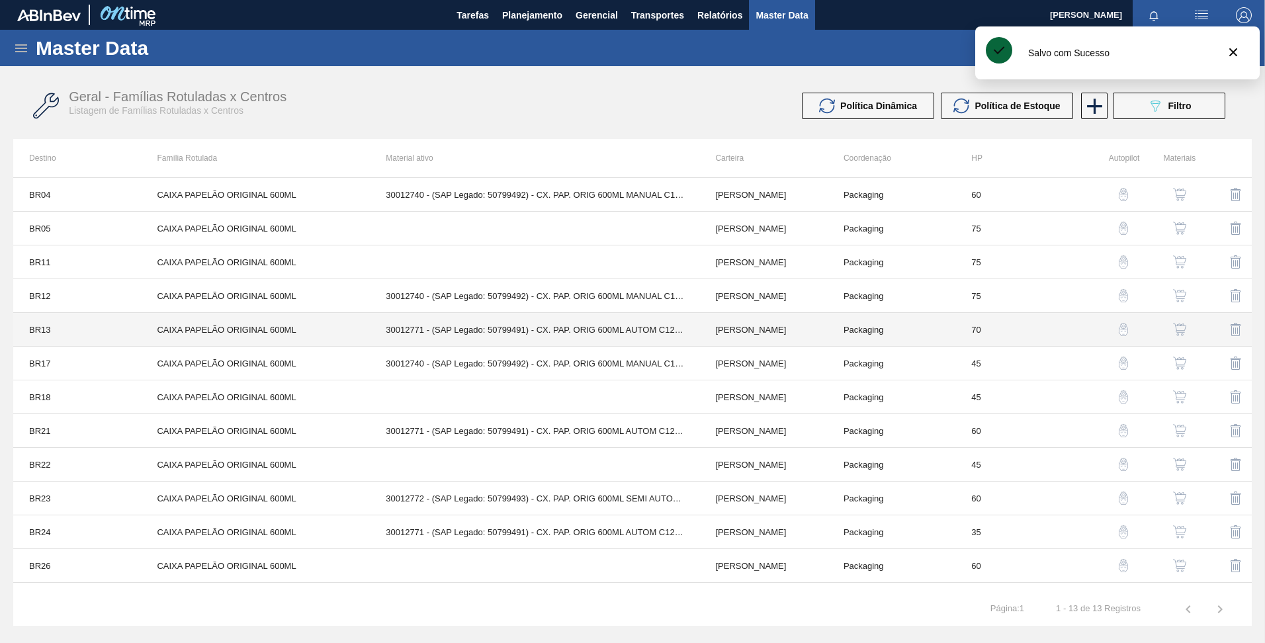
scroll to position [23, 0]
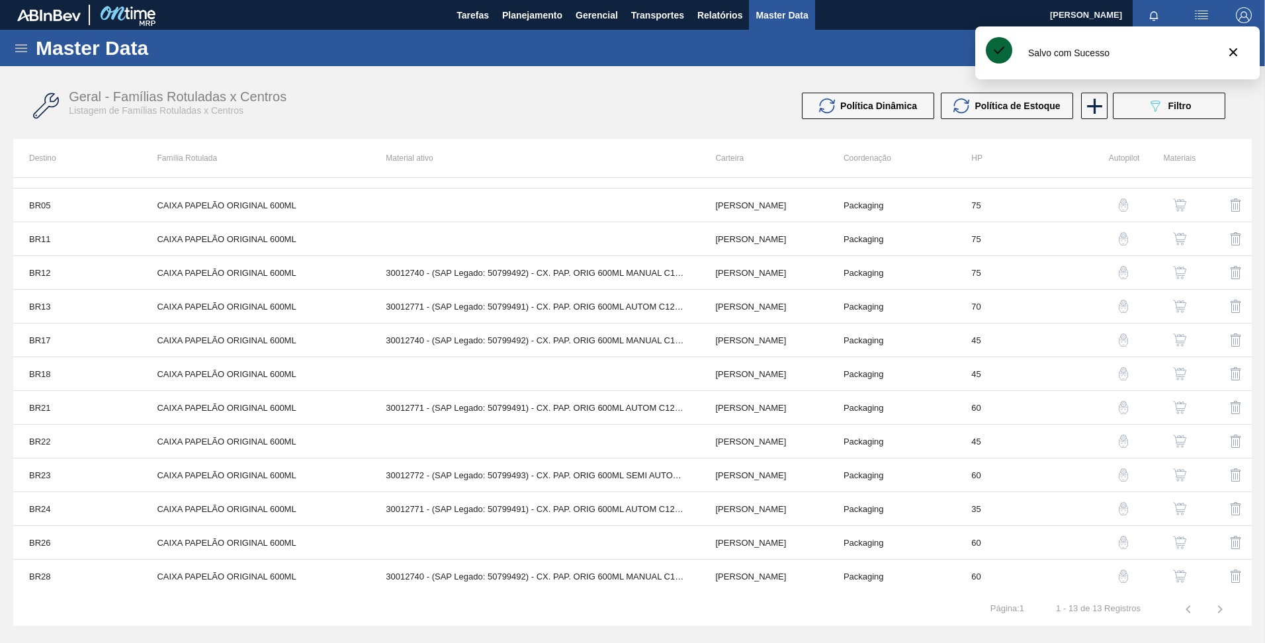
click at [1122, 547] on img "button" at bounding box center [1123, 542] width 13 height 13
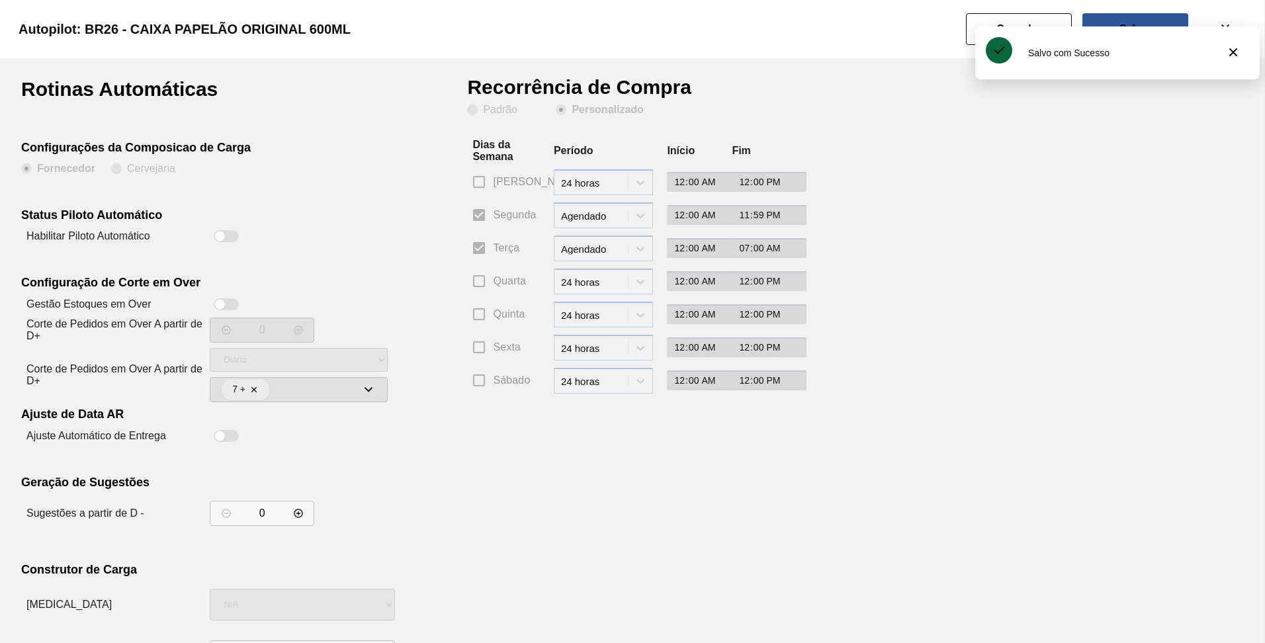
click at [218, 242] on div at bounding box center [226, 236] width 33 height 16
click at [981, 23] on button "Cancelar" at bounding box center [1019, 29] width 106 height 32
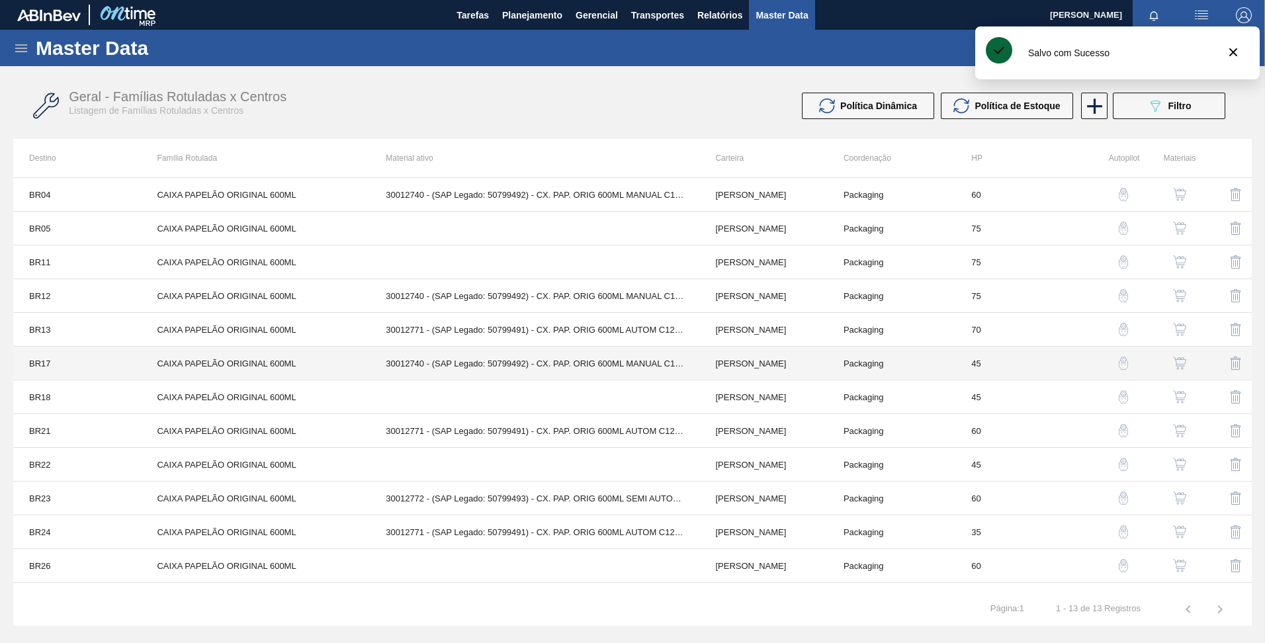
scroll to position [23, 0]
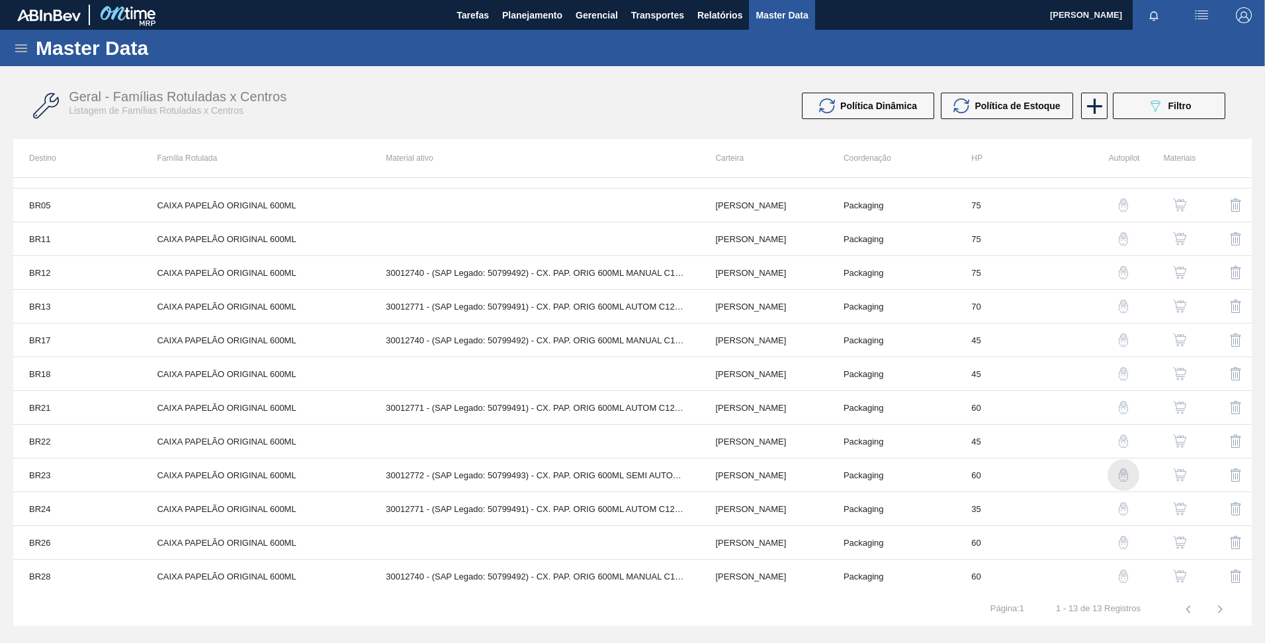
click at [1118, 480] on img "button" at bounding box center [1123, 475] width 13 height 13
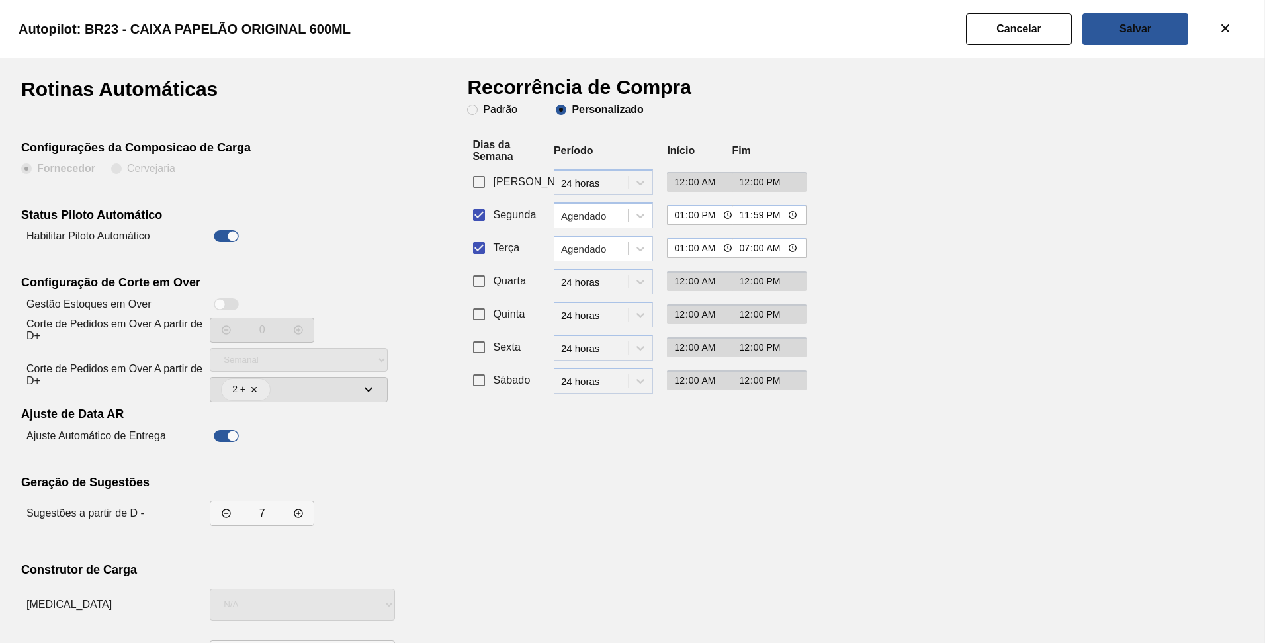
click at [486, 216] on input "Segunda" at bounding box center [479, 215] width 28 height 28
click at [601, 252] on div "Agendado" at bounding box center [595, 248] width 68 height 11
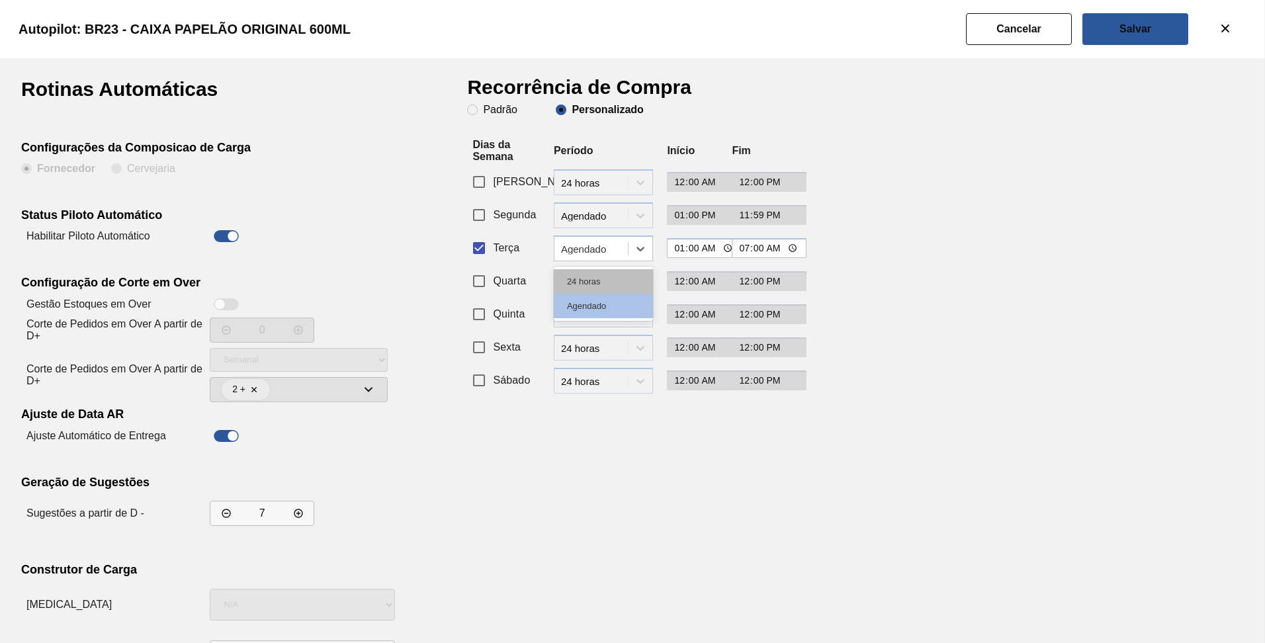
click at [598, 277] on div "24 horas" at bounding box center [603, 281] width 99 height 24
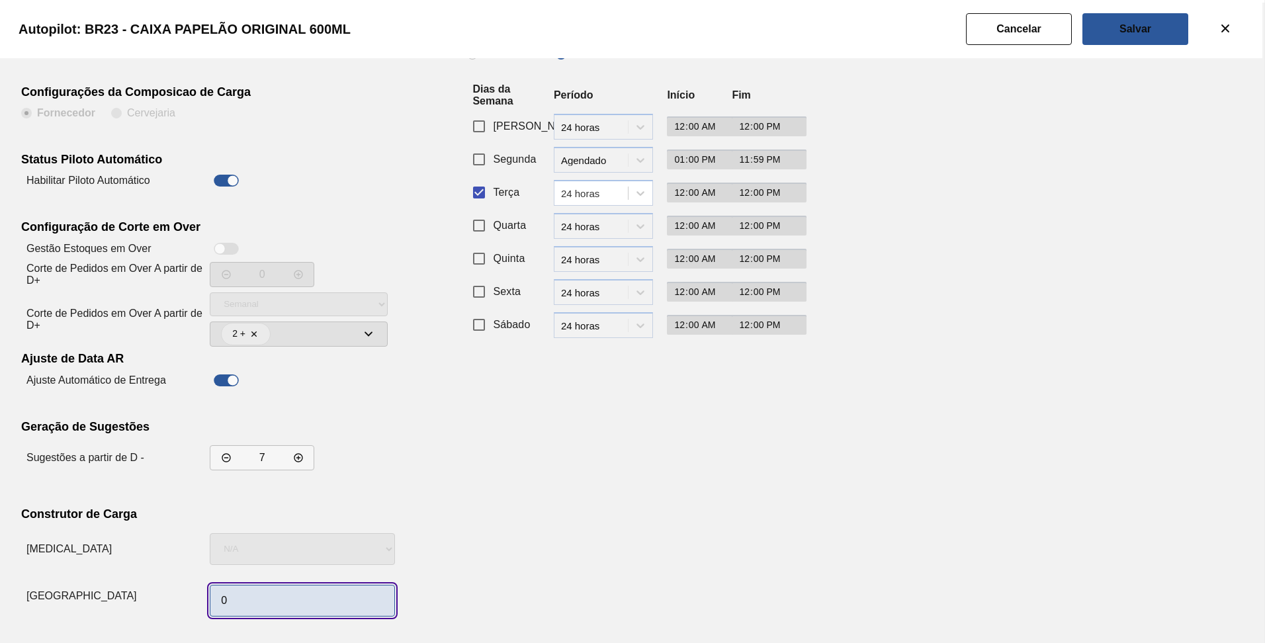
click at [251, 604] on input "0" at bounding box center [302, 601] width 185 height 32
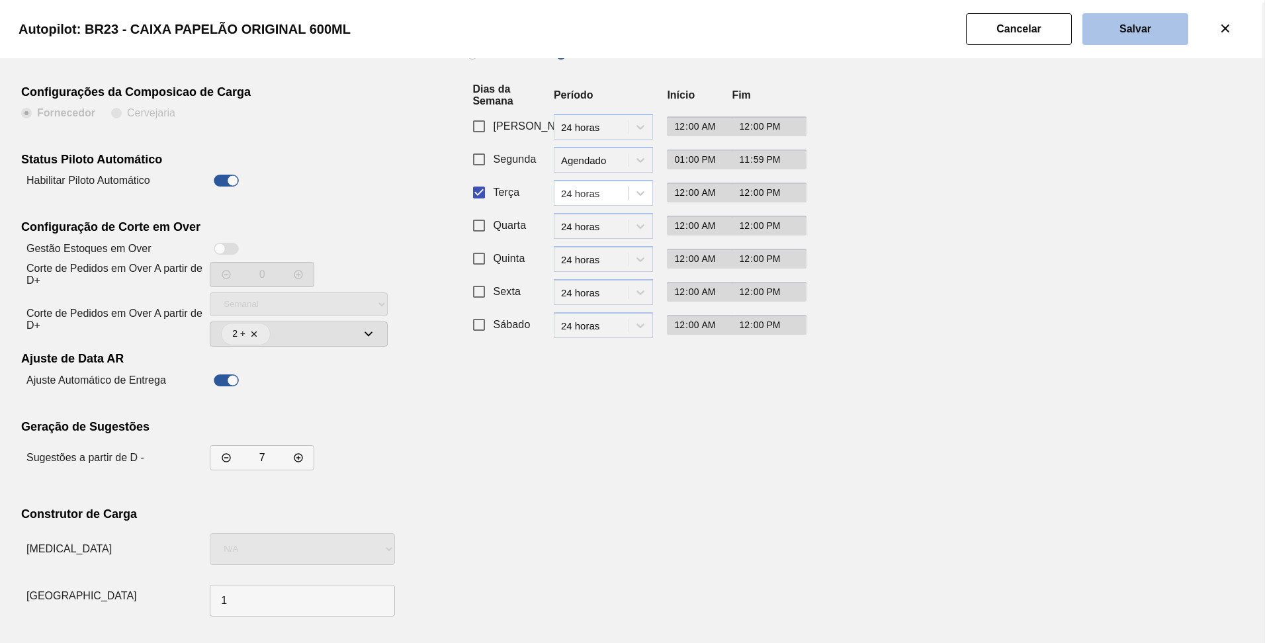
click at [0, 0] on slot "Salvar" at bounding box center [0, 0] width 0 height 0
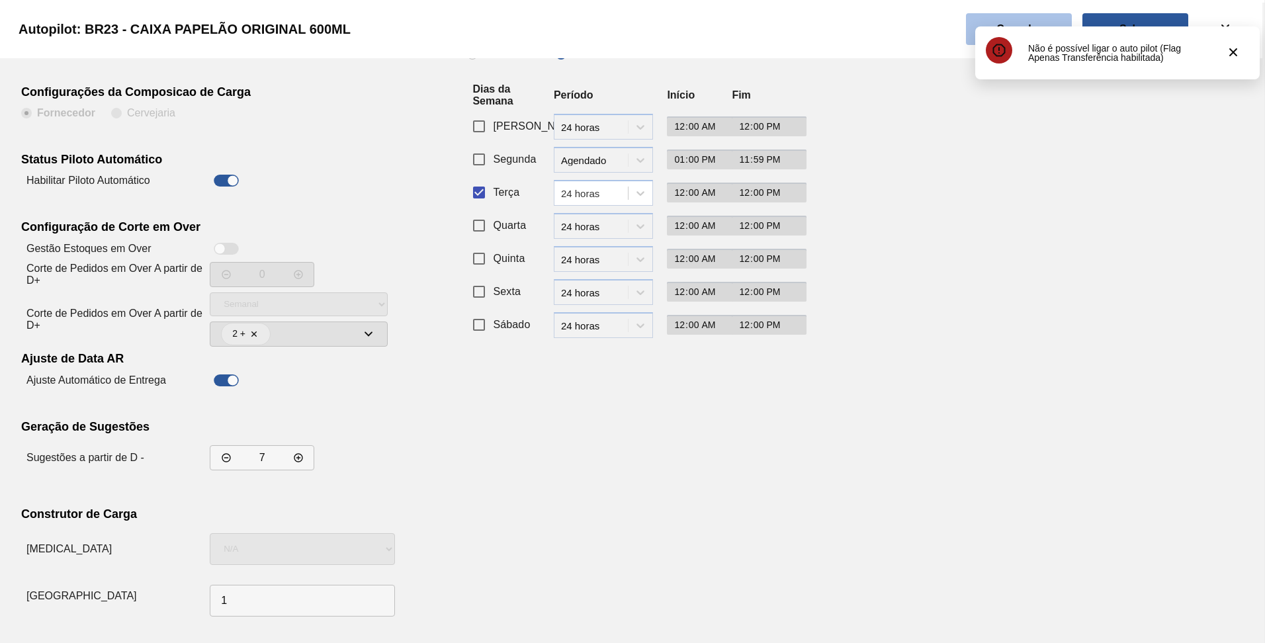
click at [1012, 20] on button "Cancelar" at bounding box center [1019, 29] width 106 height 32
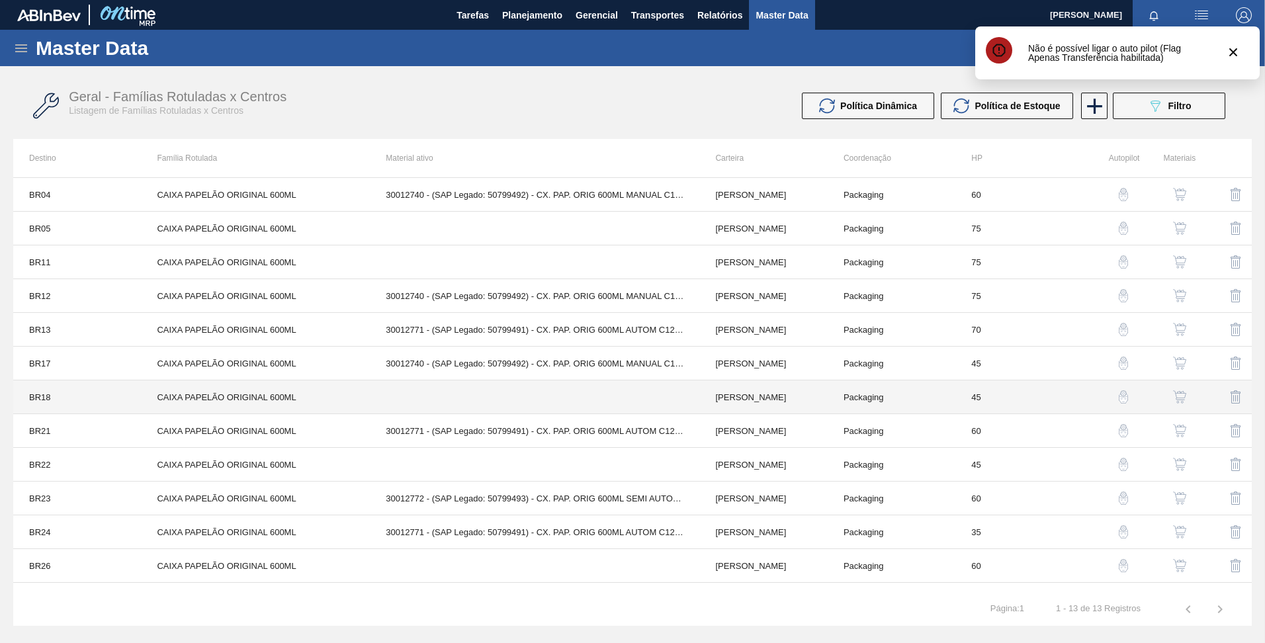
scroll to position [23, 0]
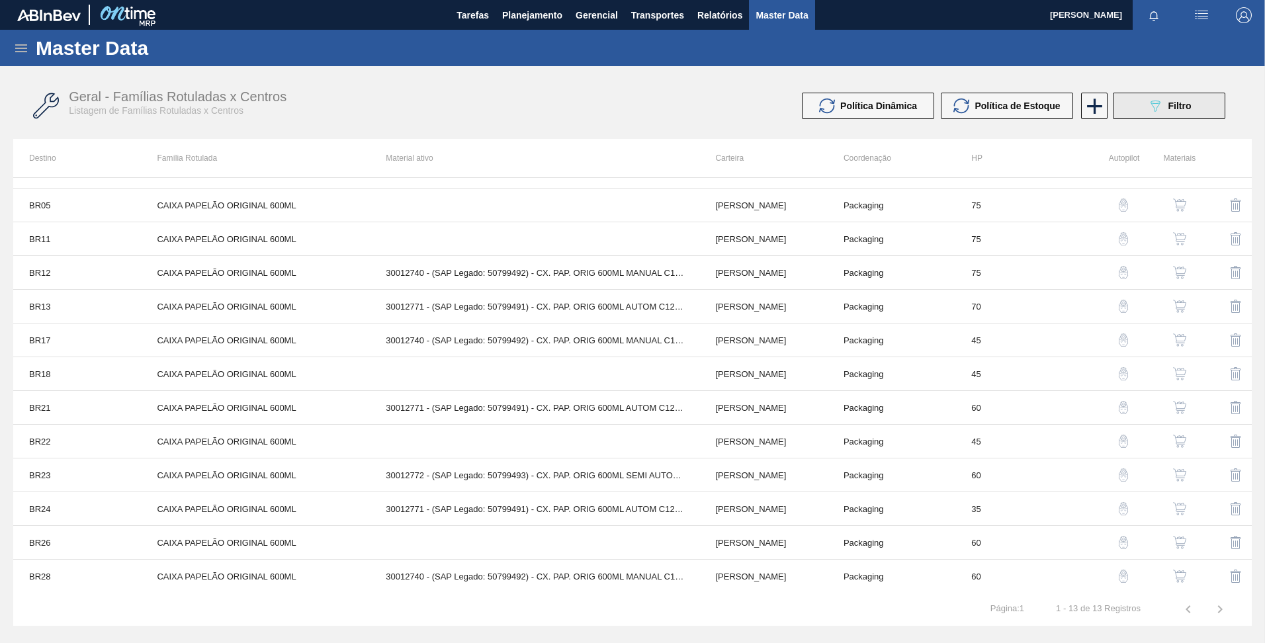
click at [1162, 103] on icon "089F7B8B-B2A5-4AFE-B5C0-19BA573D28AC" at bounding box center [1156, 106] width 16 height 16
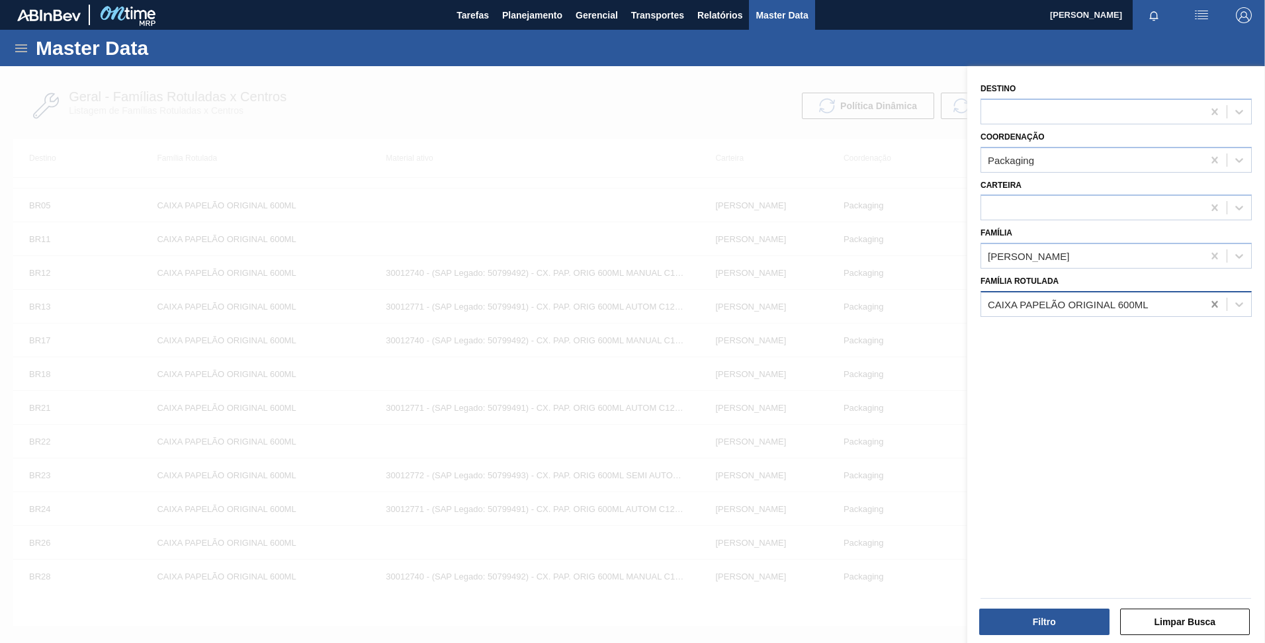
click at [1213, 298] on icon at bounding box center [1215, 304] width 13 height 13
paste Rotulada "CAIXA PAPELÃO BUD 600ML"
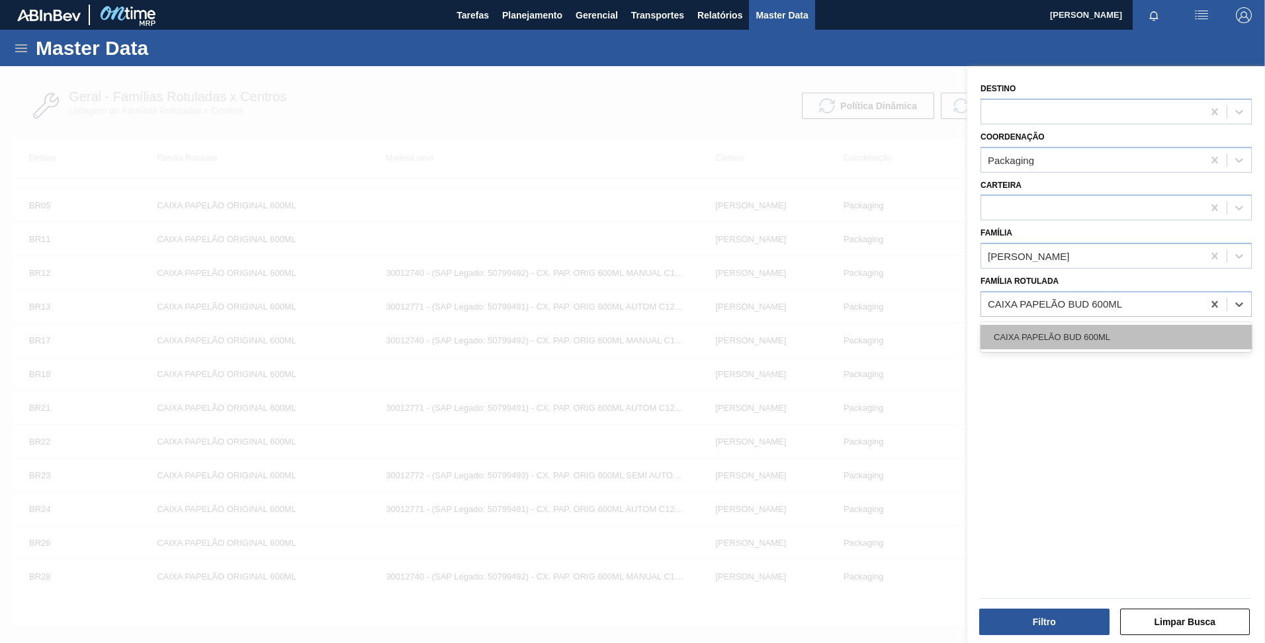
click at [1152, 326] on div "CAIXA PAPELÃO BUD 600ML" at bounding box center [1116, 337] width 271 height 24
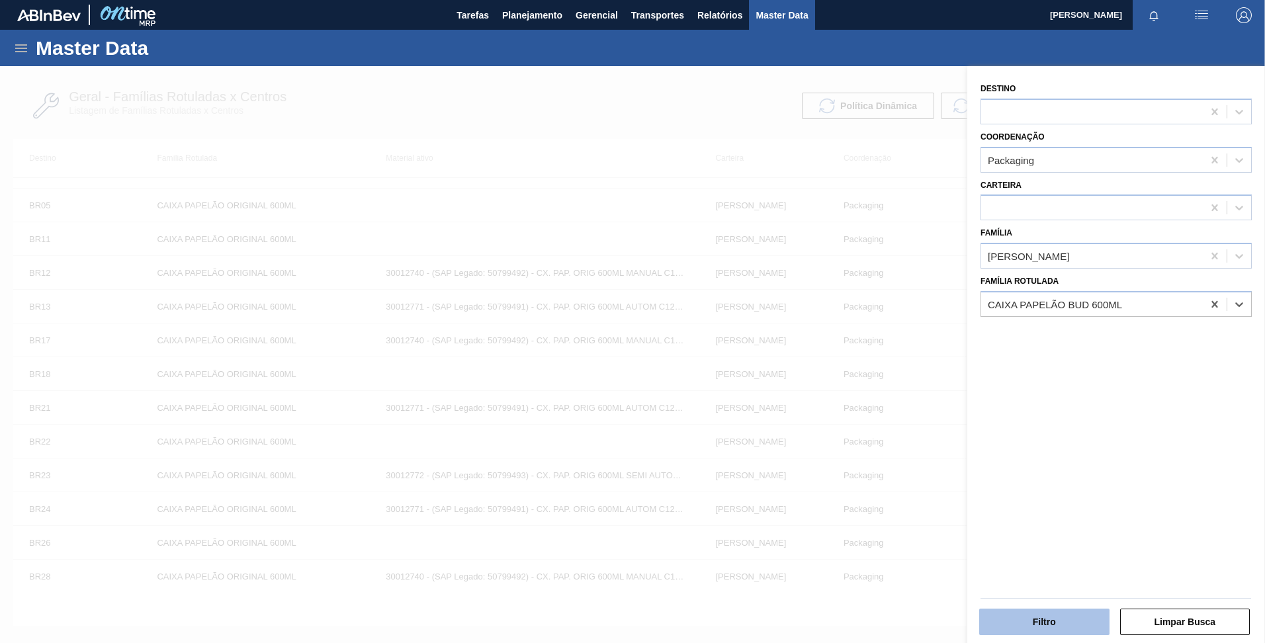
click at [1054, 628] on button "Filtro" at bounding box center [1045, 622] width 130 height 26
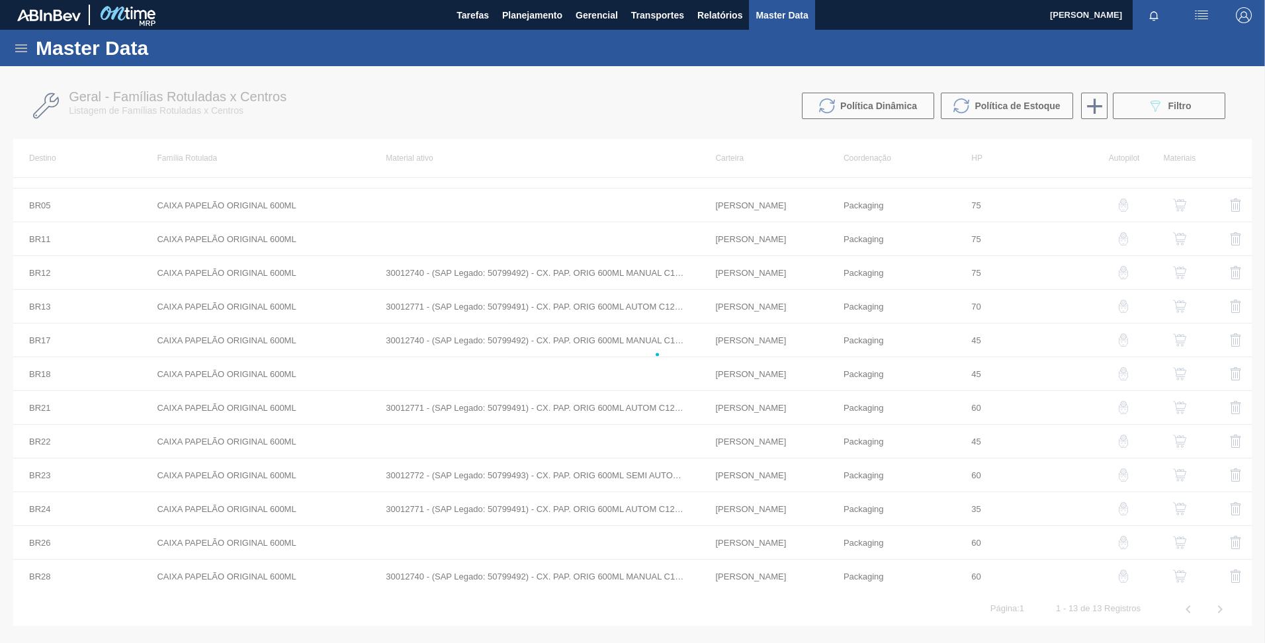
scroll to position [0, 0]
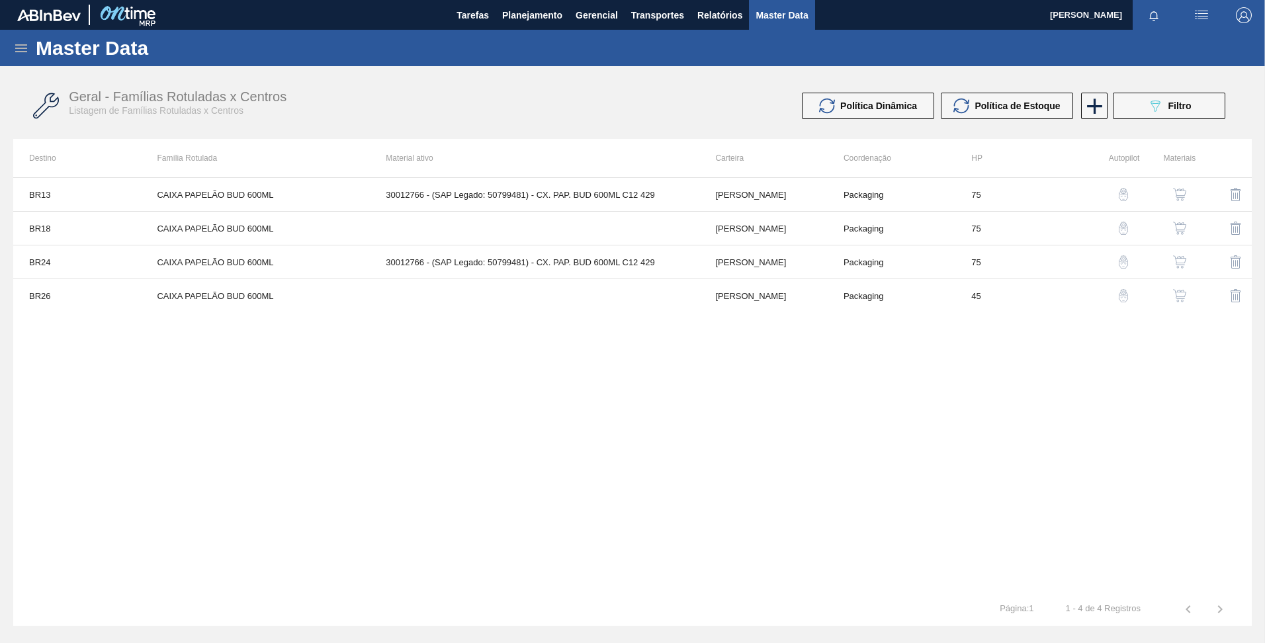
click at [1122, 203] on button "button" at bounding box center [1124, 195] width 32 height 32
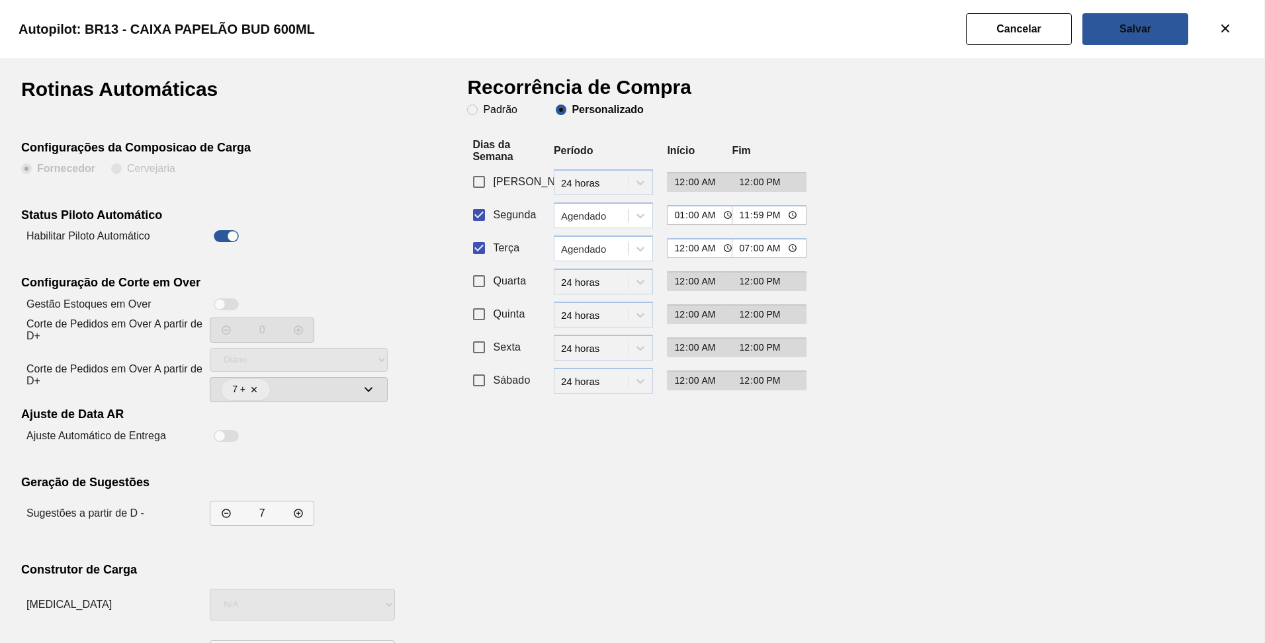
click at [522, 212] on span "Segunda" at bounding box center [514, 215] width 43 height 16
click at [493, 212] on input "Segunda" at bounding box center [479, 215] width 28 height 28
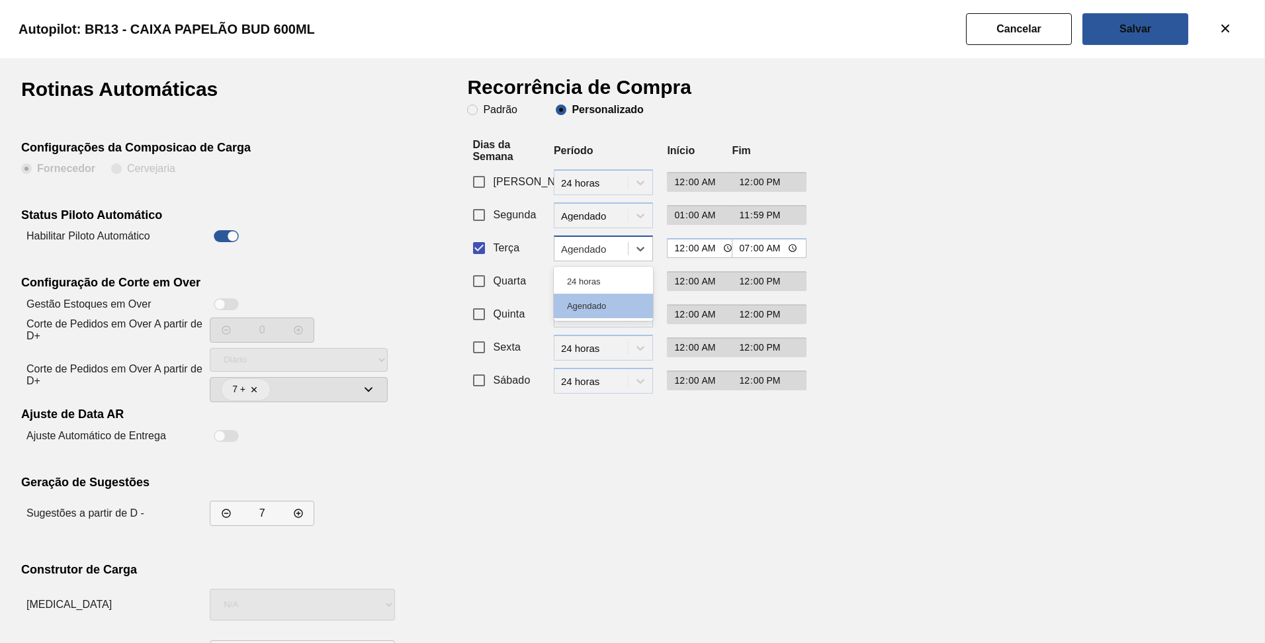
click at [600, 250] on div "Agendado" at bounding box center [595, 248] width 68 height 11
click at [603, 277] on div "24 horas" at bounding box center [603, 281] width 99 height 24
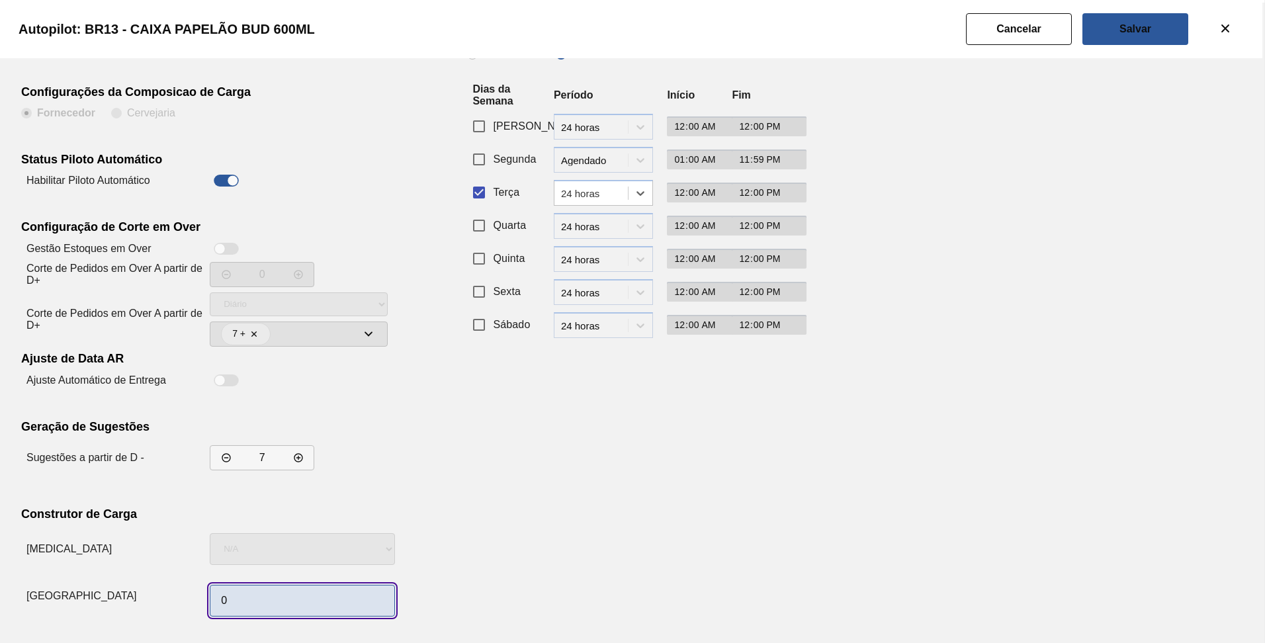
click at [264, 591] on input "0" at bounding box center [302, 601] width 185 height 32
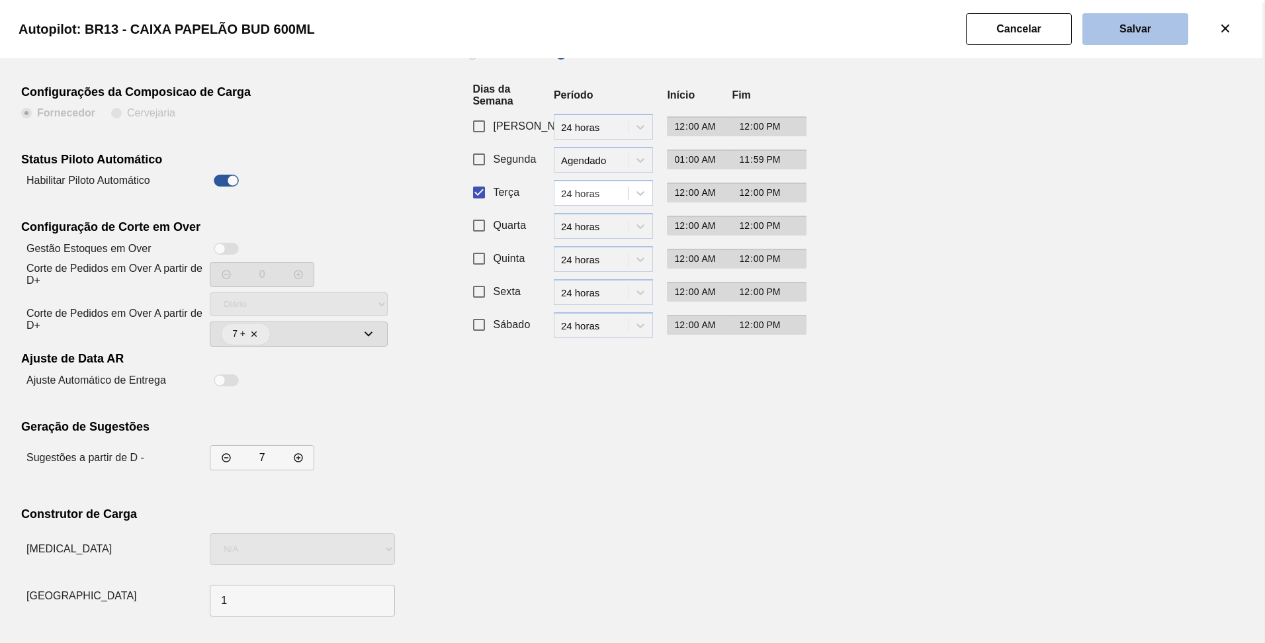
click at [1114, 43] on button "Salvar" at bounding box center [1136, 29] width 106 height 32
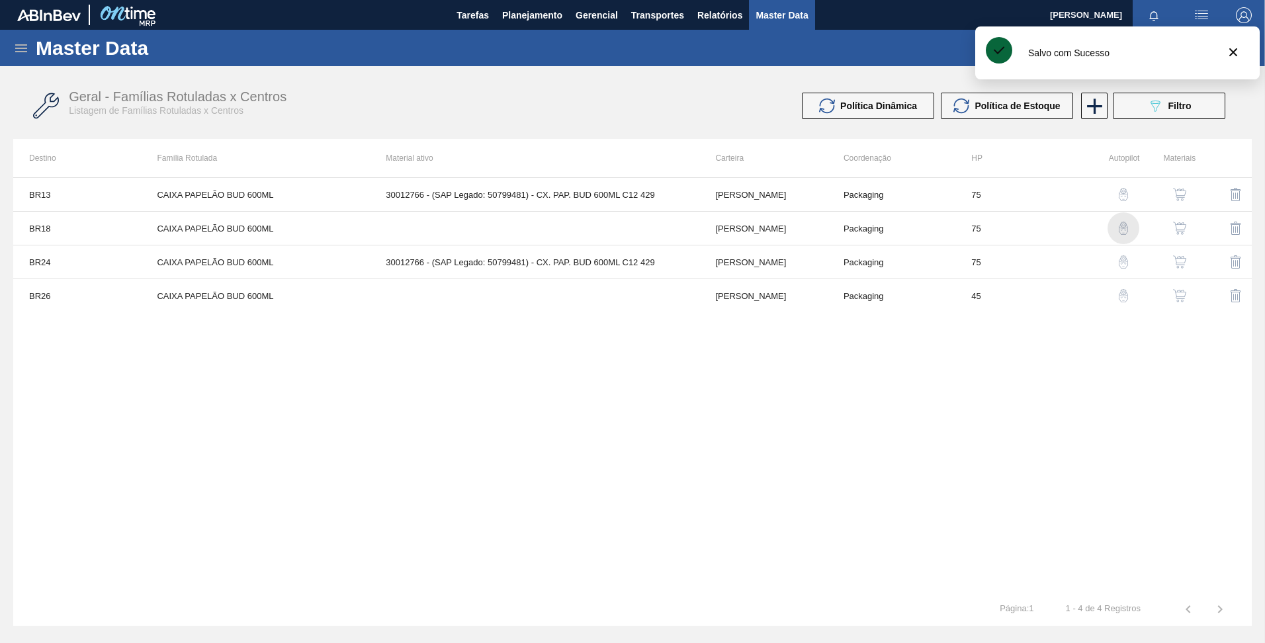
click at [1118, 228] on img "button" at bounding box center [1123, 228] width 13 height 13
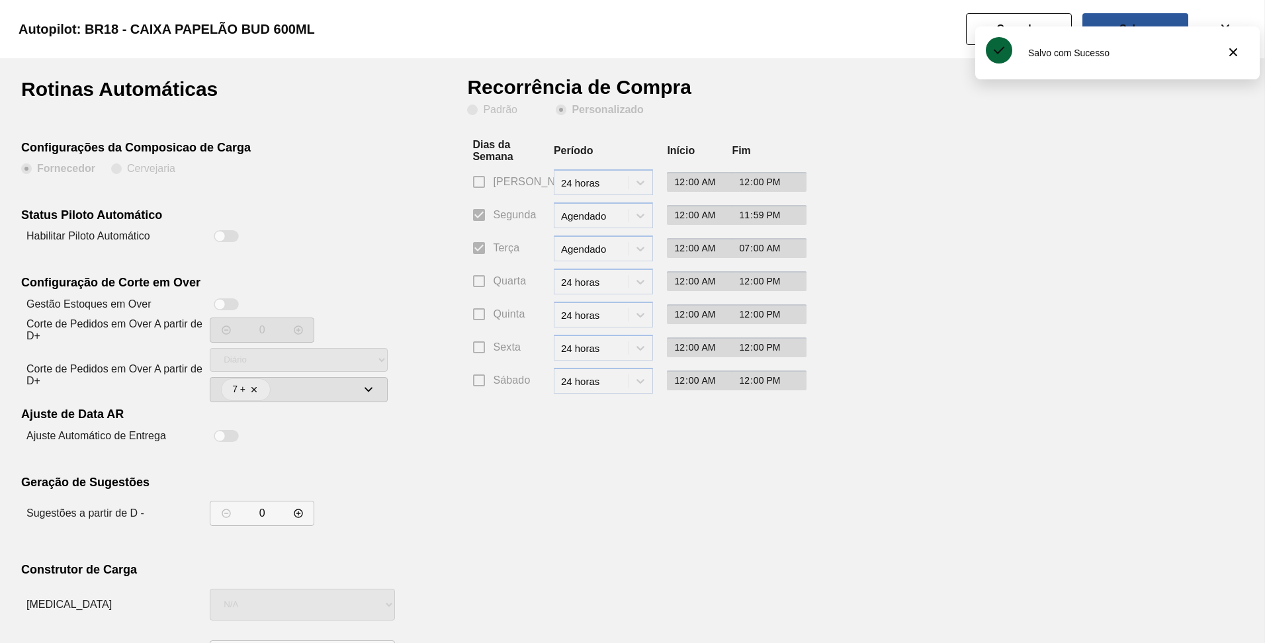
click at [218, 242] on div at bounding box center [226, 236] width 25 height 12
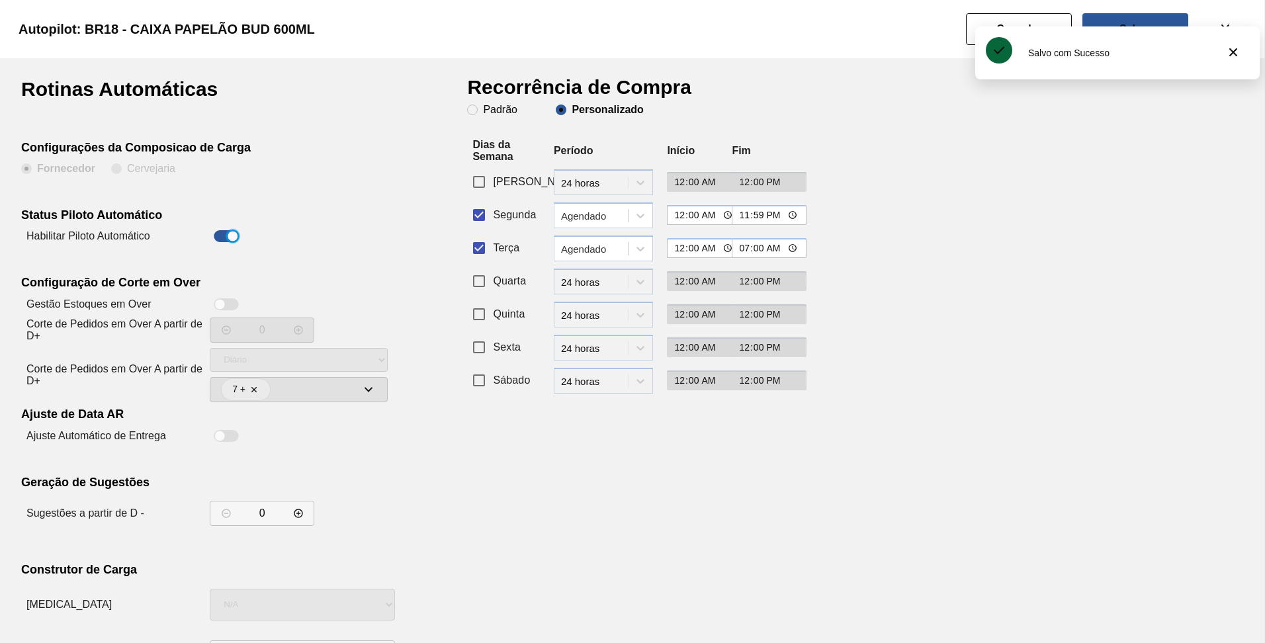
click at [499, 218] on span "Segunda" at bounding box center [514, 215] width 43 height 16
click at [493, 218] on input "Segunda" at bounding box center [479, 215] width 28 height 28
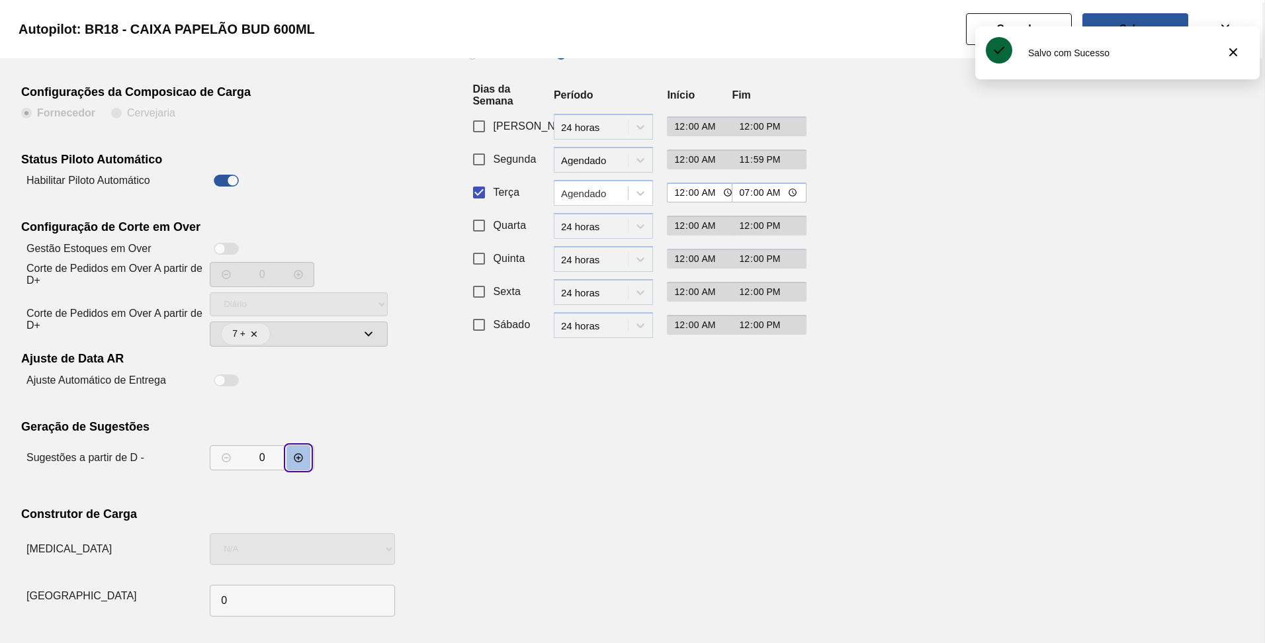
click at [302, 453] on icon "decrementar valor" at bounding box center [298, 458] width 11 height 11
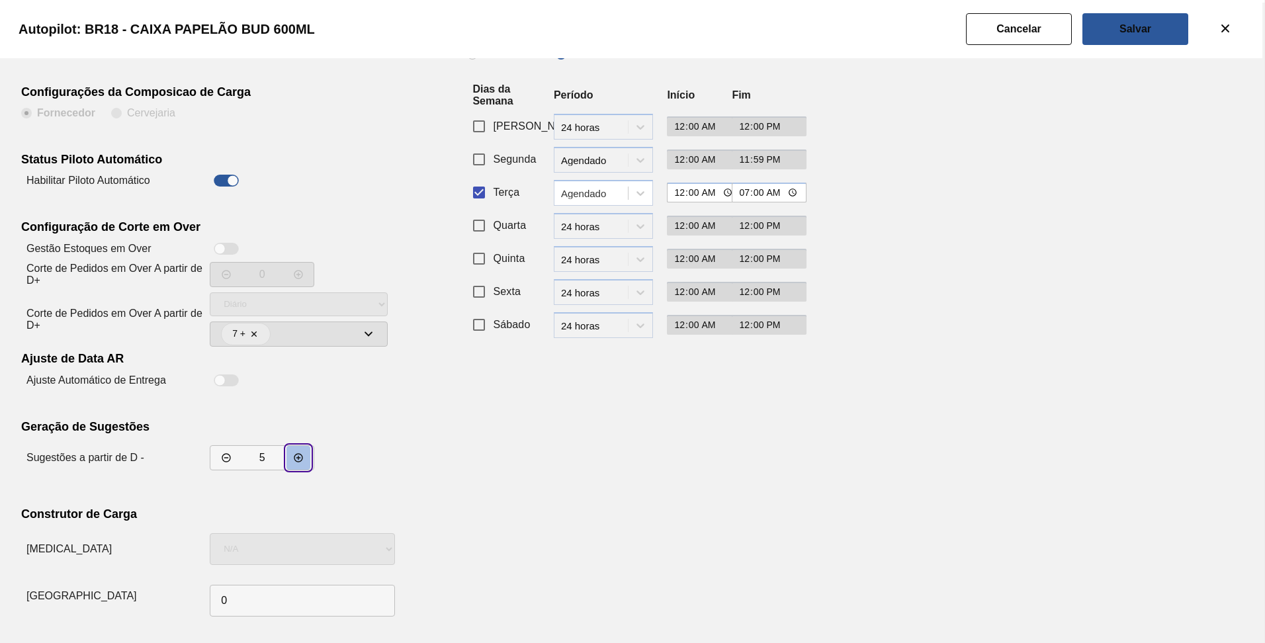
click at [302, 453] on icon "decrementar valor" at bounding box center [298, 458] width 11 height 11
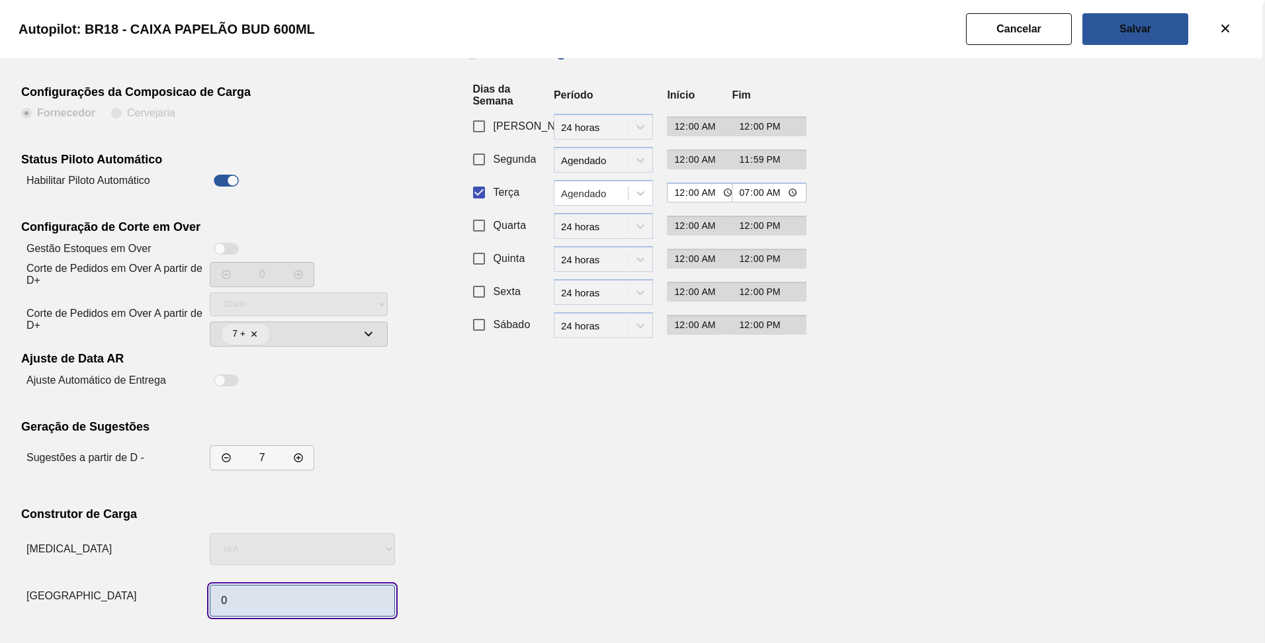
click at [234, 604] on input "0" at bounding box center [302, 601] width 185 height 32
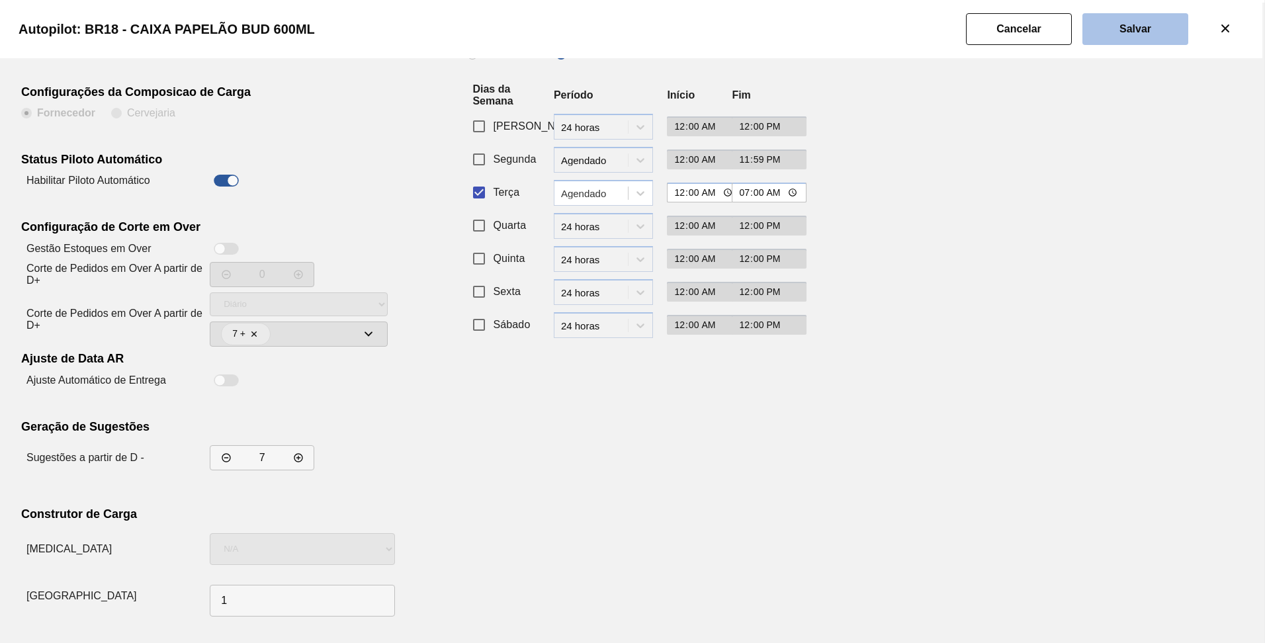
click at [0, 0] on slot "Salvar" at bounding box center [0, 0] width 0 height 0
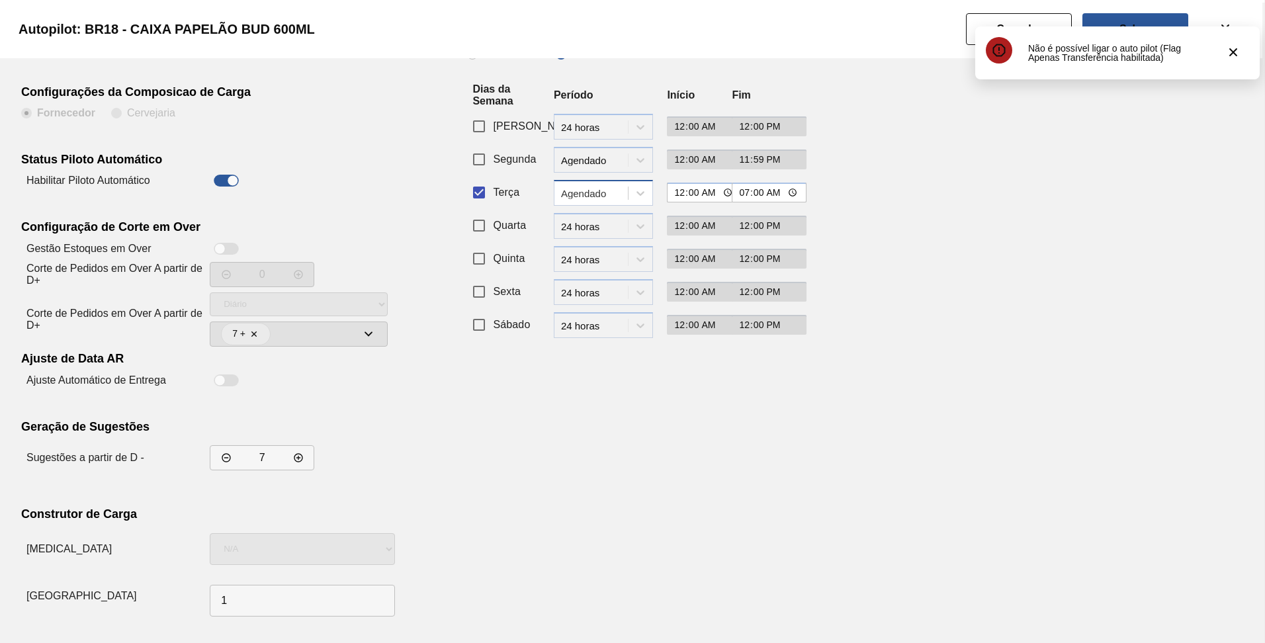
click at [578, 193] on div "Agendado" at bounding box center [595, 192] width 68 height 11
click at [586, 218] on div "24 horas" at bounding box center [603, 226] width 99 height 24
click at [1165, 11] on div "Autopilot: BR18 - CAIXA PAPELÃO BUD 600ML" at bounding box center [629, 29] width 1265 height 58
click at [1163, 16] on button "Salvar" at bounding box center [1136, 29] width 106 height 32
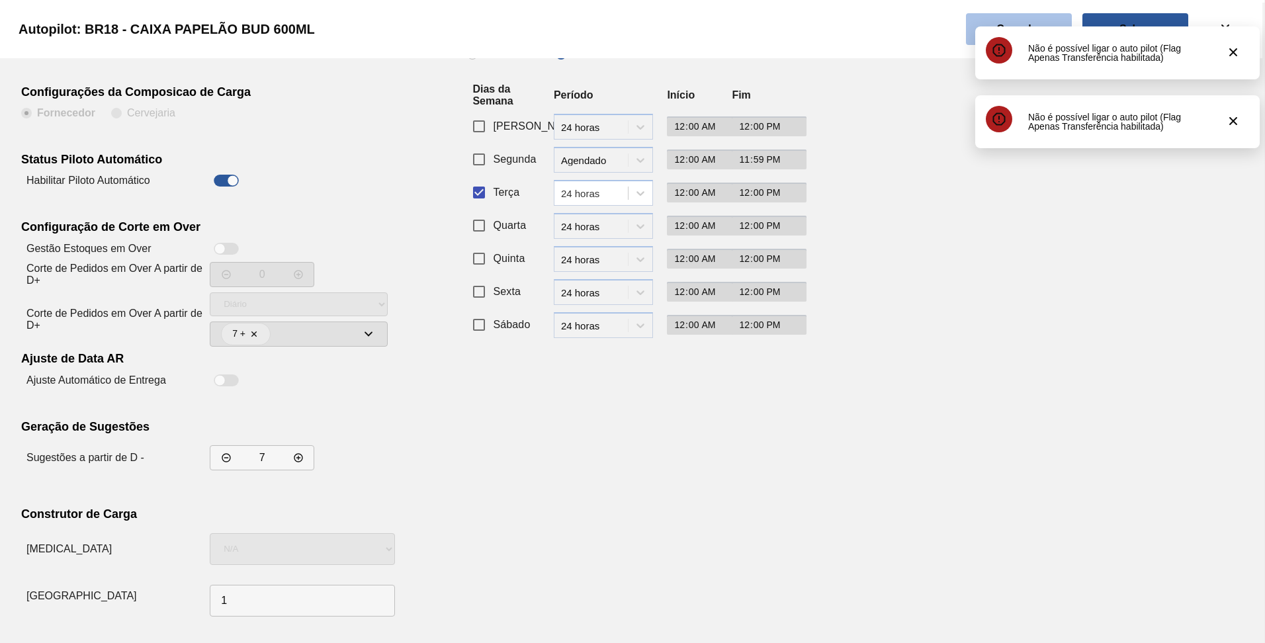
click at [1040, 22] on button "Cancelar" at bounding box center [1019, 29] width 106 height 32
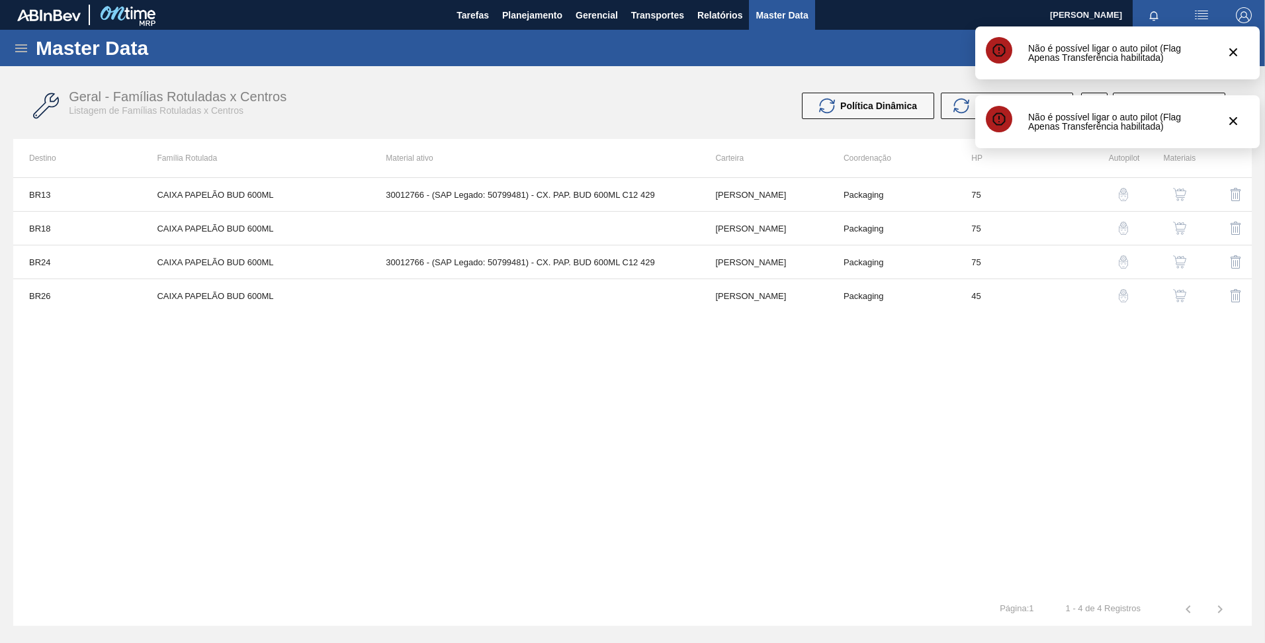
click at [1124, 267] on img "button" at bounding box center [1123, 261] width 13 height 13
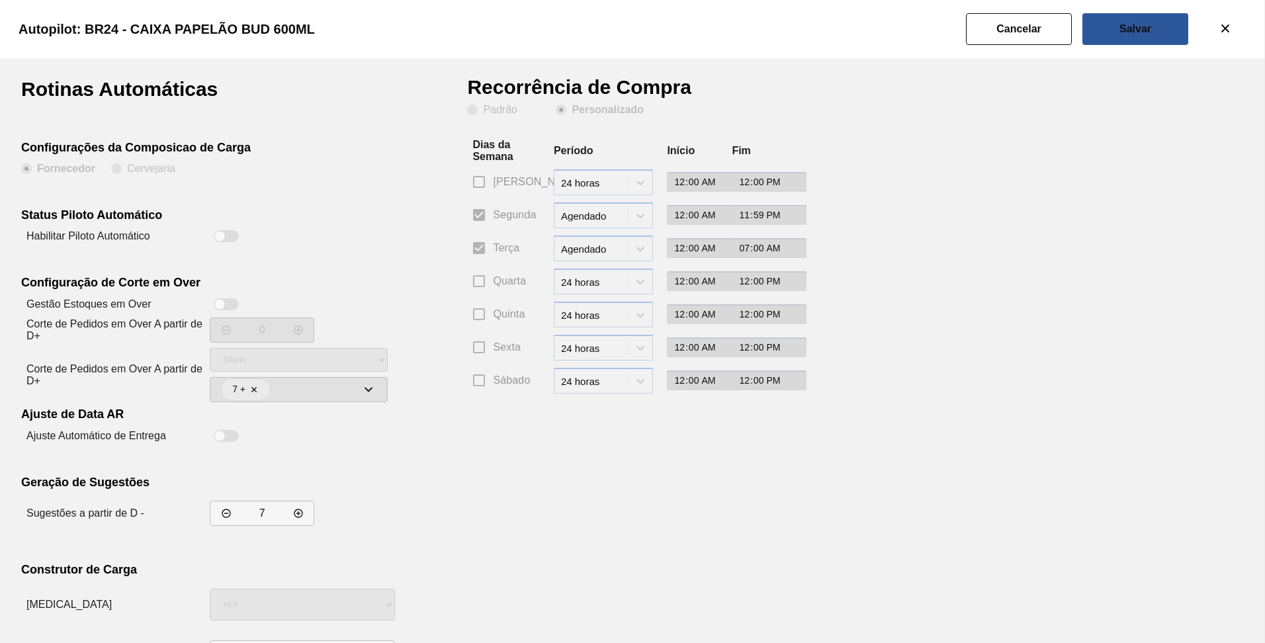
click at [223, 237] on div at bounding box center [219, 236] width 11 height 11
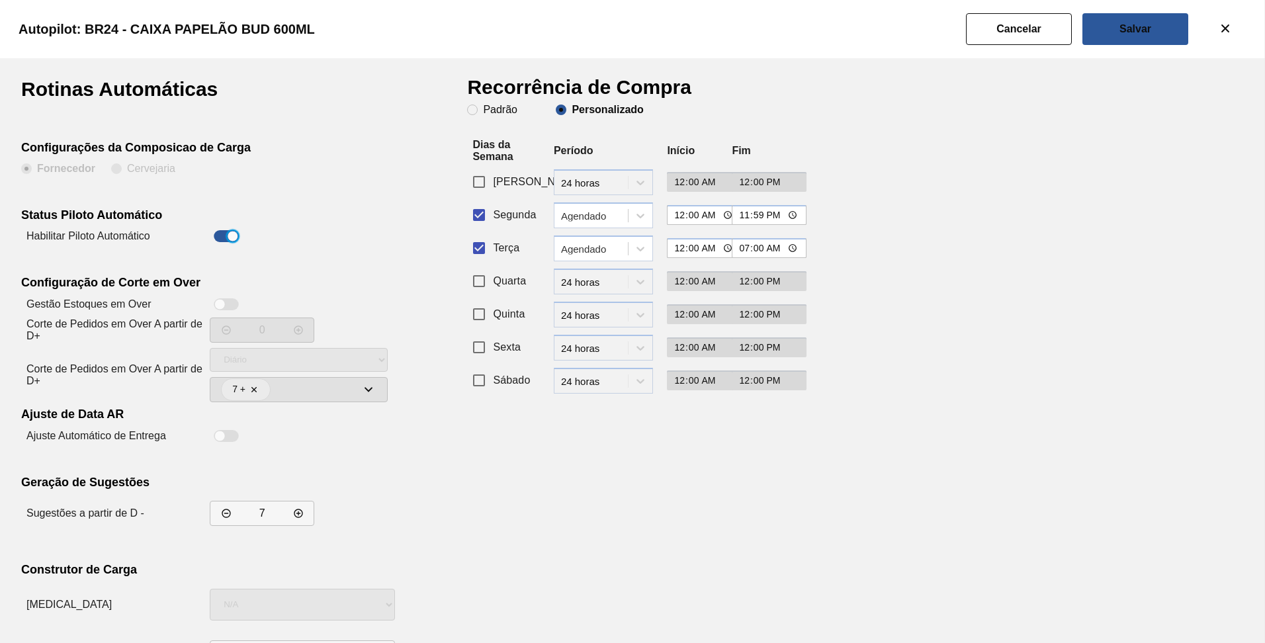
click at [472, 217] on input "Segunda" at bounding box center [479, 215] width 28 height 28
click at [588, 251] on div "Agendado" at bounding box center [595, 248] width 68 height 11
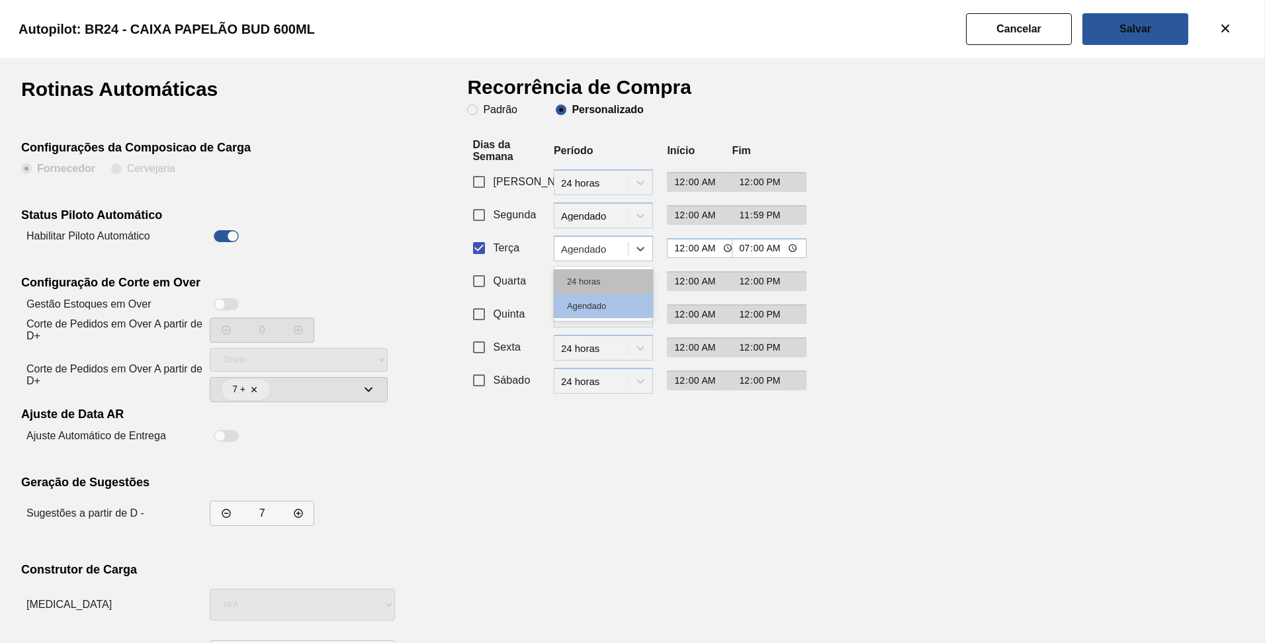
click at [584, 279] on div "24 horas" at bounding box center [603, 281] width 99 height 24
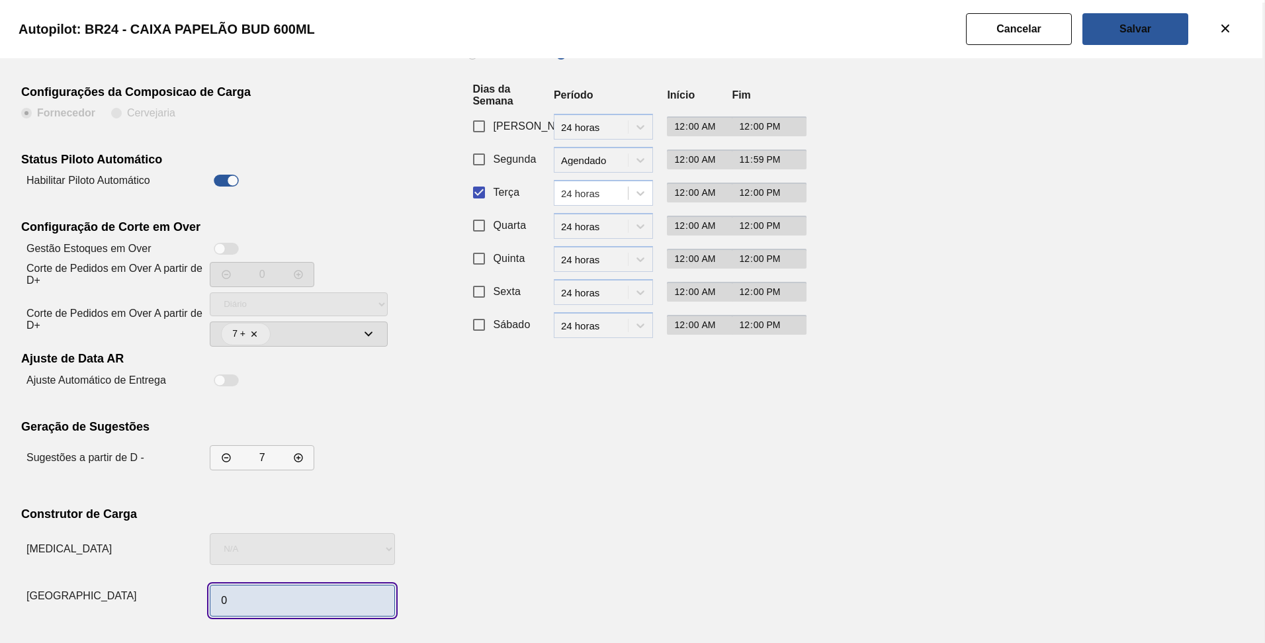
click at [289, 586] on input "0" at bounding box center [302, 601] width 185 height 32
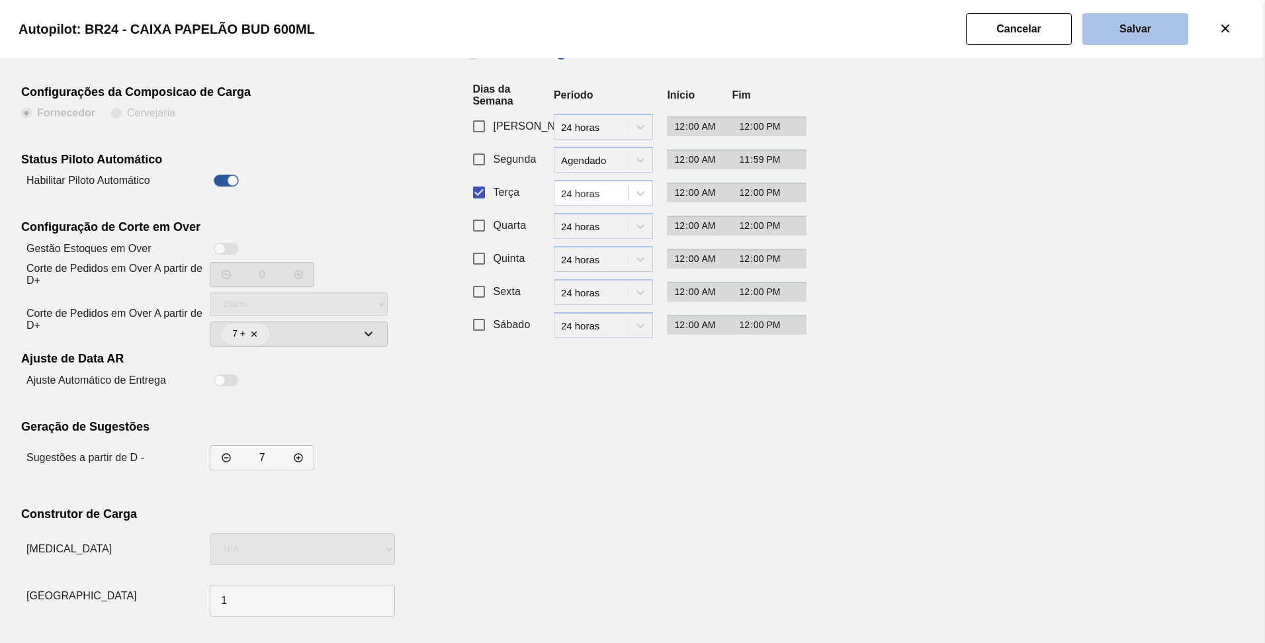
click at [1105, 36] on button "Salvar" at bounding box center [1136, 29] width 106 height 32
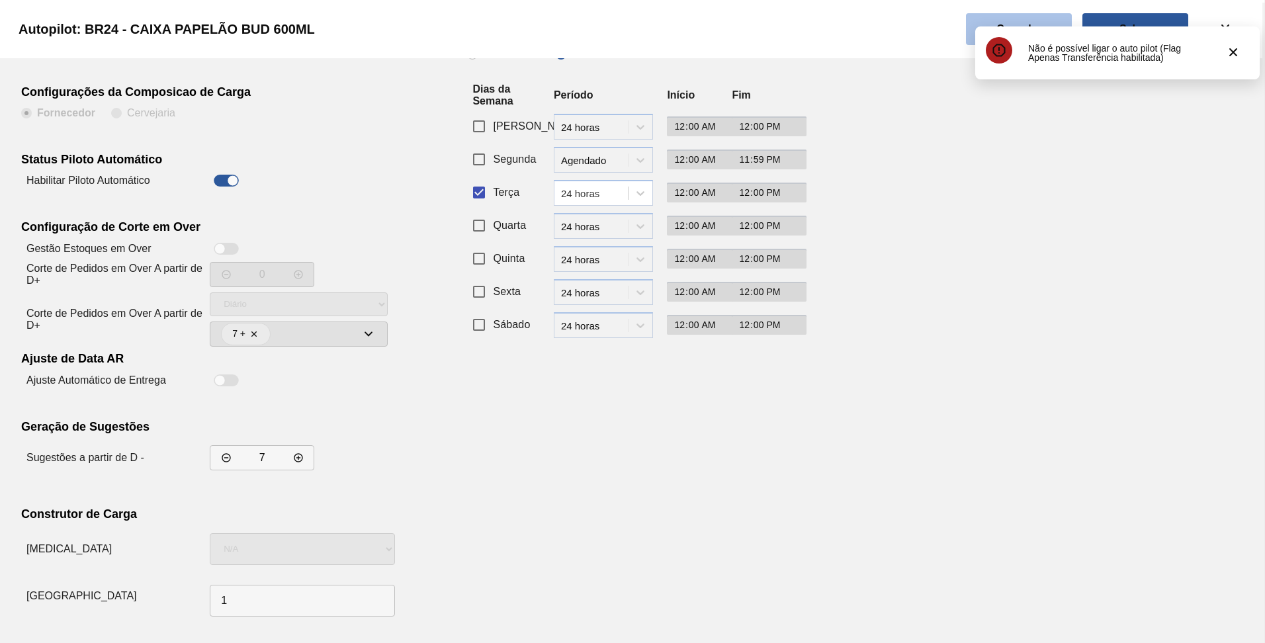
click at [1007, 17] on button "Cancelar" at bounding box center [1019, 29] width 106 height 32
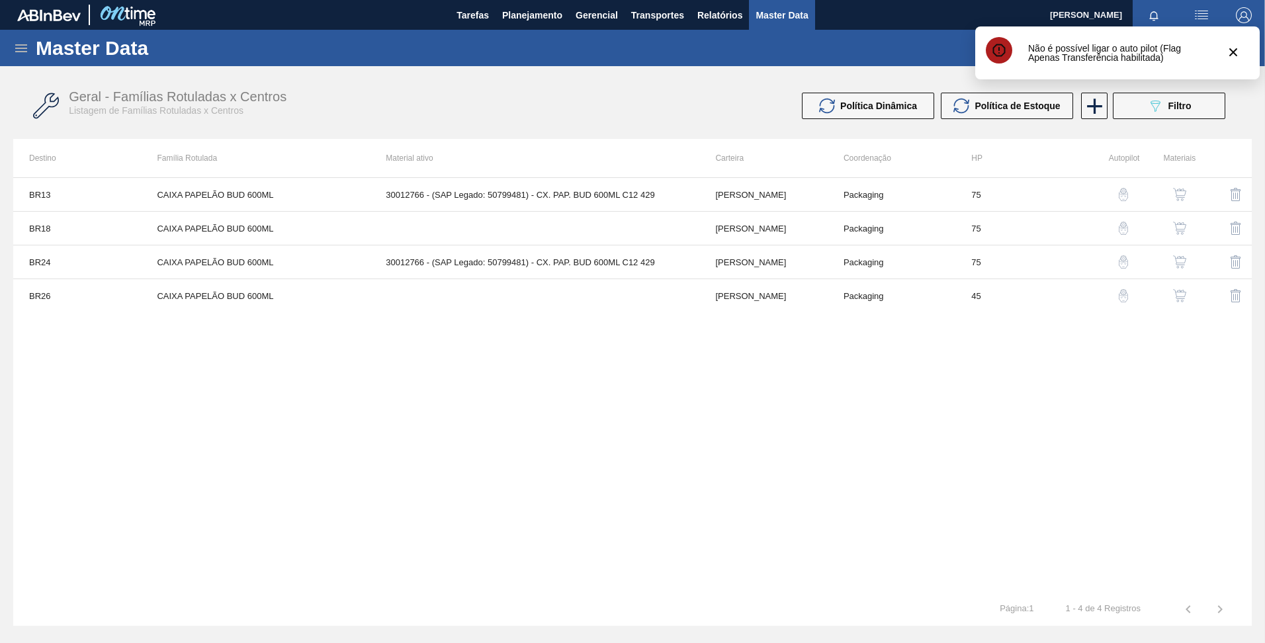
click at [1123, 290] on img "button" at bounding box center [1123, 295] width 13 height 13
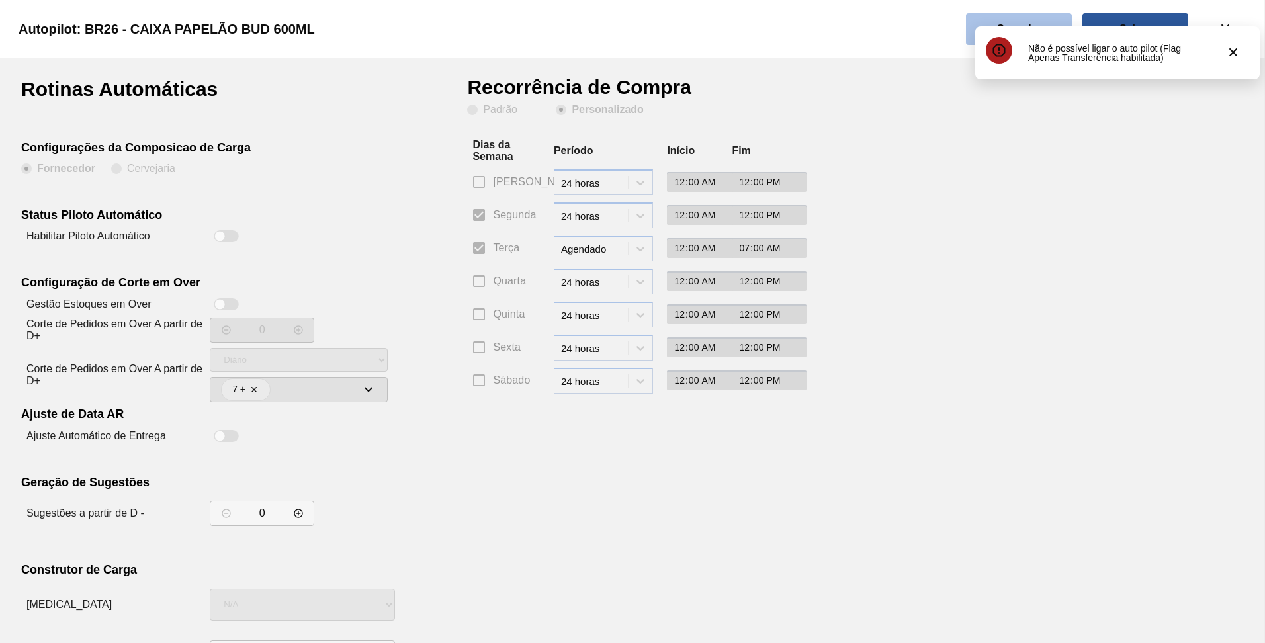
click at [1005, 19] on button "Cancelar" at bounding box center [1019, 29] width 106 height 32
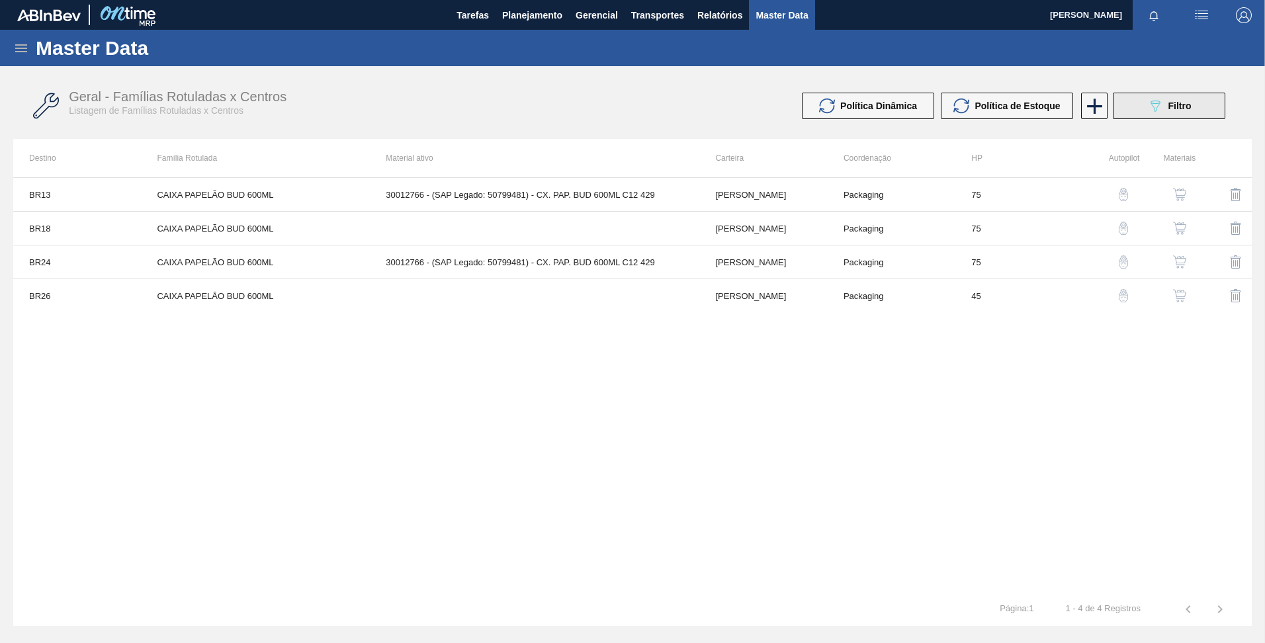
click at [1142, 108] on button "089F7B8B-B2A5-4AFE-B5C0-19BA573D28AC Filtro" at bounding box center [1169, 106] width 113 height 26
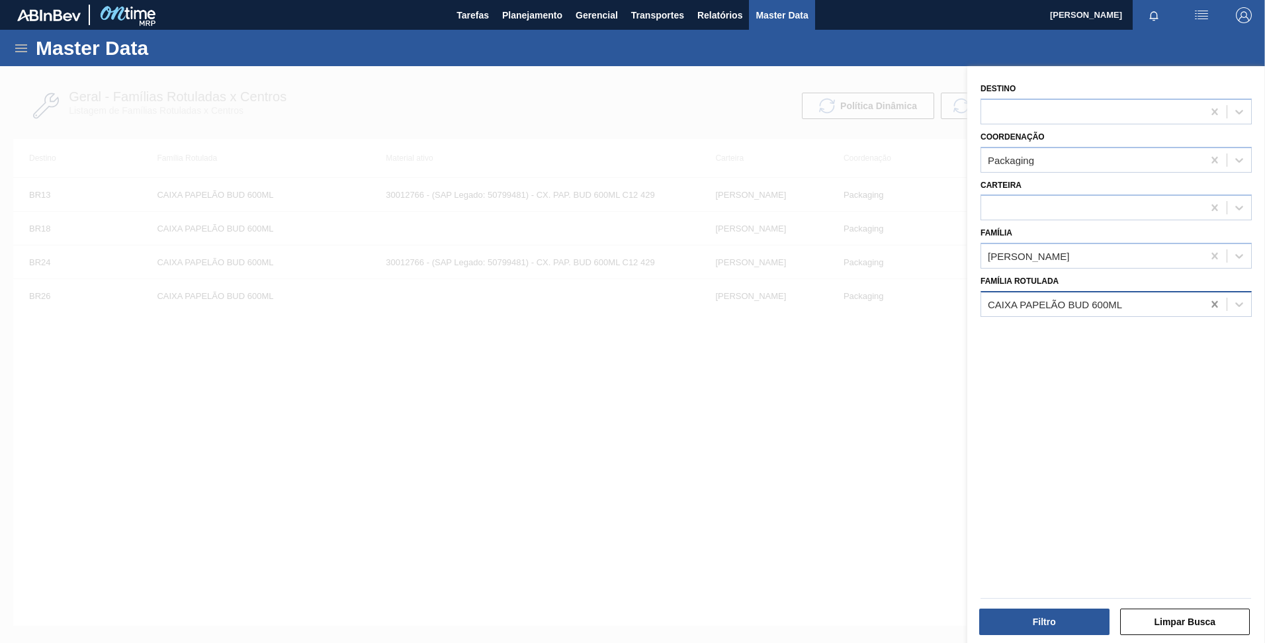
click at [1212, 300] on icon at bounding box center [1215, 304] width 13 height 13
paste Rotulada "CAIXA PAPELÃO BC DM 600ML MANUAL"
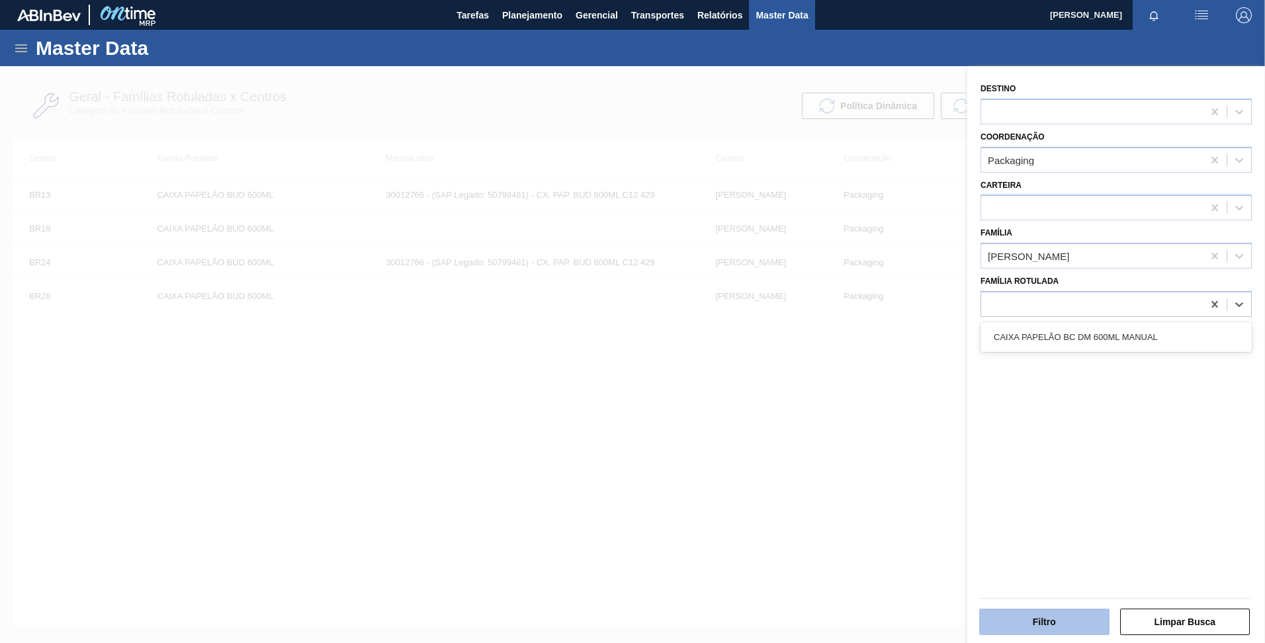
click at [1049, 612] on button "Filtro" at bounding box center [1045, 622] width 130 height 26
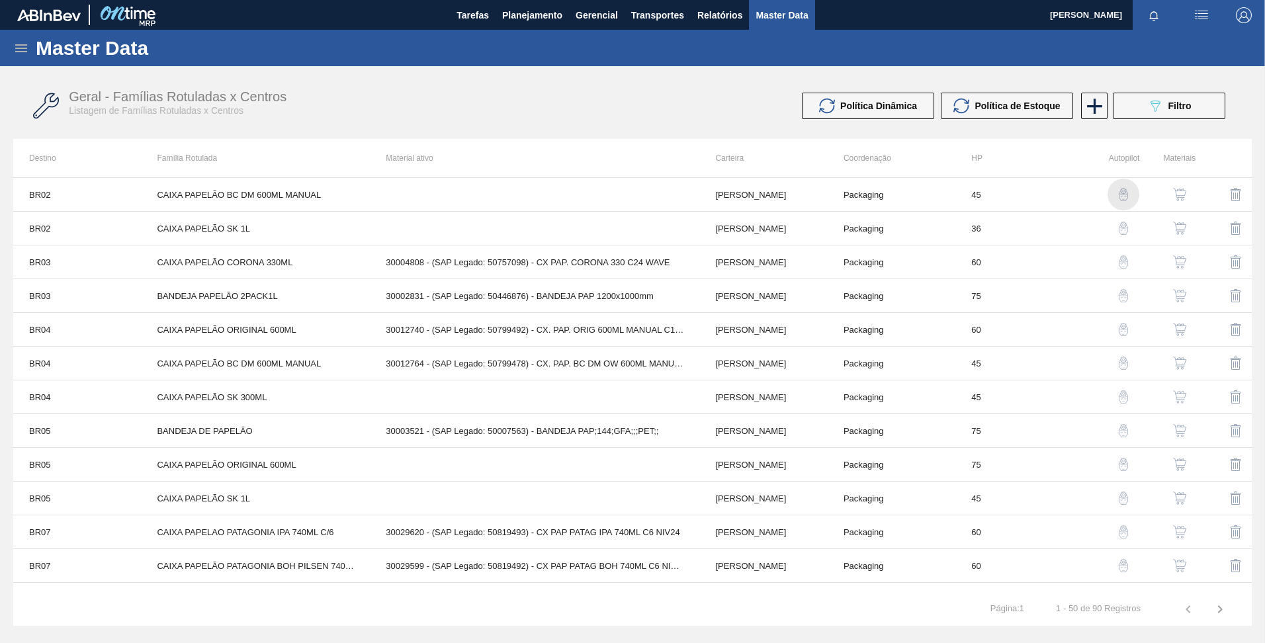
click at [1119, 200] on img "button" at bounding box center [1123, 194] width 13 height 13
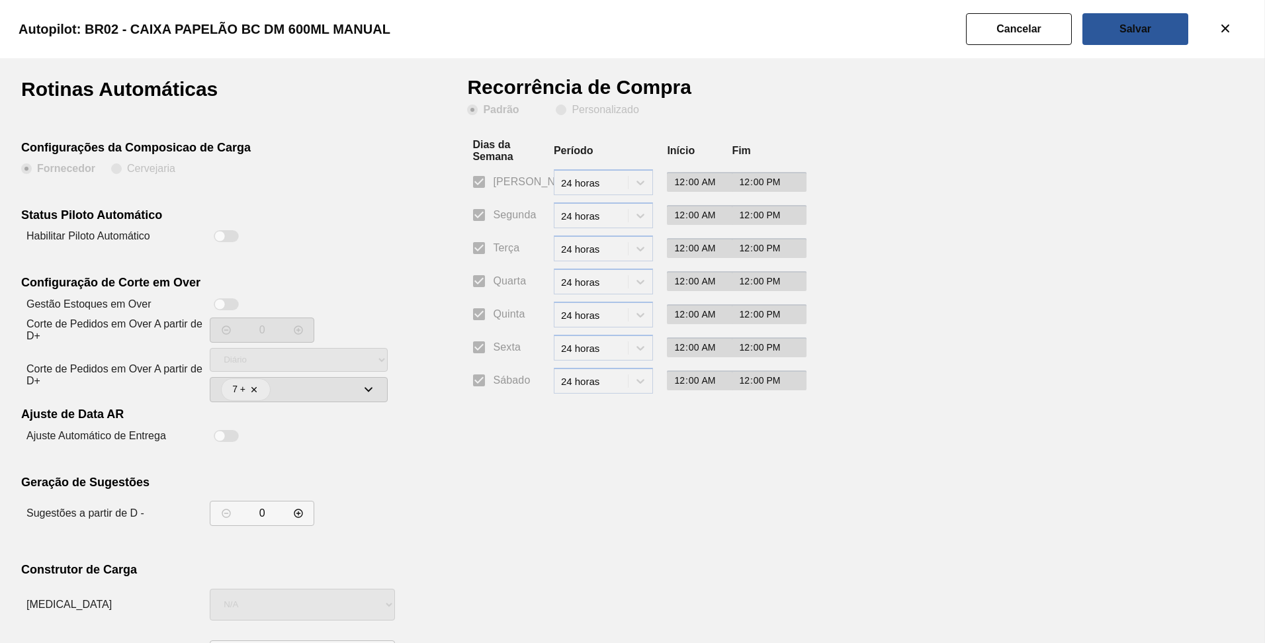
click at [226, 235] on div at bounding box center [226, 236] width 25 height 12
click at [575, 116] on clb-radio-group "Padrão Personalizado" at bounding box center [552, 111] width 171 height 13
click at [570, 108] on span "Personalizado" at bounding box center [597, 110] width 83 height 11
click at [570, 108] on input "Personalizado" at bounding box center [561, 109] width 21 height 21
click at [487, 247] on input "Terça" at bounding box center [479, 248] width 28 height 28
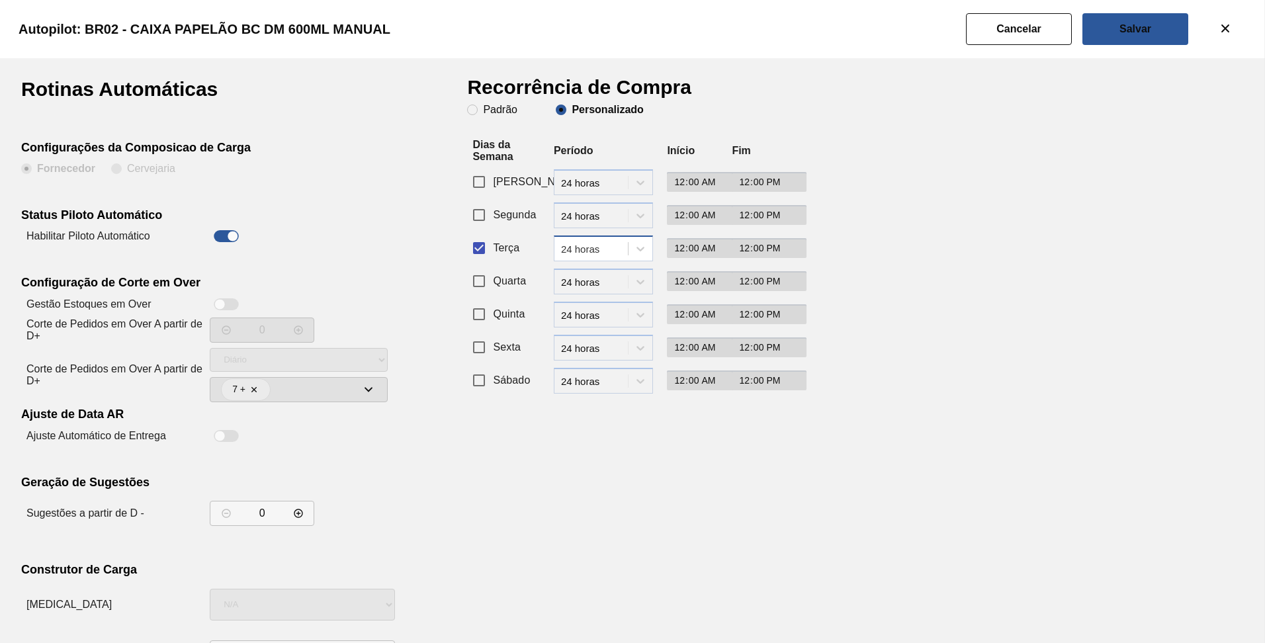
click at [591, 252] on div "24 horas" at bounding box center [595, 248] width 68 height 11
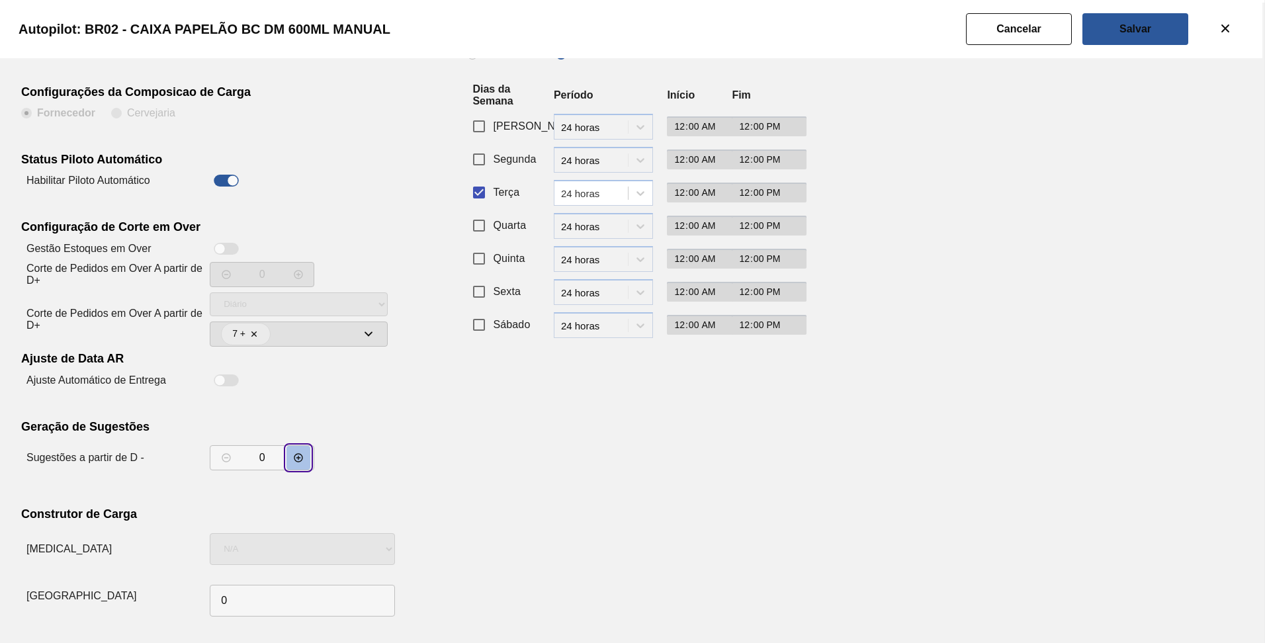
click at [302, 451] on button "decrementar valor" at bounding box center [299, 458] width 24 height 24
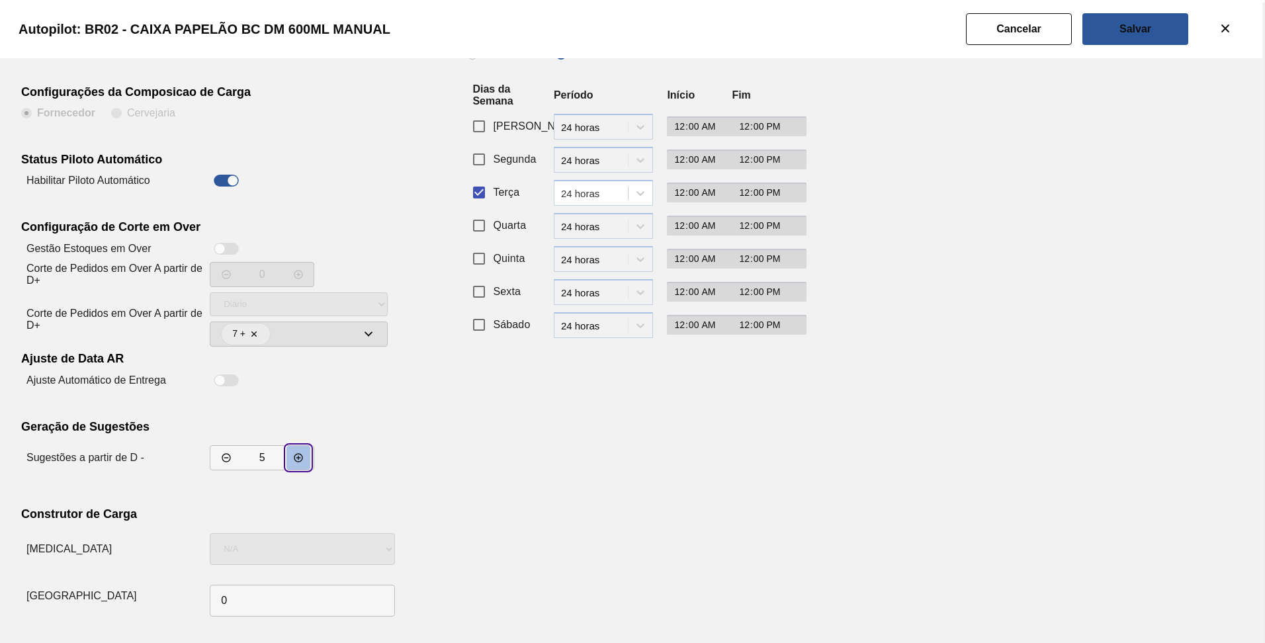
click at [302, 451] on button "decrementar valor" at bounding box center [299, 458] width 24 height 24
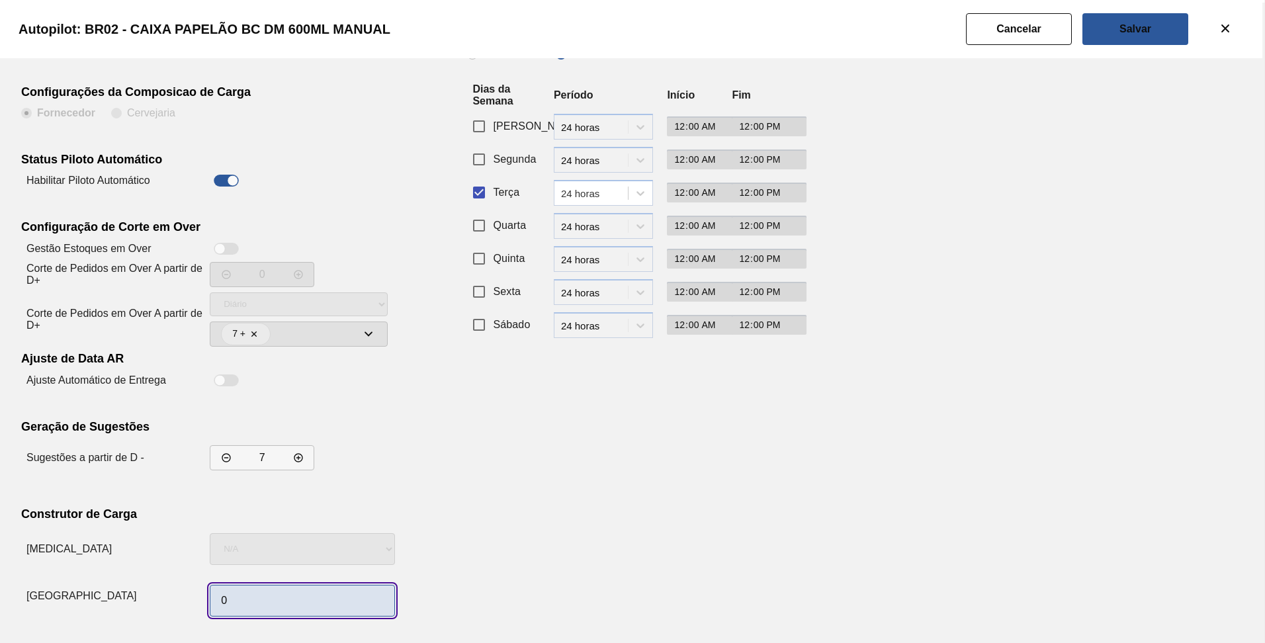
click at [283, 608] on input "0" at bounding box center [302, 601] width 185 height 32
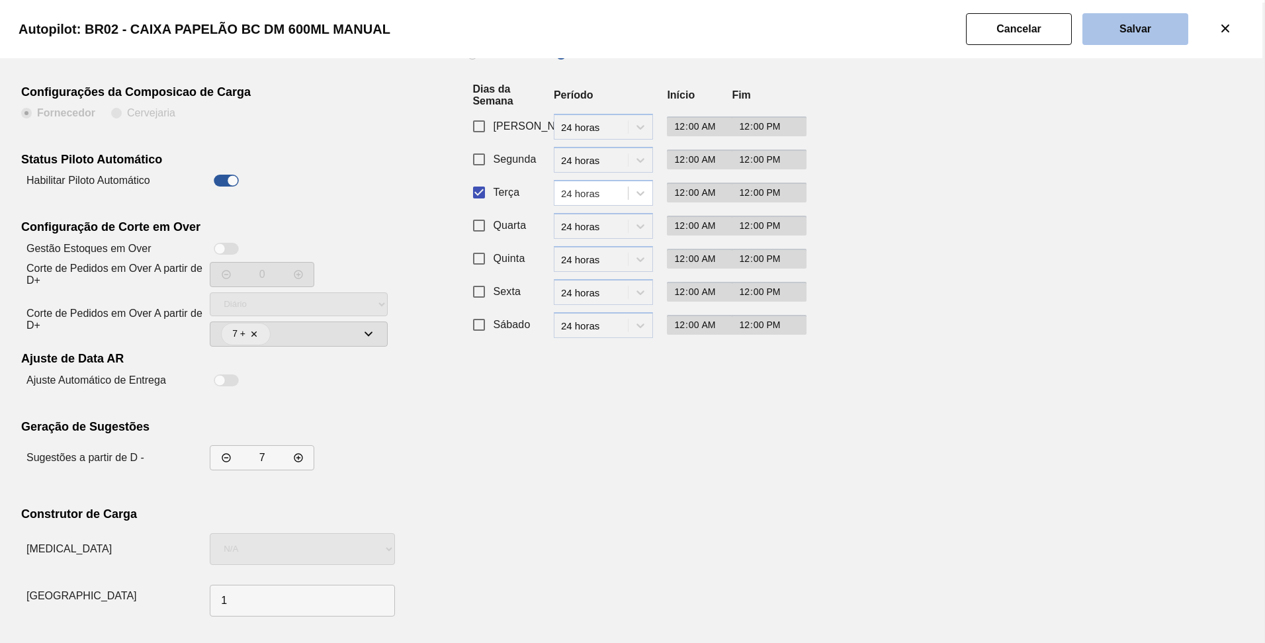
click at [0, 0] on slot "Salvar" at bounding box center [0, 0] width 0 height 0
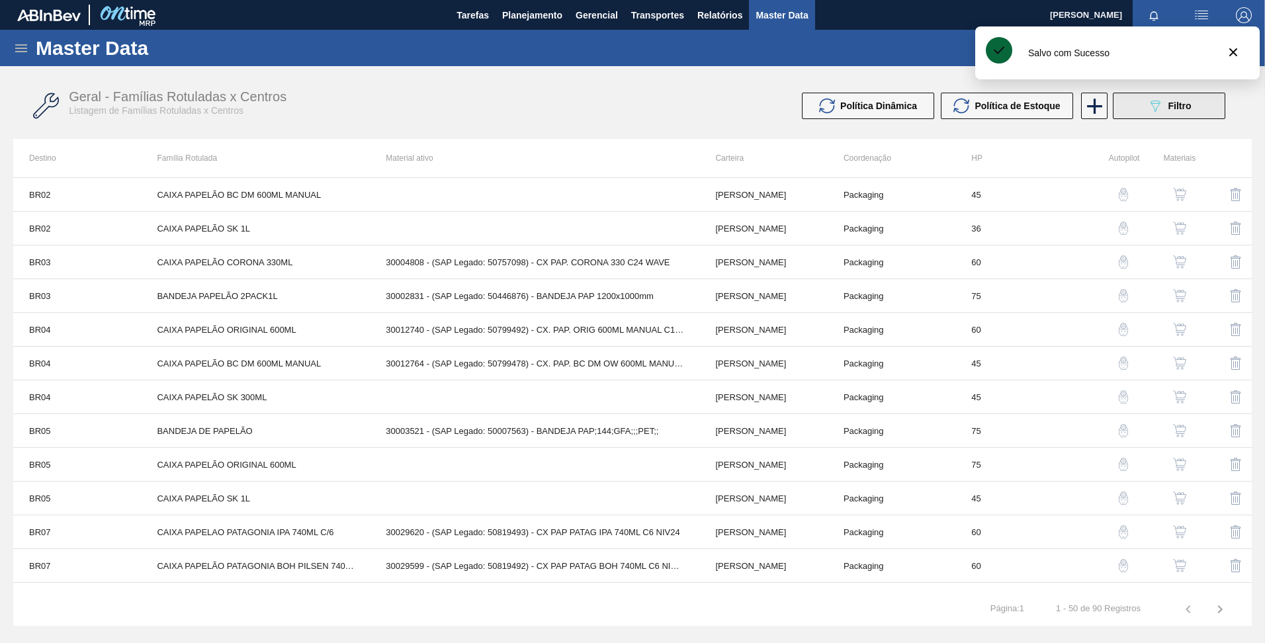
click at [1170, 99] on div "089F7B8B-B2A5-4AFE-B5C0-19BA573D28AC Filtro" at bounding box center [1170, 106] width 44 height 16
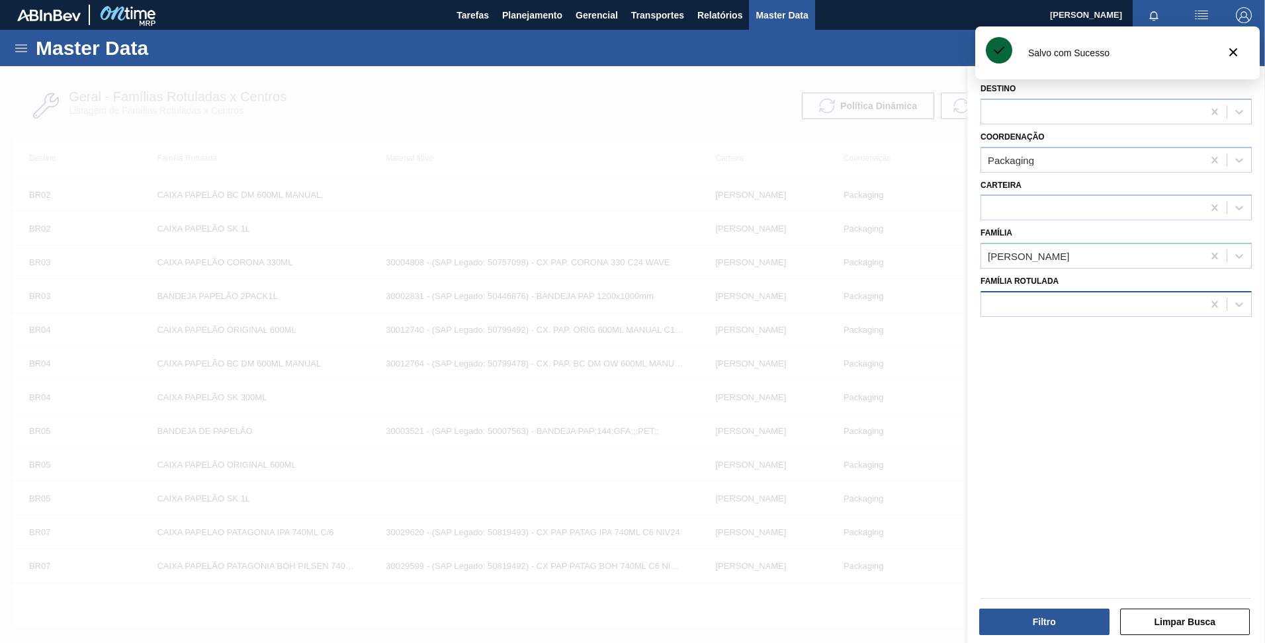
click at [1195, 306] on div at bounding box center [1093, 304] width 222 height 19
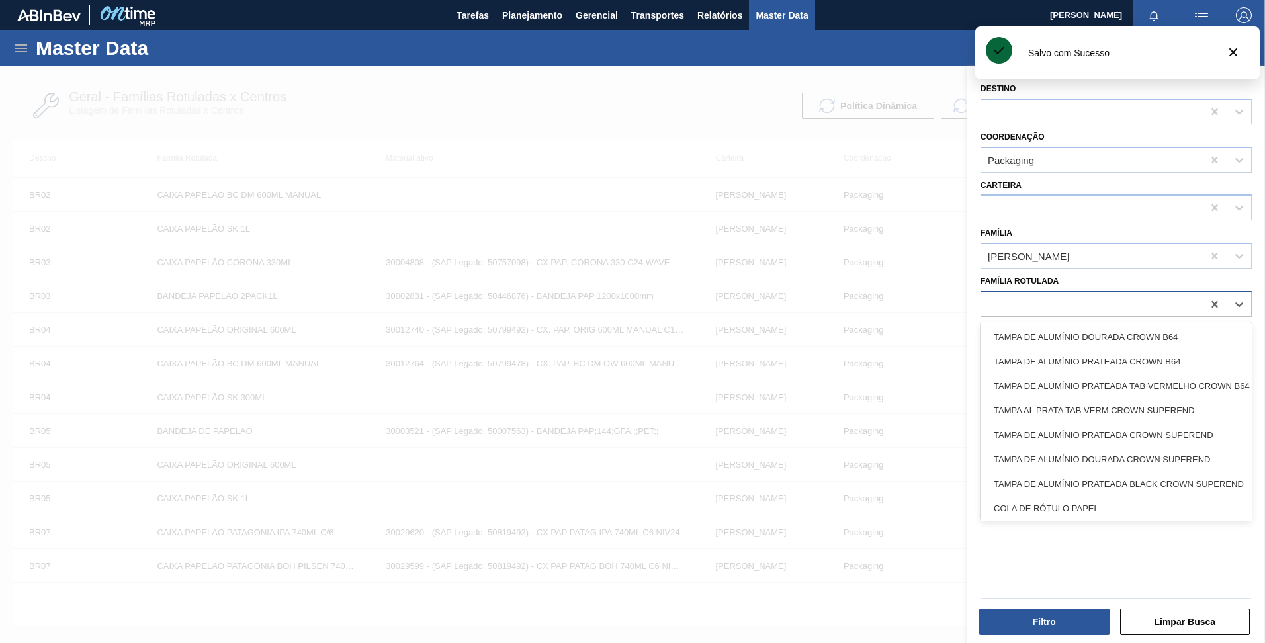
paste Rotulada "CAIXA PAPELÃO BC DM 600ML MANUAL"
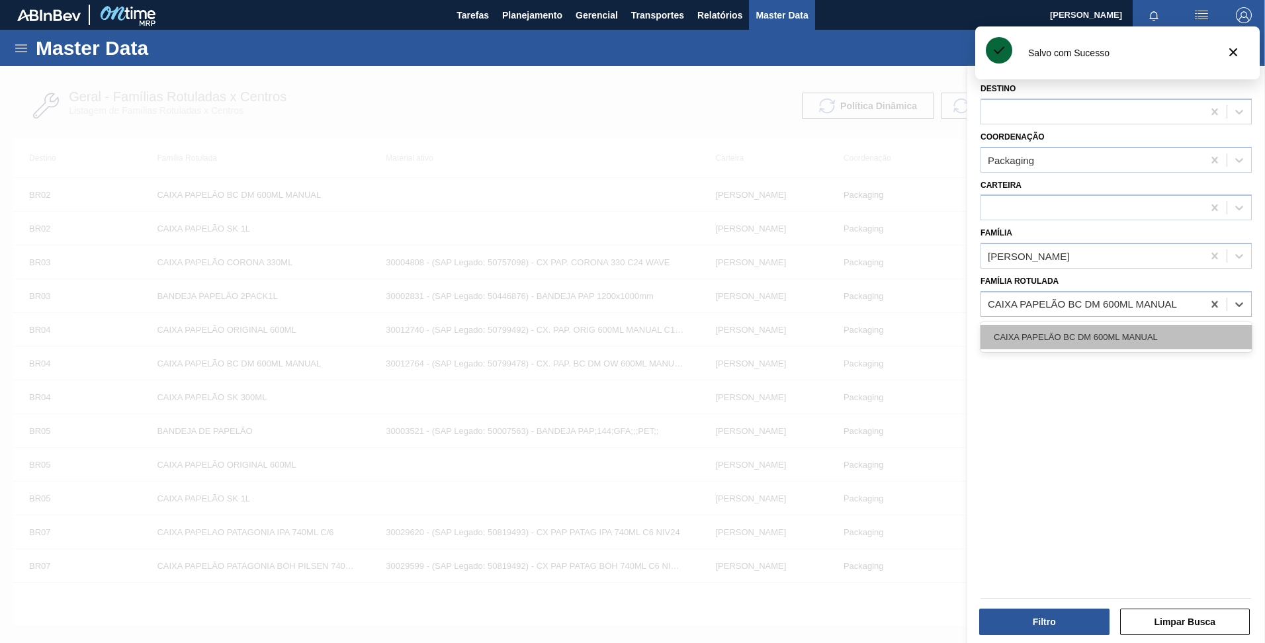
click at [1148, 345] on div "CAIXA PAPELÃO BC DM 600ML MANUAL" at bounding box center [1116, 337] width 271 height 24
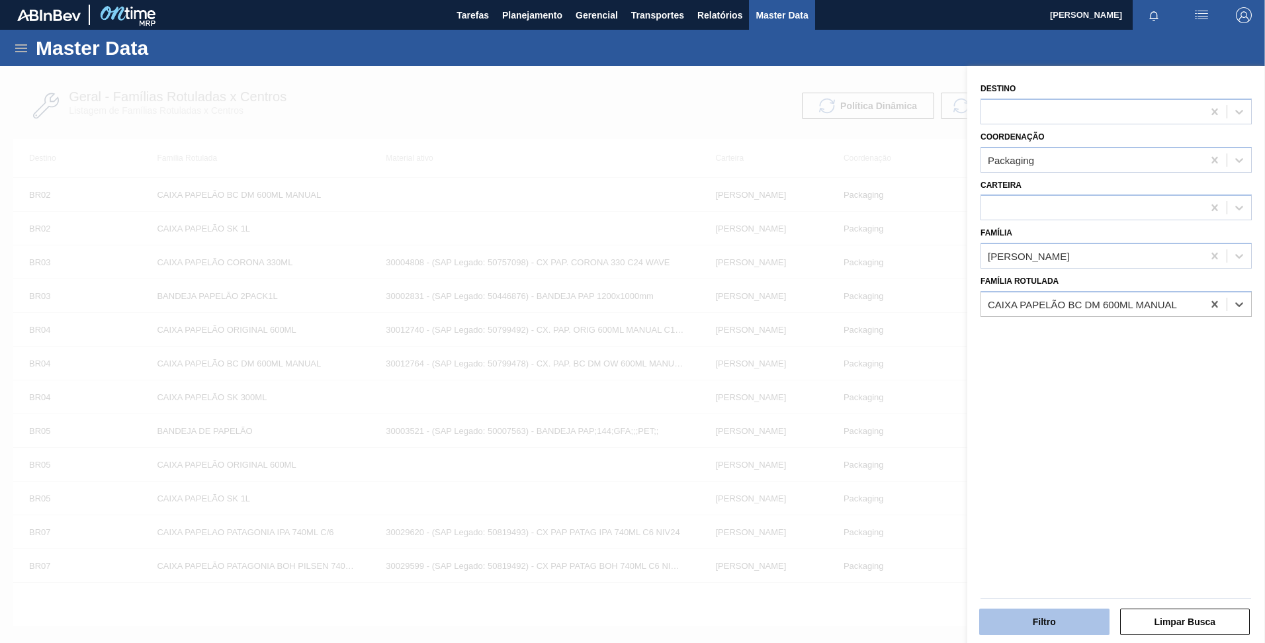
click at [1036, 621] on button "Filtro" at bounding box center [1045, 622] width 130 height 26
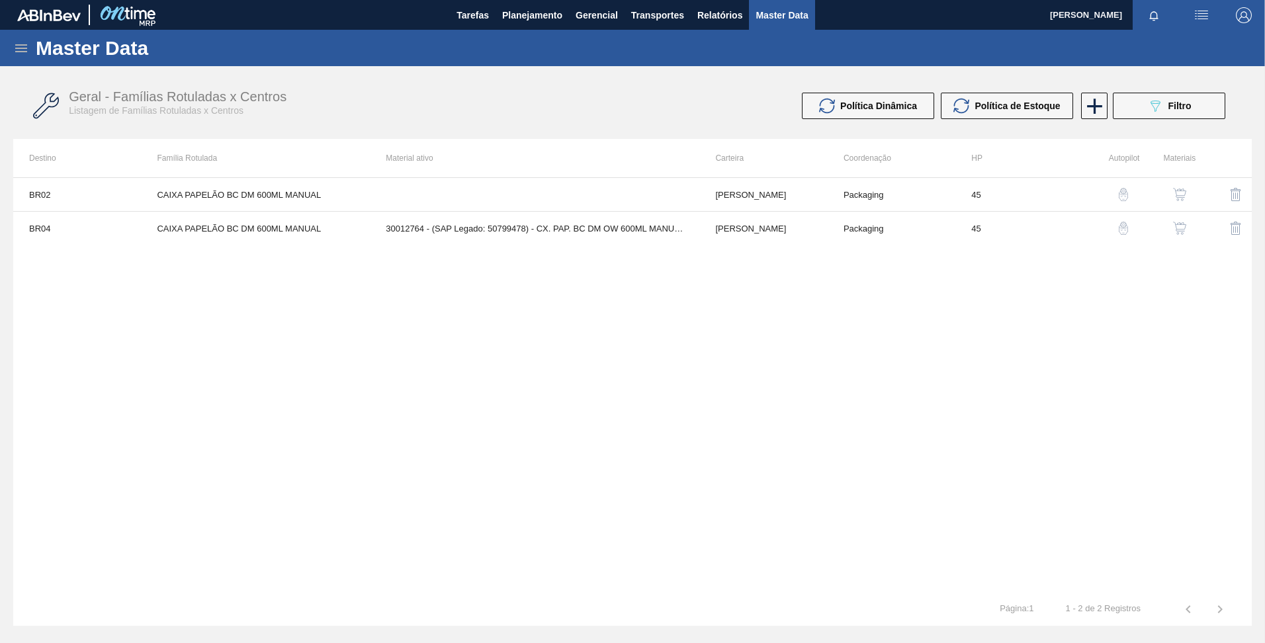
click at [1121, 203] on button "button" at bounding box center [1124, 195] width 32 height 32
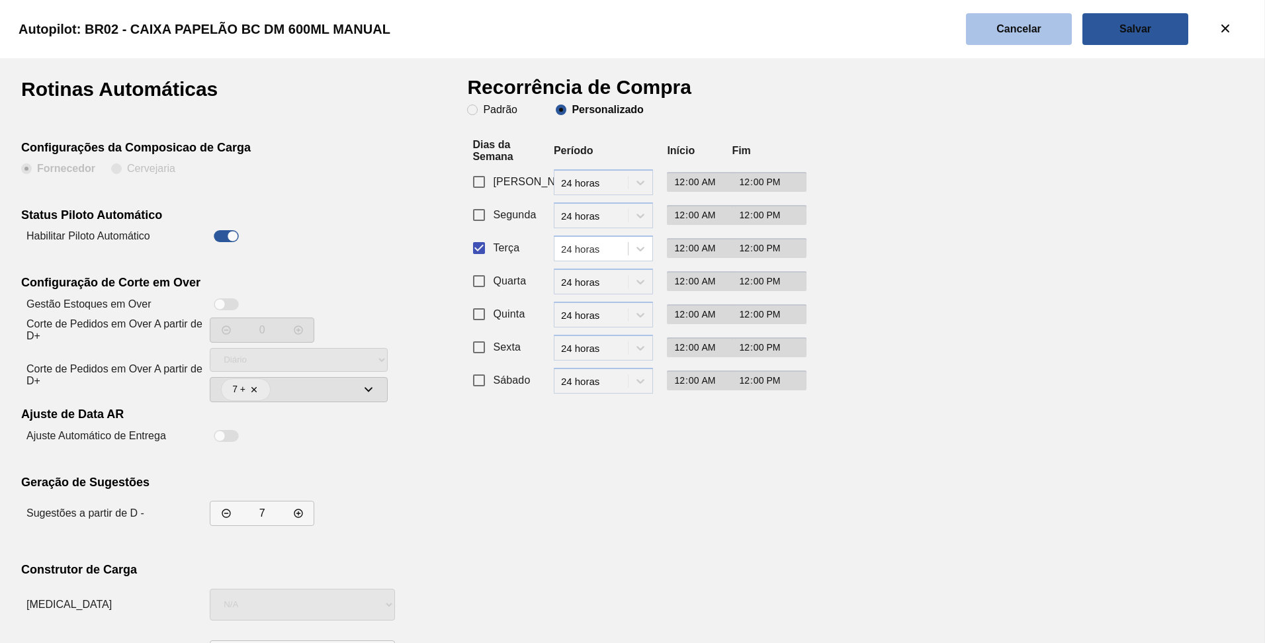
click at [0, 0] on slot "Cancelar" at bounding box center [0, 0] width 0 height 0
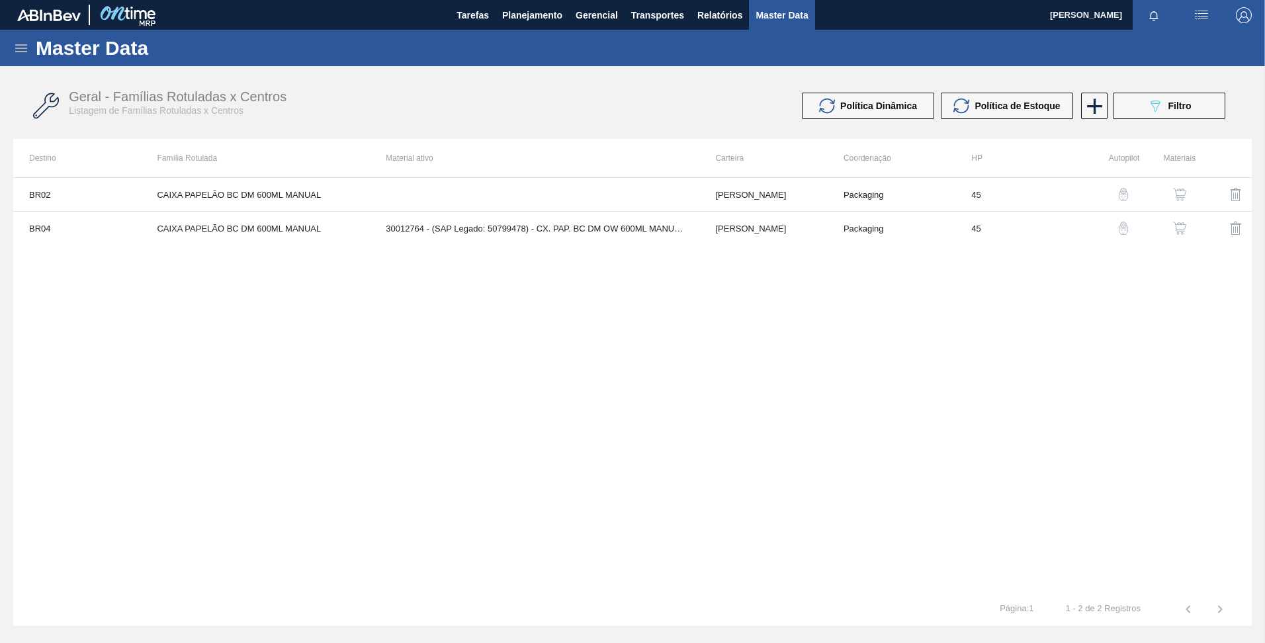
click at [1118, 229] on img "button" at bounding box center [1123, 228] width 13 height 13
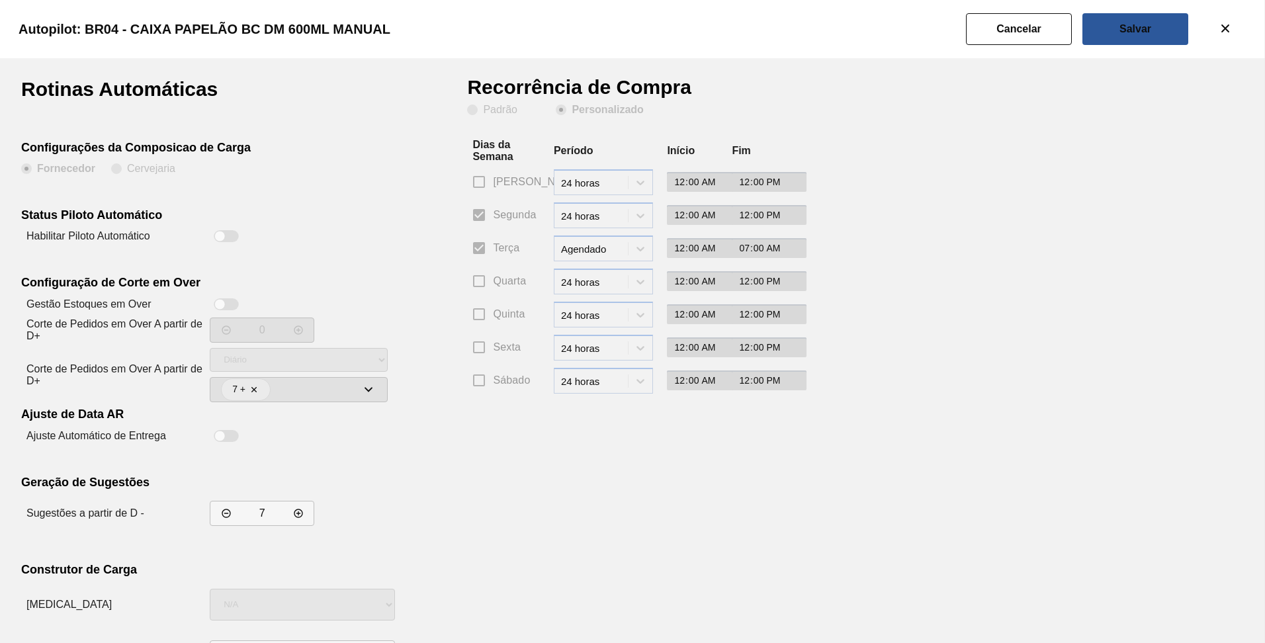
click at [224, 231] on div at bounding box center [226, 236] width 25 height 12
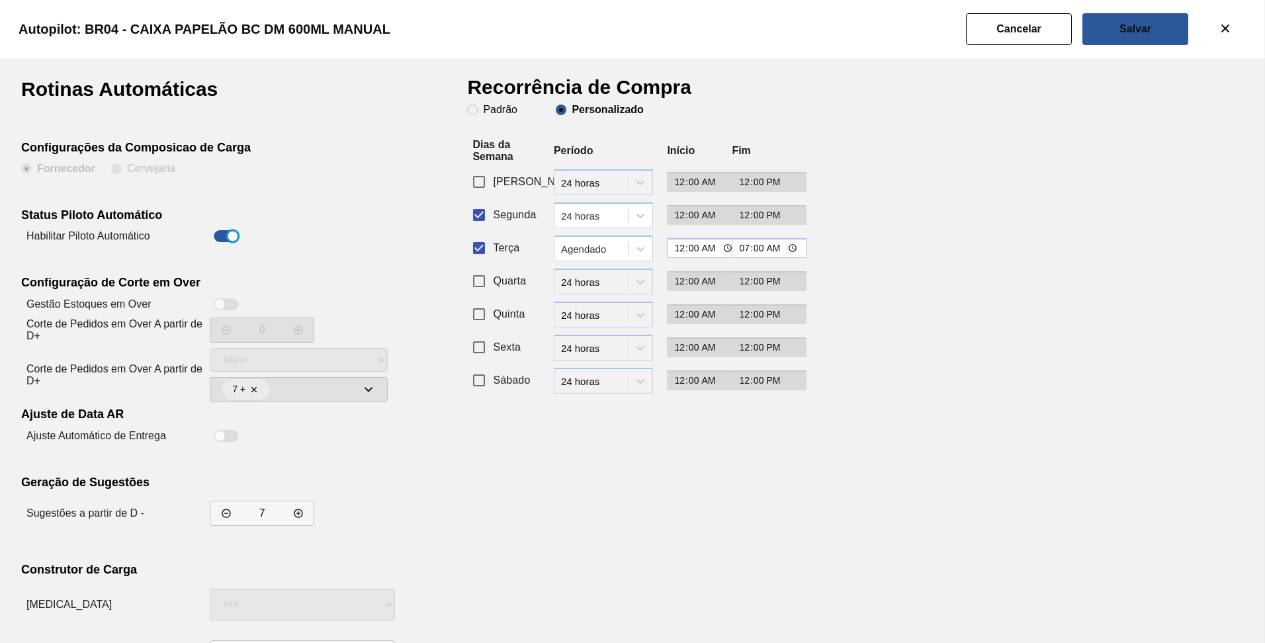
click at [496, 226] on label "Segunda" at bounding box center [500, 215] width 71 height 28
click at [493, 226] on input "Segunda" at bounding box center [479, 215] width 28 height 28
click at [592, 250] on div "Agendado" at bounding box center [595, 248] width 68 height 11
click at [590, 283] on div "24 horas" at bounding box center [603, 281] width 99 height 24
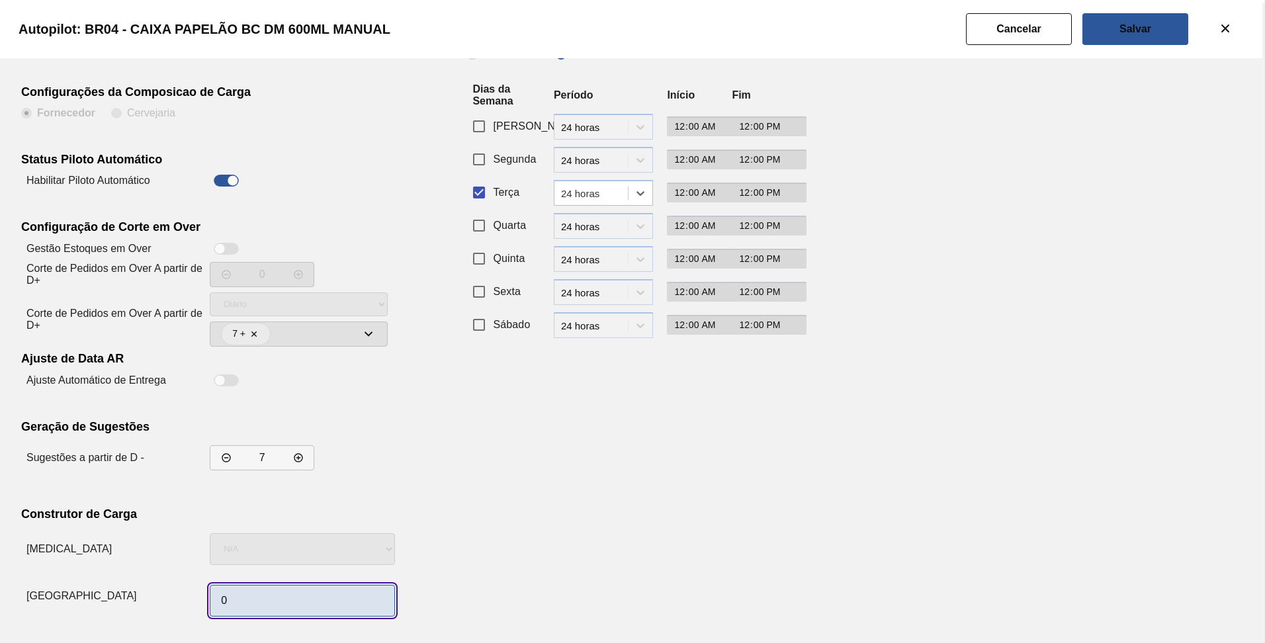
click at [282, 602] on input "0" at bounding box center [302, 601] width 185 height 32
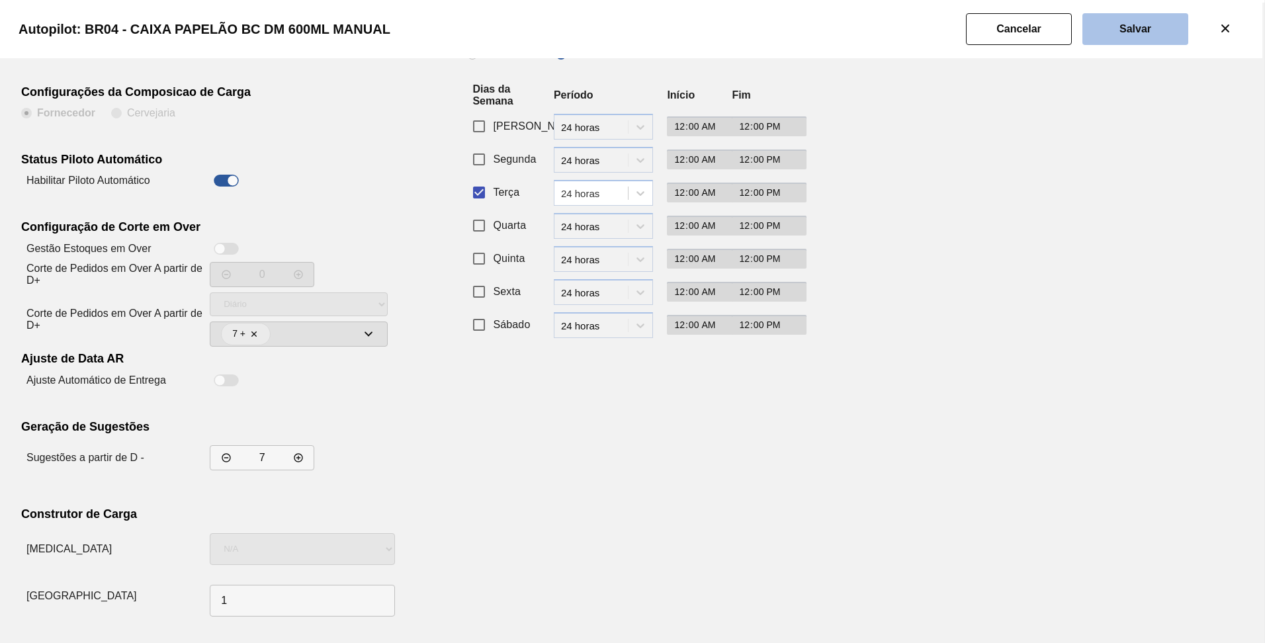
click at [0, 0] on slot "Salvar" at bounding box center [0, 0] width 0 height 0
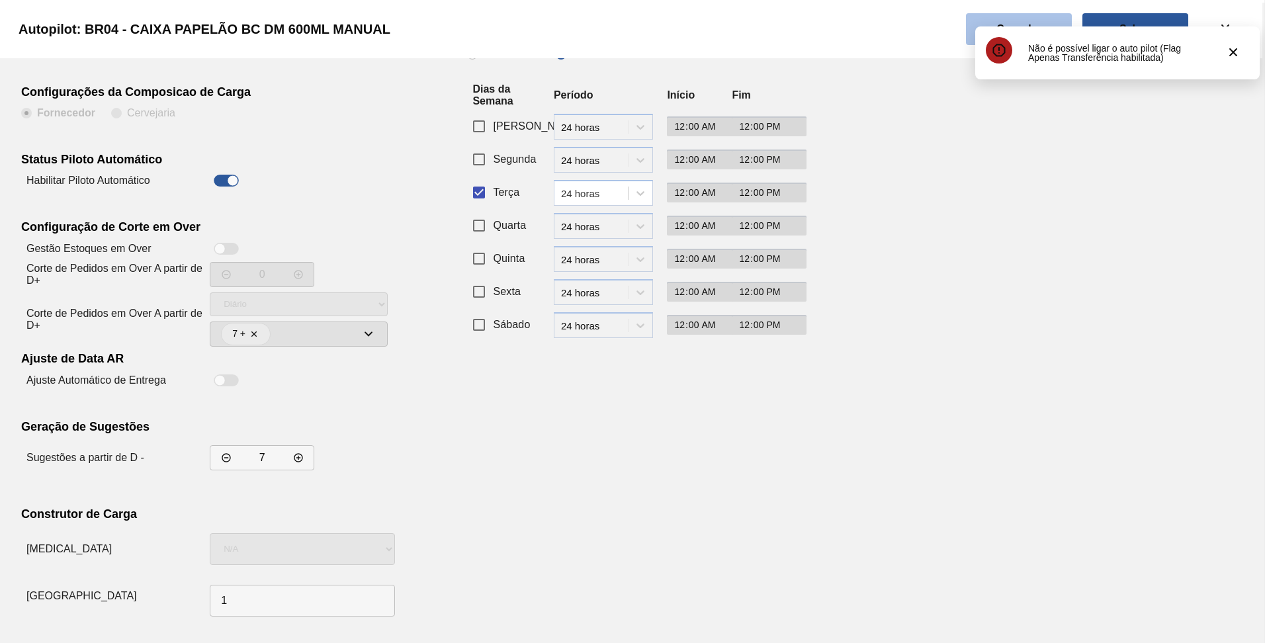
click at [1042, 23] on button "Cancelar" at bounding box center [1019, 29] width 106 height 32
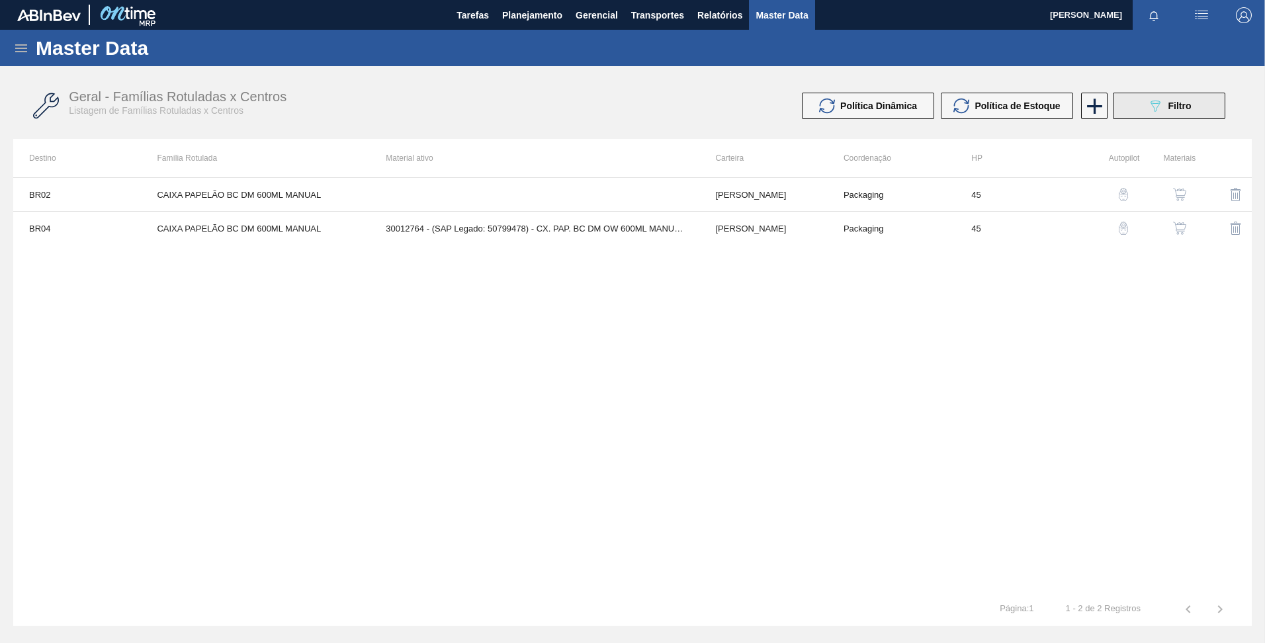
click at [1197, 107] on button "089F7B8B-B2A5-4AFE-B5C0-19BA573D28AC Filtro" at bounding box center [1169, 106] width 113 height 26
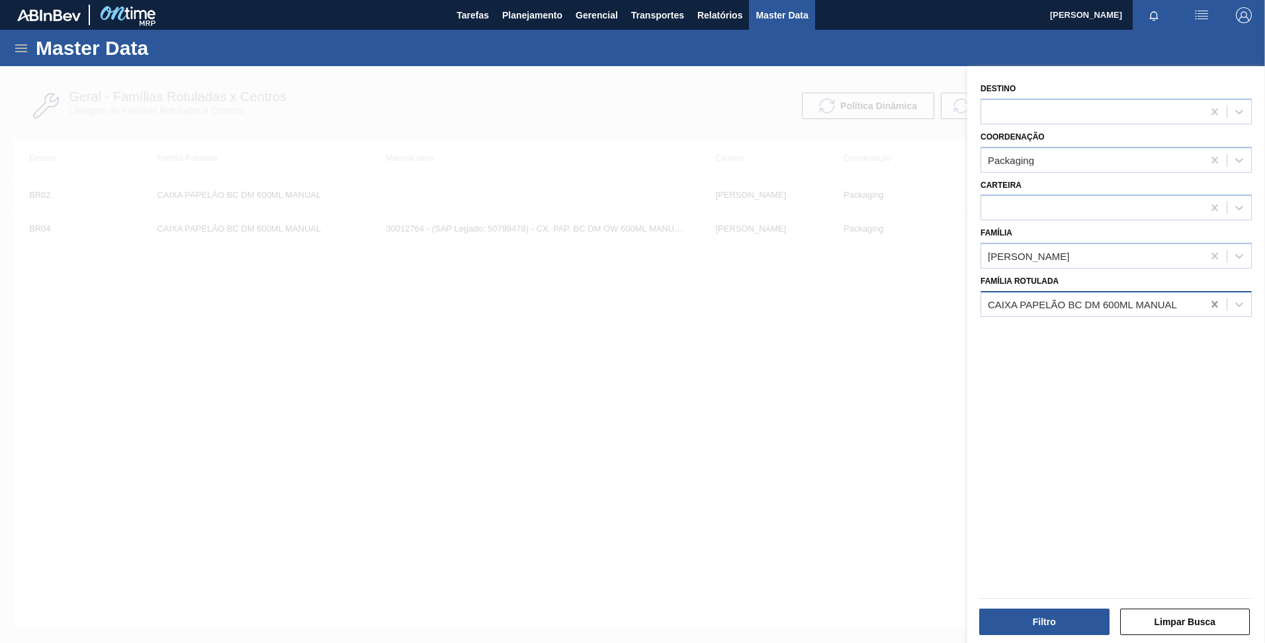
click at [1213, 306] on icon at bounding box center [1215, 304] width 13 height 13
paste Rotulada "CAIXA PAPELÃO BC DM 600ML"
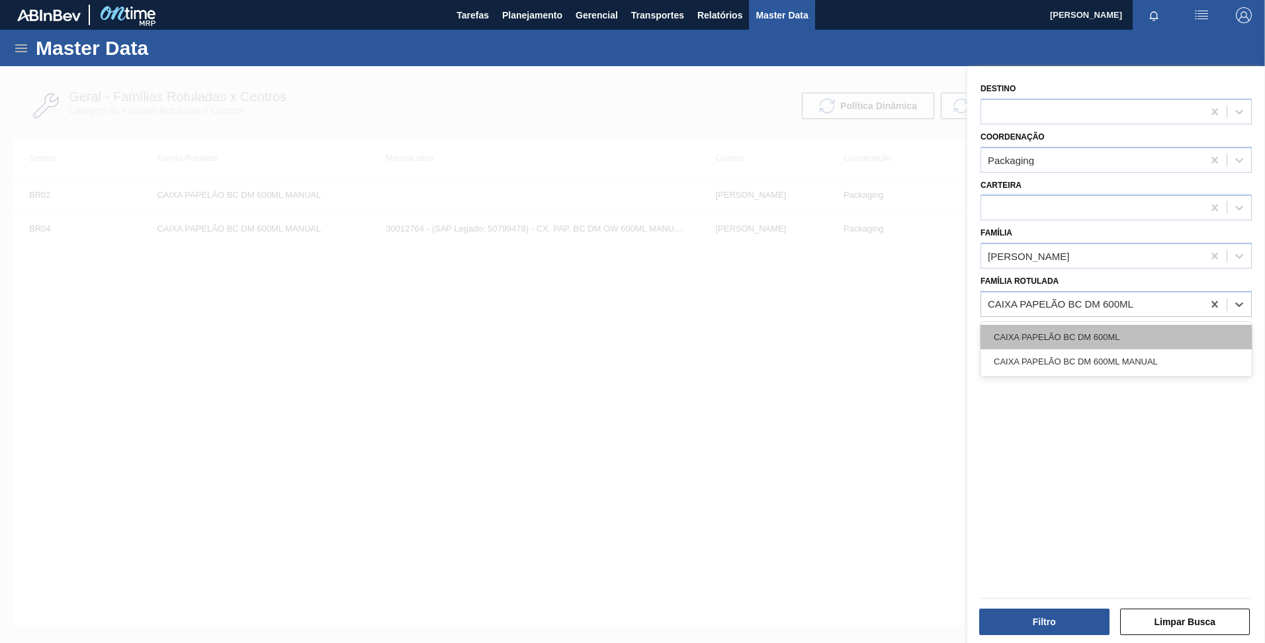
click at [1134, 331] on div "CAIXA PAPELÃO BC DM 600ML" at bounding box center [1116, 337] width 271 height 24
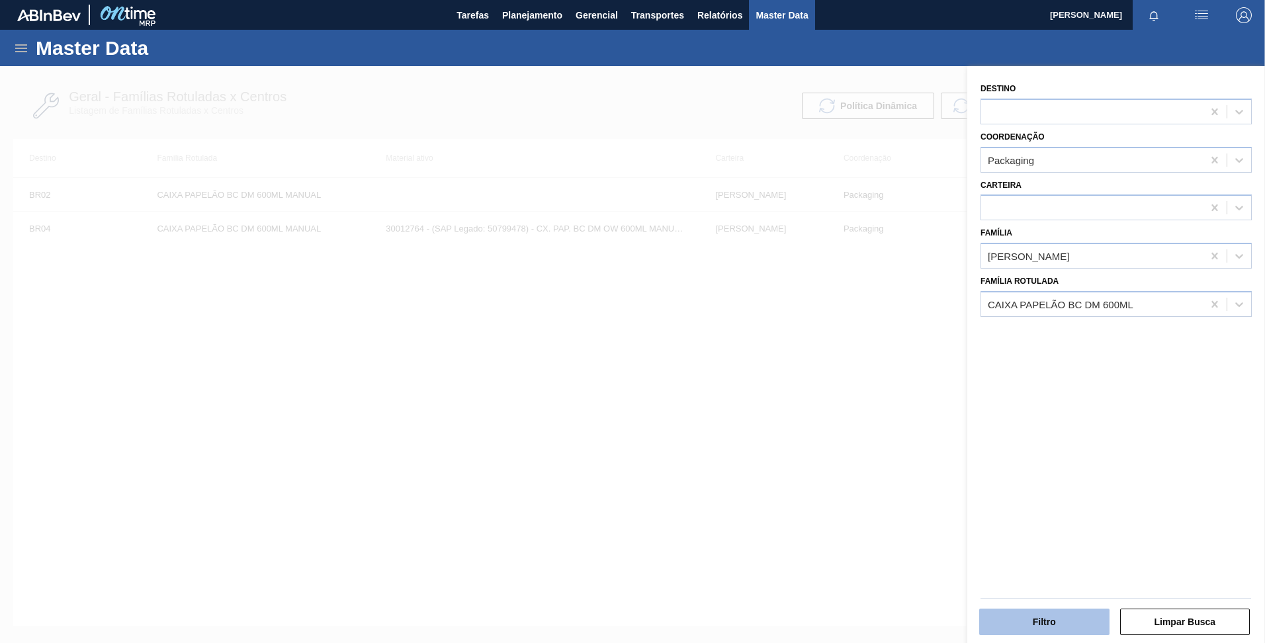
click at [1087, 614] on button "Filtro" at bounding box center [1045, 622] width 130 height 26
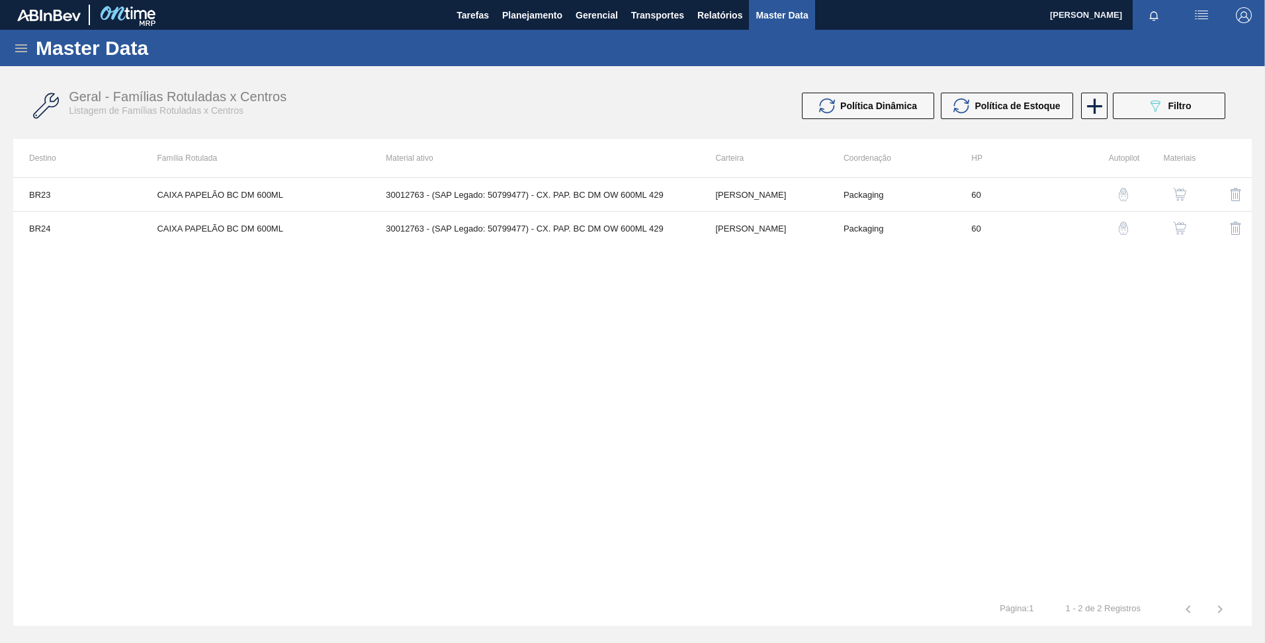
click at [1125, 197] on img "button" at bounding box center [1123, 194] width 13 height 13
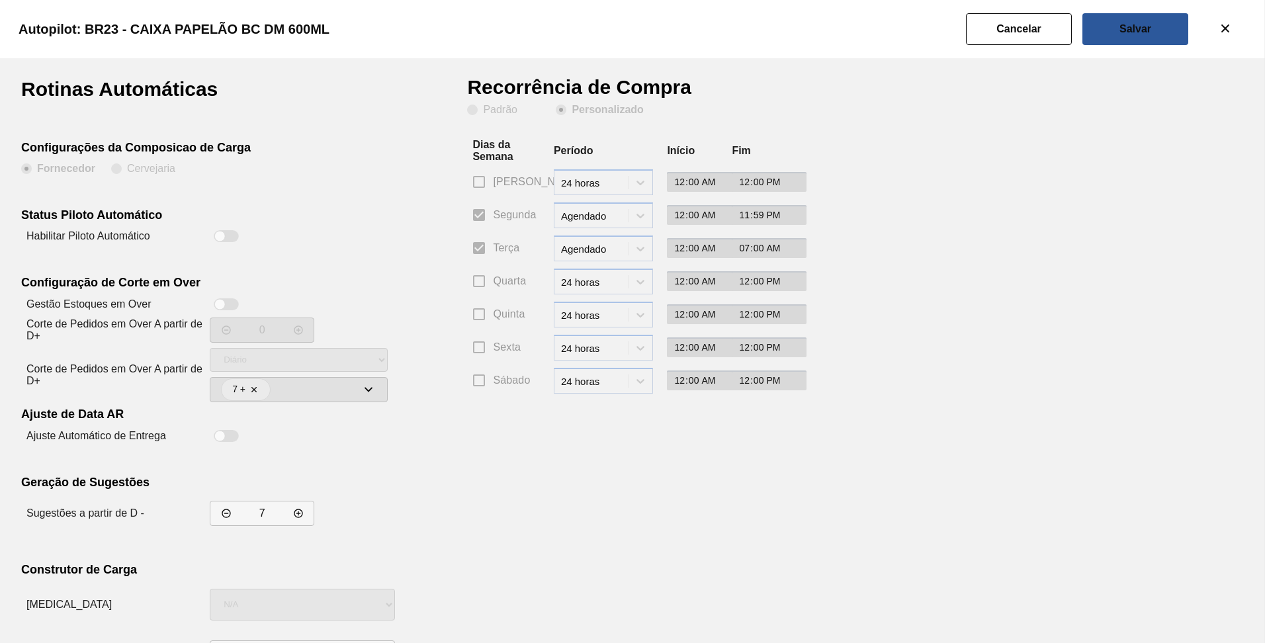
click at [232, 232] on div at bounding box center [226, 236] width 25 height 12
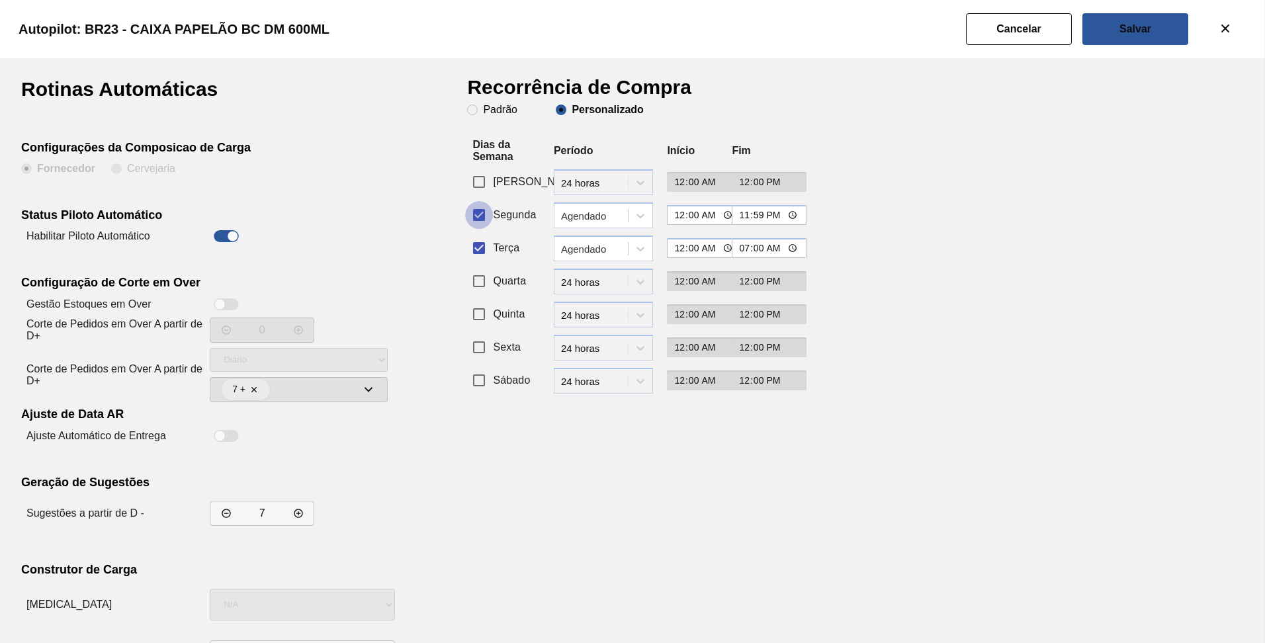
click at [474, 214] on input "Segunda" at bounding box center [479, 215] width 28 height 28
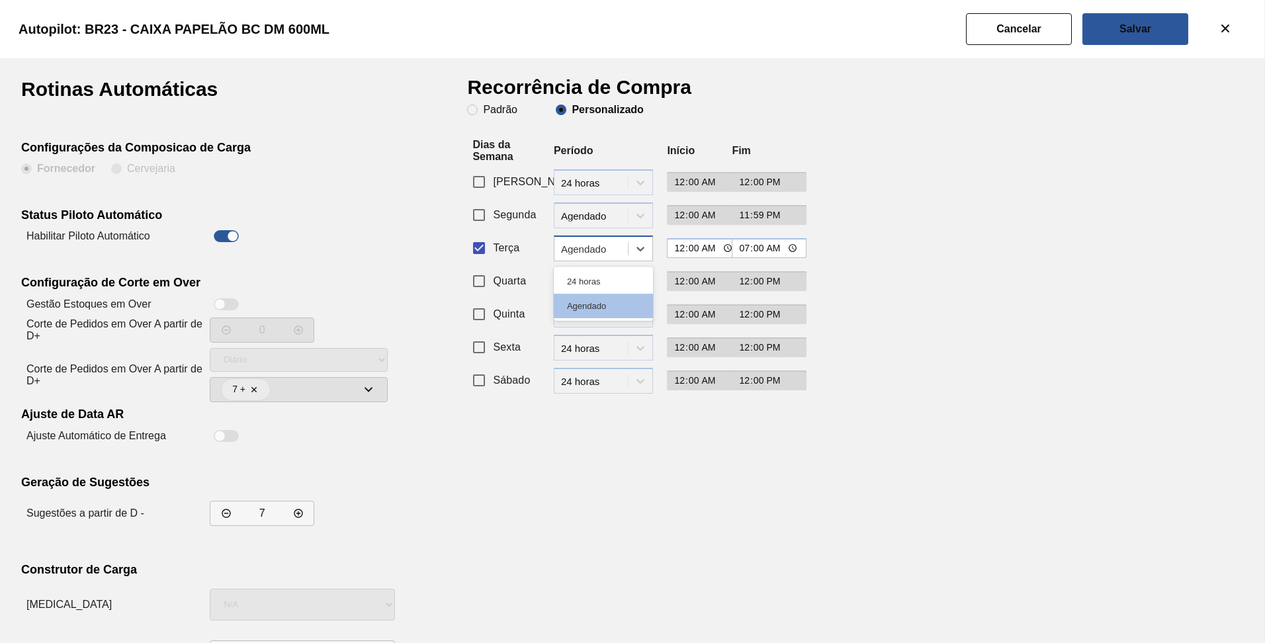
click at [594, 257] on div "Agendado" at bounding box center [591, 248] width 73 height 19
click at [578, 283] on div "24 horas" at bounding box center [603, 281] width 99 height 24
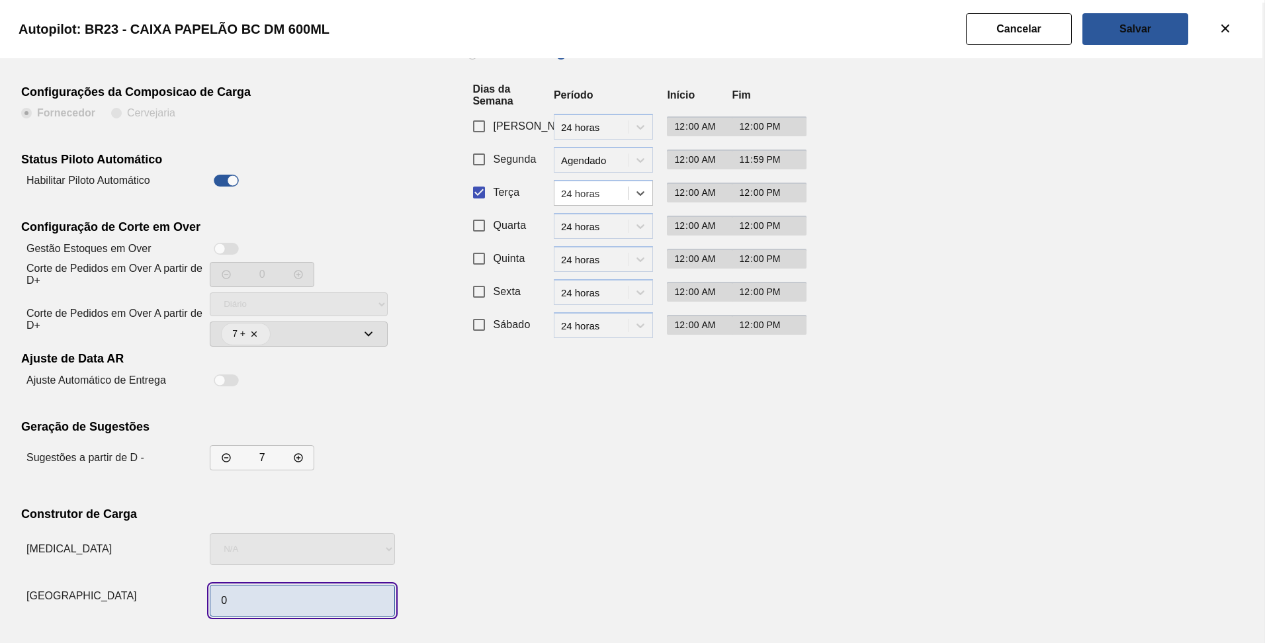
click at [272, 608] on input "0" at bounding box center [302, 601] width 185 height 32
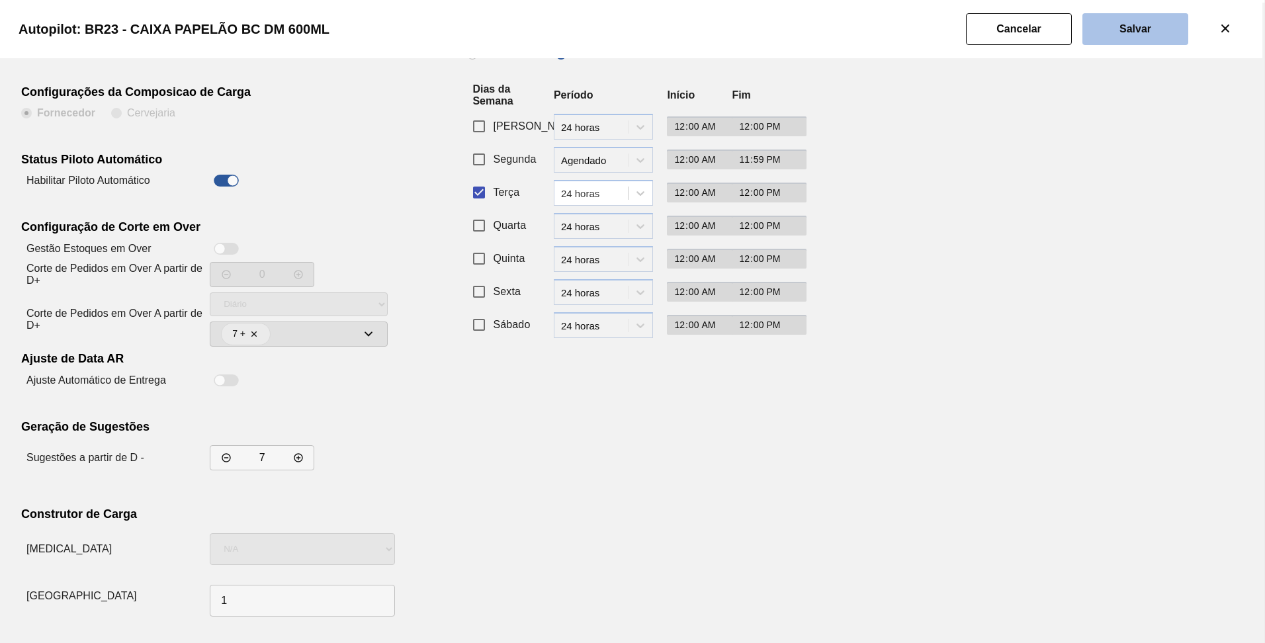
click at [0, 0] on slot "Salvar" at bounding box center [0, 0] width 0 height 0
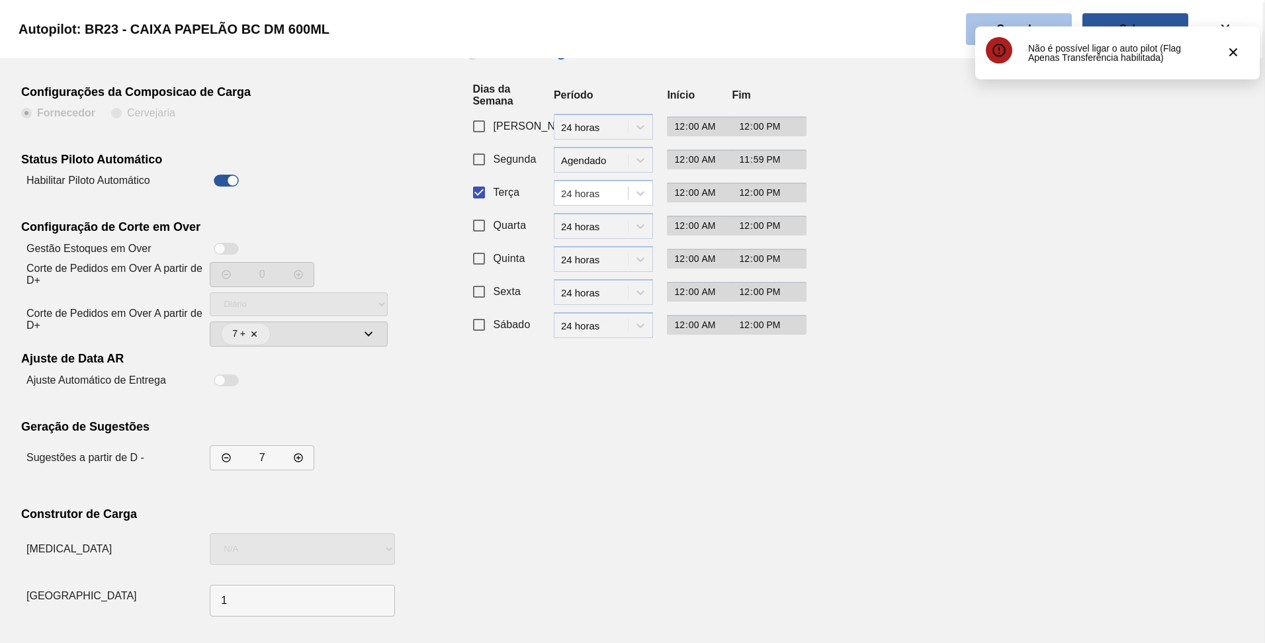
click at [1033, 13] on button "Cancelar" at bounding box center [1019, 29] width 106 height 32
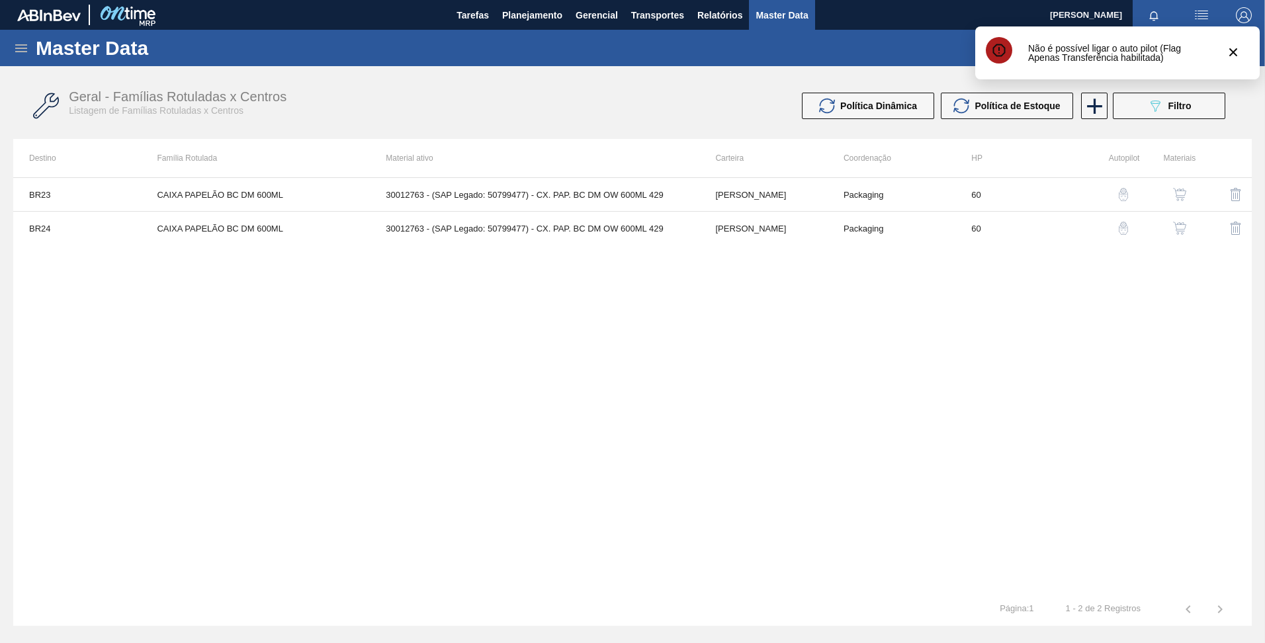
click at [1133, 226] on button "button" at bounding box center [1124, 228] width 32 height 32
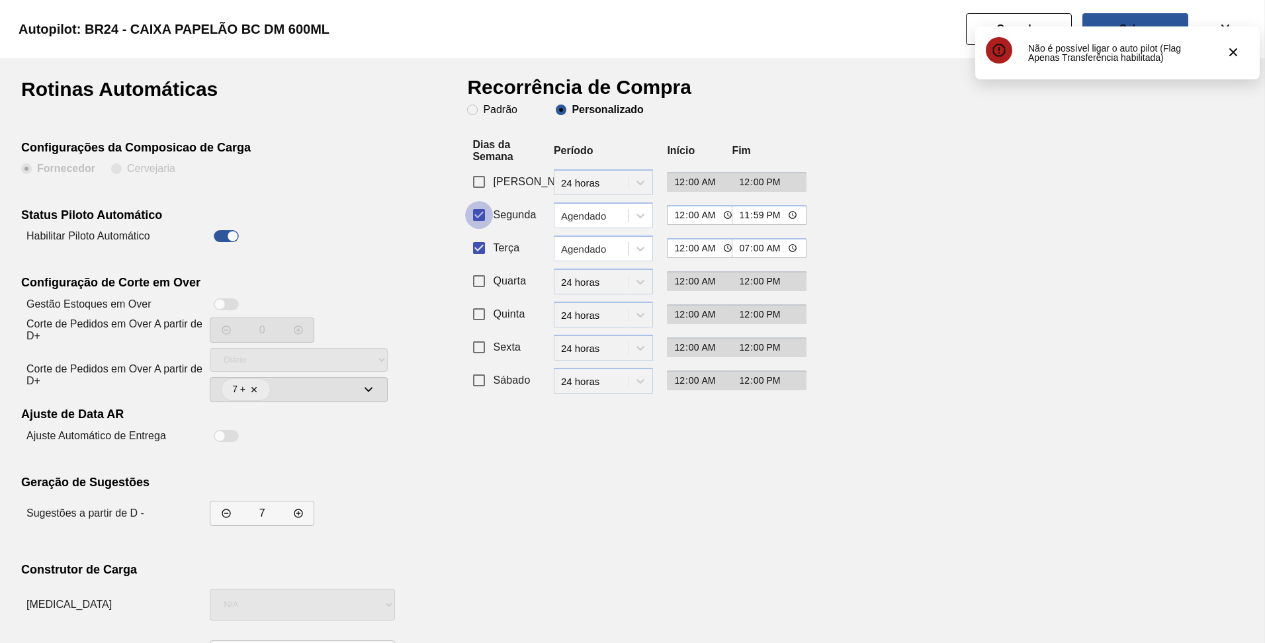
click at [486, 215] on input "Segunda" at bounding box center [479, 215] width 28 height 28
click at [580, 244] on div "Agendado" at bounding box center [595, 248] width 68 height 11
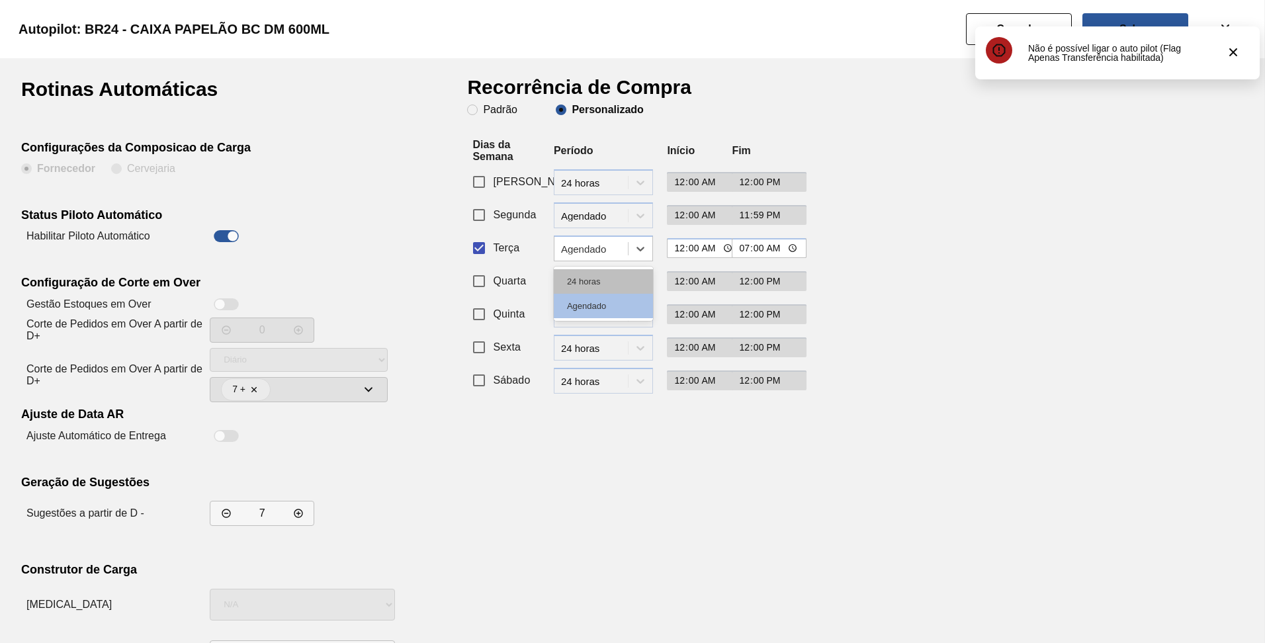
click at [583, 277] on div "24 horas" at bounding box center [603, 281] width 99 height 24
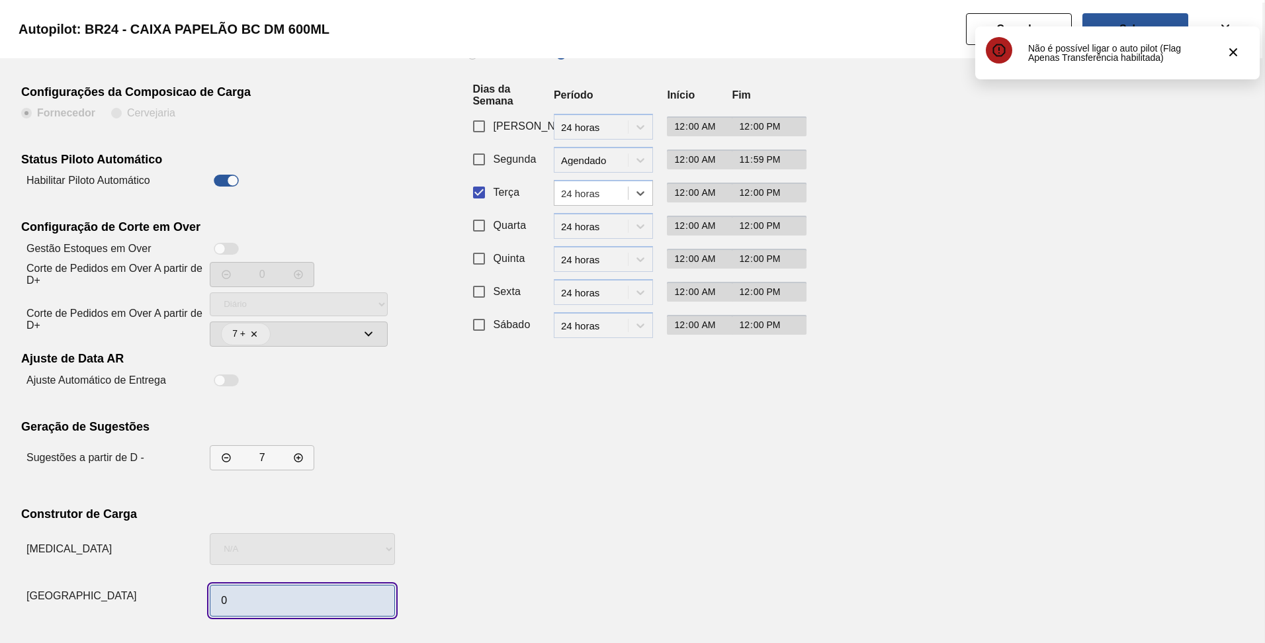
click at [248, 595] on input "0" at bounding box center [302, 601] width 185 height 32
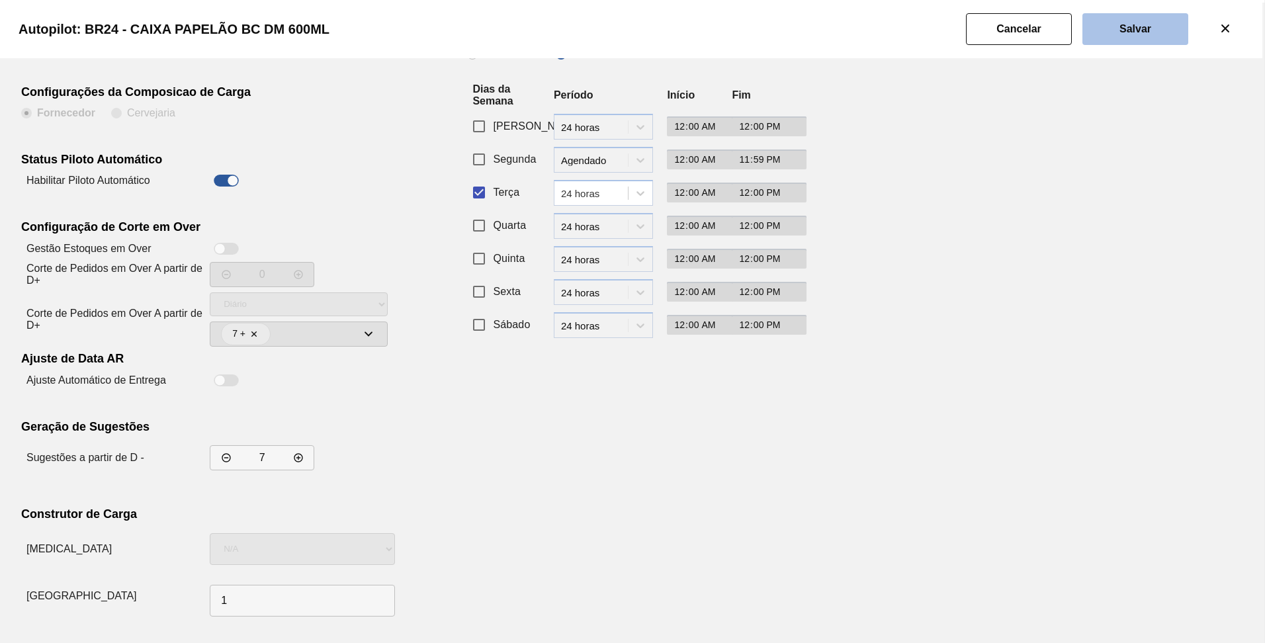
click at [0, 0] on slot "Salvar" at bounding box center [0, 0] width 0 height 0
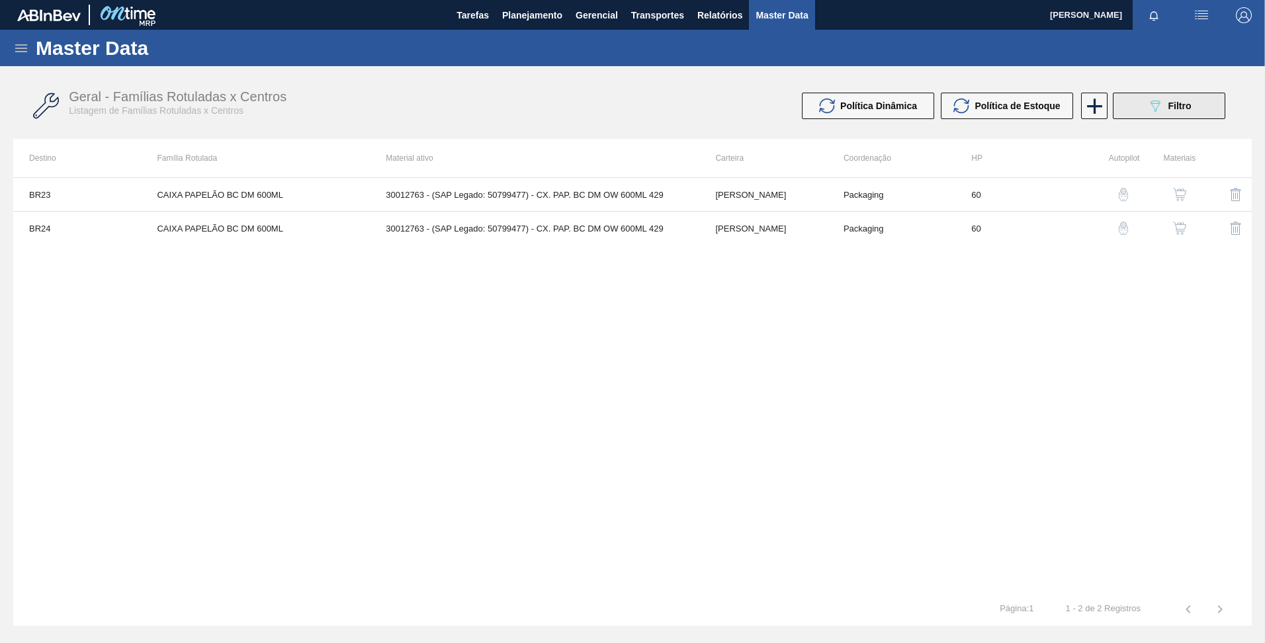
click at [1154, 109] on icon "089F7B8B-B2A5-4AFE-B5C0-19BA573D28AC" at bounding box center [1156, 106] width 16 height 16
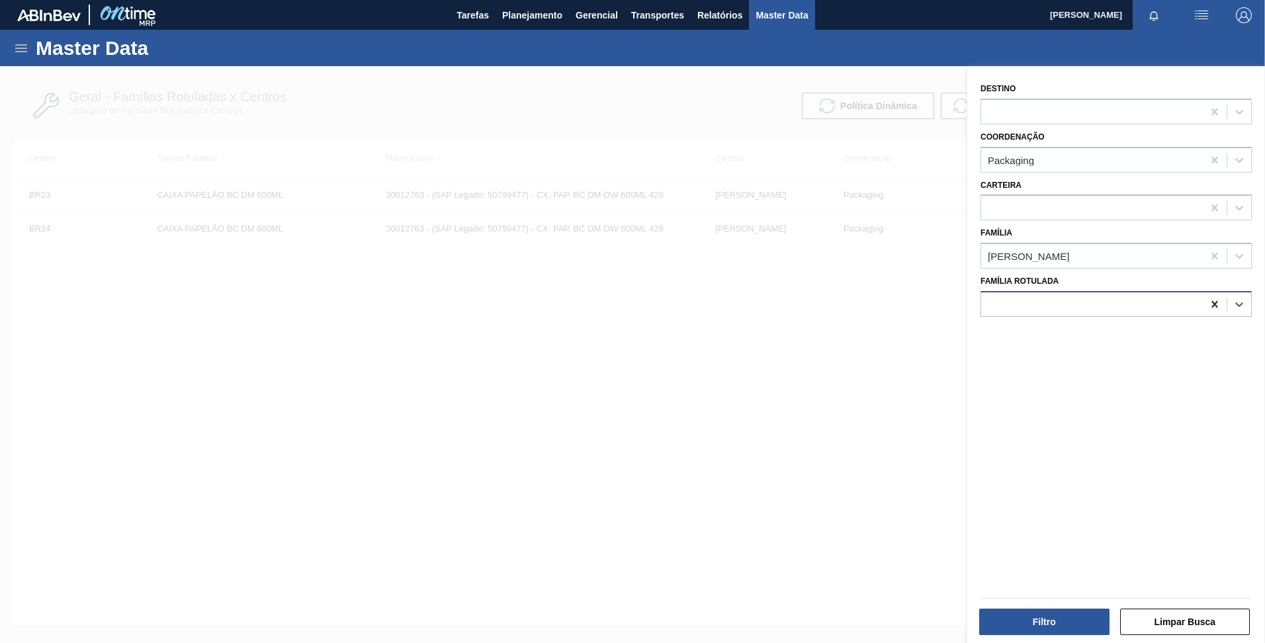
click at [1211, 308] on icon at bounding box center [1215, 304] width 13 height 13
paste Rotulada "CAIXA PAPELÃO CORONA 330ML"
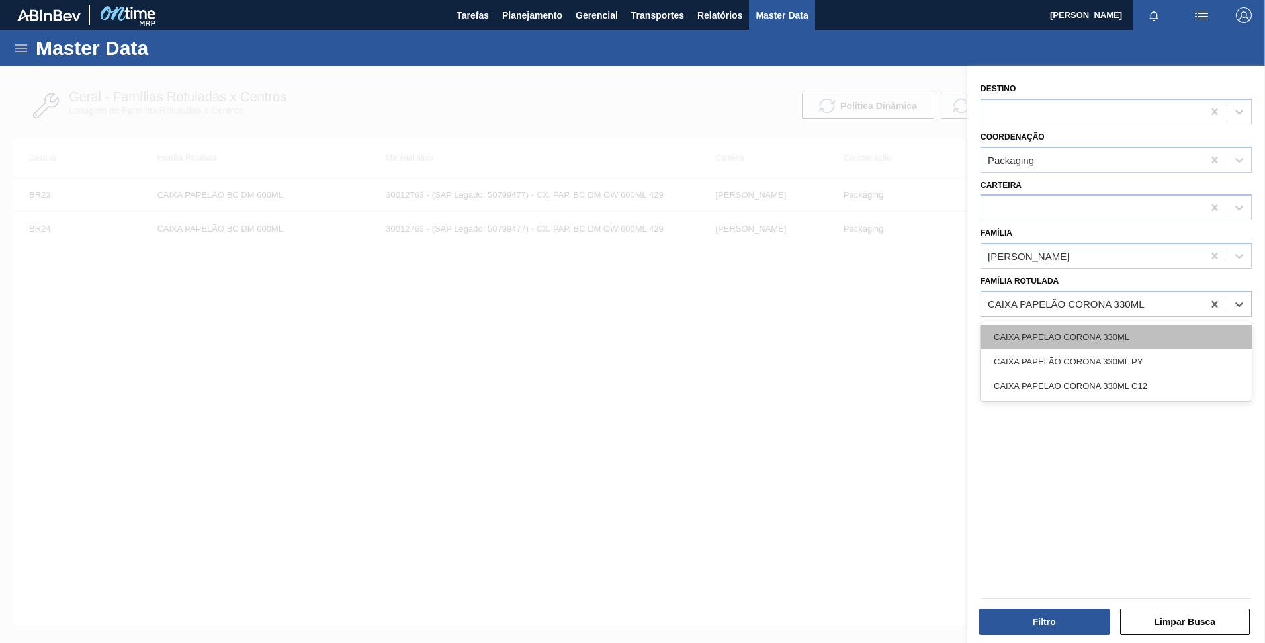
click at [1156, 336] on div "CAIXA PAPELÃO CORONA 330ML" at bounding box center [1116, 337] width 271 height 24
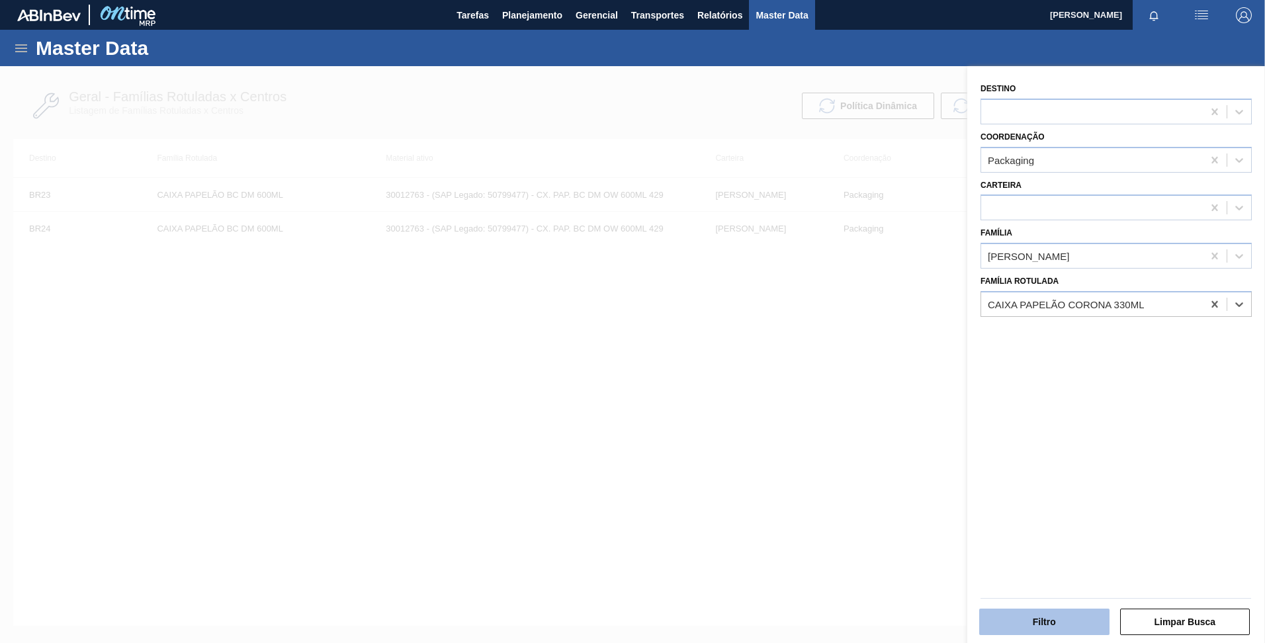
click at [1050, 618] on button "Filtro" at bounding box center [1045, 622] width 130 height 26
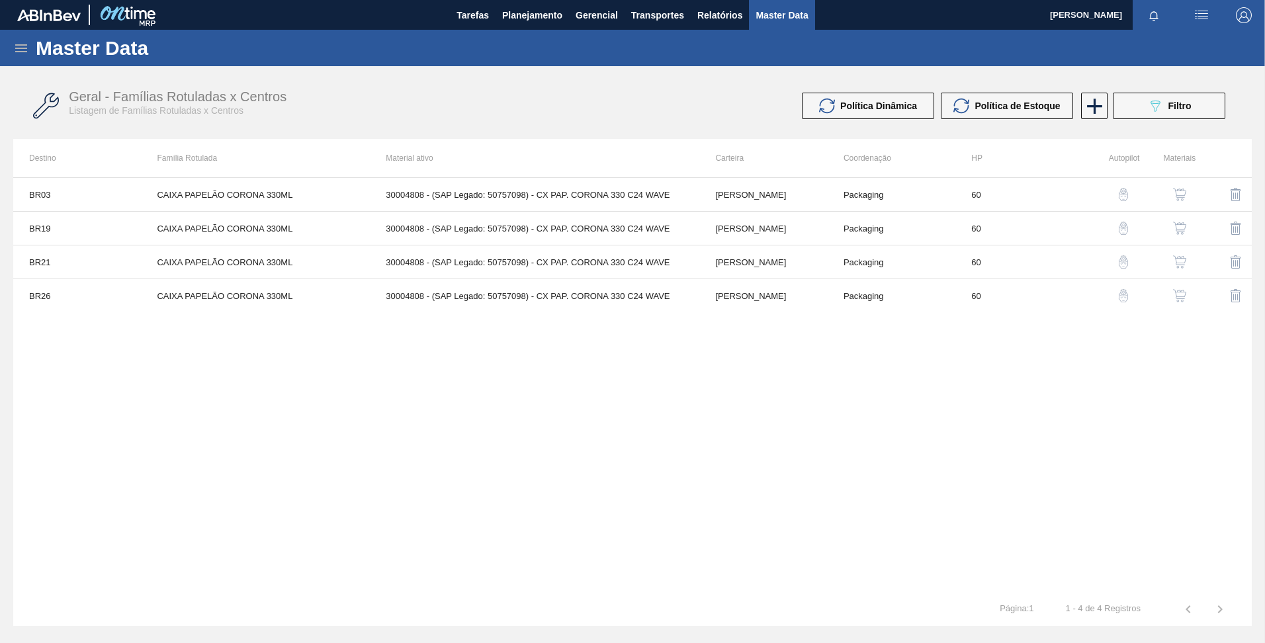
click at [1121, 197] on img "button" at bounding box center [1123, 194] width 13 height 13
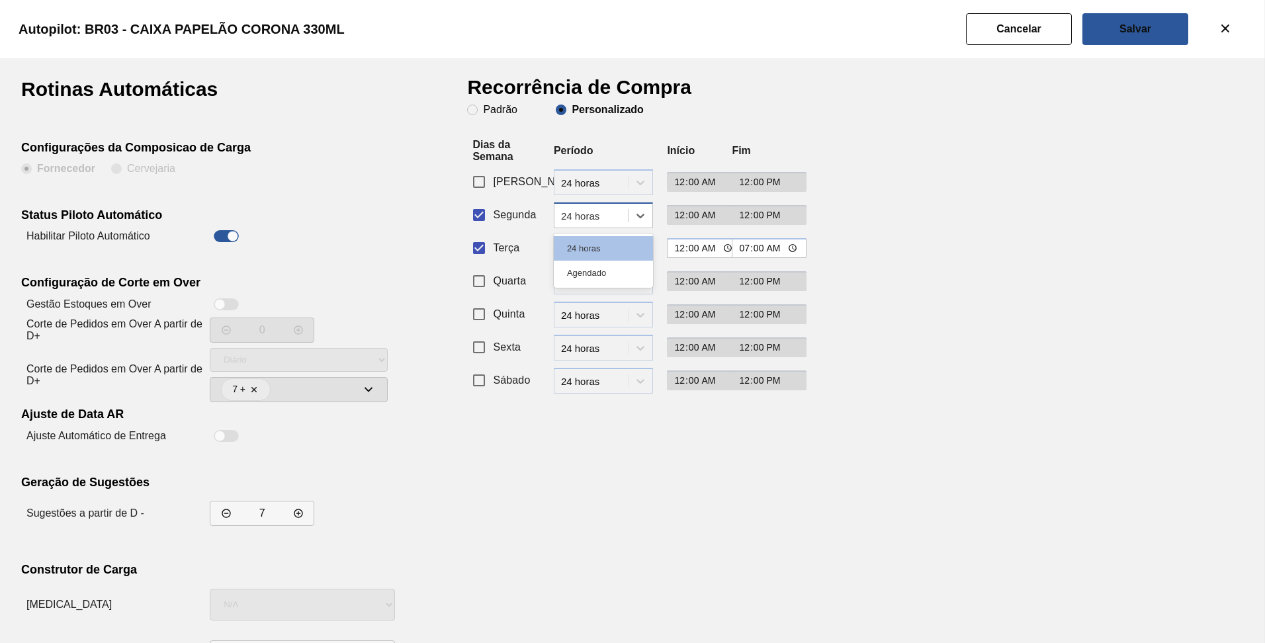
click at [591, 221] on div "24 horas" at bounding box center [595, 215] width 68 height 11
click at [496, 212] on span "Segunda" at bounding box center [514, 215] width 43 height 16
click at [493, 212] on input "Segunda" at bounding box center [479, 215] width 28 height 28
click at [598, 249] on div "Agendado" at bounding box center [595, 248] width 68 height 11
click at [598, 272] on div "24 horas" at bounding box center [603, 281] width 99 height 24
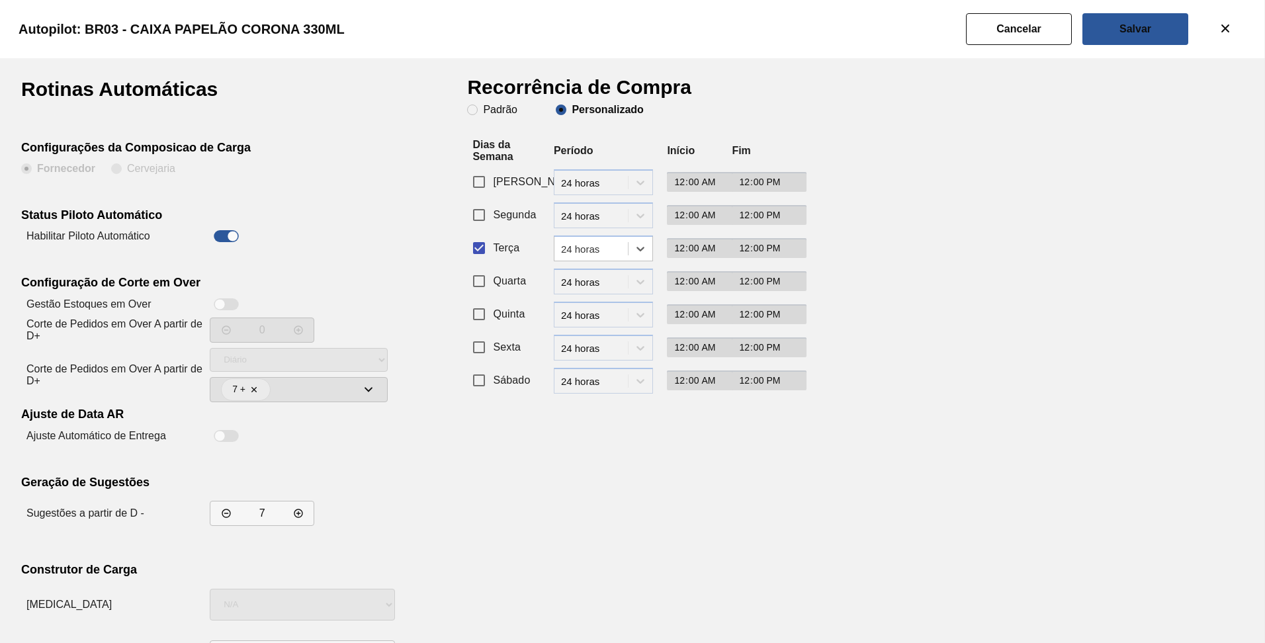
scroll to position [56, 0]
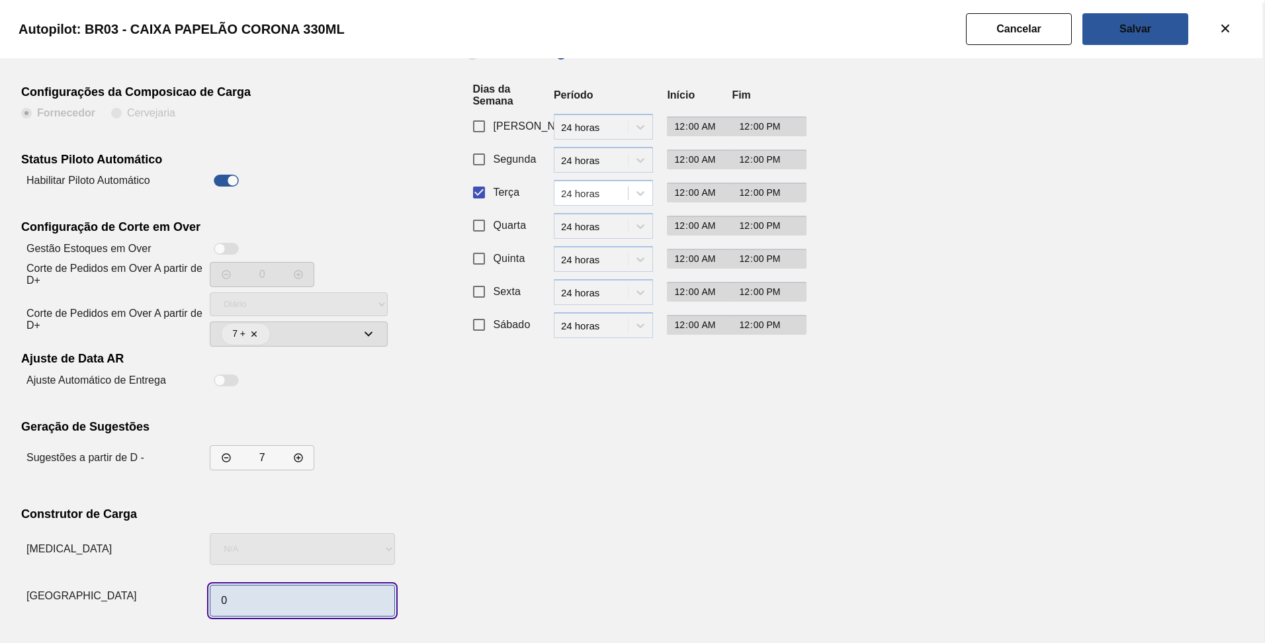
click at [305, 602] on input "0" at bounding box center [302, 601] width 185 height 32
click at [565, 468] on div "Recorrência de Compra Padrão Personalizado Dias da Semana Período Início Fim Do…" at bounding box center [629, 323] width 324 height 598
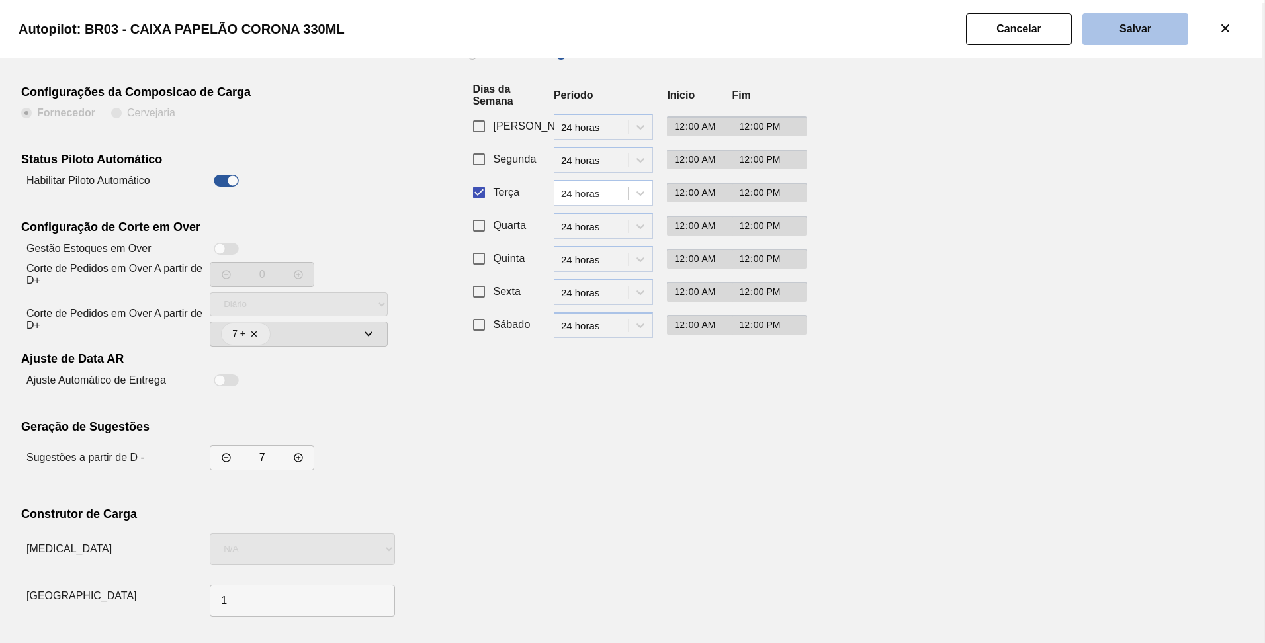
click at [1163, 25] on button "Salvar" at bounding box center [1136, 29] width 106 height 32
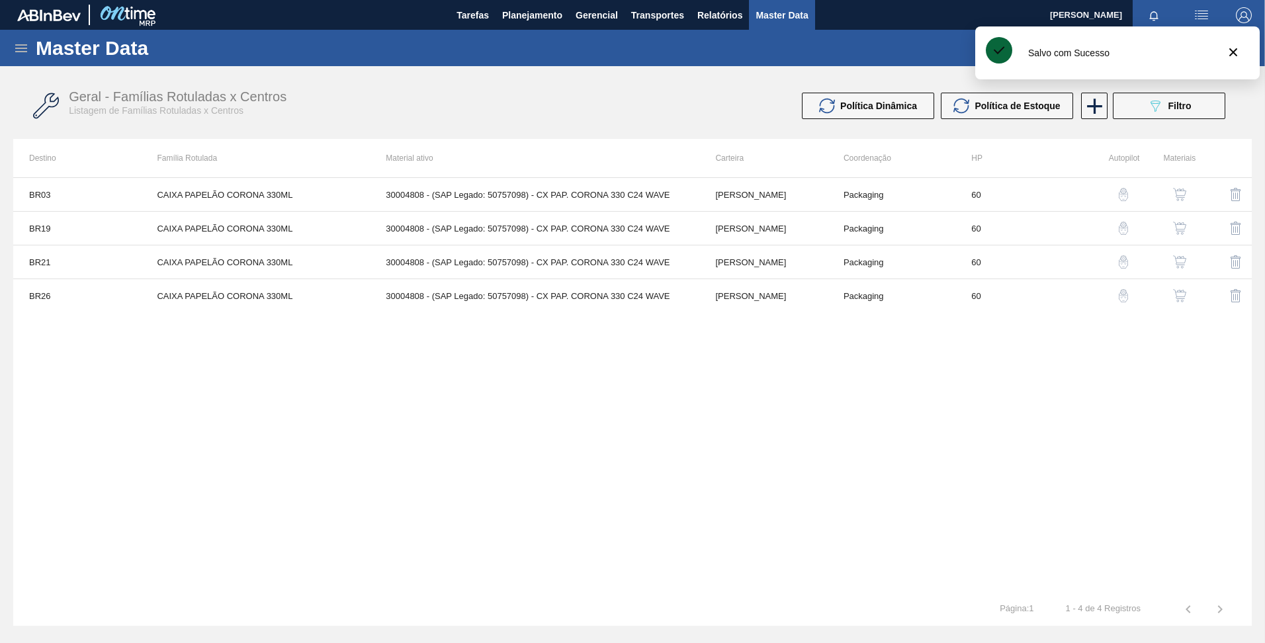
click at [1127, 238] on button "button" at bounding box center [1124, 228] width 32 height 32
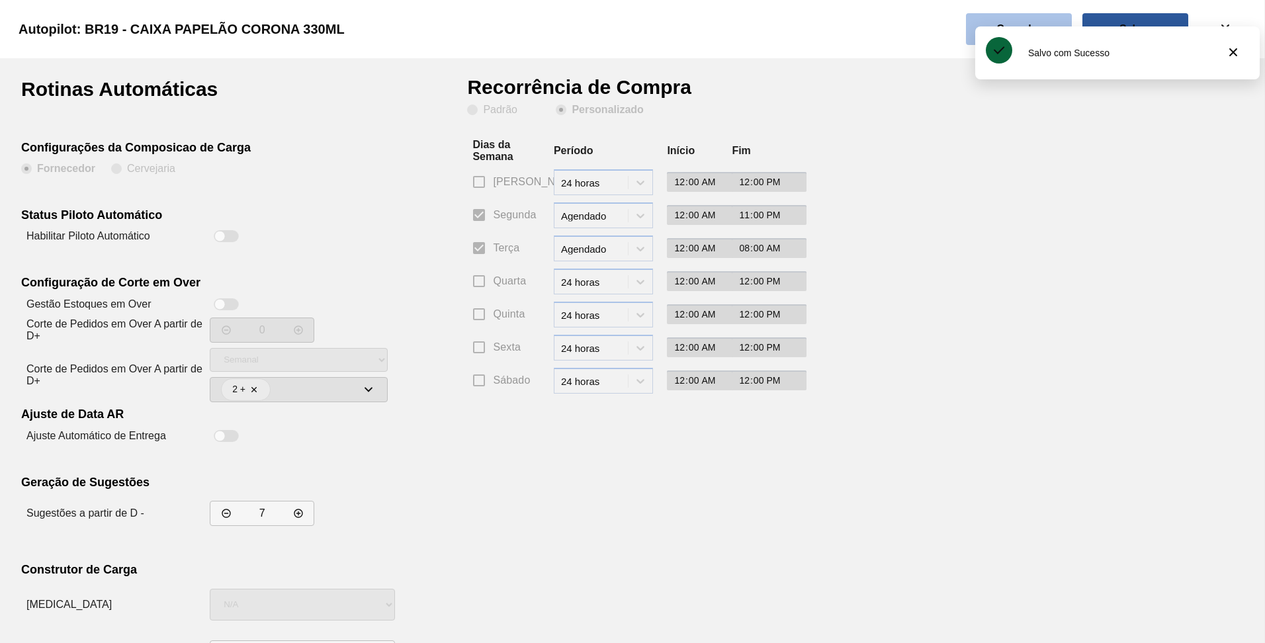
click at [986, 22] on button "Cancelar" at bounding box center [1019, 29] width 106 height 32
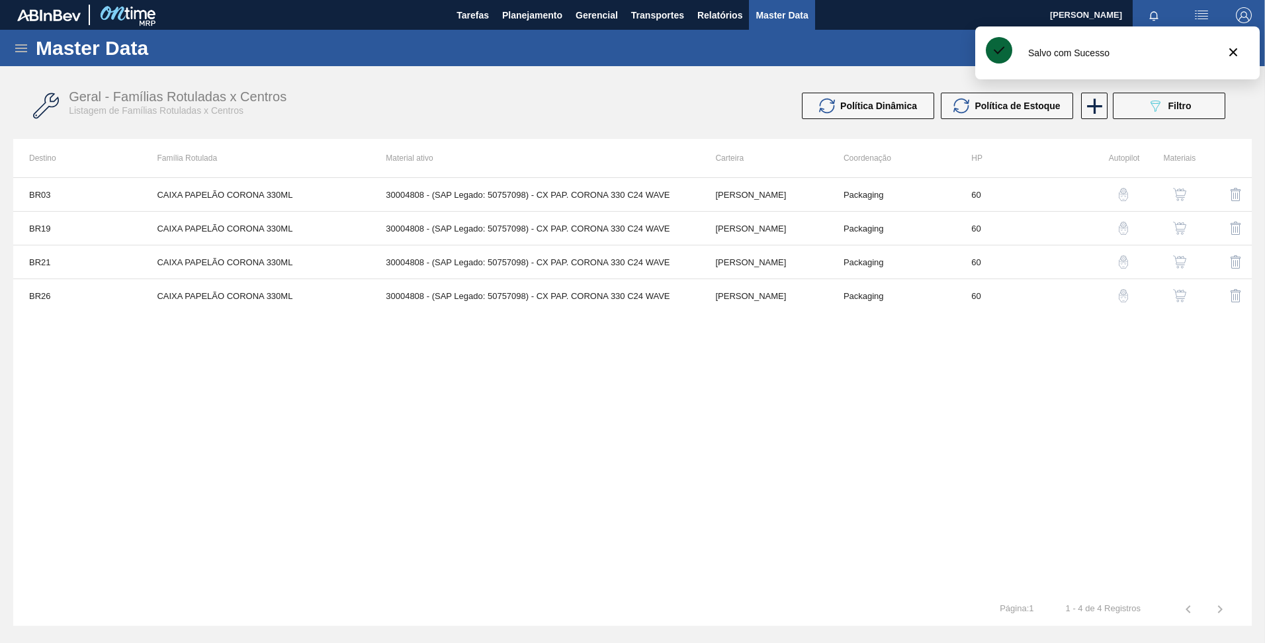
click at [1125, 267] on img "button" at bounding box center [1123, 261] width 13 height 13
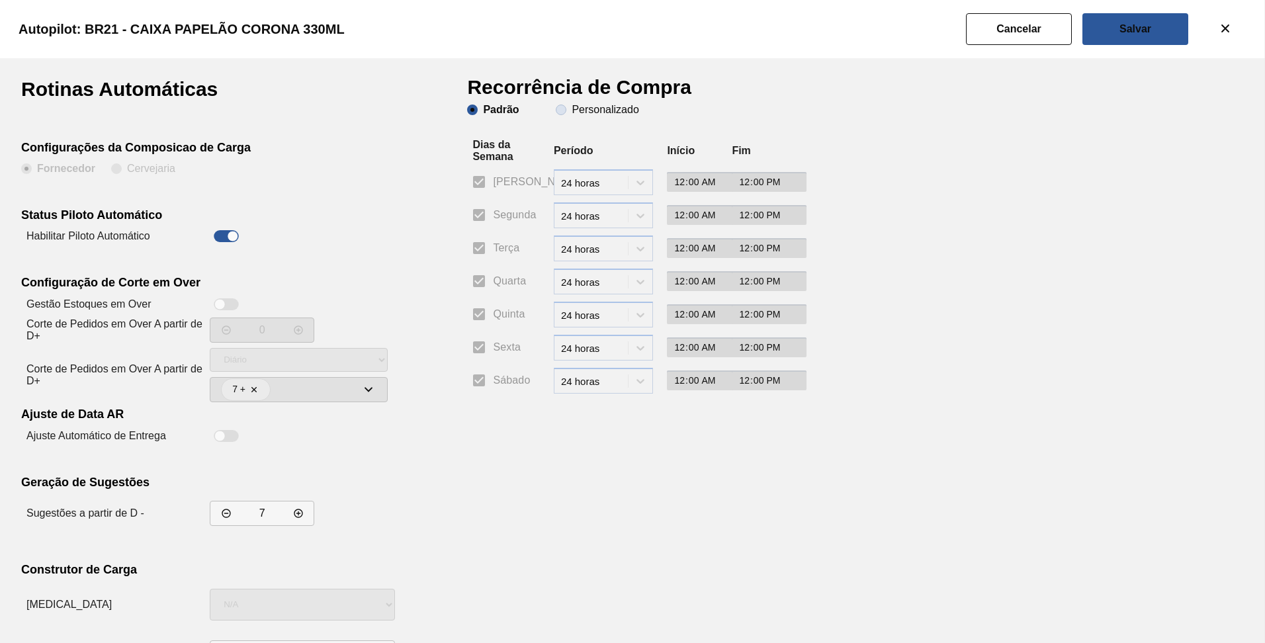
click at [0, 0] on slot "Personalizado" at bounding box center [0, 0] width 0 height 0
click at [572, 113] on input "Personalizado" at bounding box center [561, 109] width 21 height 21
click at [478, 243] on input "Terça" at bounding box center [479, 248] width 28 height 28
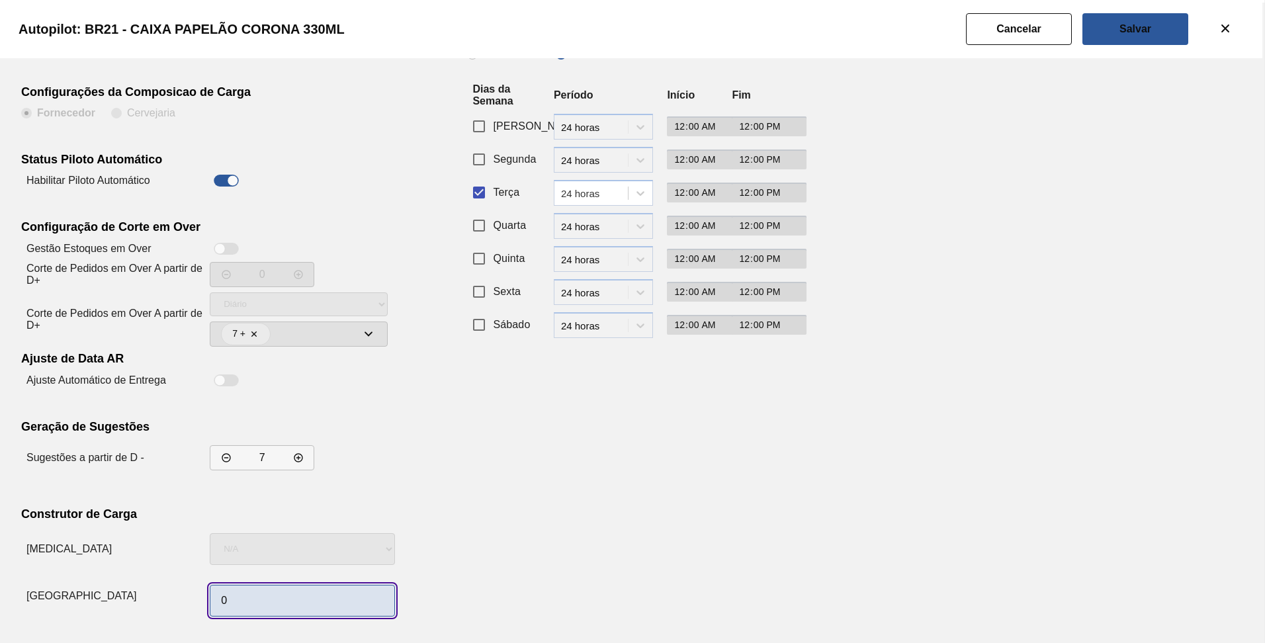
click at [282, 601] on input "0" at bounding box center [302, 601] width 185 height 32
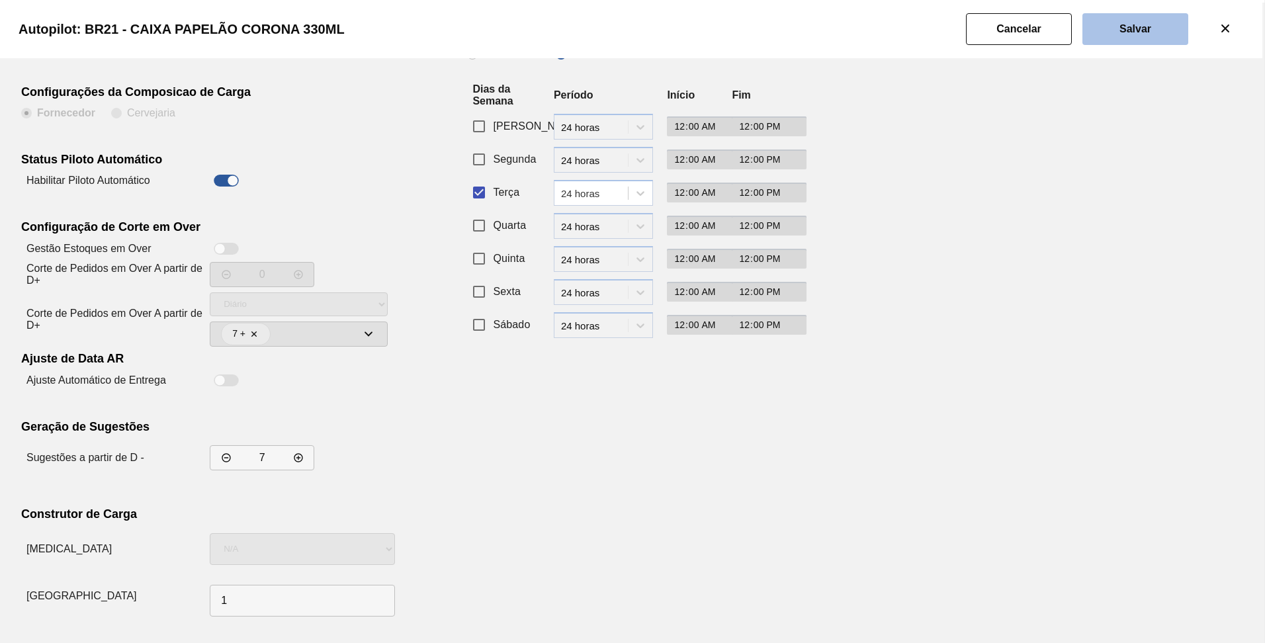
click at [0, 0] on slot "Salvar" at bounding box center [0, 0] width 0 height 0
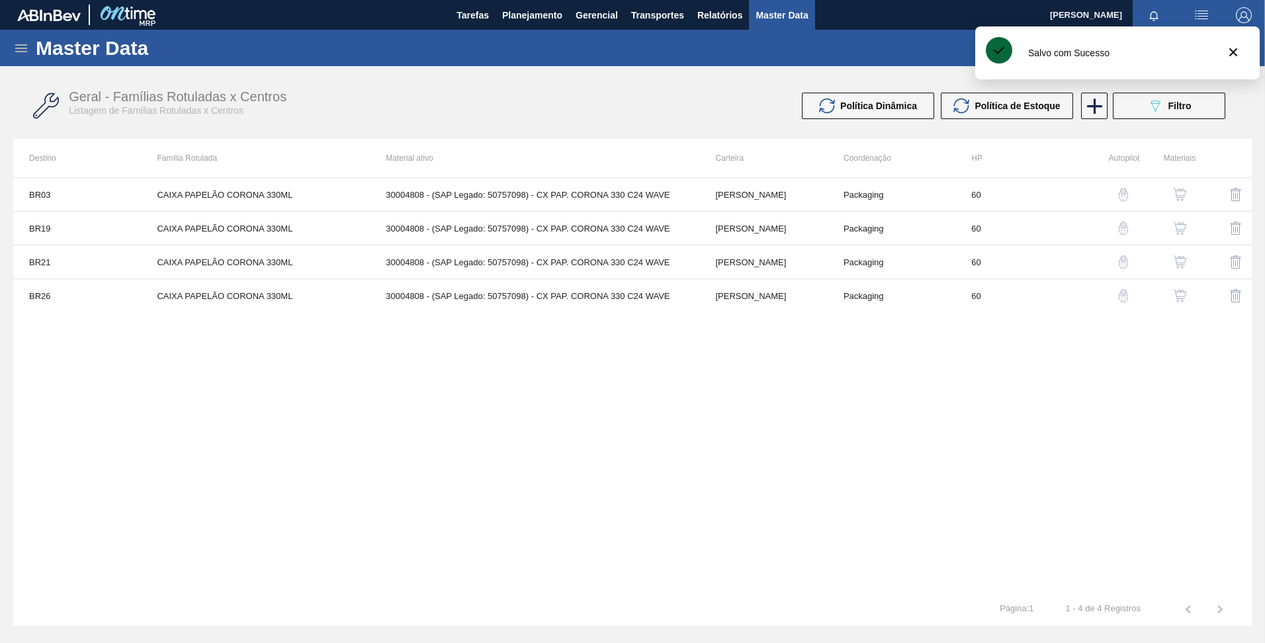
click at [1124, 295] on img "button" at bounding box center [1123, 295] width 13 height 13
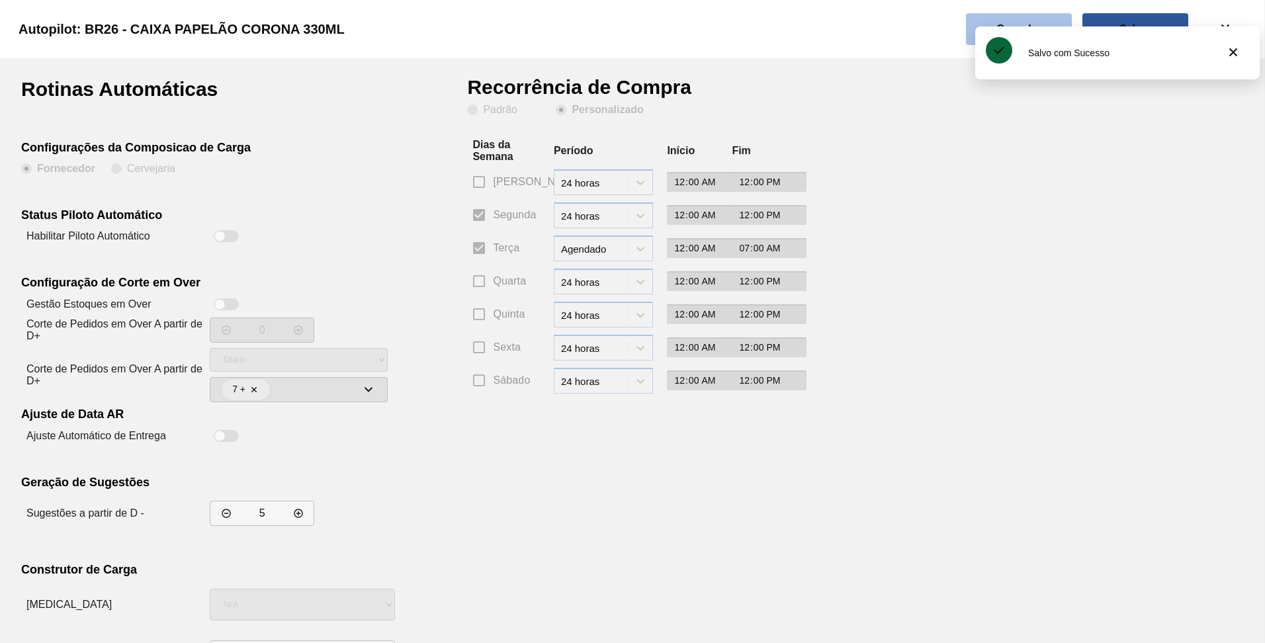
click at [1004, 17] on button "Cancelar" at bounding box center [1019, 29] width 106 height 32
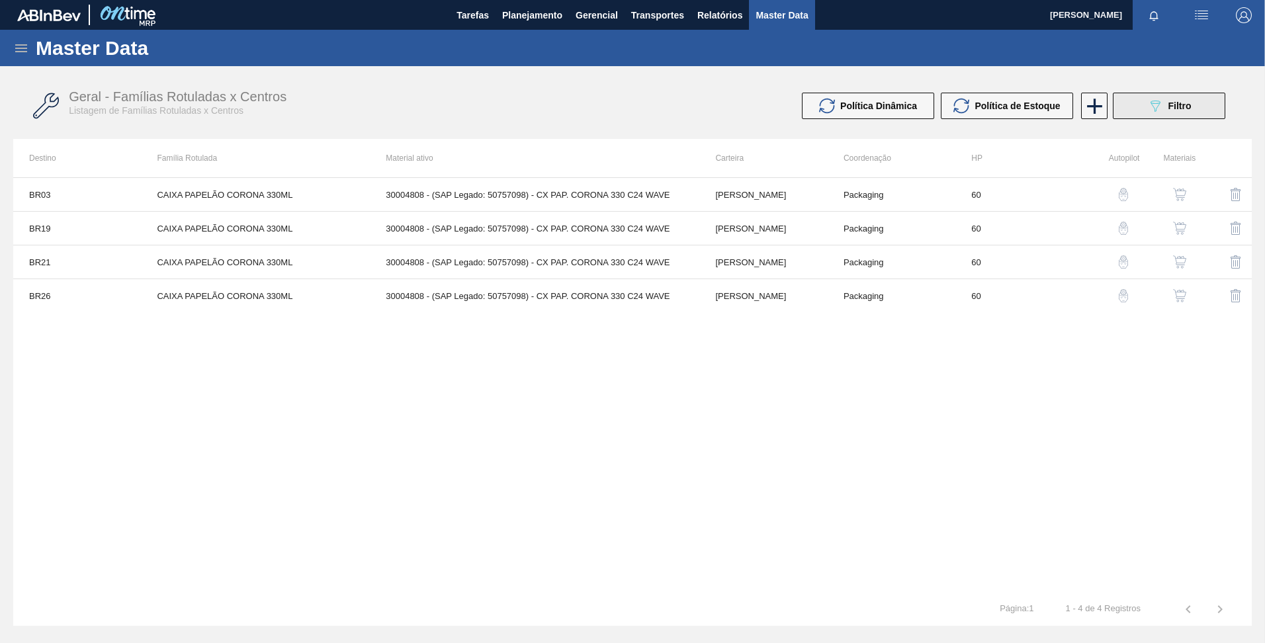
click at [1150, 99] on icon "089F7B8B-B2A5-4AFE-B5C0-19BA573D28AC" at bounding box center [1156, 106] width 16 height 16
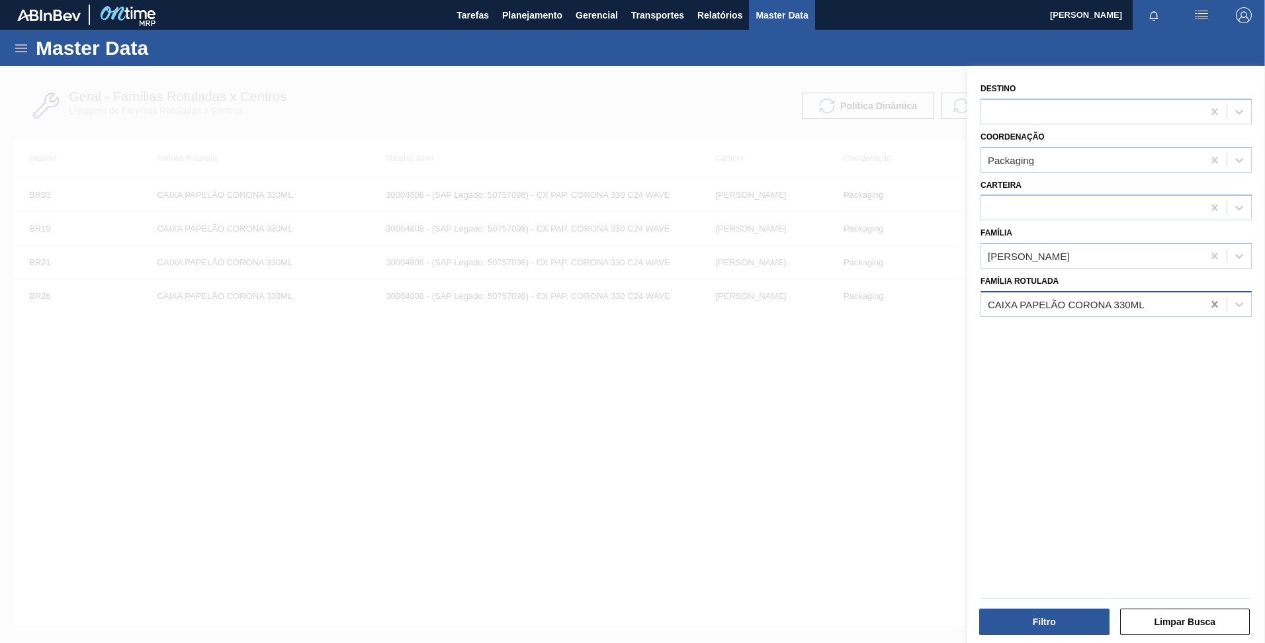
click at [1218, 308] on icon at bounding box center [1215, 304] width 13 height 13
paste Rotulada "CAIXA PAPELÃO PATAGONIA BOH PILSNER 355ML"
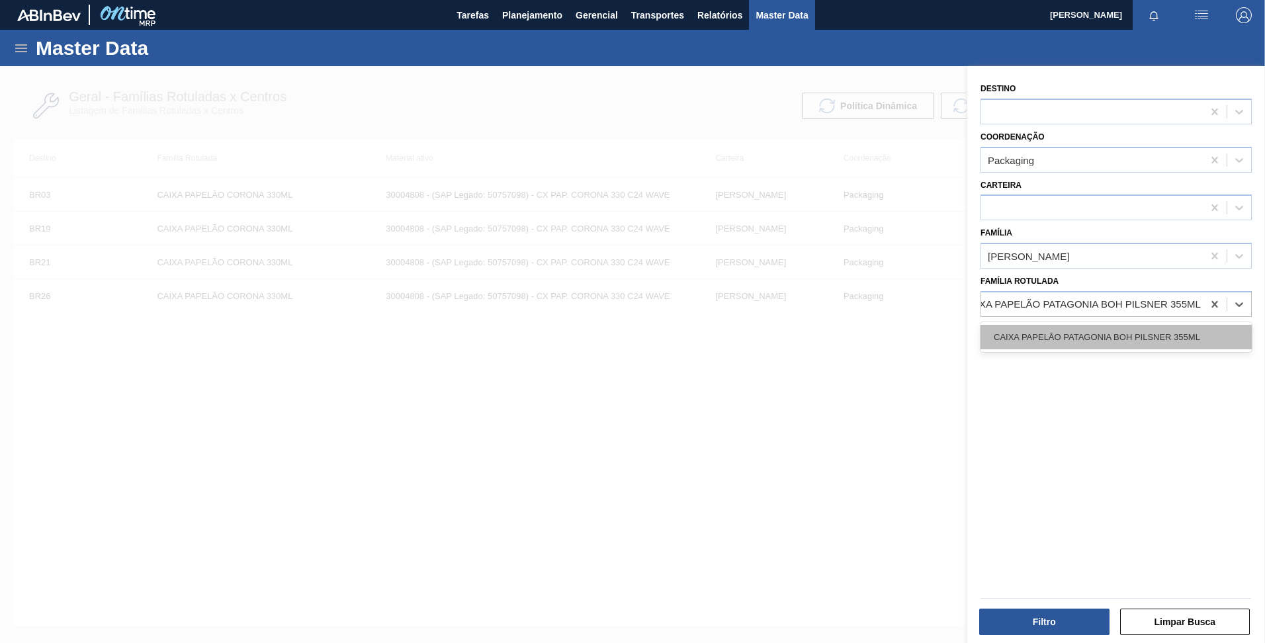
click at [1097, 340] on div "CAIXA PAPELÃO PATAGONIA BOH PILSNER 355ML" at bounding box center [1116, 337] width 271 height 24
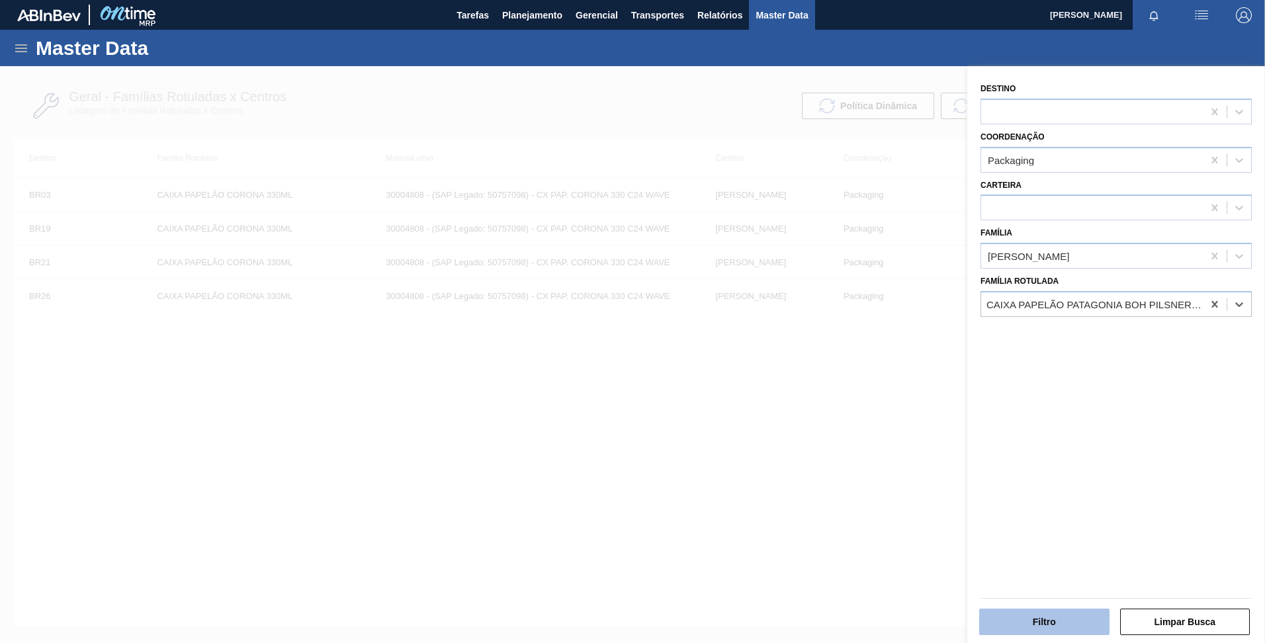
click at [1034, 615] on button "Filtro" at bounding box center [1045, 622] width 130 height 26
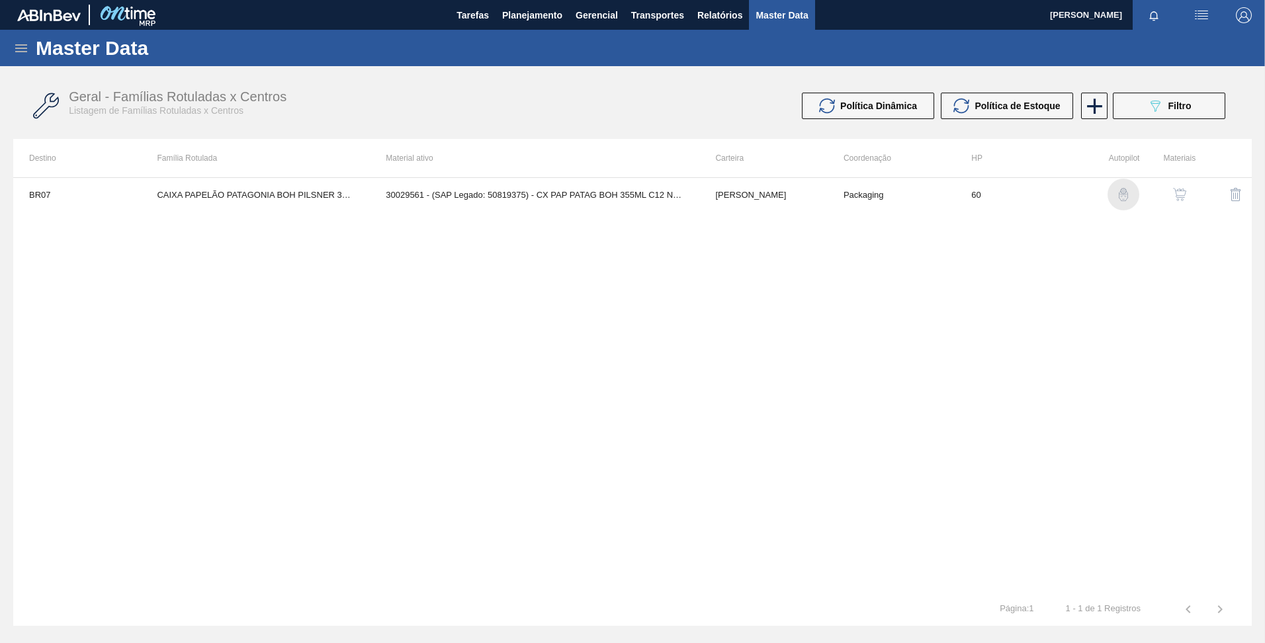
click at [1122, 197] on img "button" at bounding box center [1123, 194] width 13 height 13
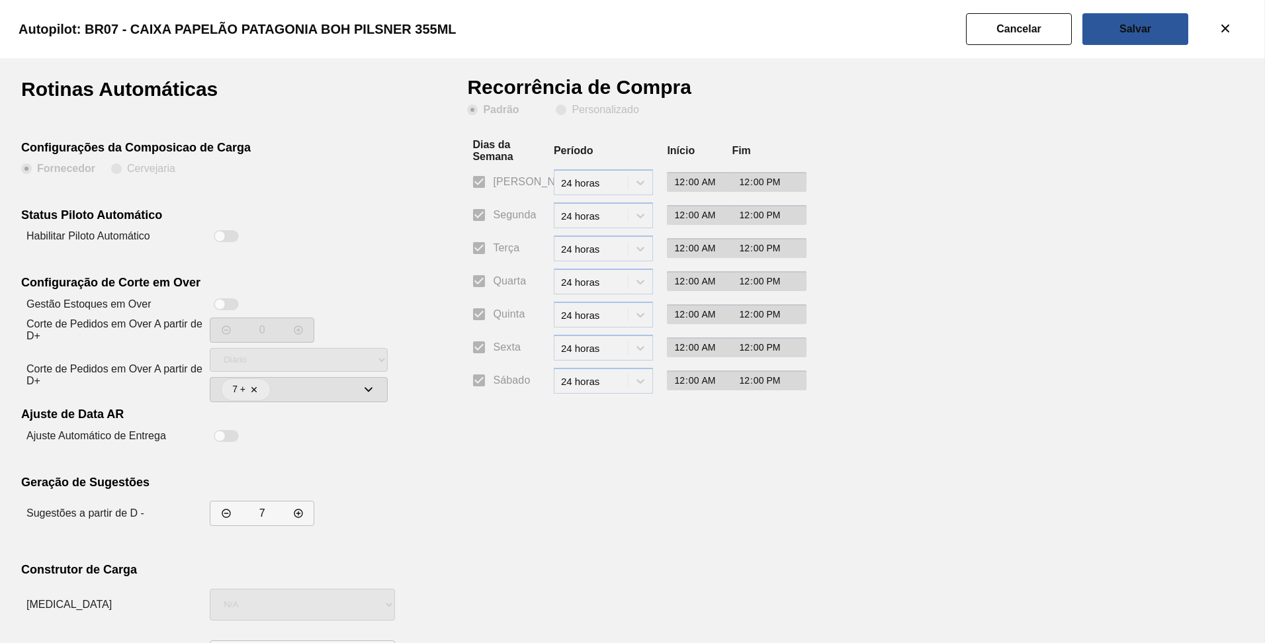
click at [234, 235] on div at bounding box center [226, 236] width 25 height 12
click at [576, 118] on clb-radio-group "Padrão Personalizado" at bounding box center [552, 111] width 171 height 13
click at [566, 109] on span "Personalizado" at bounding box center [597, 110] width 83 height 11
click at [566, 109] on input "Personalizado" at bounding box center [561, 109] width 21 height 21
click at [475, 249] on input "Terça" at bounding box center [479, 248] width 28 height 28
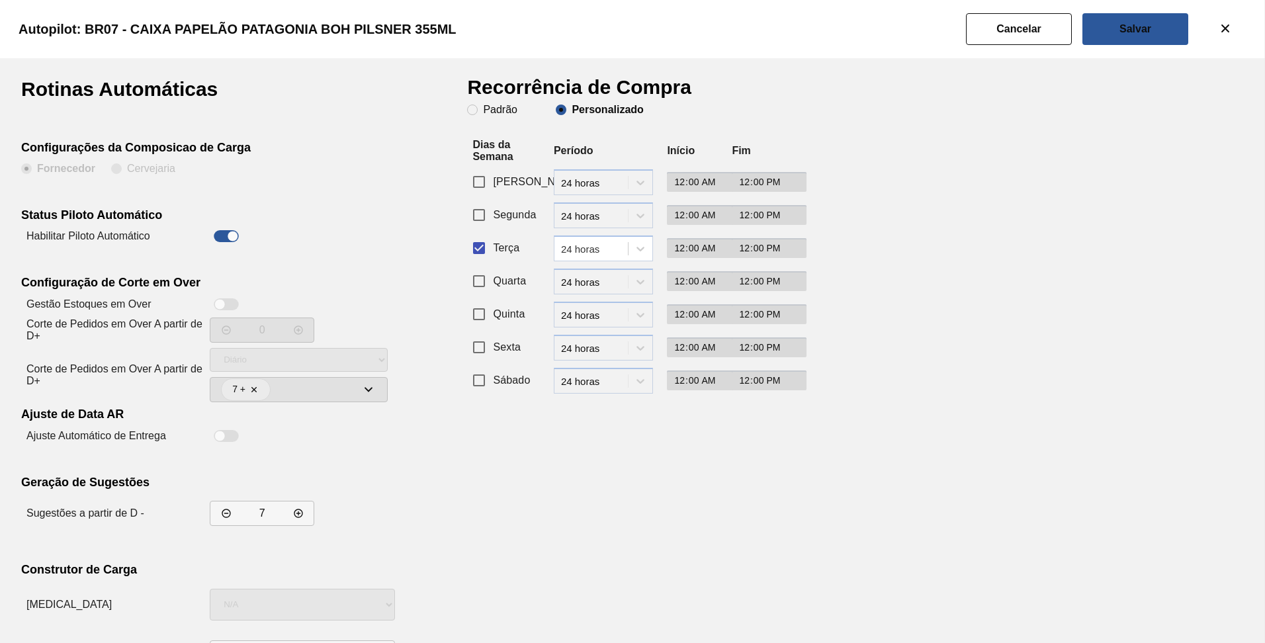
scroll to position [56, 0]
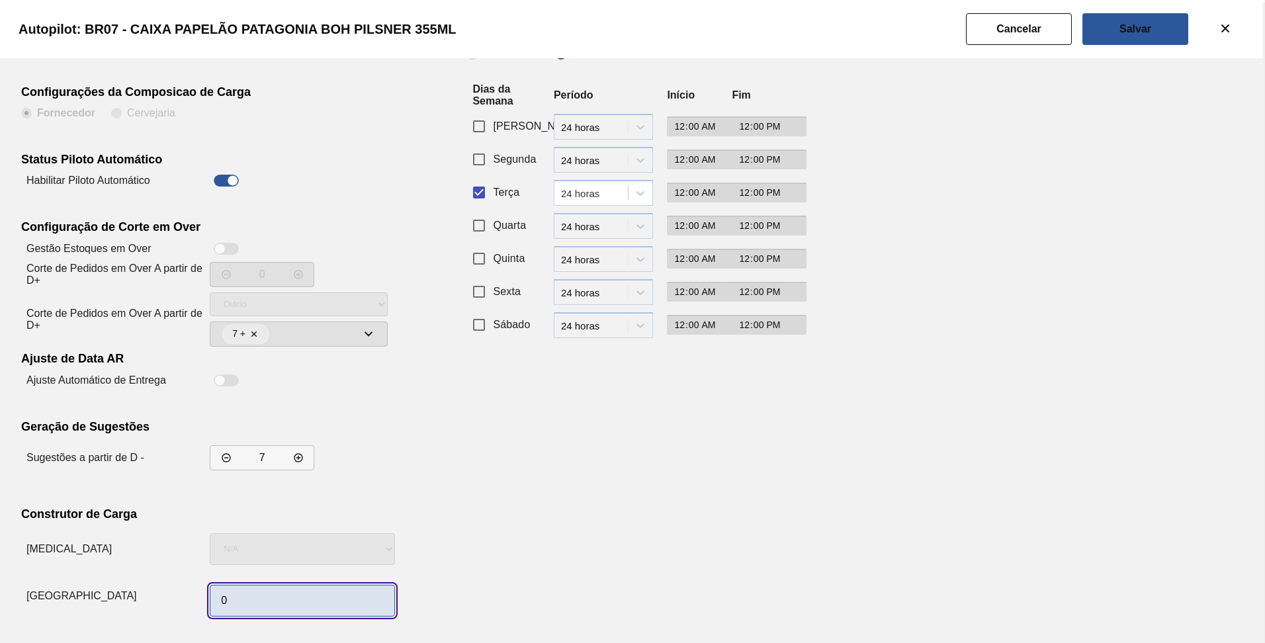
click at [297, 602] on input "0" at bounding box center [302, 601] width 185 height 32
click at [647, 444] on div "Recorrência de Compra Padrão Personalizado Dias da Semana Período Início Fim Do…" at bounding box center [629, 323] width 324 height 598
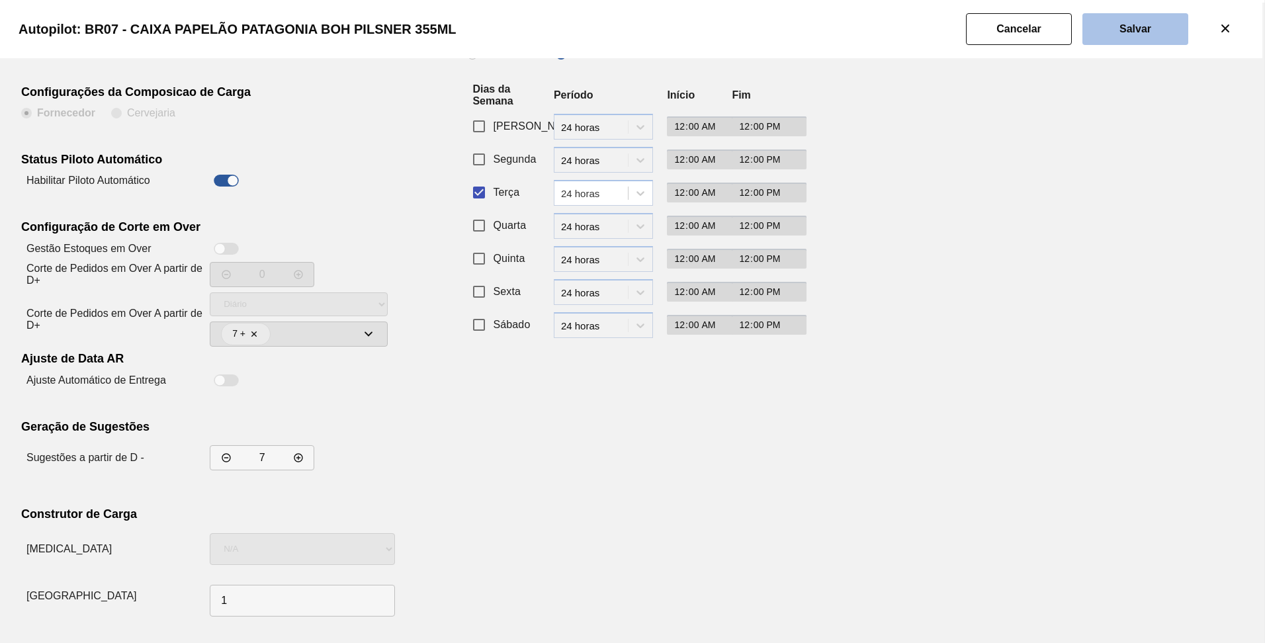
click at [0, 0] on slot "Salvar" at bounding box center [0, 0] width 0 height 0
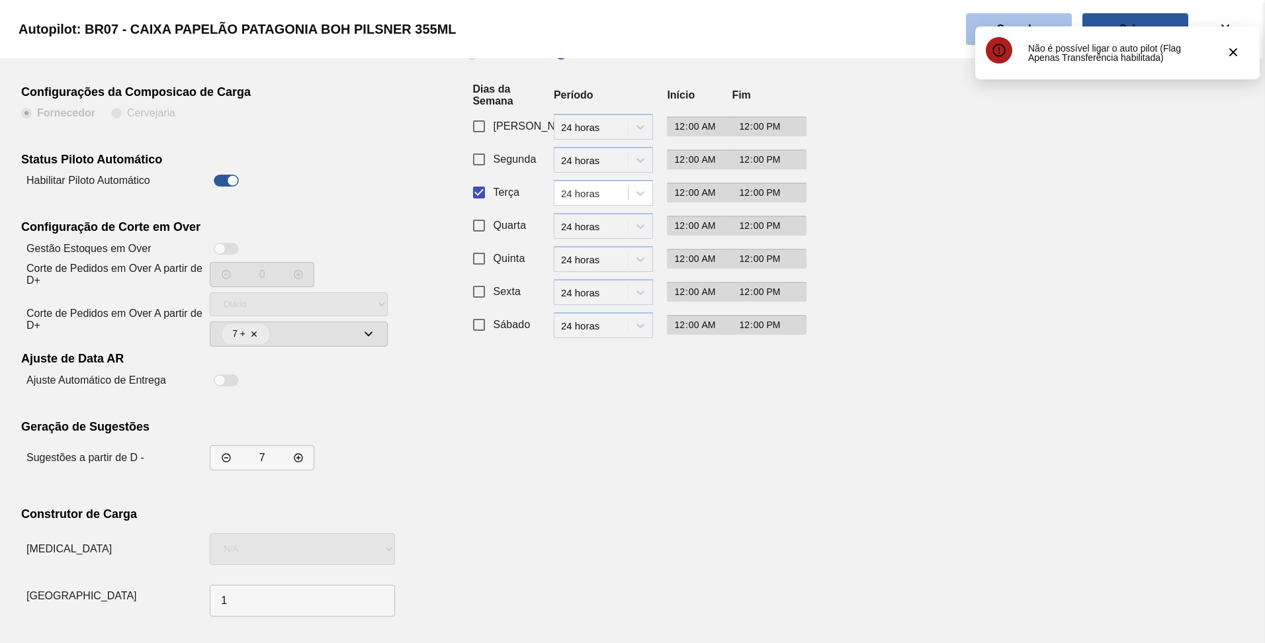
click at [999, 21] on button "Cancelar" at bounding box center [1019, 29] width 106 height 32
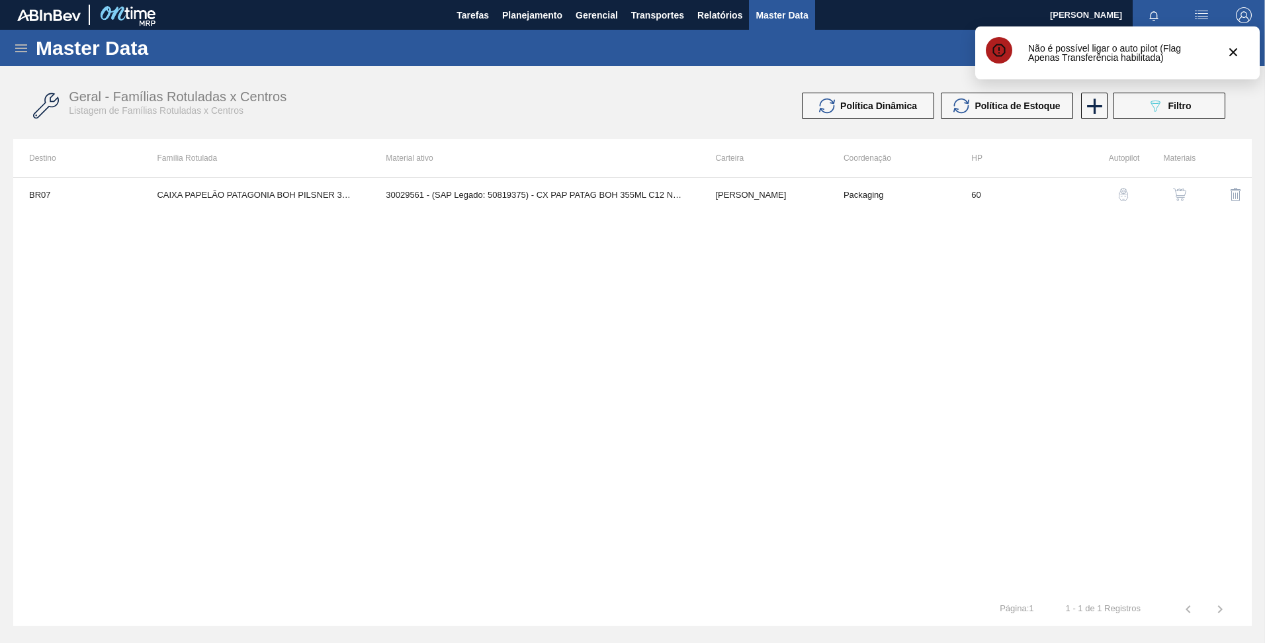
click at [1182, 193] on img "button" at bounding box center [1179, 194] width 13 height 13
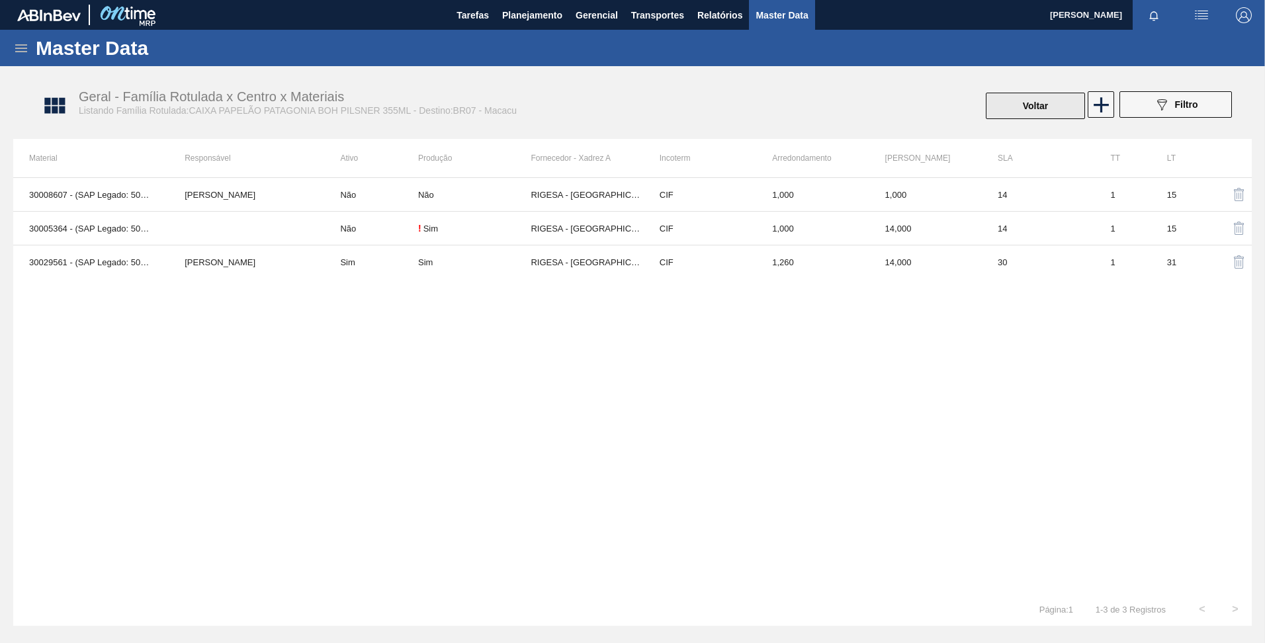
click at [1028, 102] on button "Voltar" at bounding box center [1035, 106] width 99 height 26
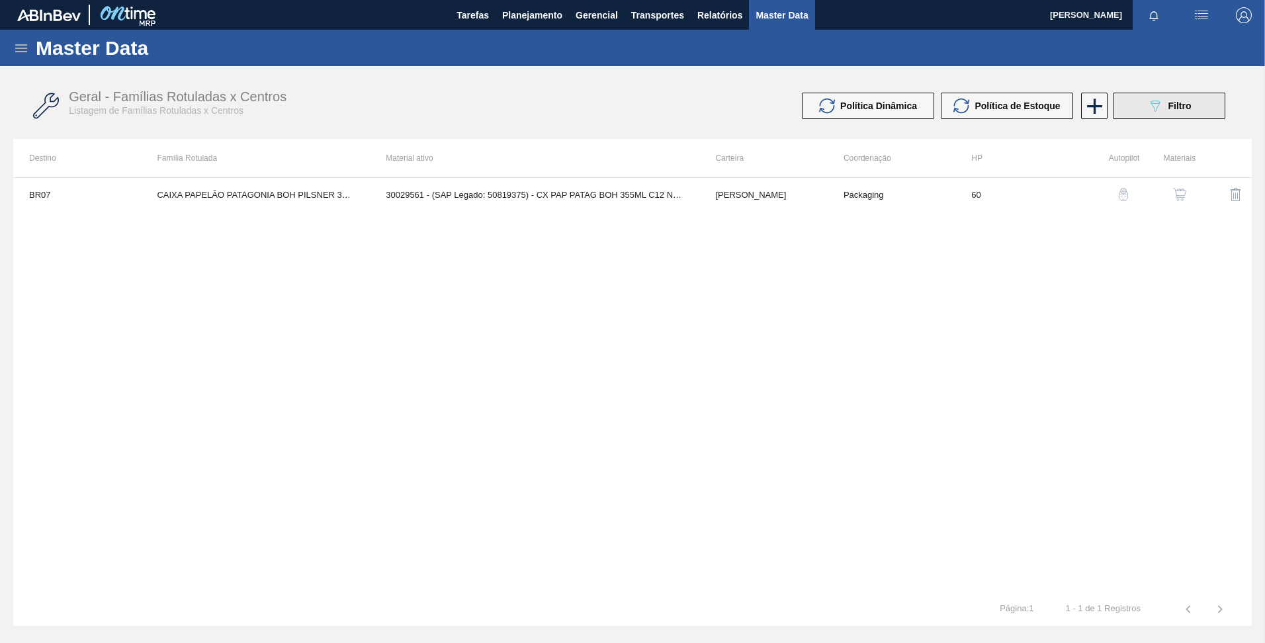
click at [1139, 116] on button "089F7B8B-B2A5-4AFE-B5C0-19BA573D28AC Filtro" at bounding box center [1169, 106] width 113 height 26
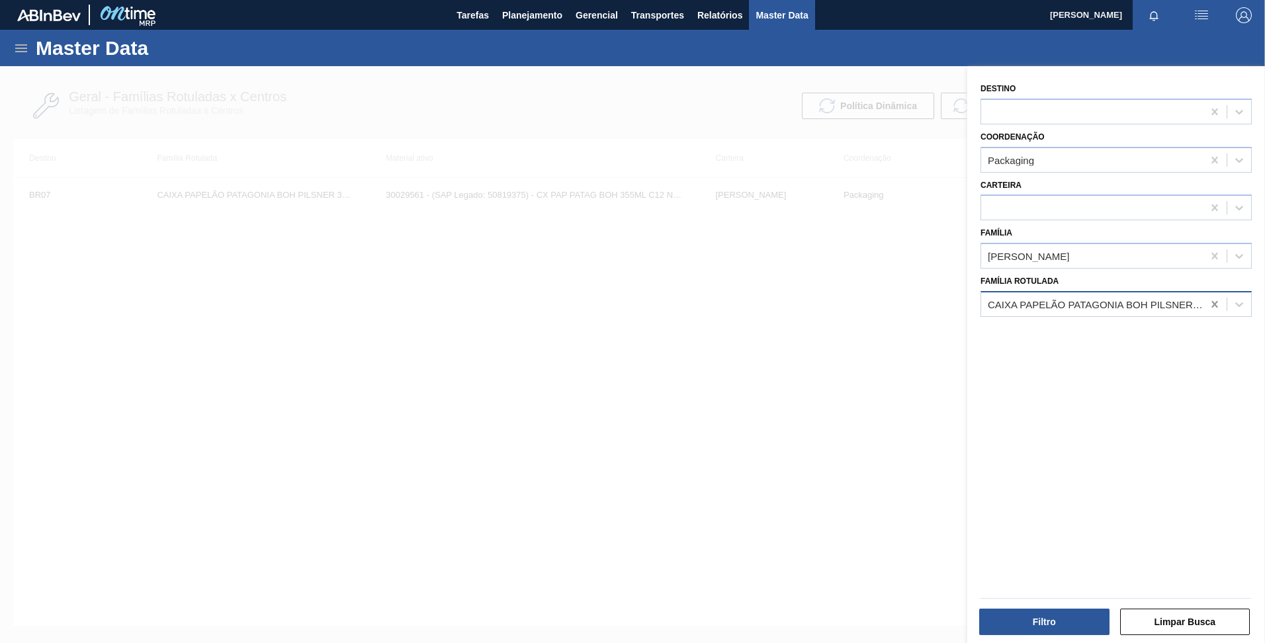
click at [1209, 304] on icon at bounding box center [1215, 304] width 13 height 13
paste Rotulada "CAIXA PAPELAO PATAGONIA IPA 740ML C/6"
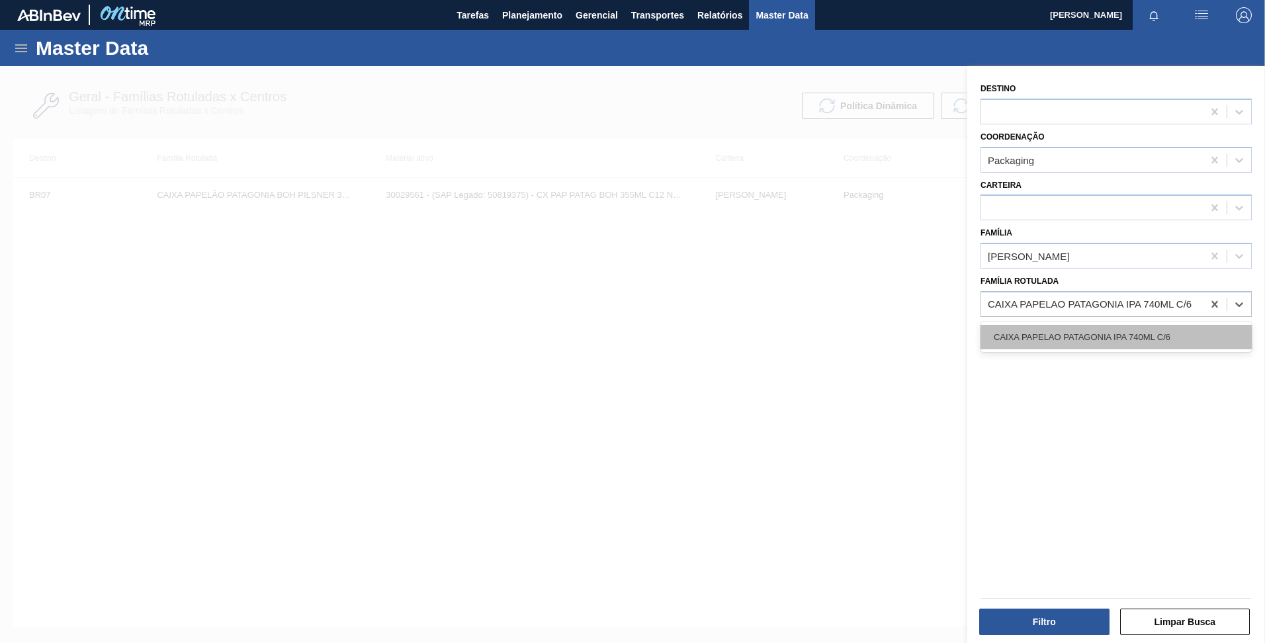
click at [1154, 342] on div "CAIXA PAPELAO PATAGONIA IPA 740ML C/6" at bounding box center [1116, 337] width 271 height 24
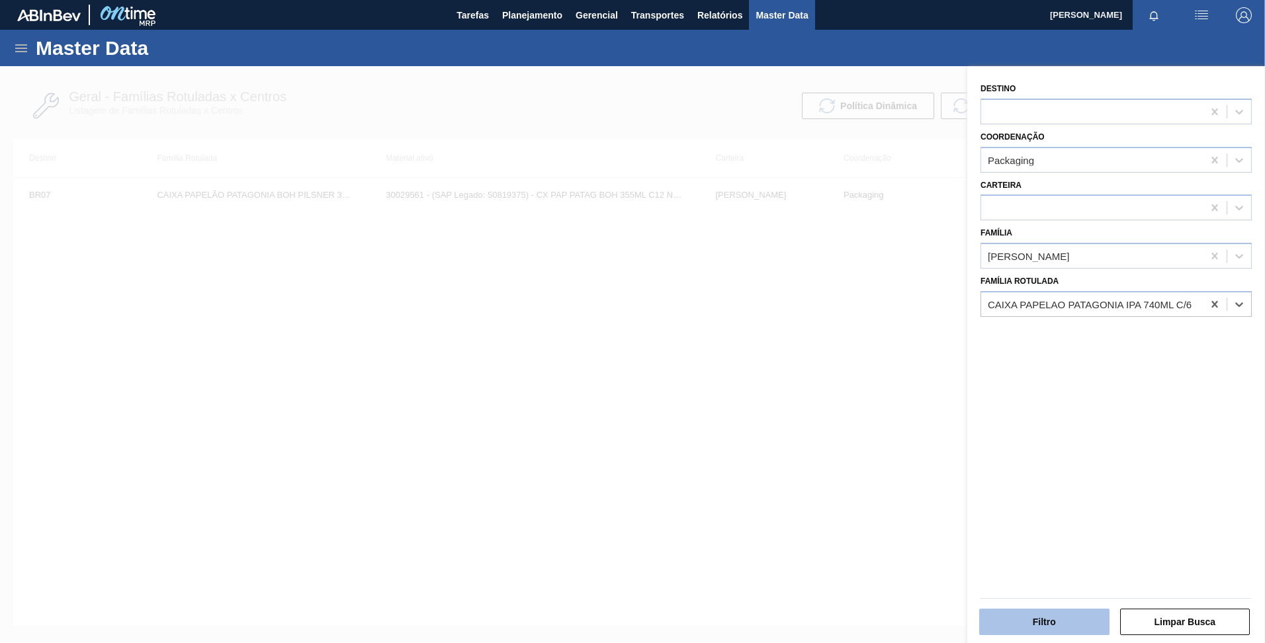
click at [1024, 616] on button "Filtro" at bounding box center [1045, 622] width 130 height 26
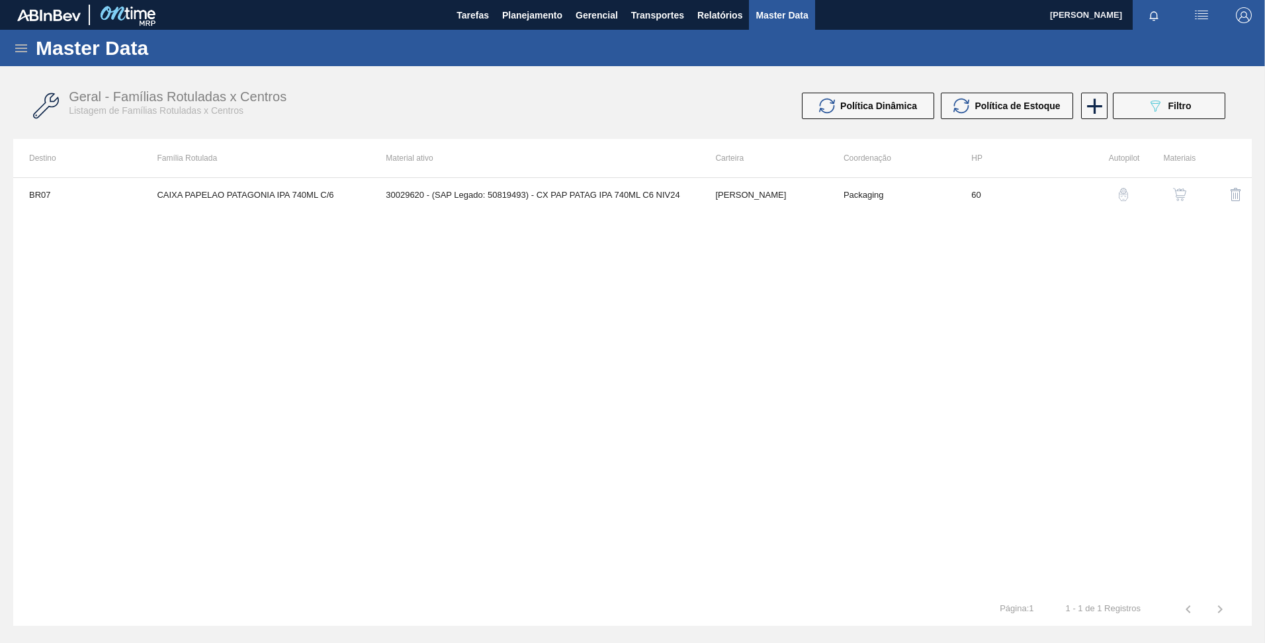
click at [1122, 199] on img "button" at bounding box center [1123, 194] width 13 height 13
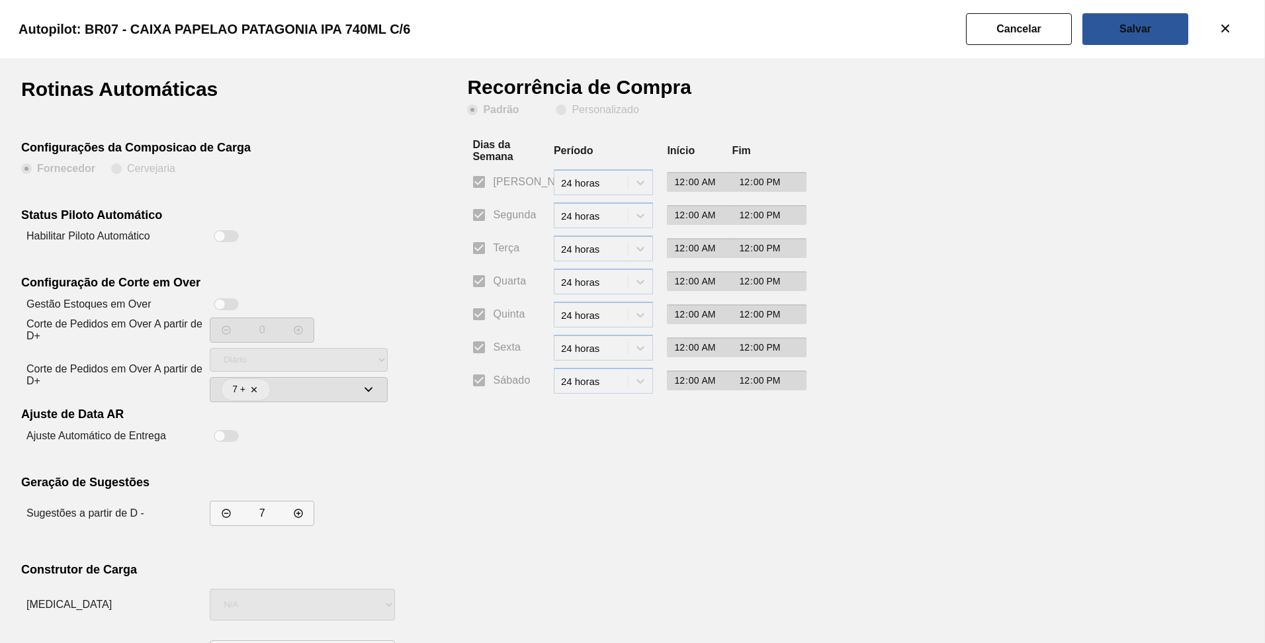
click at [217, 238] on div at bounding box center [219, 236] width 11 height 11
click at [583, 116] on clb-radio-group "Padrão Personalizado" at bounding box center [552, 111] width 171 height 13
click at [0, 0] on slot "Personalizado" at bounding box center [0, 0] width 0 height 0
click at [572, 113] on input "Personalizado" at bounding box center [561, 109] width 21 height 21
click at [479, 251] on input "Terça" at bounding box center [479, 248] width 28 height 28
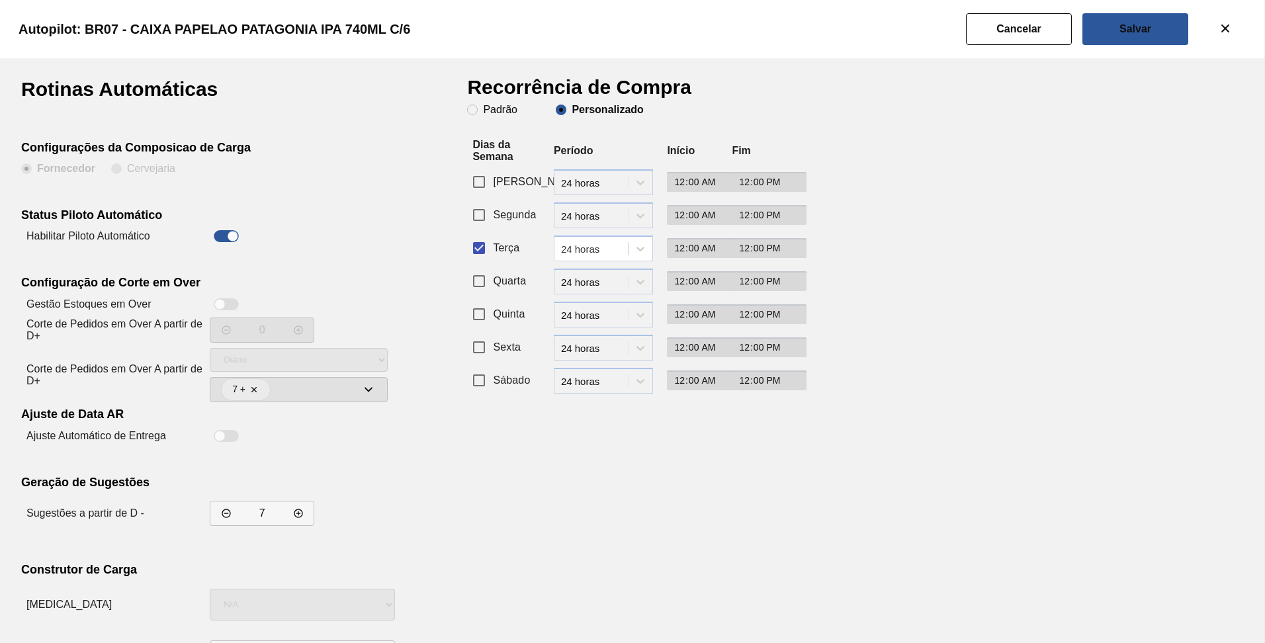
scroll to position [56, 0]
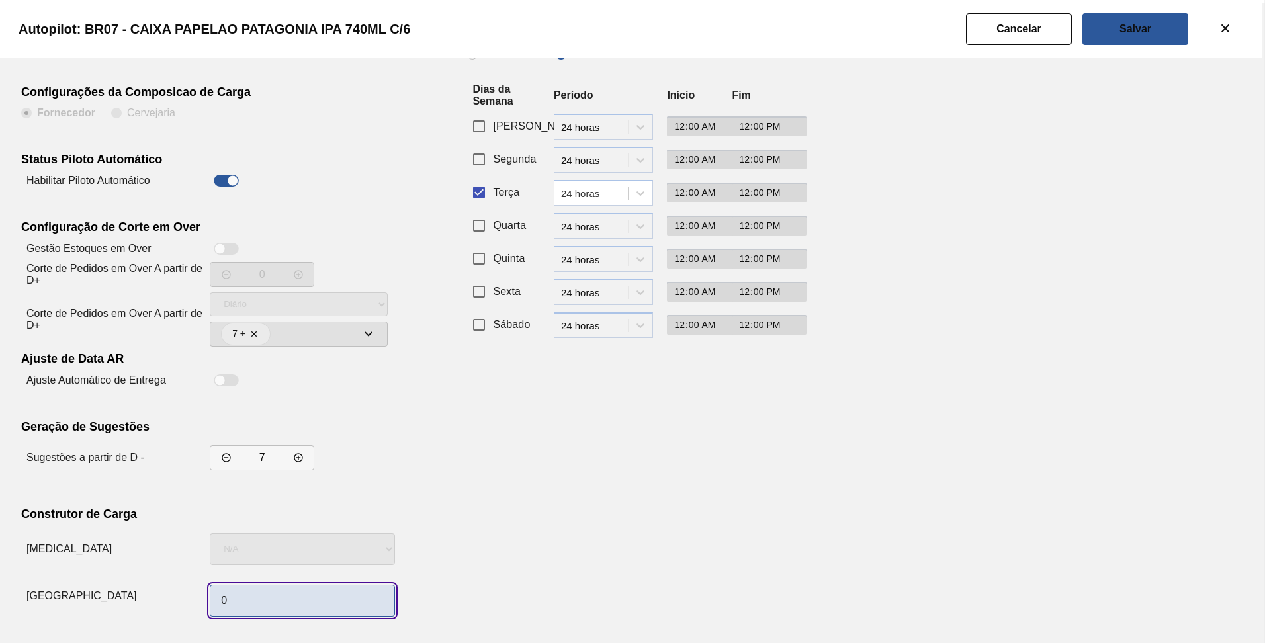
click at [243, 599] on input "0" at bounding box center [302, 601] width 185 height 32
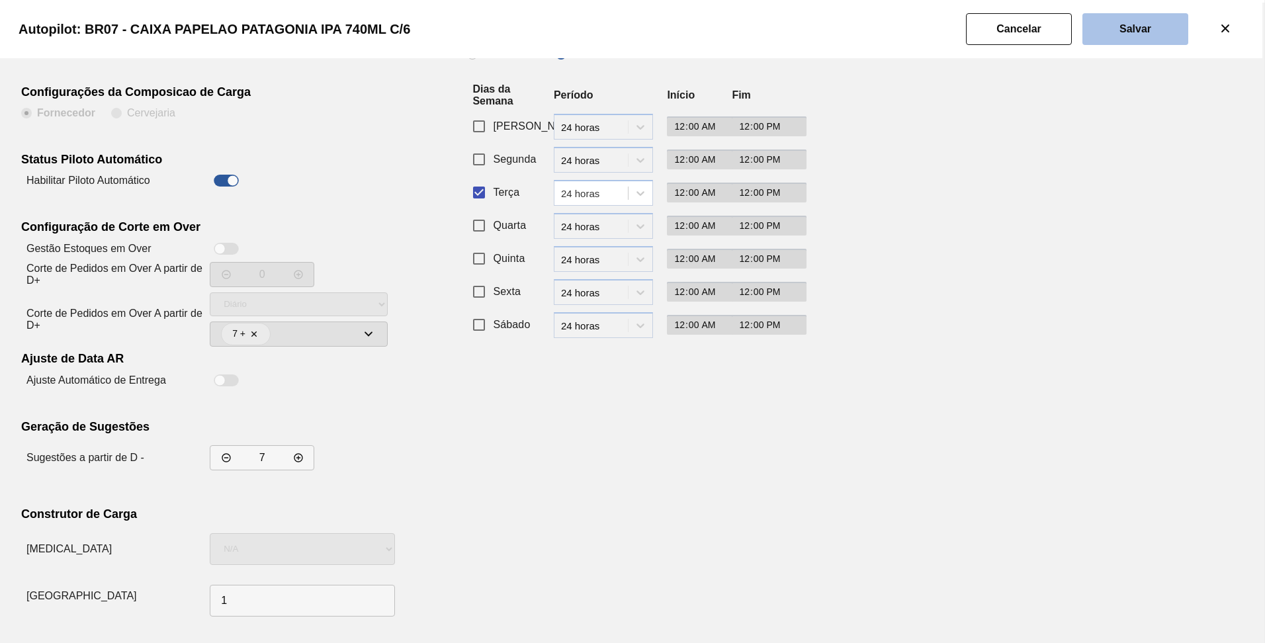
click at [1101, 38] on button "Salvar" at bounding box center [1136, 29] width 106 height 32
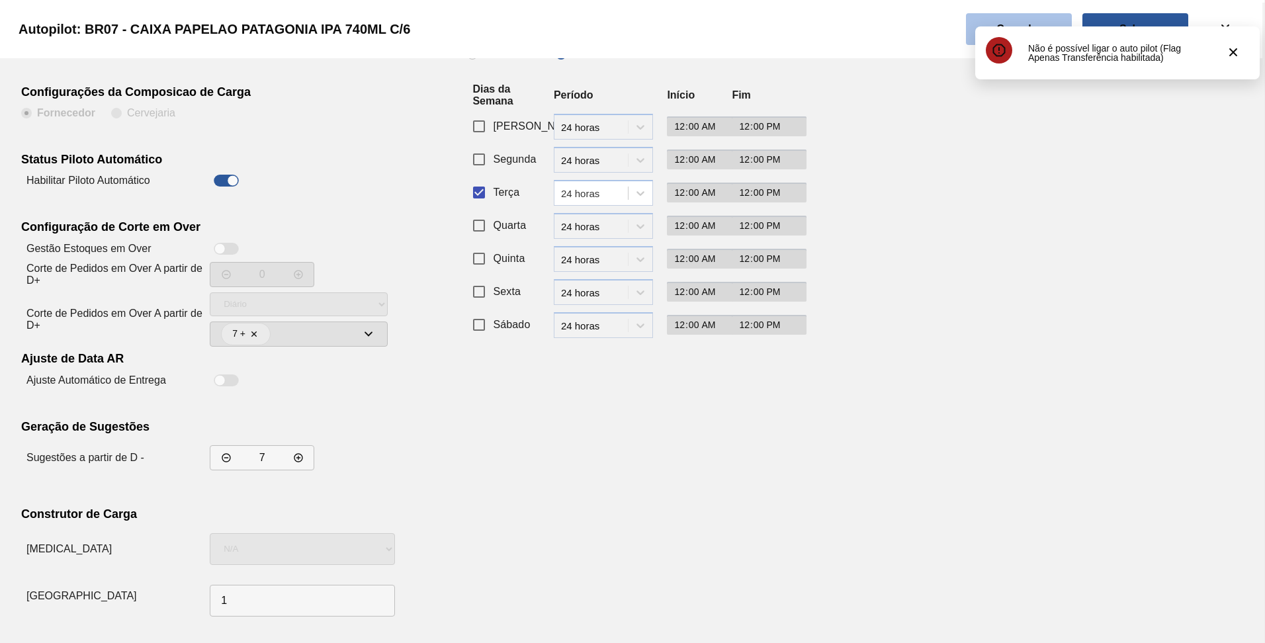
click at [984, 21] on button "Cancelar" at bounding box center [1019, 29] width 106 height 32
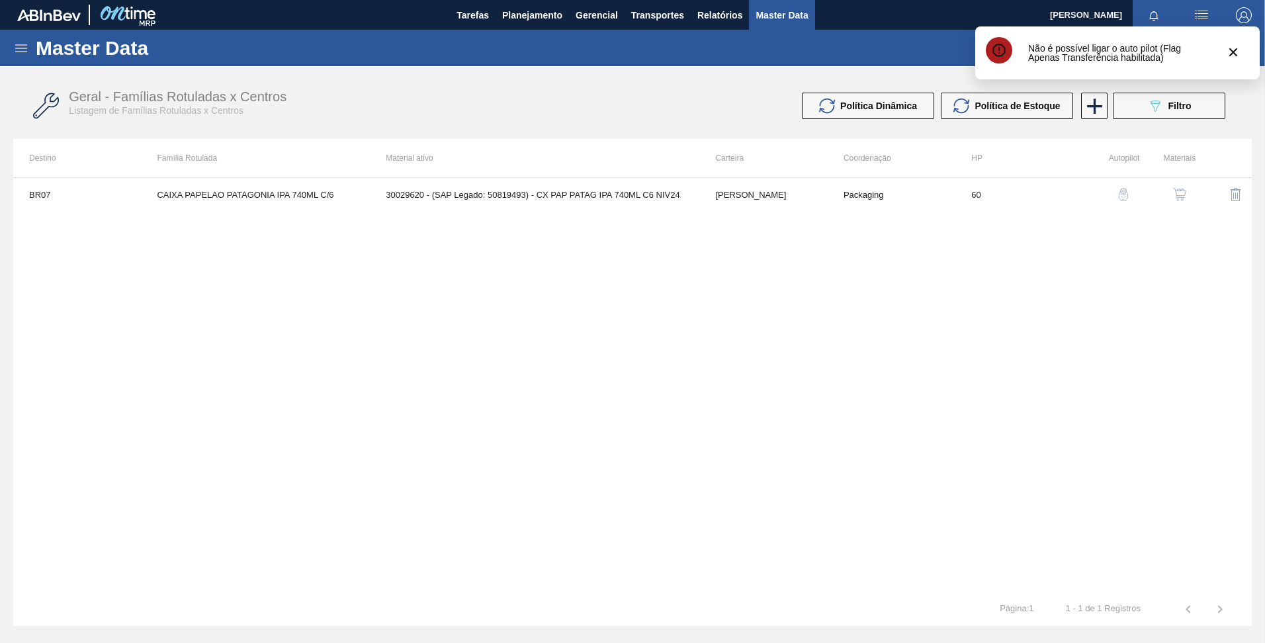
click at [1182, 195] on img "button" at bounding box center [1179, 194] width 13 height 13
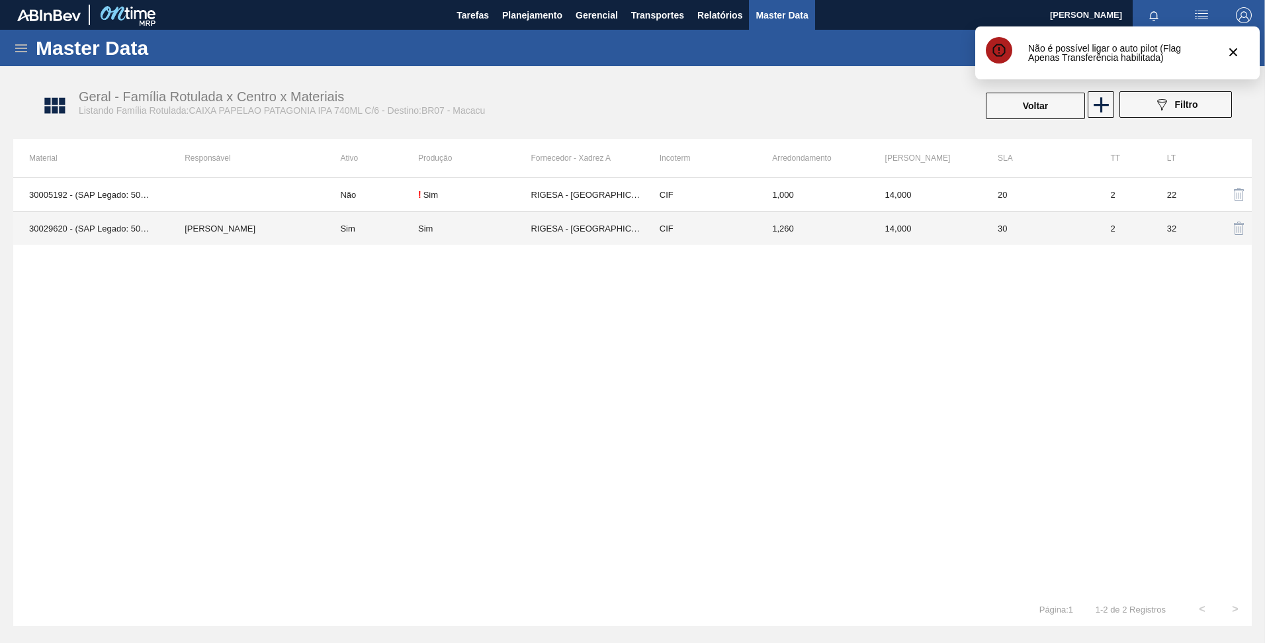
click at [536, 232] on td "RIGESA - [GEOGRAPHIC_DATA] ([GEOGRAPHIC_DATA])" at bounding box center [587, 229] width 113 height 34
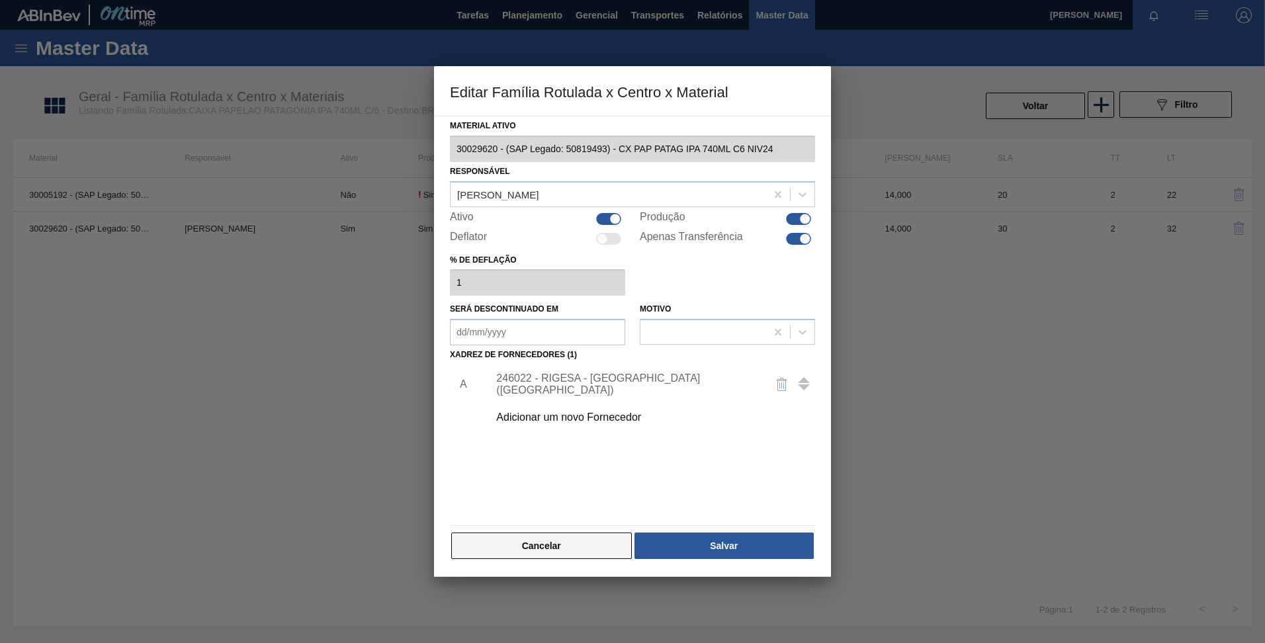
click at [561, 537] on button "Cancelar" at bounding box center [541, 546] width 181 height 26
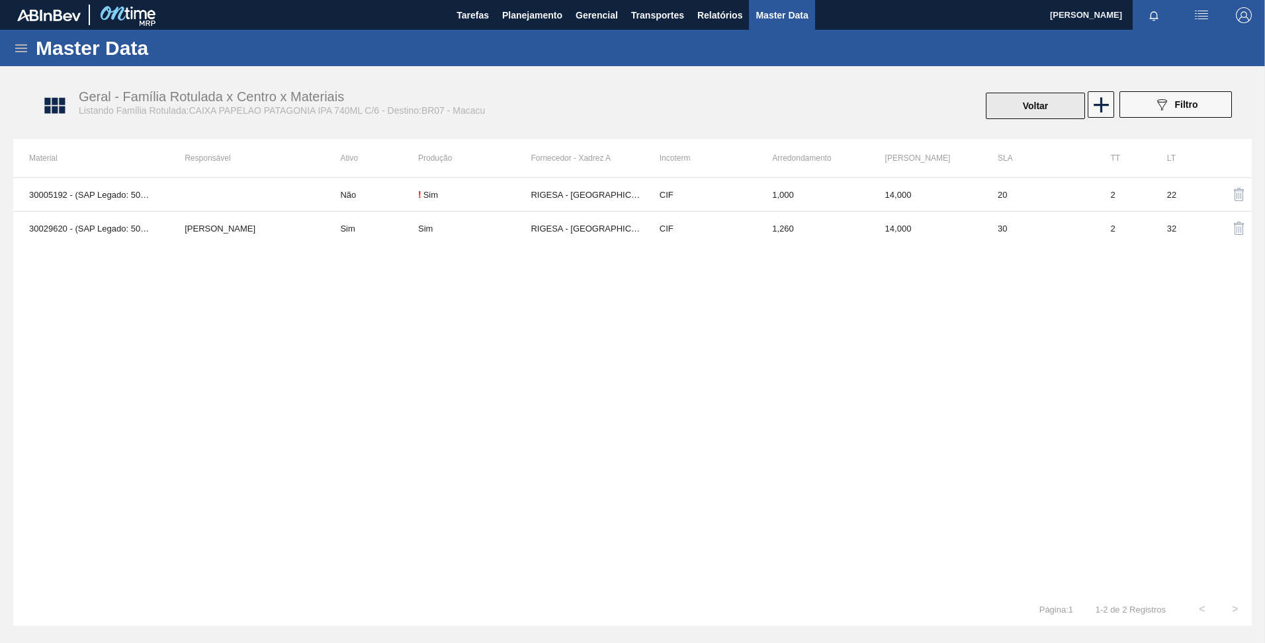
click at [1028, 94] on button "Voltar" at bounding box center [1035, 106] width 99 height 26
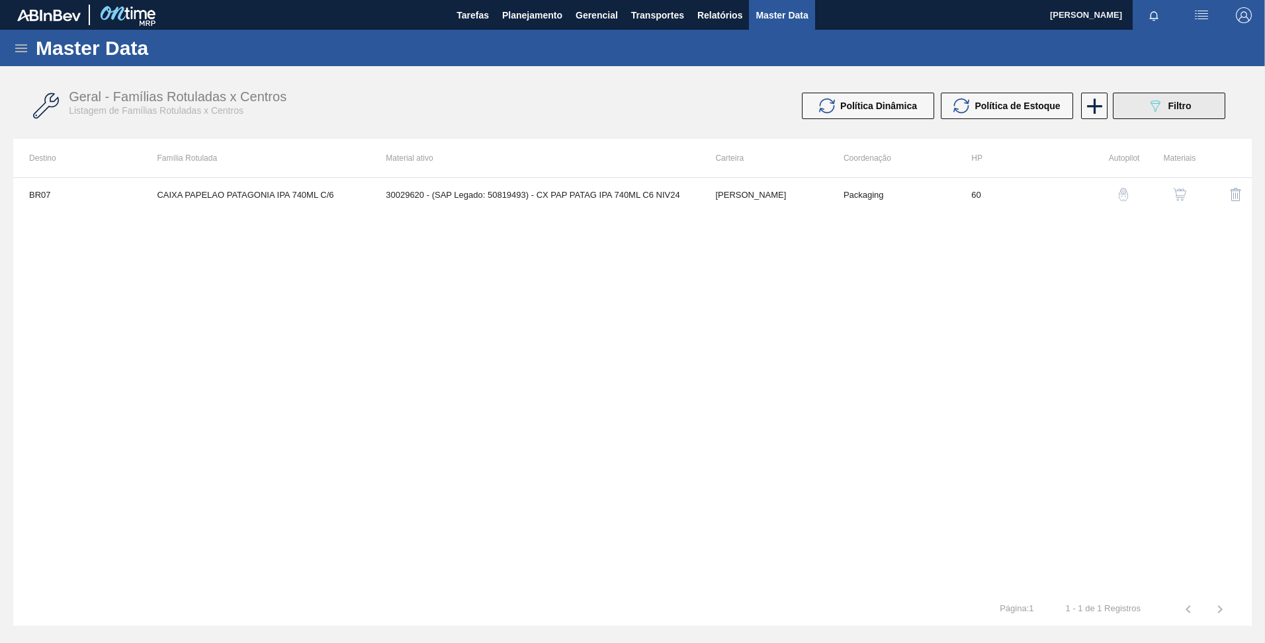
click at [1152, 102] on icon at bounding box center [1156, 106] width 10 height 11
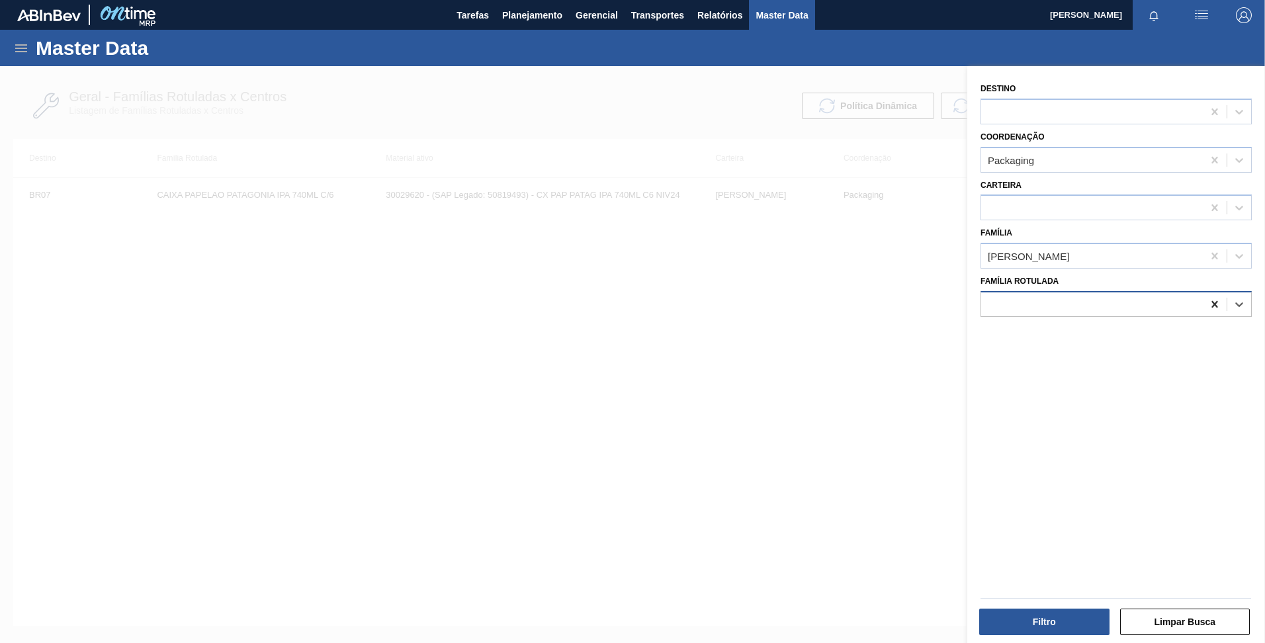
click at [1216, 306] on icon at bounding box center [1215, 304] width 13 height 13
paste Rotulada "CAIXA PAPELÃO PATAGONIA WEISSE 740ML C/6"
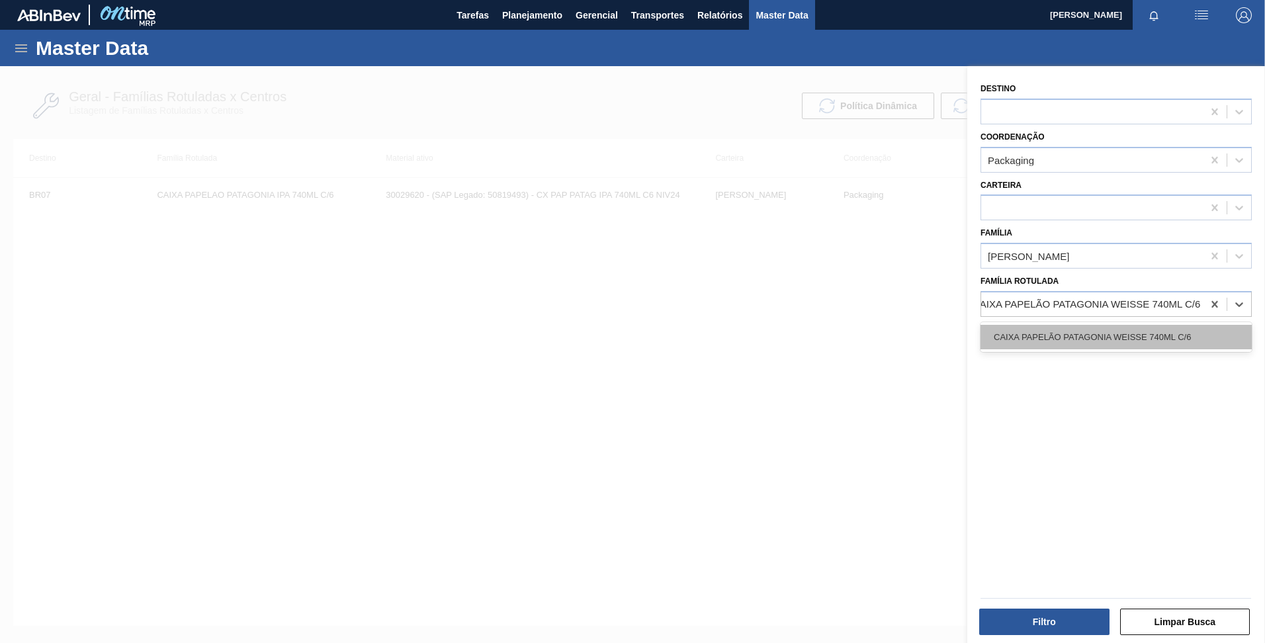
click at [1121, 339] on div "CAIXA PAPELÃO PATAGONIA WEISSE 740ML C/6" at bounding box center [1116, 337] width 271 height 24
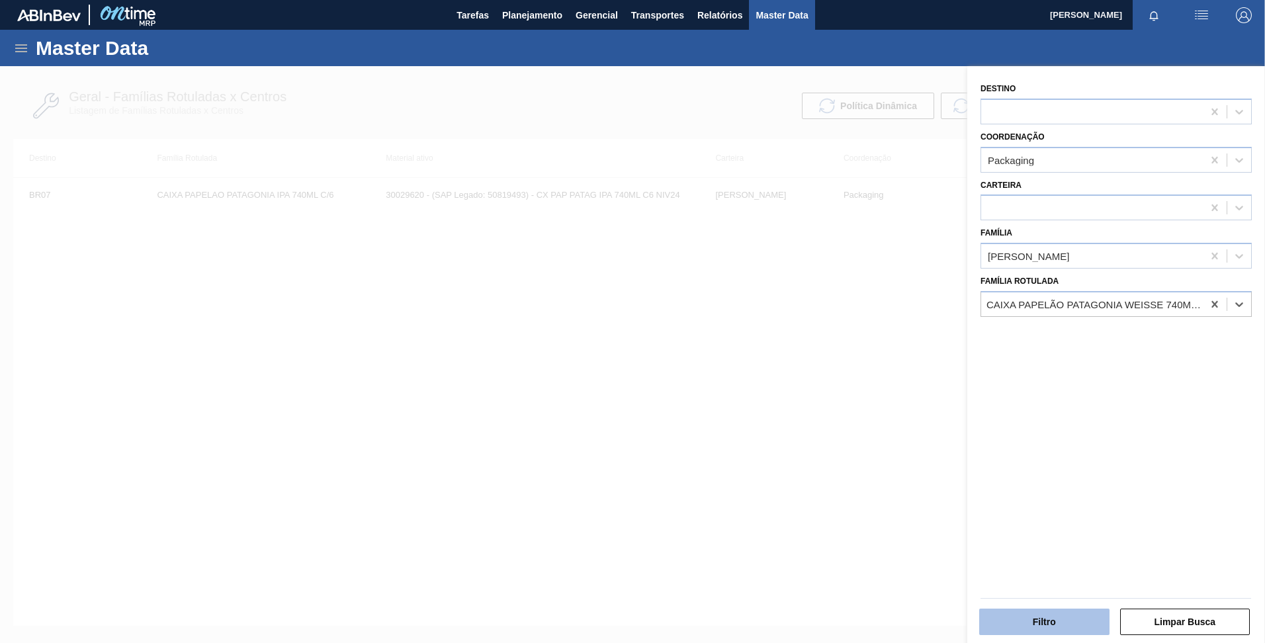
click at [1021, 619] on button "Filtro" at bounding box center [1045, 622] width 130 height 26
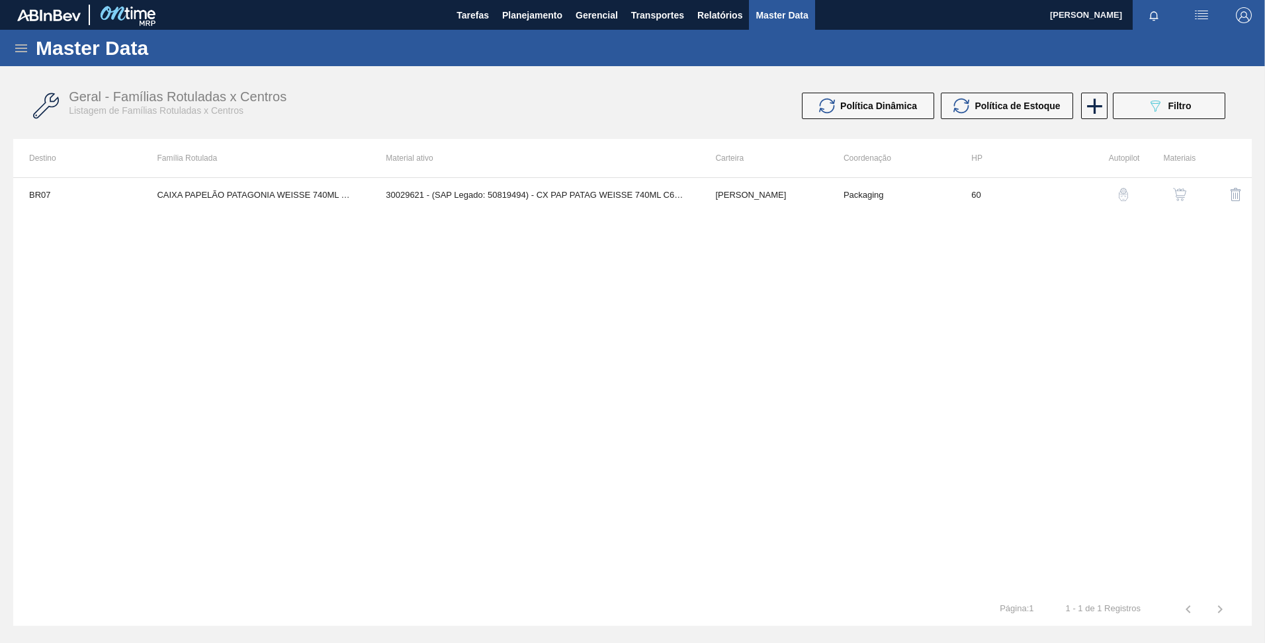
click at [1119, 197] on img "button" at bounding box center [1123, 194] width 13 height 13
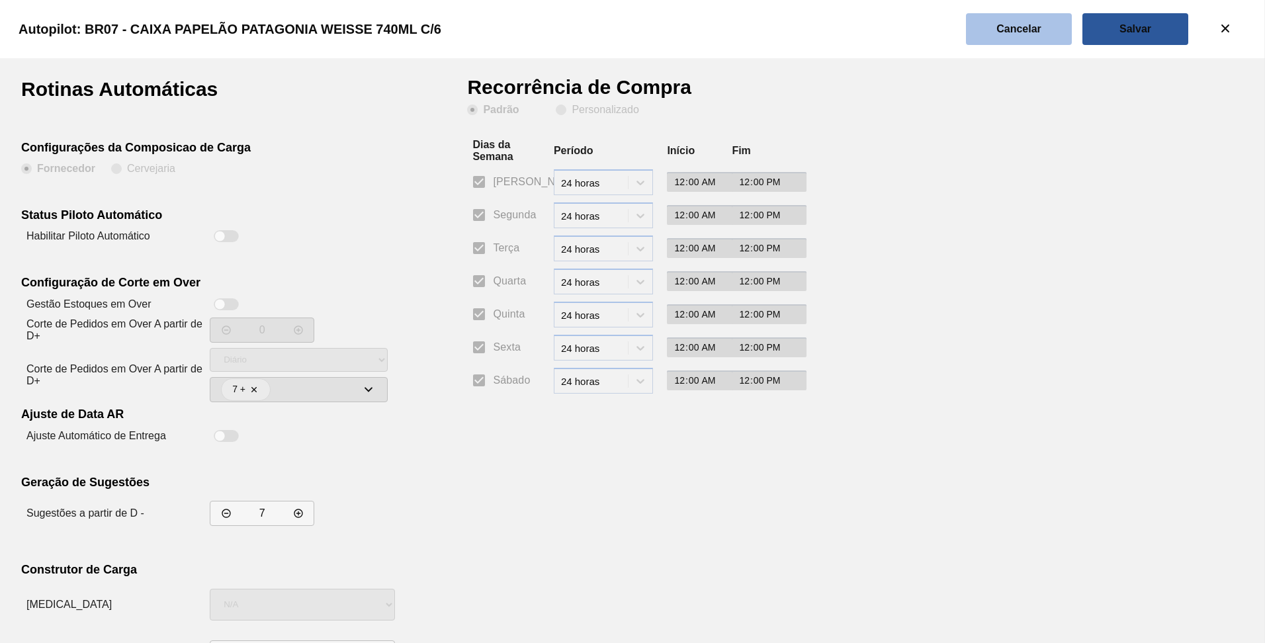
click at [1021, 36] on button "Cancelar" at bounding box center [1019, 29] width 106 height 32
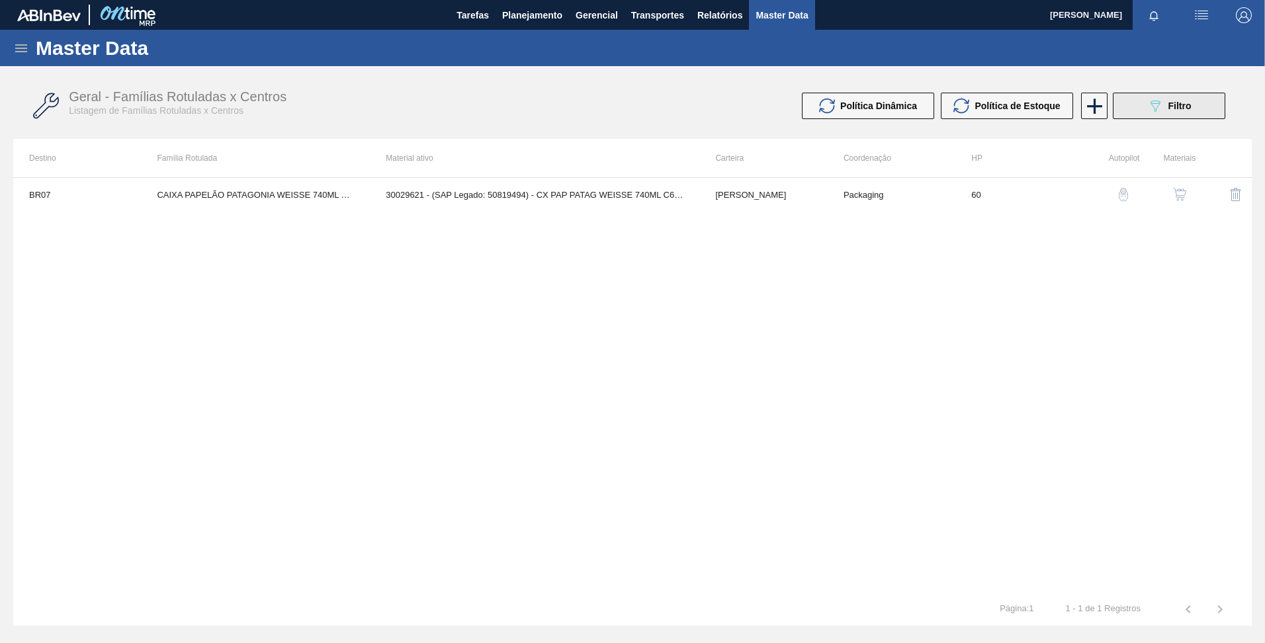
click at [1157, 114] on button "089F7B8B-B2A5-4AFE-B5C0-19BA573D28AC Filtro" at bounding box center [1169, 106] width 113 height 26
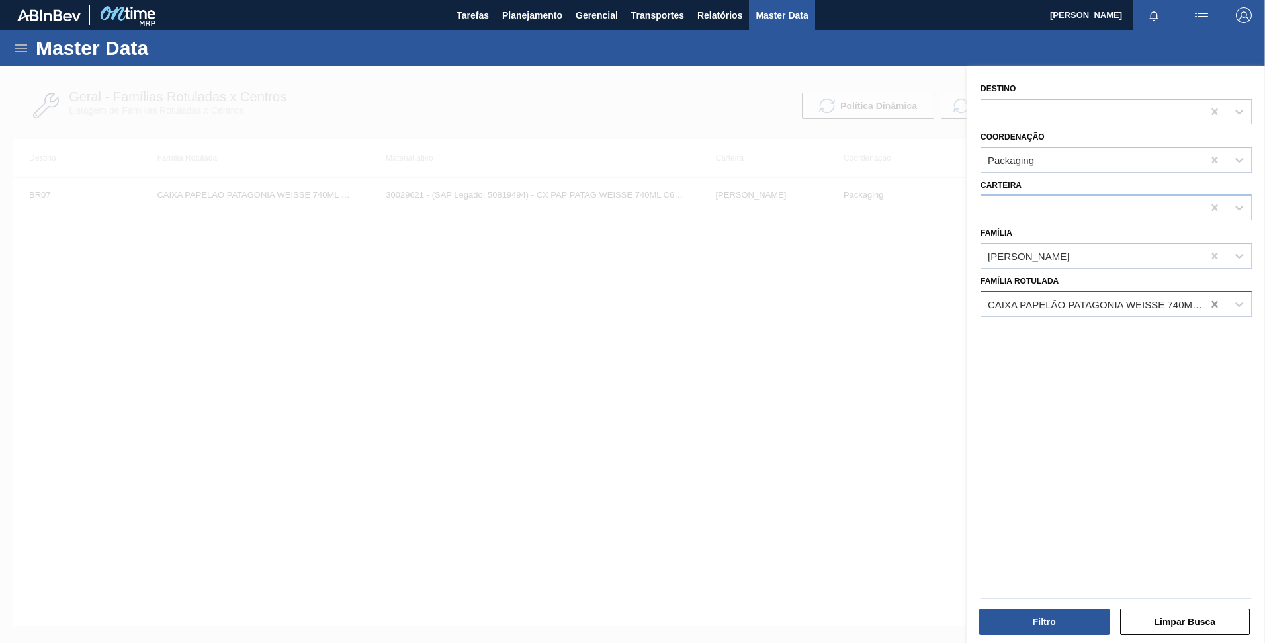
click at [1216, 304] on icon at bounding box center [1215, 304] width 13 height 13
paste Rotulada "CAIXA PAPELÃO ORIG 300ML PROPRIETÁRIA"
click at [1106, 345] on div "CAIXA PAPELÃO ORIG 300ML PROPRIETÁRIA" at bounding box center [1116, 337] width 271 height 24
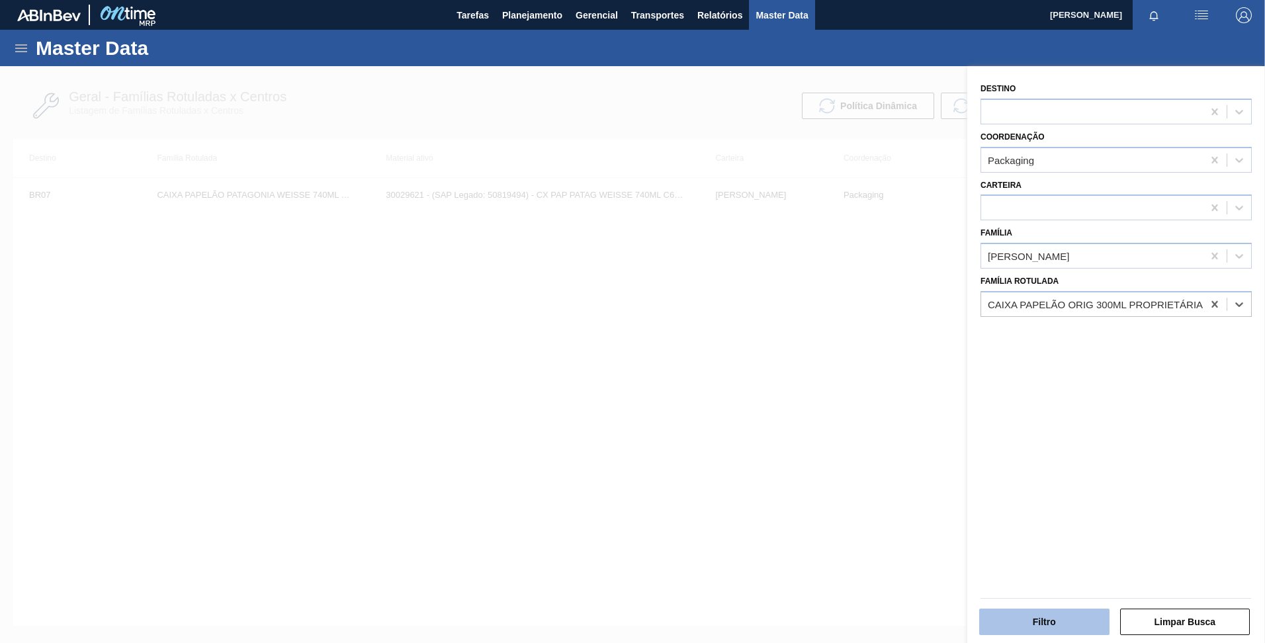
click at [1040, 623] on button "Filtro" at bounding box center [1045, 622] width 130 height 26
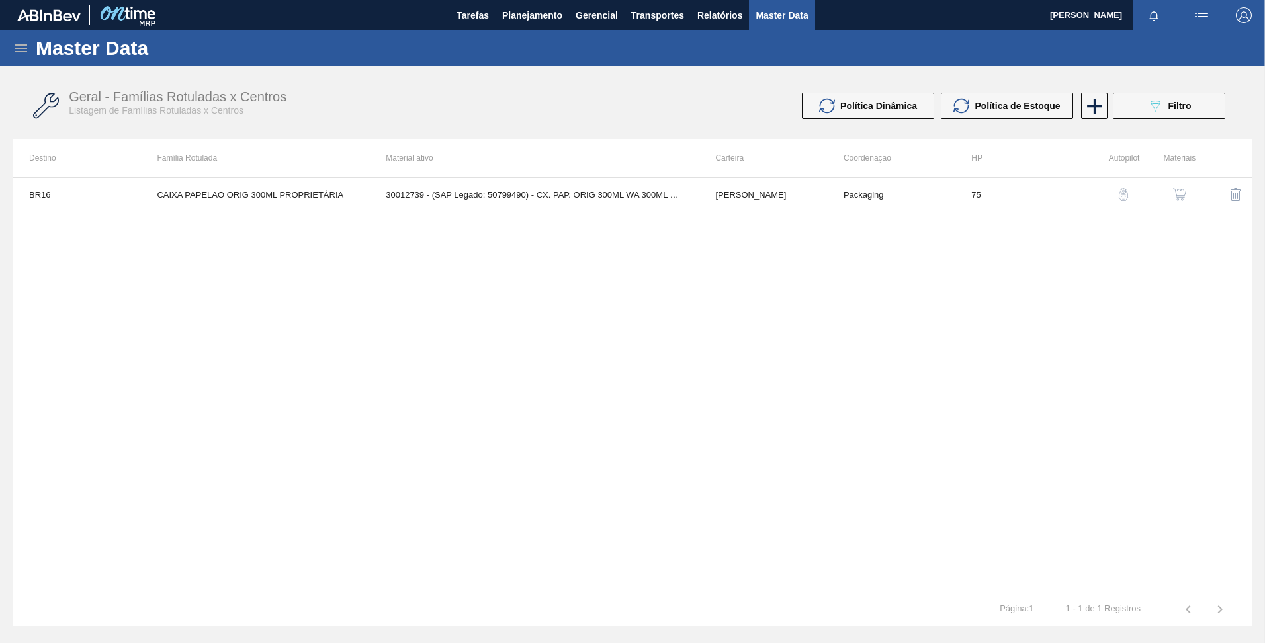
click at [1123, 195] on img "button" at bounding box center [1123, 194] width 13 height 13
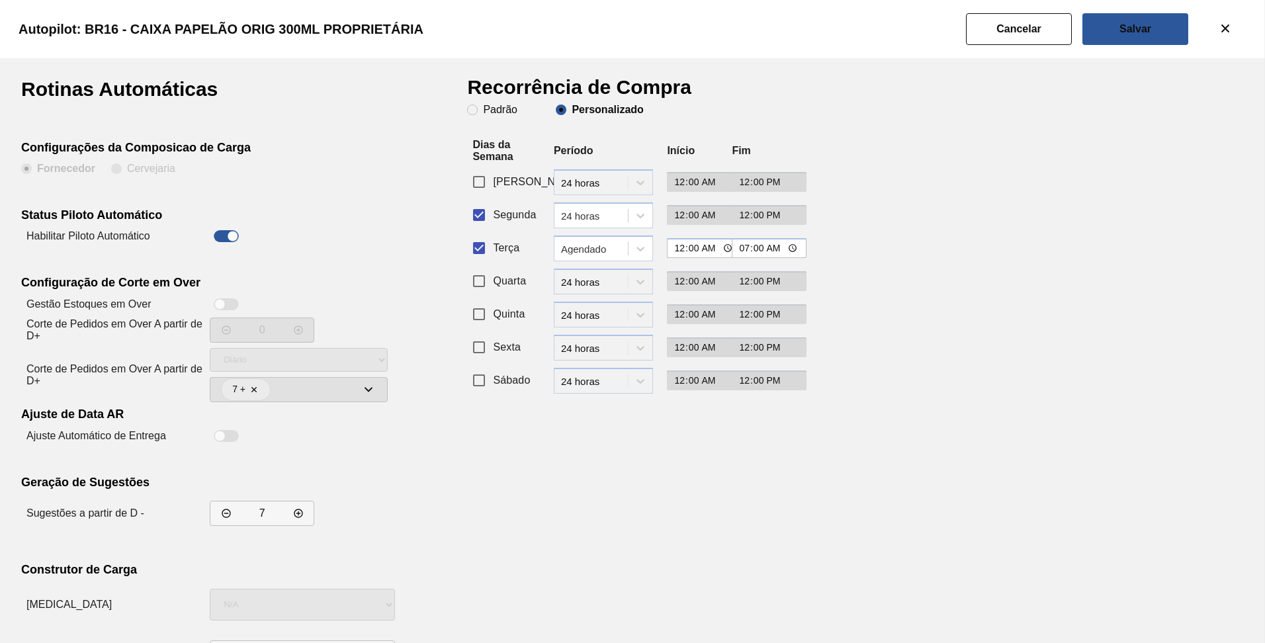
click at [483, 220] on input "Segunda" at bounding box center [479, 215] width 28 height 28
click at [585, 251] on div "Agendado" at bounding box center [595, 248] width 68 height 11
click at [588, 275] on div "24 horas" at bounding box center [603, 281] width 99 height 24
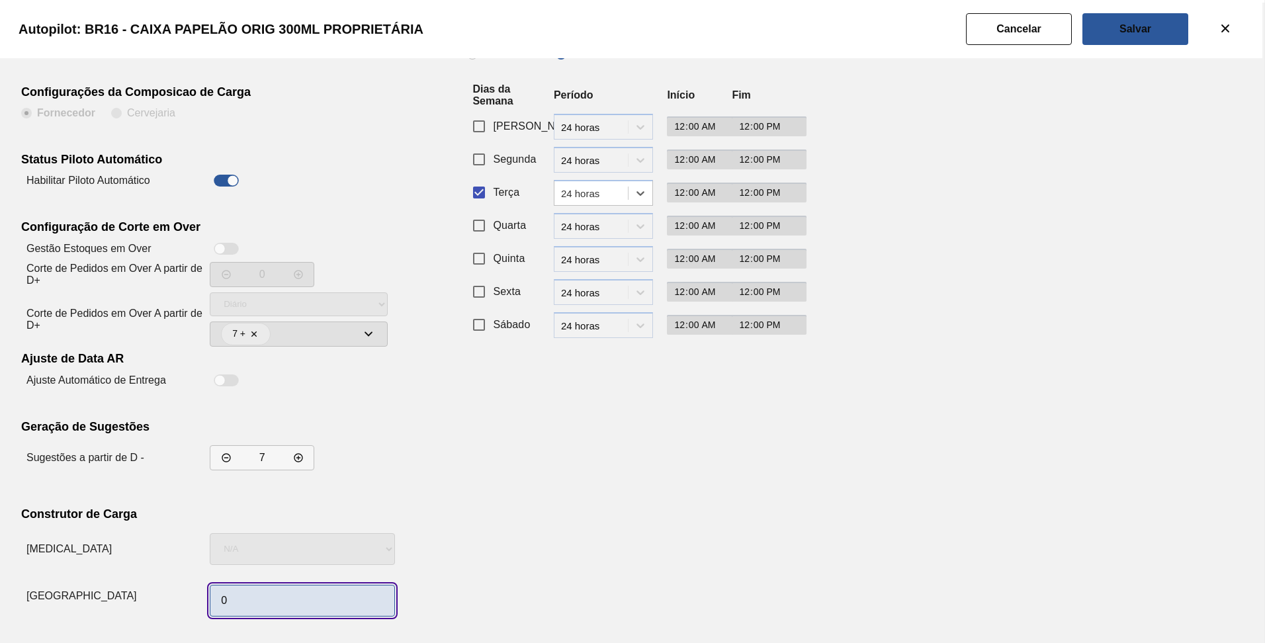
click at [326, 604] on input "0" at bounding box center [302, 601] width 185 height 32
click at [634, 474] on div "Recorrência de Compra Padrão Personalizado Dias da Semana Período Início Fim Do…" at bounding box center [629, 323] width 324 height 598
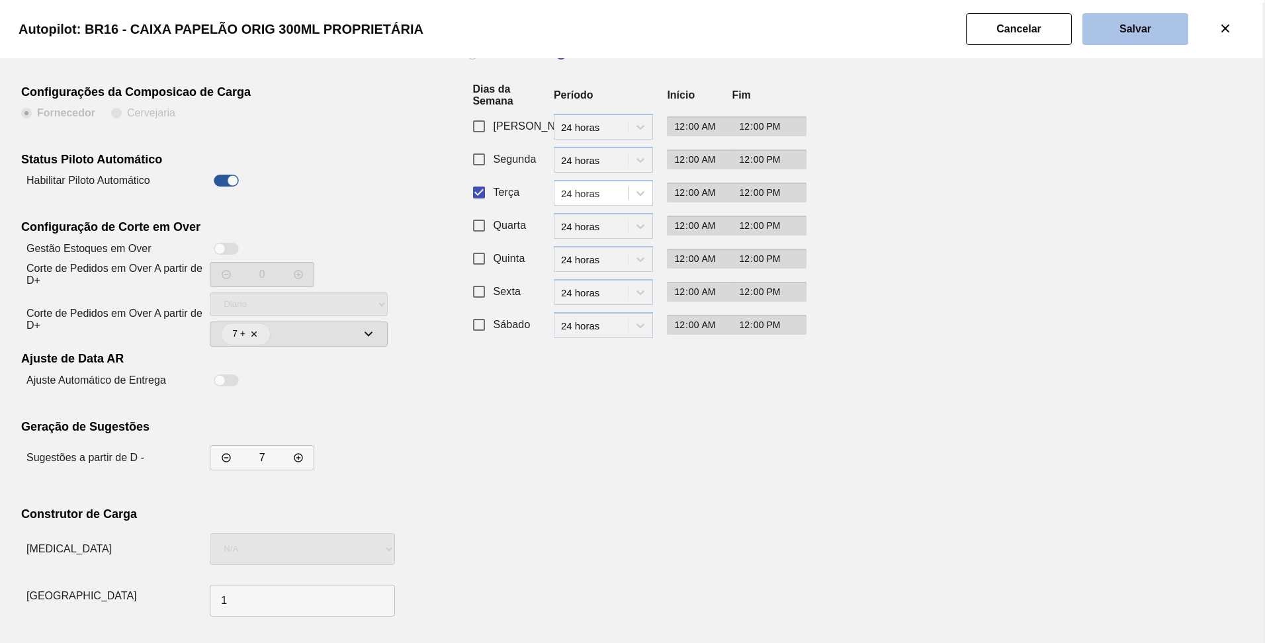
click at [1119, 28] on button "Salvar" at bounding box center [1136, 29] width 106 height 32
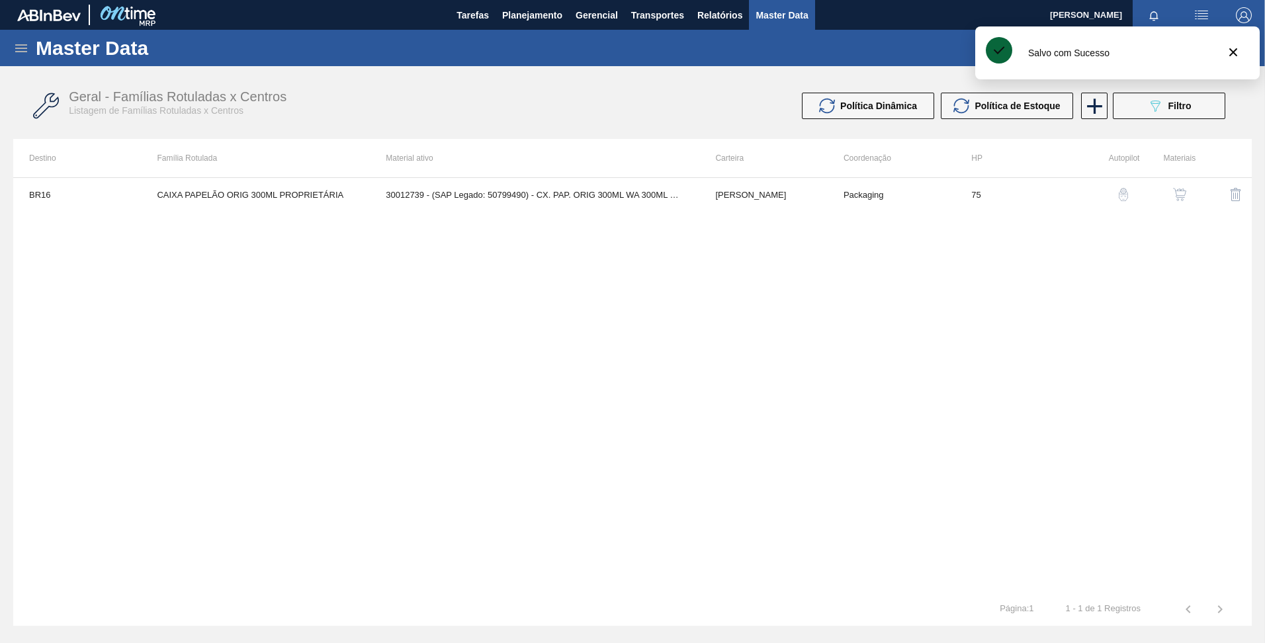
click at [23, 57] on div "Master Data" at bounding box center [632, 48] width 1265 height 36
click at [18, 40] on icon at bounding box center [21, 48] width 16 height 16
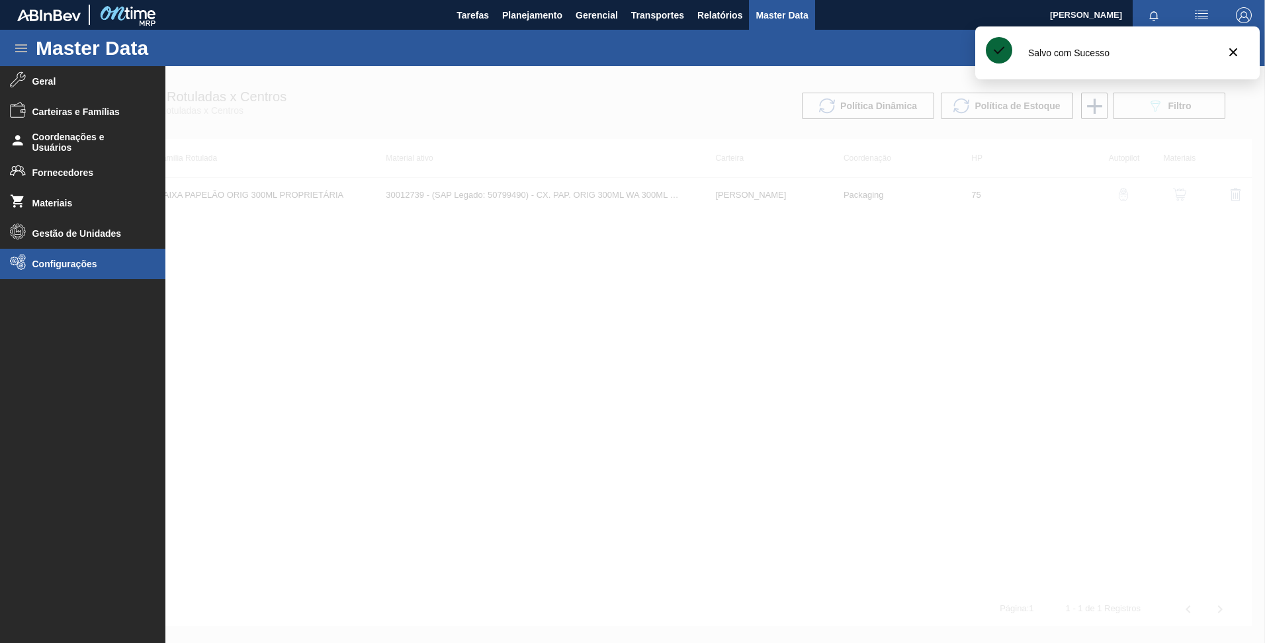
click at [52, 256] on li "Configurações" at bounding box center [82, 264] width 165 height 30
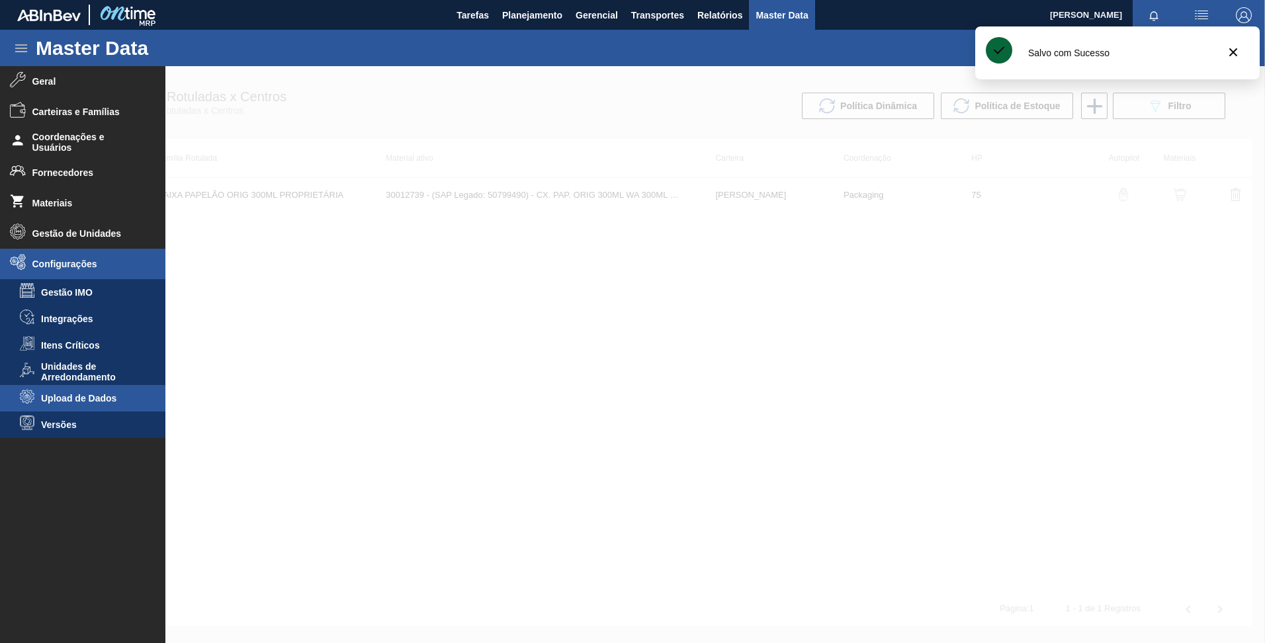
click at [102, 387] on li "Upload de Dados" at bounding box center [82, 398] width 165 height 26
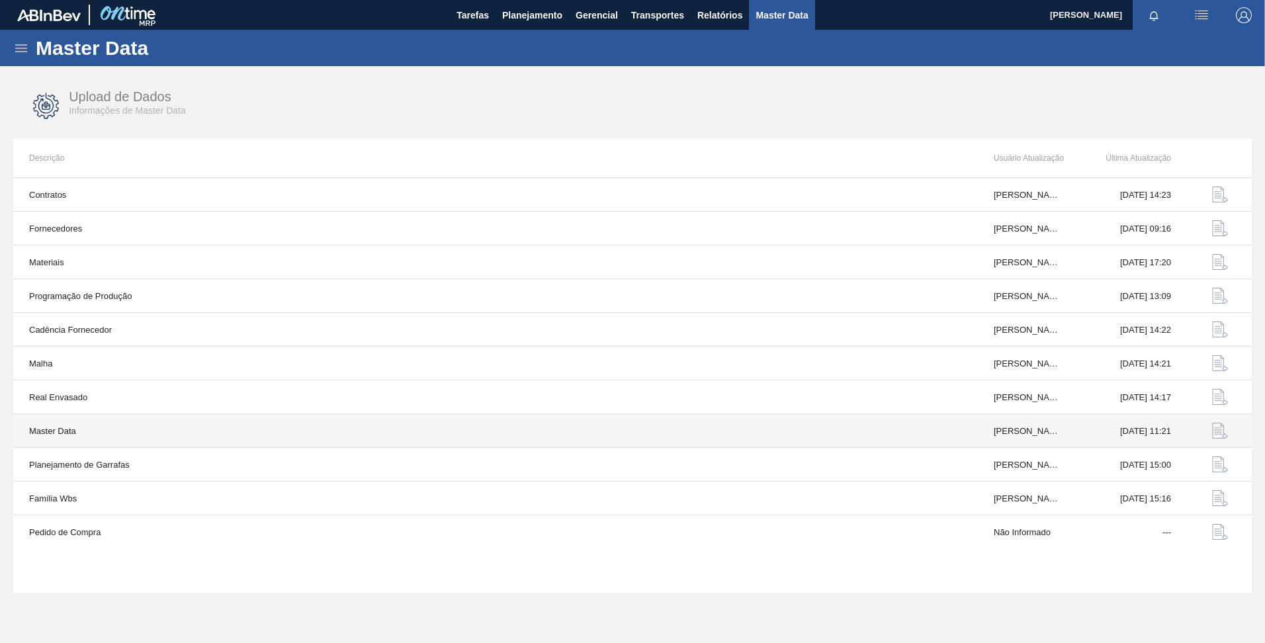
click at [1223, 433] on img "button" at bounding box center [1221, 431] width 16 height 16
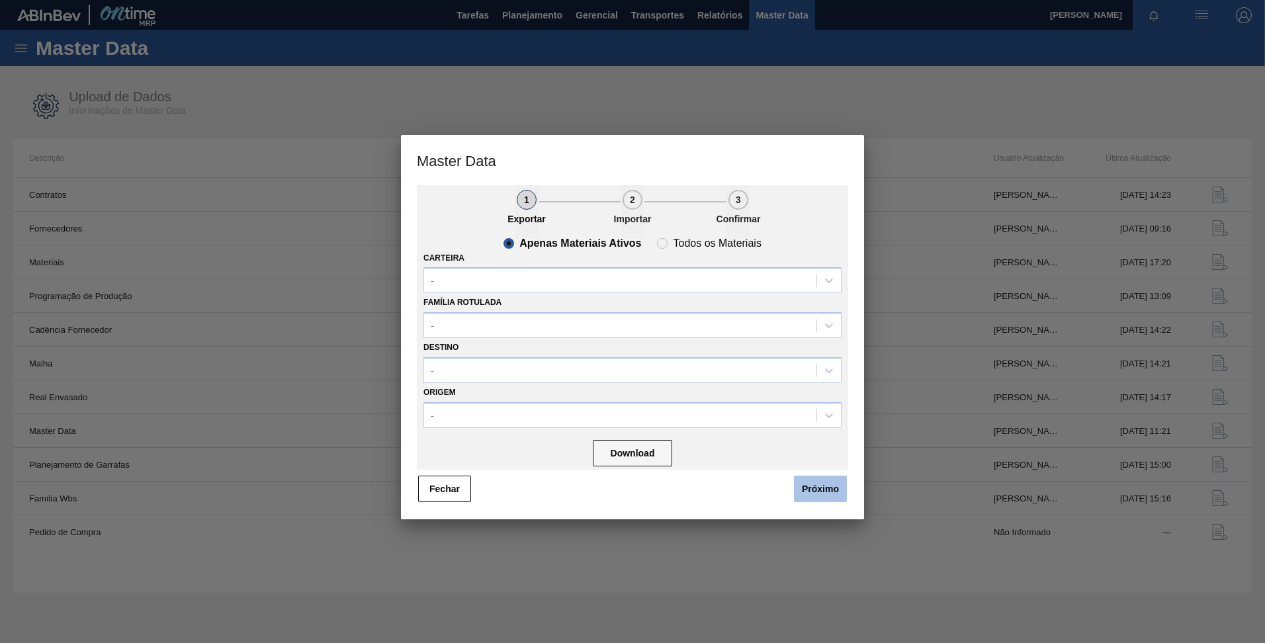
click at [822, 487] on button "Próximo" at bounding box center [820, 489] width 53 height 26
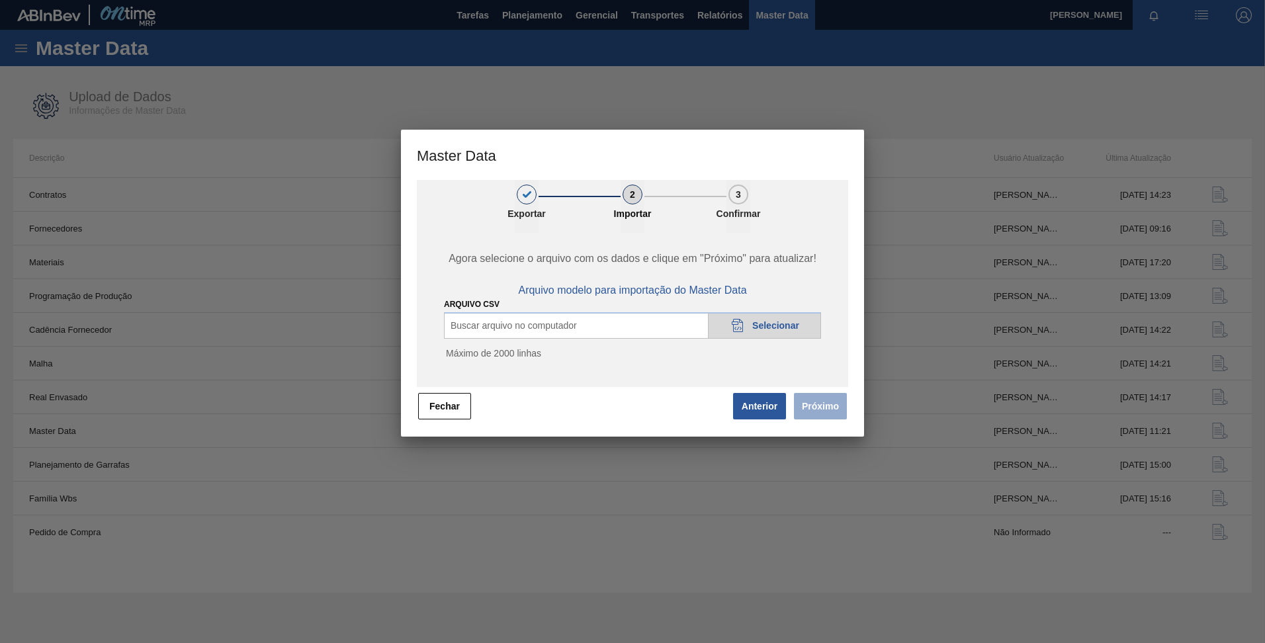
click at [747, 322] on div "20DAD902-3625-4257-8FDA-0C0CB19E2A3D Selecionar" at bounding box center [764, 325] width 113 height 26
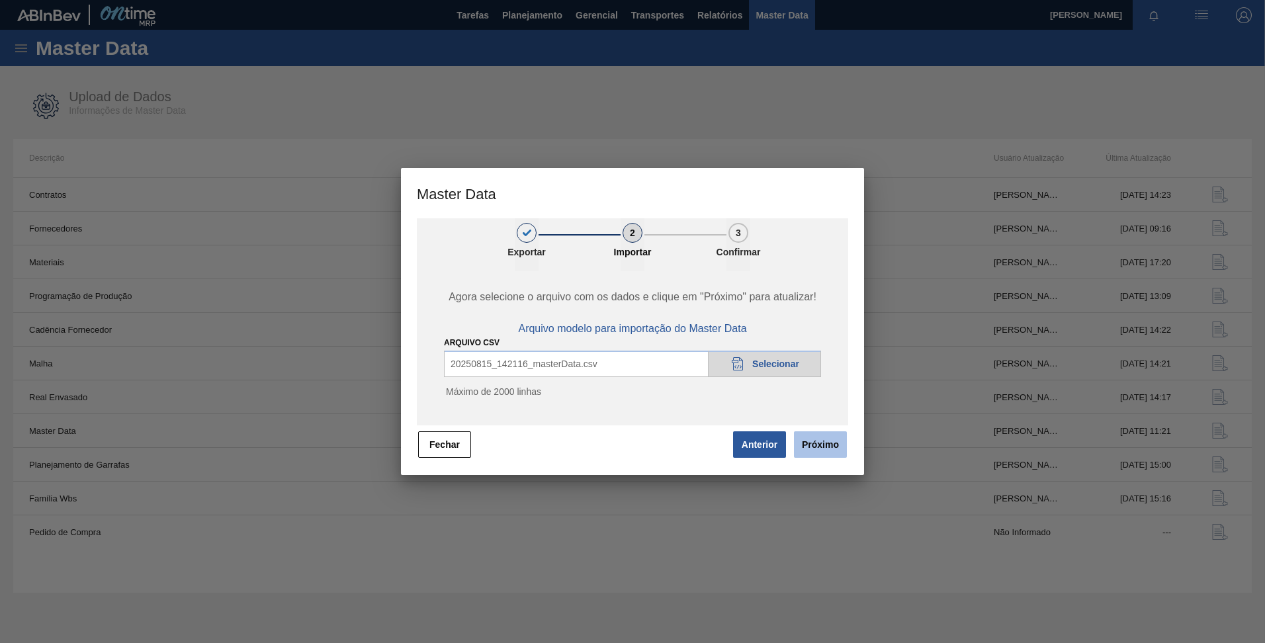
click at [812, 439] on button "Próximo" at bounding box center [820, 445] width 53 height 26
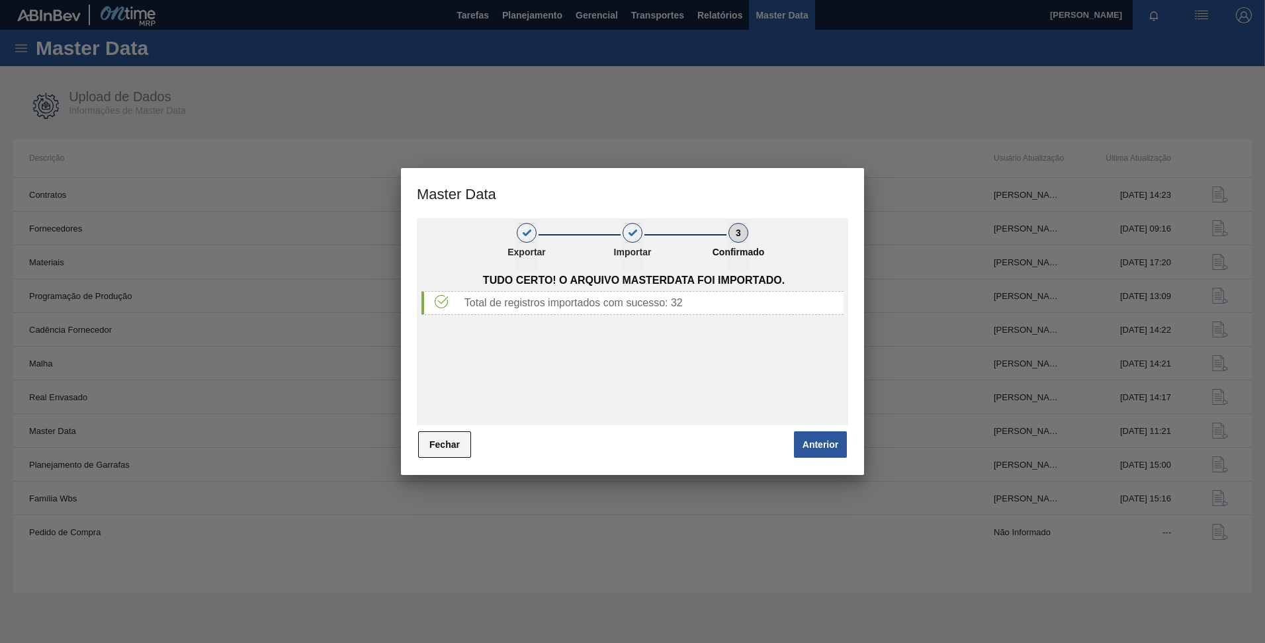
click at [460, 440] on button "Fechar" at bounding box center [444, 445] width 53 height 26
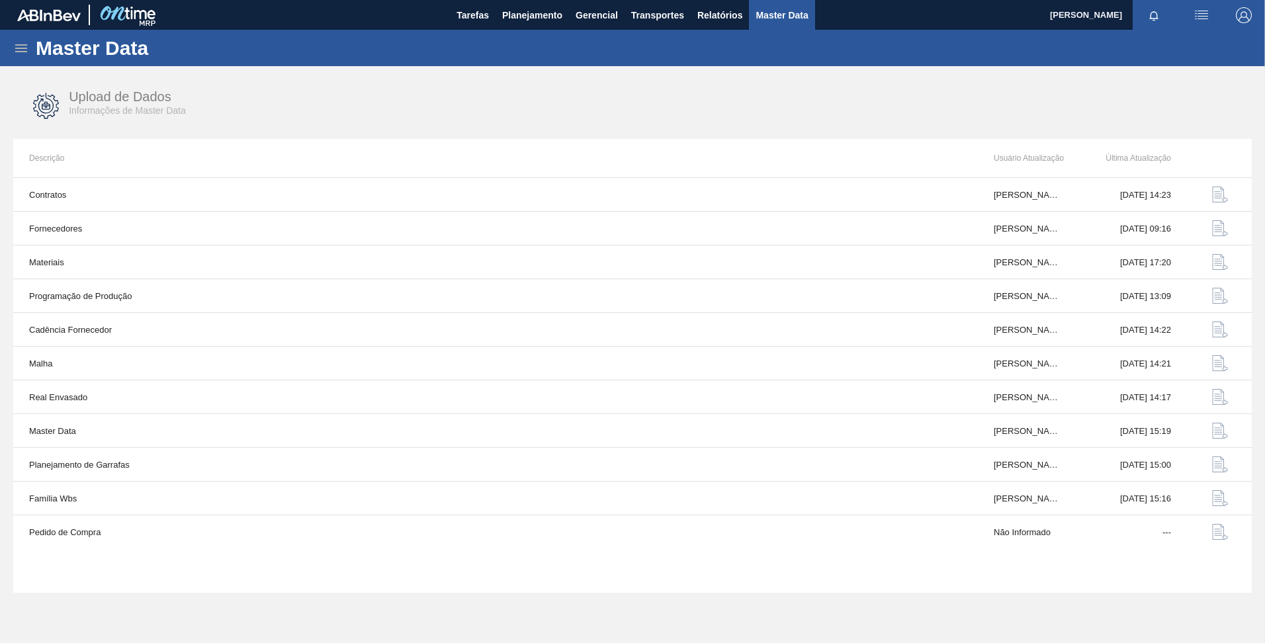
click at [23, 54] on icon at bounding box center [21, 48] width 16 height 16
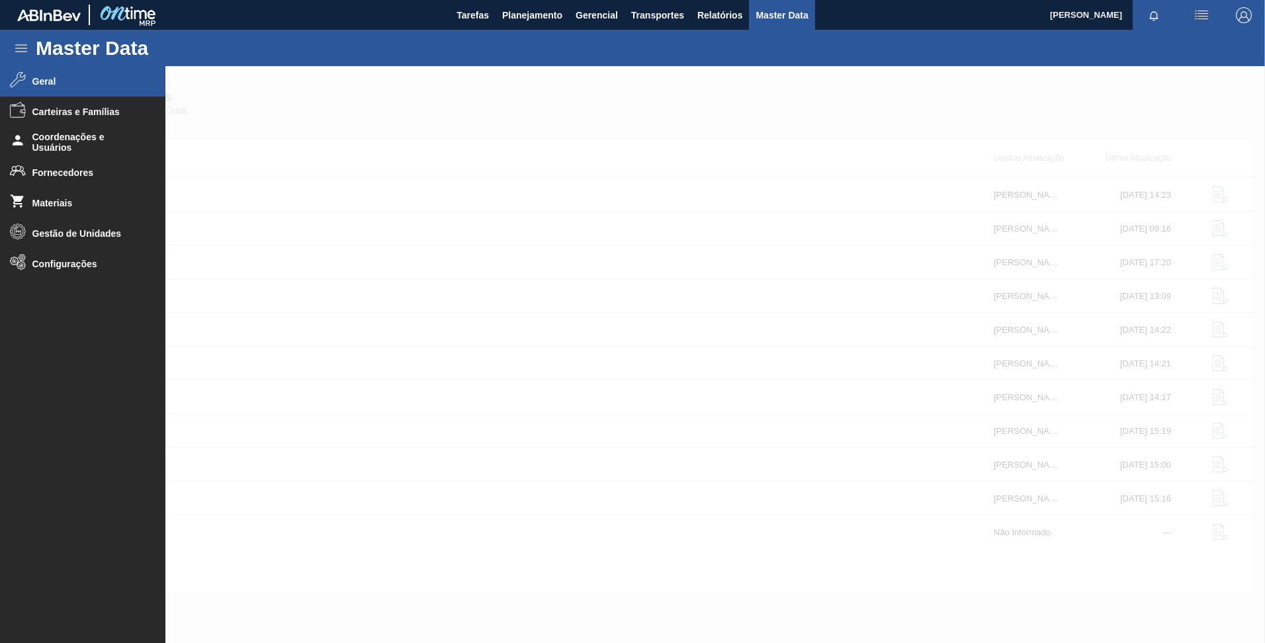
click at [86, 90] on li "Geral" at bounding box center [82, 81] width 165 height 30
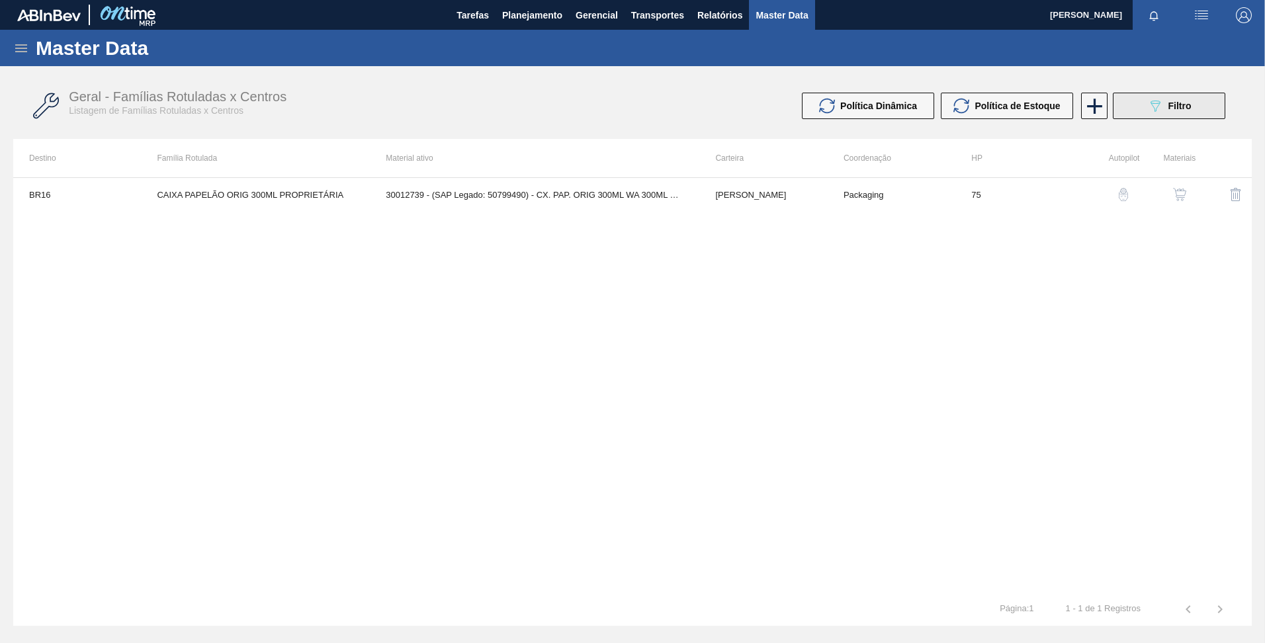
click at [1169, 101] on span "Filtro" at bounding box center [1180, 106] width 23 height 11
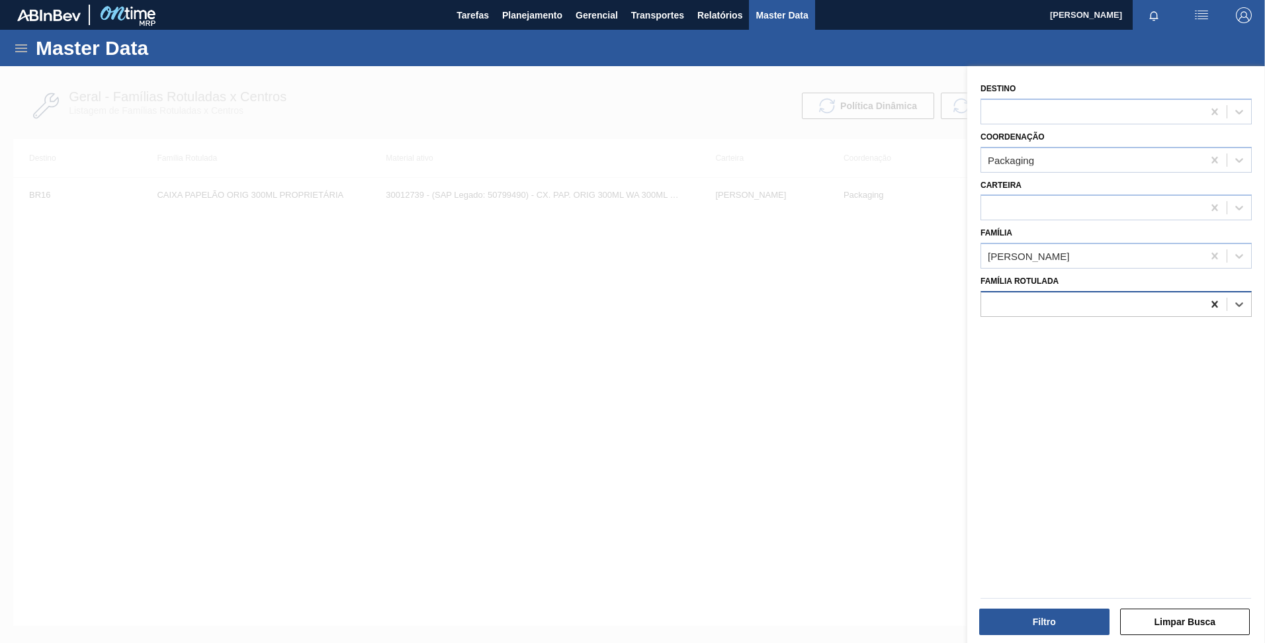
click at [1214, 303] on icon at bounding box center [1215, 304] width 6 height 7
paste Rotulada "BANDEJA PAPELÃO 2PACK1L"
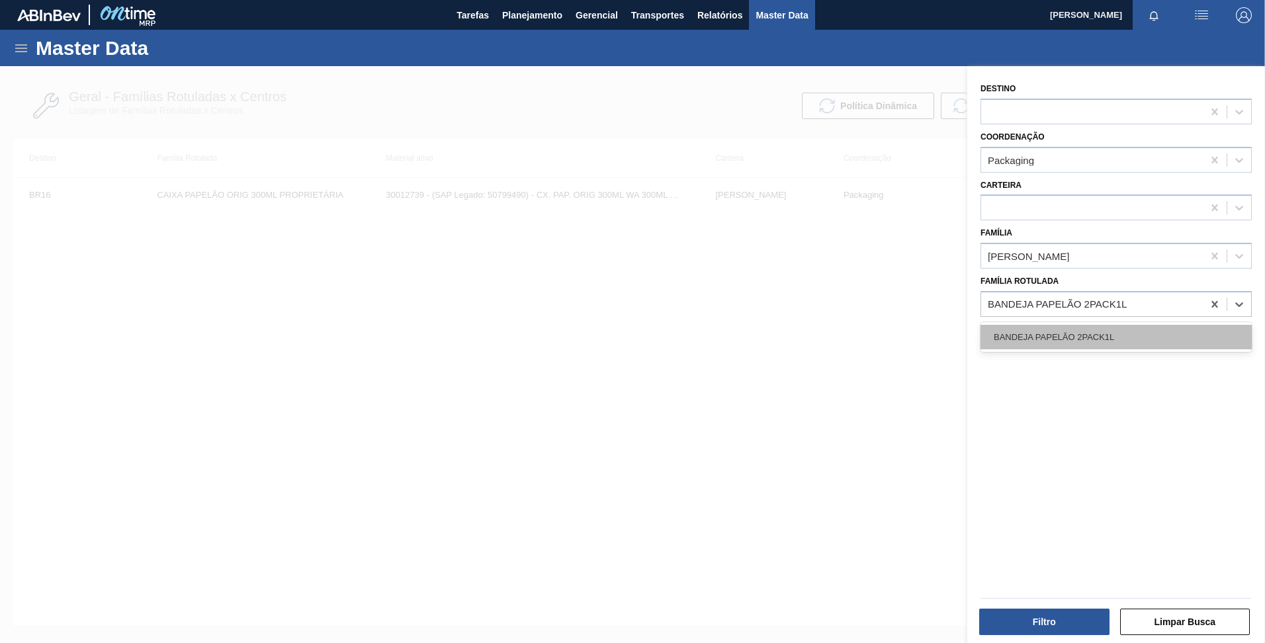
click at [1152, 344] on div "BANDEJA PAPELÃO 2PACK1L" at bounding box center [1116, 337] width 271 height 24
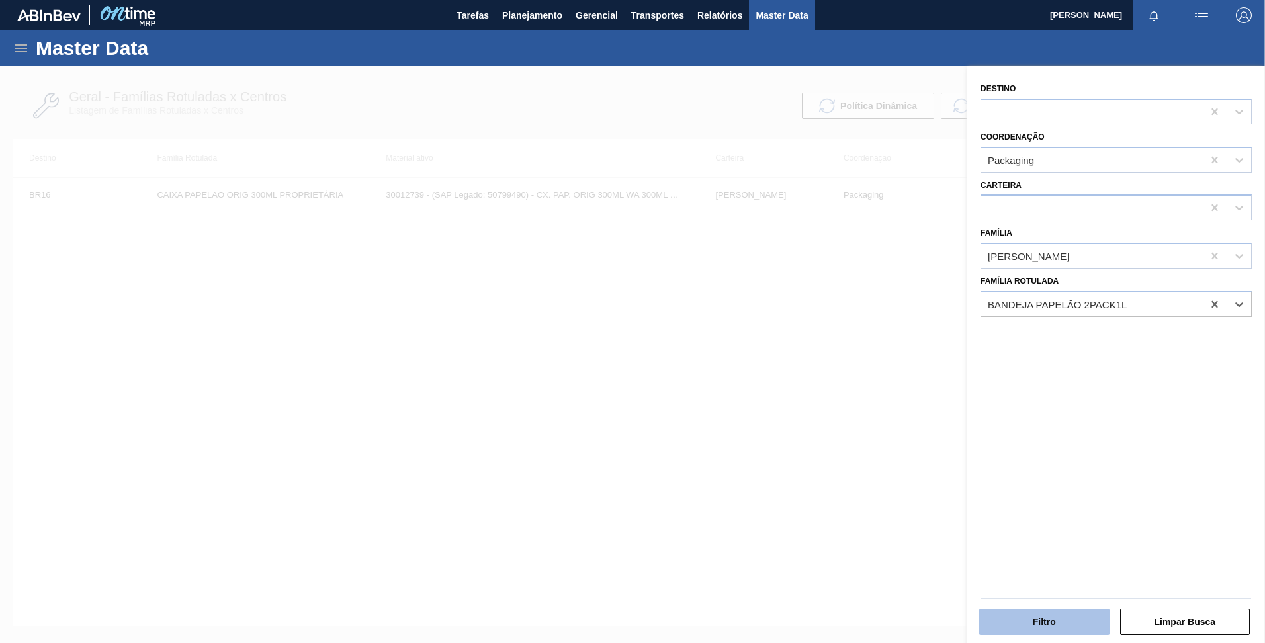
click at [1037, 623] on button "Filtro" at bounding box center [1045, 622] width 130 height 26
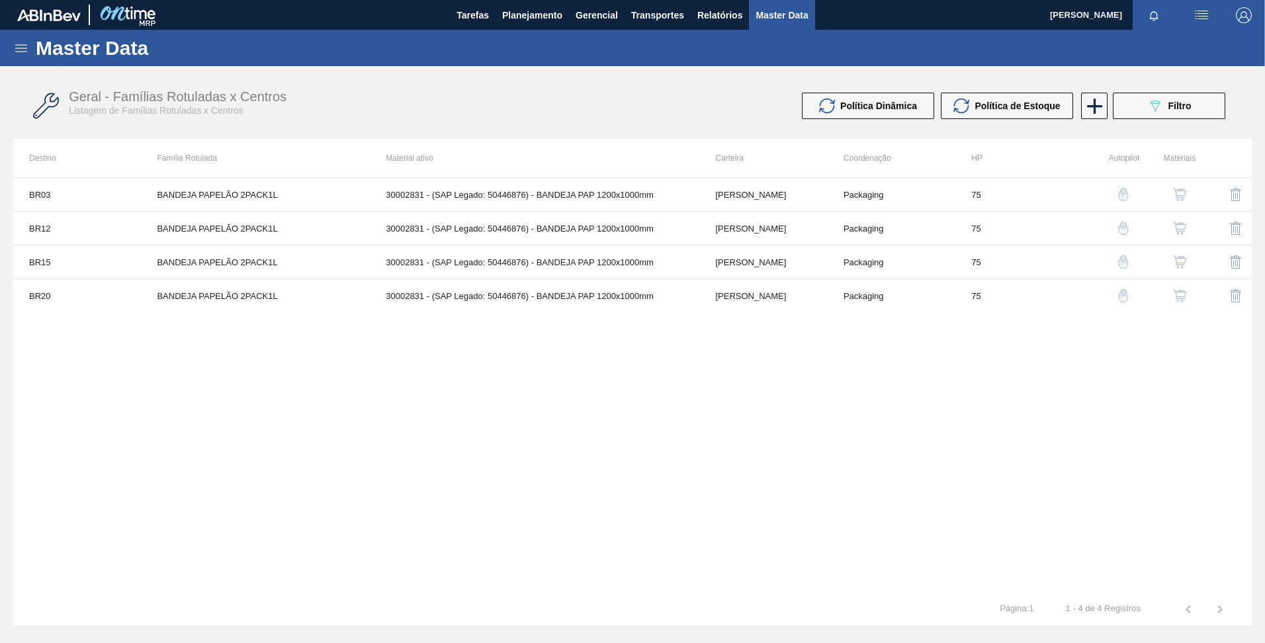
click at [1121, 195] on img "button" at bounding box center [1123, 194] width 13 height 13
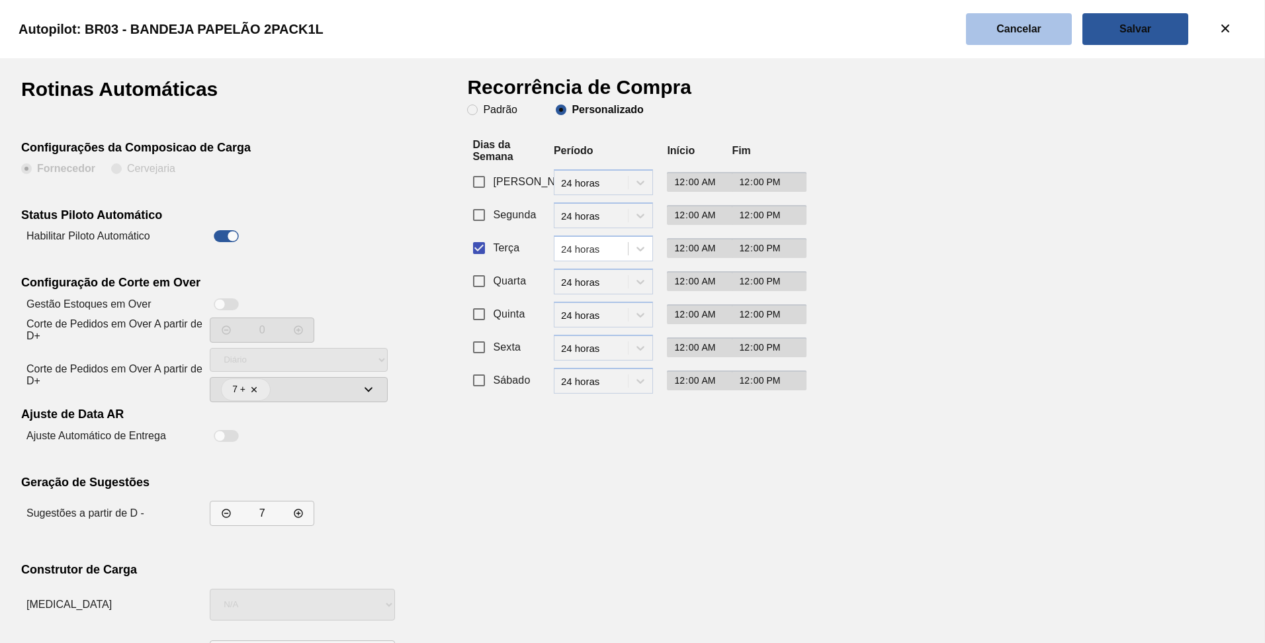
click at [1017, 42] on button "Cancelar" at bounding box center [1019, 29] width 106 height 32
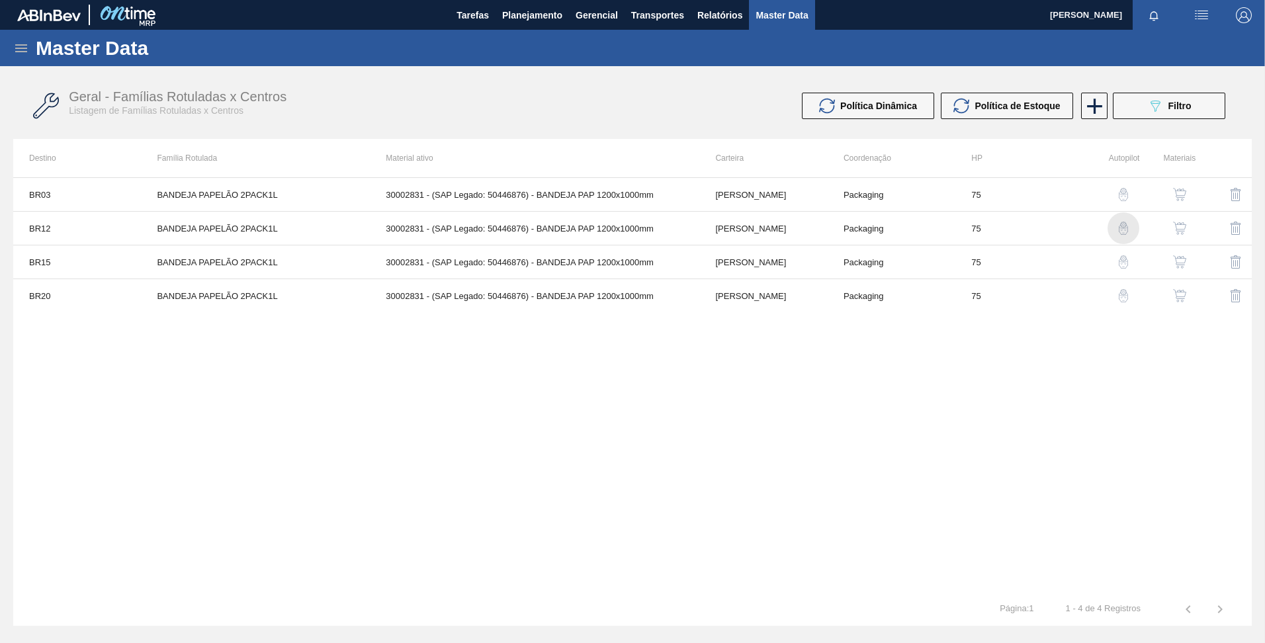
click at [1124, 226] on img "button" at bounding box center [1123, 228] width 13 height 13
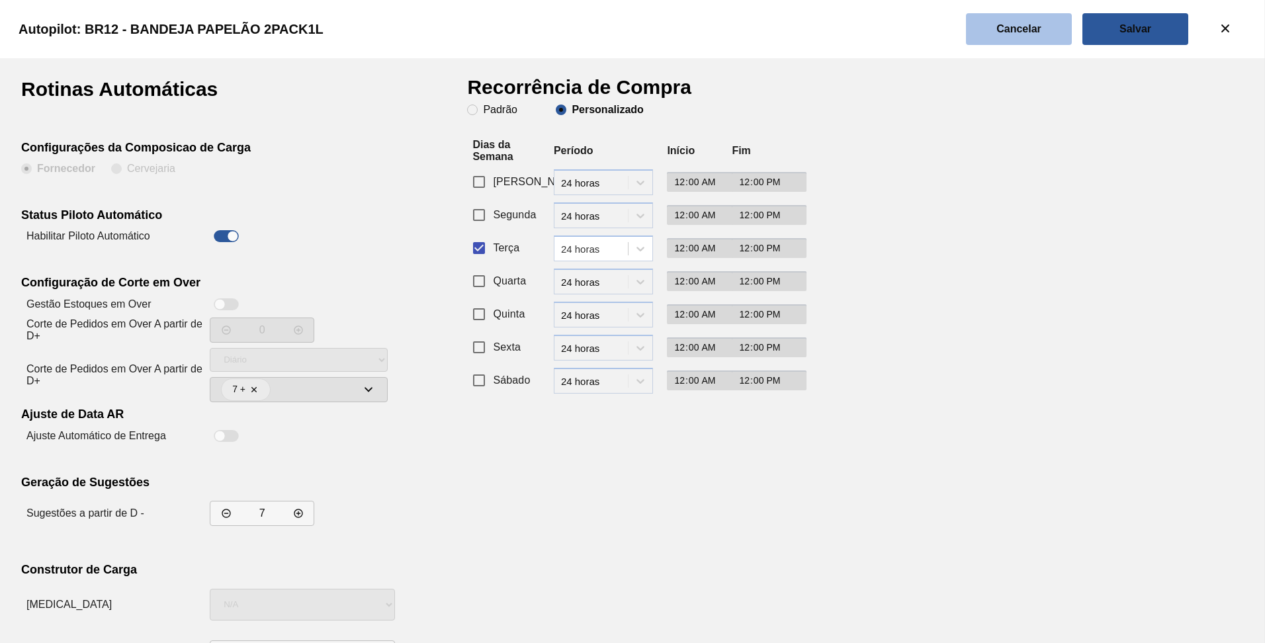
click at [1003, 37] on button "Cancelar" at bounding box center [1019, 29] width 106 height 32
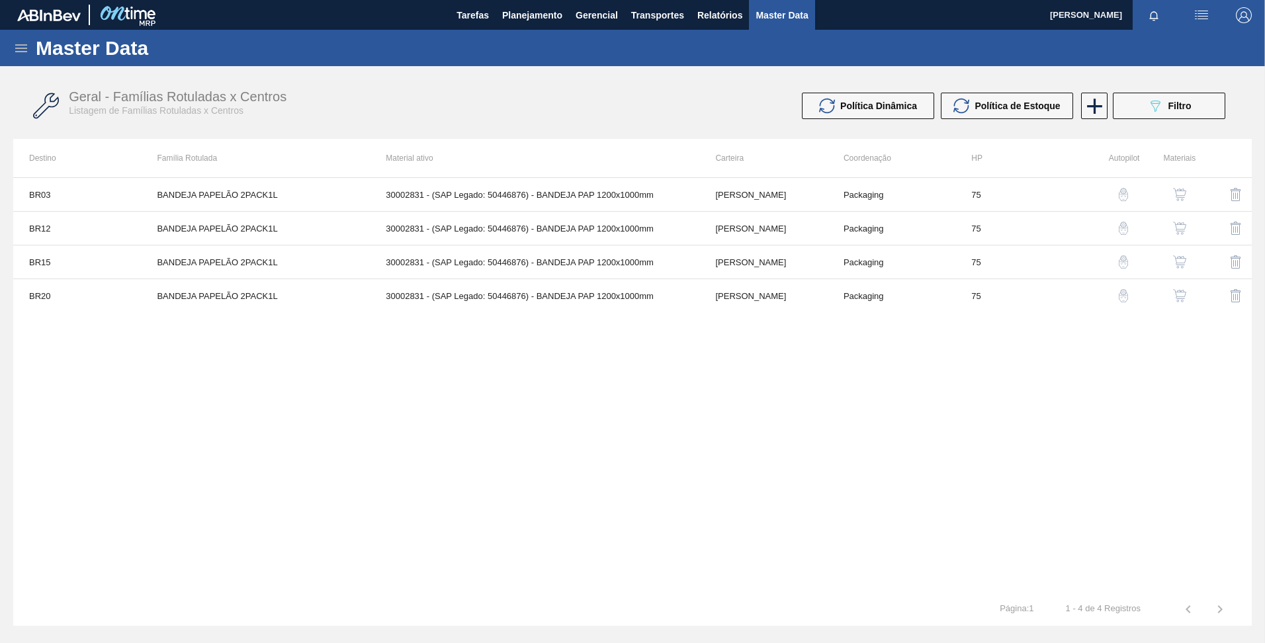
click at [1126, 263] on img "button" at bounding box center [1123, 261] width 13 height 13
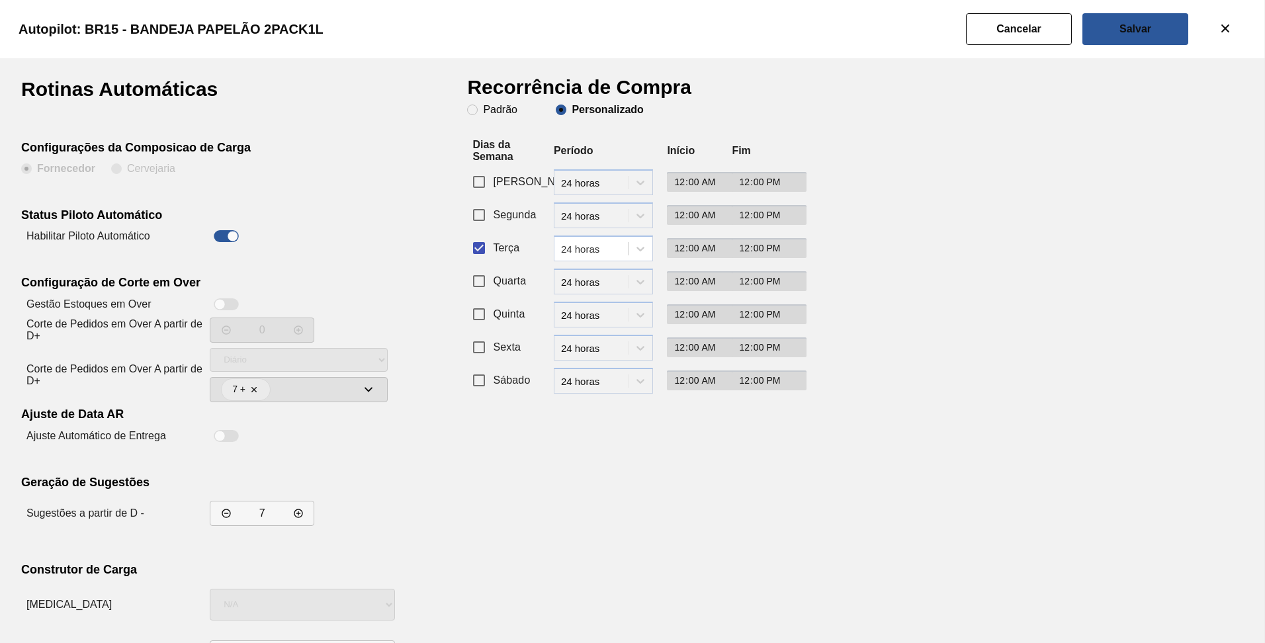
scroll to position [56, 0]
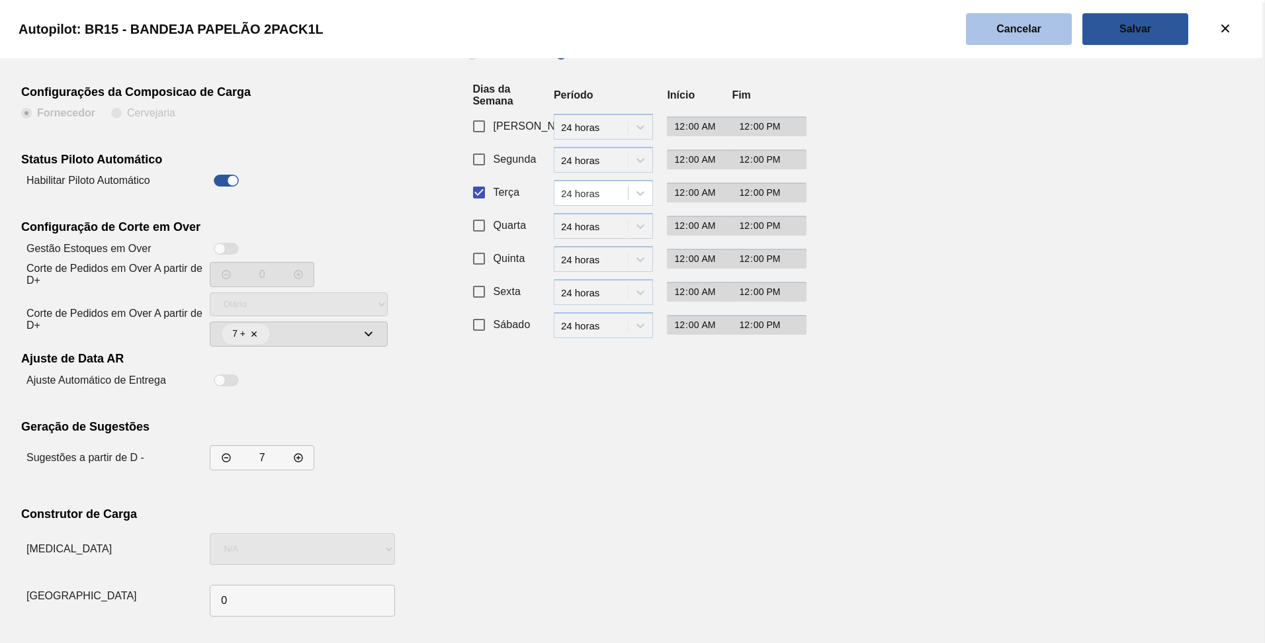
click at [1000, 35] on button "Cancelar" at bounding box center [1019, 29] width 106 height 32
